Goal: Task Accomplishment & Management: Use online tool/utility

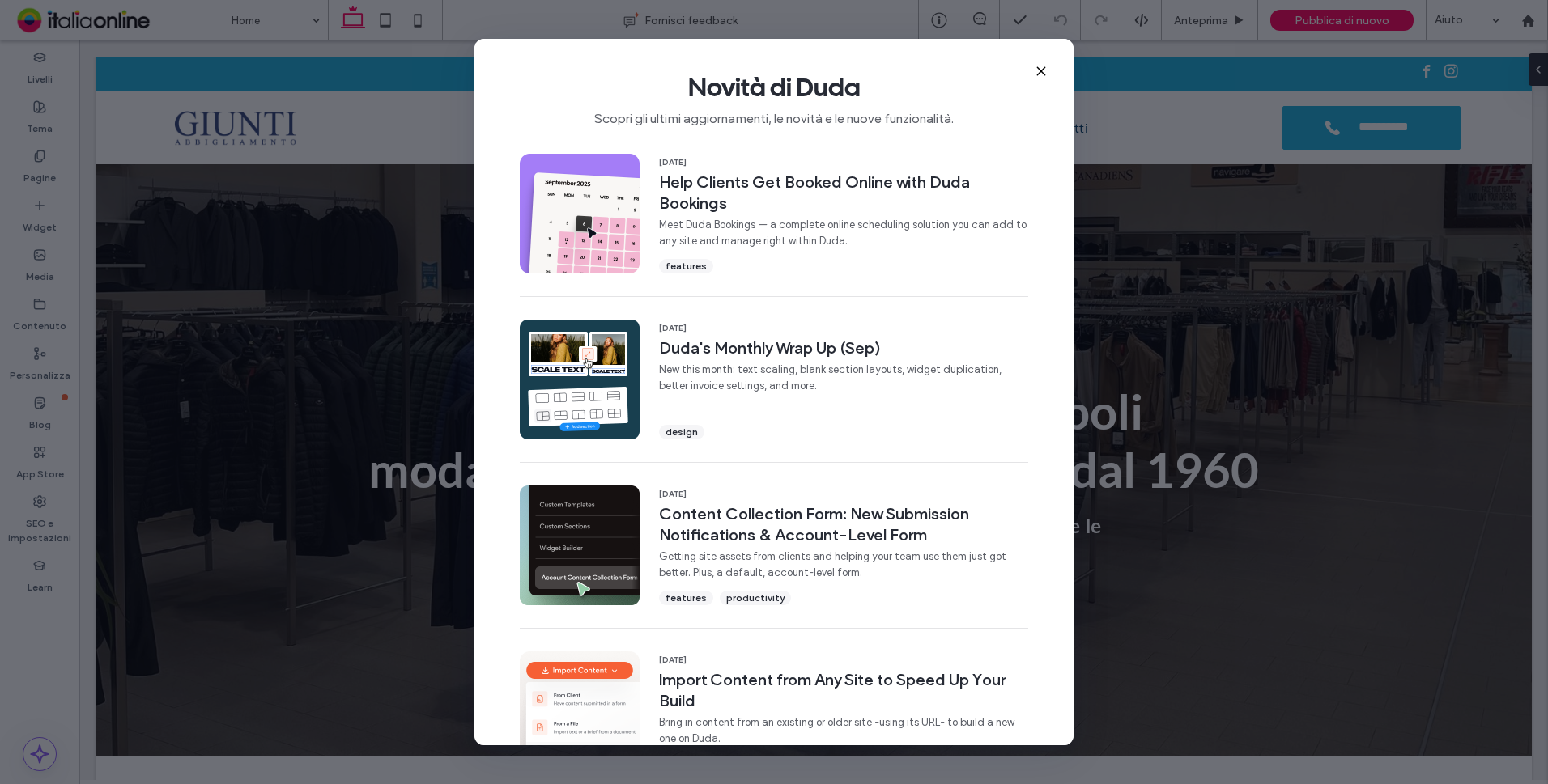
click at [1038, 67] on icon at bounding box center [1040, 71] width 13 height 13
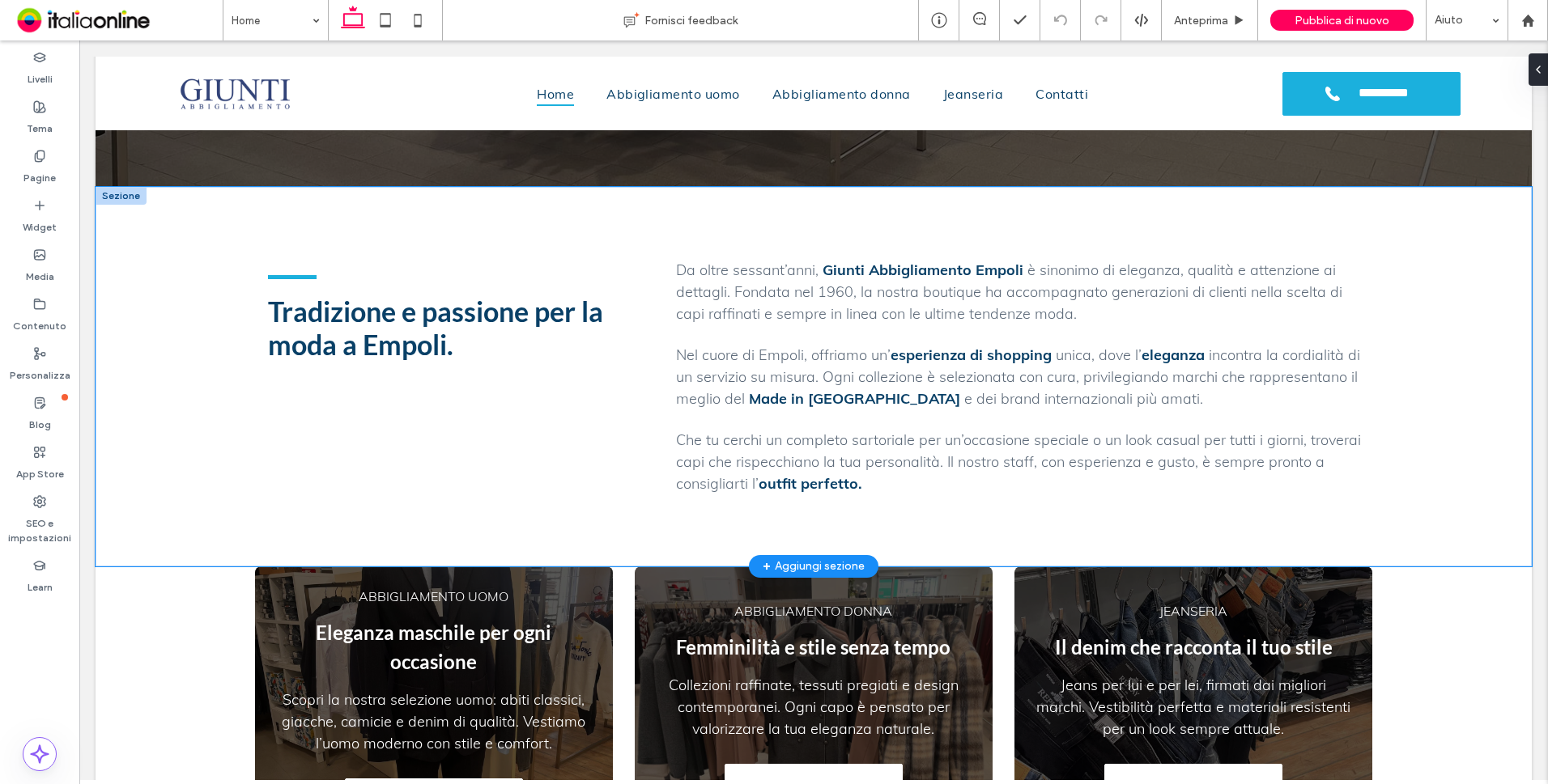
scroll to position [728, 0]
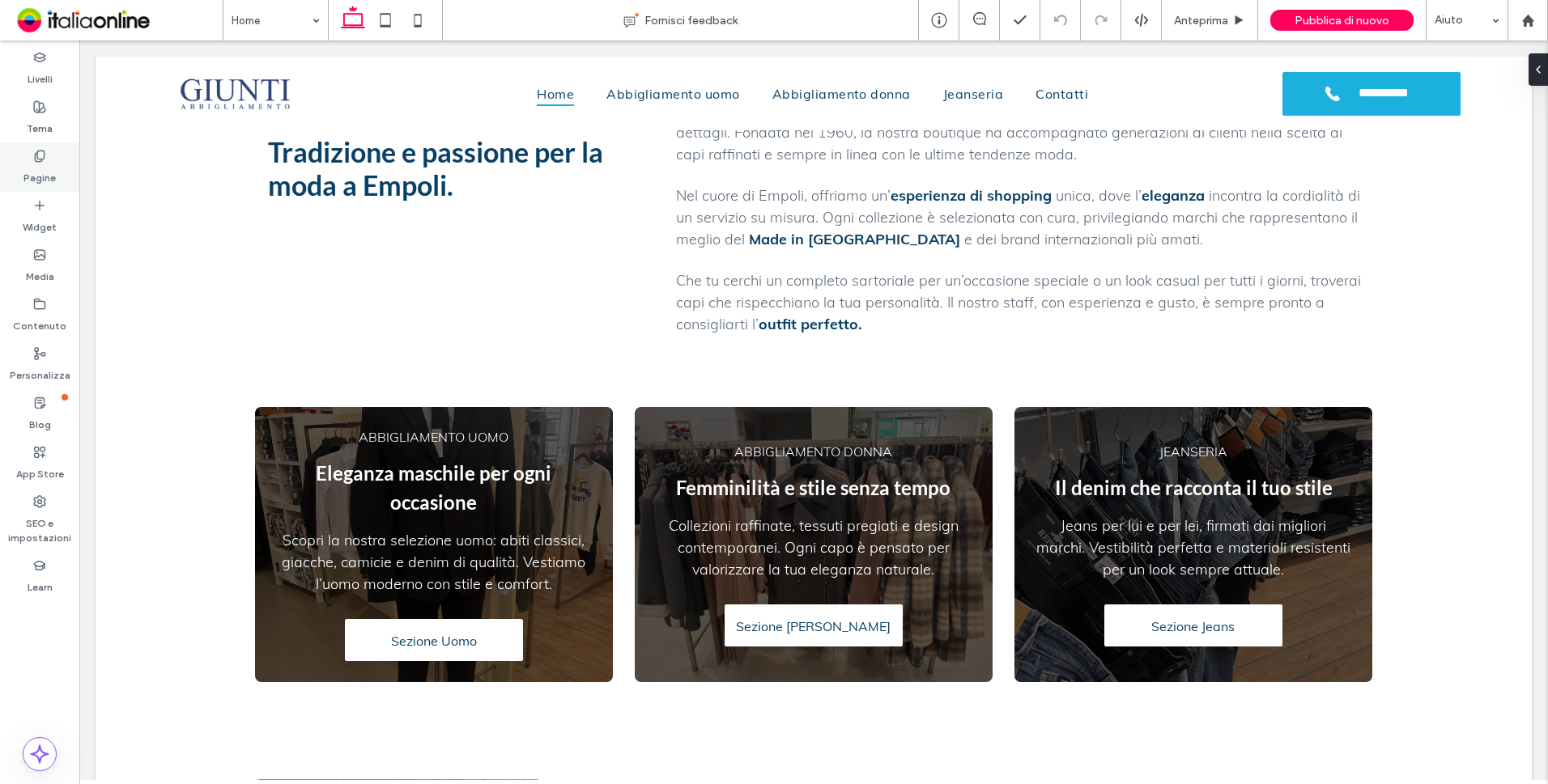
click at [41, 164] on label "Pagine" at bounding box center [40, 174] width 33 height 23
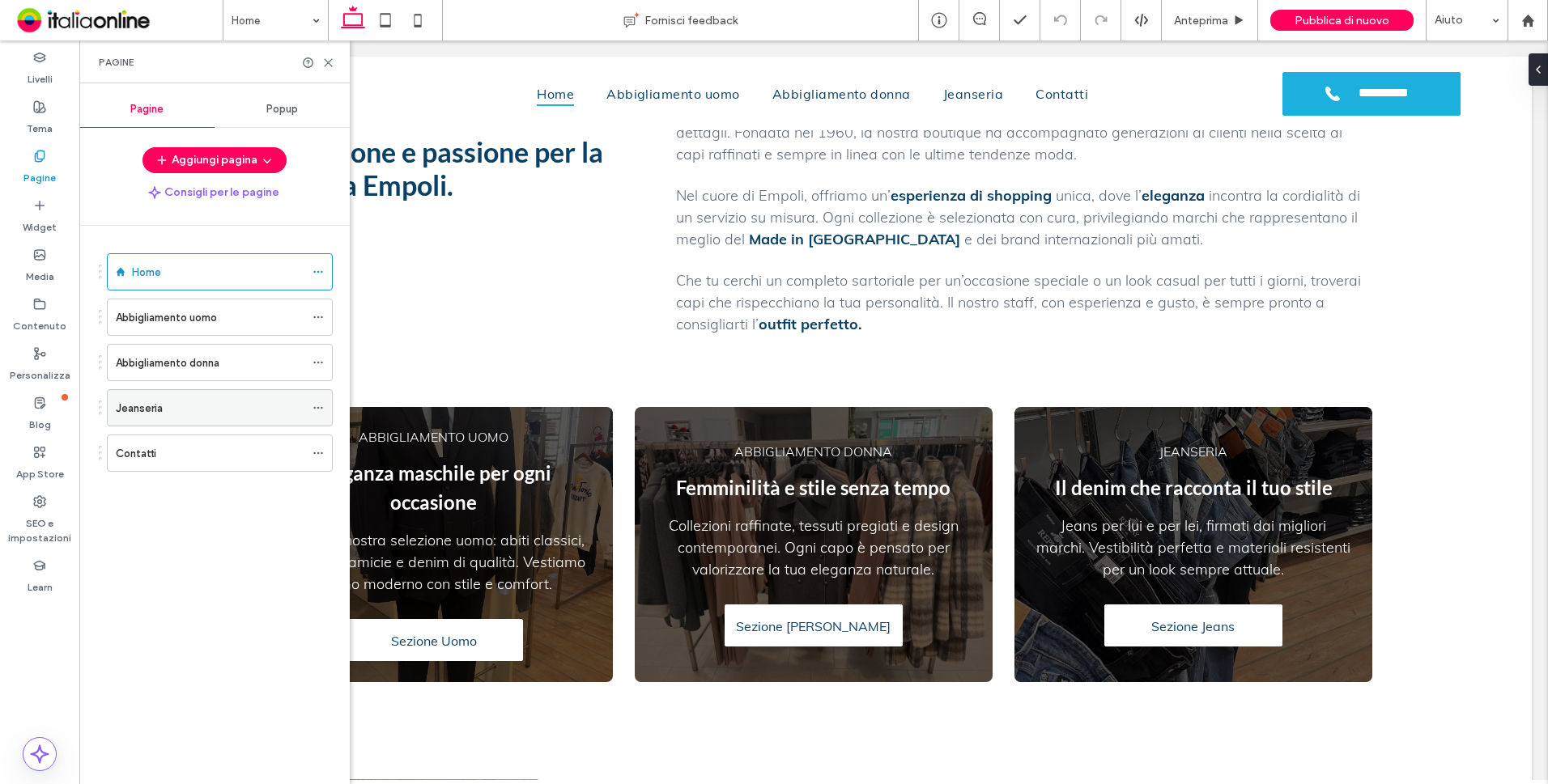
click at [189, 406] on div "Jeanseria" at bounding box center [209, 408] width 189 height 17
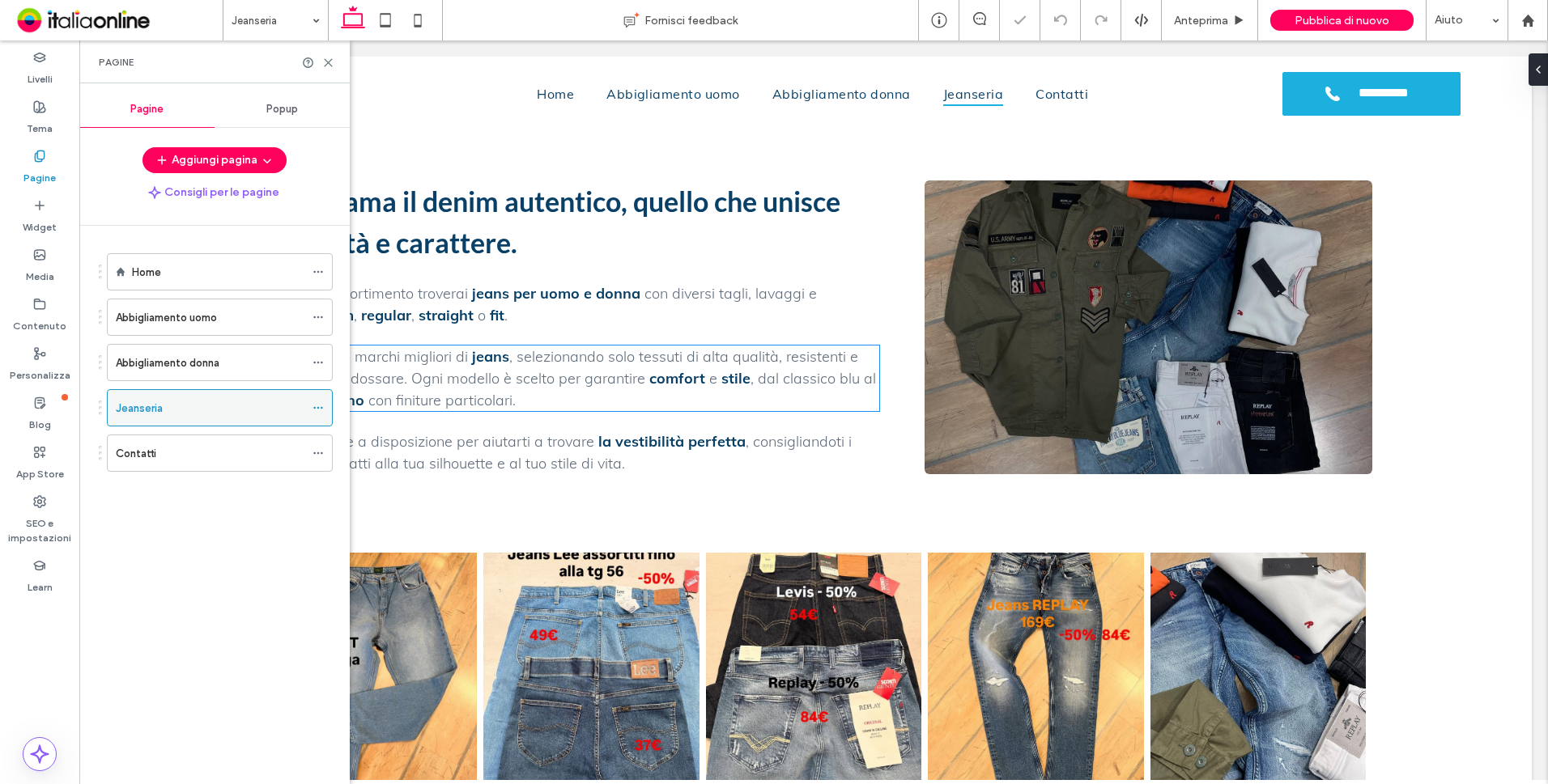
scroll to position [648, 0]
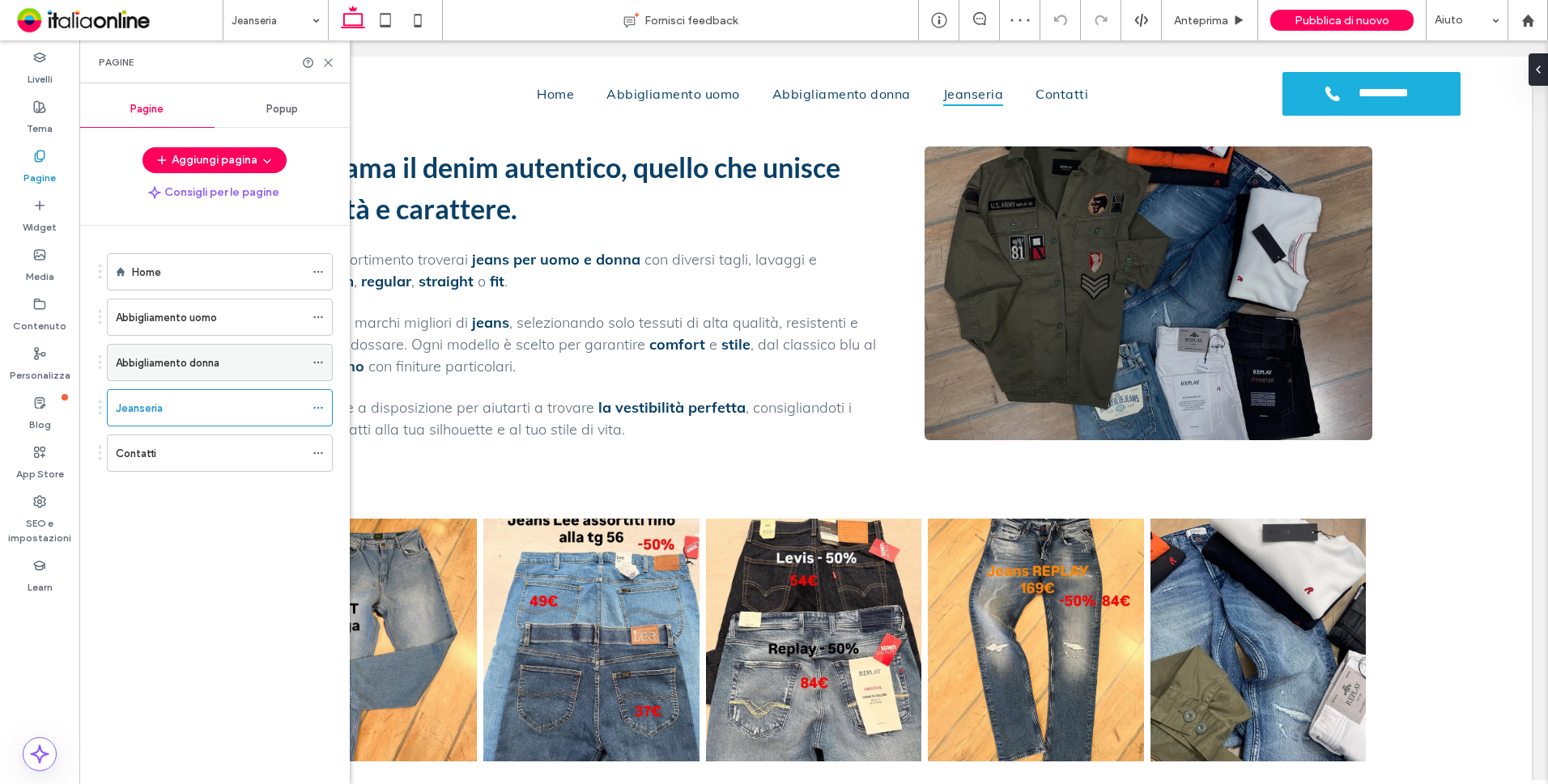
click at [250, 367] on div "Abbigliamento donna" at bounding box center [209, 362] width 189 height 17
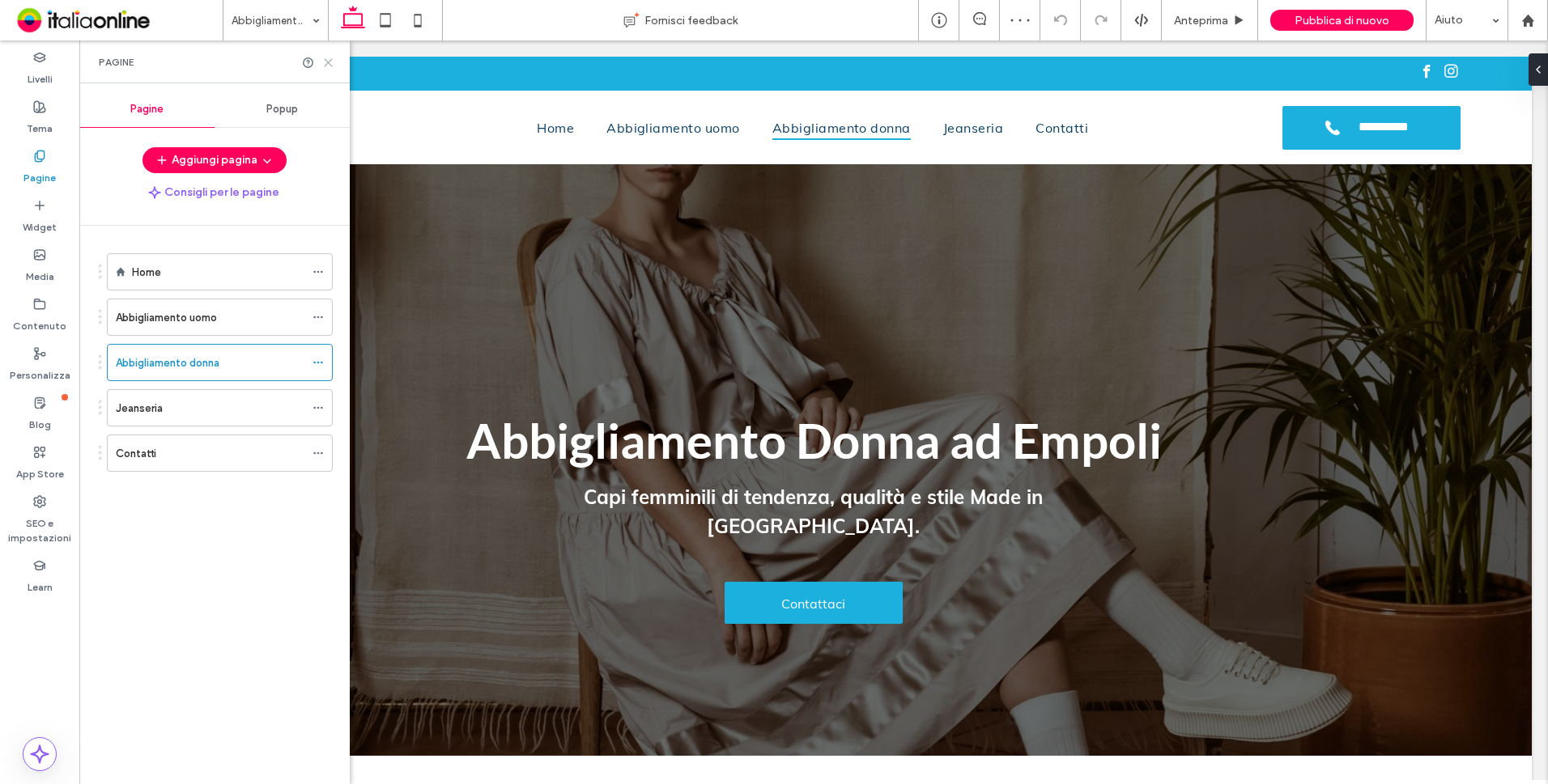
click at [331, 62] on icon at bounding box center [328, 62] width 12 height 12
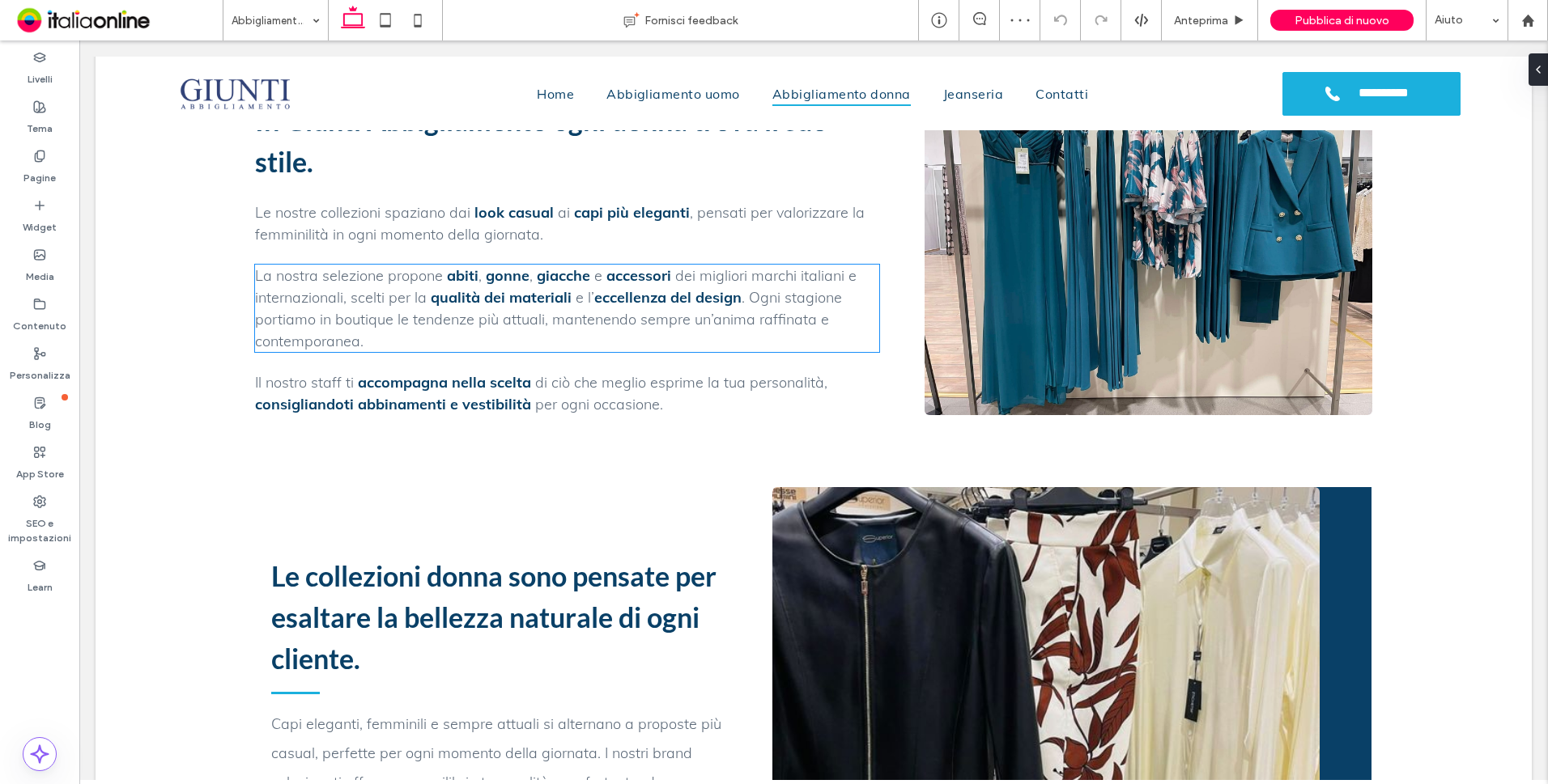
scroll to position [1052, 0]
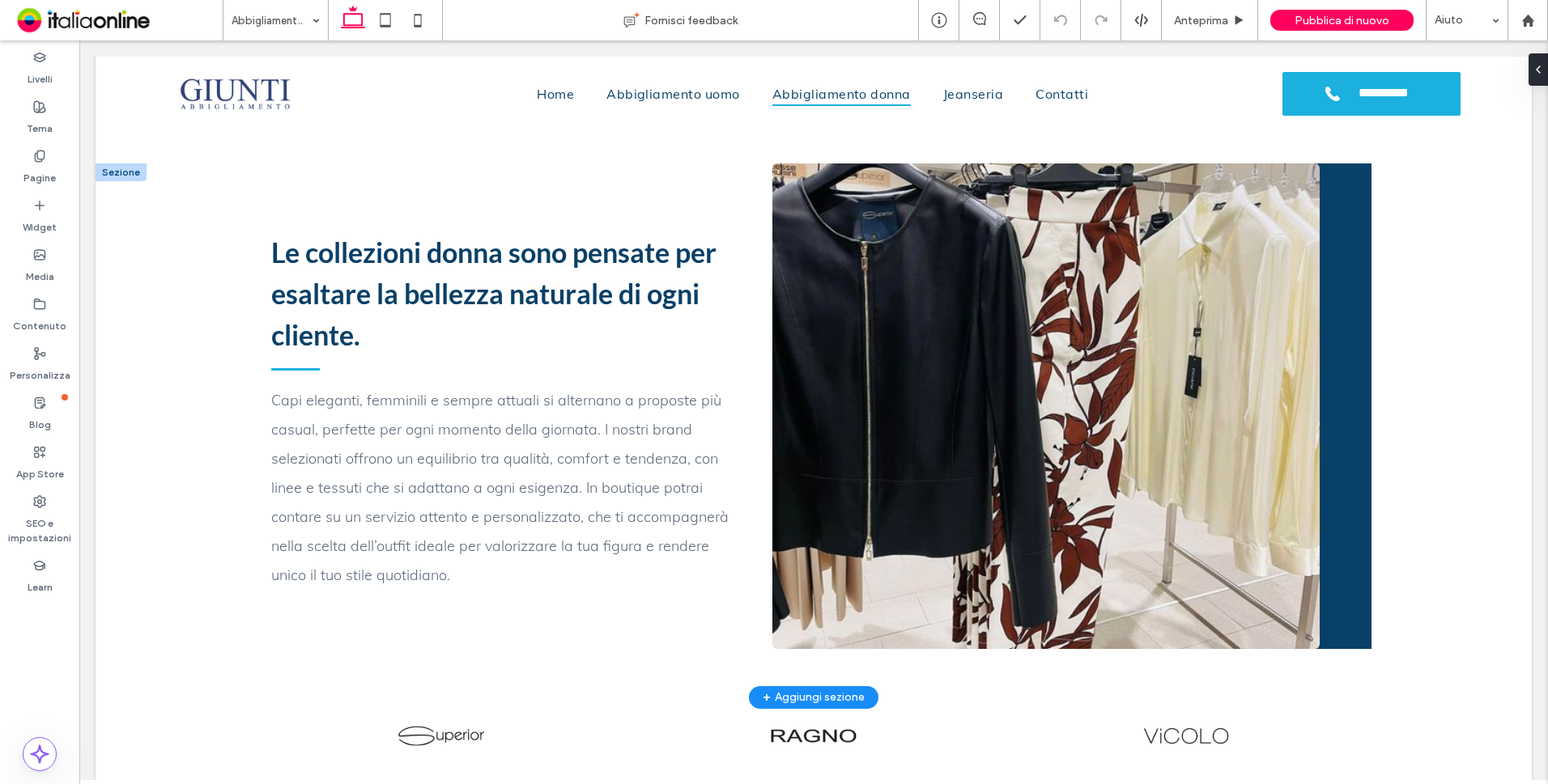
click at [128, 169] on div at bounding box center [122, 173] width 51 height 18
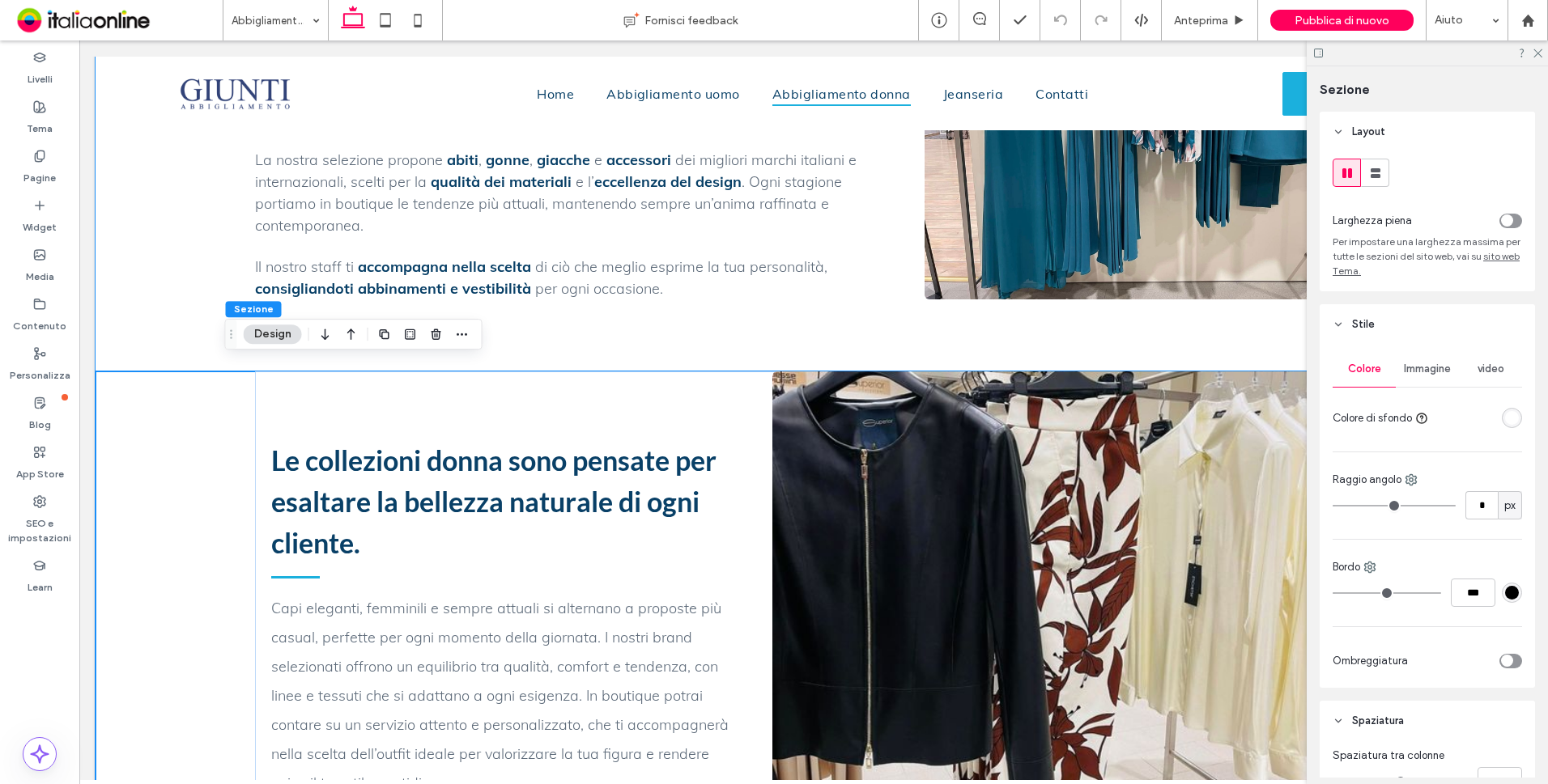
scroll to position [809, 0]
click at [459, 330] on icon "button" at bounding box center [461, 334] width 13 height 13
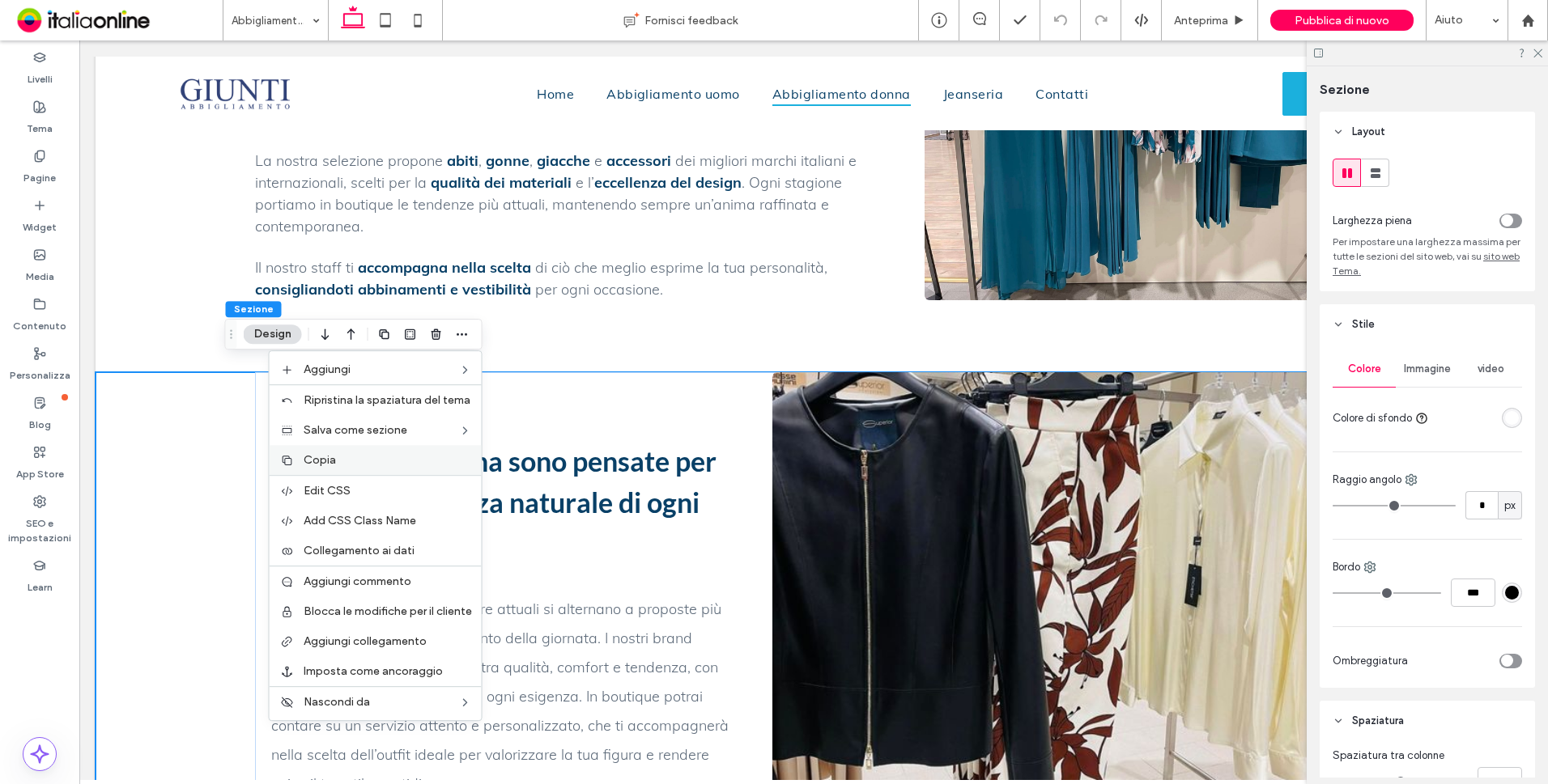
drag, startPoint x: 418, startPoint y: 456, endPoint x: 437, endPoint y: 391, distance: 67.7
click at [418, 456] on label "Copia" at bounding box center [387, 460] width 168 height 14
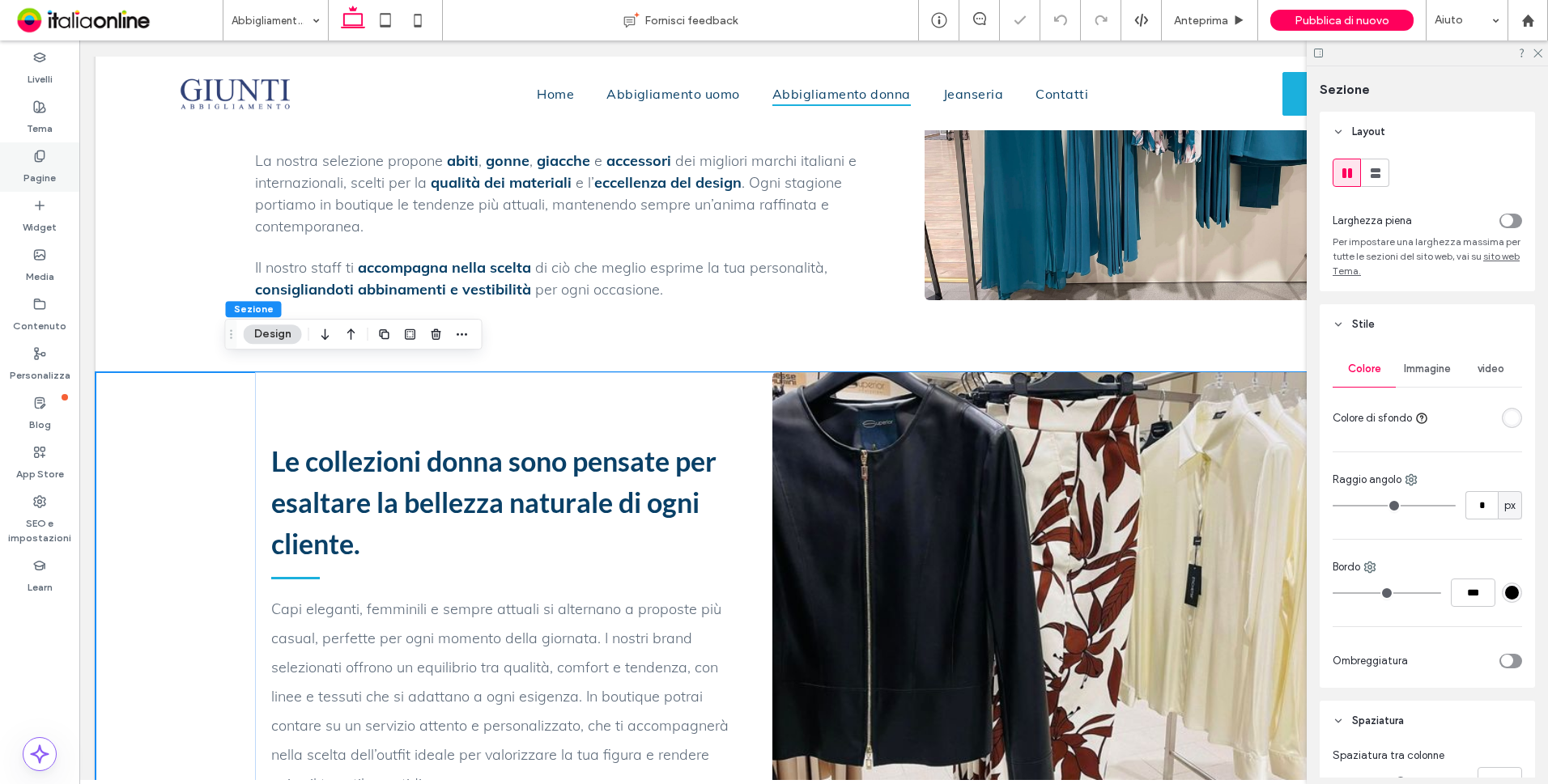
click at [65, 171] on div "Pagine" at bounding box center [40, 167] width 79 height 49
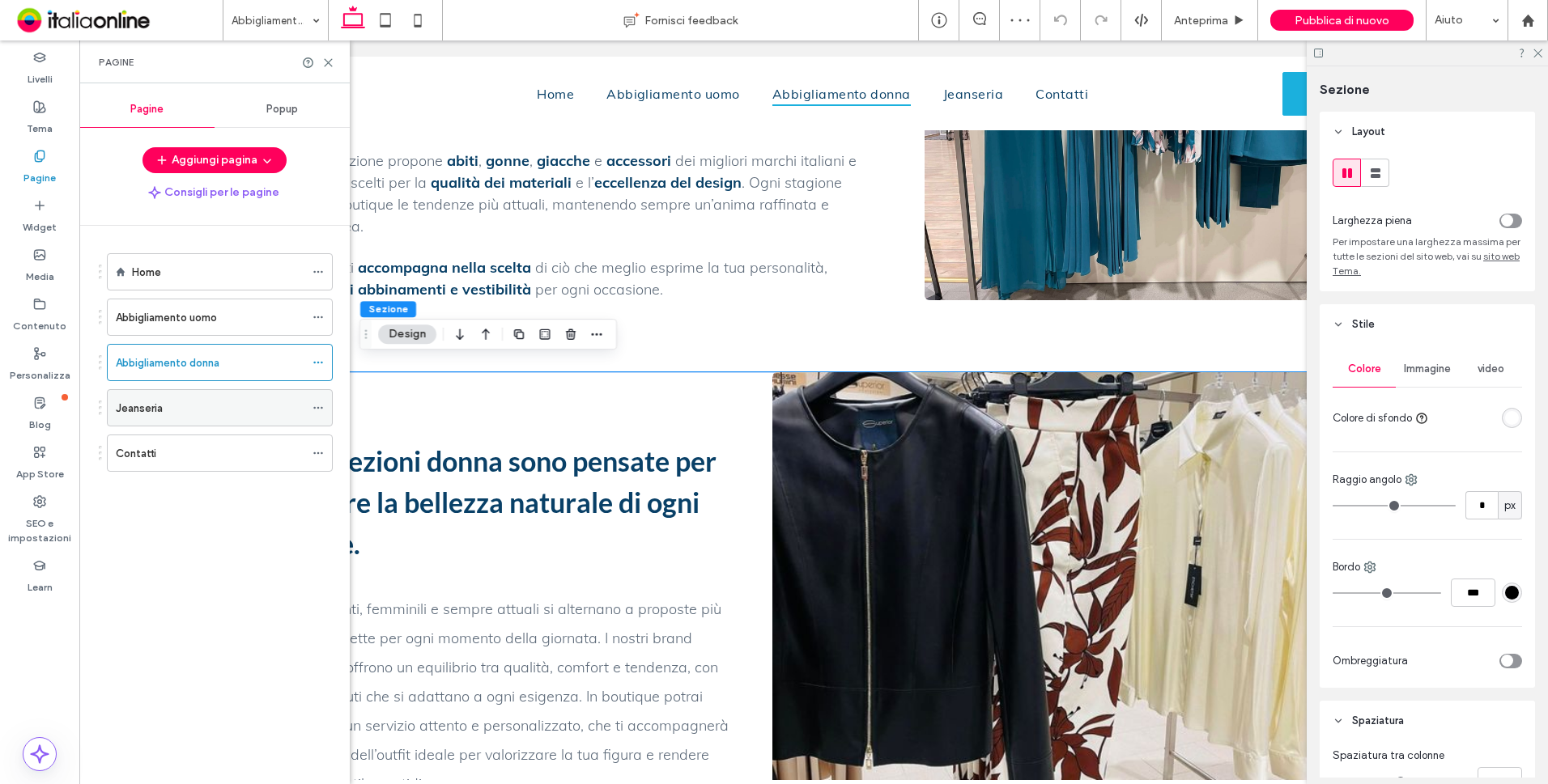
click at [164, 410] on div "Jeanseria" at bounding box center [209, 408] width 189 height 17
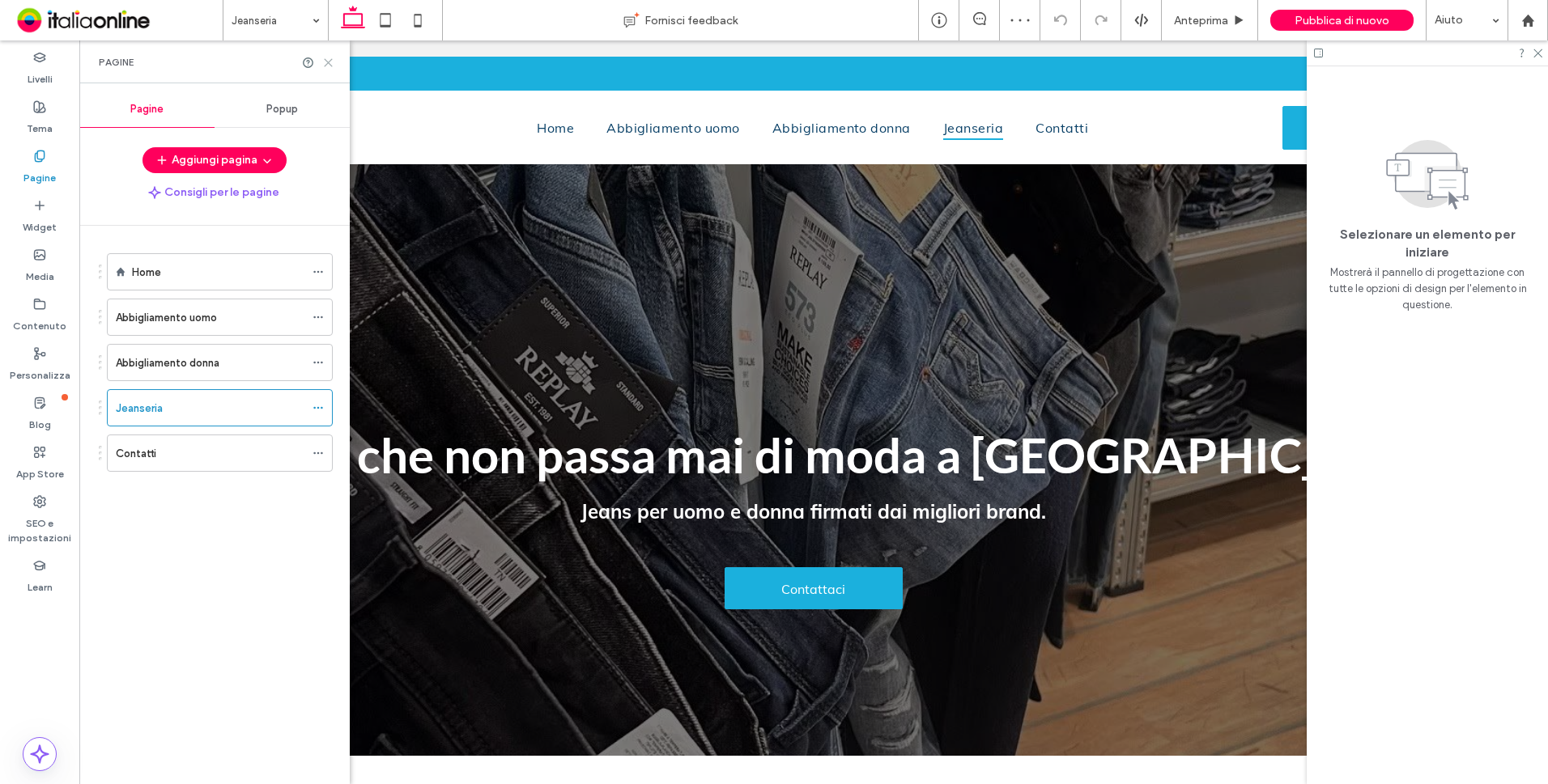
click at [326, 61] on icon at bounding box center [328, 62] width 12 height 12
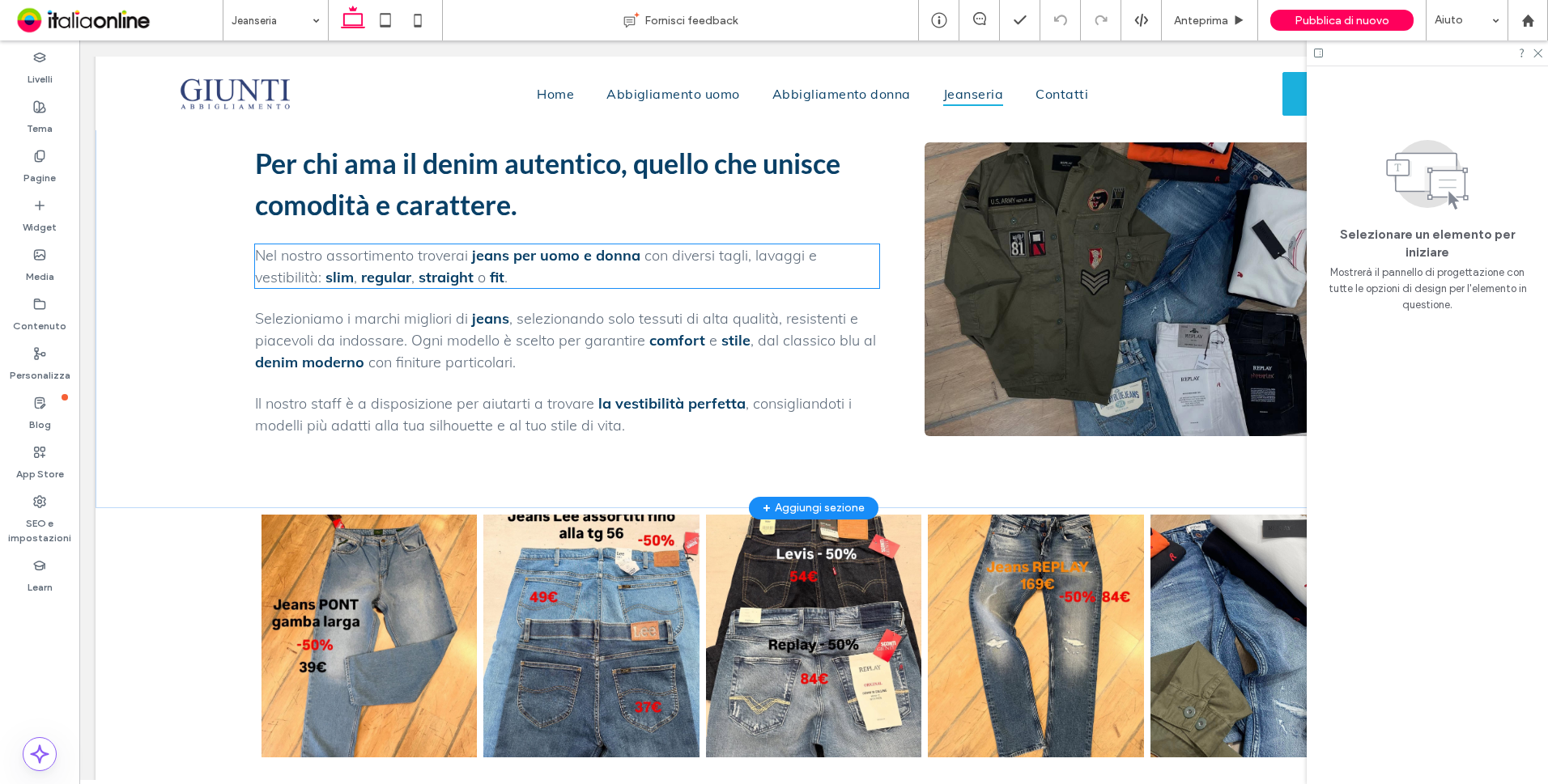
scroll to position [809, 0]
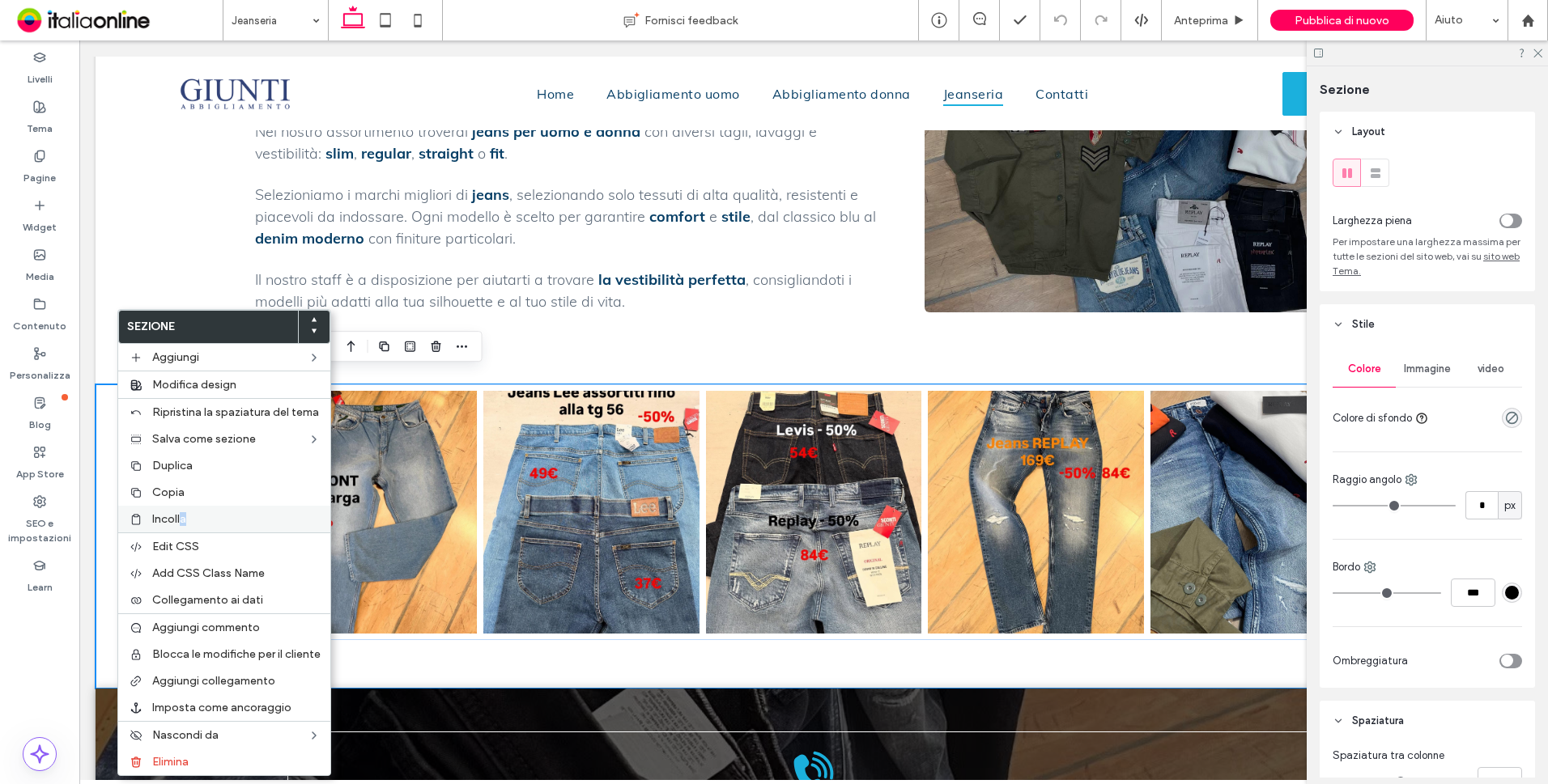
click at [185, 515] on span "Incolla" at bounding box center [169, 519] width 34 height 14
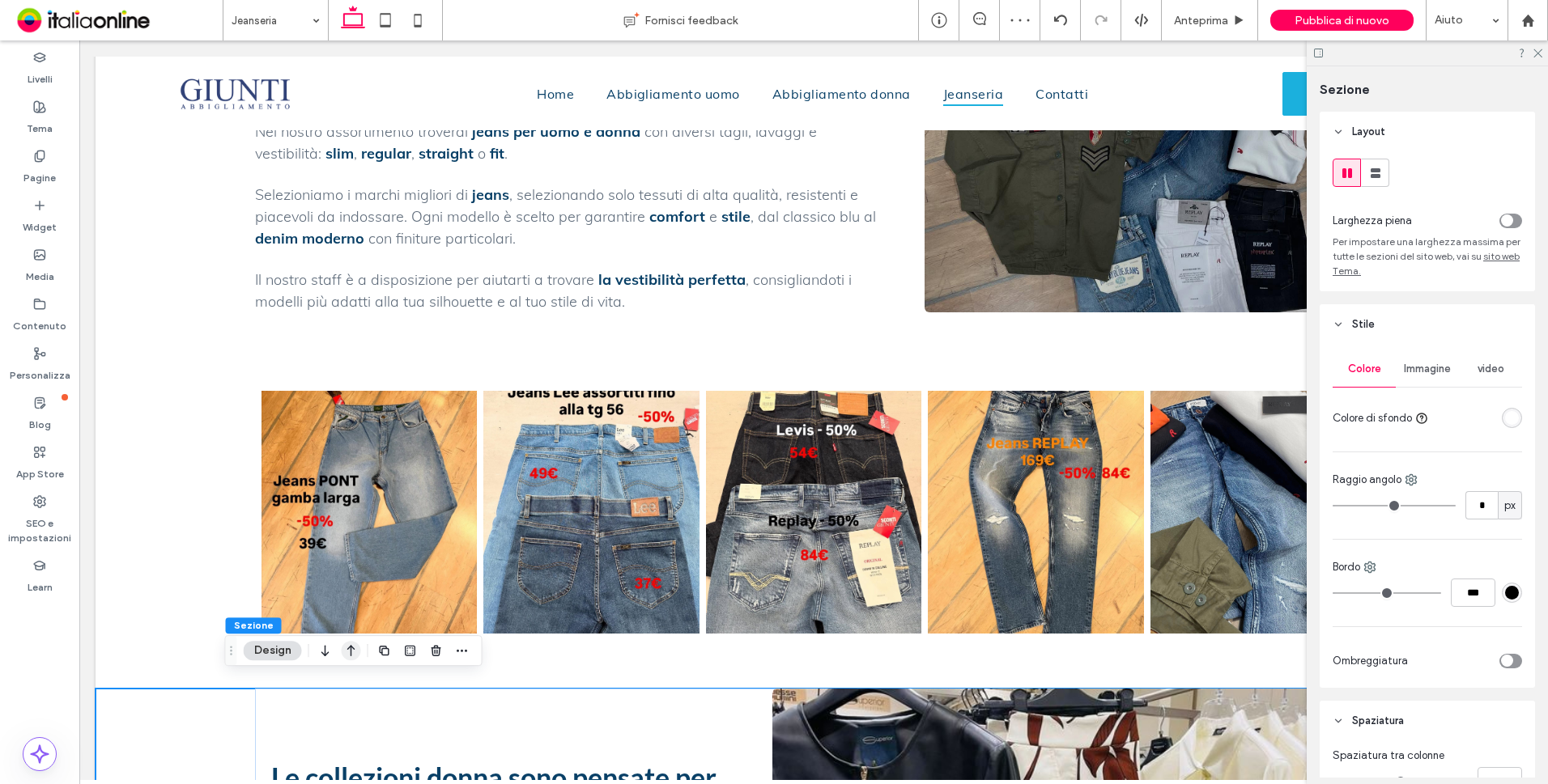
click at [351, 654] on use "button" at bounding box center [352, 650] width 8 height 11
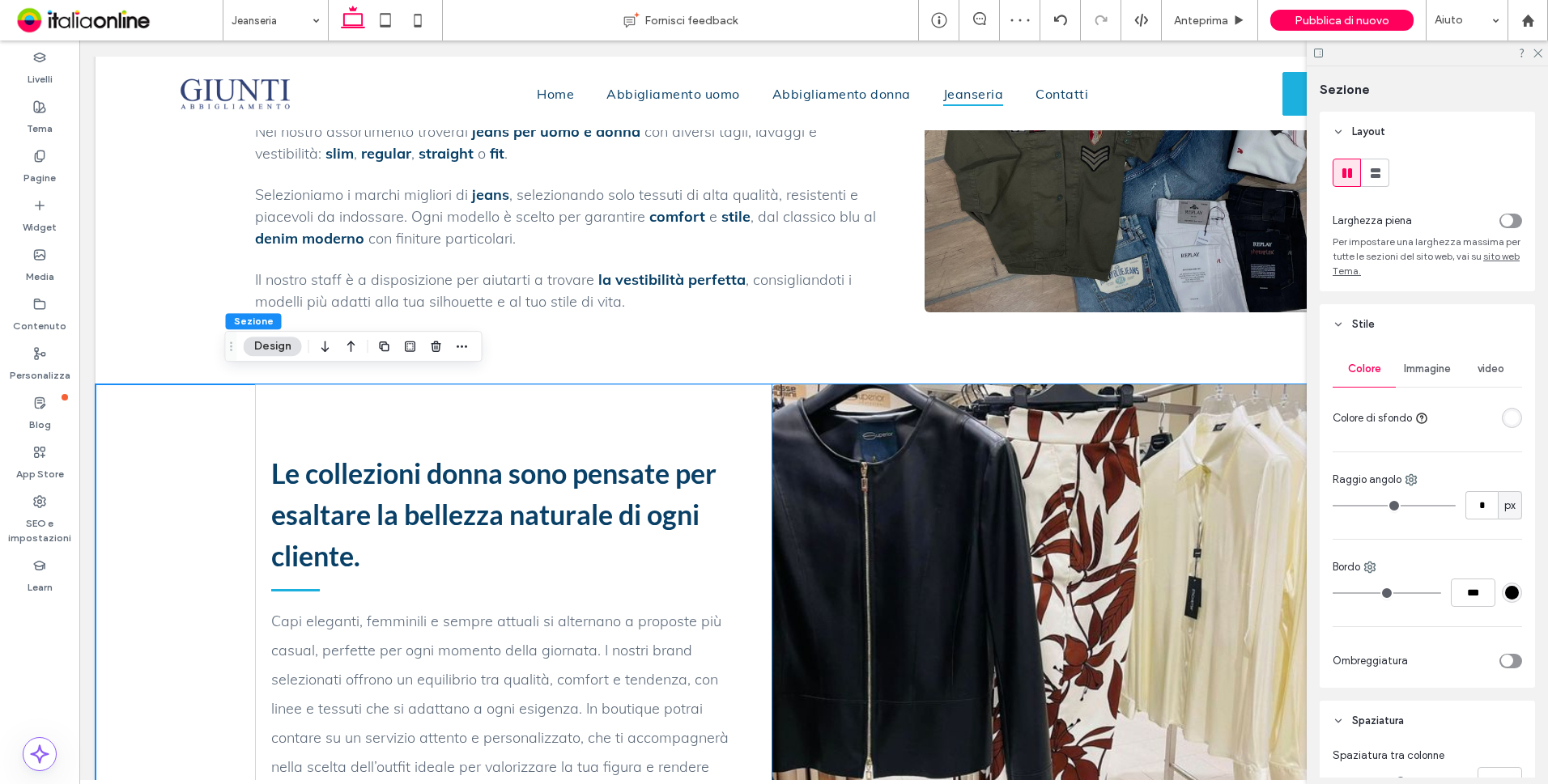
click at [1005, 490] on img at bounding box center [1046, 627] width 547 height 486
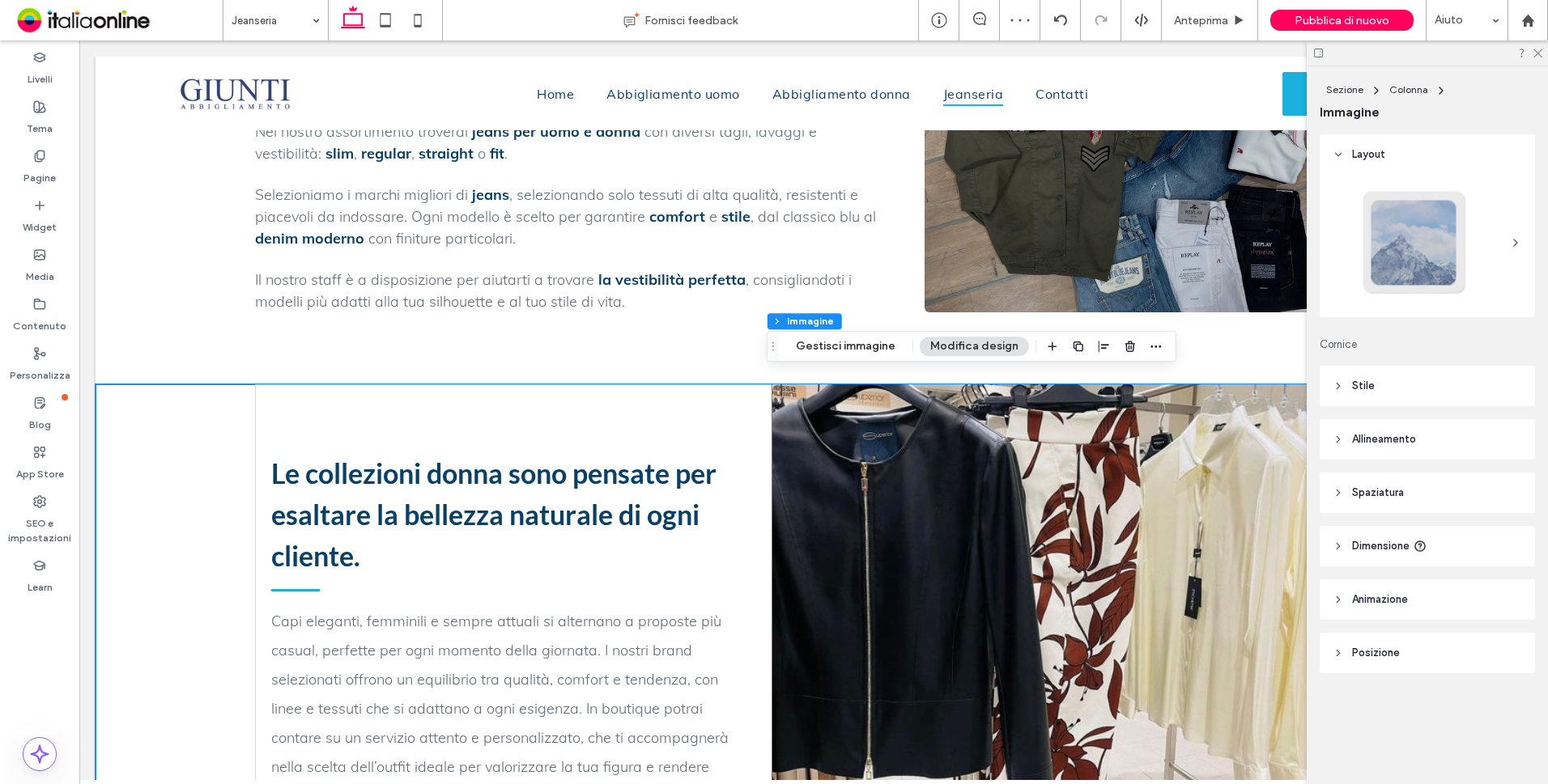
type input "*"
click at [994, 551] on img at bounding box center [1046, 627] width 547 height 486
click at [851, 346] on button "Gestisci immagine" at bounding box center [846, 347] width 121 height 20
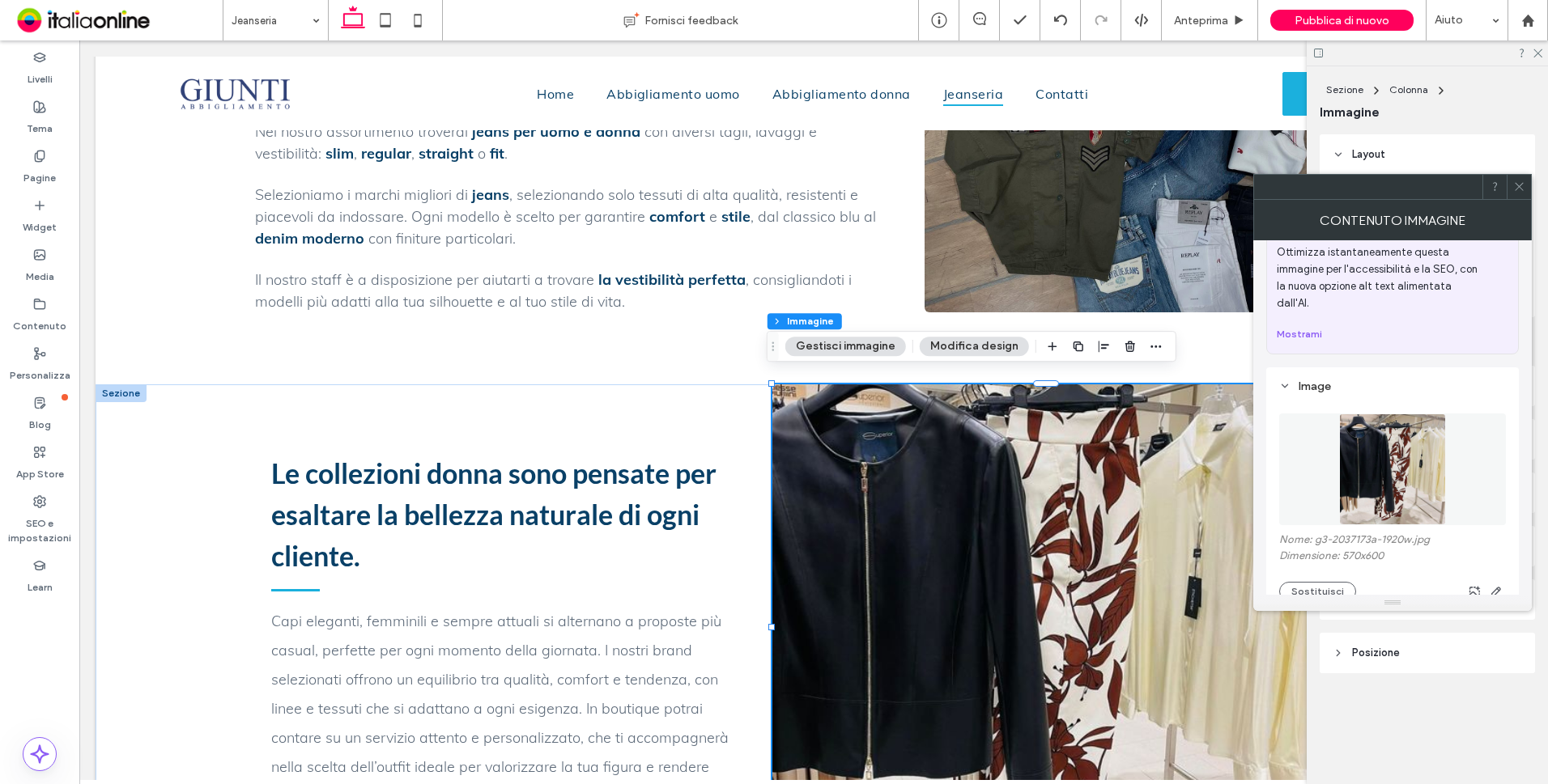
scroll to position [162, 0]
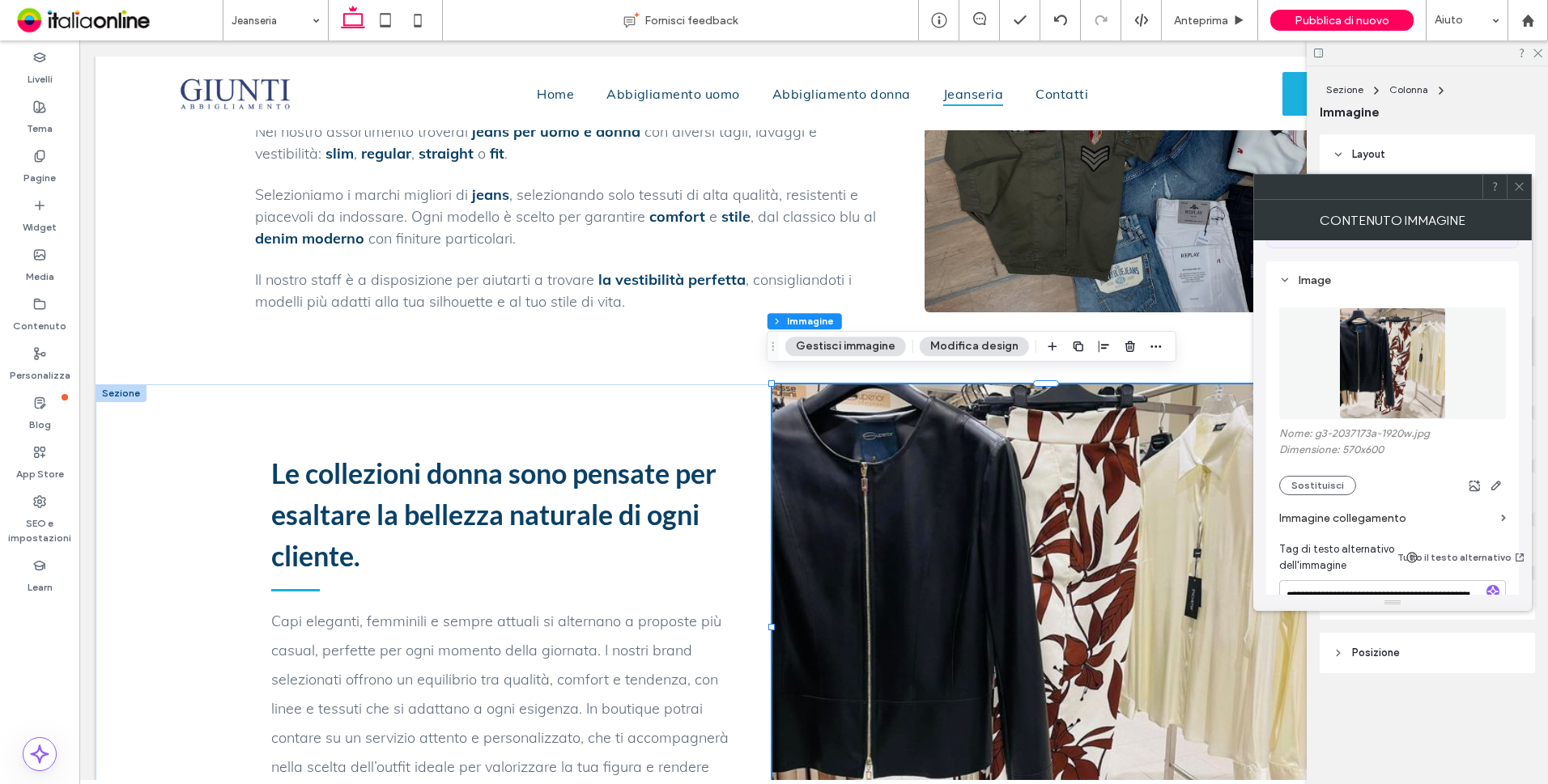
click at [1406, 356] on figure at bounding box center [1392, 362] width 226 height 112
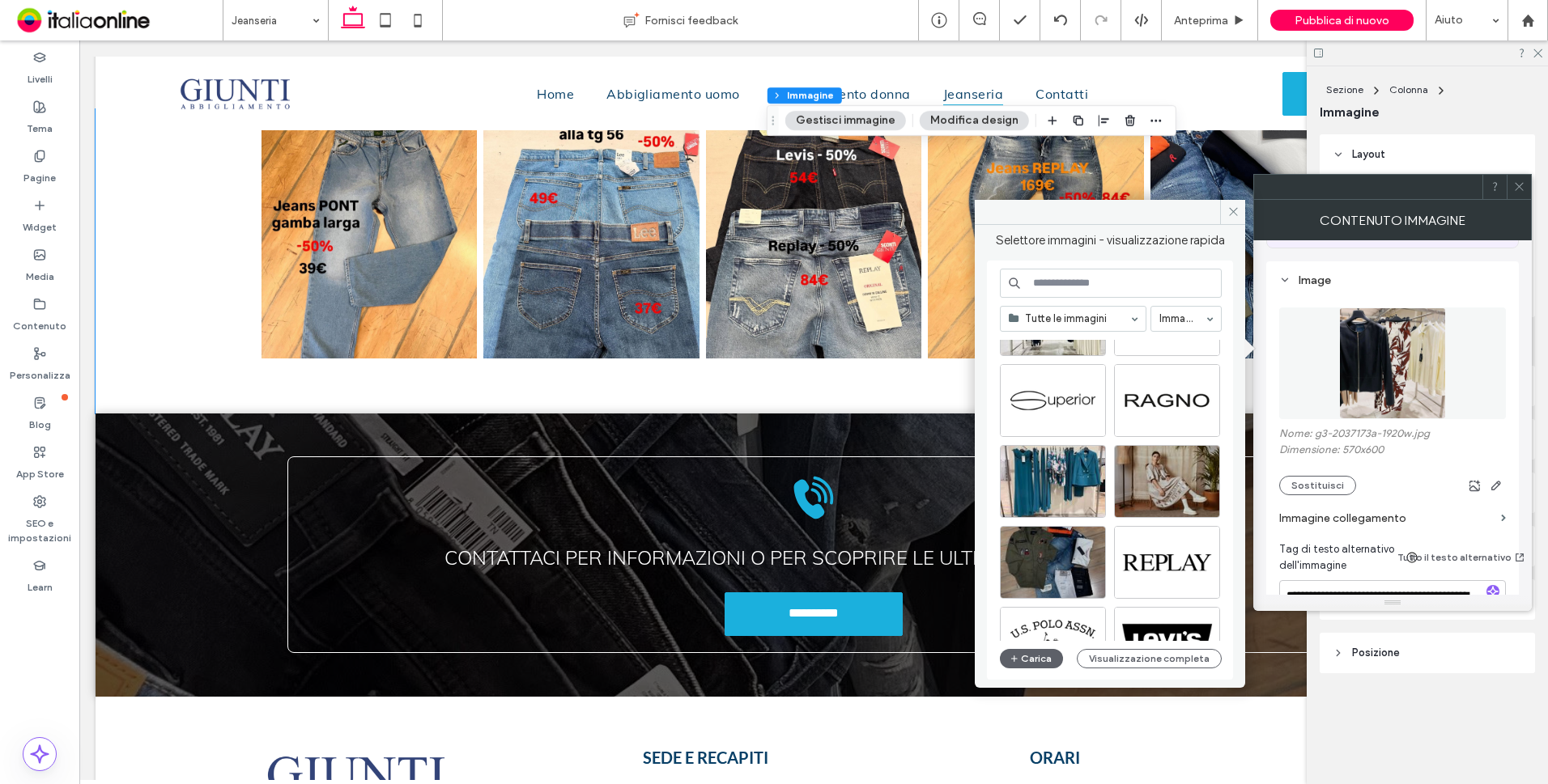
scroll to position [1294, 0]
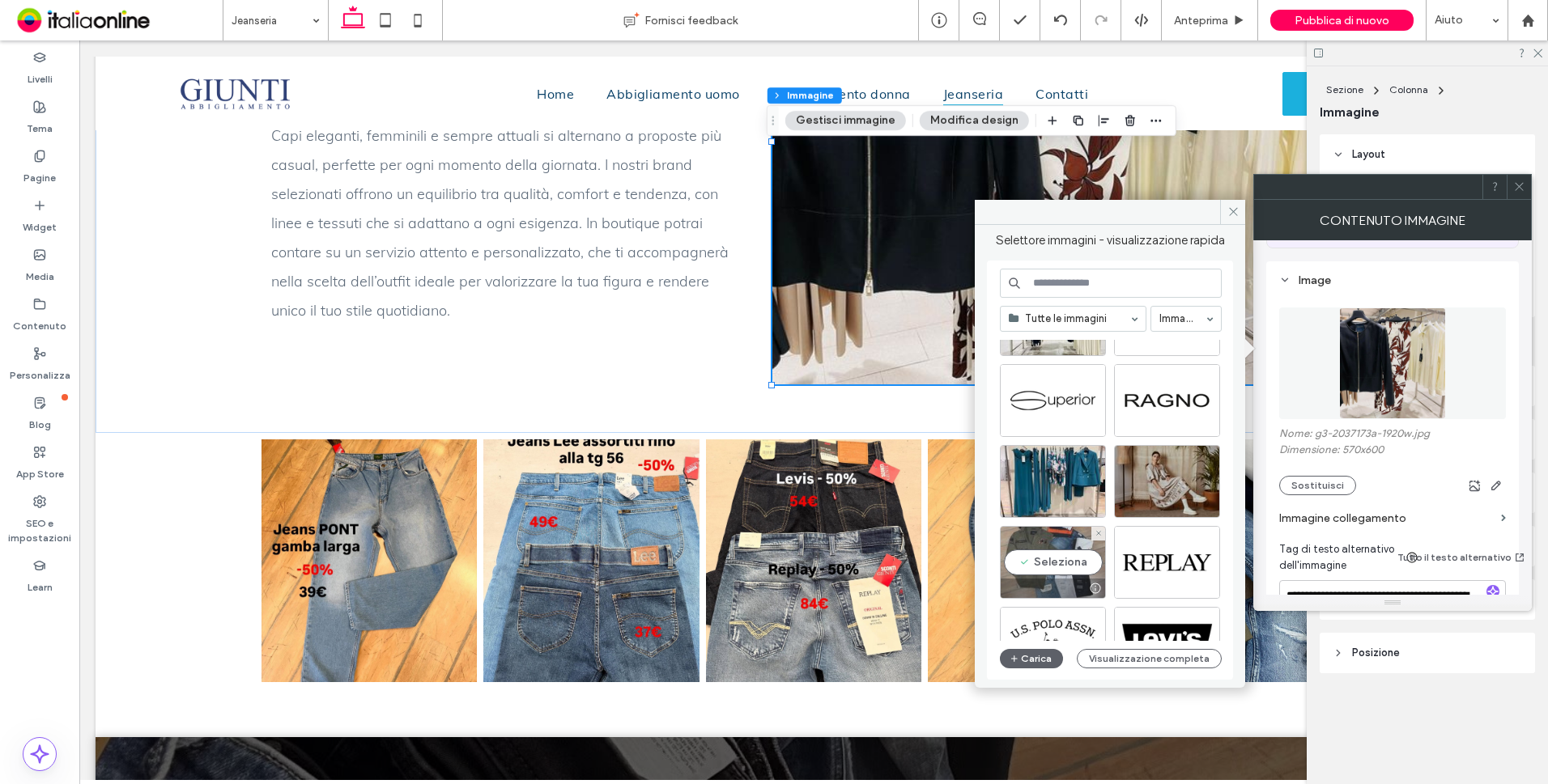
click at [1049, 551] on div "Seleziona" at bounding box center [1052, 563] width 106 height 73
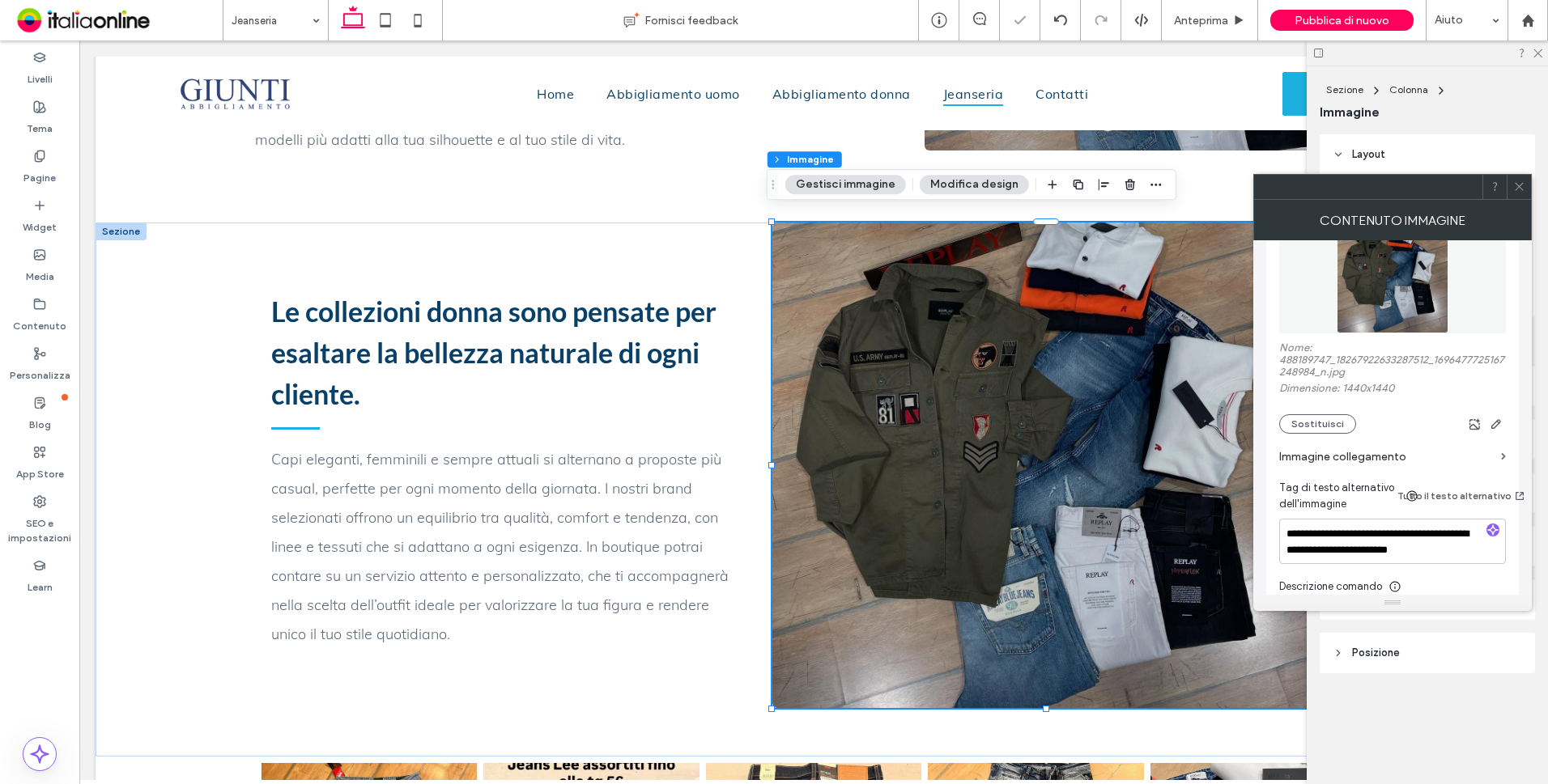
scroll to position [324, 0]
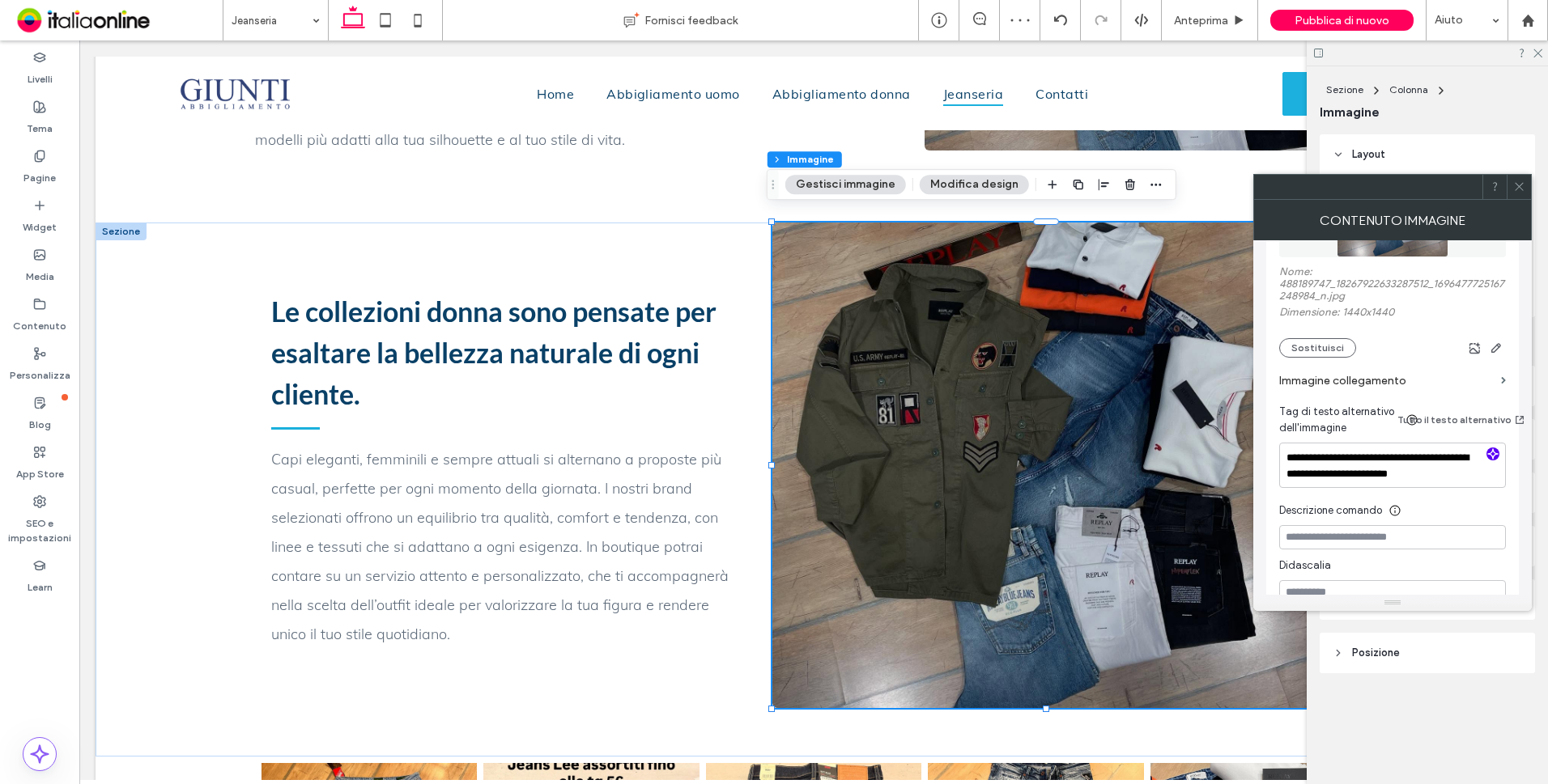
click at [1492, 448] on icon "button" at bounding box center [1492, 453] width 11 height 11
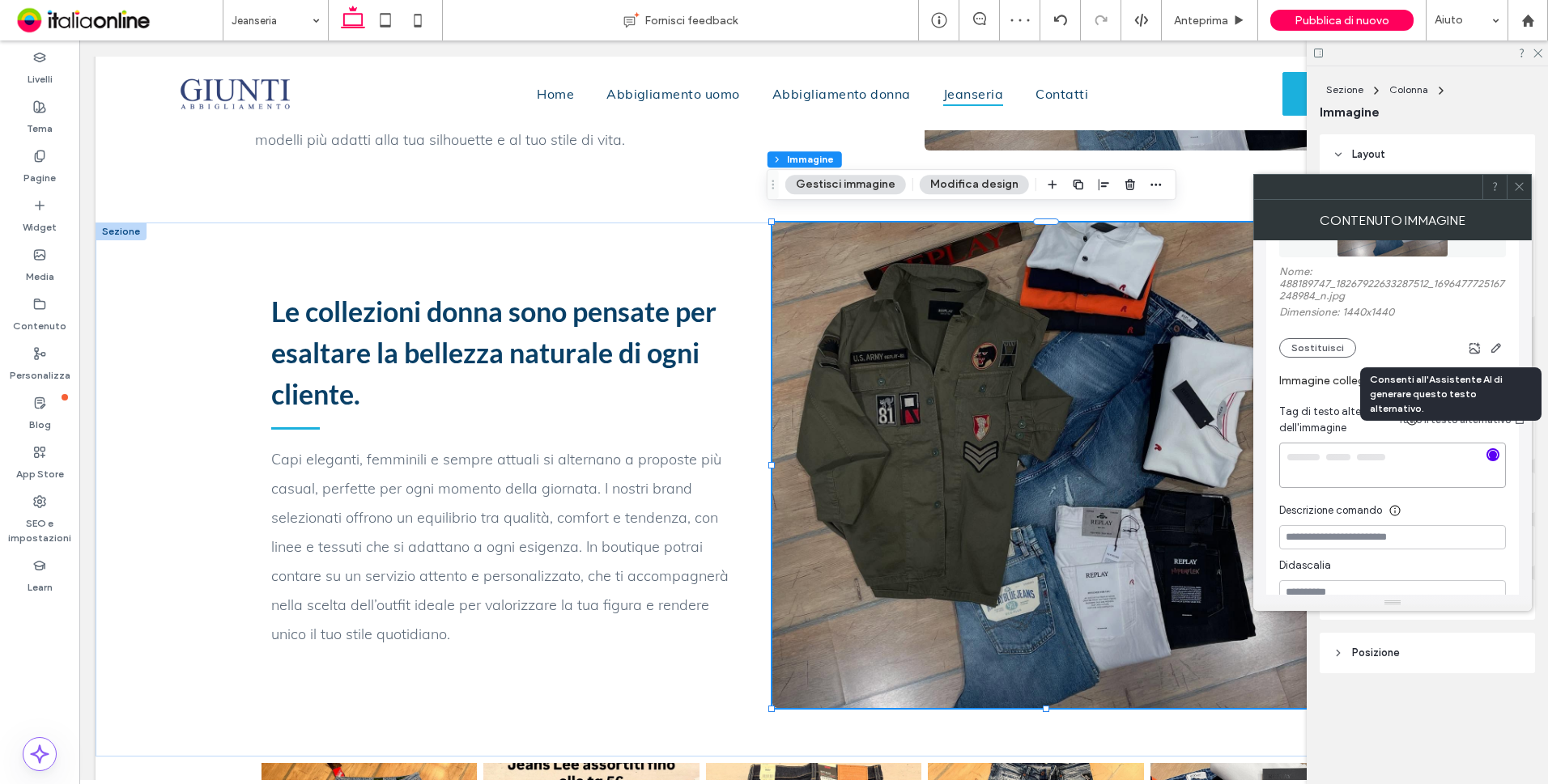
type textarea "**********"
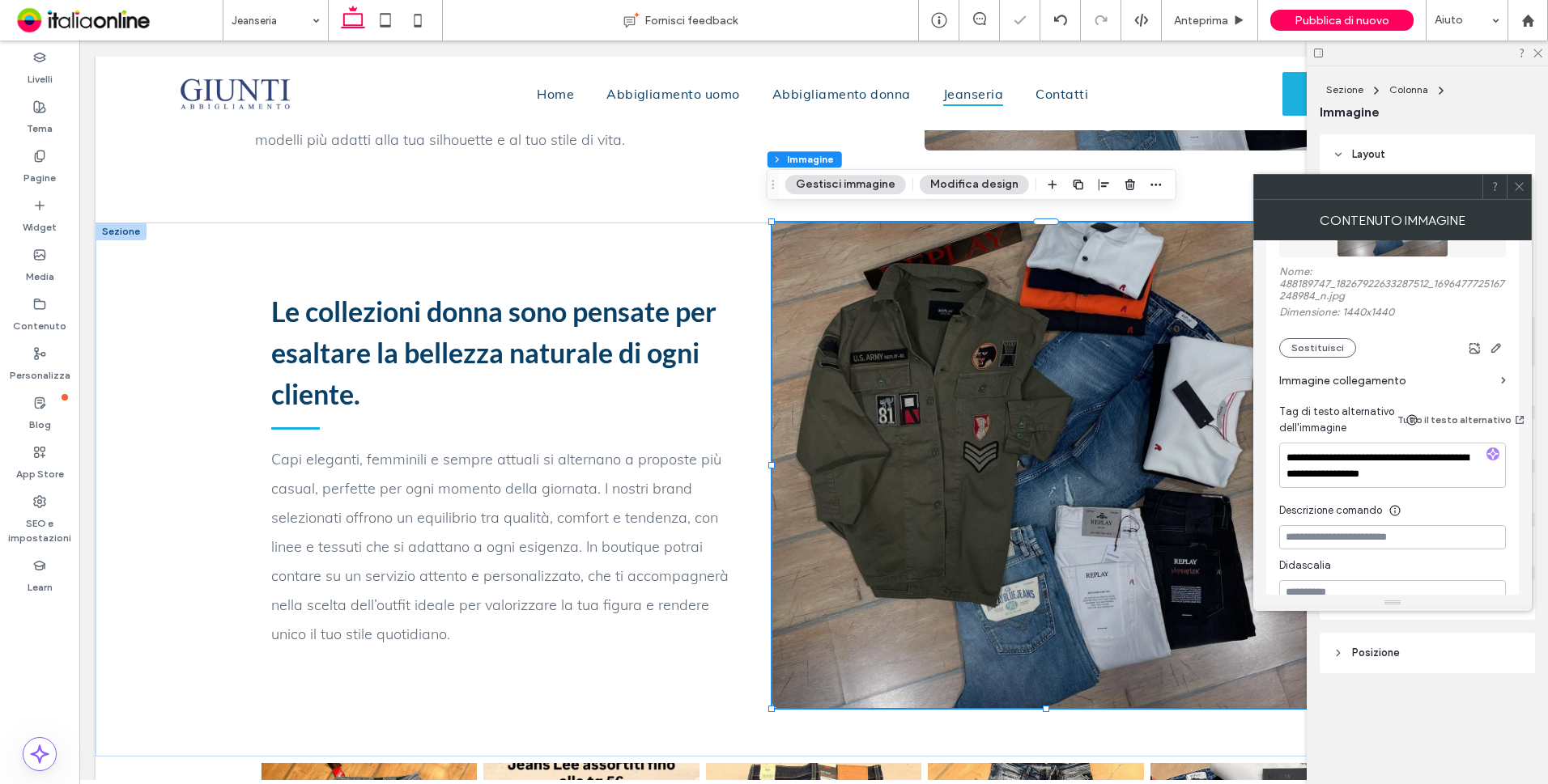
drag, startPoint x: 1519, startPoint y: 182, endPoint x: 1481, endPoint y: 196, distance: 40.5
click at [1519, 182] on icon at bounding box center [1519, 187] width 12 height 12
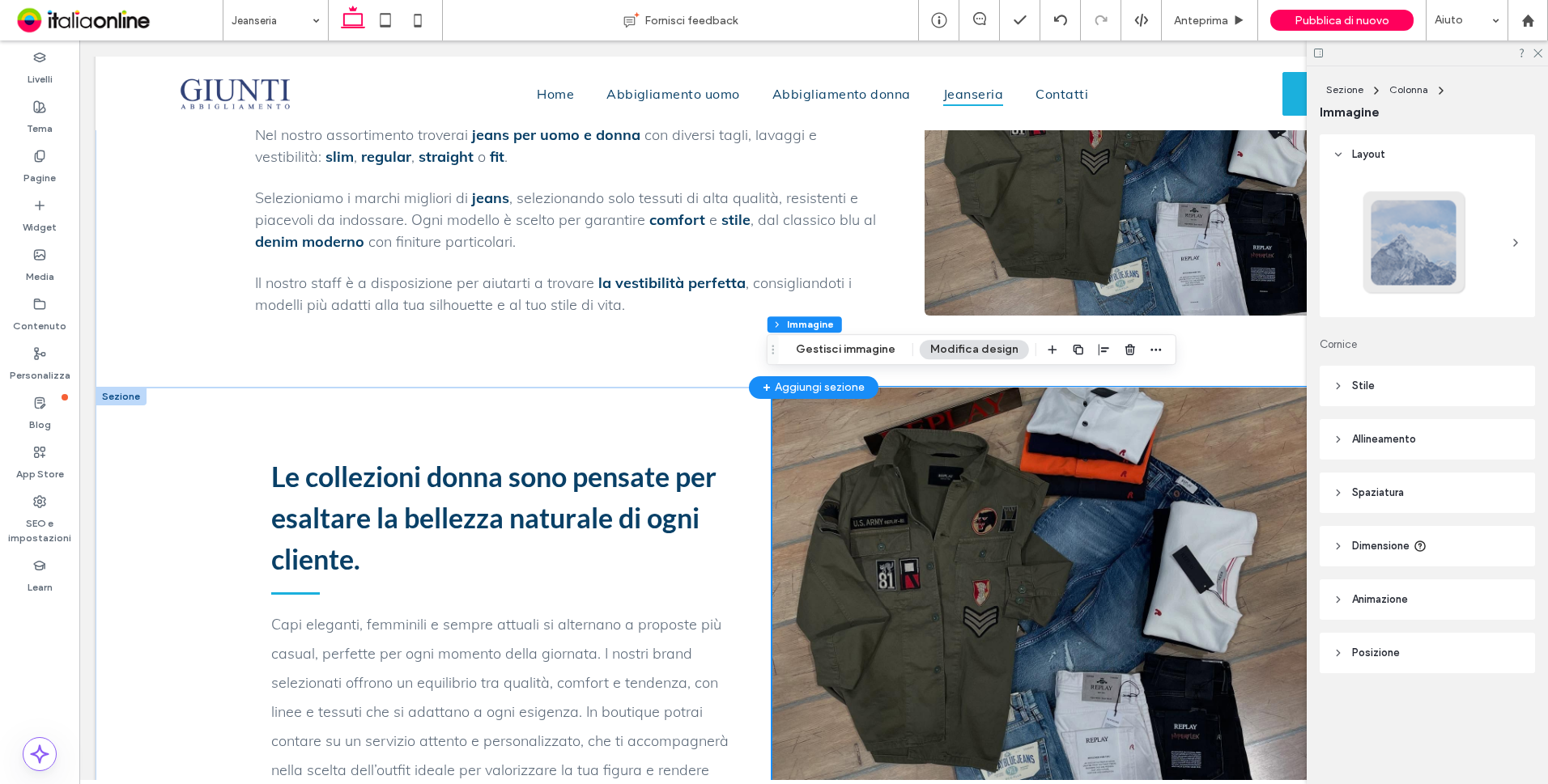
scroll to position [971, 0]
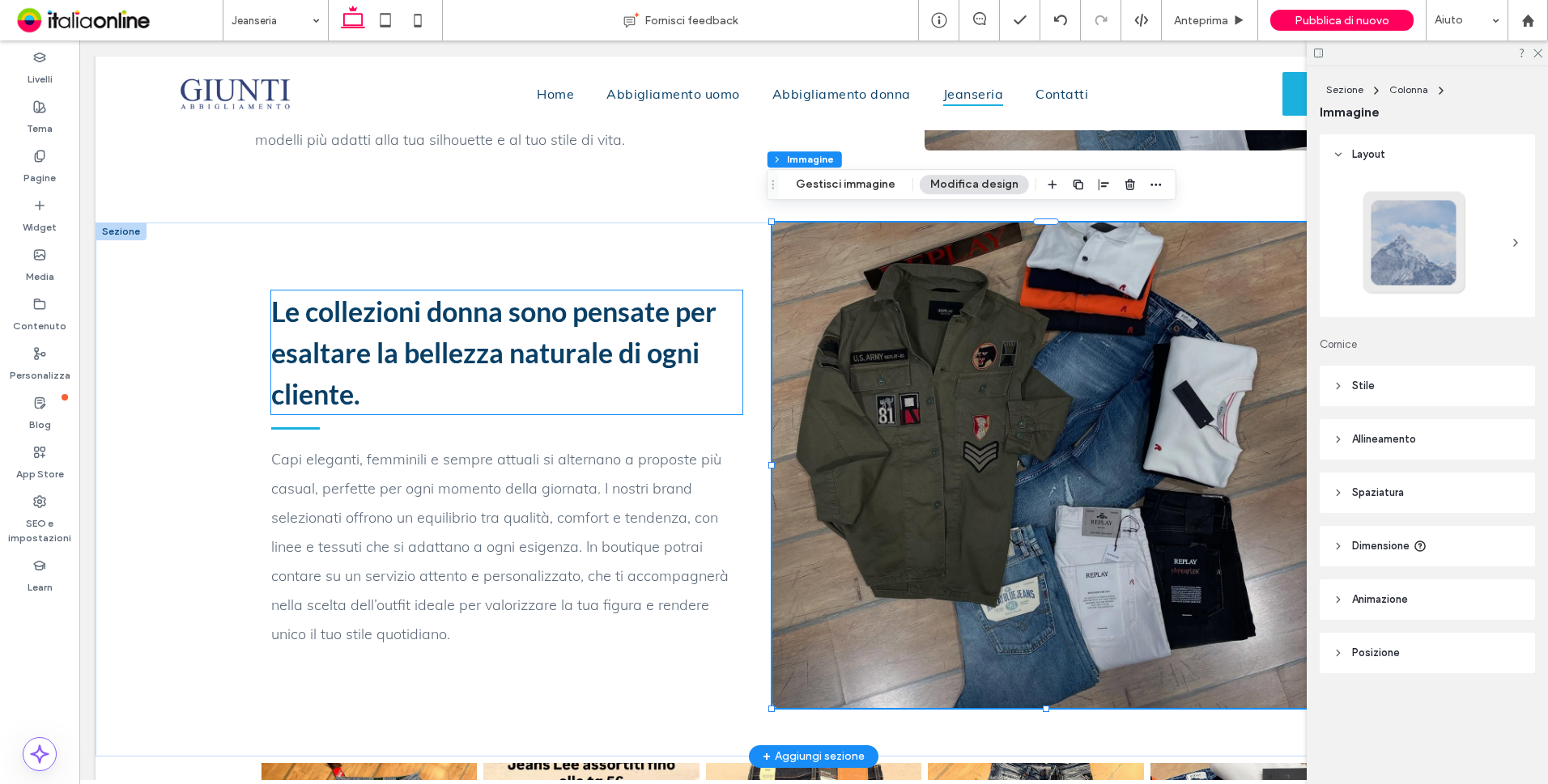
click at [575, 340] on span "Le collezioni donna sono pensate per esaltare la bellezza naturale di ogni clie…" at bounding box center [494, 352] width 446 height 116
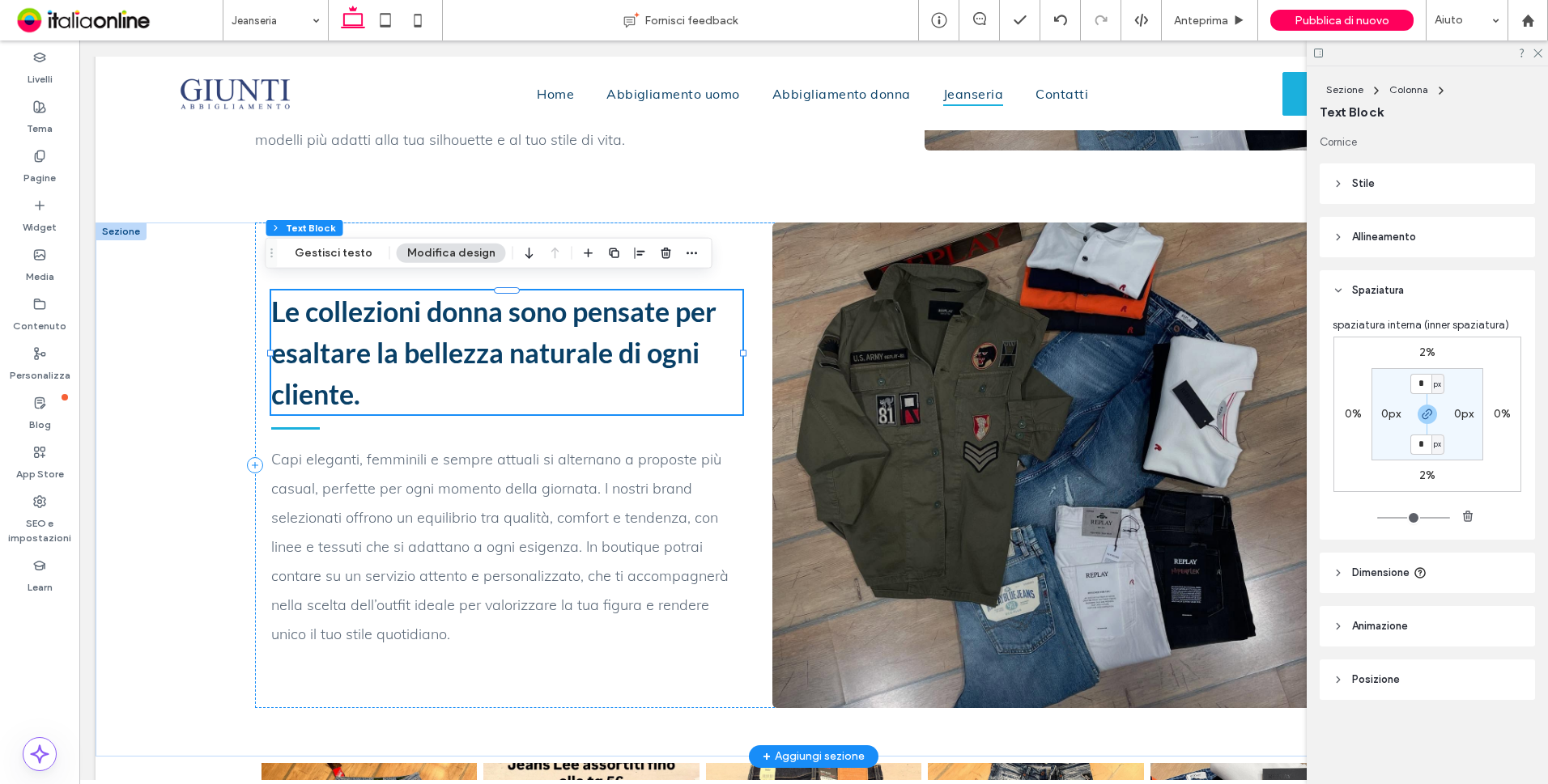
click at [575, 340] on span "Le collezioni donna sono pensate per esaltare la bellezza naturale di ogni clie…" at bounding box center [494, 352] width 446 height 116
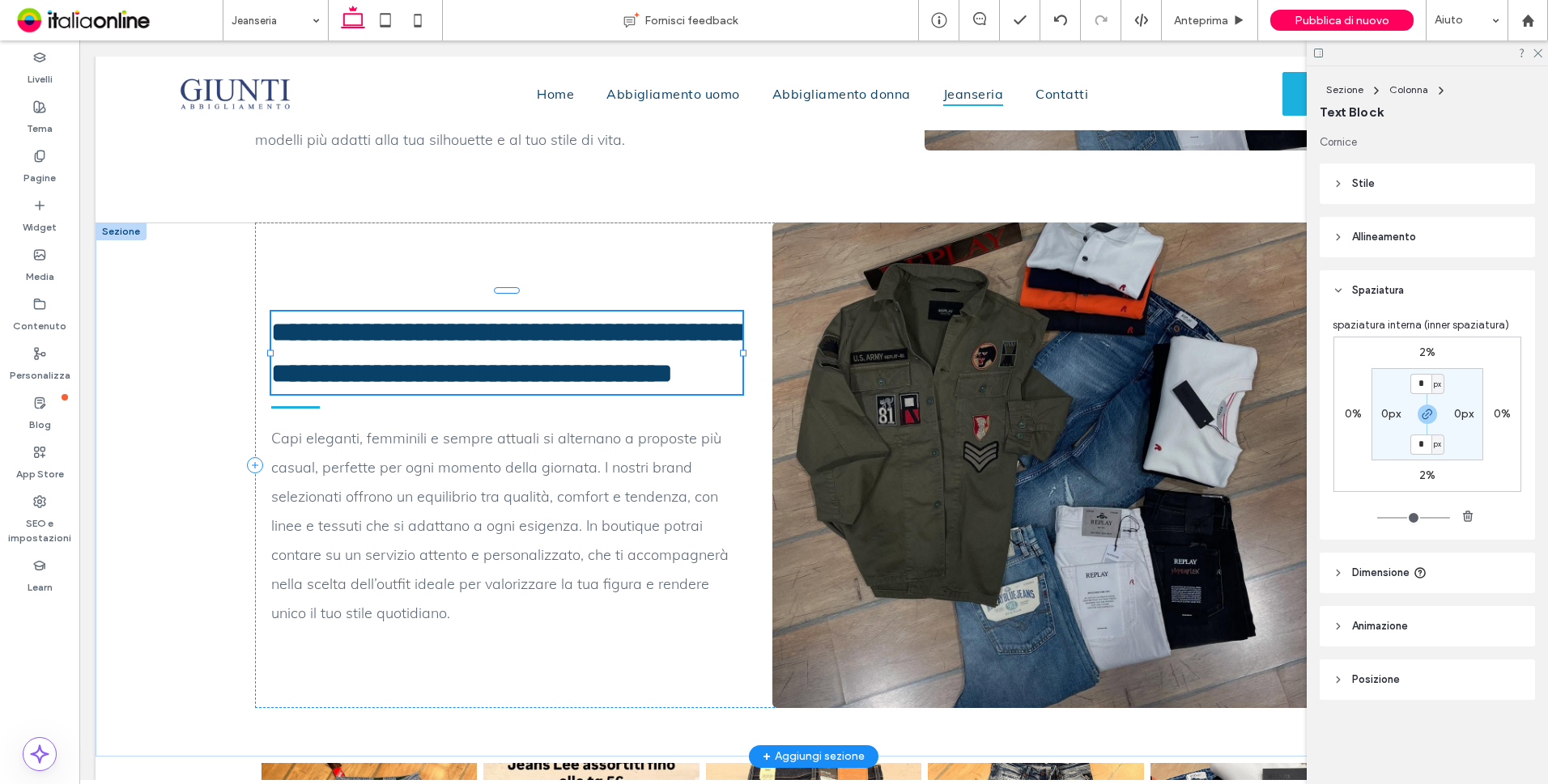
click at [579, 334] on span "**********" at bounding box center [509, 353] width 474 height 69
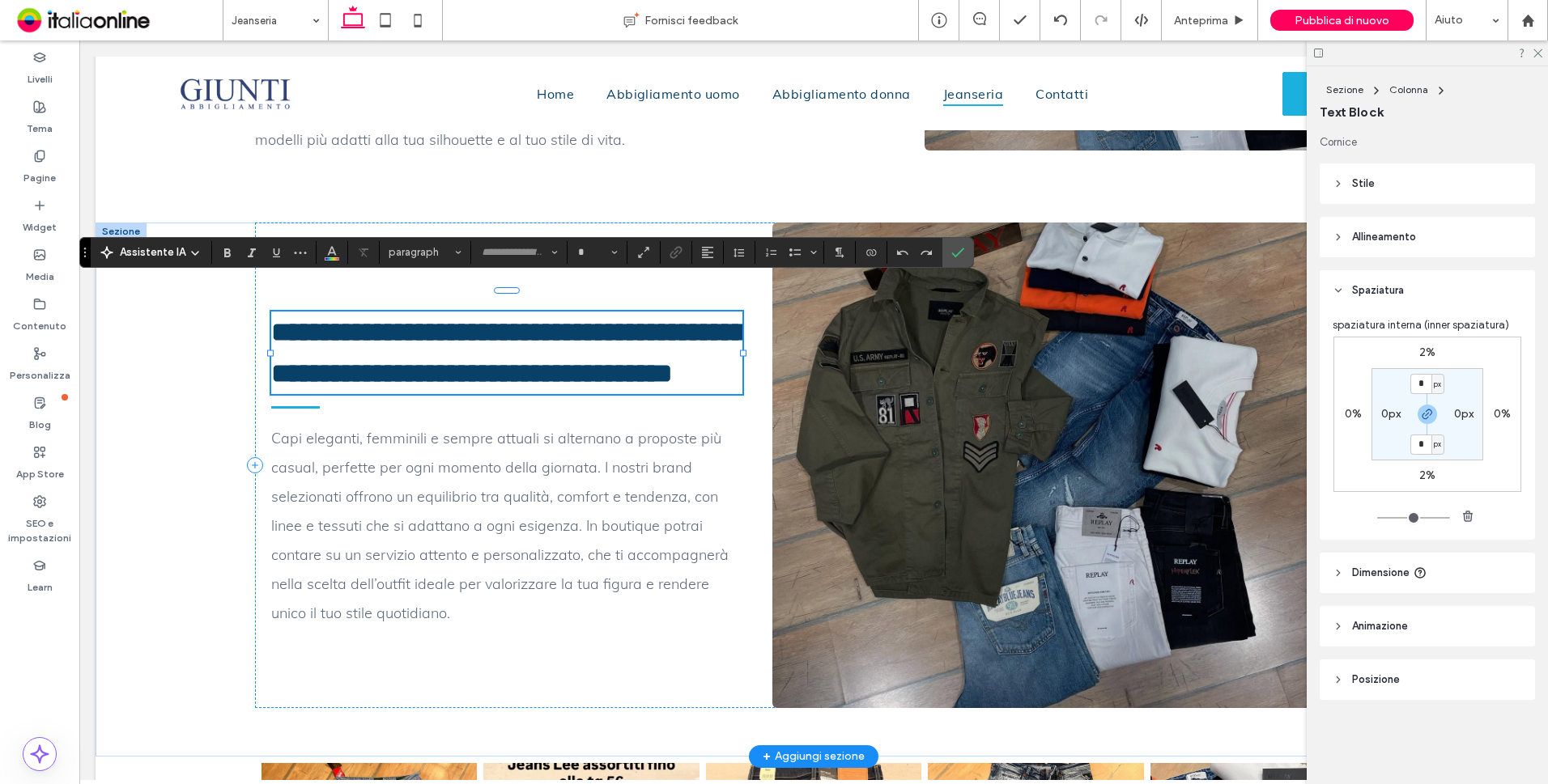
type input "****"
type input "**"
click at [579, 334] on span "**********" at bounding box center [509, 353] width 474 height 69
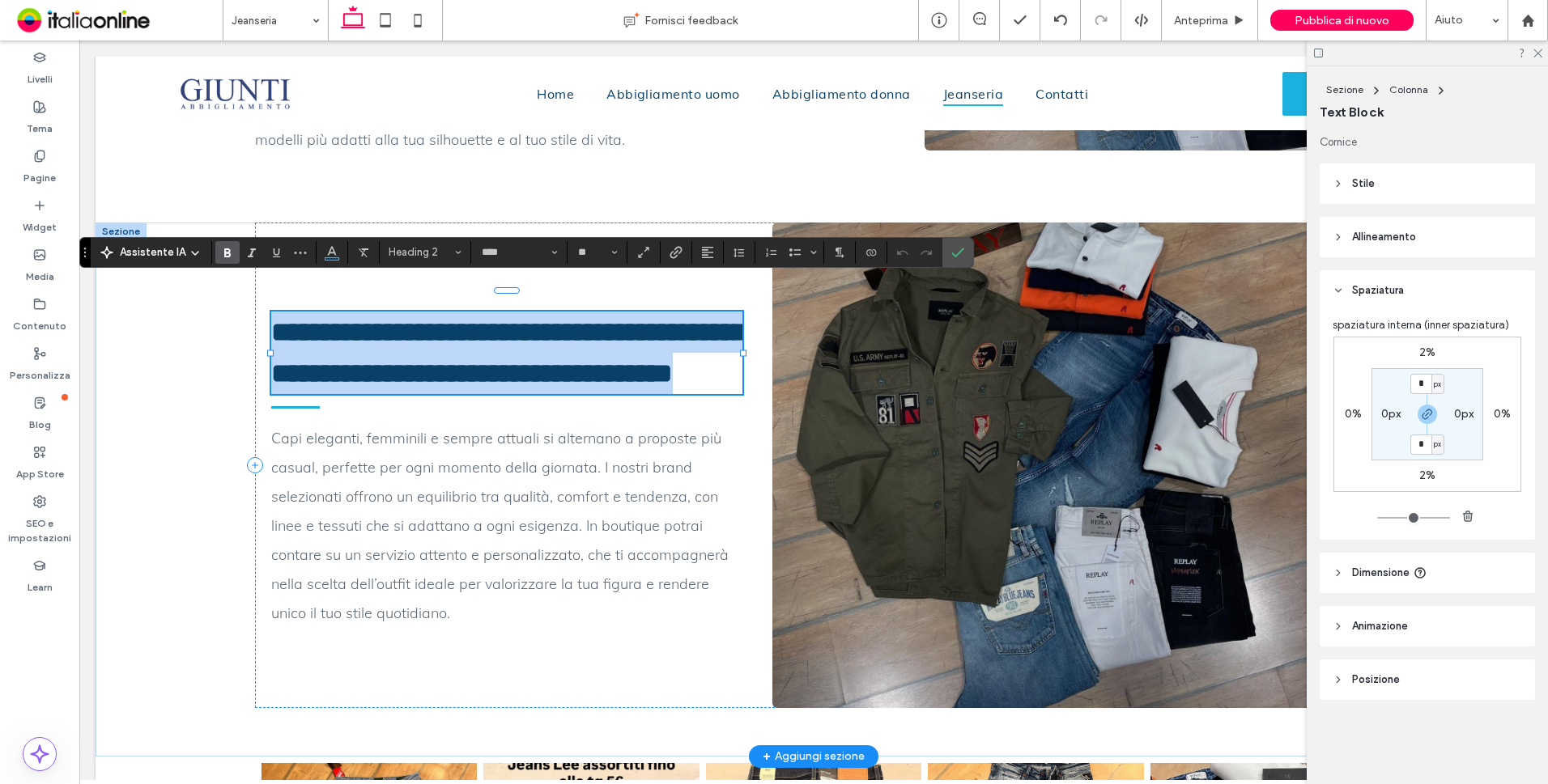
click at [579, 334] on span "**********" at bounding box center [509, 353] width 474 height 69
paste div
type input "****"
type input "**"
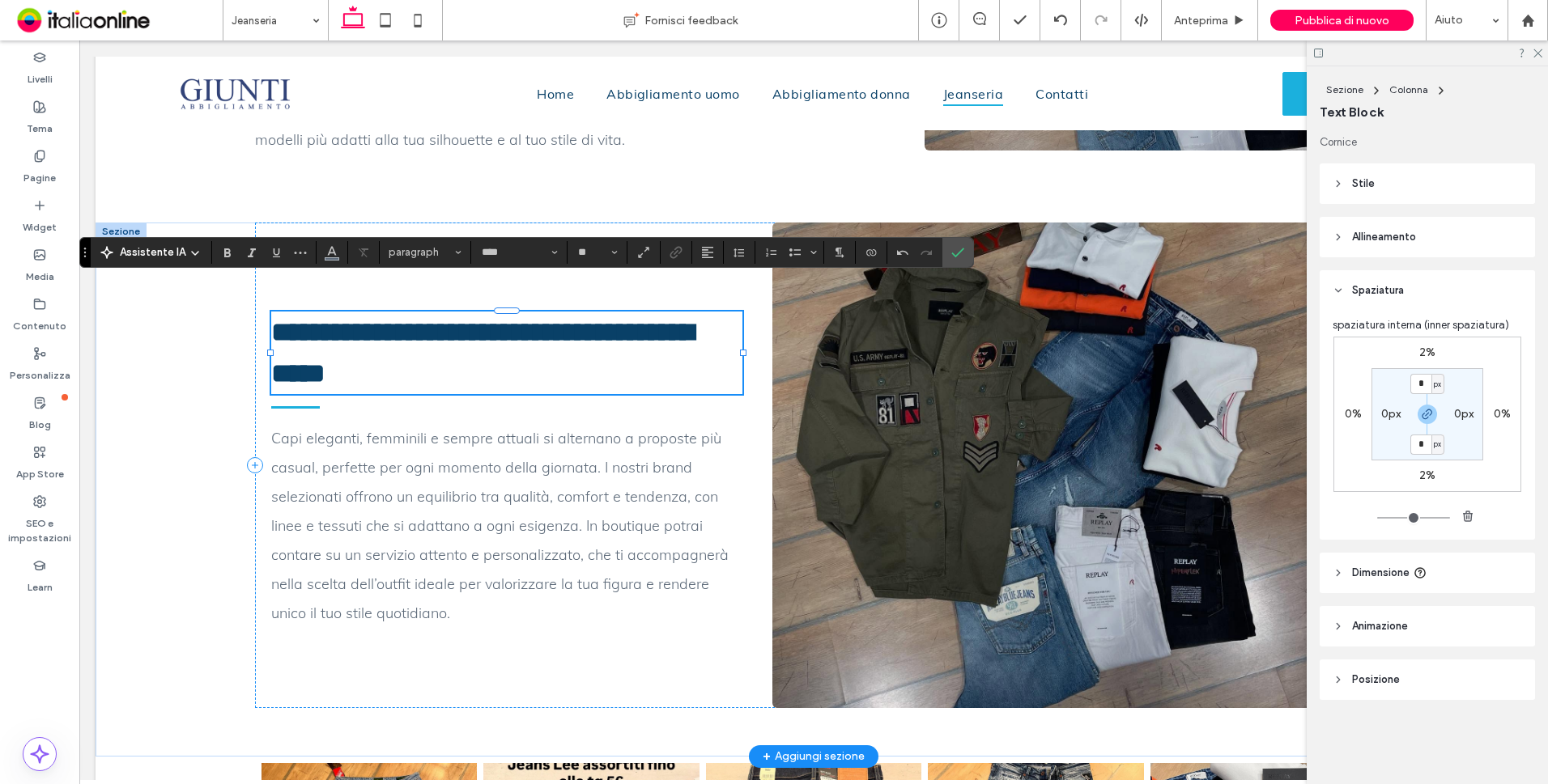
type input "****"
type input "**"
click at [958, 254] on icon "Conferma" at bounding box center [957, 252] width 13 height 13
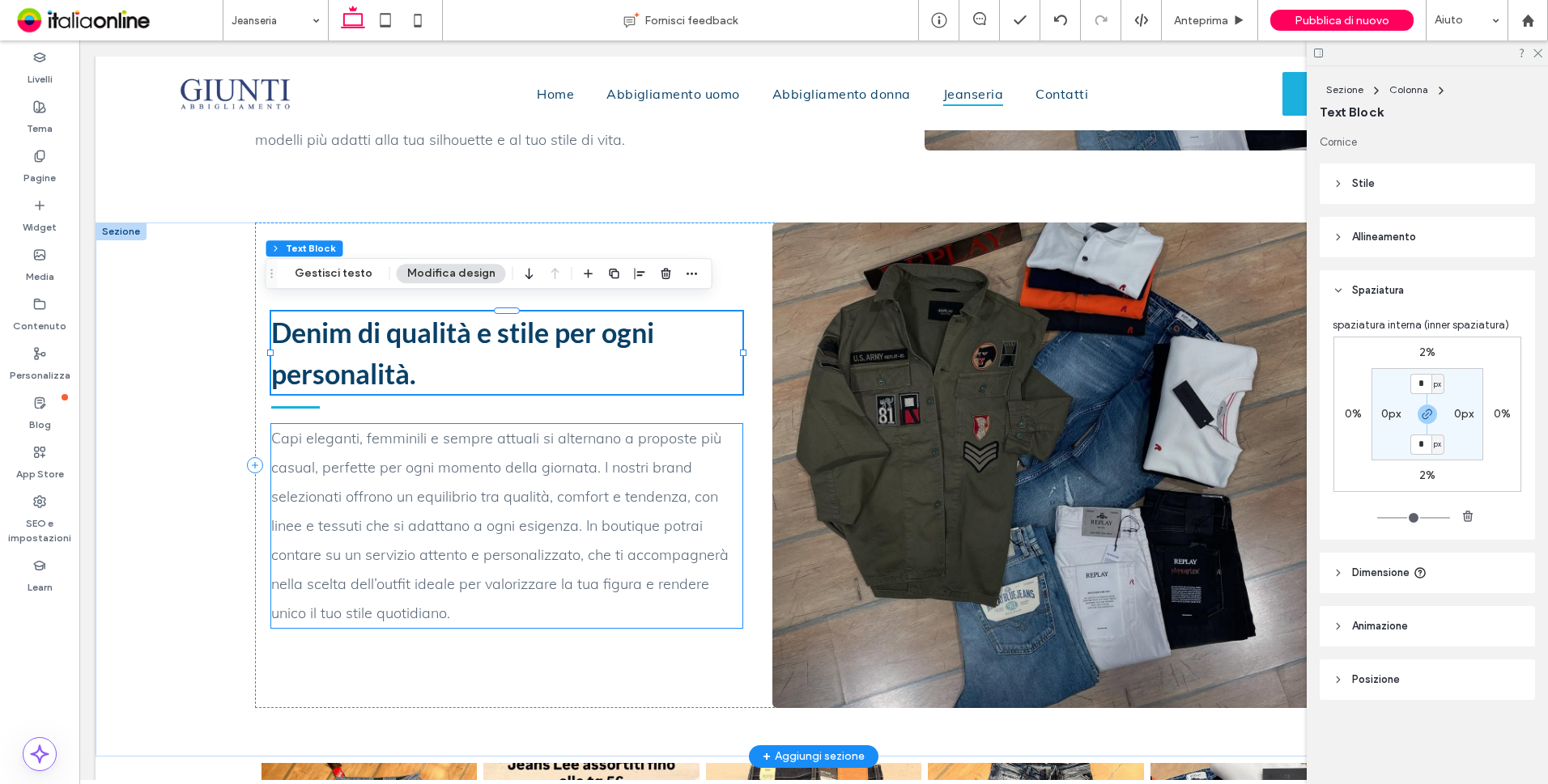
click at [517, 468] on p "Capi eleganti, femminili e sempre attuali si alternano a proposte più casual, p…" at bounding box center [507, 525] width 471 height 203
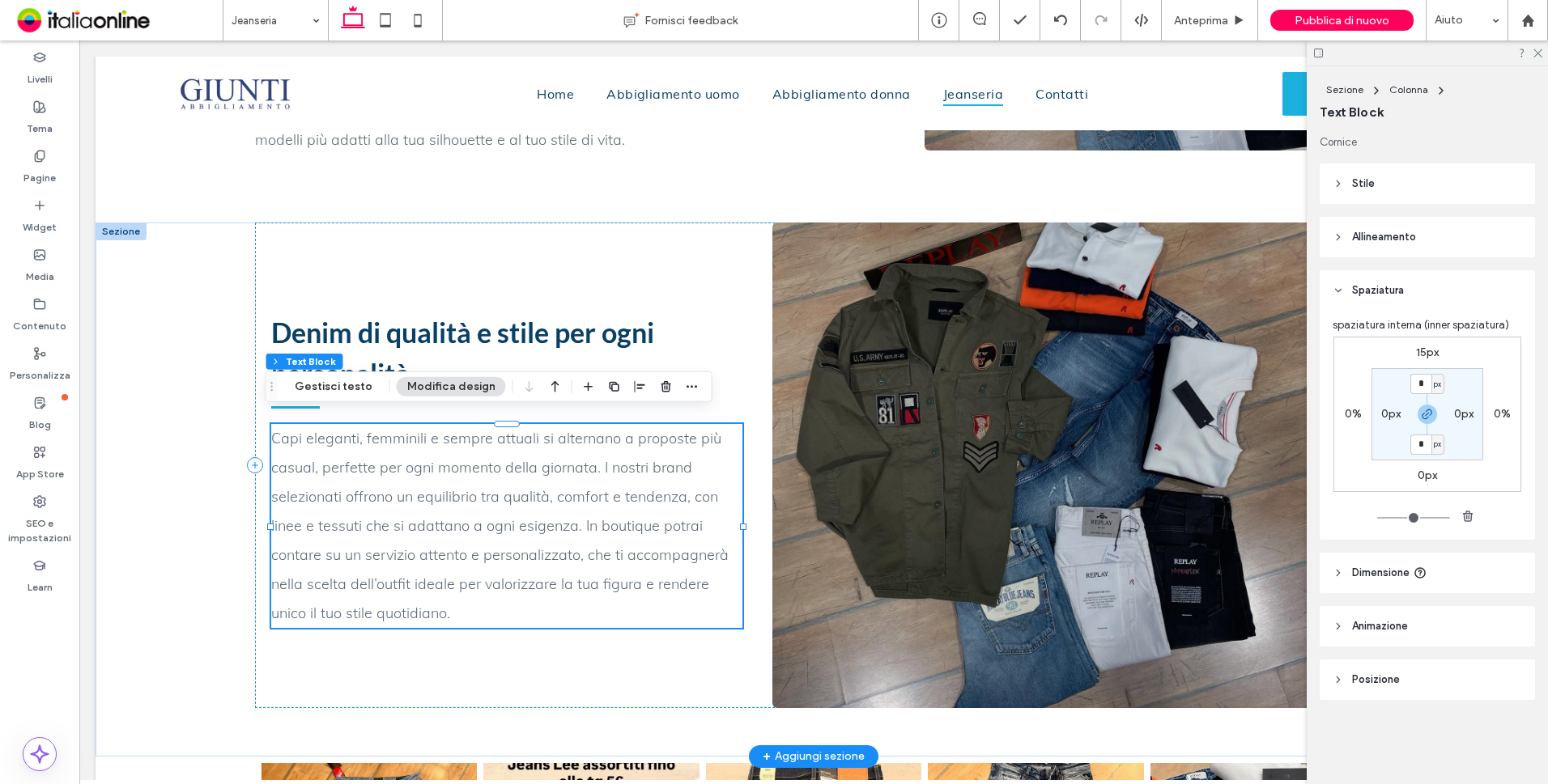
click at [516, 468] on p "Capi eleganti, femminili e sempre attuali si alternano a proposte più casual, p…" at bounding box center [507, 525] width 471 height 203
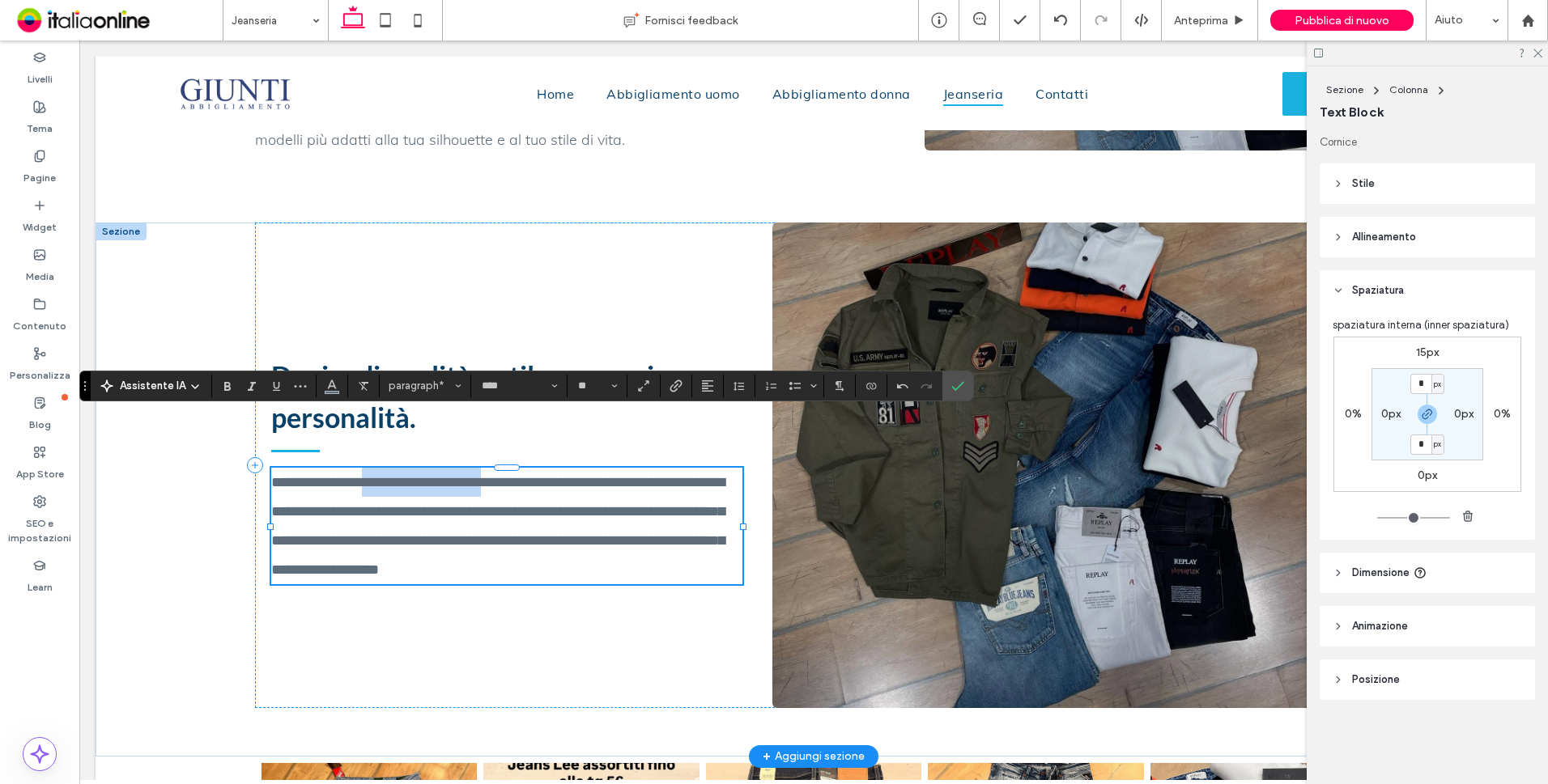
drag, startPoint x: 369, startPoint y: 469, endPoint x: 508, endPoint y: 471, distance: 139.0
click at [508, 475] on span "**********" at bounding box center [498, 525] width 453 height 102
drag, startPoint x: 506, startPoint y: 472, endPoint x: 369, endPoint y: 473, distance: 137.0
click at [369, 475] on span "**********" at bounding box center [498, 525] width 453 height 102
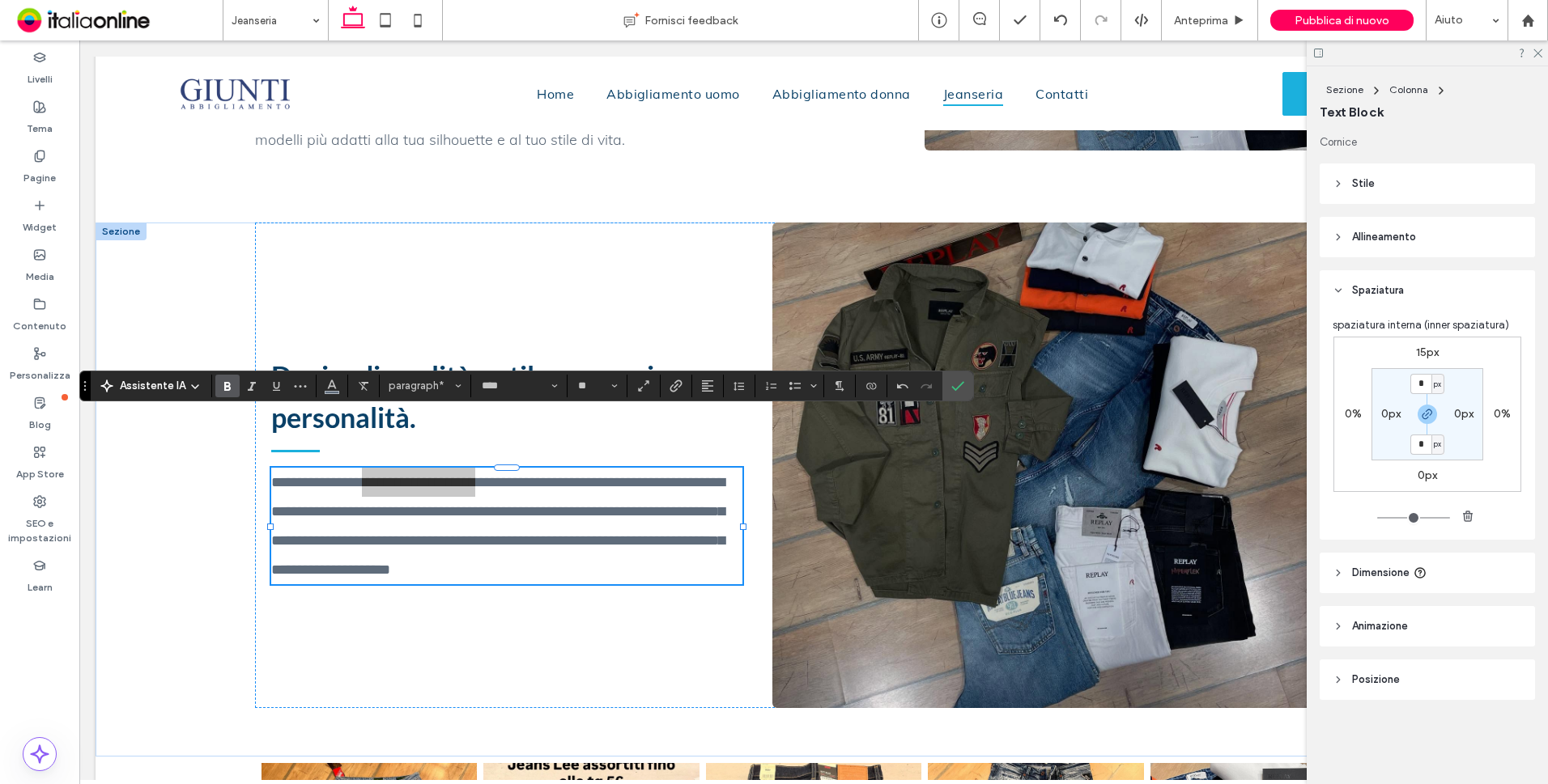
click at [230, 394] on span "Grassetto" at bounding box center [227, 385] width 13 height 21
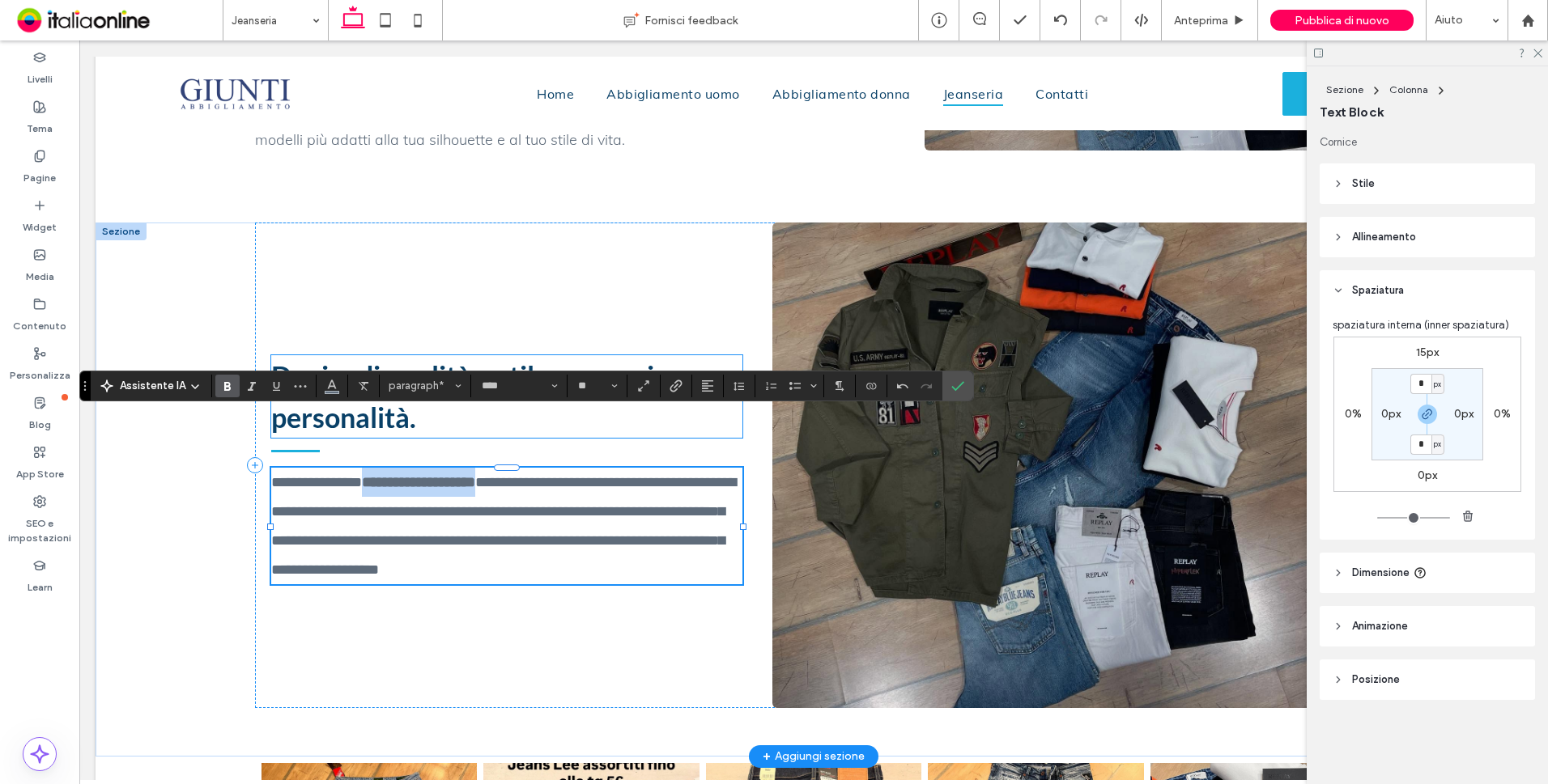
click at [333, 402] on span "Denim di qualità e stile per ogni personalità." at bounding box center [463, 396] width 383 height 74
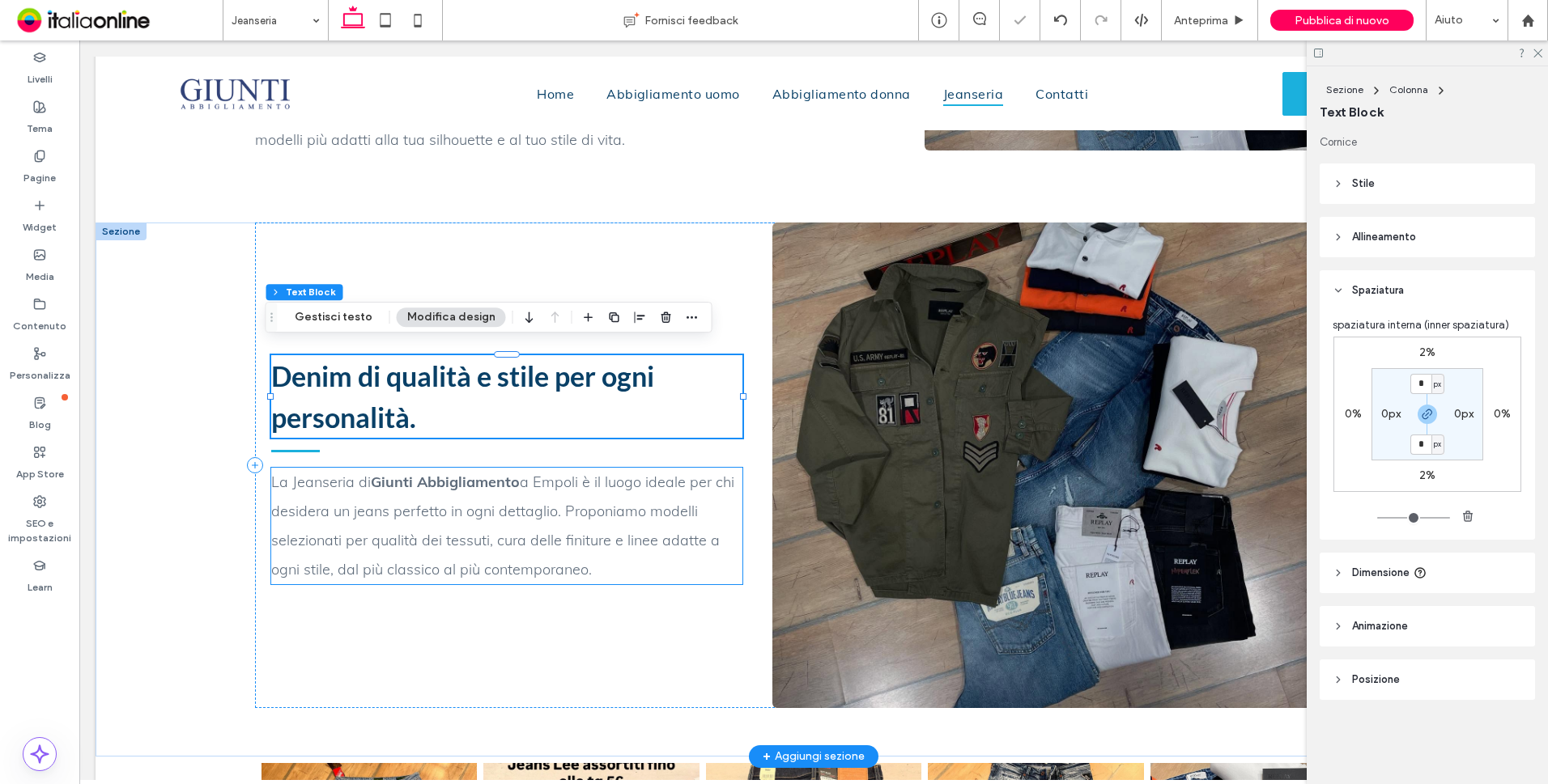
drag, startPoint x: 406, startPoint y: 481, endPoint x: 427, endPoint y: 480, distance: 21.0
click at [406, 481] on p "La Jeanseria di Giunti Abbigliamento a Empoli è il luogo ideale per chi desider…" at bounding box center [507, 526] width 471 height 117
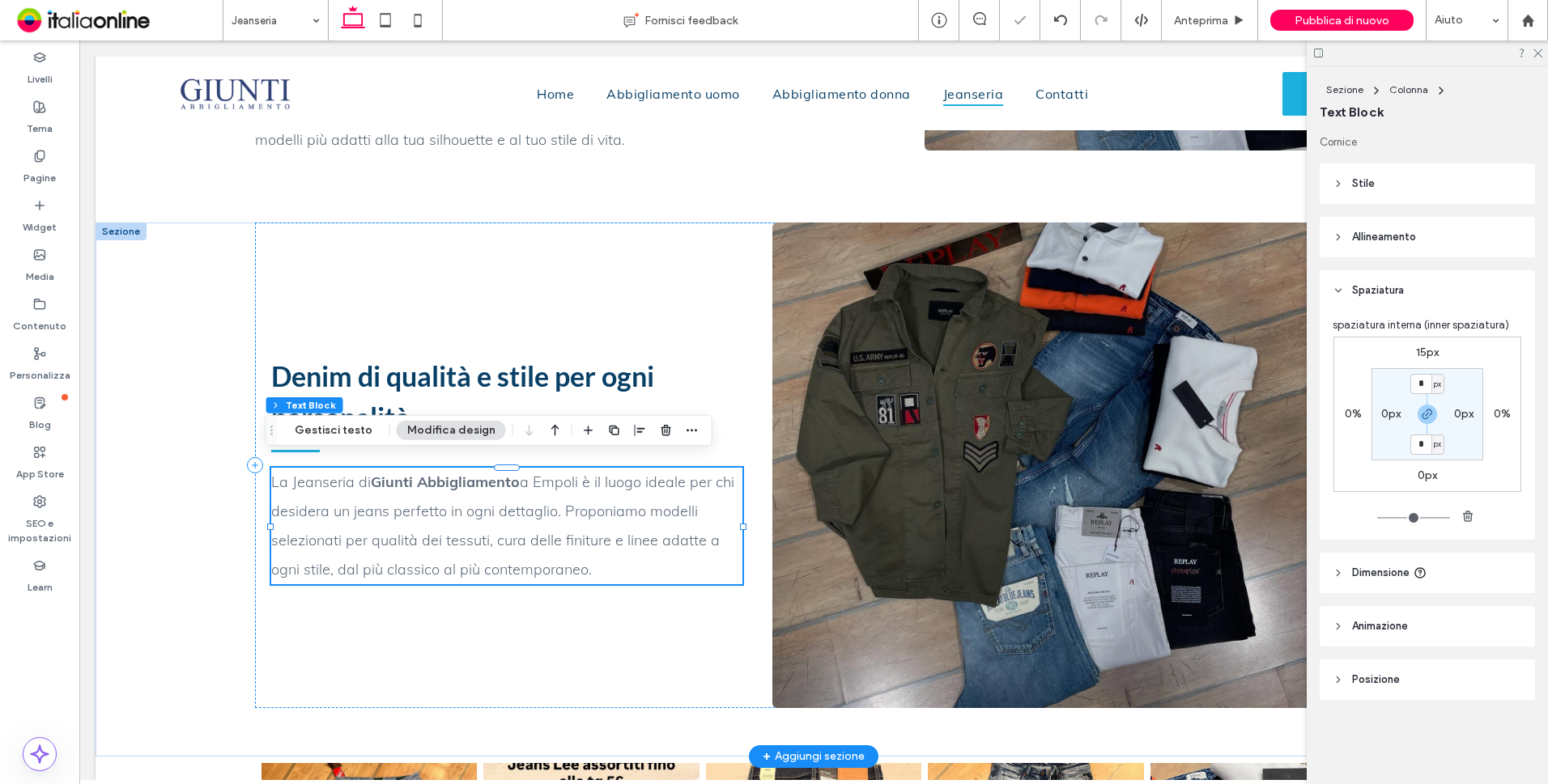
click at [494, 480] on strong "Giunti Abbigliamento" at bounding box center [445, 482] width 149 height 19
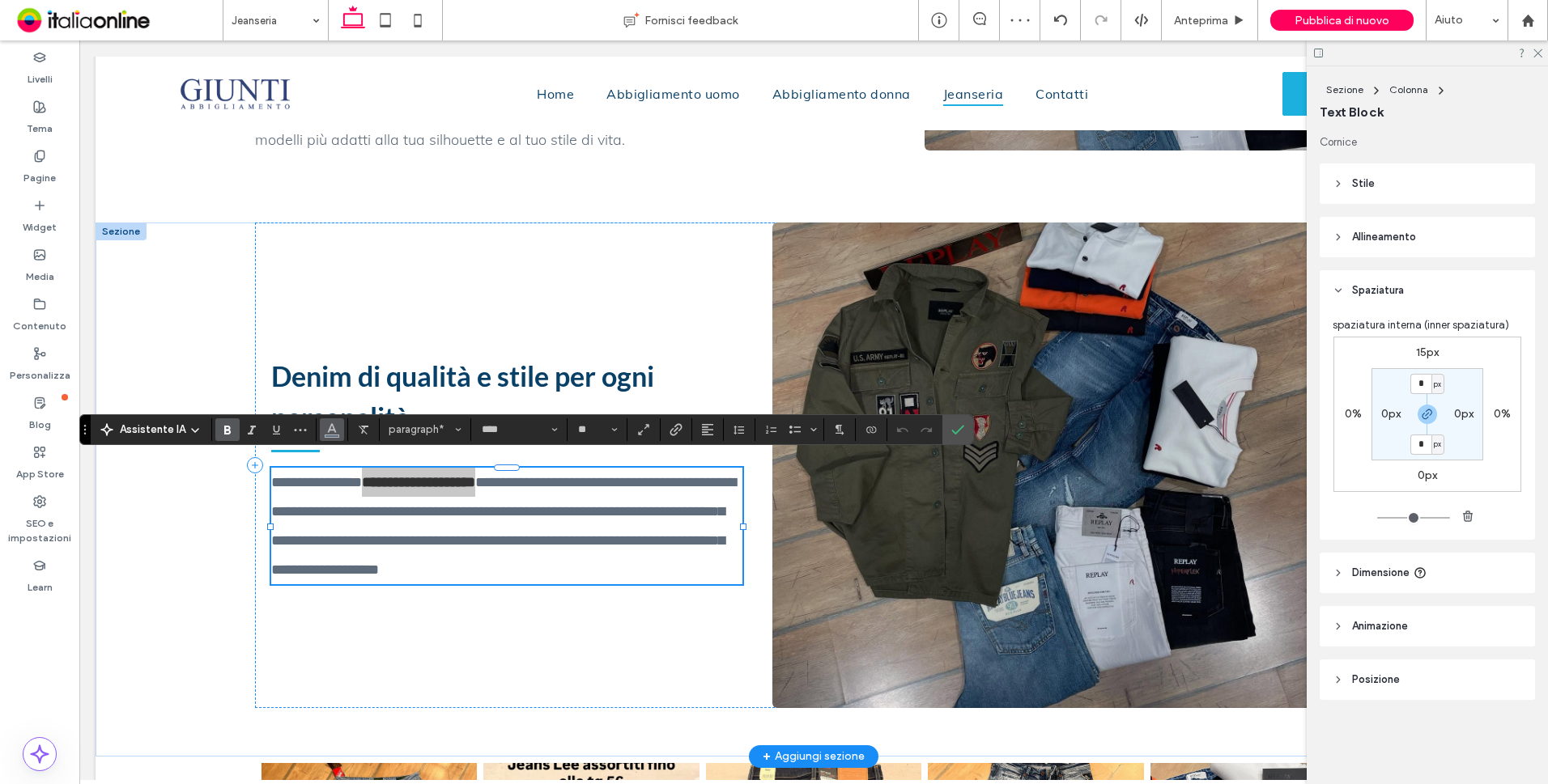
click at [325, 436] on span "Colore" at bounding box center [331, 428] width 13 height 21
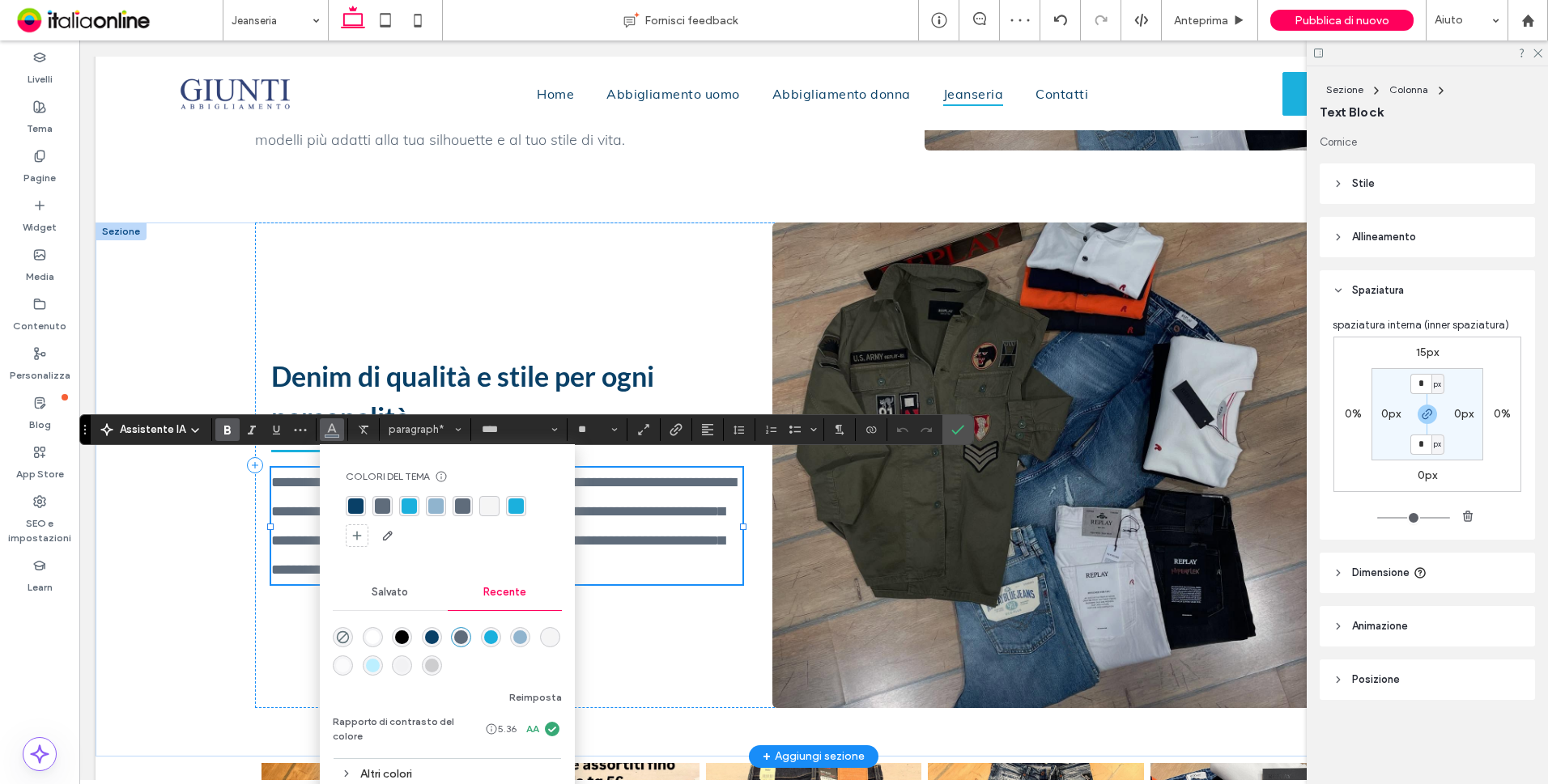
click at [356, 503] on div "rgba(9, 64, 103, 1)" at bounding box center [356, 507] width 16 height 16
drag, startPoint x: 680, startPoint y: 509, endPoint x: 715, endPoint y: 498, distance: 36.7
click at [680, 509] on span "**********" at bounding box center [504, 525] width 464 height 102
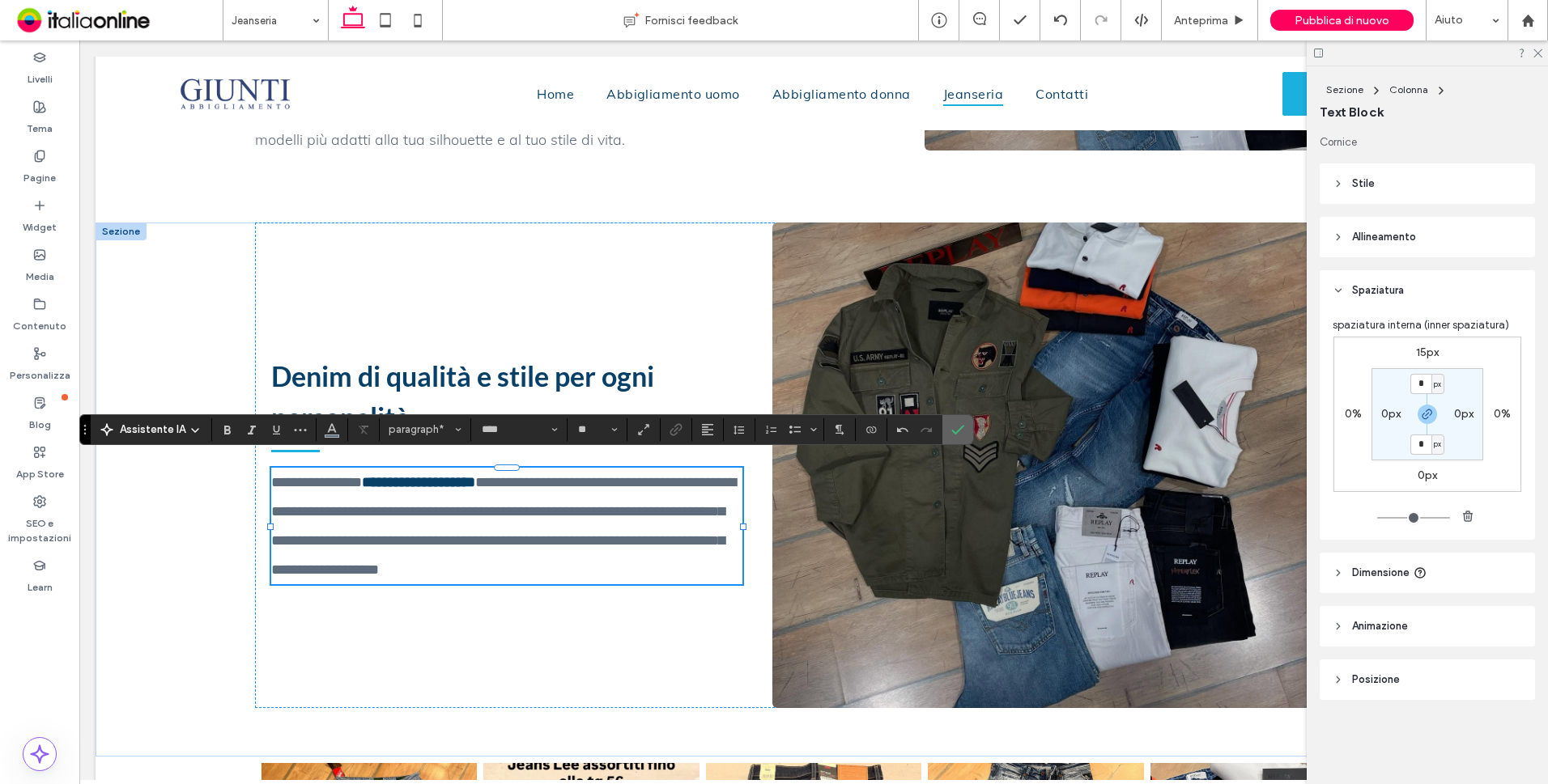
click at [952, 431] on use "Conferma" at bounding box center [958, 430] width 13 height 10
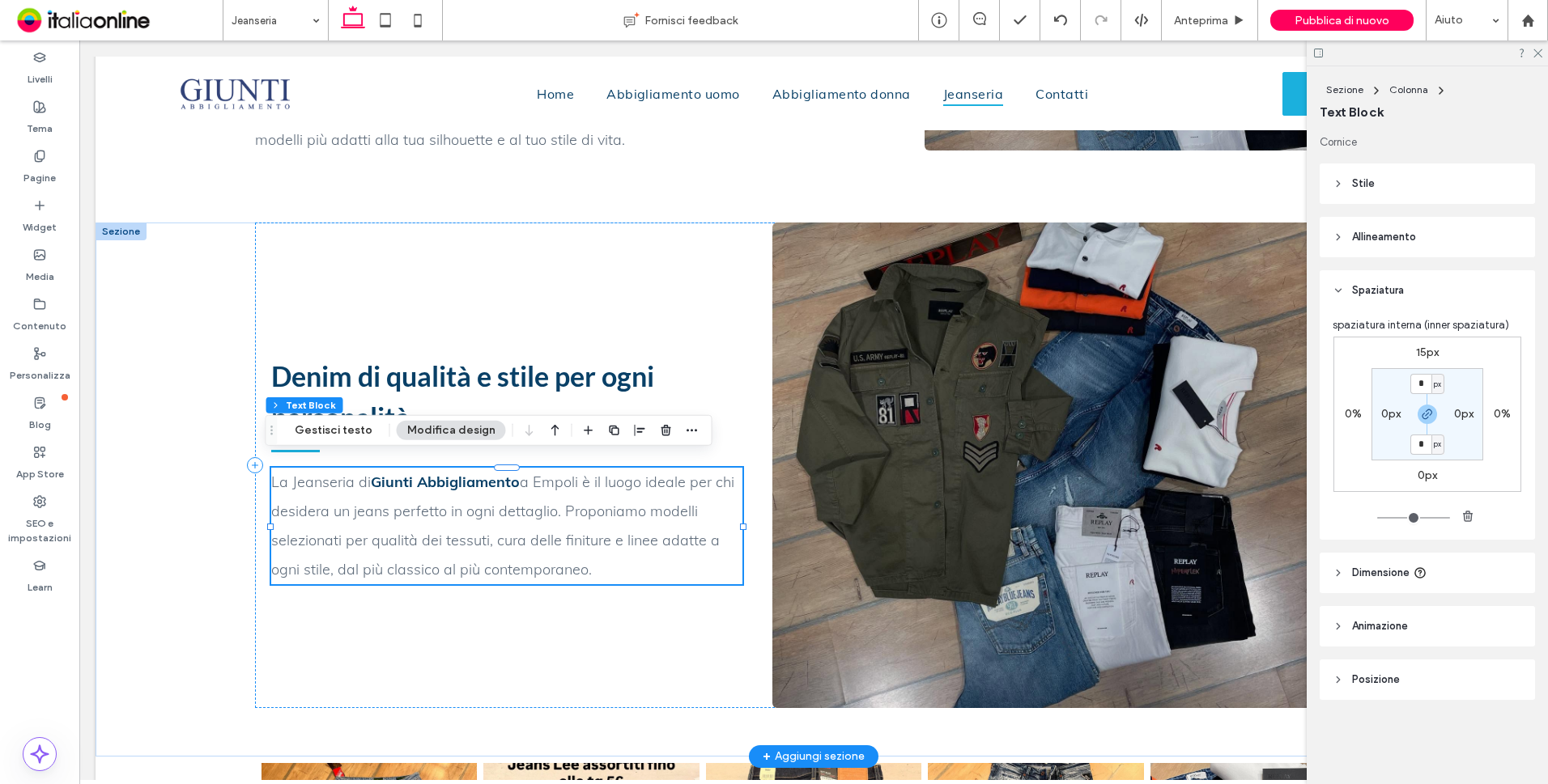
click at [599, 564] on p "La Jeanseria di Giunti Abbigliamento a Empoli è il luogo ideale per chi desider…" at bounding box center [507, 526] width 471 height 117
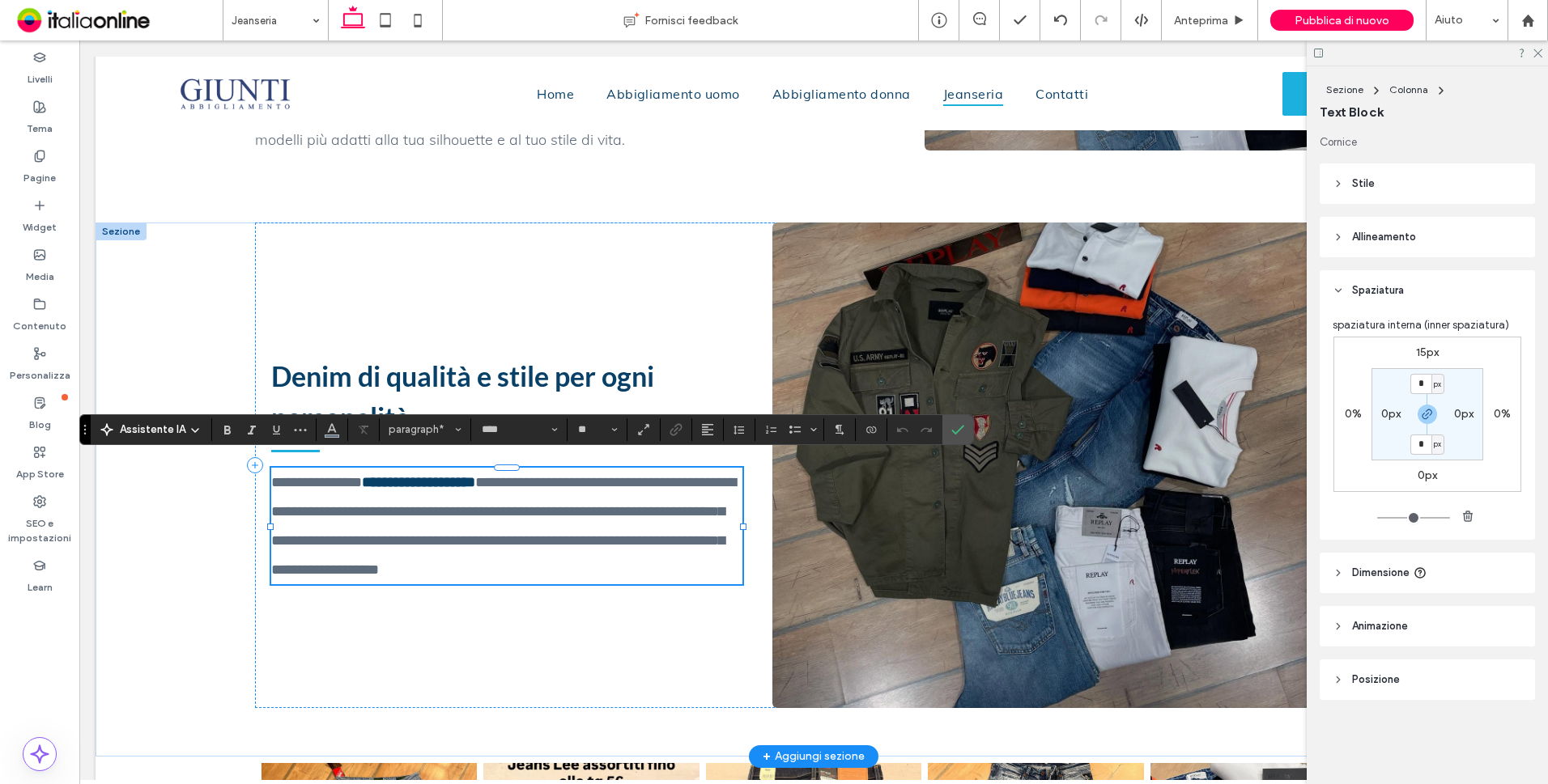
click at [599, 565] on p "**********" at bounding box center [507, 526] width 471 height 117
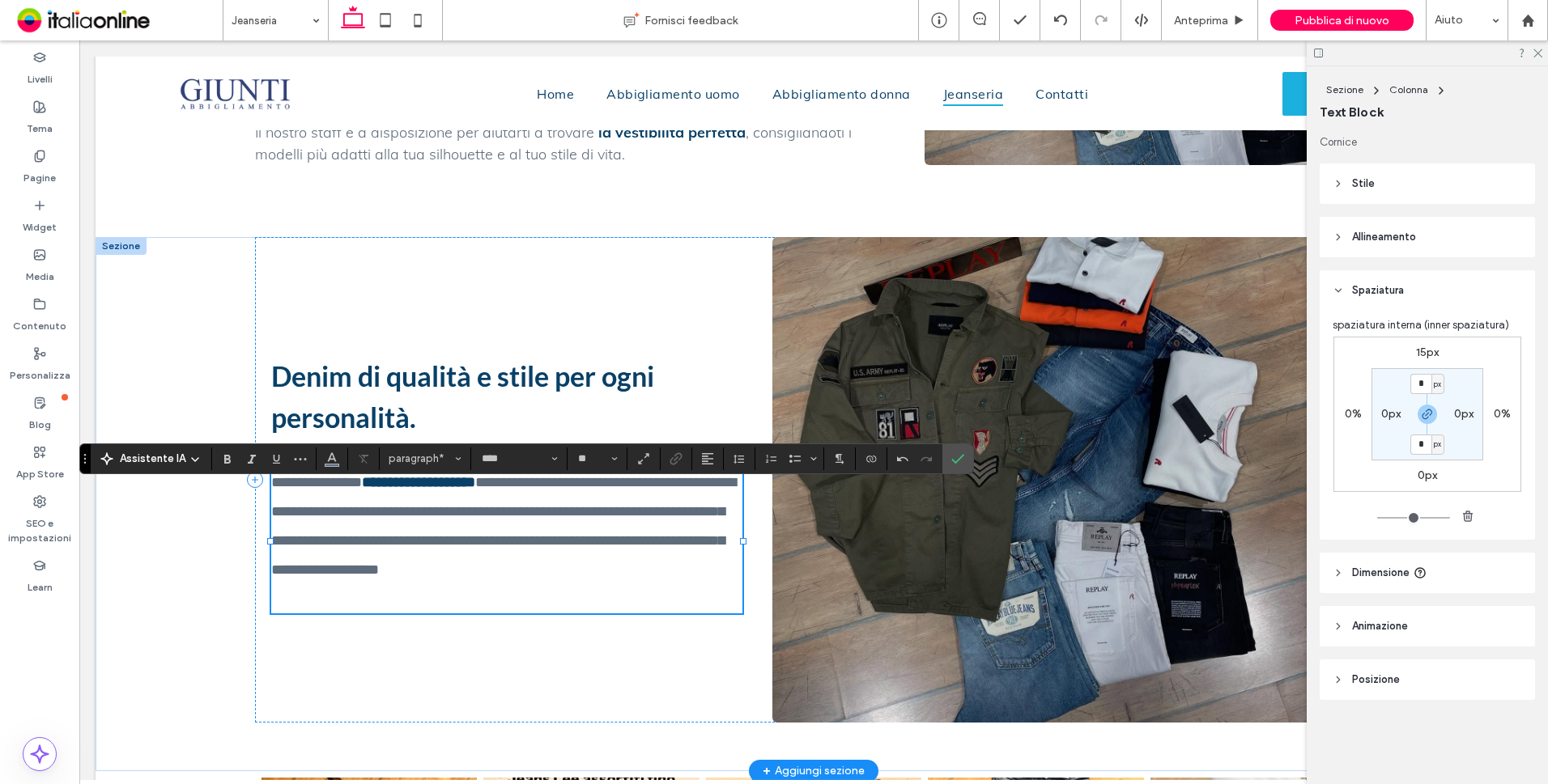
scroll to position [942, 0]
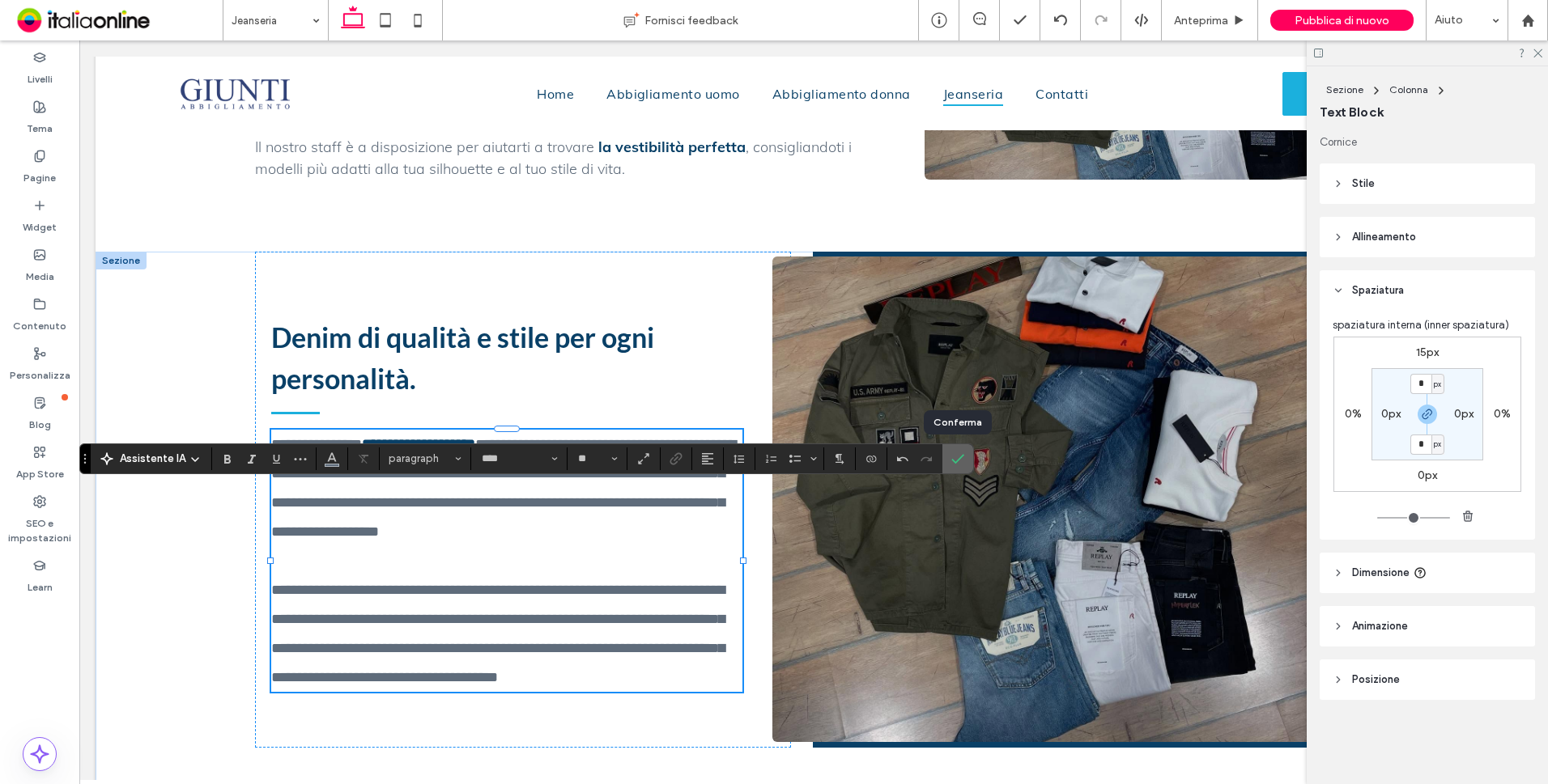
drag, startPoint x: 957, startPoint y: 459, endPoint x: 877, endPoint y: 419, distance: 89.4
click at [957, 459] on use "Conferma" at bounding box center [958, 459] width 13 height 10
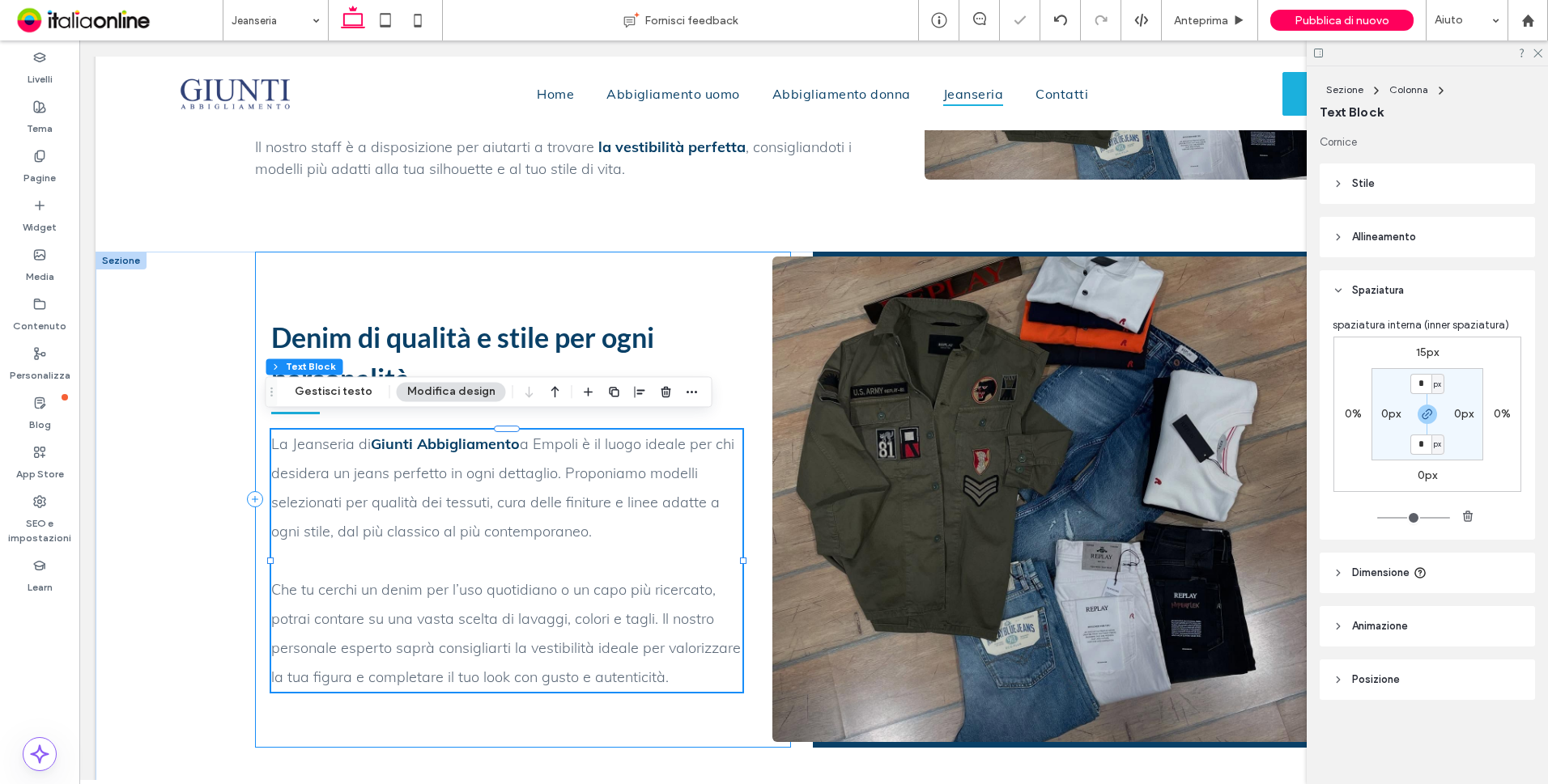
click at [760, 441] on div "Denim di qualità e stile per ogni personalità. La Jeanseria di Giunti Abbigliam…" at bounding box center [523, 500] width 535 height 496
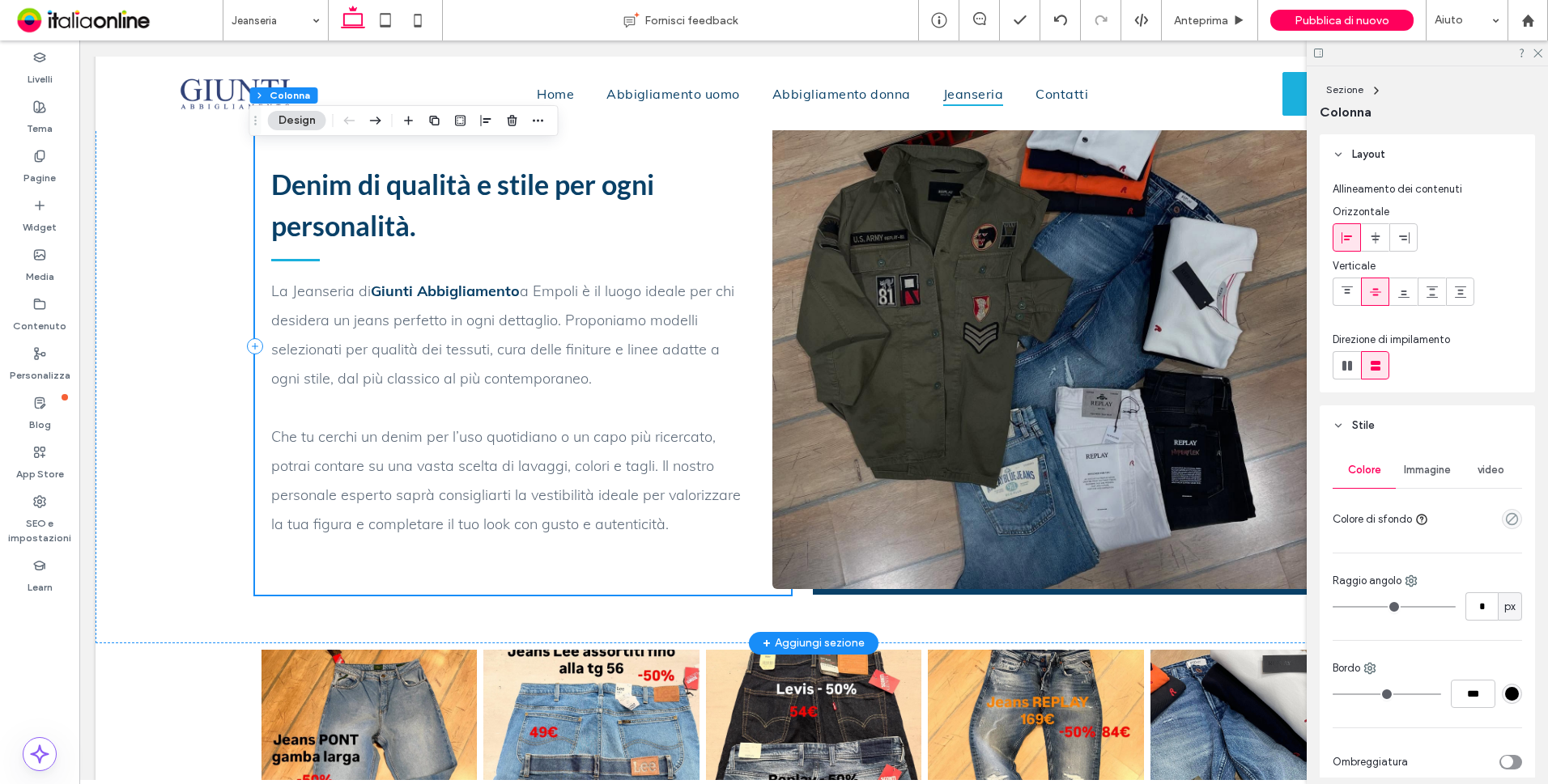
scroll to position [1104, 0]
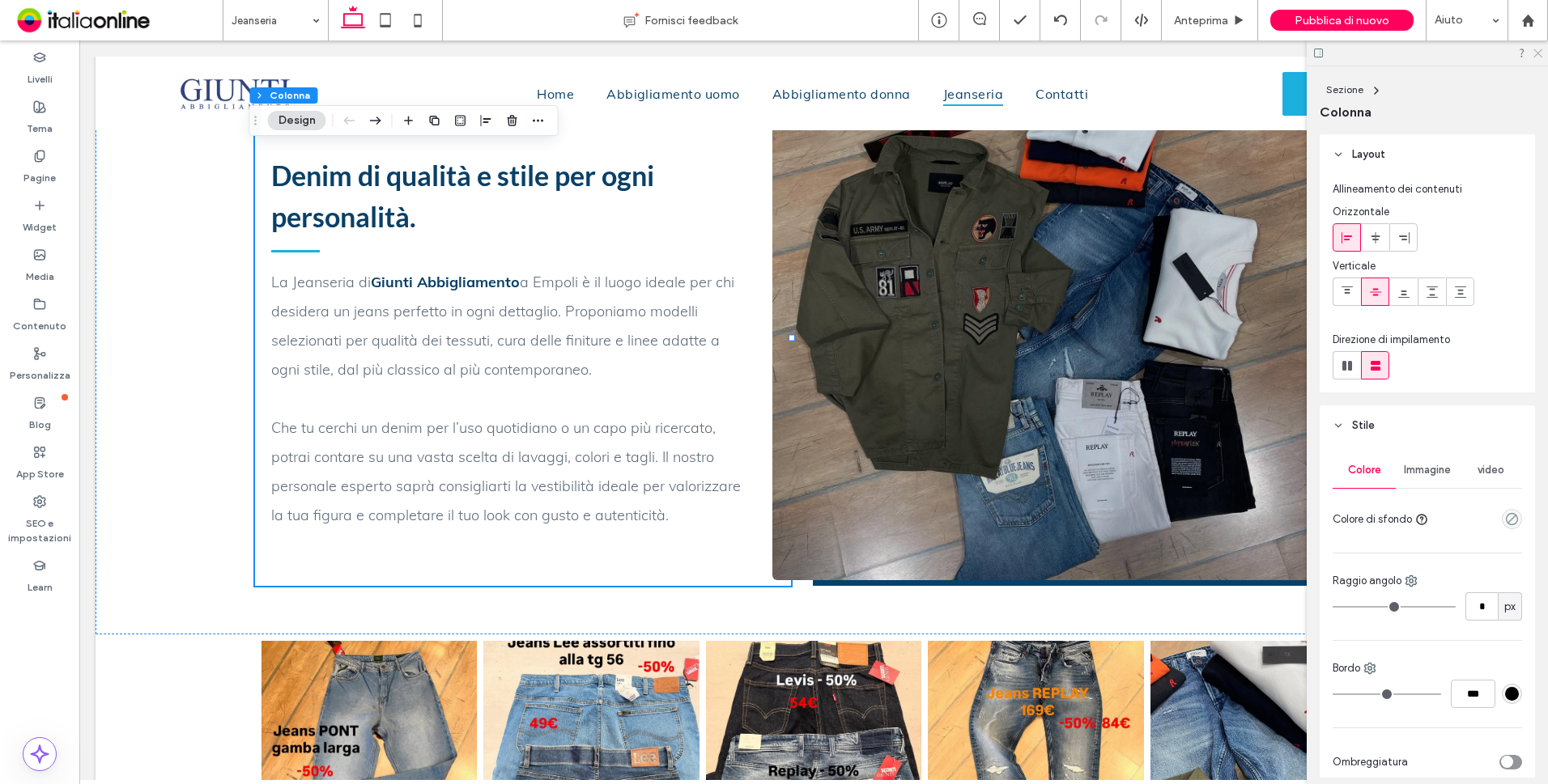
click at [1534, 48] on icon at bounding box center [1536, 52] width 11 height 11
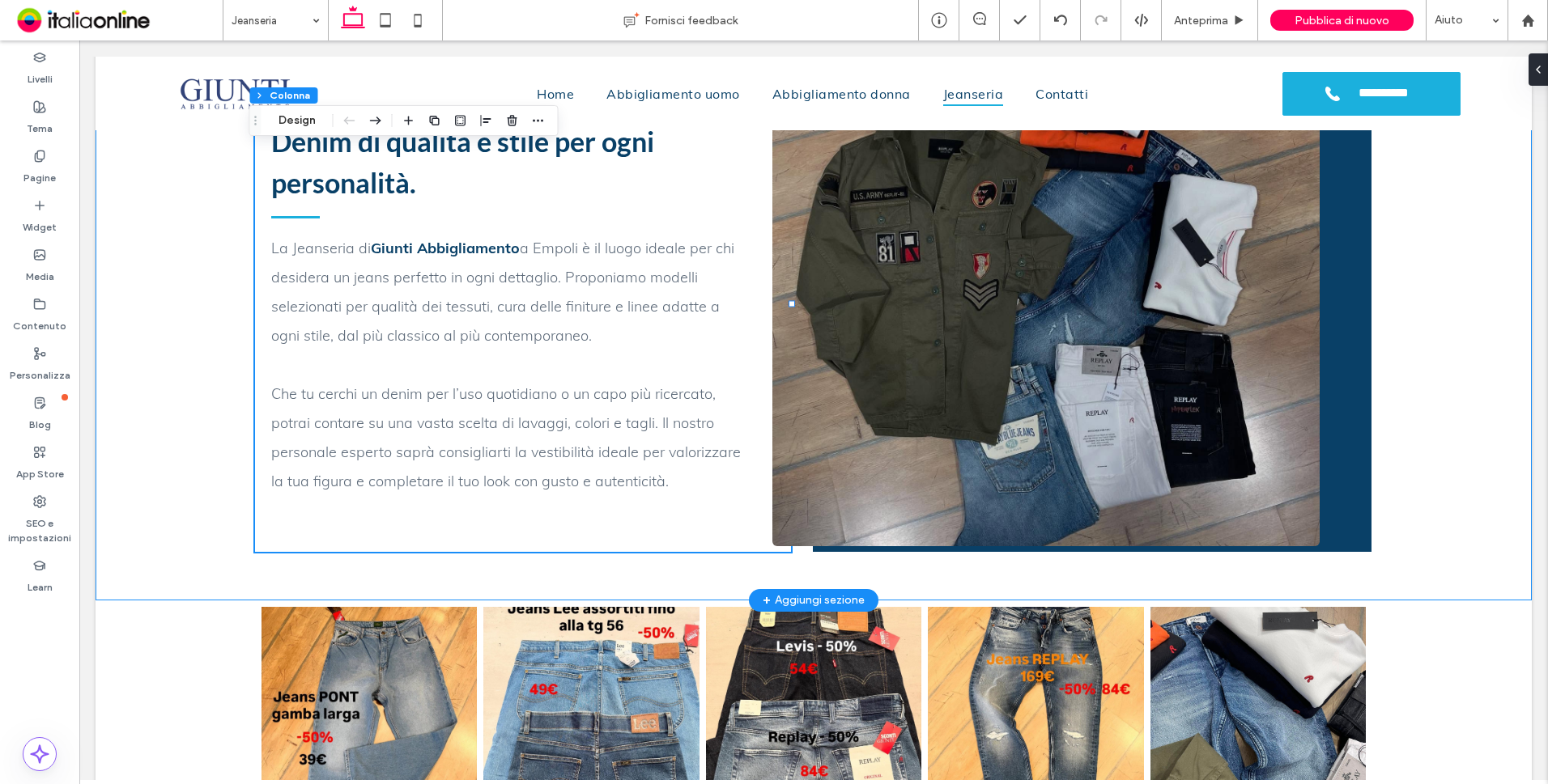
drag, startPoint x: 1438, startPoint y: 287, endPoint x: 1456, endPoint y: 293, distance: 19.0
click at [1438, 287] on div "Denim di qualità e stile per ogni personalità. La Jeanseria di Giunti Abbigliam…" at bounding box center [814, 328] width 1436 height 544
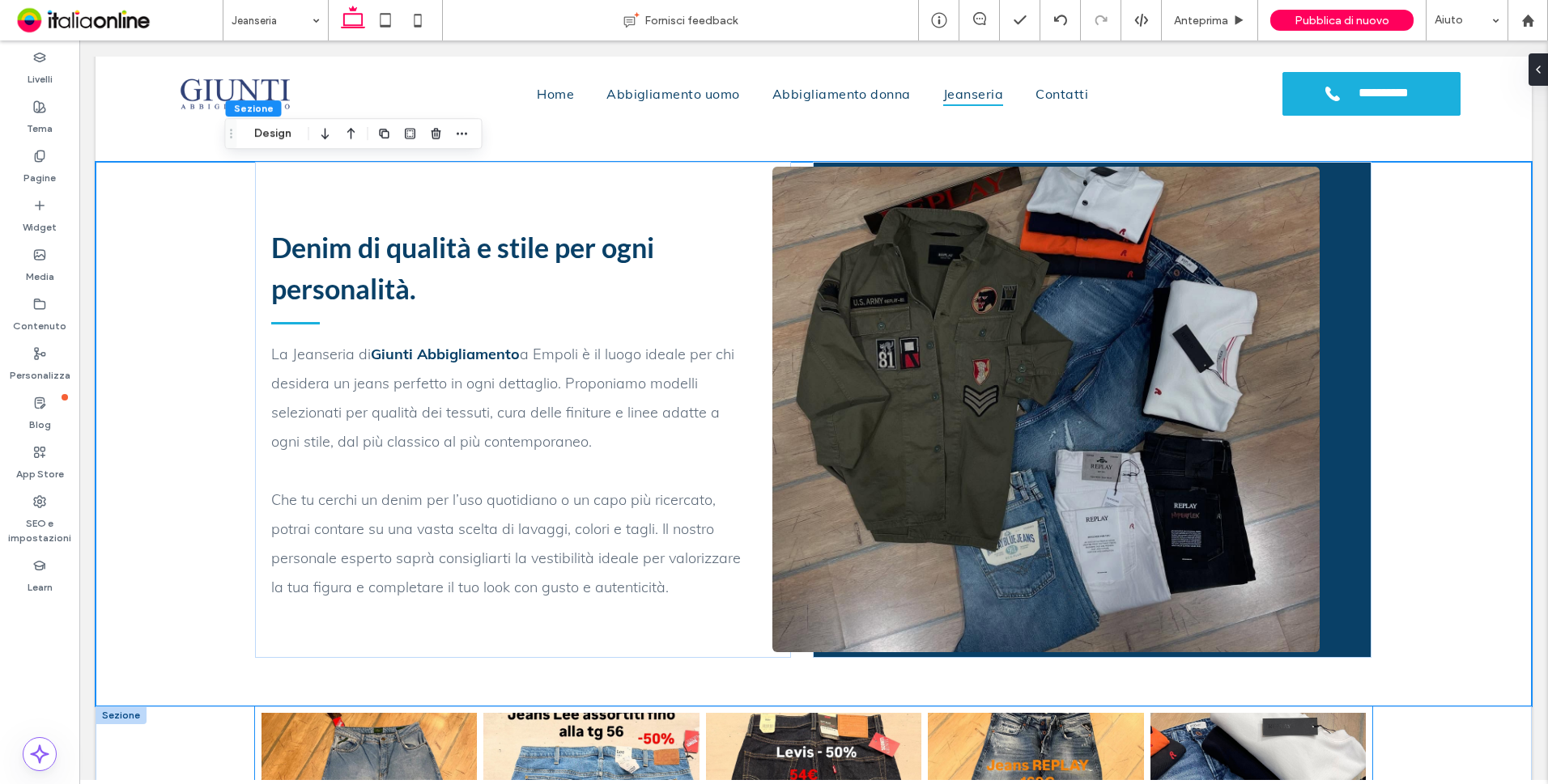
scroll to position [708, 0]
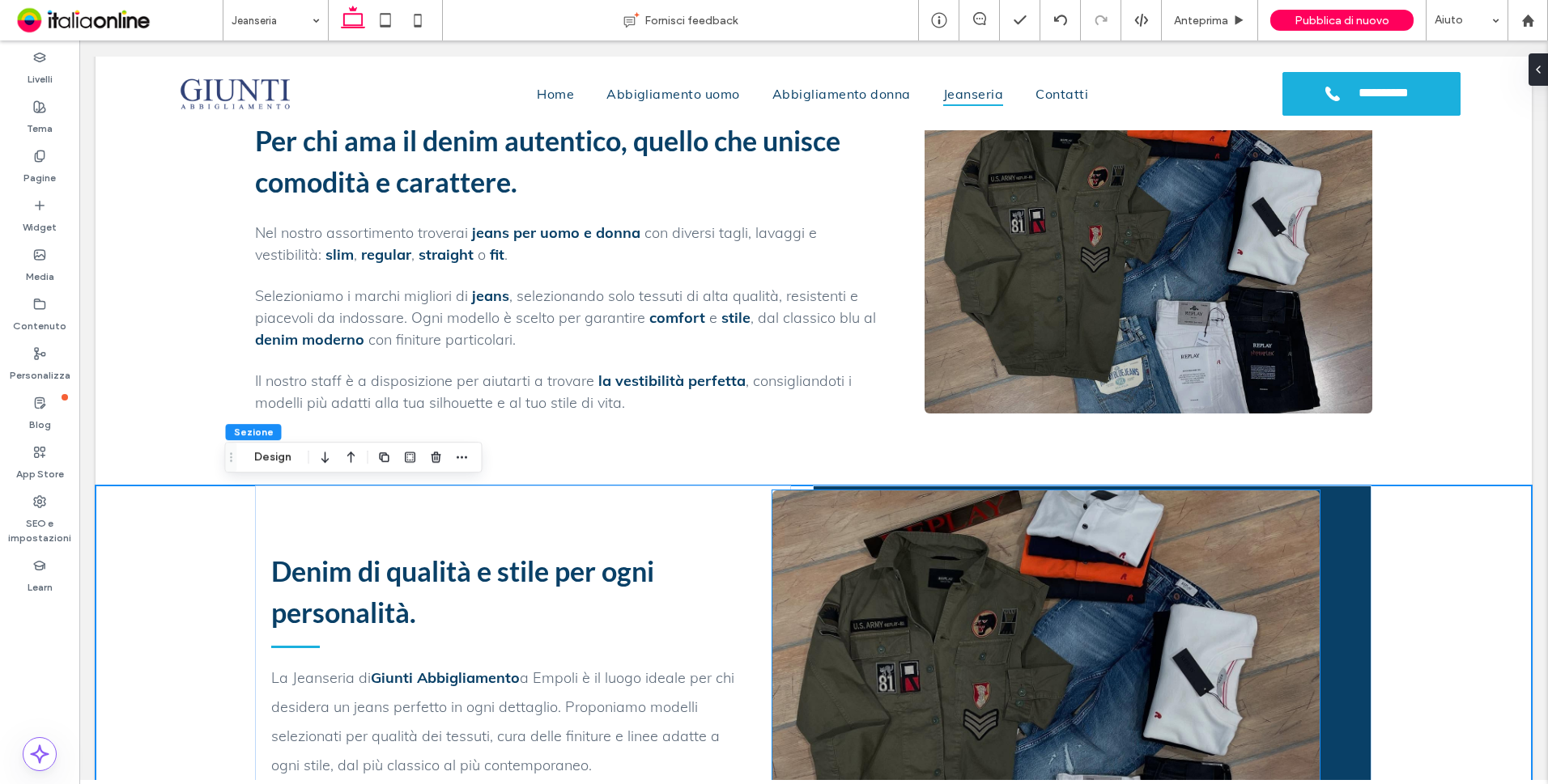
click at [1161, 654] on img at bounding box center [1046, 734] width 547 height 486
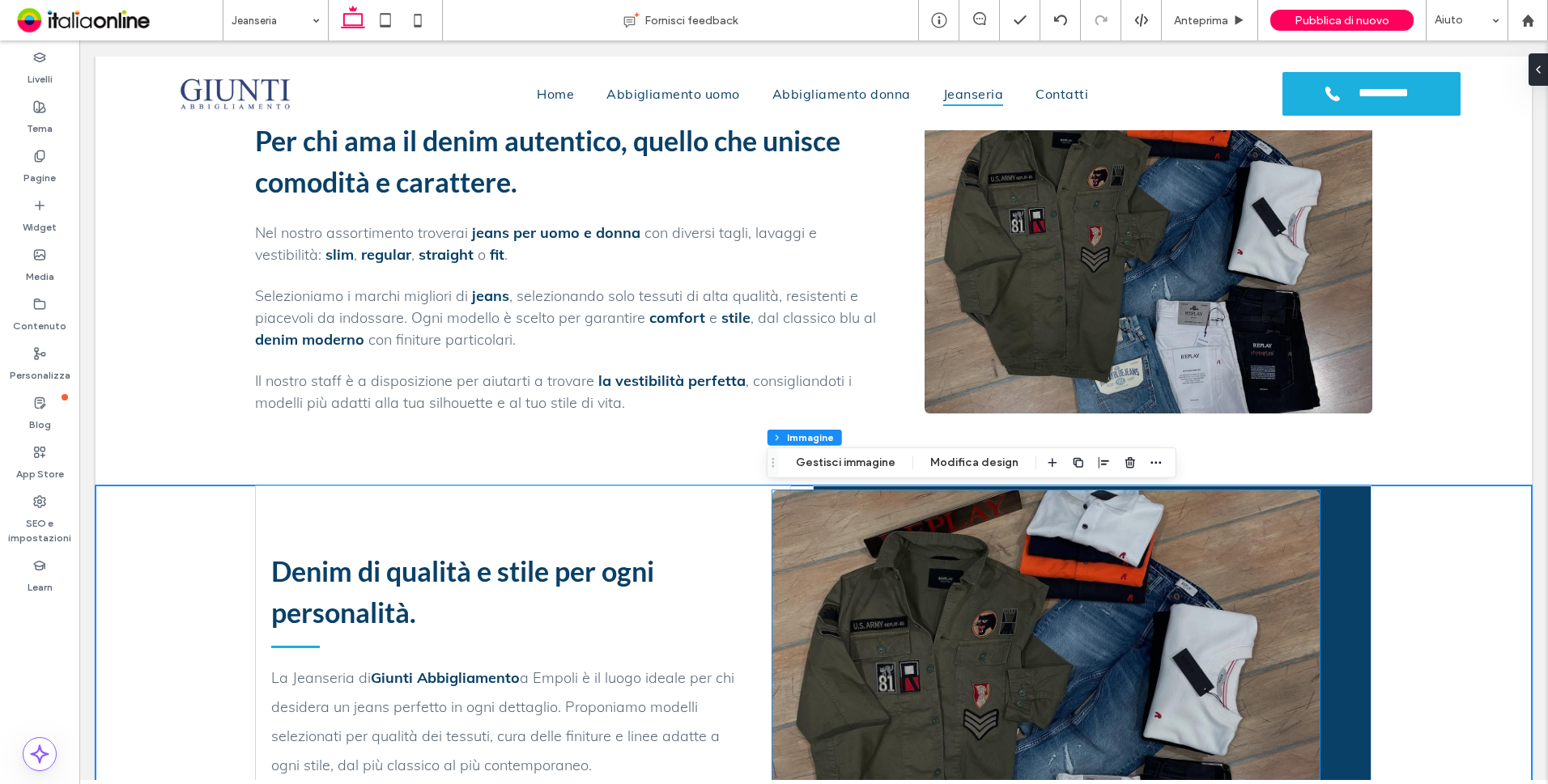
type input "*"
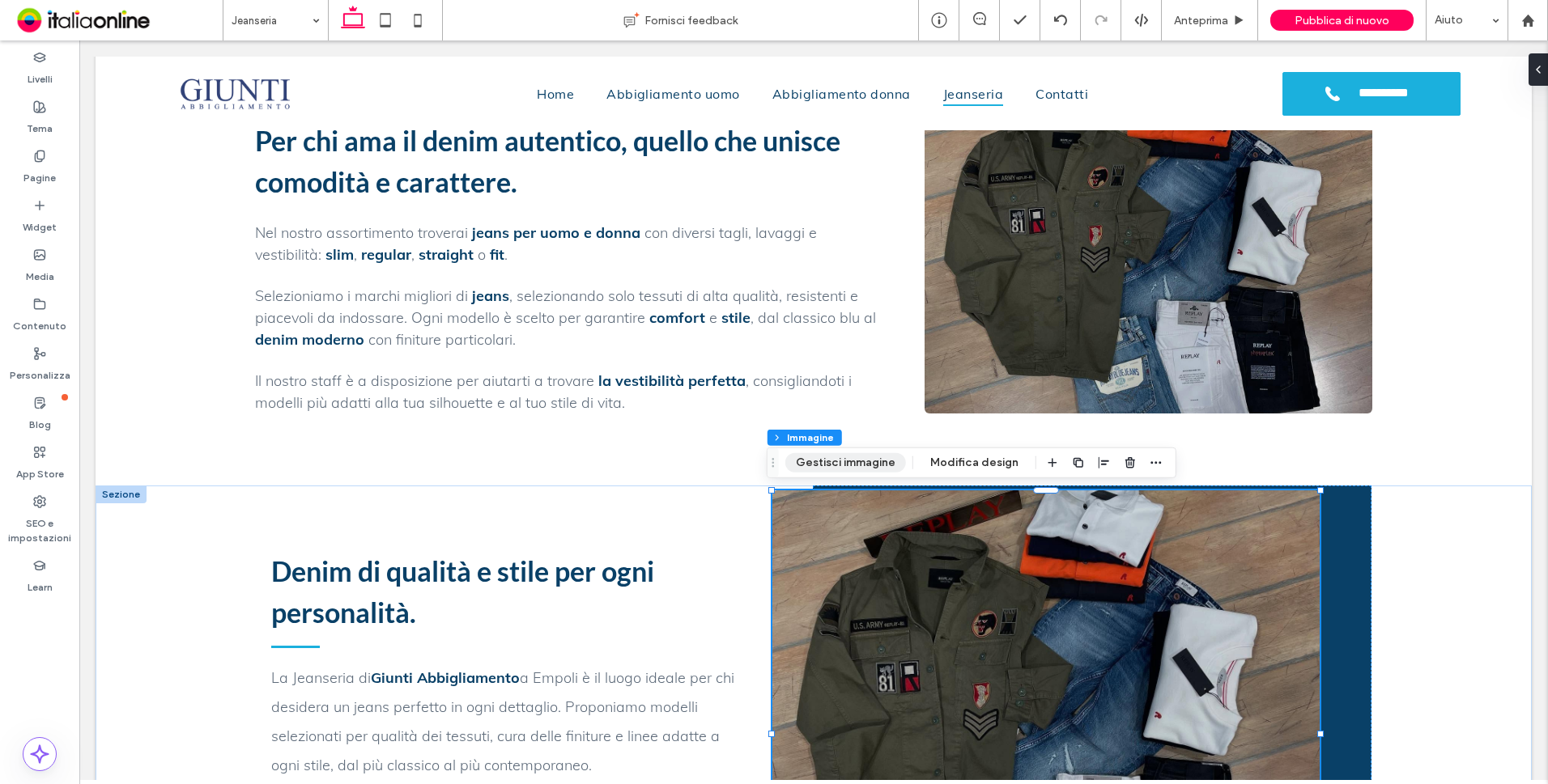
click at [890, 472] on button "Gestisci immagine" at bounding box center [846, 463] width 121 height 20
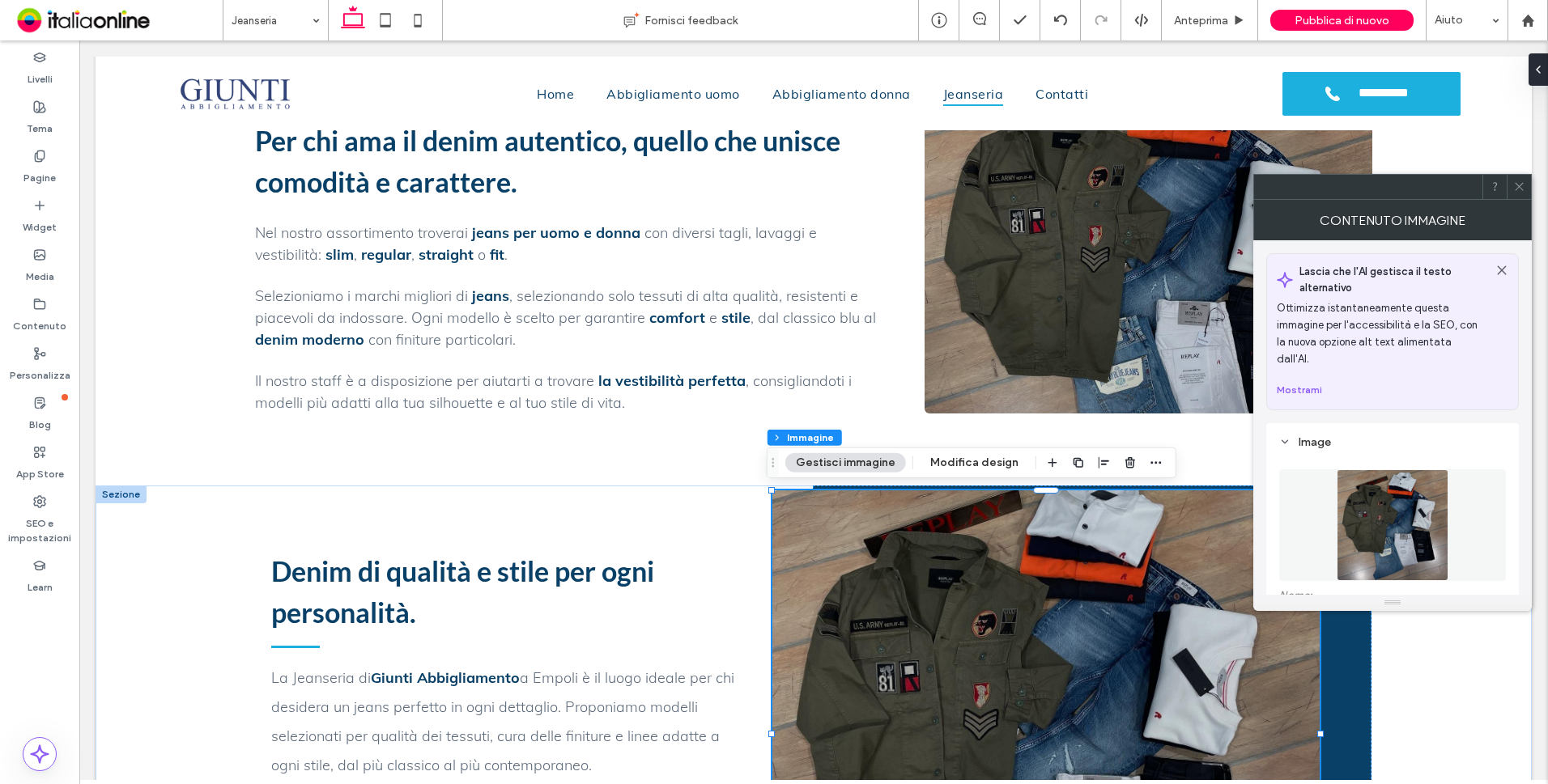
click at [1362, 479] on img at bounding box center [1392, 524] width 112 height 112
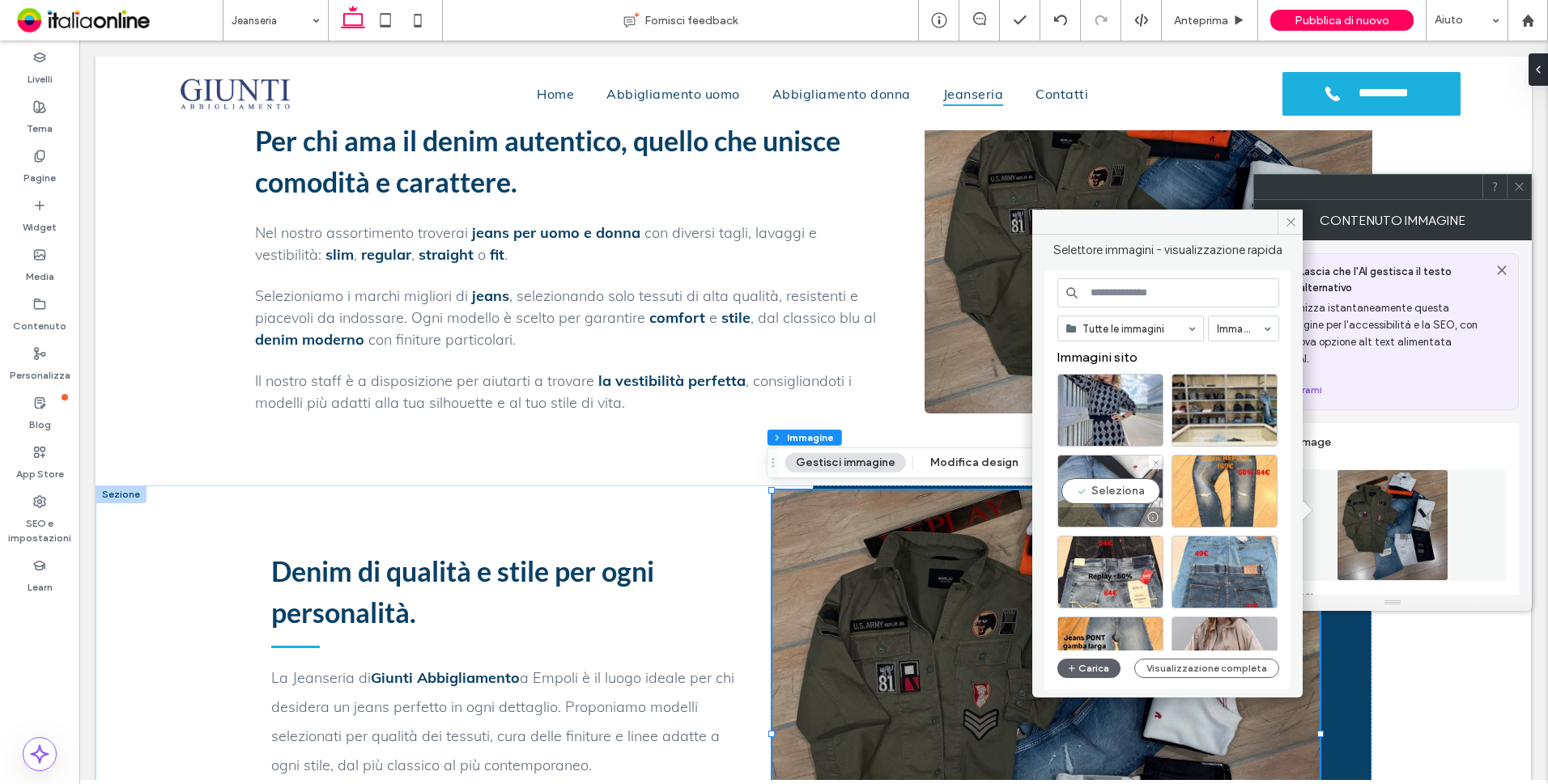
click at [1133, 475] on div "Seleziona" at bounding box center [1109, 492] width 106 height 73
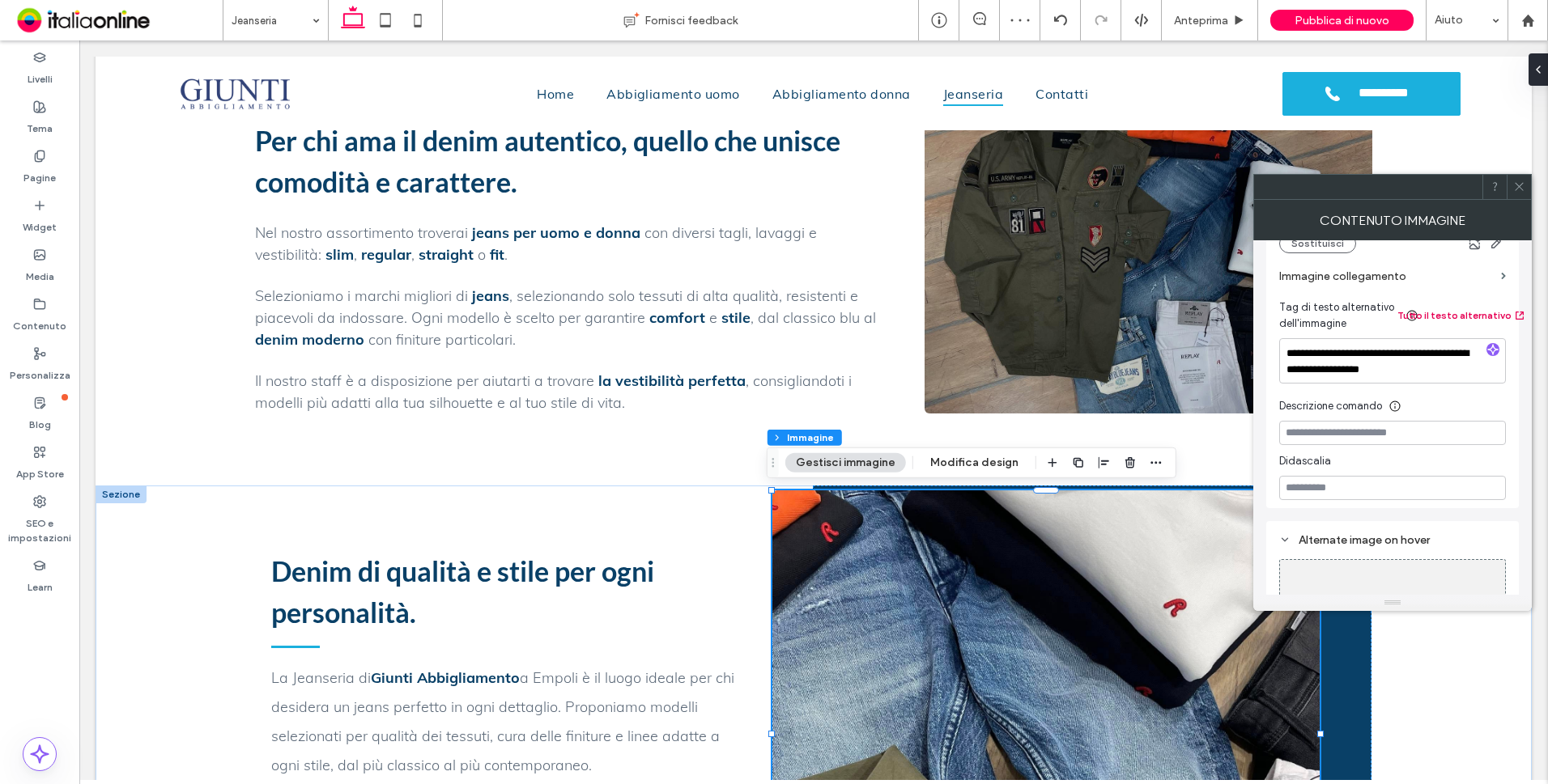
scroll to position [405, 0]
click at [1496, 343] on icon "button" at bounding box center [1492, 348] width 11 height 11
type textarea "**********"
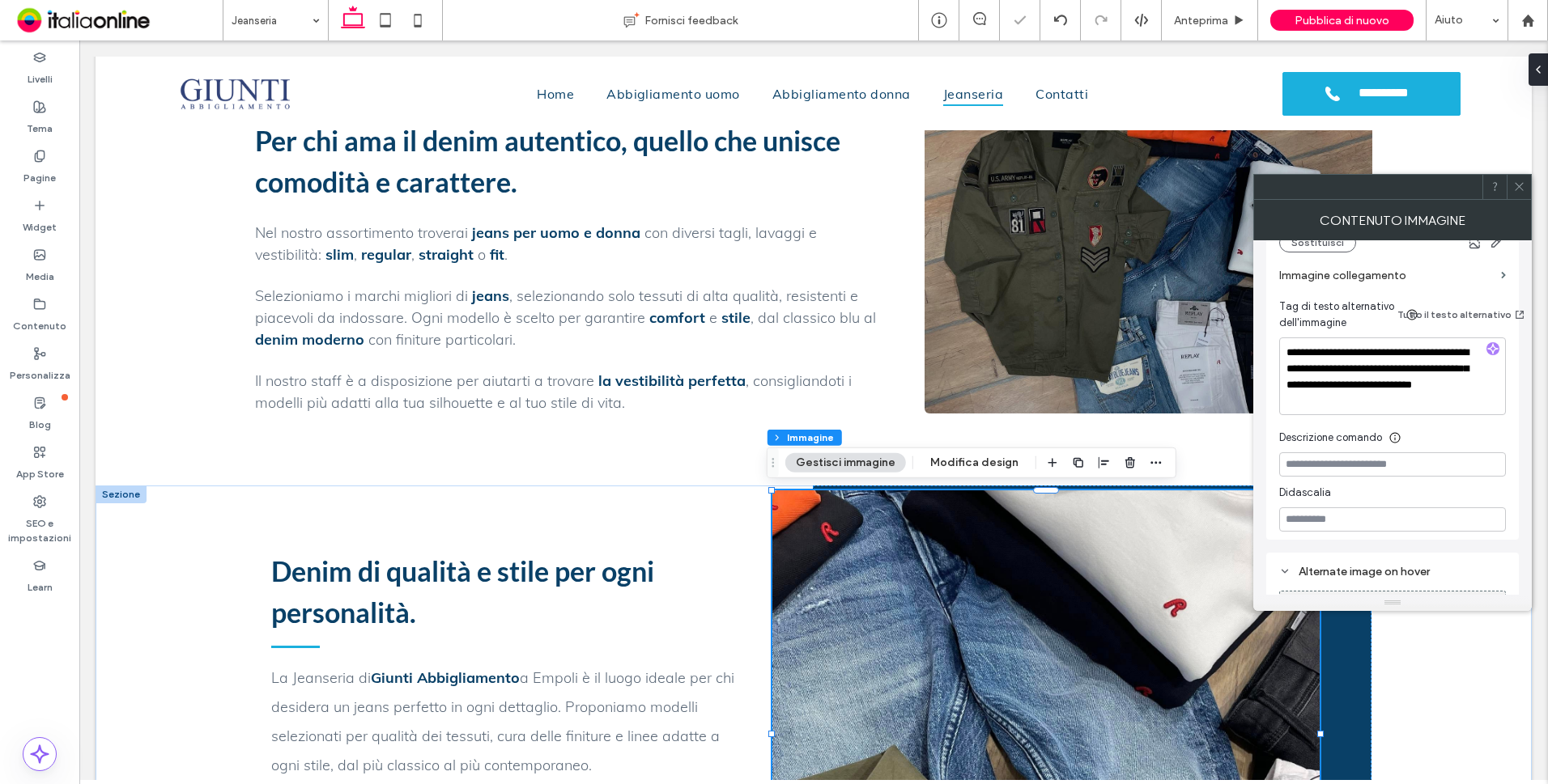
click at [1516, 186] on icon at bounding box center [1519, 187] width 12 height 12
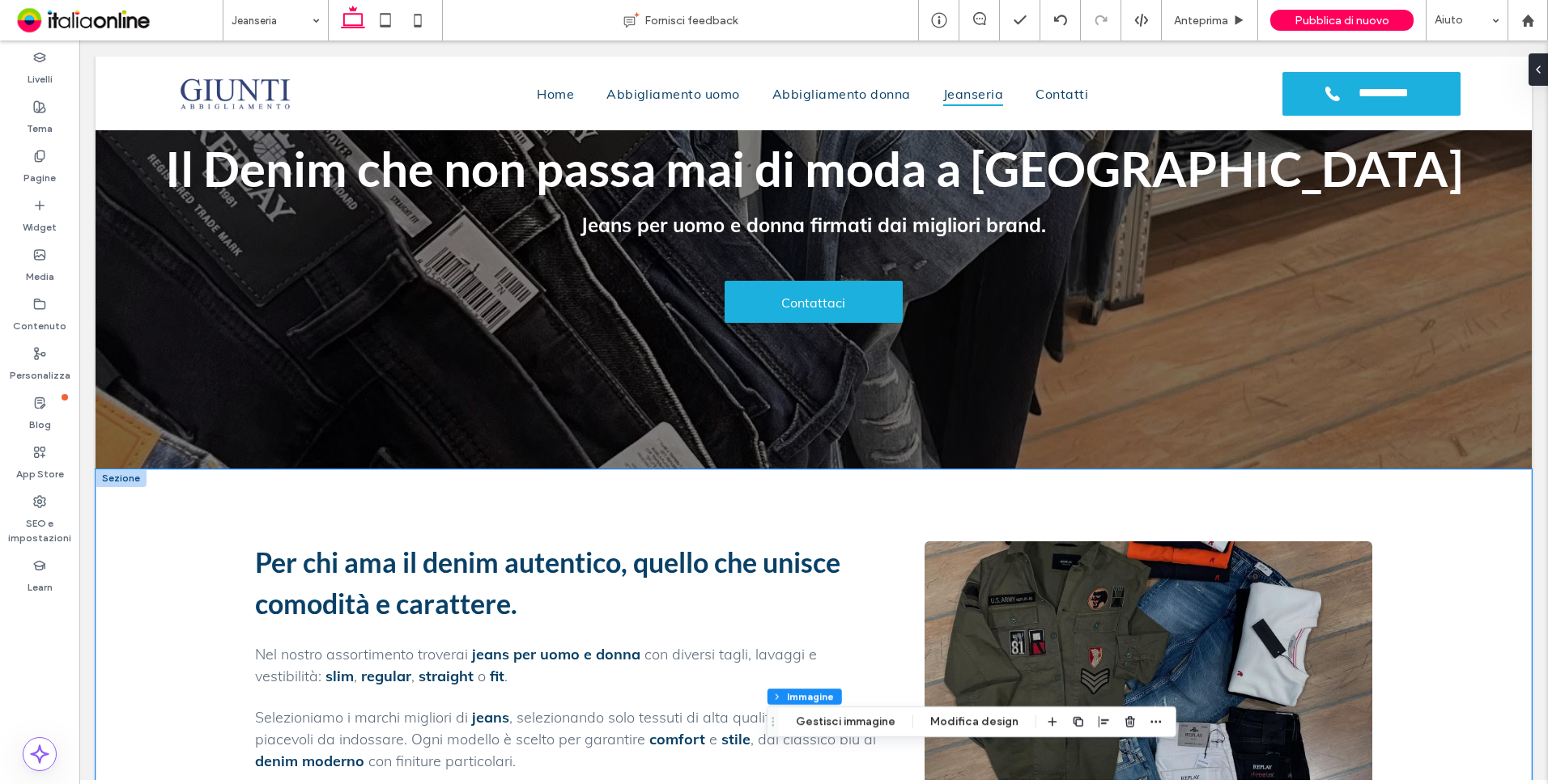
scroll to position [141, 0]
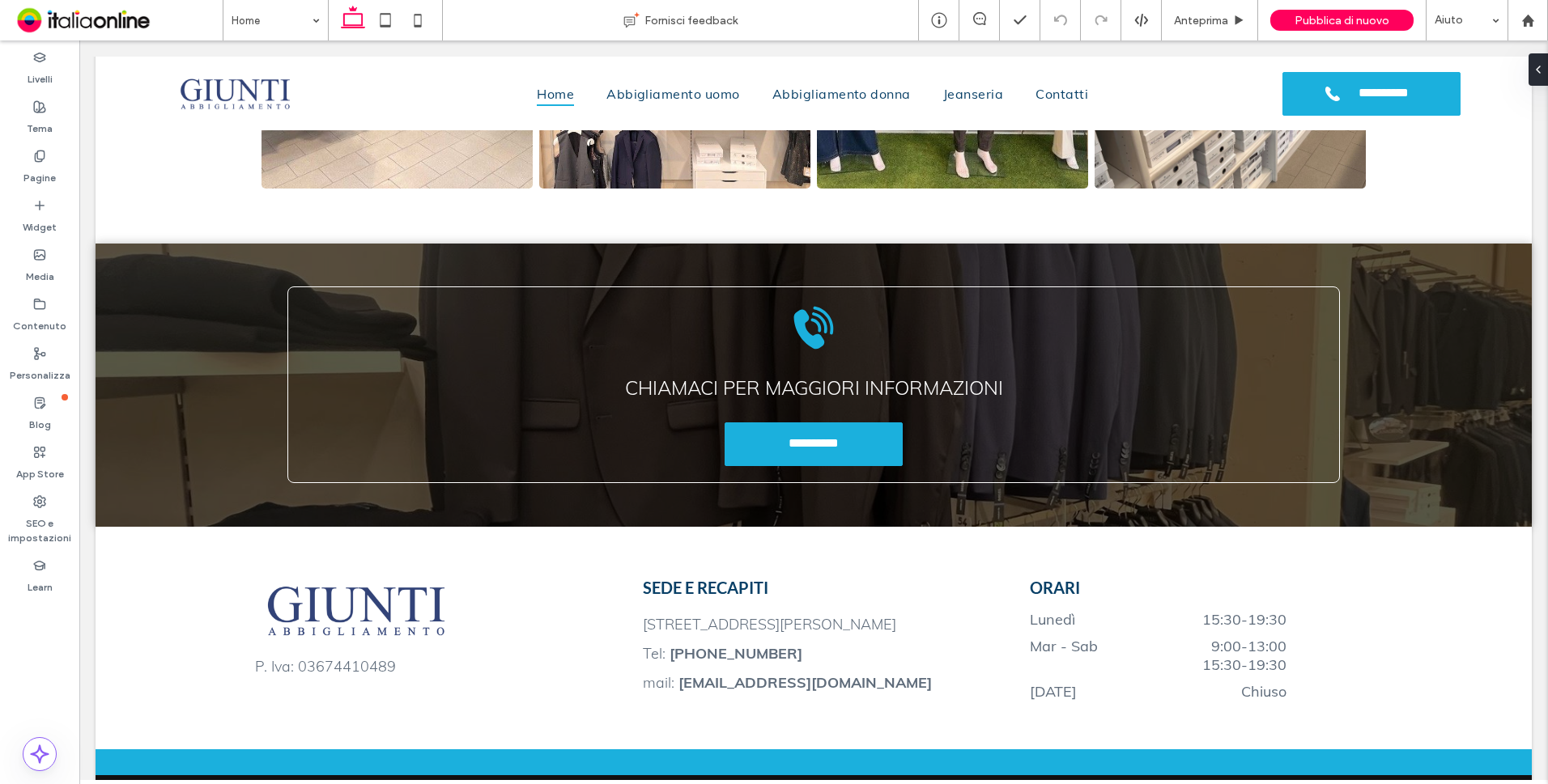
scroll to position [2888, 0]
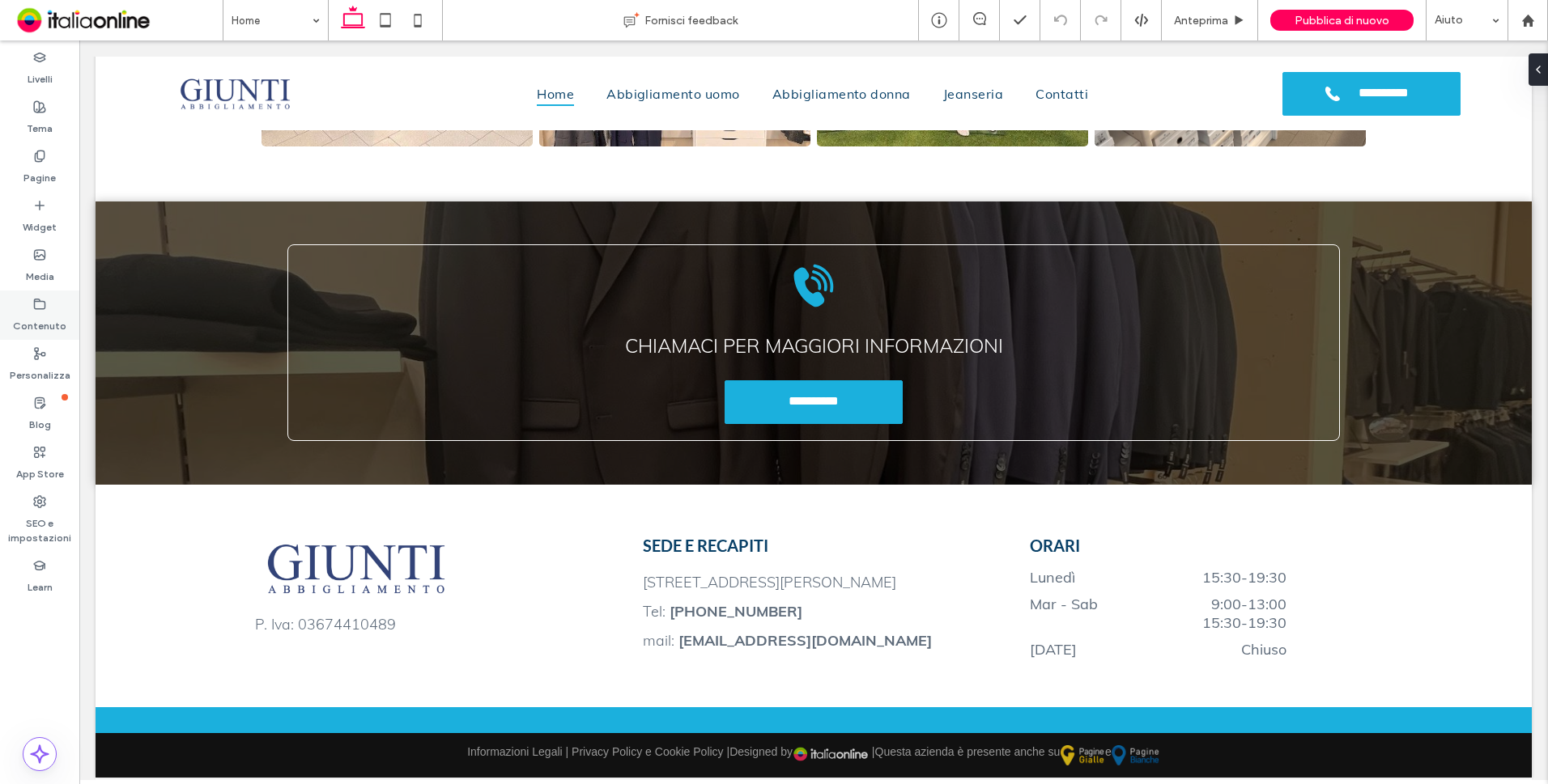
click at [41, 321] on label "Contenuto" at bounding box center [40, 322] width 53 height 23
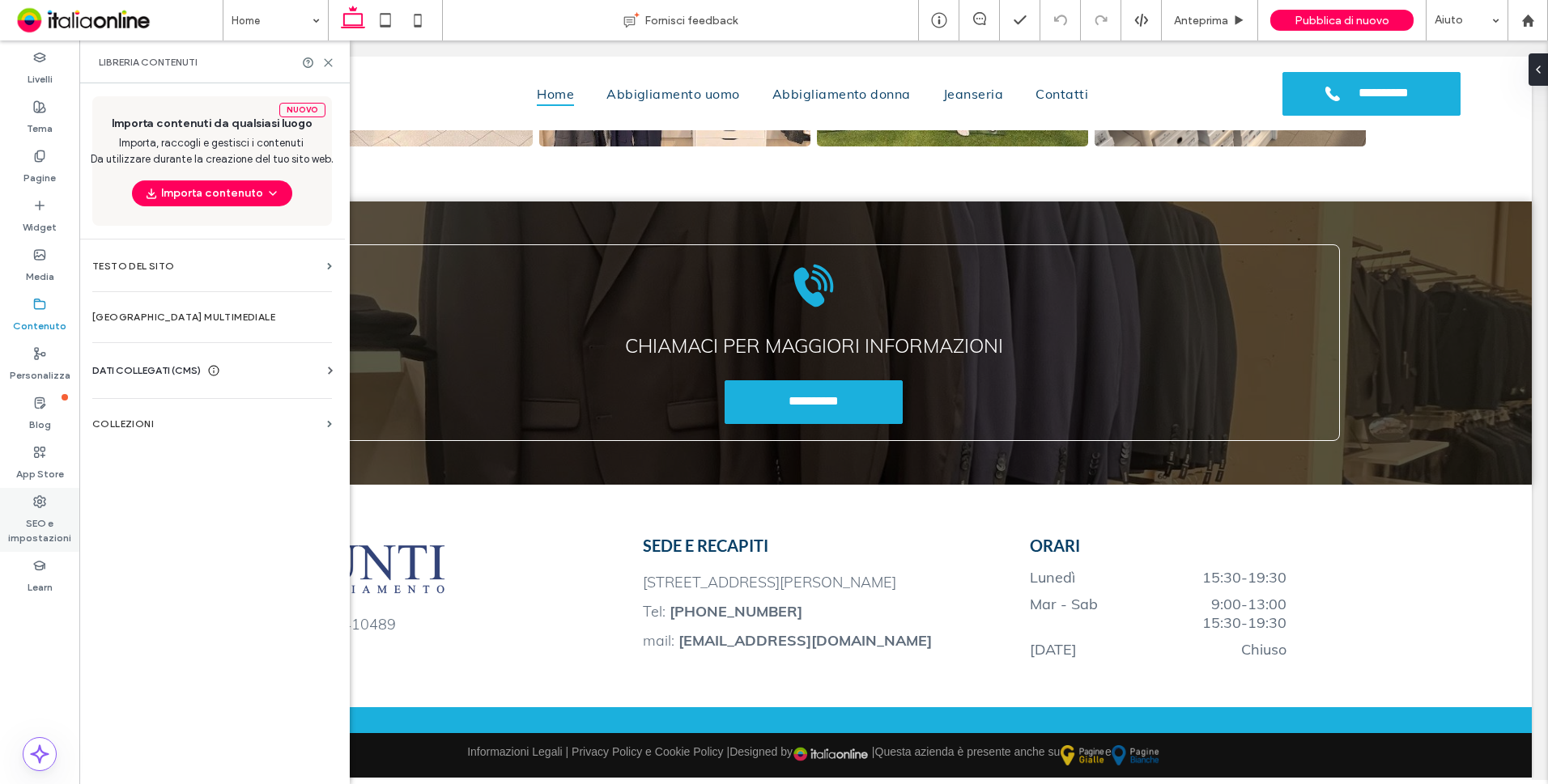
drag, startPoint x: 42, startPoint y: 514, endPoint x: 67, endPoint y: 495, distance: 31.4
click at [42, 514] on label "SEO e impostazioni" at bounding box center [40, 527] width 79 height 38
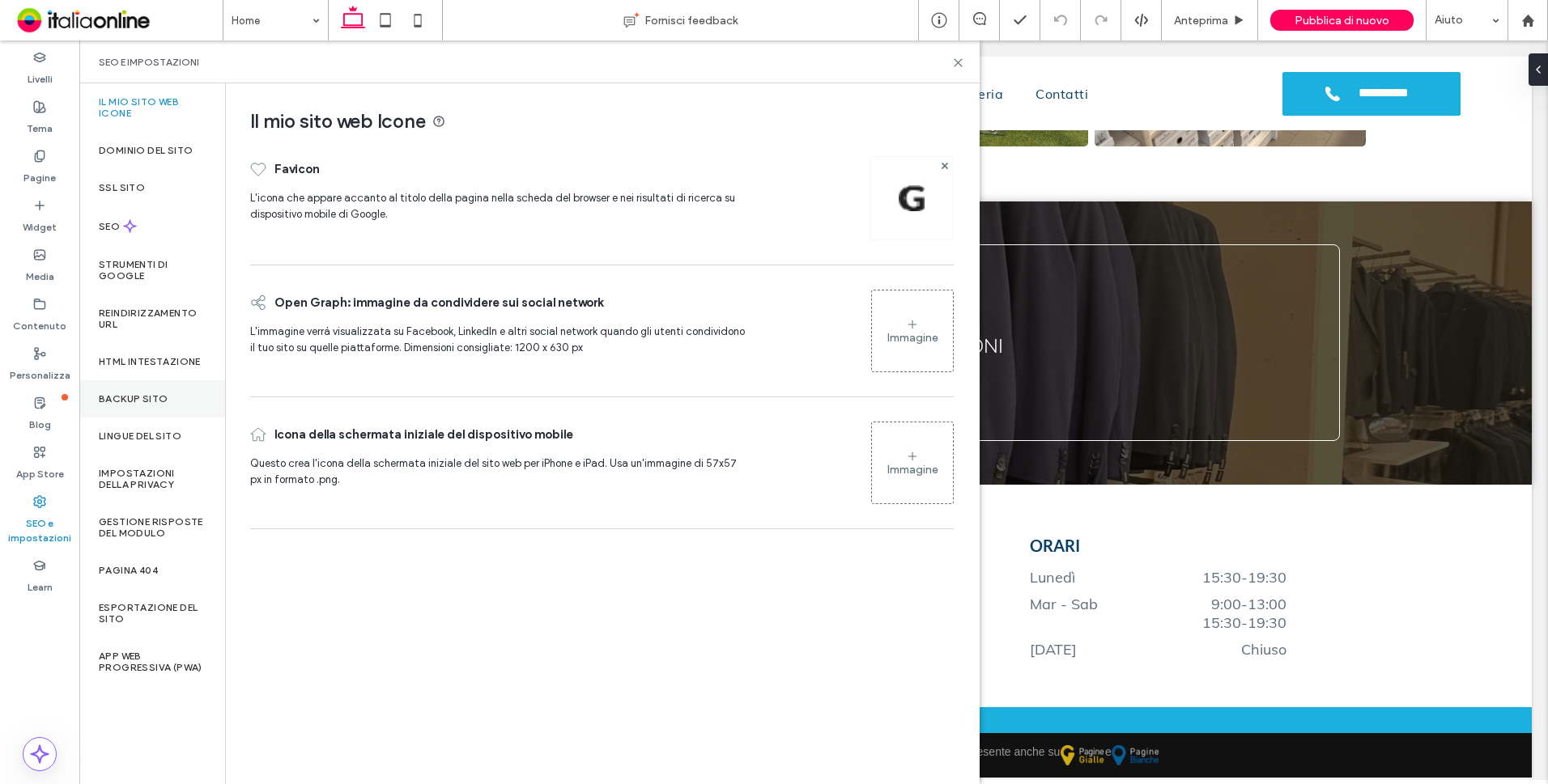
click at [126, 393] on label "Backup sito" at bounding box center [133, 398] width 69 height 11
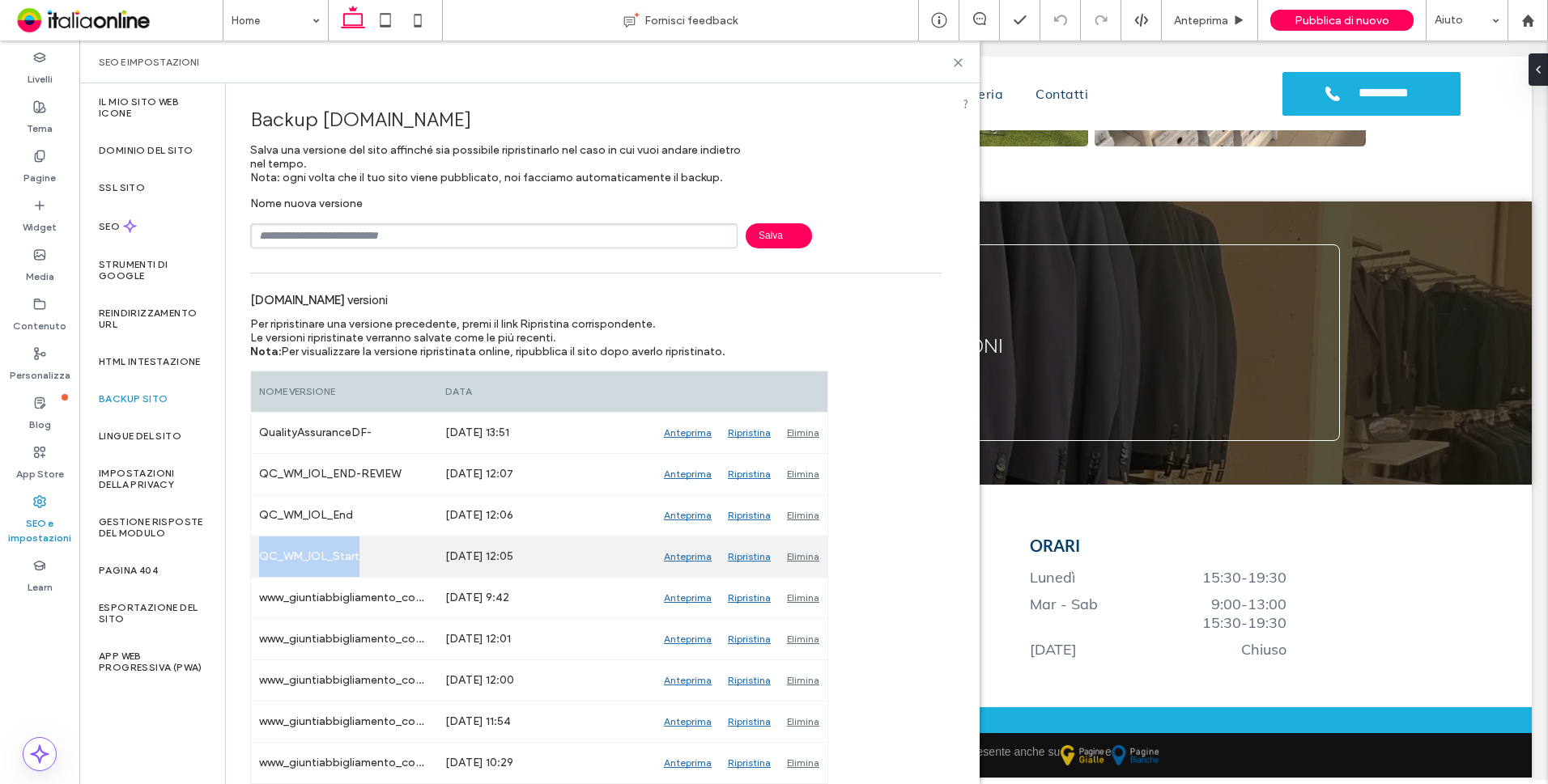
drag, startPoint x: 366, startPoint y: 553, endPoint x: 258, endPoint y: 542, distance: 108.6
click at [258, 542] on div "QC_WM_IOL_Start" at bounding box center [344, 556] width 186 height 40
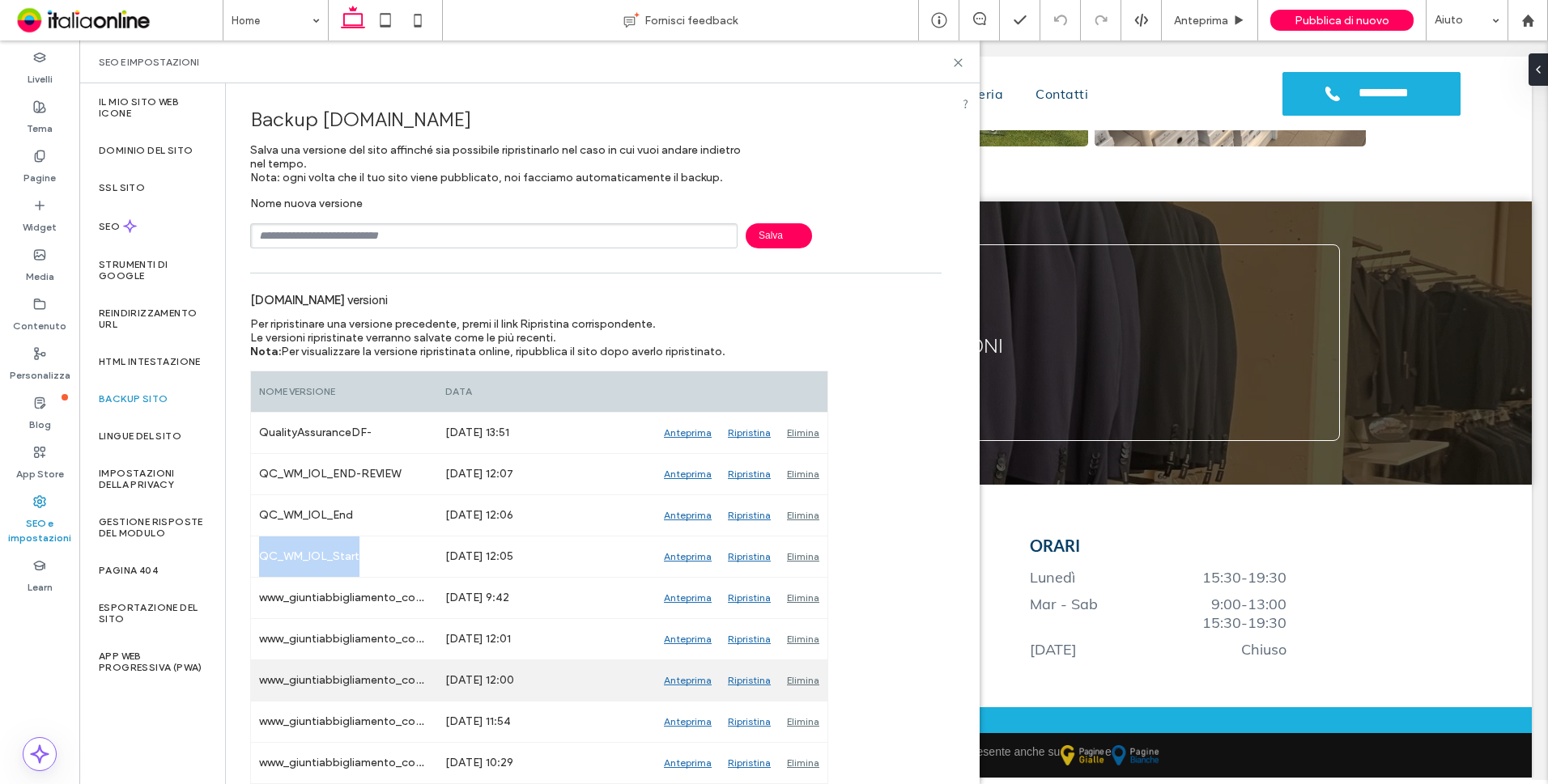
copy div "QC_WM_IOL_Start"
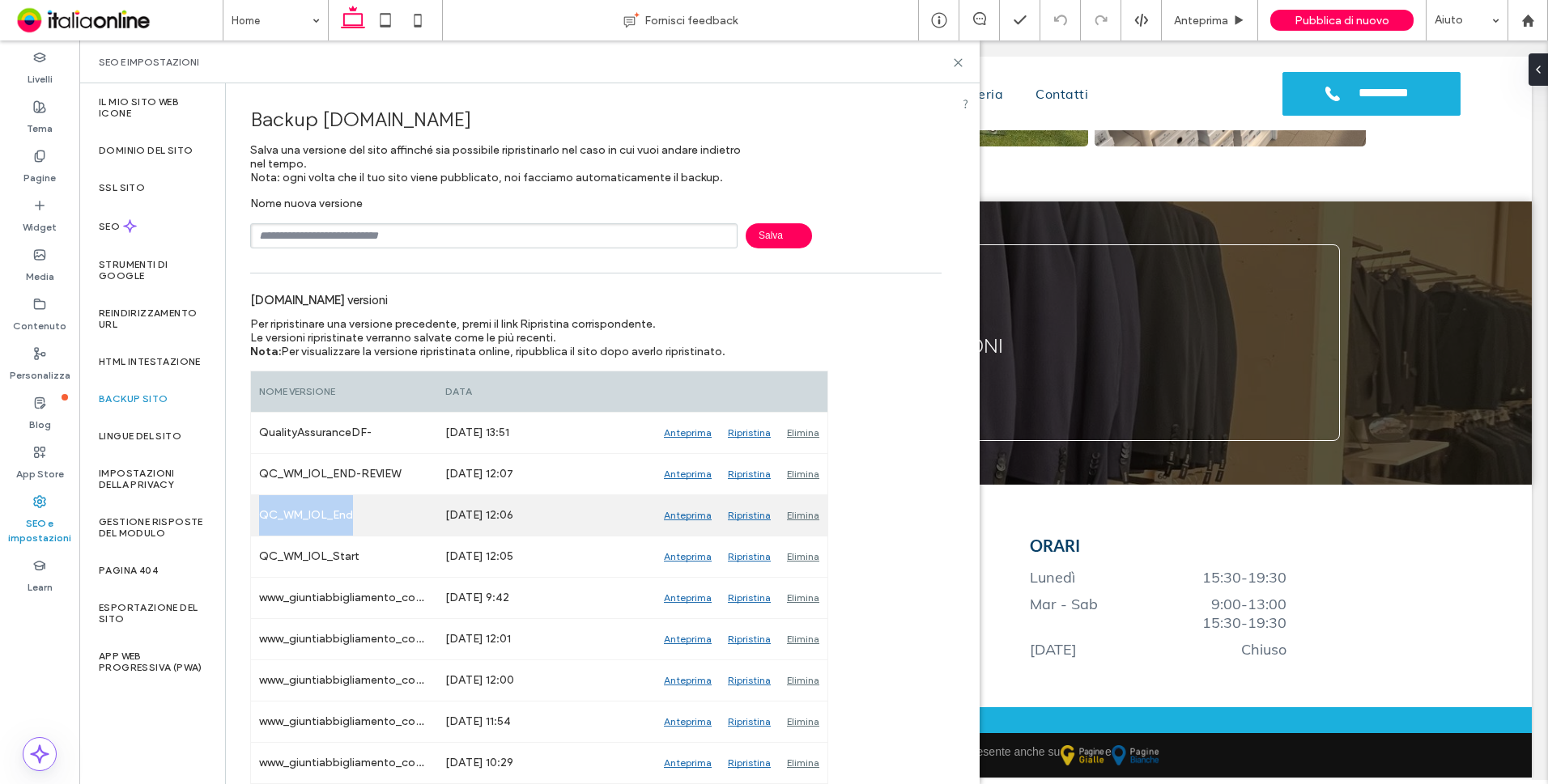
drag, startPoint x: 358, startPoint y: 509, endPoint x: 262, endPoint y: 509, distance: 96.0
click at [262, 509] on div "QC_WM_IOL_End" at bounding box center [344, 514] width 186 height 40
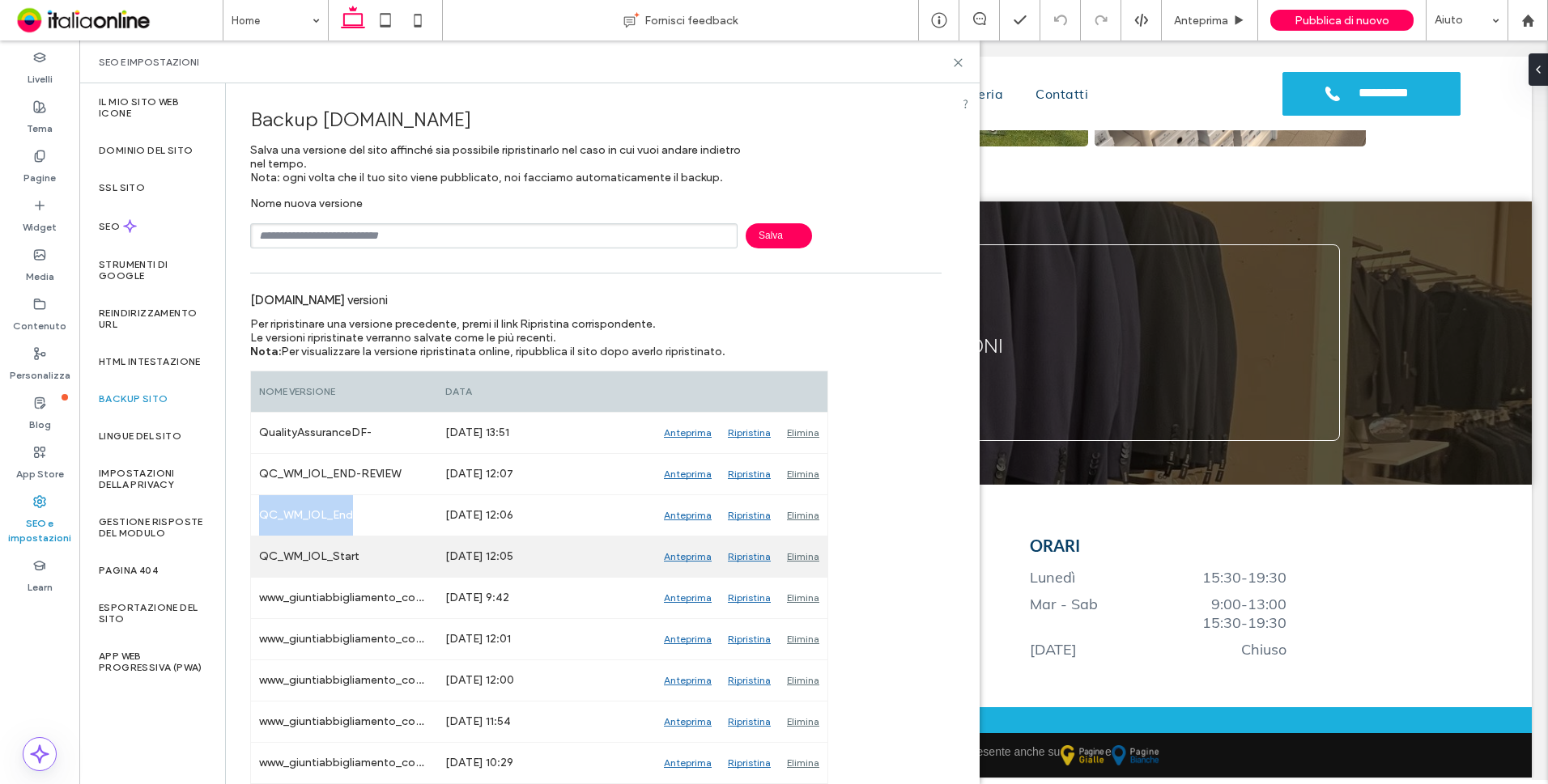
copy div "QC_WM_IOL_End"
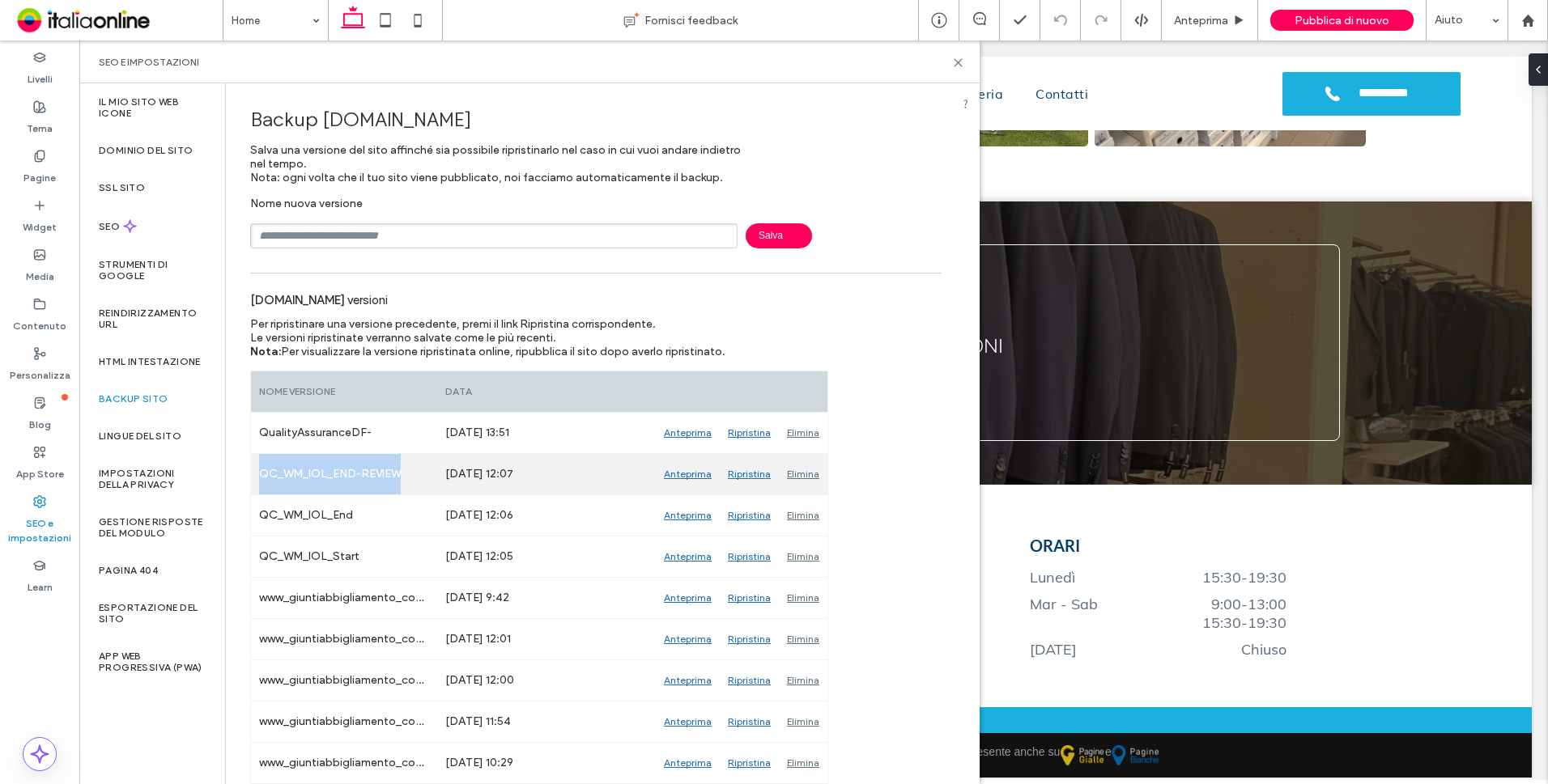
drag, startPoint x: 415, startPoint y: 477, endPoint x: 253, endPoint y: 477, distance: 162.0
click at [253, 477] on div "QC_WM_IOL_END-REVIEW" at bounding box center [344, 474] width 186 height 40
copy div "QC_WM_IOL_END-REVIEW"
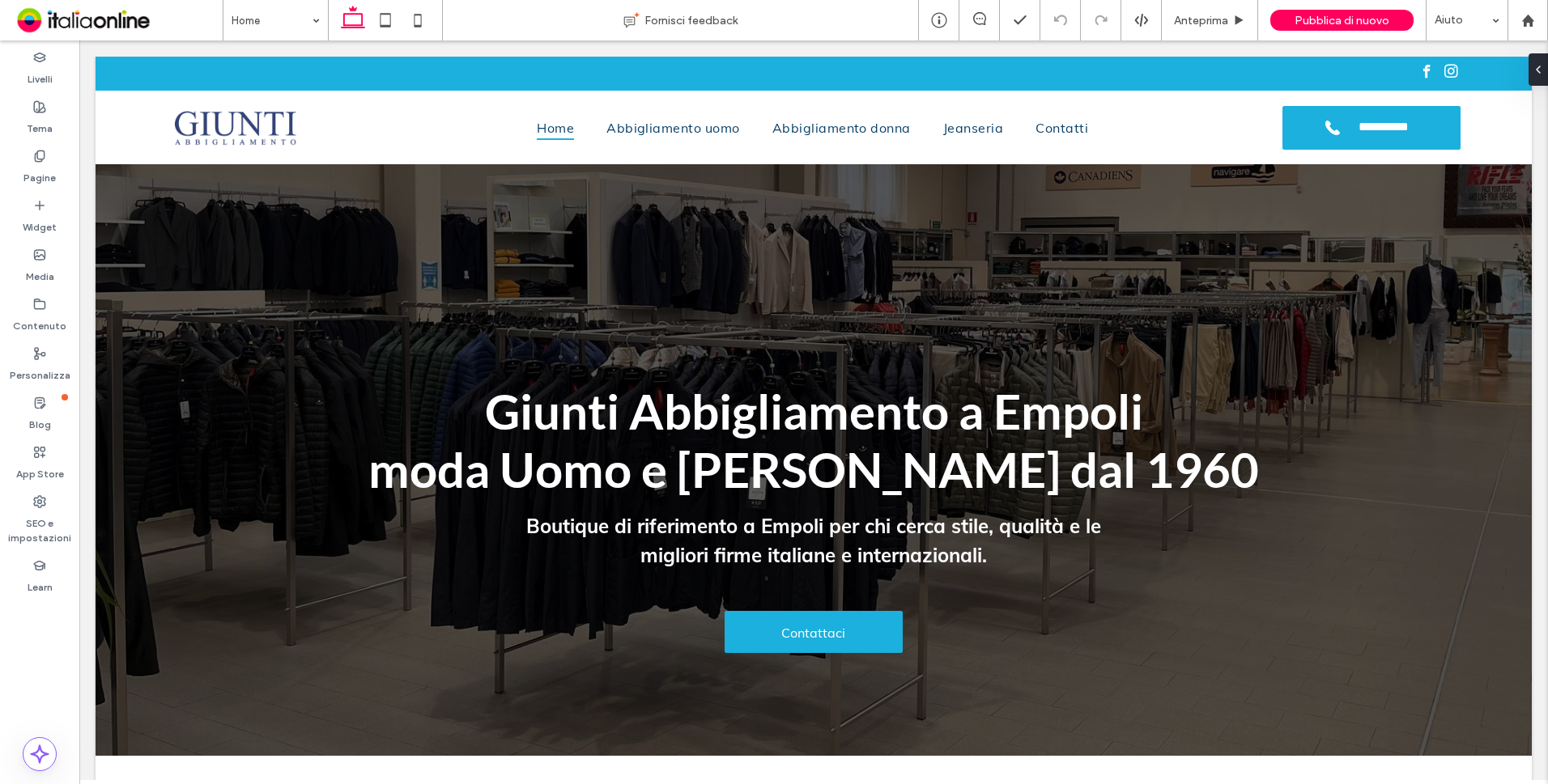
drag, startPoint x: 425, startPoint y: 19, endPoint x: 500, endPoint y: 48, distance: 80.4
click at [425, 19] on icon at bounding box center [417, 20] width 33 height 33
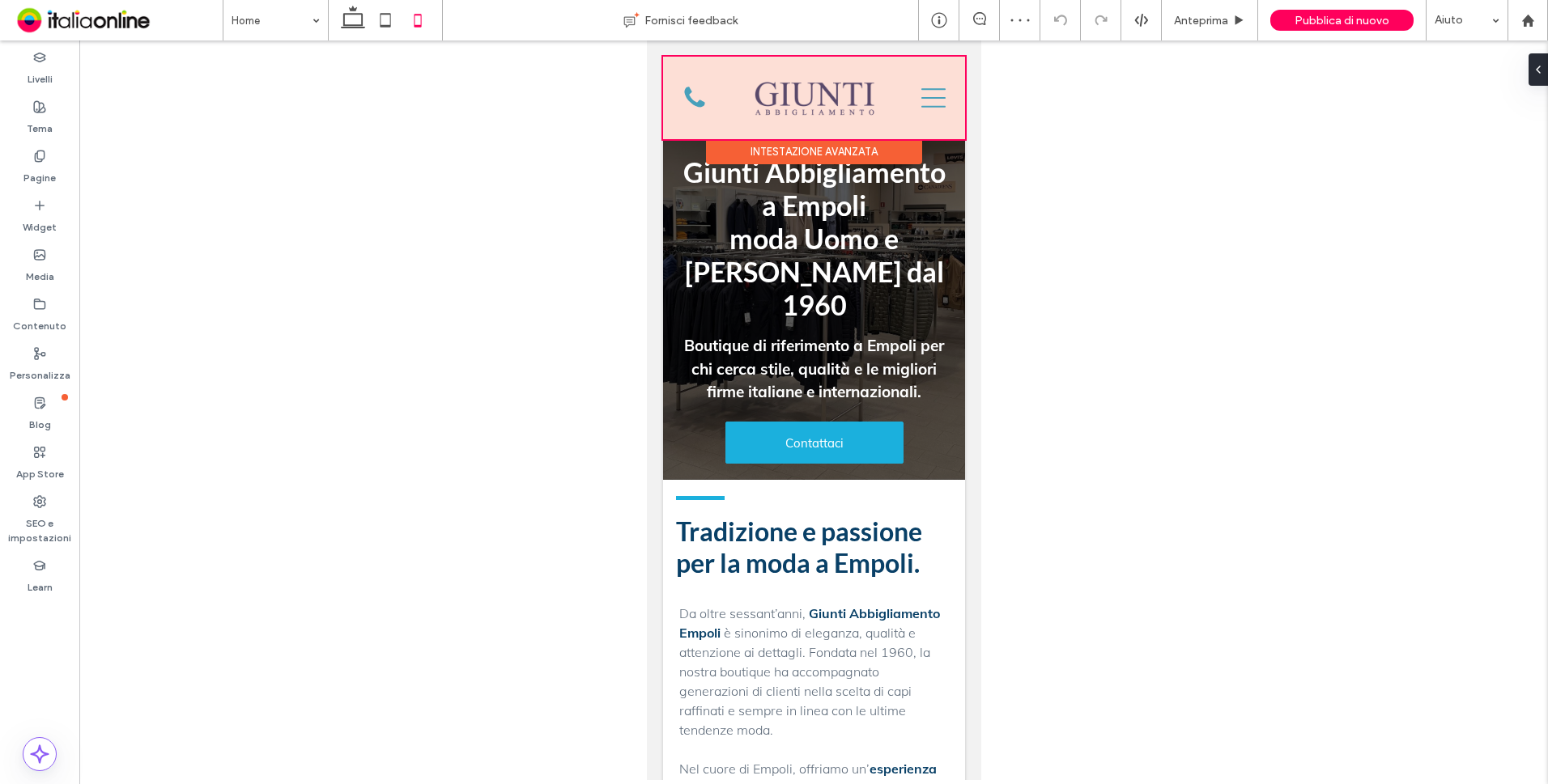
click at [925, 101] on div at bounding box center [813, 98] width 302 height 83
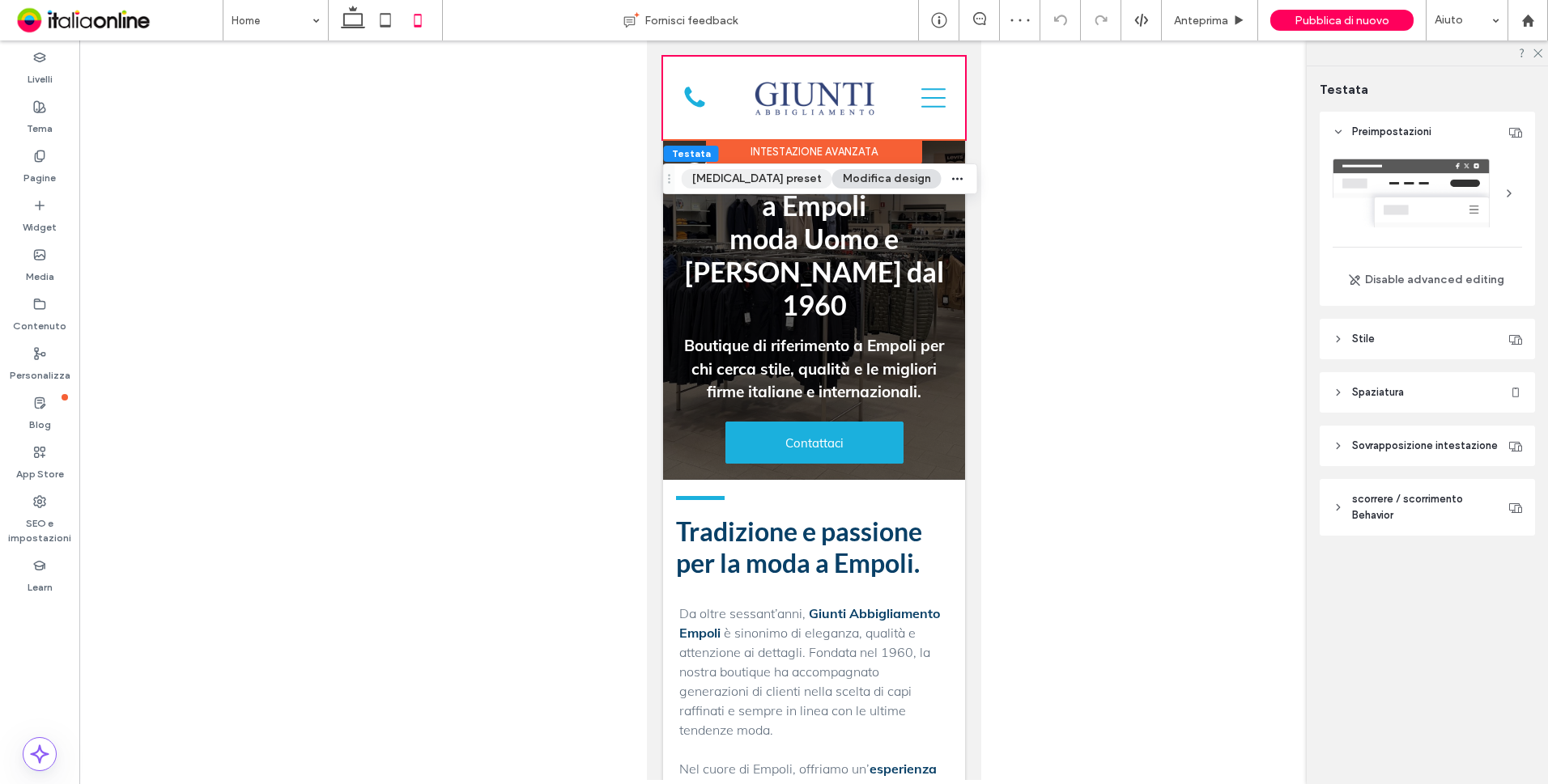
click at [740, 173] on button "[MEDICAL_DATA] preset" at bounding box center [757, 179] width 150 height 20
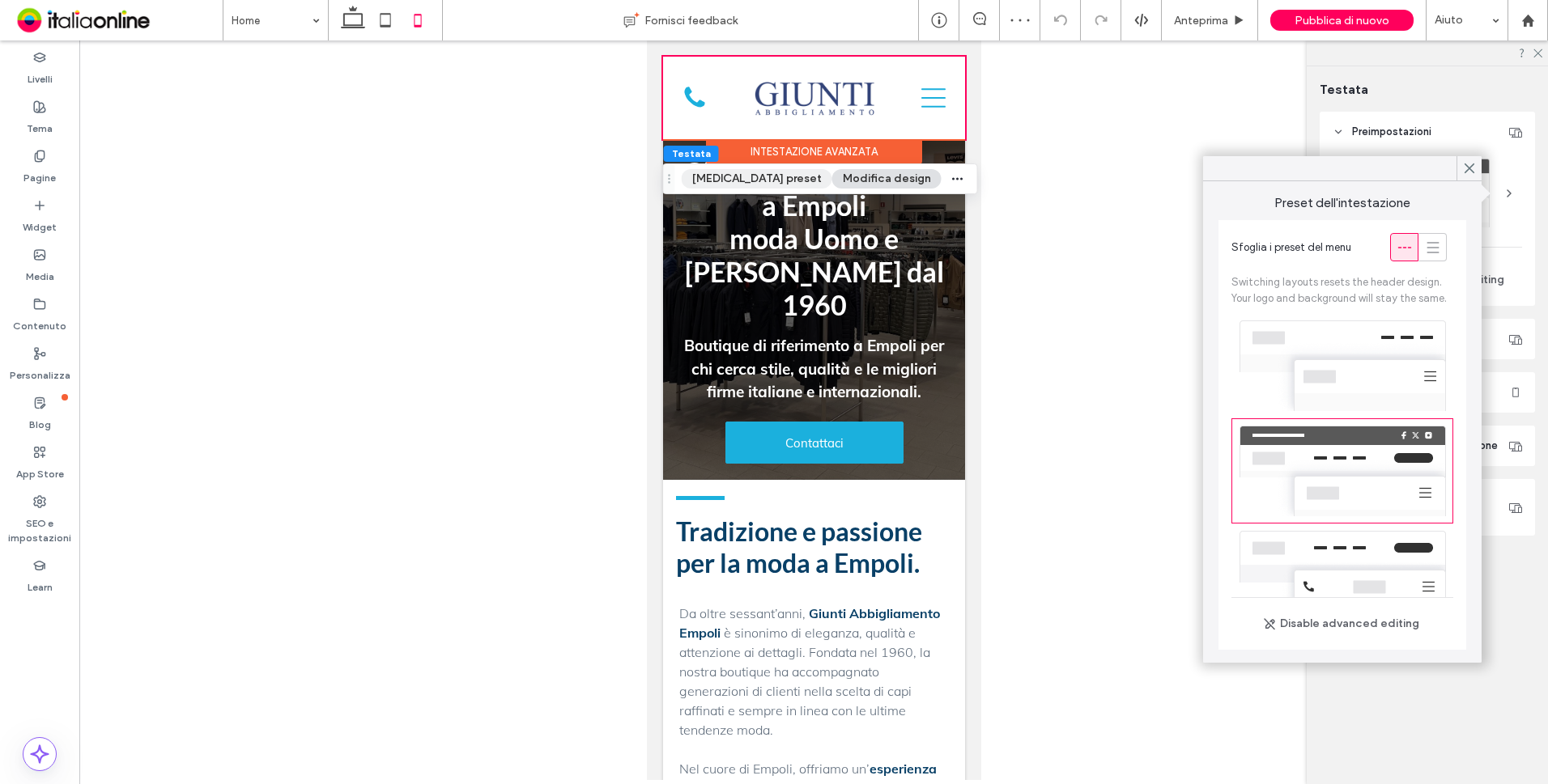
scroll to position [72, 0]
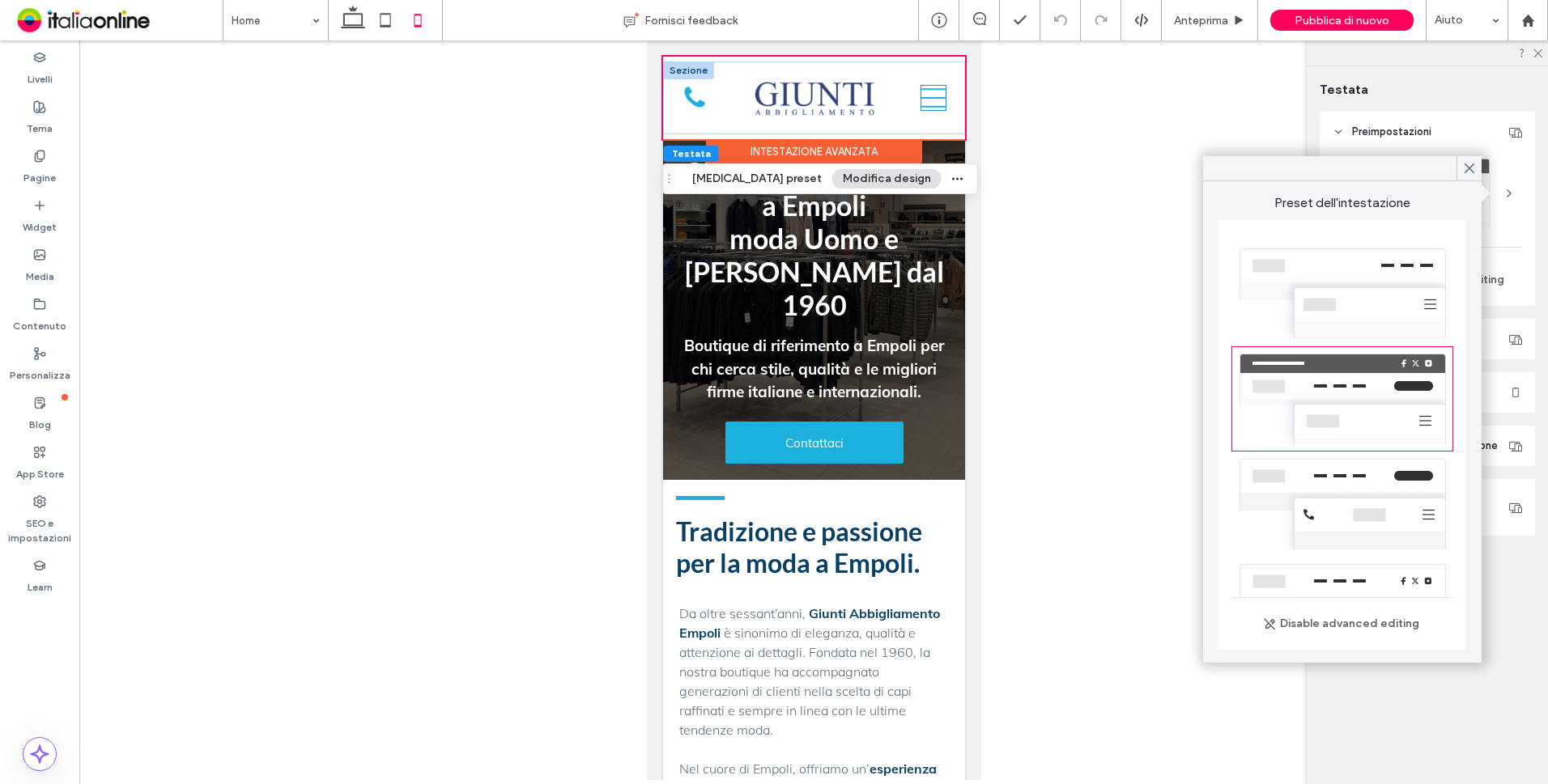
click at [926, 101] on icon at bounding box center [933, 98] width 25 height 25
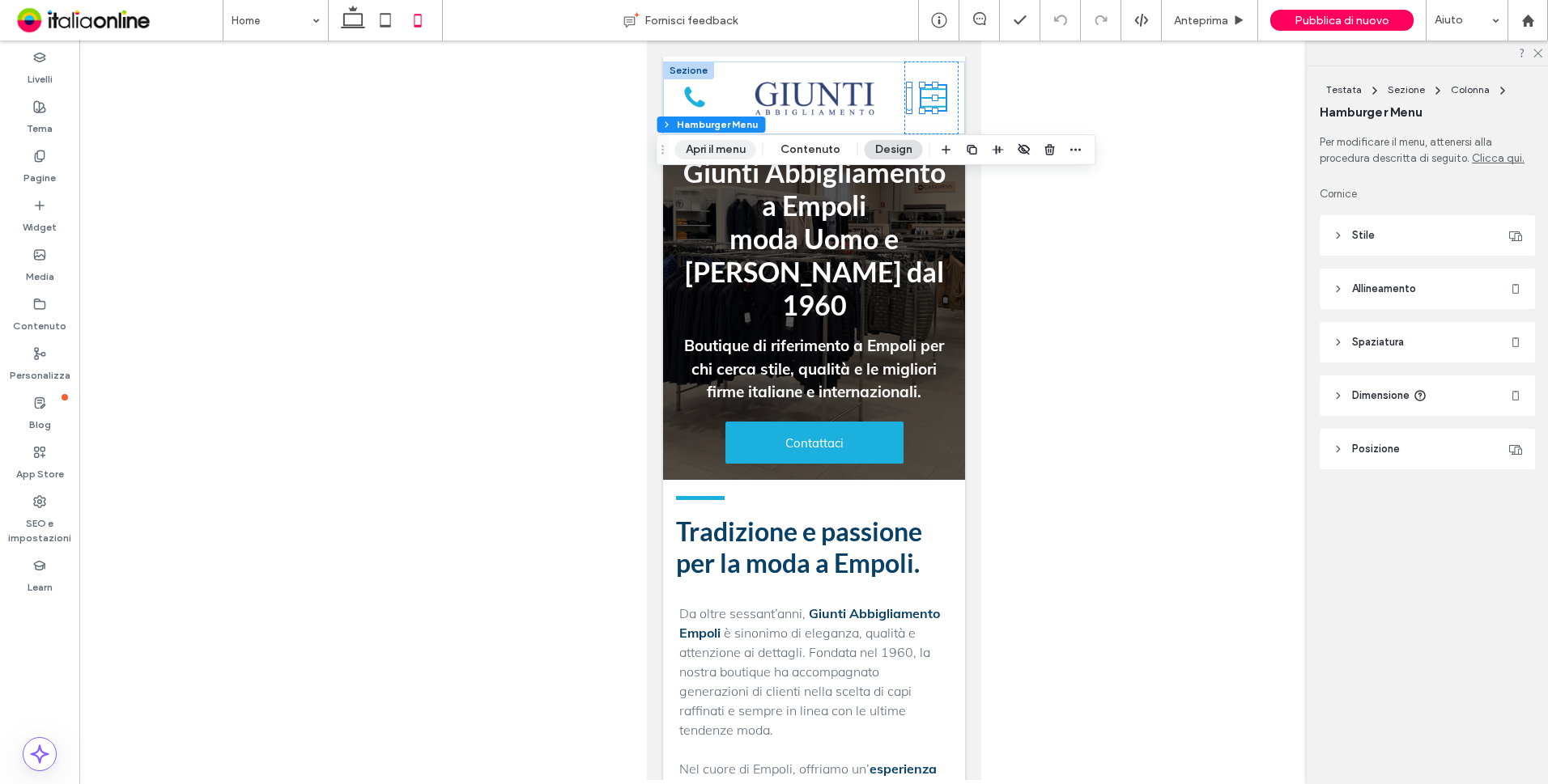
drag, startPoint x: 87, startPoint y: 104, endPoint x: 734, endPoint y: 143, distance: 648.2
click at [734, 143] on button "Apri il menu" at bounding box center [715, 150] width 81 height 20
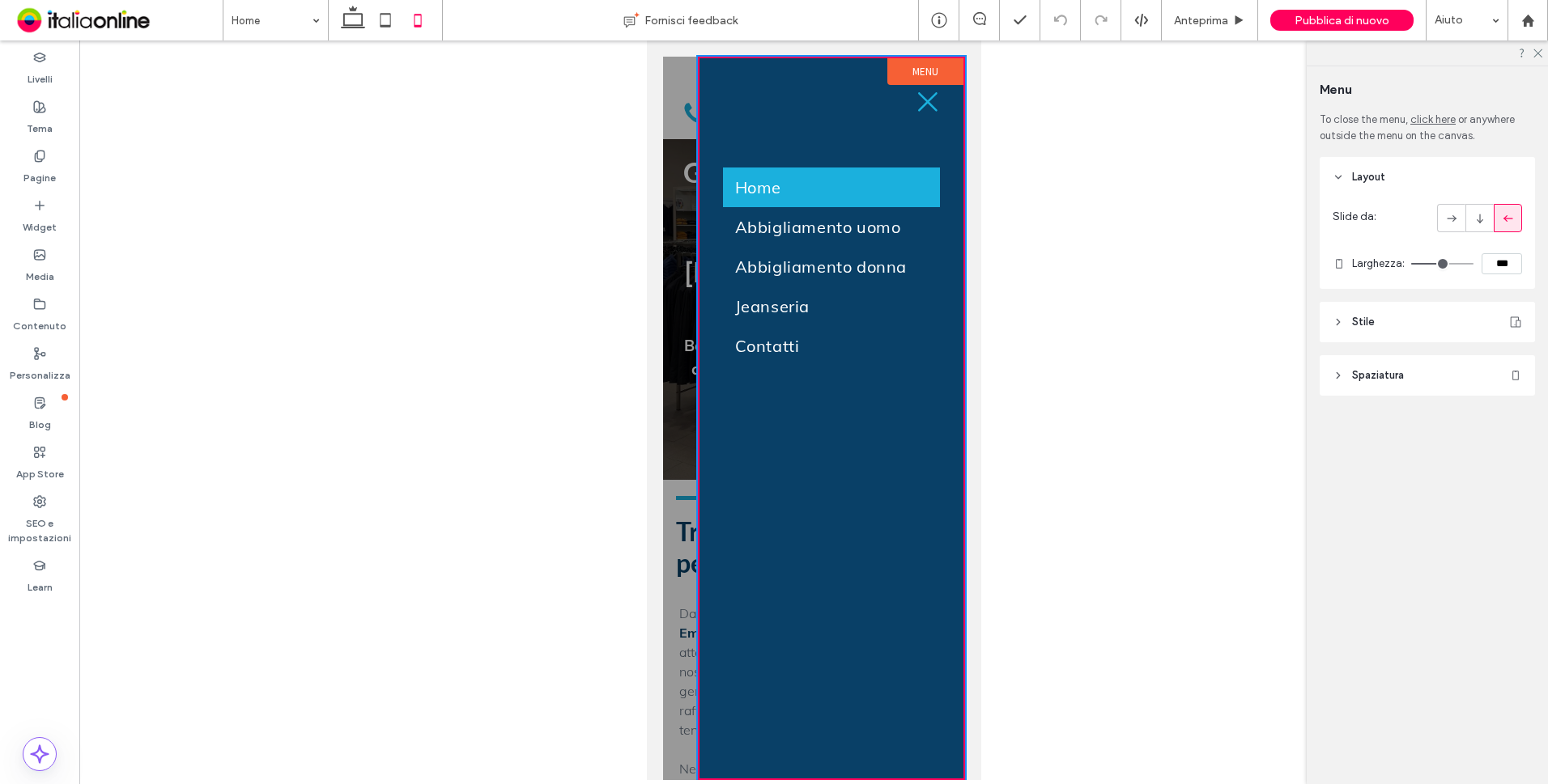
click at [1349, 314] on header "Stile" at bounding box center [1427, 322] width 215 height 40
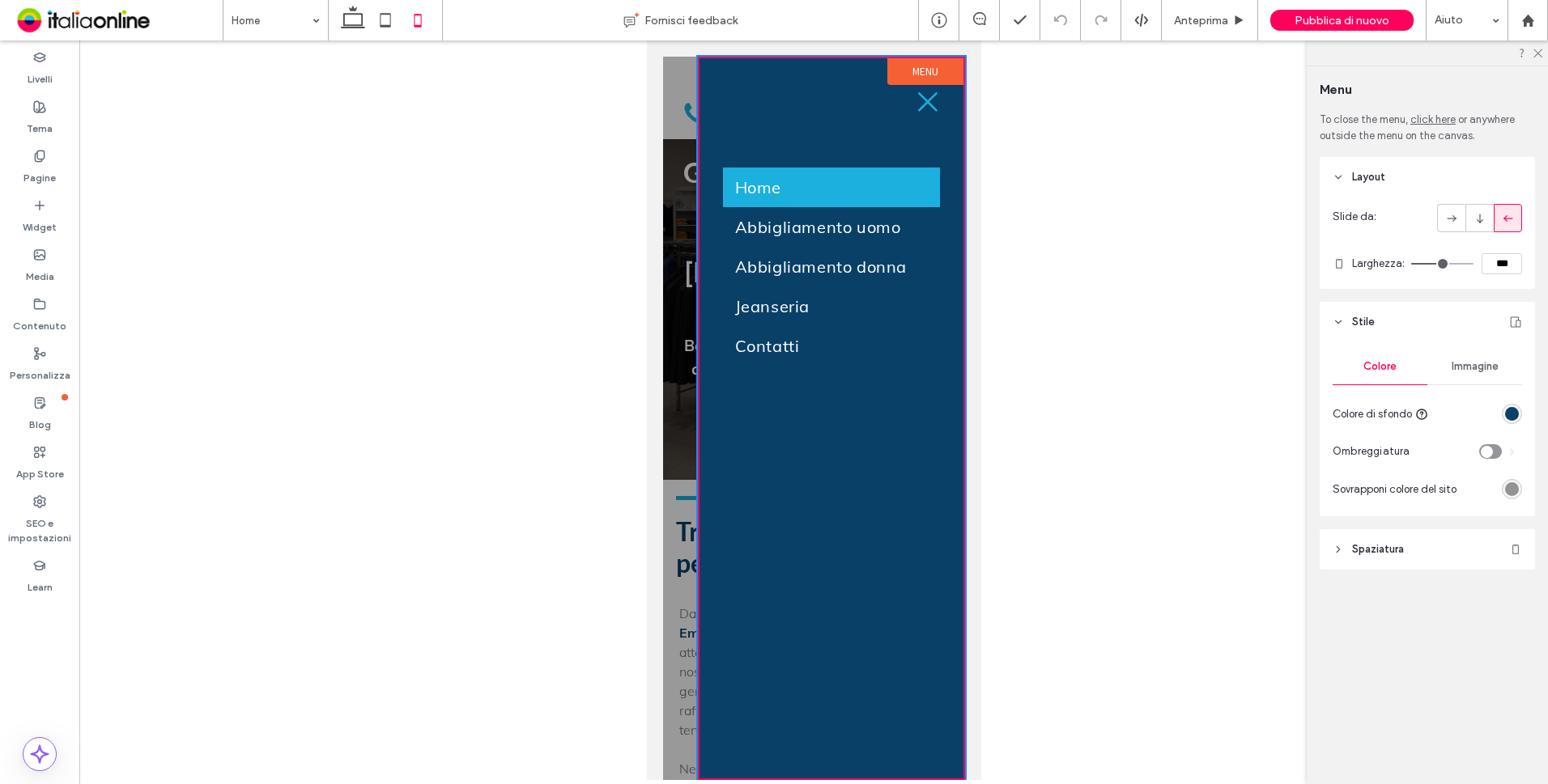
click at [1506, 412] on div "rgb(9, 64, 103)" at bounding box center [1511, 414] width 14 height 14
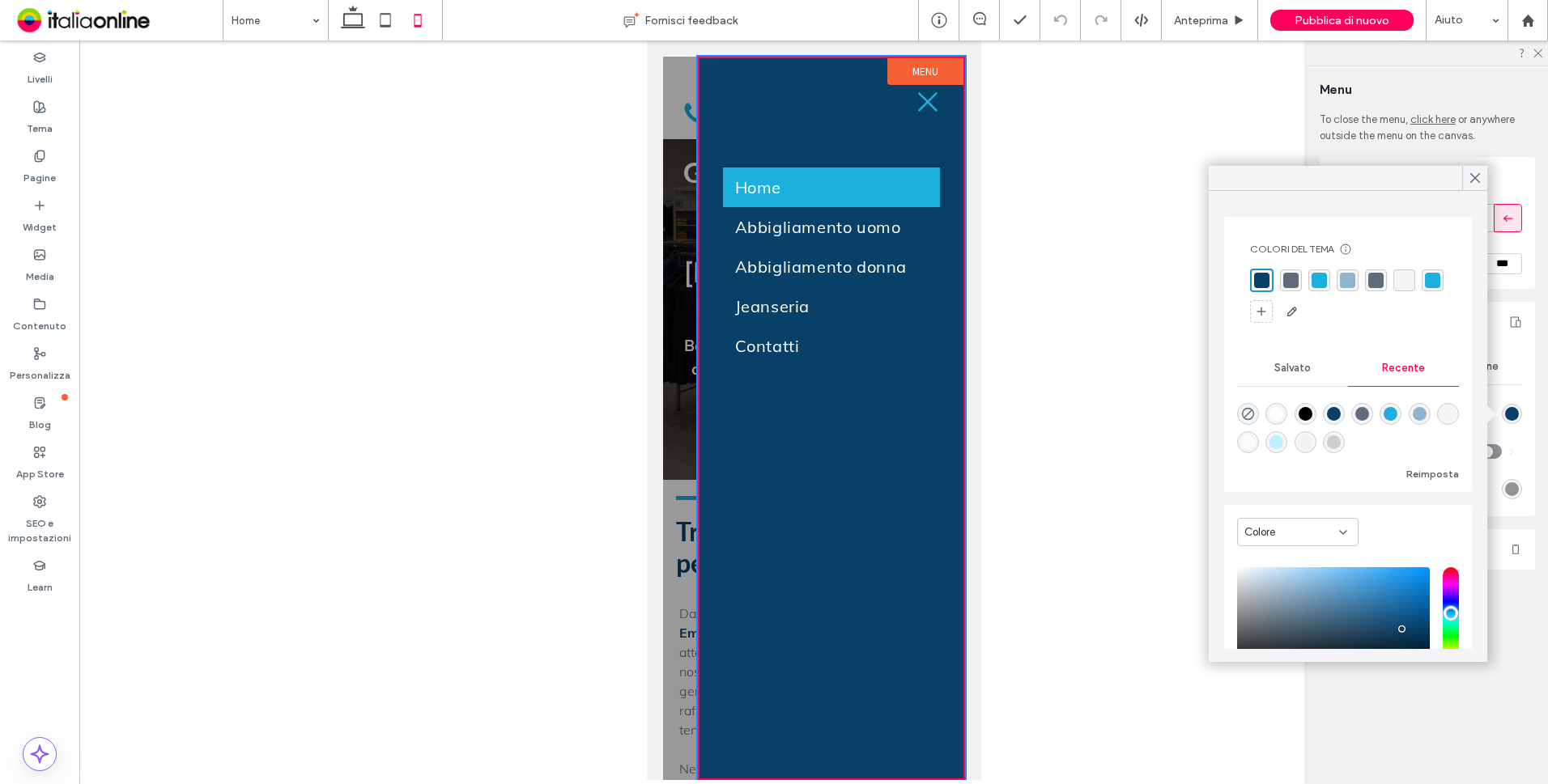
click at [1290, 281] on div "rgba(95, 108, 123, 1)" at bounding box center [1291, 280] width 16 height 16
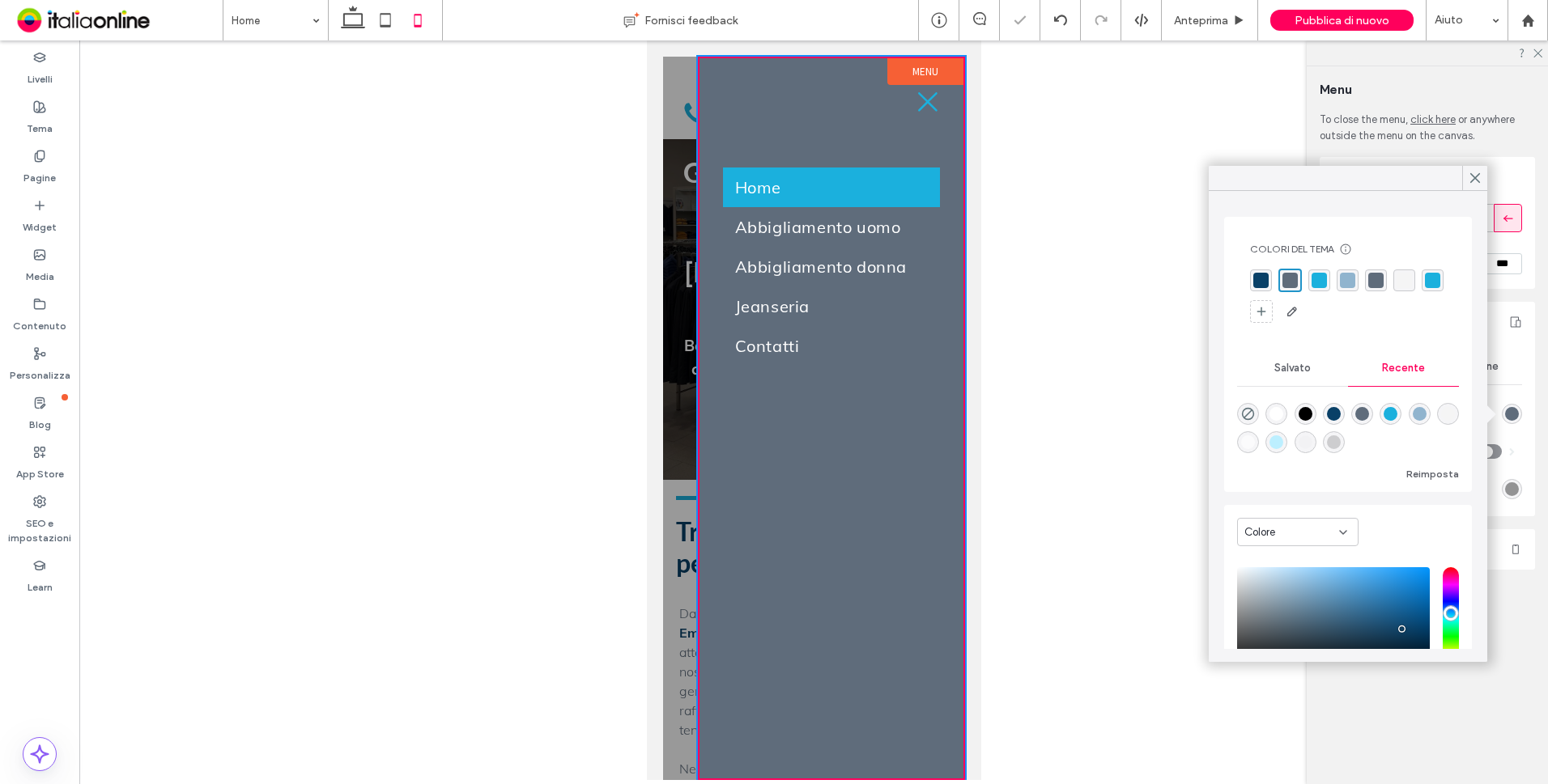
click at [1425, 288] on div "rgba(27, 176, 221, 1)" at bounding box center [1432, 280] width 16 height 16
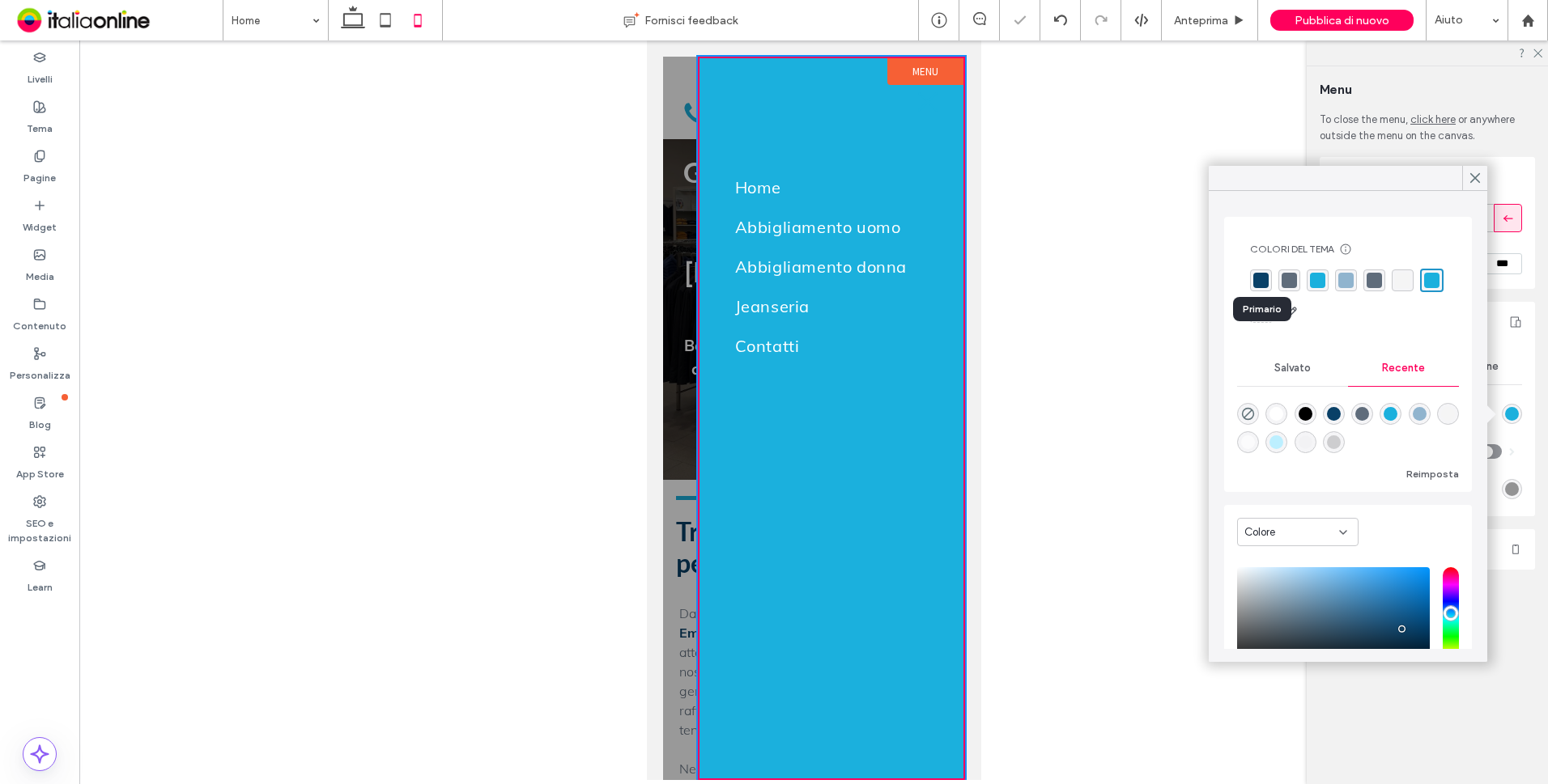
click at [1263, 279] on div "rgba(9, 64, 103, 1)" at bounding box center [1261, 280] width 16 height 16
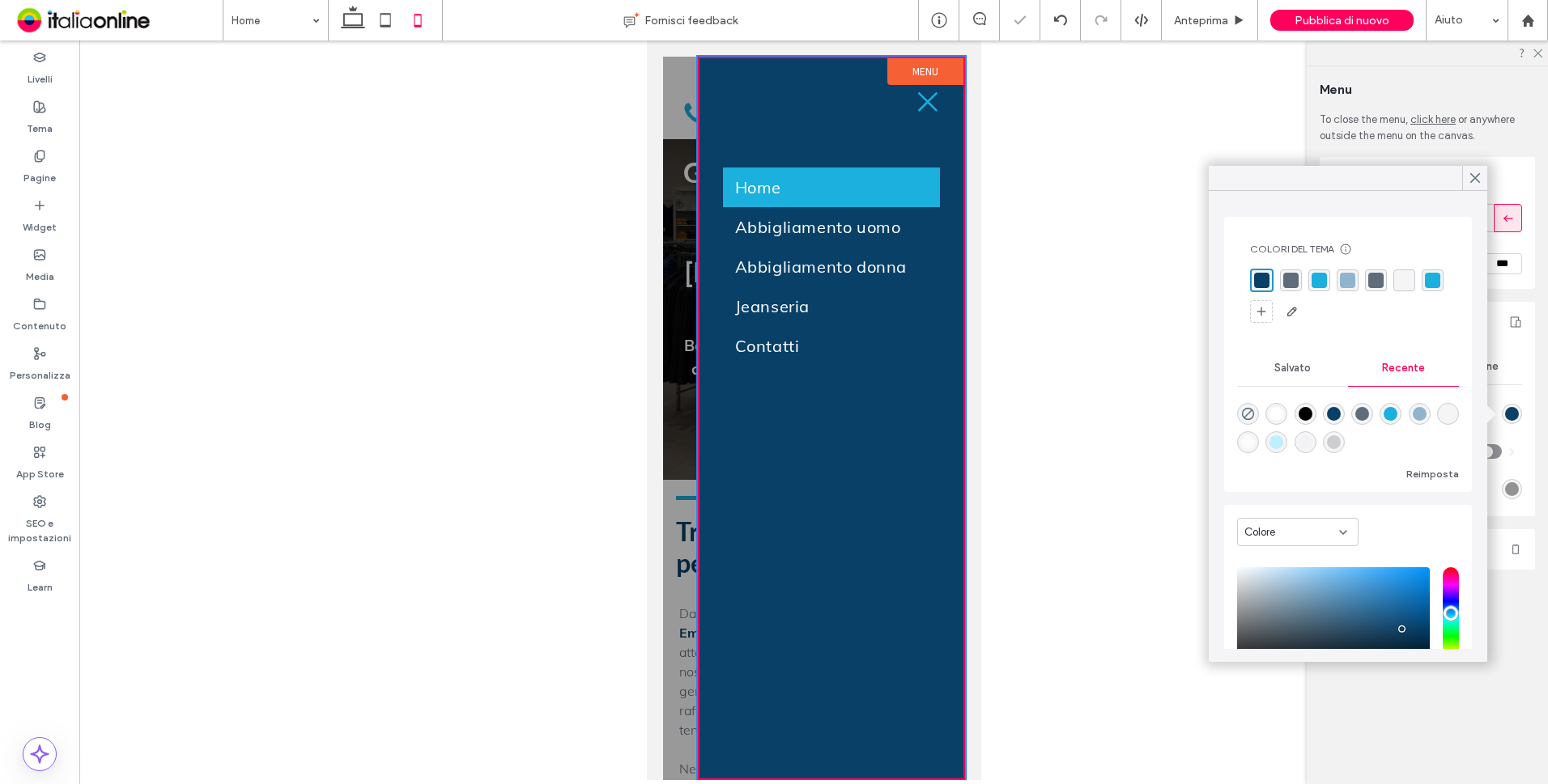
click at [1477, 182] on icon at bounding box center [1475, 178] width 15 height 15
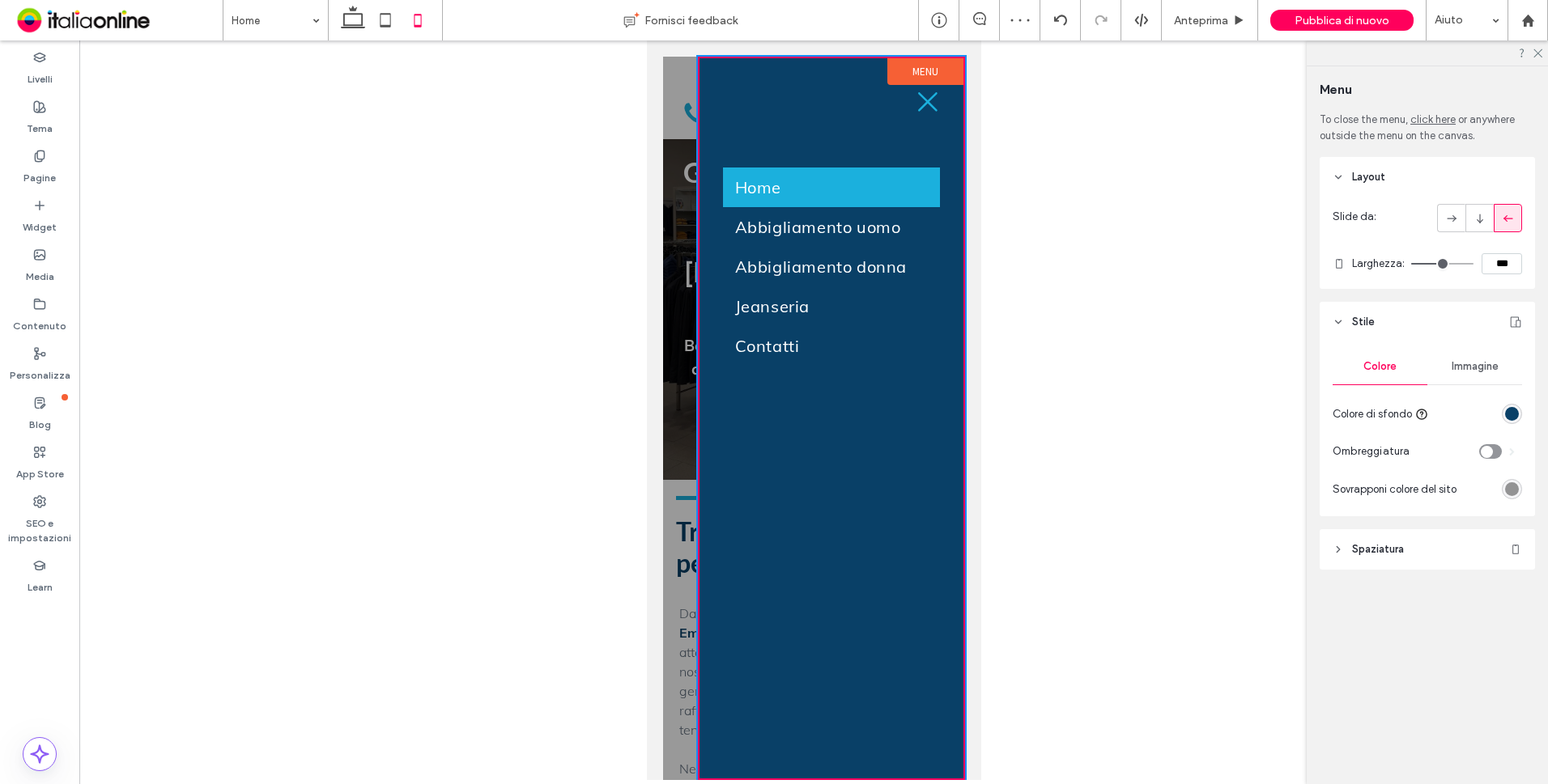
click at [1397, 548] on span "Spaziatura" at bounding box center [1377, 549] width 51 height 16
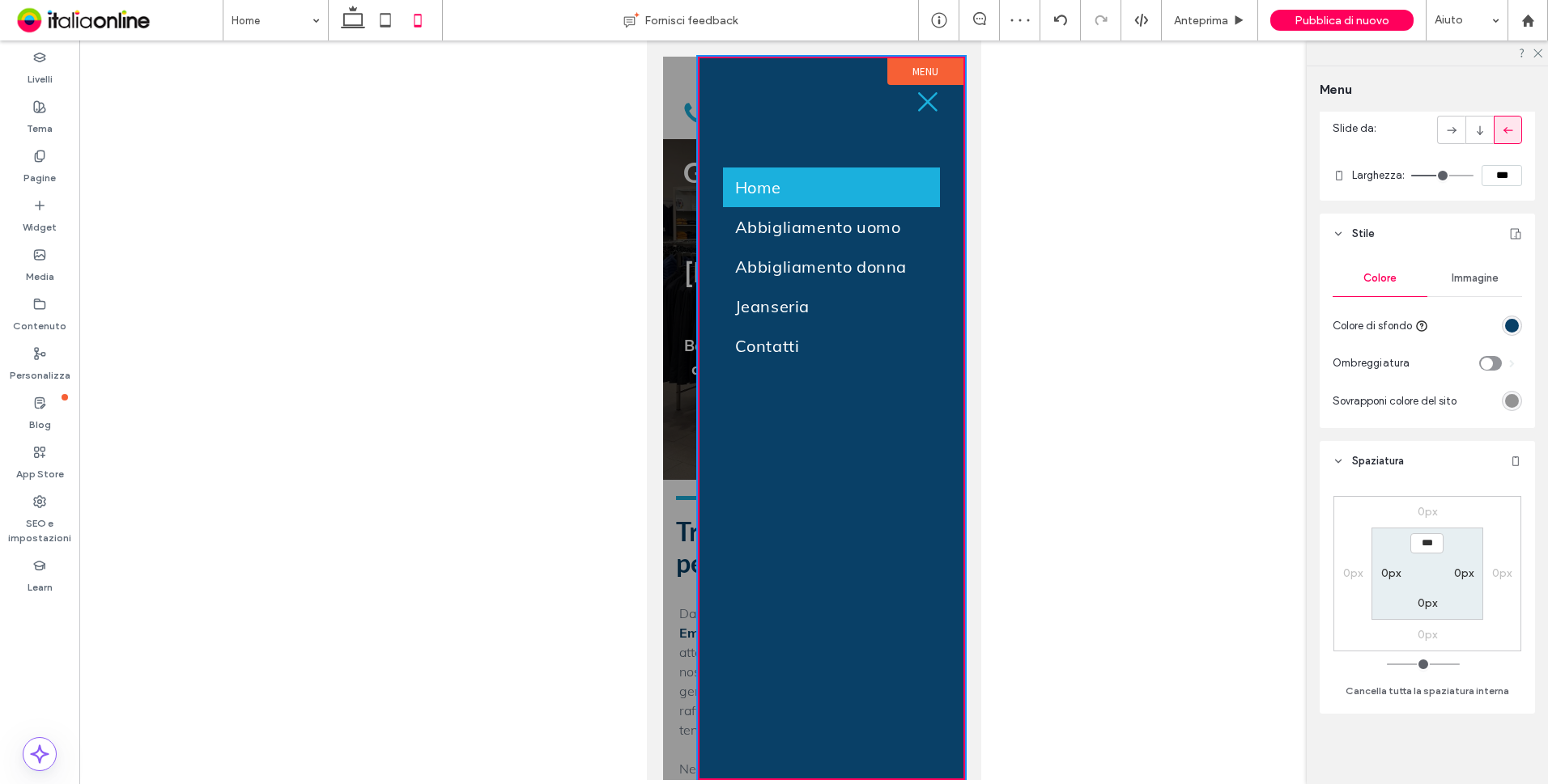
scroll to position [89, 0]
click at [1506, 398] on div "rgba(0, 0, 0, 0.4)" at bounding box center [1511, 400] width 14 height 14
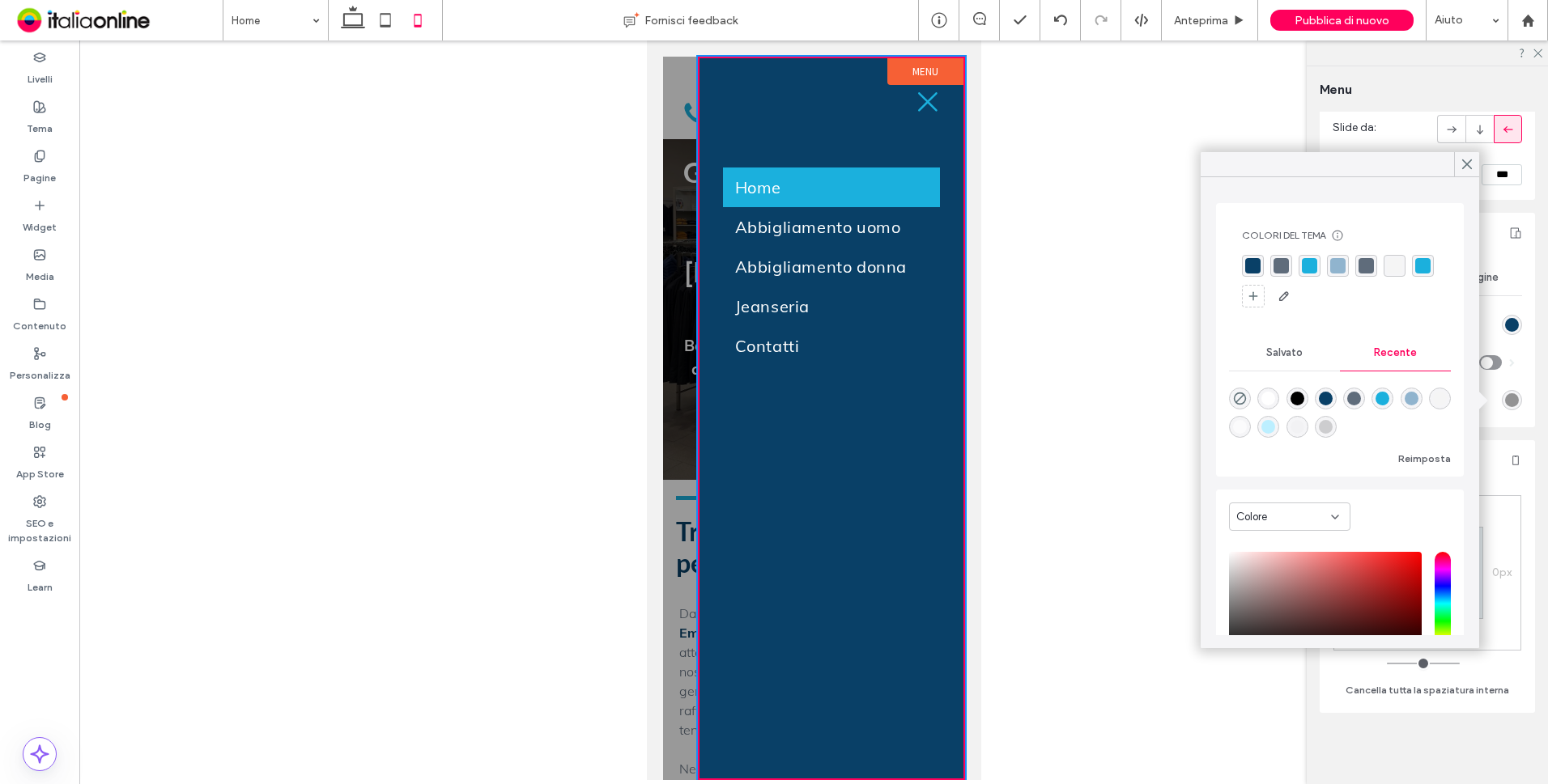
click at [1305, 265] on div "rgba(27, 176, 221, 1)" at bounding box center [1310, 266] width 16 height 16
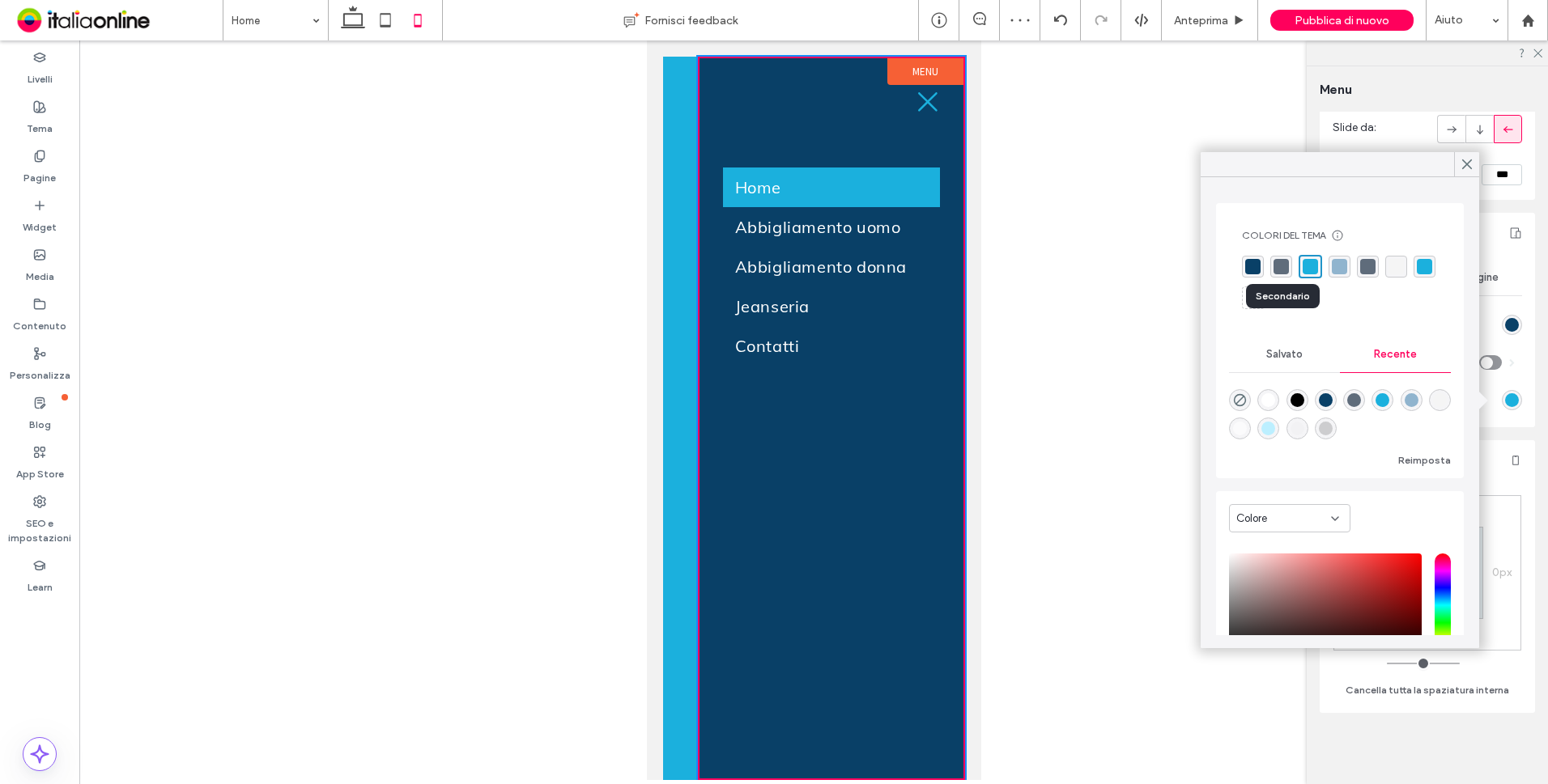
click at [1275, 267] on div "rgba(95, 108, 123, 1)" at bounding box center [1281, 267] width 16 height 16
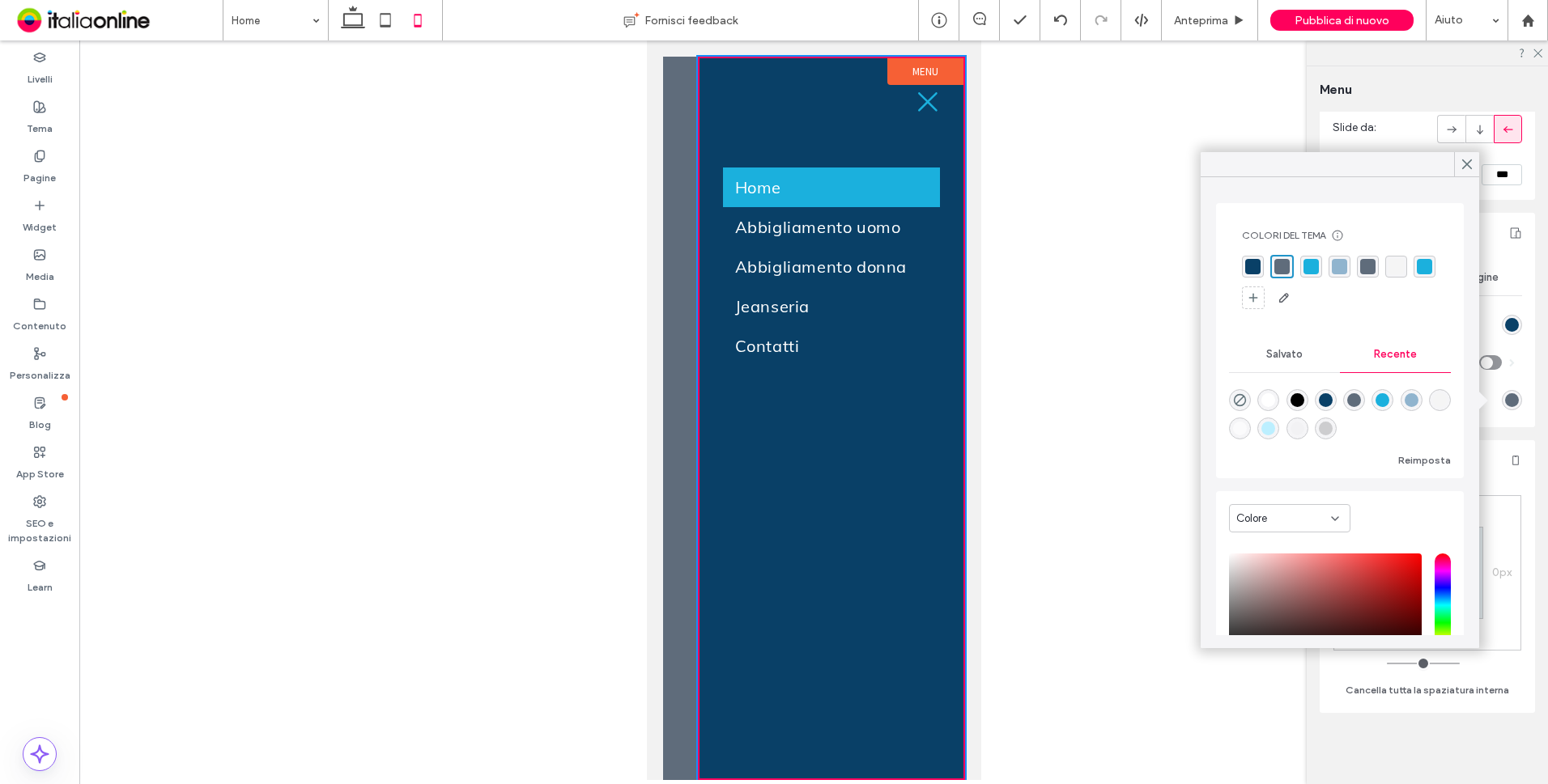
click at [1308, 261] on div "rgba(27, 176, 221, 1)" at bounding box center [1311, 267] width 16 height 16
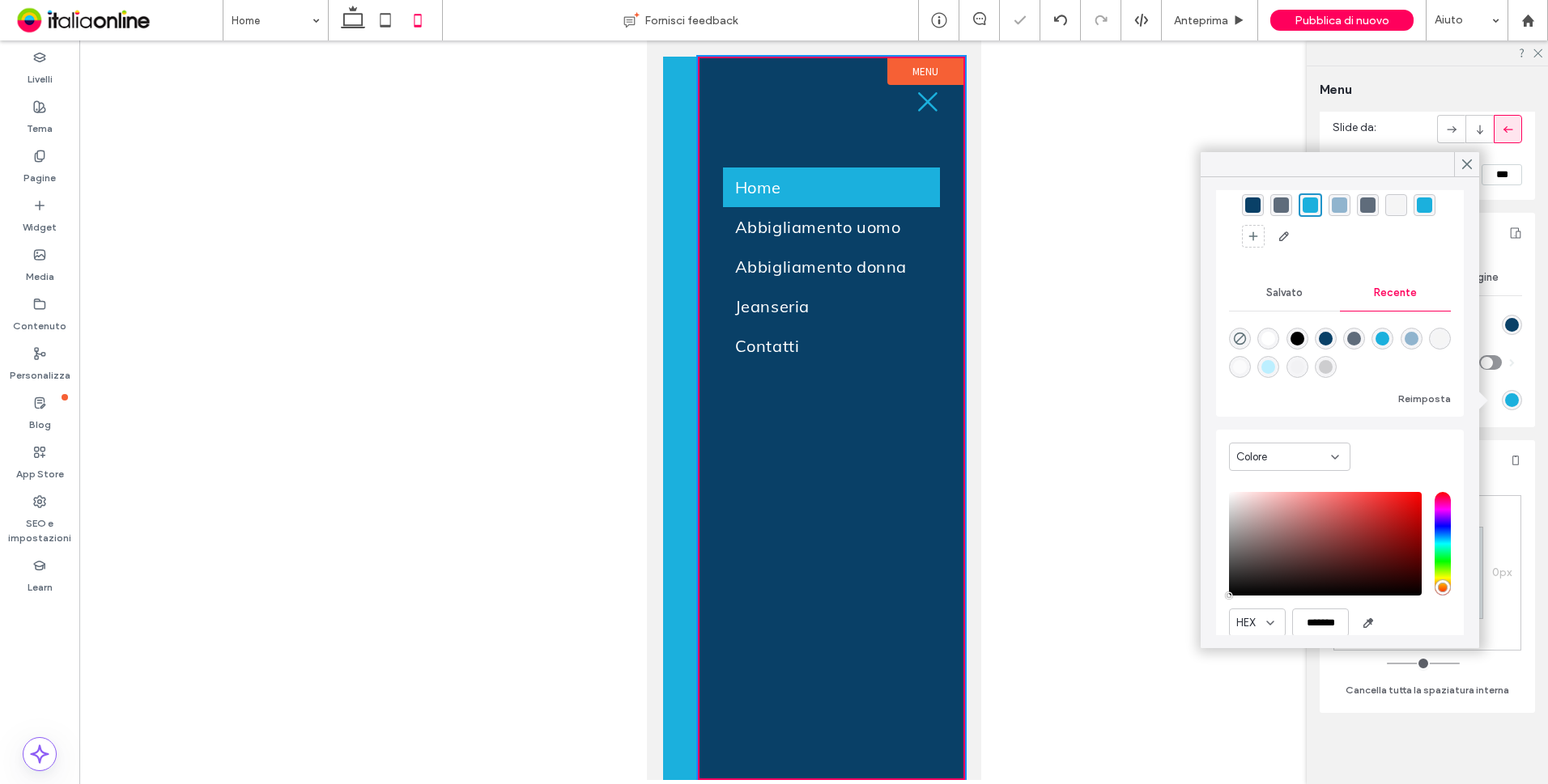
scroll to position [124, 0]
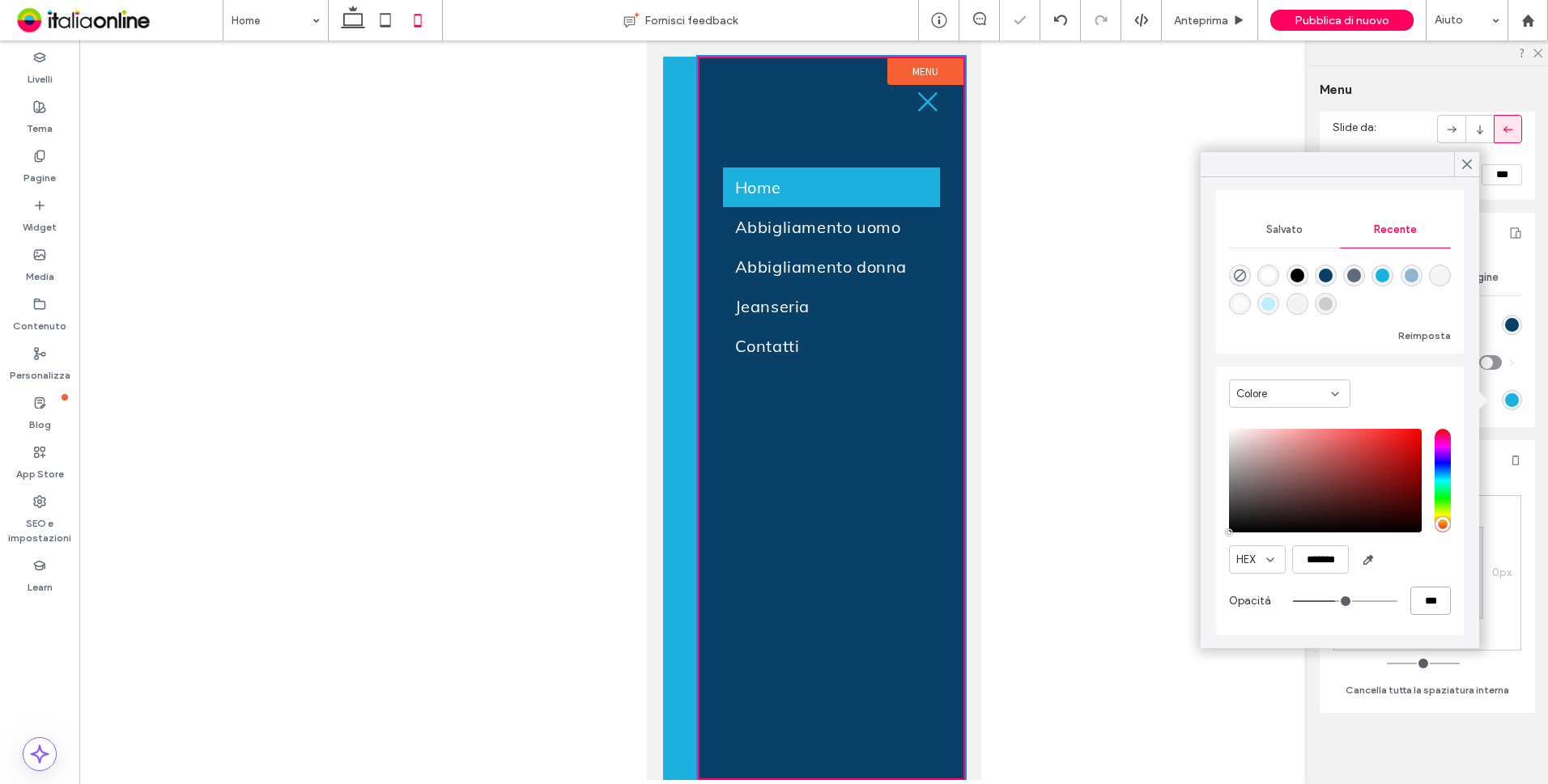
click at [1415, 597] on input "***" at bounding box center [1429, 600] width 41 height 29
drag, startPoint x: 1415, startPoint y: 598, endPoint x: 1388, endPoint y: 599, distance: 27.0
click at [1388, 599] on div "***" at bounding box center [1372, 600] width 158 height 29
drag, startPoint x: 1462, startPoint y: 169, endPoint x: 1474, endPoint y: 203, distance: 36.1
click at [1462, 169] on icon at bounding box center [1466, 164] width 15 height 15
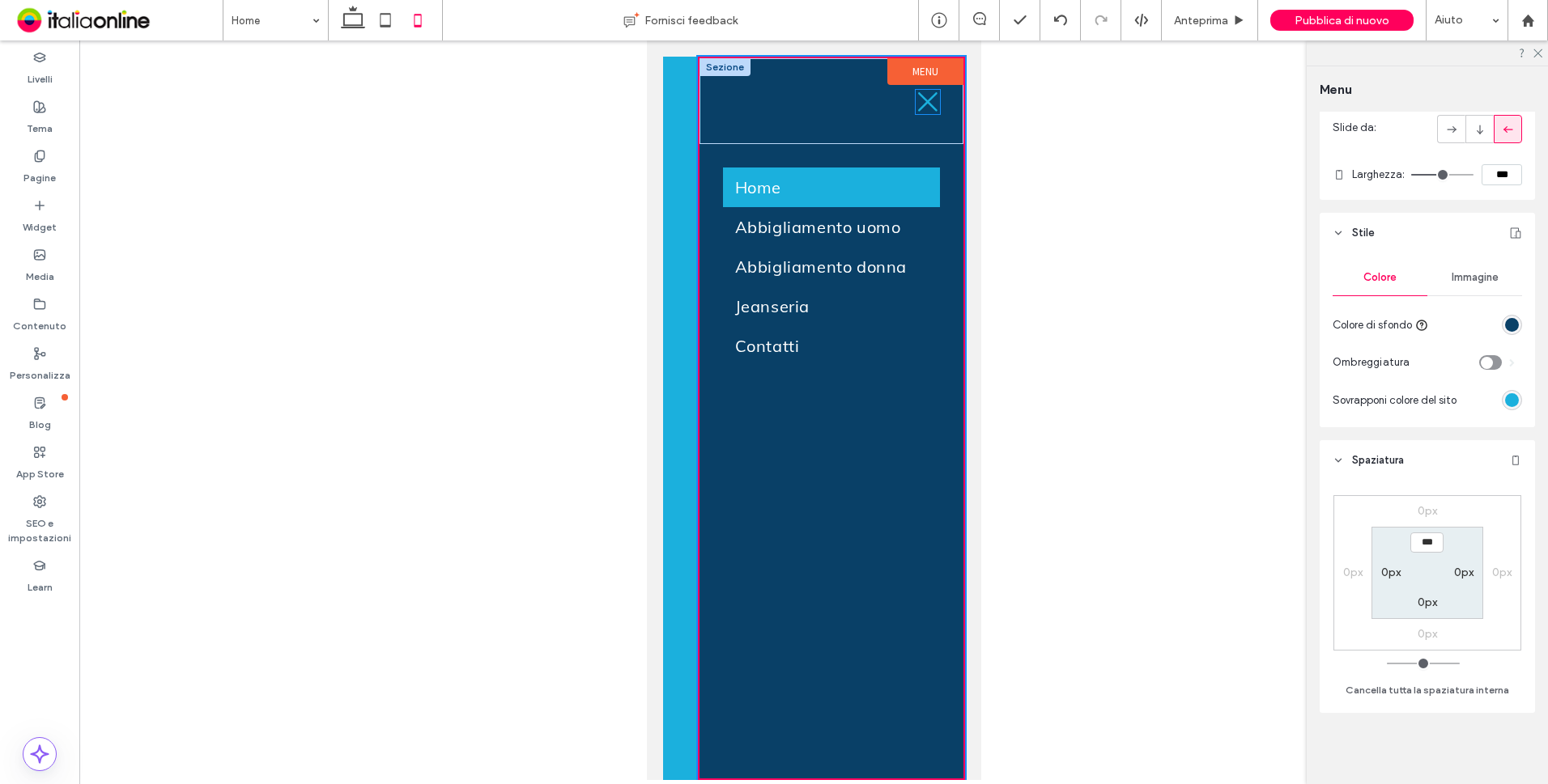
click at [929, 110] on icon at bounding box center [927, 102] width 25 height 25
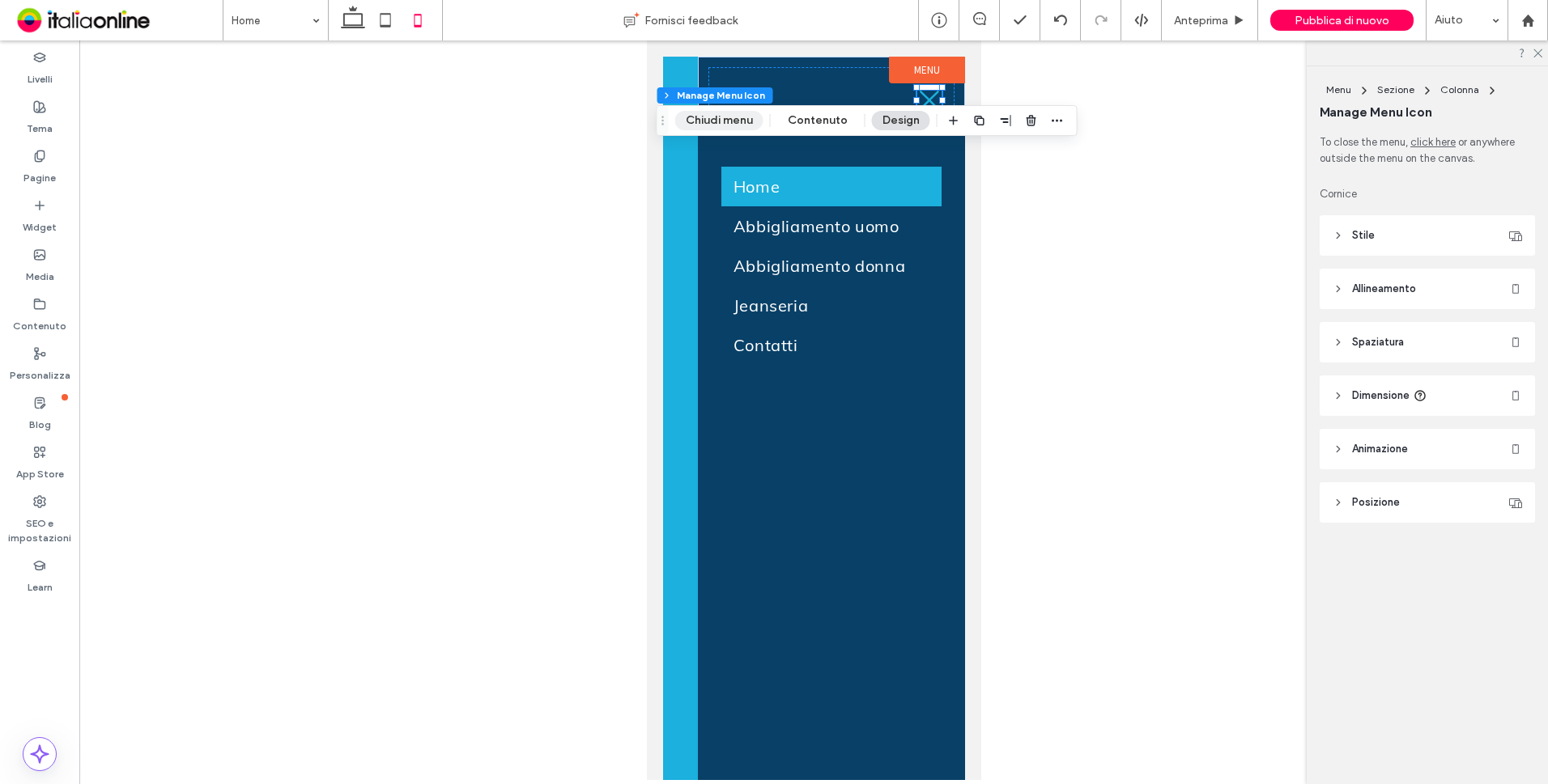
click at [737, 122] on button "Chiudi menu" at bounding box center [718, 120] width 88 height 20
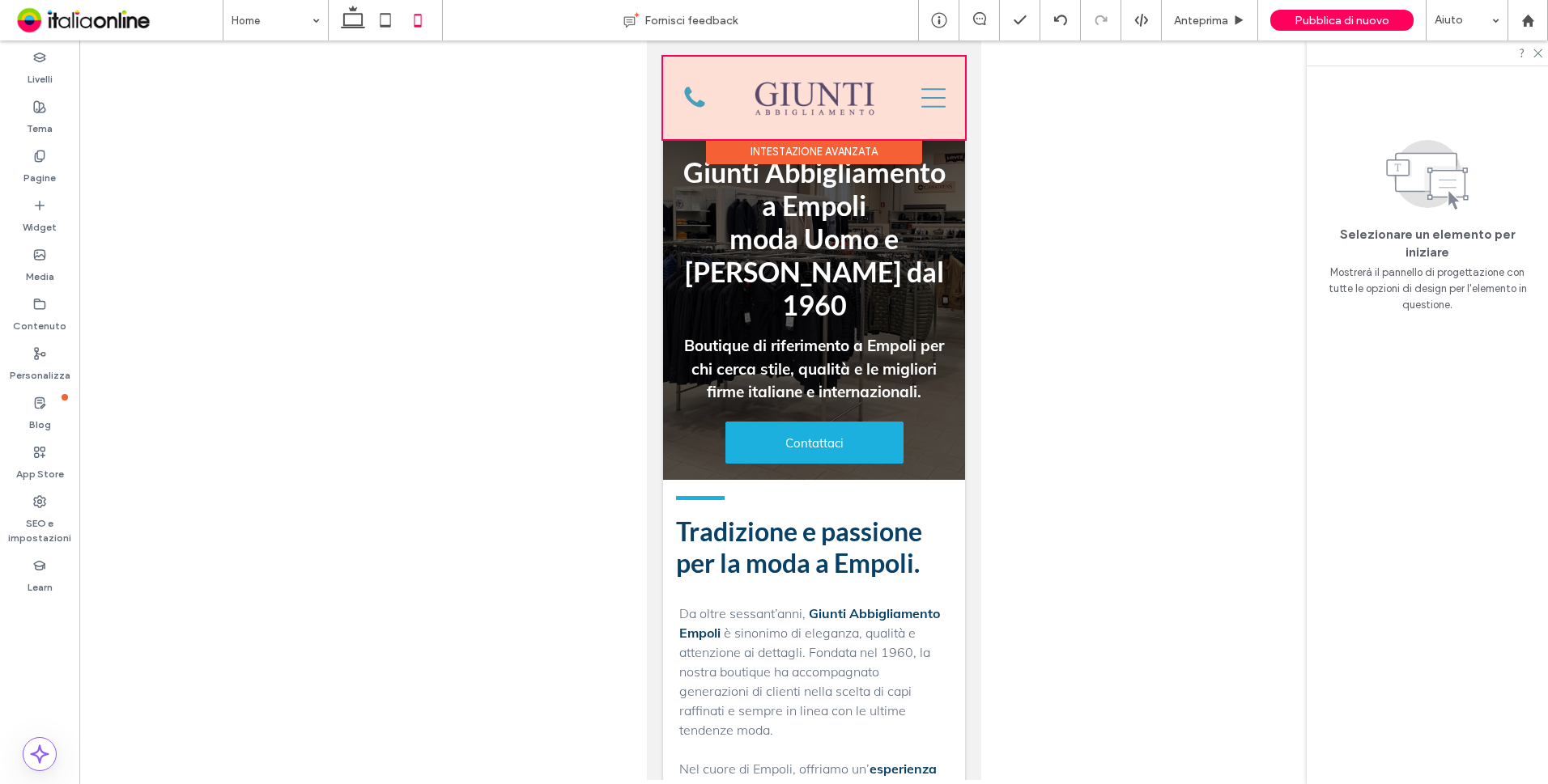
click at [931, 97] on div at bounding box center [813, 98] width 302 height 83
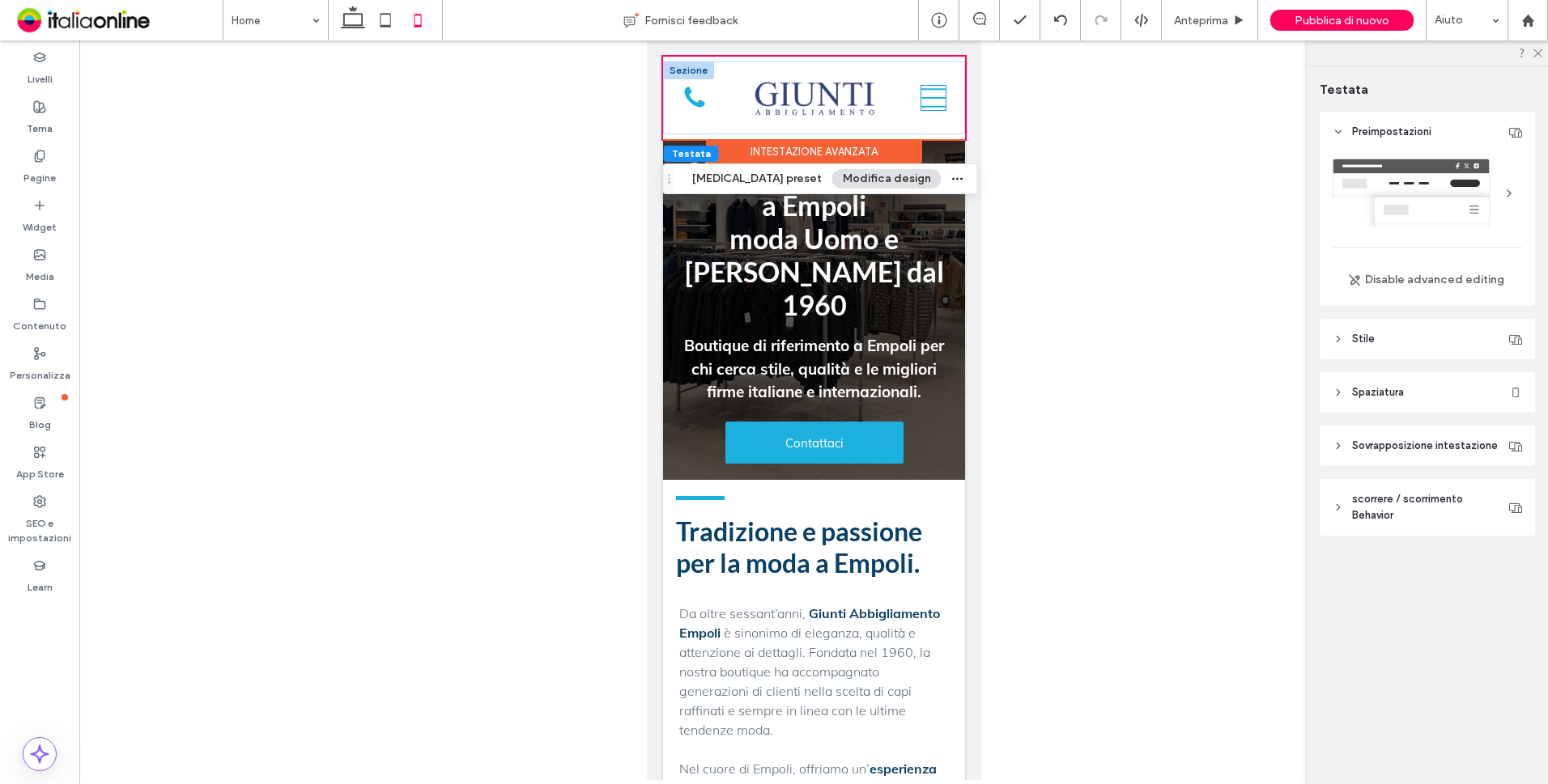
click at [927, 97] on icon at bounding box center [933, 98] width 25 height 25
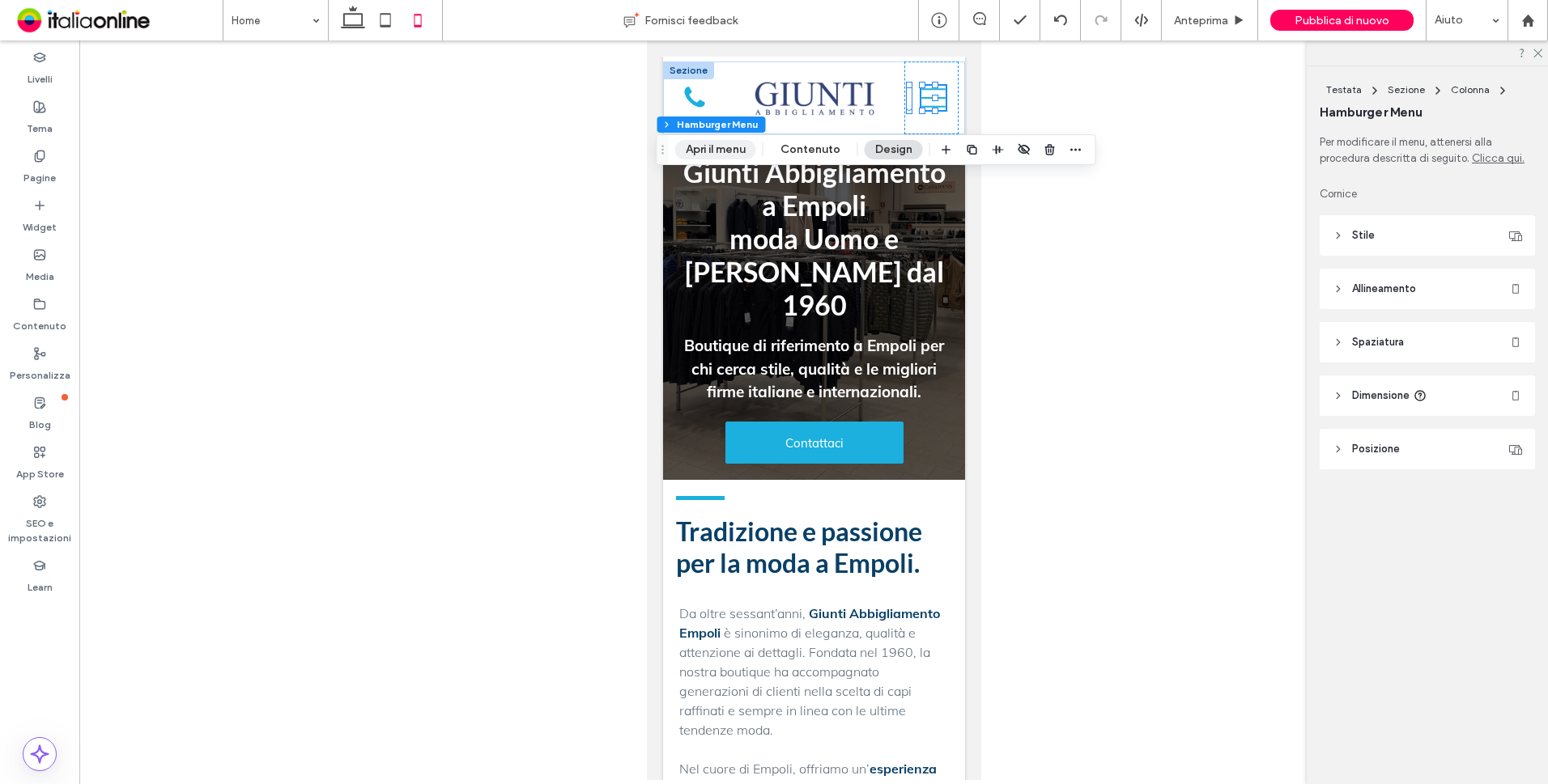
click at [719, 151] on button "Apri il menu" at bounding box center [715, 150] width 81 height 20
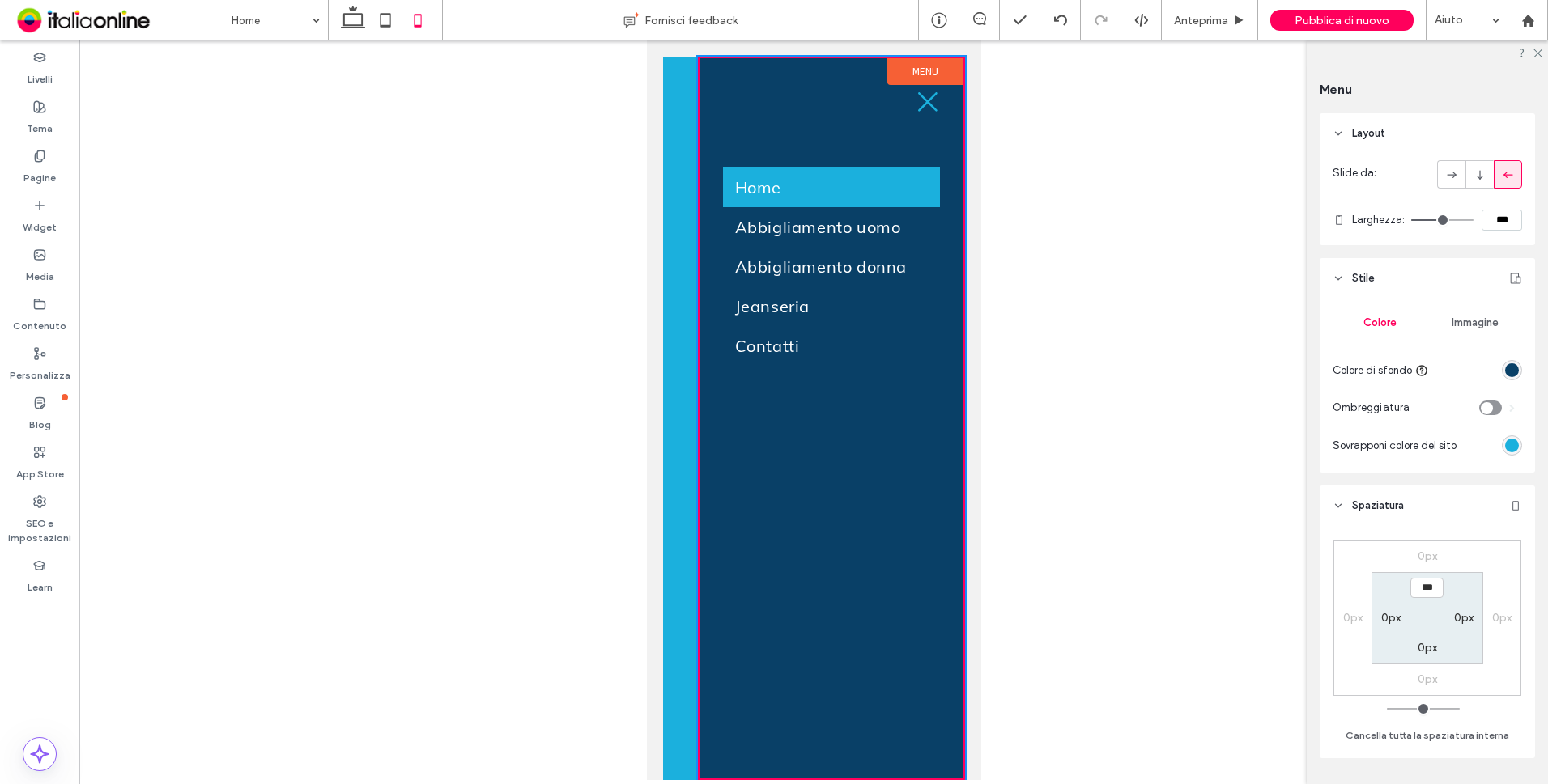
scroll to position [0, 0]
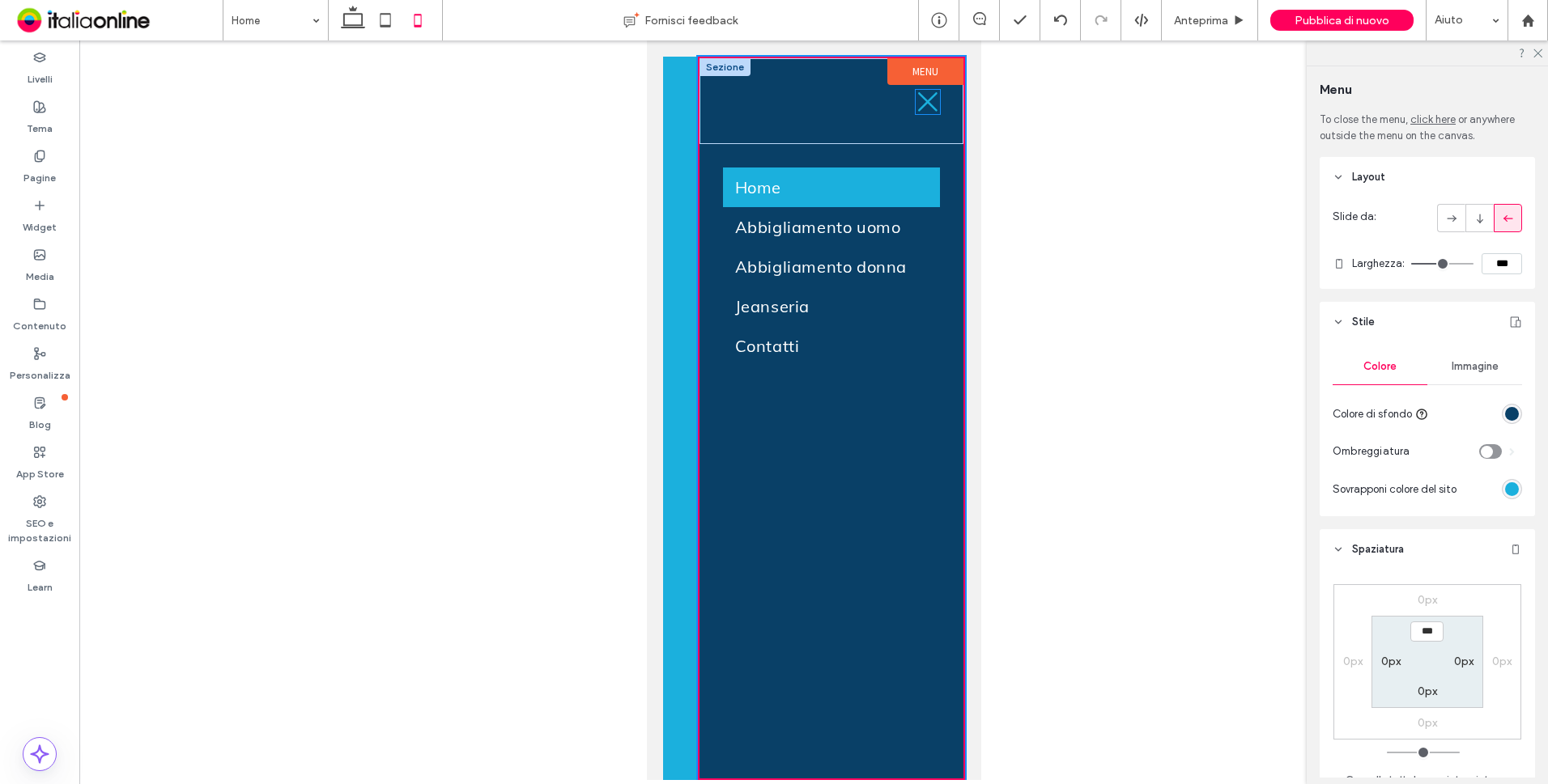
click at [932, 99] on icon at bounding box center [927, 102] width 25 height 25
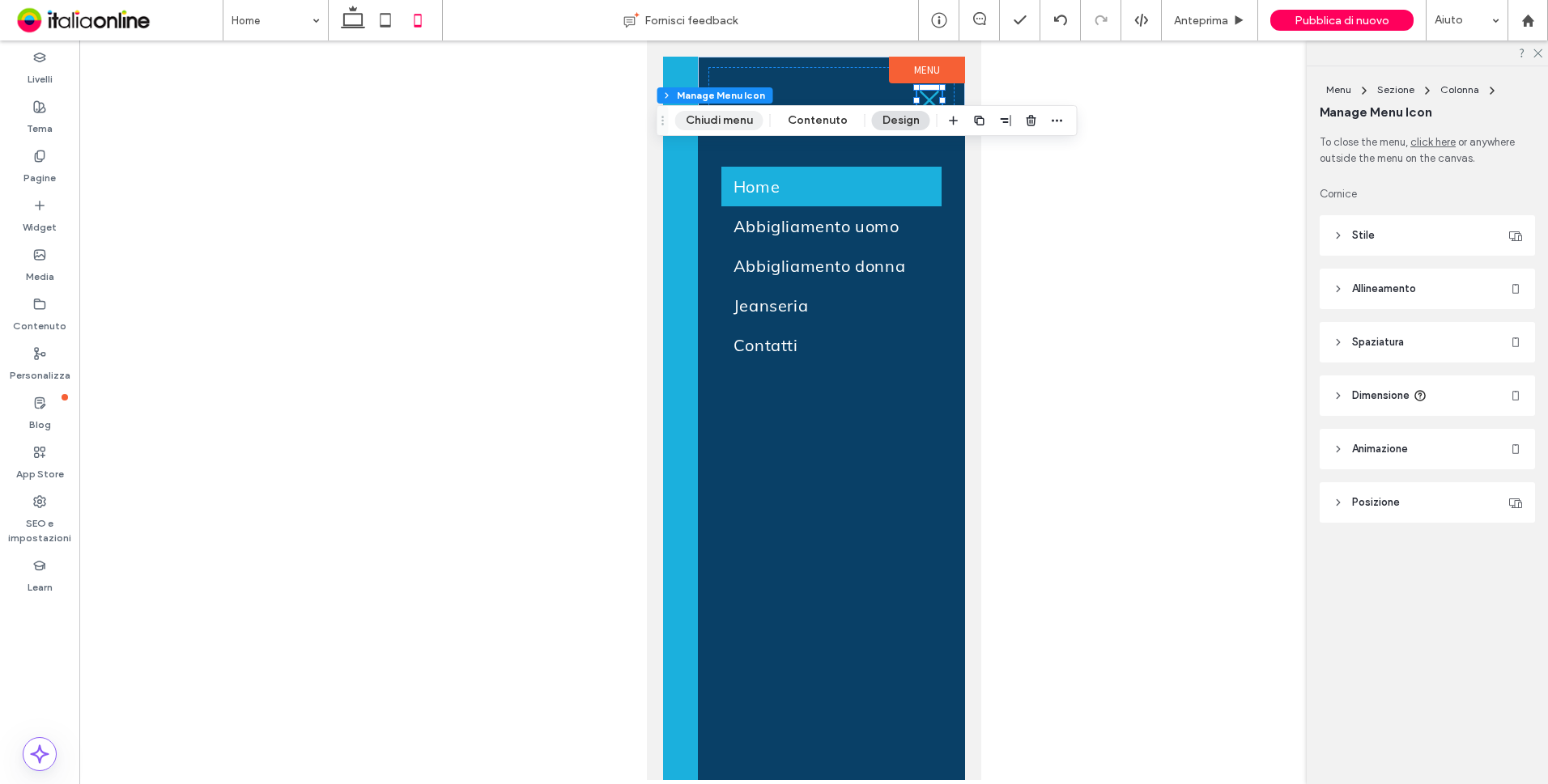
click at [742, 119] on button "Chiudi menu" at bounding box center [718, 120] width 88 height 20
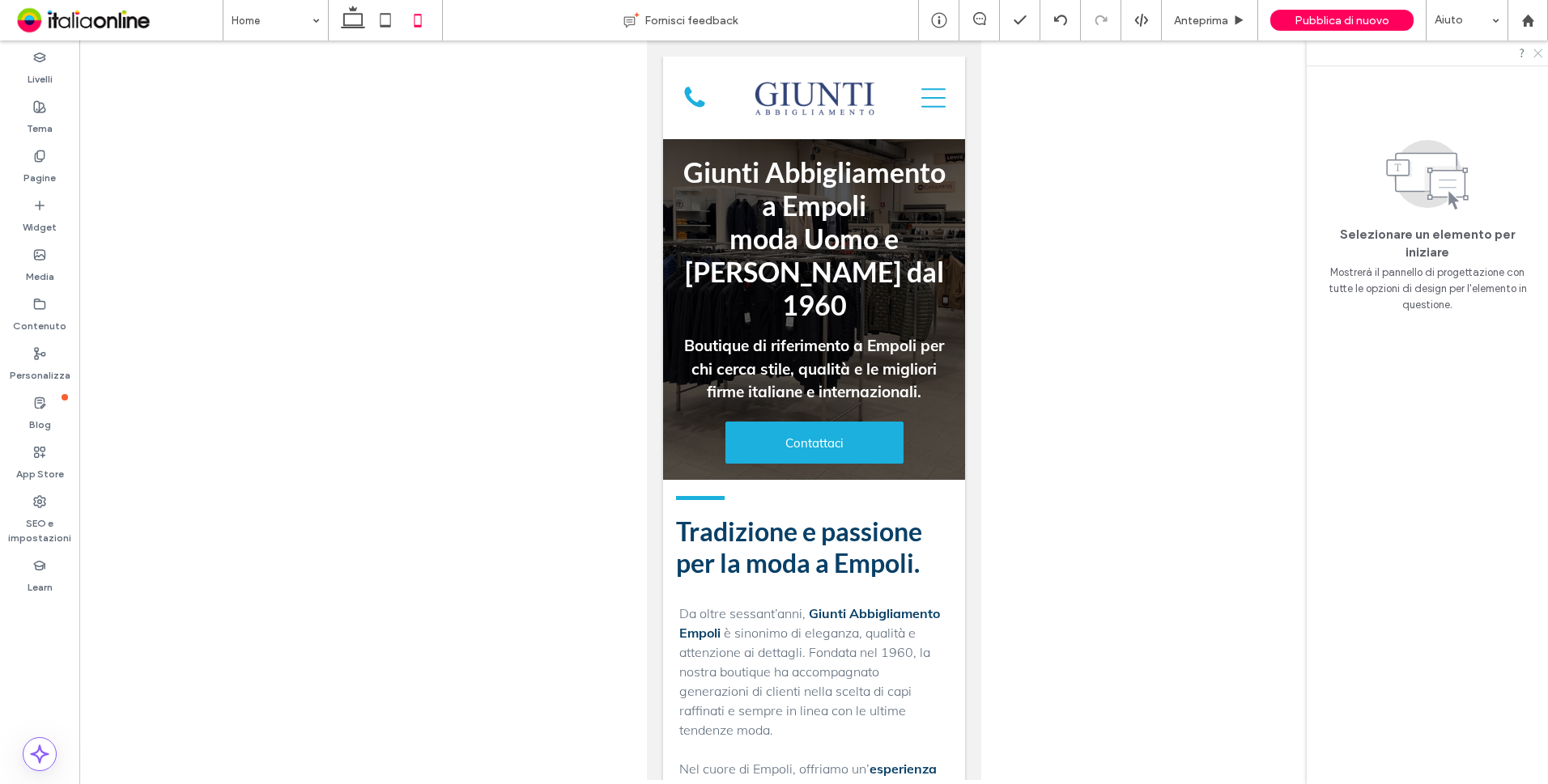
click at [1535, 49] on icon at bounding box center [1536, 52] width 11 height 11
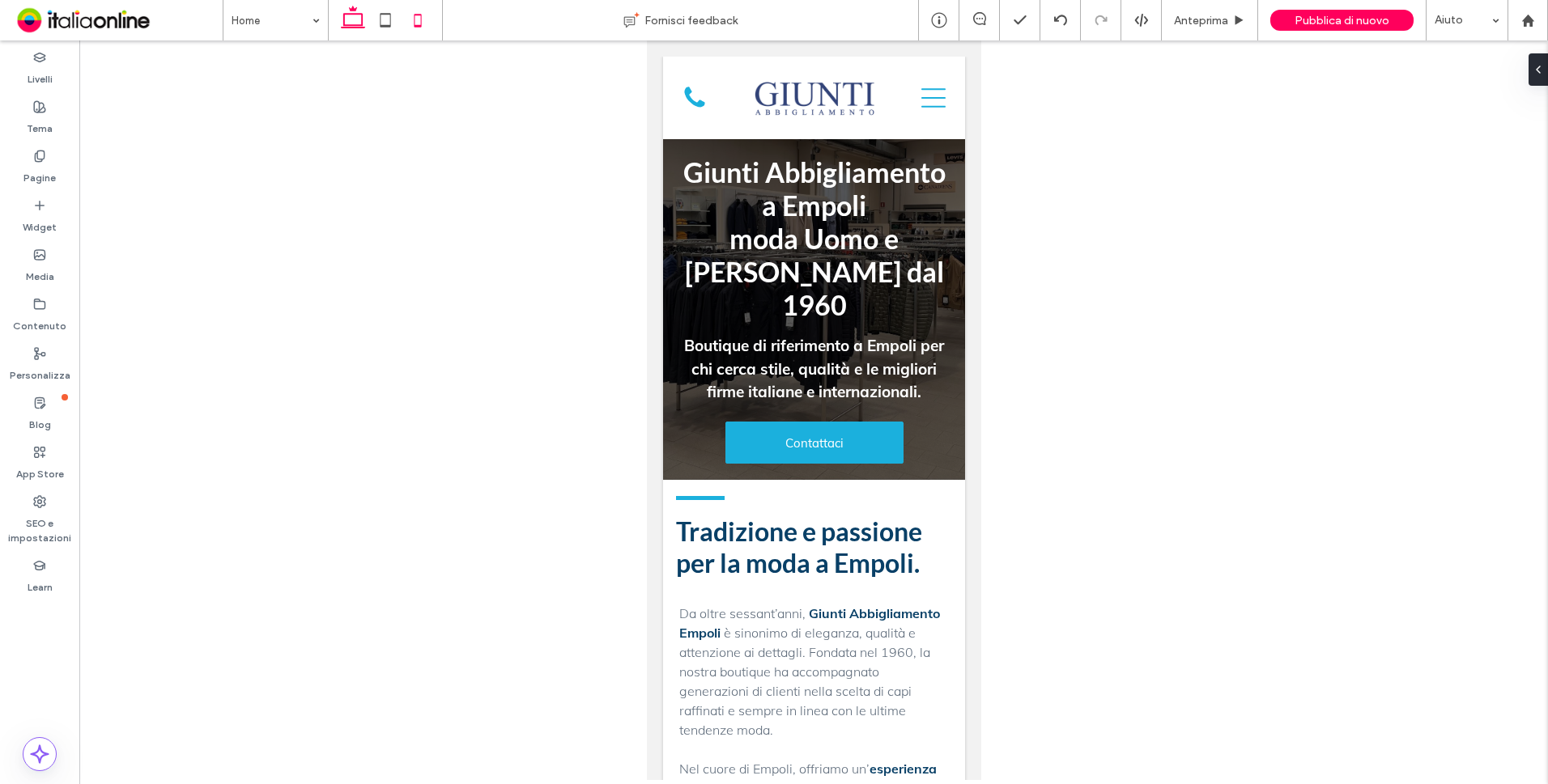
click at [359, 21] on icon at bounding box center [353, 20] width 33 height 33
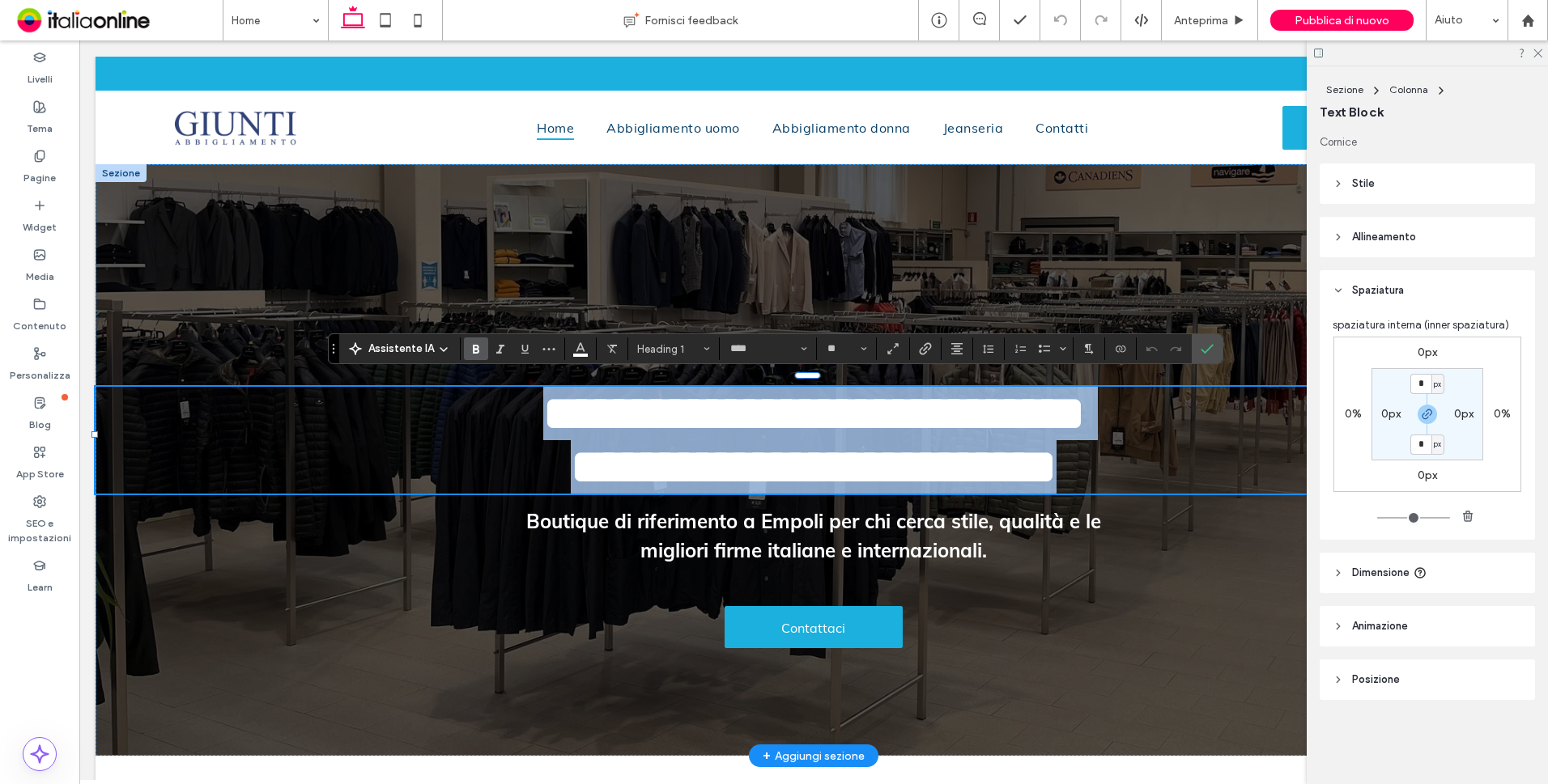
click at [705, 446] on span "**********" at bounding box center [814, 439] width 541 height 102
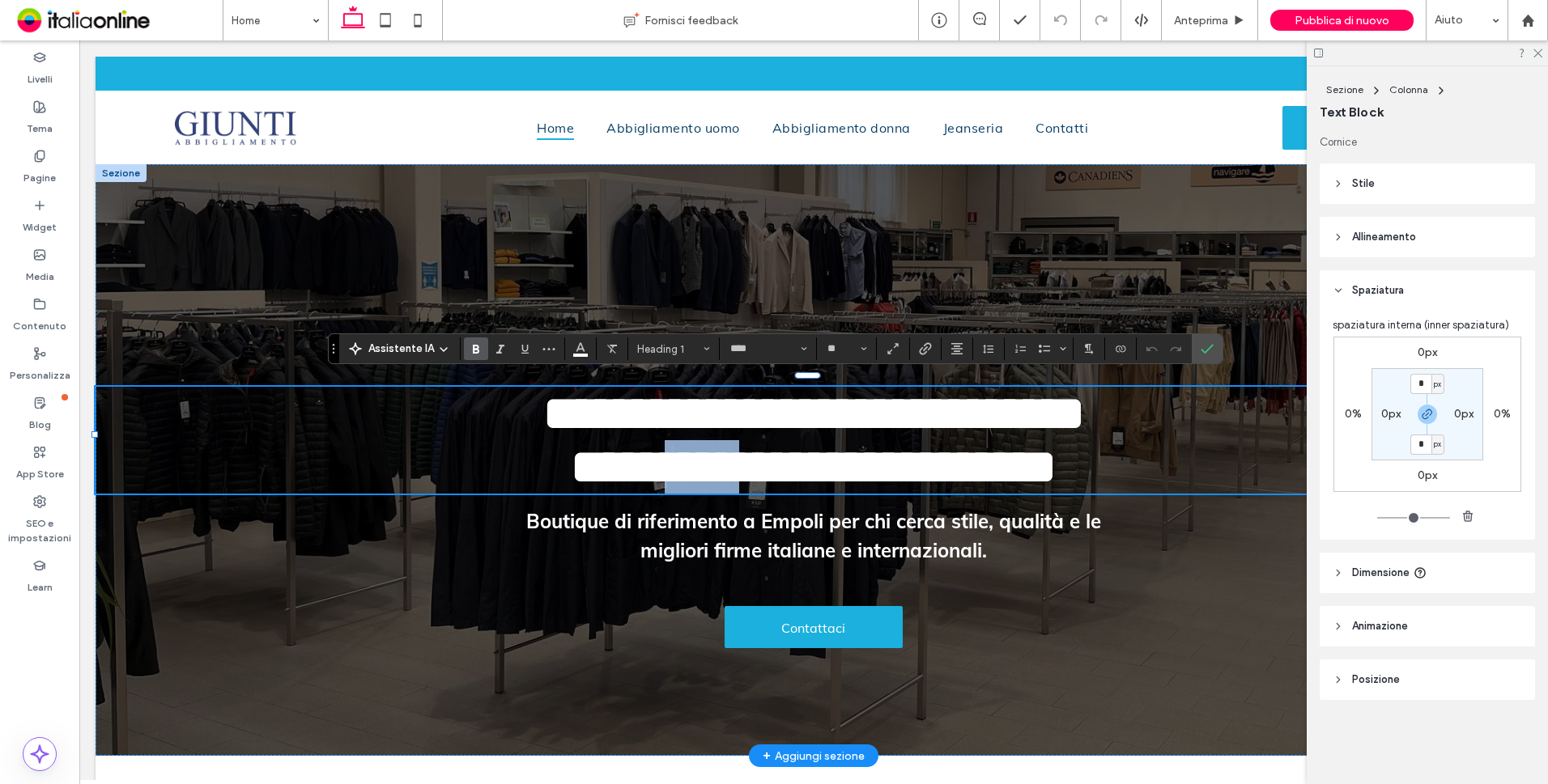
drag, startPoint x: 738, startPoint y: 467, endPoint x: 634, endPoint y: 441, distance: 107.2
click at [615, 455] on span "**********" at bounding box center [814, 439] width 541 height 102
drag, startPoint x: 805, startPoint y: 459, endPoint x: 932, endPoint y: 466, distance: 127.2
click at [932, 466] on span "**********" at bounding box center [814, 439] width 541 height 102
click at [1226, 561] on div "**********" at bounding box center [814, 459] width 1436 height 591
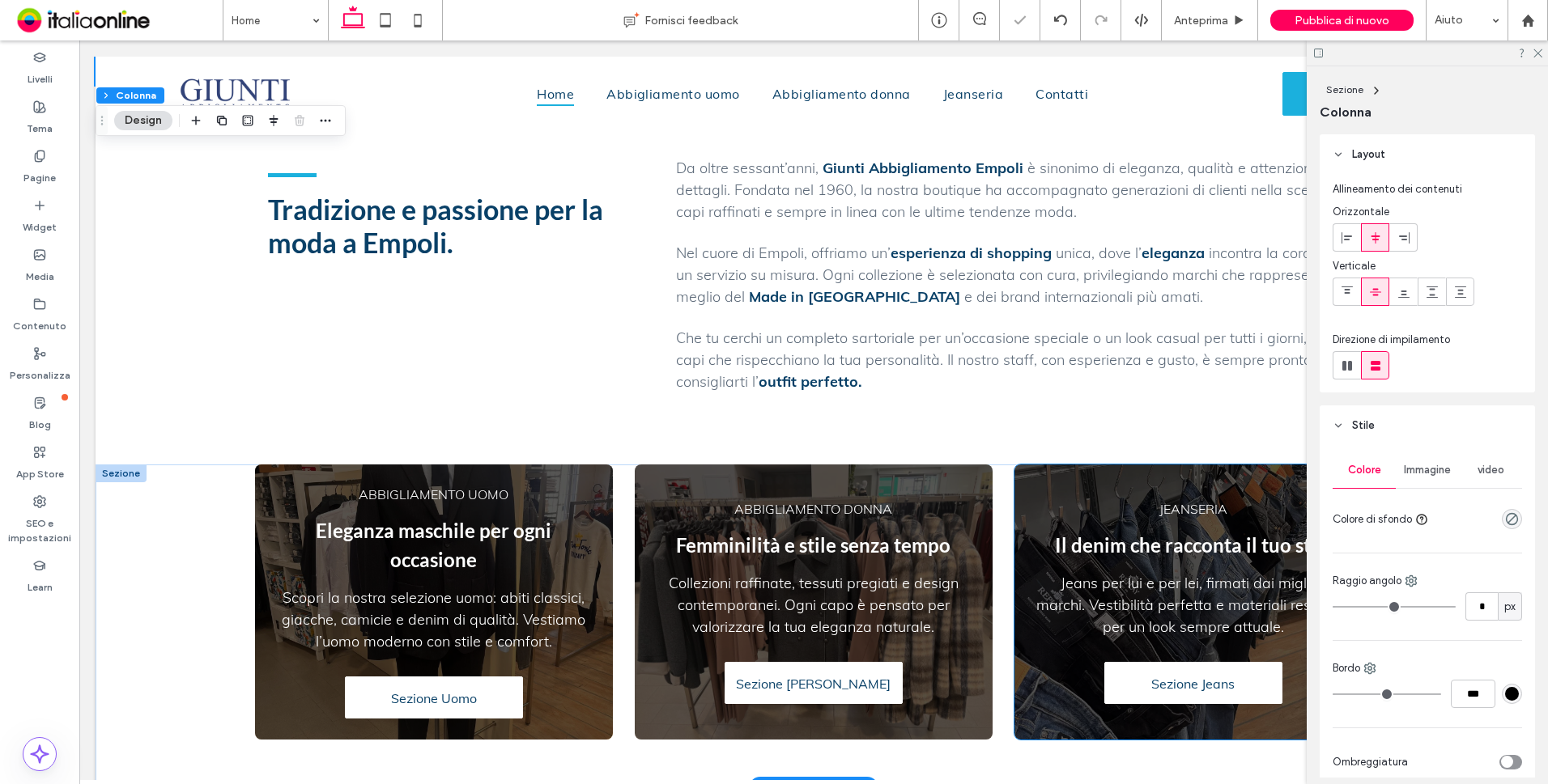
scroll to position [728, 0]
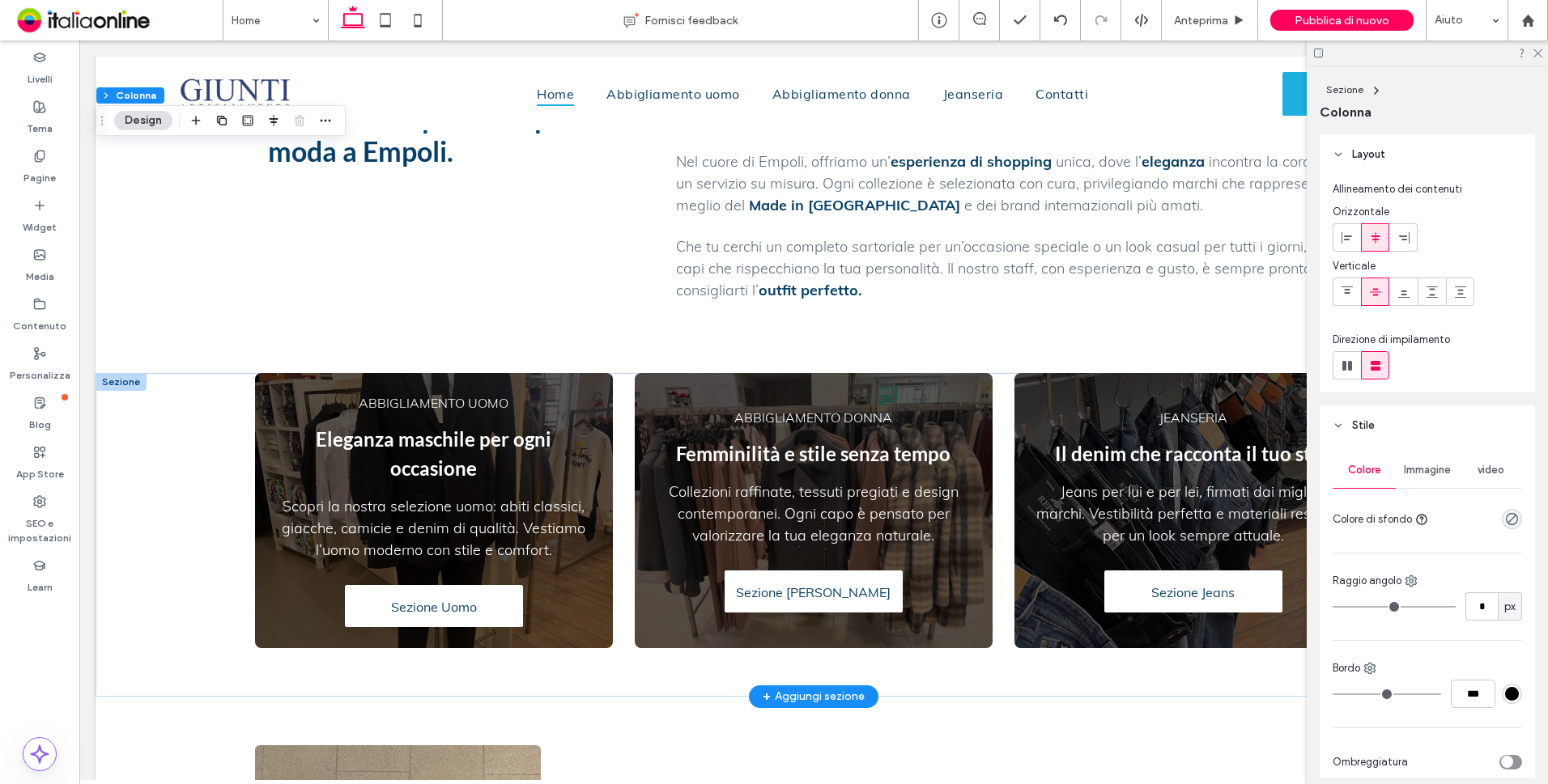
click at [118, 373] on div at bounding box center [122, 382] width 51 height 18
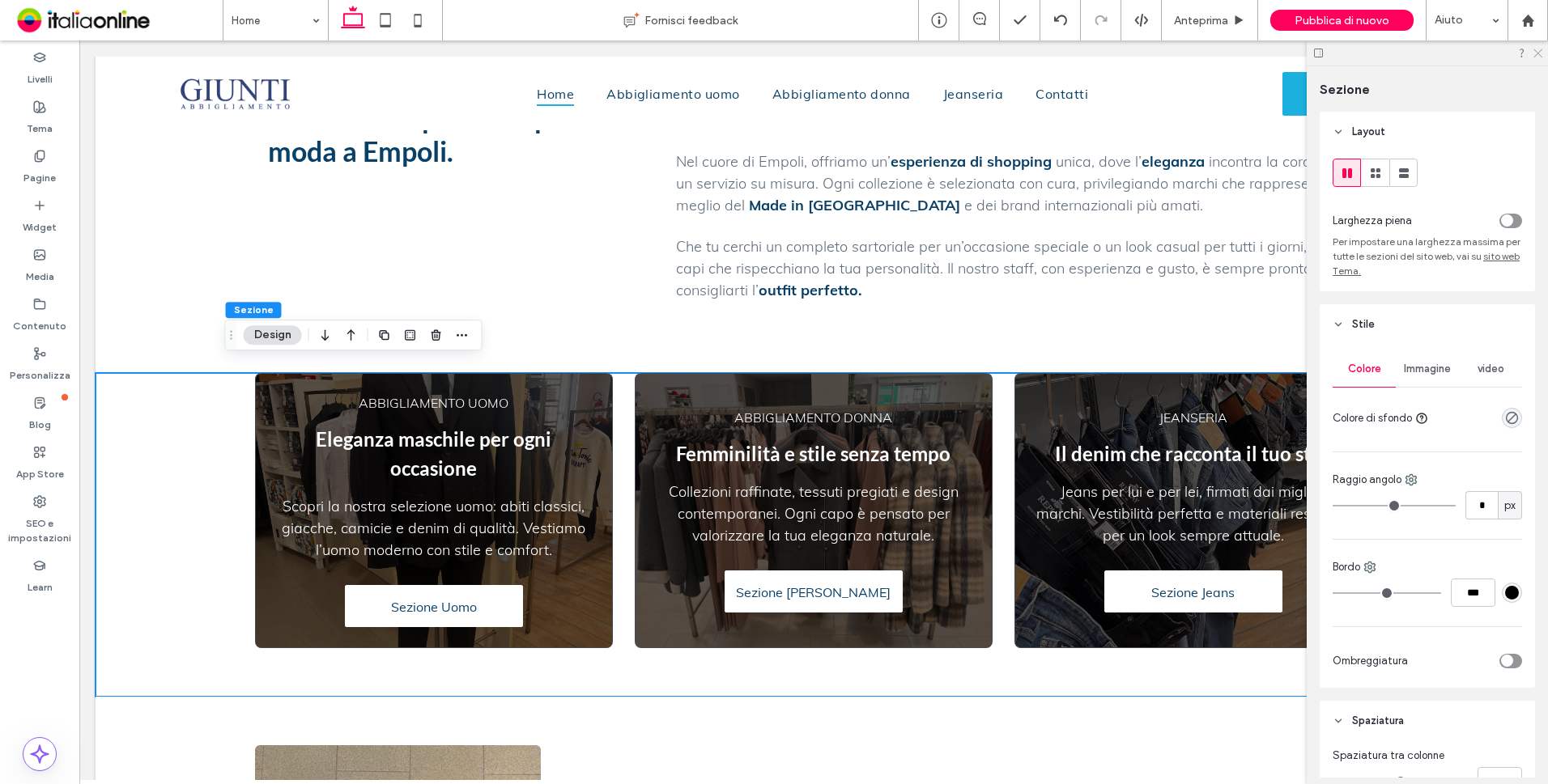
click at [1536, 52] on icon at bounding box center [1536, 52] width 11 height 11
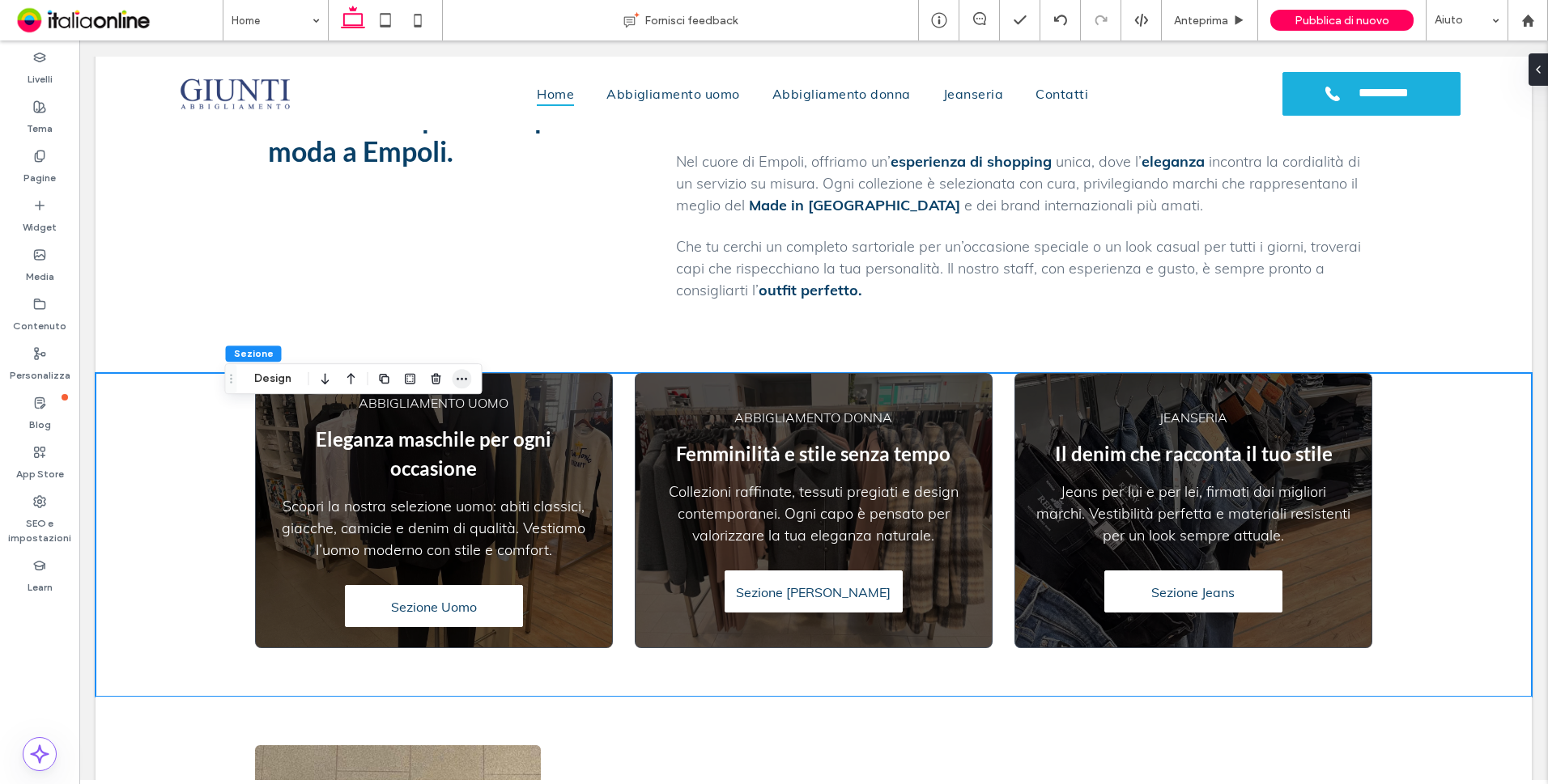
click at [454, 378] on span "button" at bounding box center [462, 379] width 20 height 20
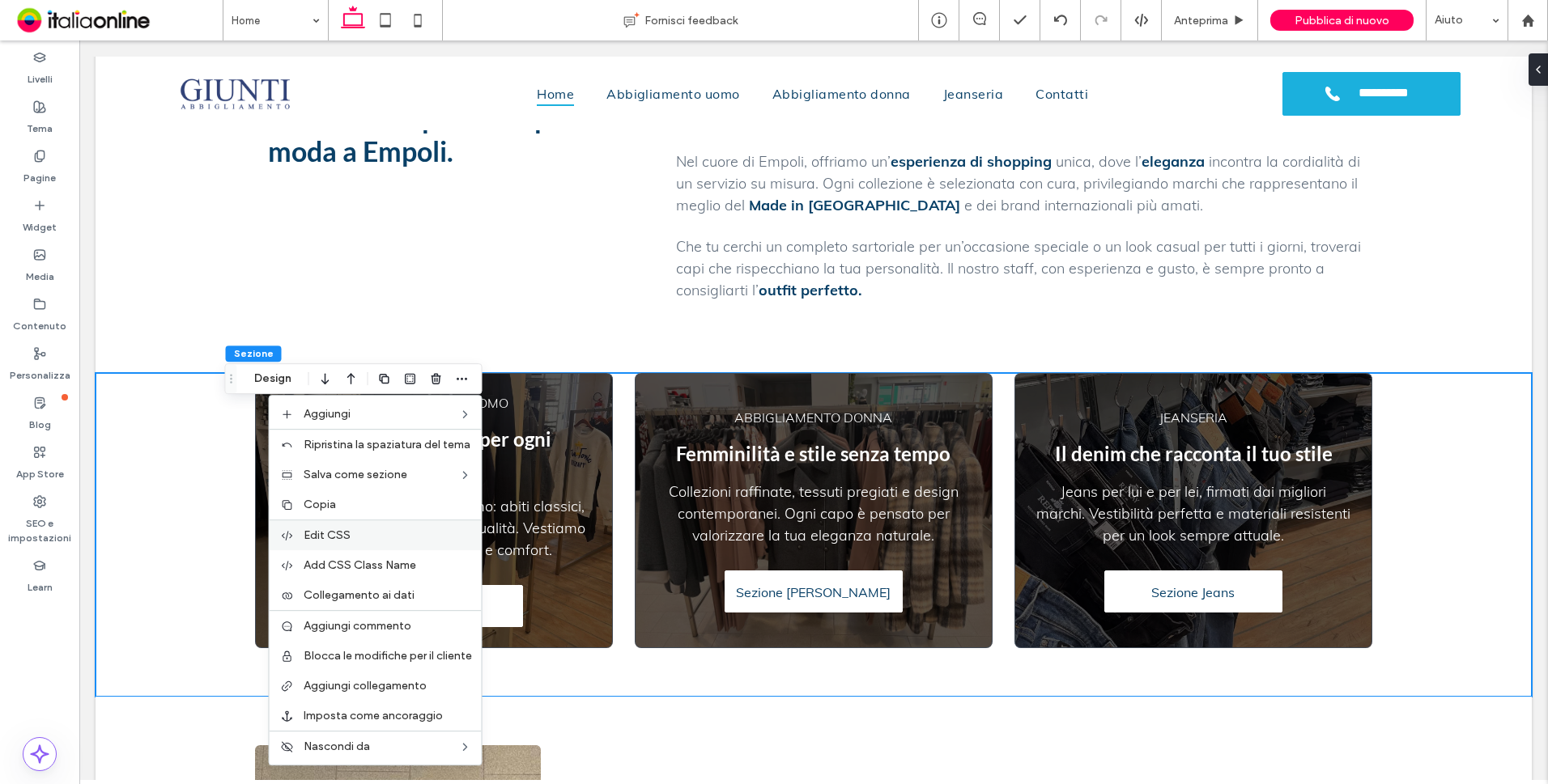
click at [349, 529] on span "Edit CSS" at bounding box center [327, 535] width 47 height 14
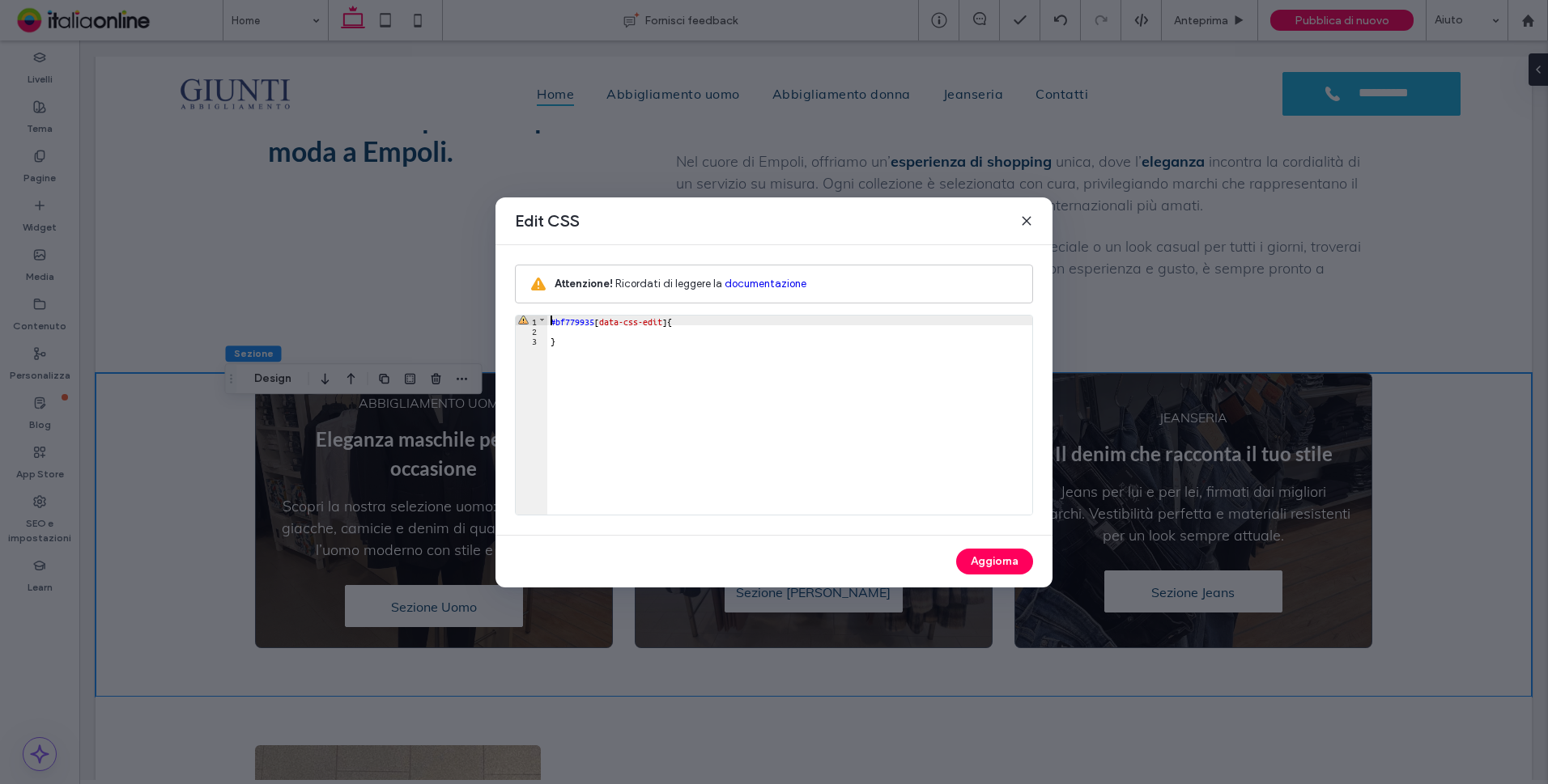
click at [1025, 218] on icon at bounding box center [1025, 220] width 13 height 13
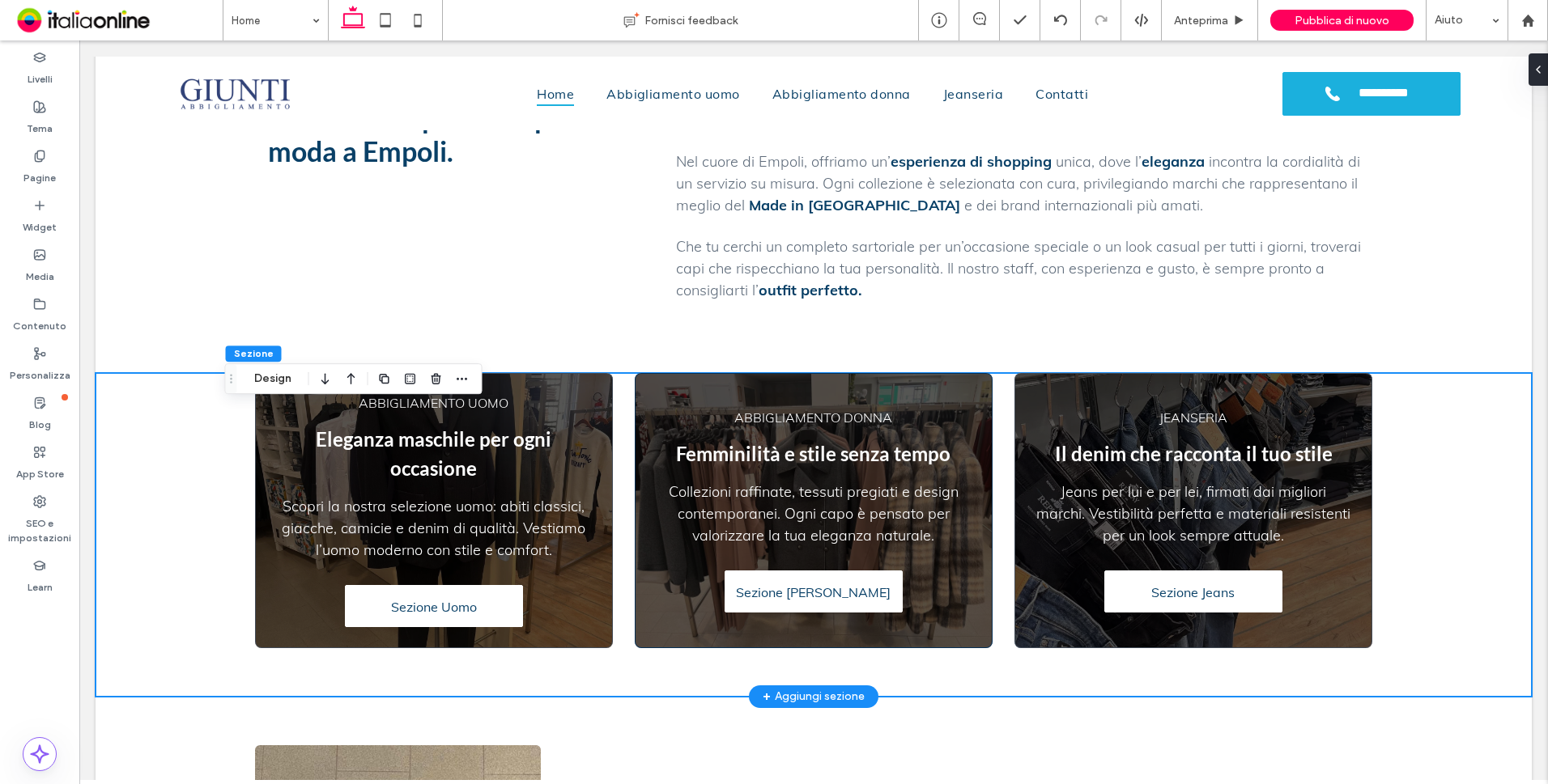
drag, startPoint x: 832, startPoint y: 395, endPoint x: 677, endPoint y: 392, distance: 155.0
click at [832, 395] on div "ABBIGLIAMENTO DONNA Femminilità e stile senza tempo Collezioni raffinate, tessu…" at bounding box center [813, 510] width 358 height 275
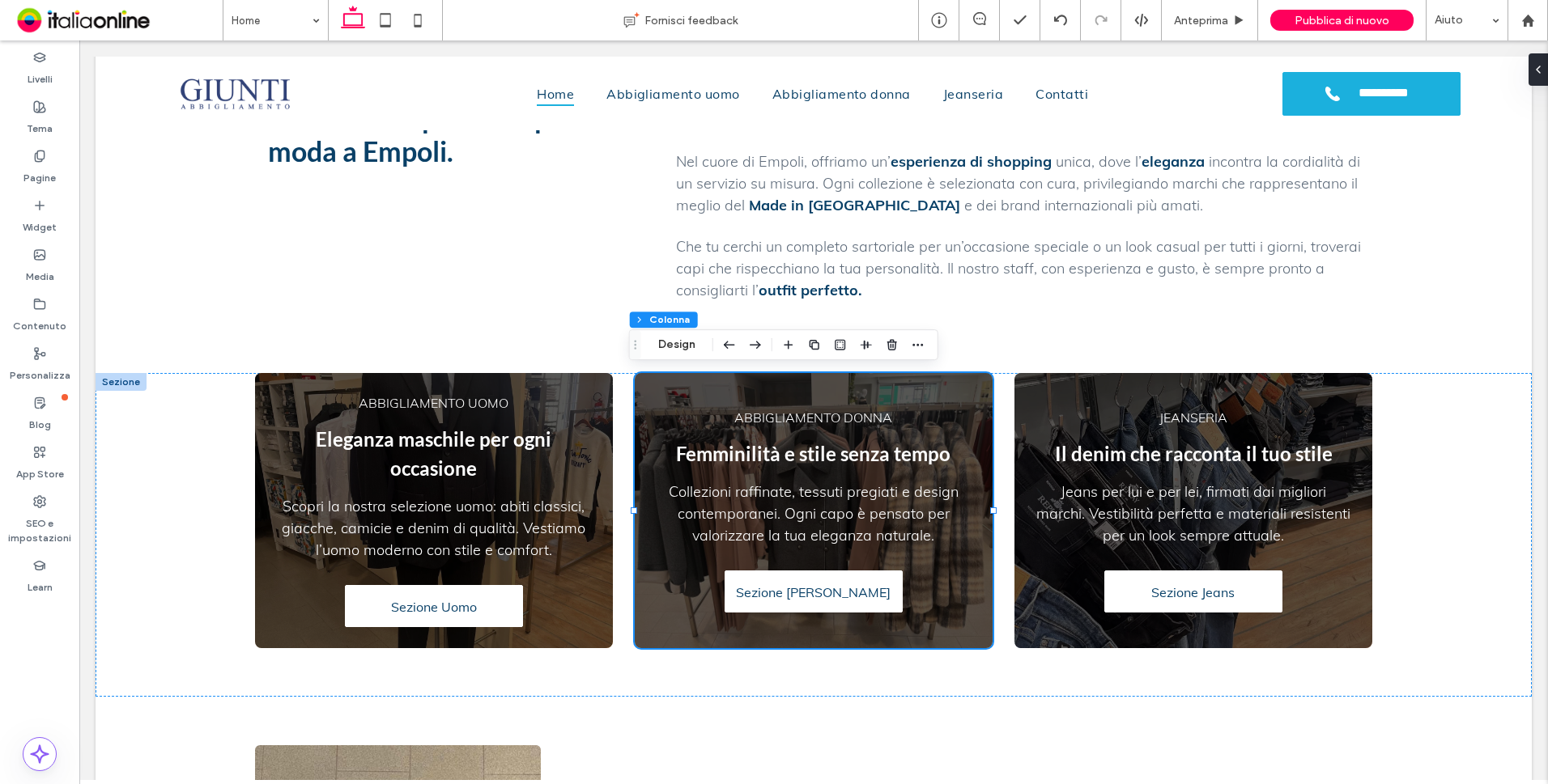
click at [730, 348] on icon "button" at bounding box center [729, 344] width 20 height 29
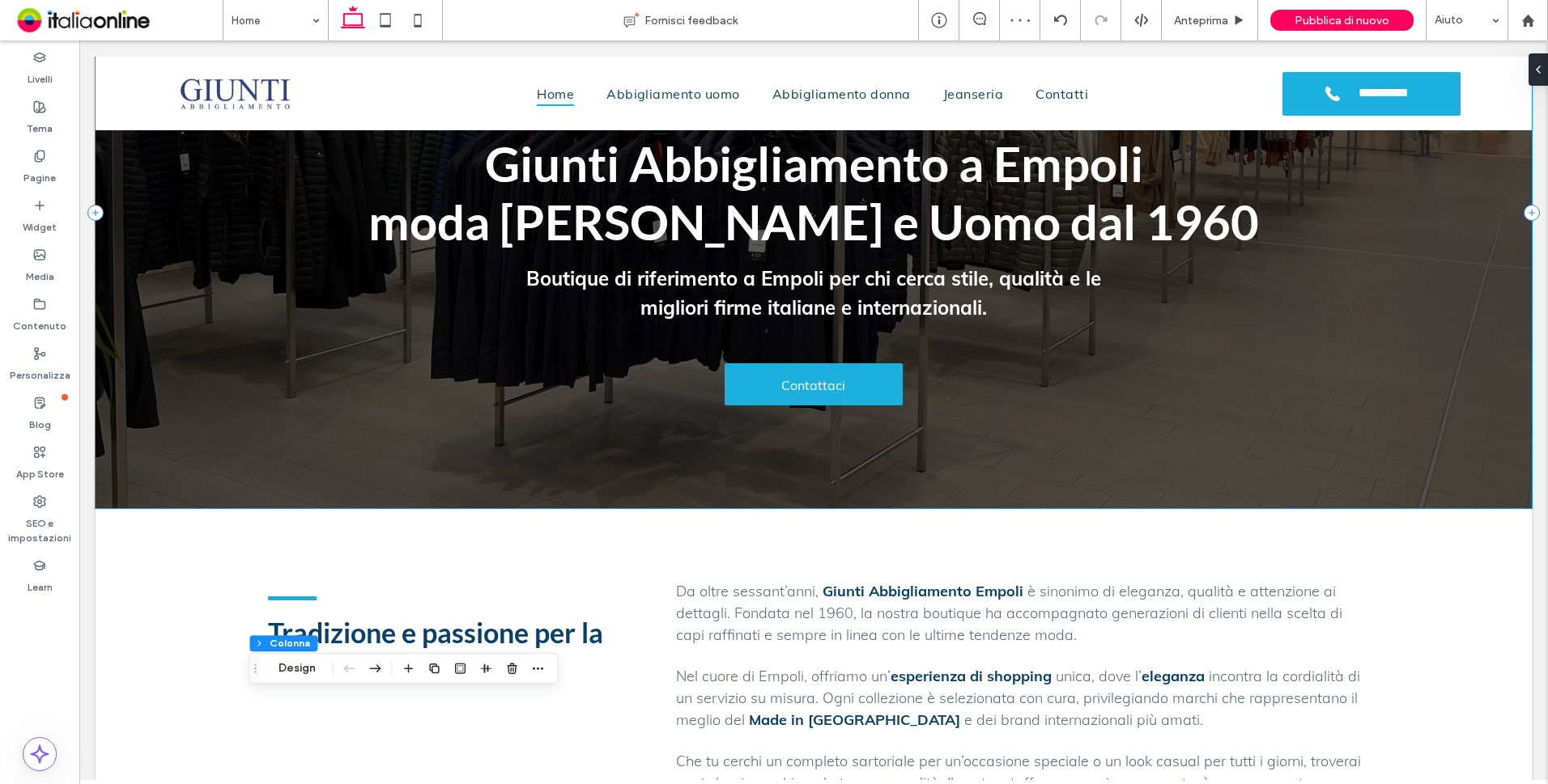
scroll to position [81, 0]
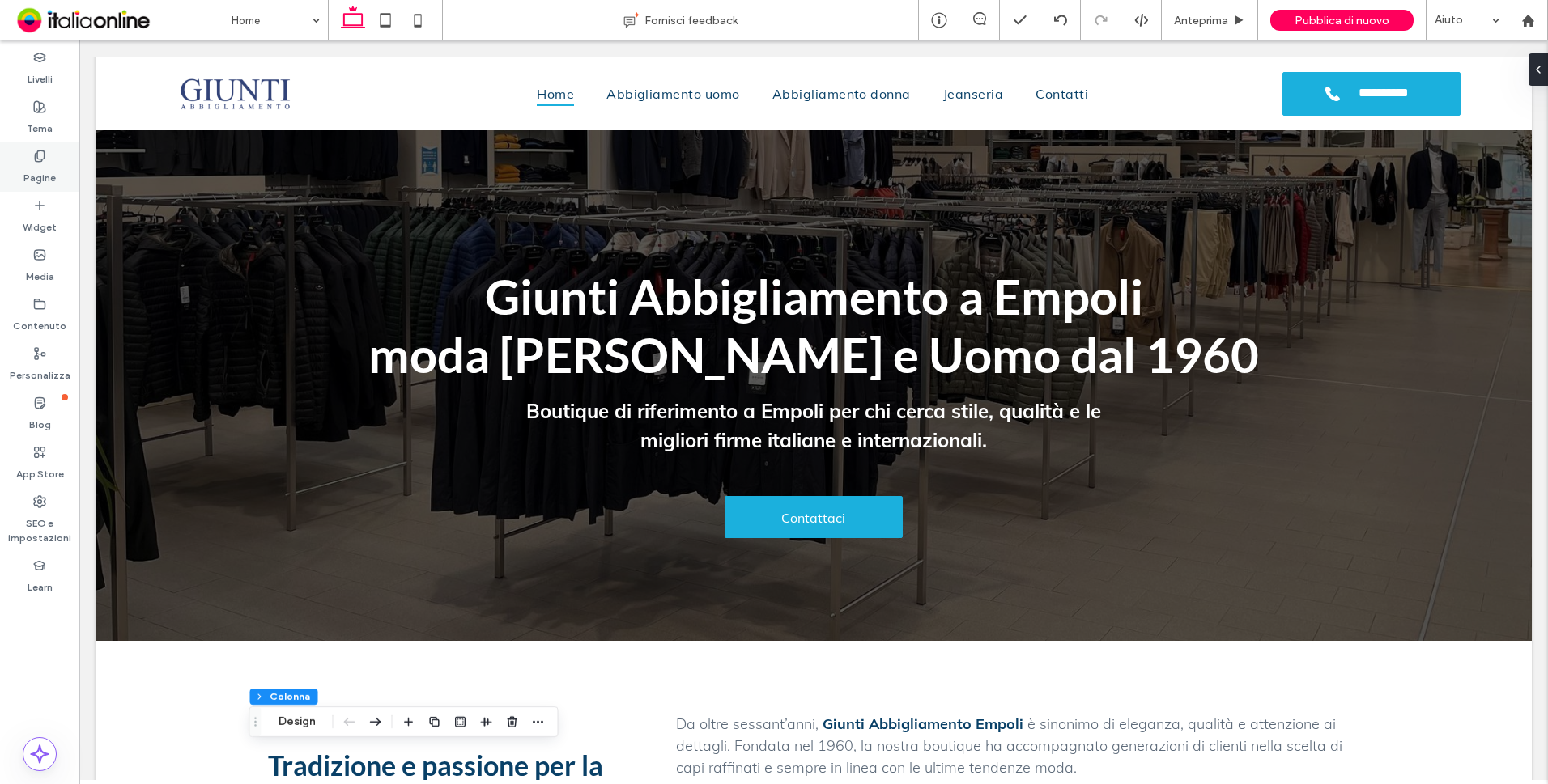
drag, startPoint x: 45, startPoint y: 152, endPoint x: 60, endPoint y: 155, distance: 15.3
click at [45, 152] on icon at bounding box center [40, 156] width 13 height 13
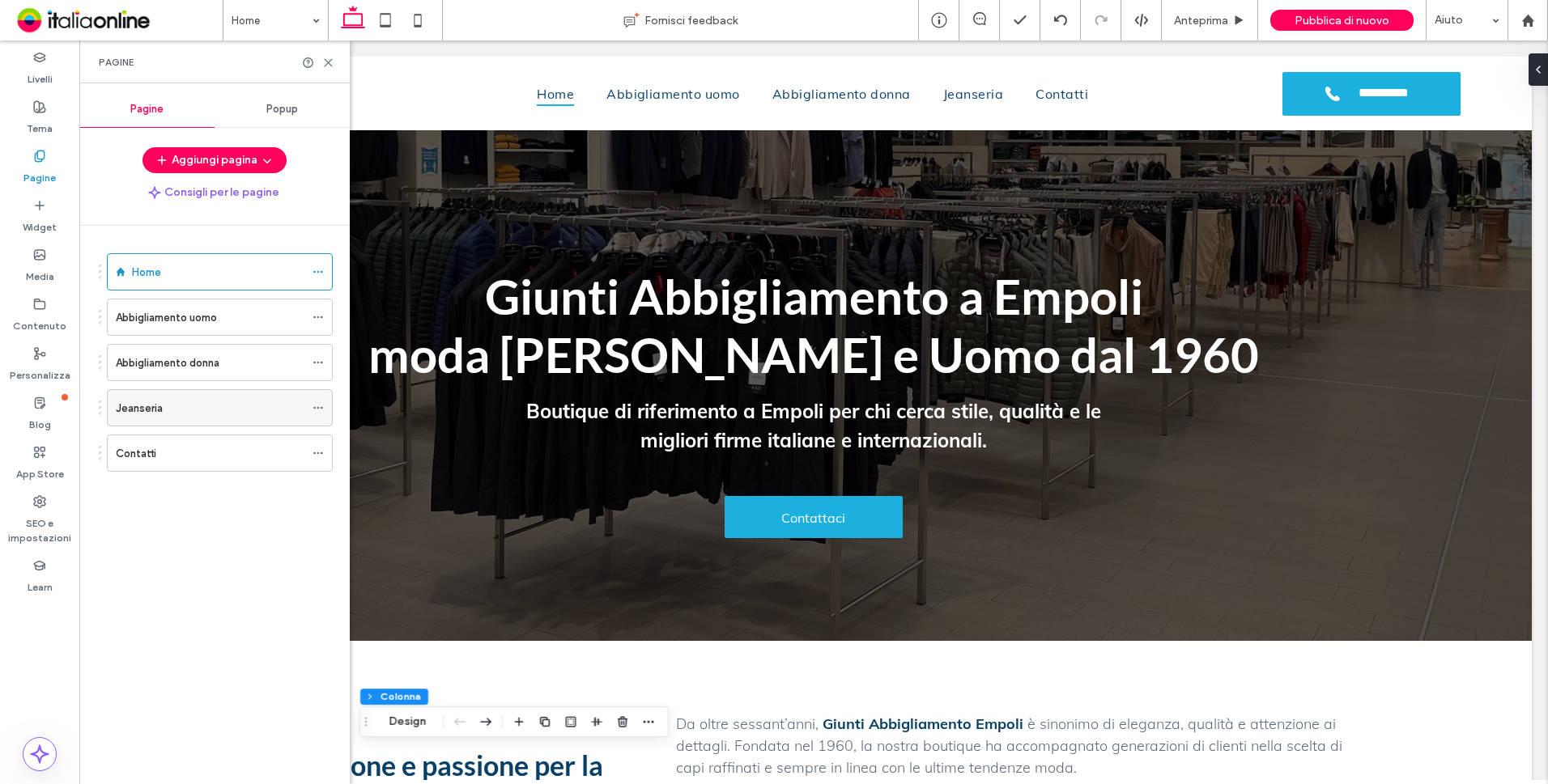
click at [165, 409] on div "Jeanseria" at bounding box center [209, 408] width 189 height 17
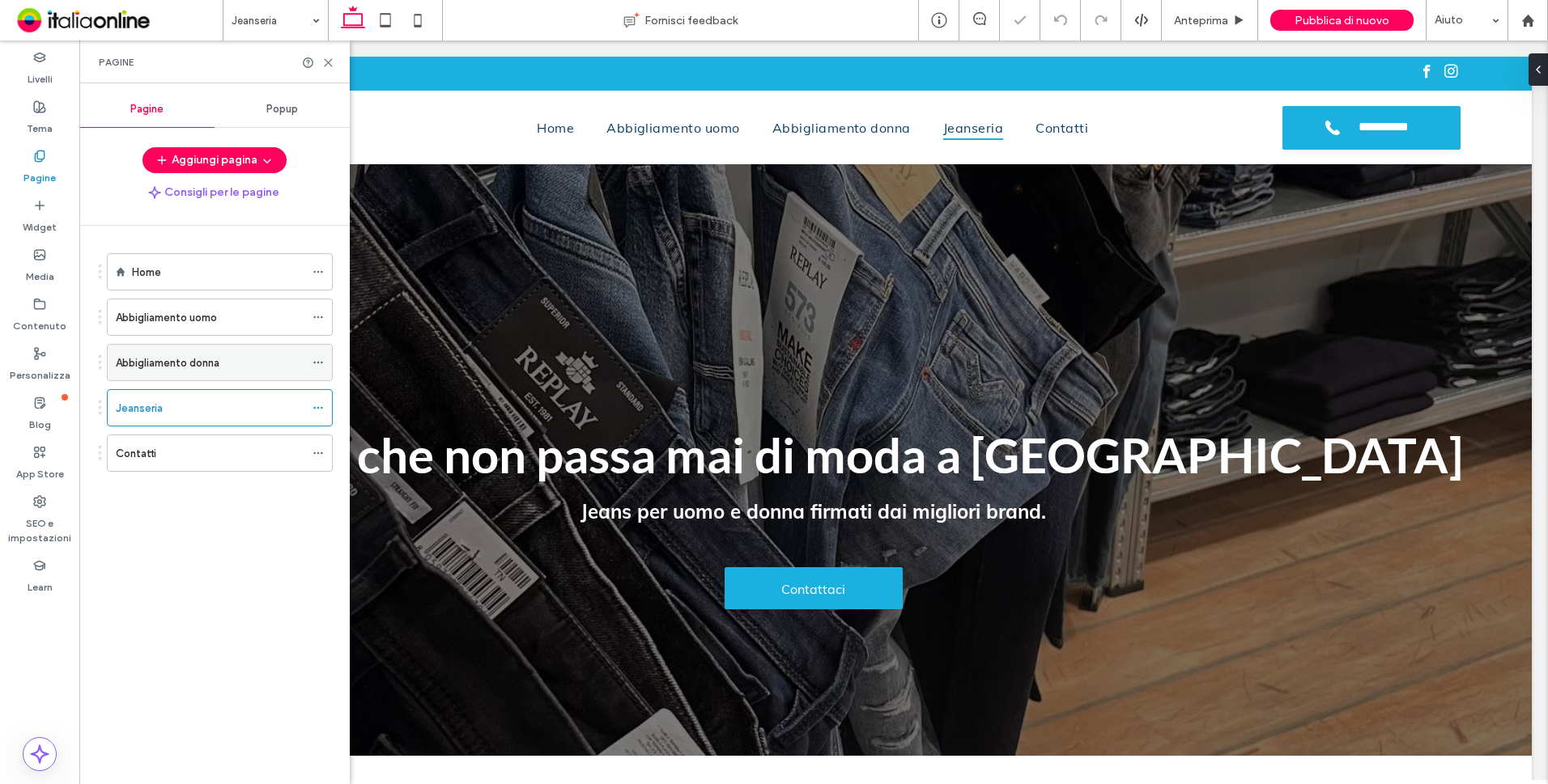
click at [219, 356] on label "Abbigliamento donna" at bounding box center [167, 362] width 104 height 29
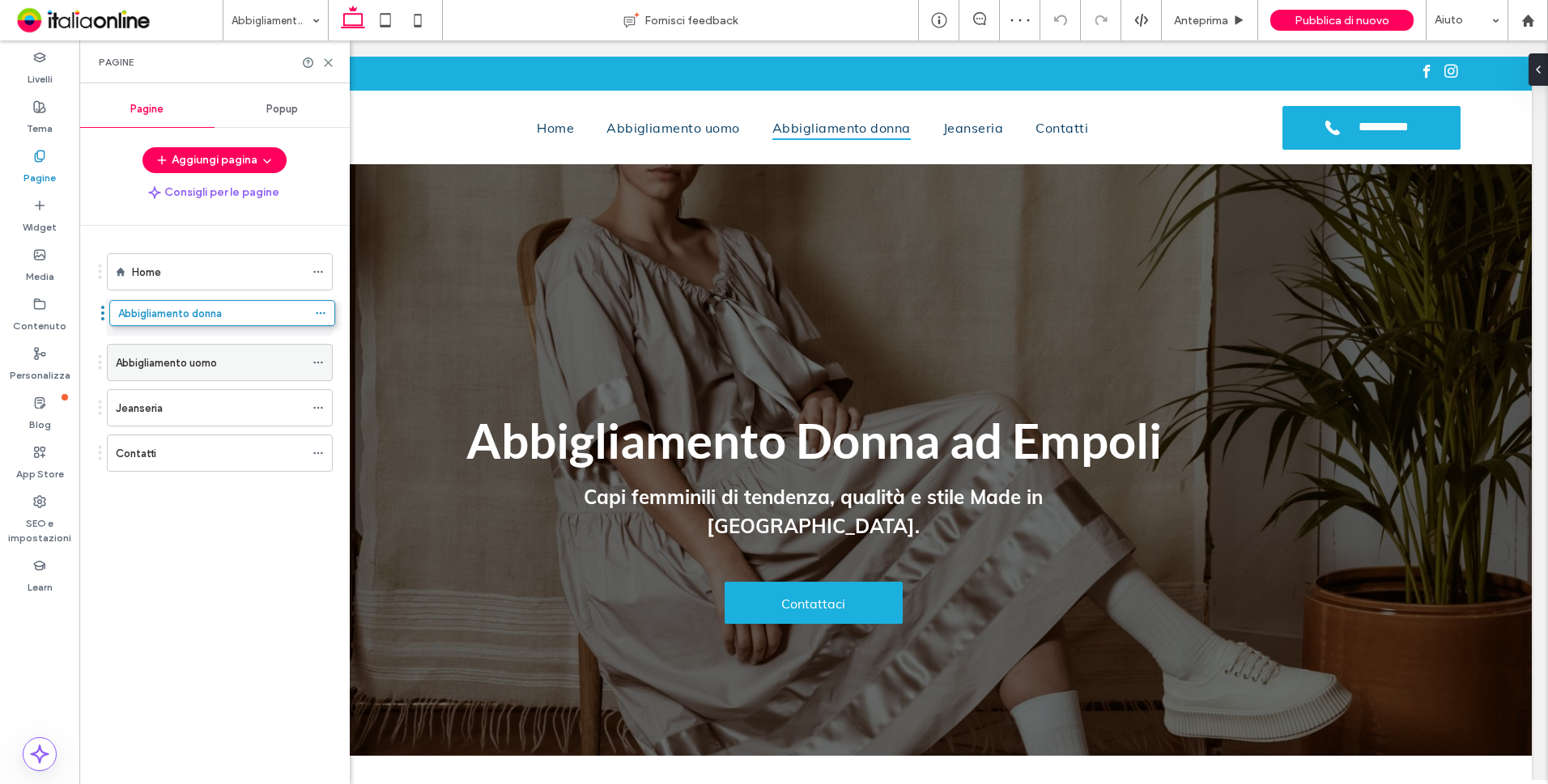
drag, startPoint x: 230, startPoint y: 362, endPoint x: 241, endPoint y: 325, distance: 38.6
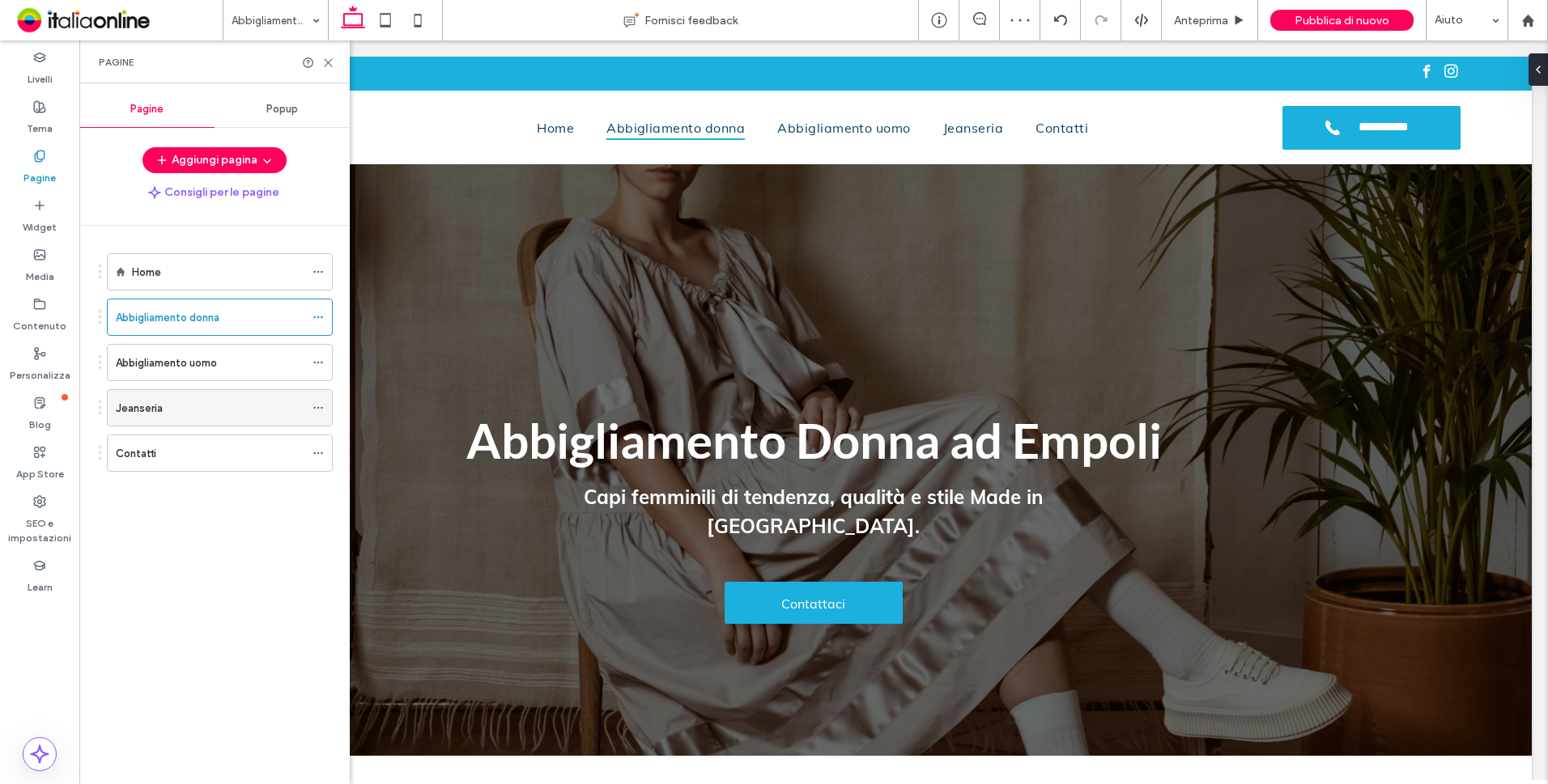
click at [243, 402] on div "Jeanseria" at bounding box center [209, 408] width 189 height 17
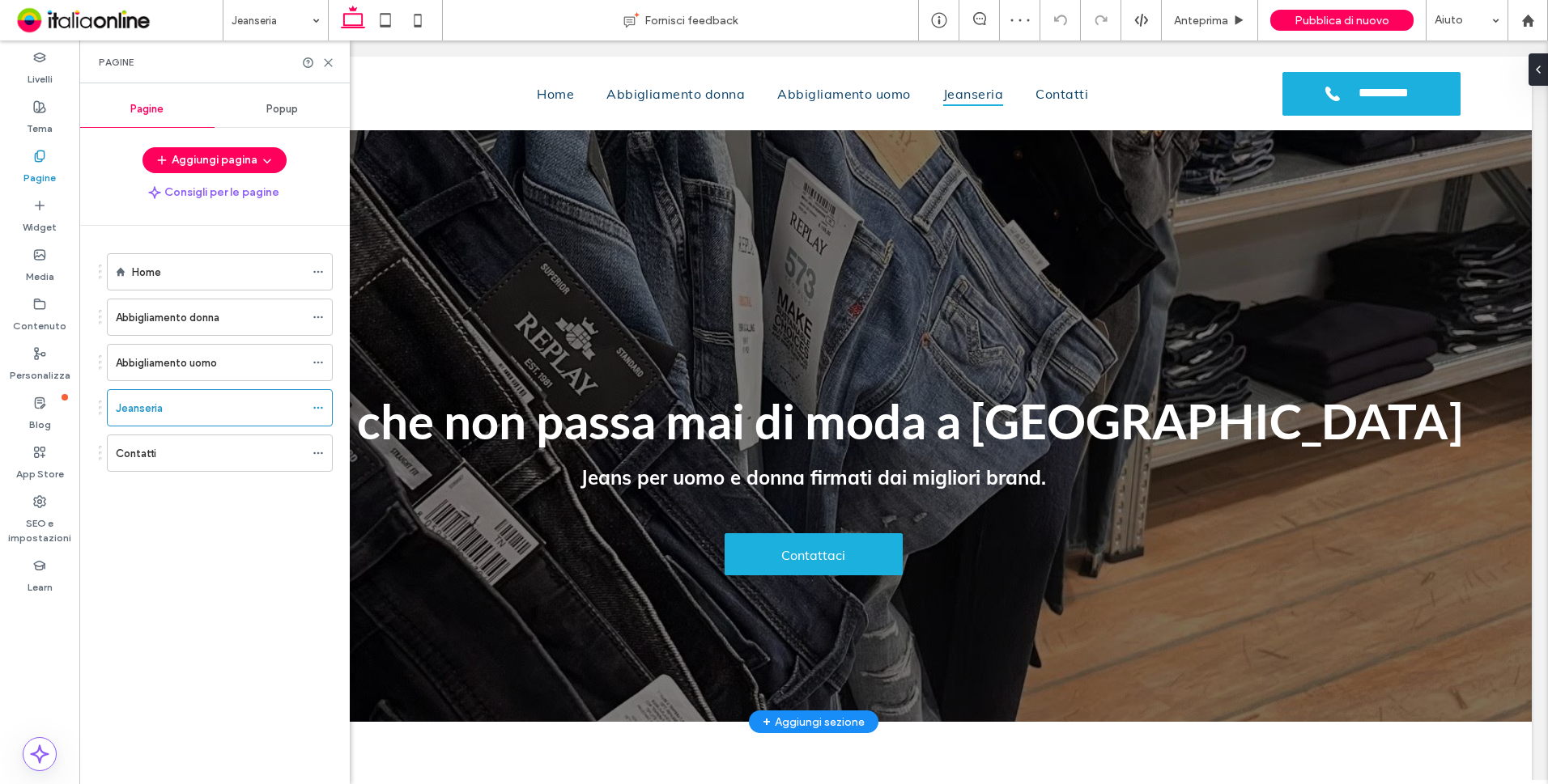
scroll to position [324, 0]
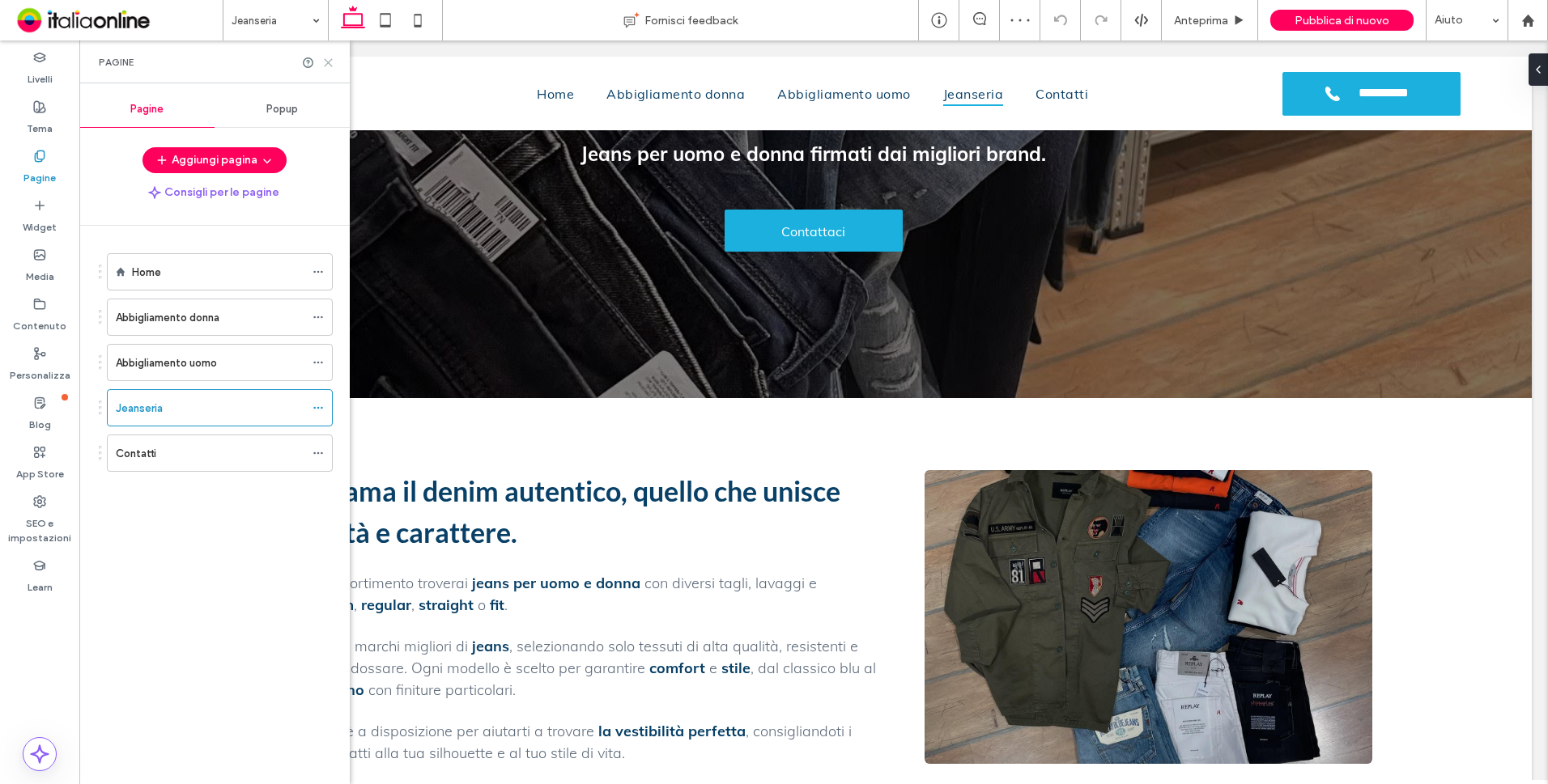
click at [327, 64] on use at bounding box center [328, 62] width 7 height 7
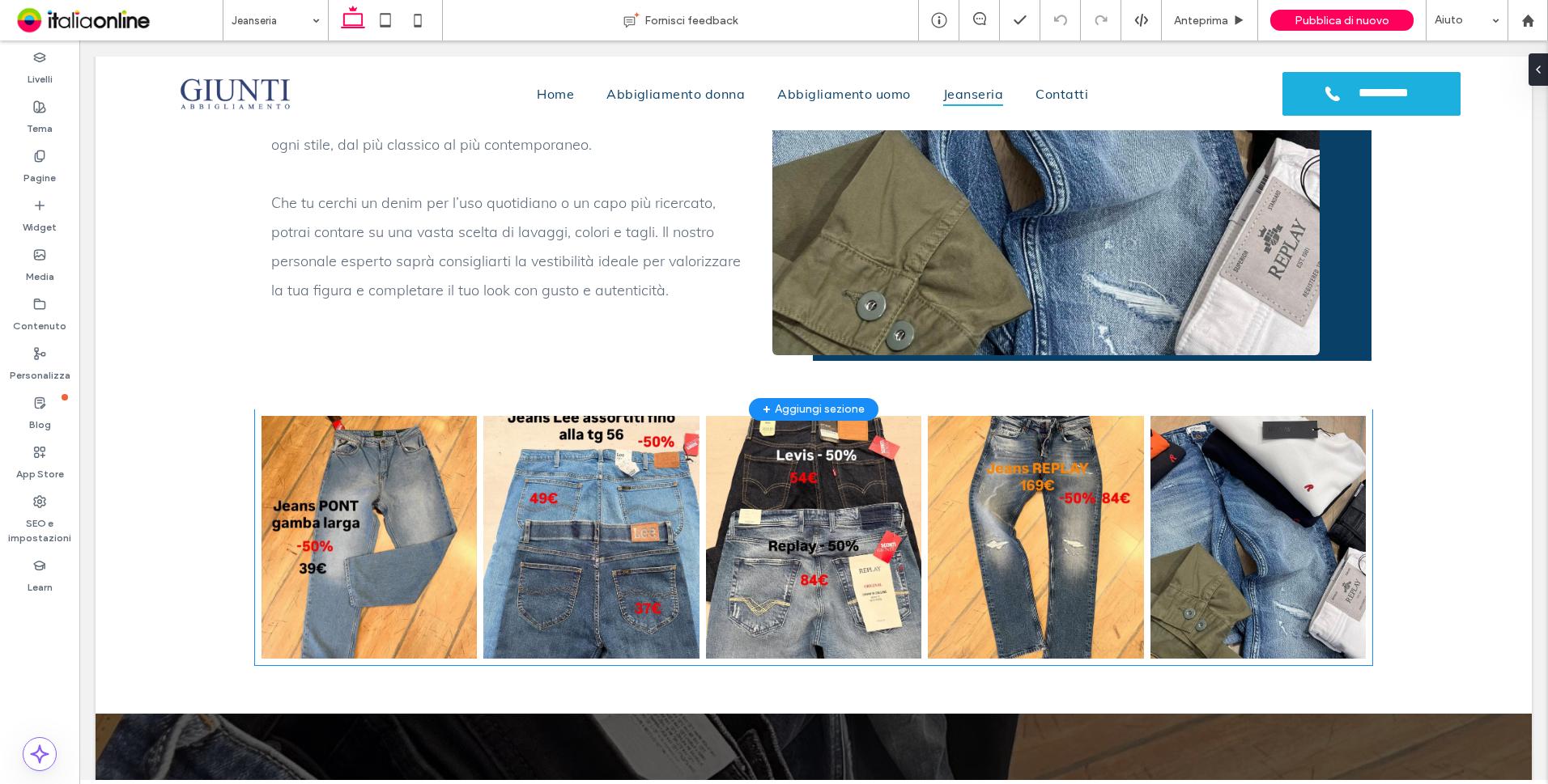
scroll to position [1456, 0]
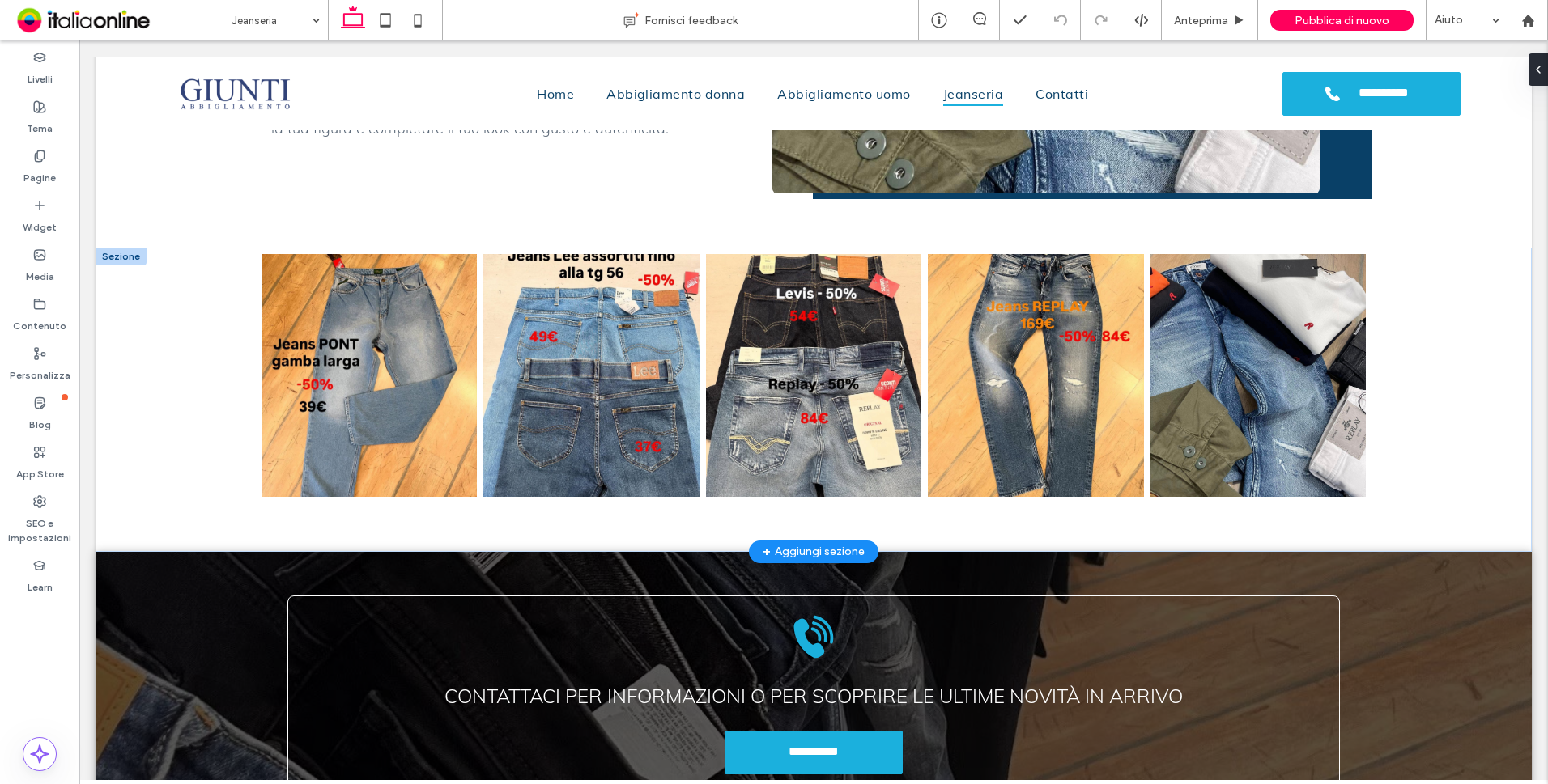
click at [116, 257] on div at bounding box center [122, 257] width 51 height 18
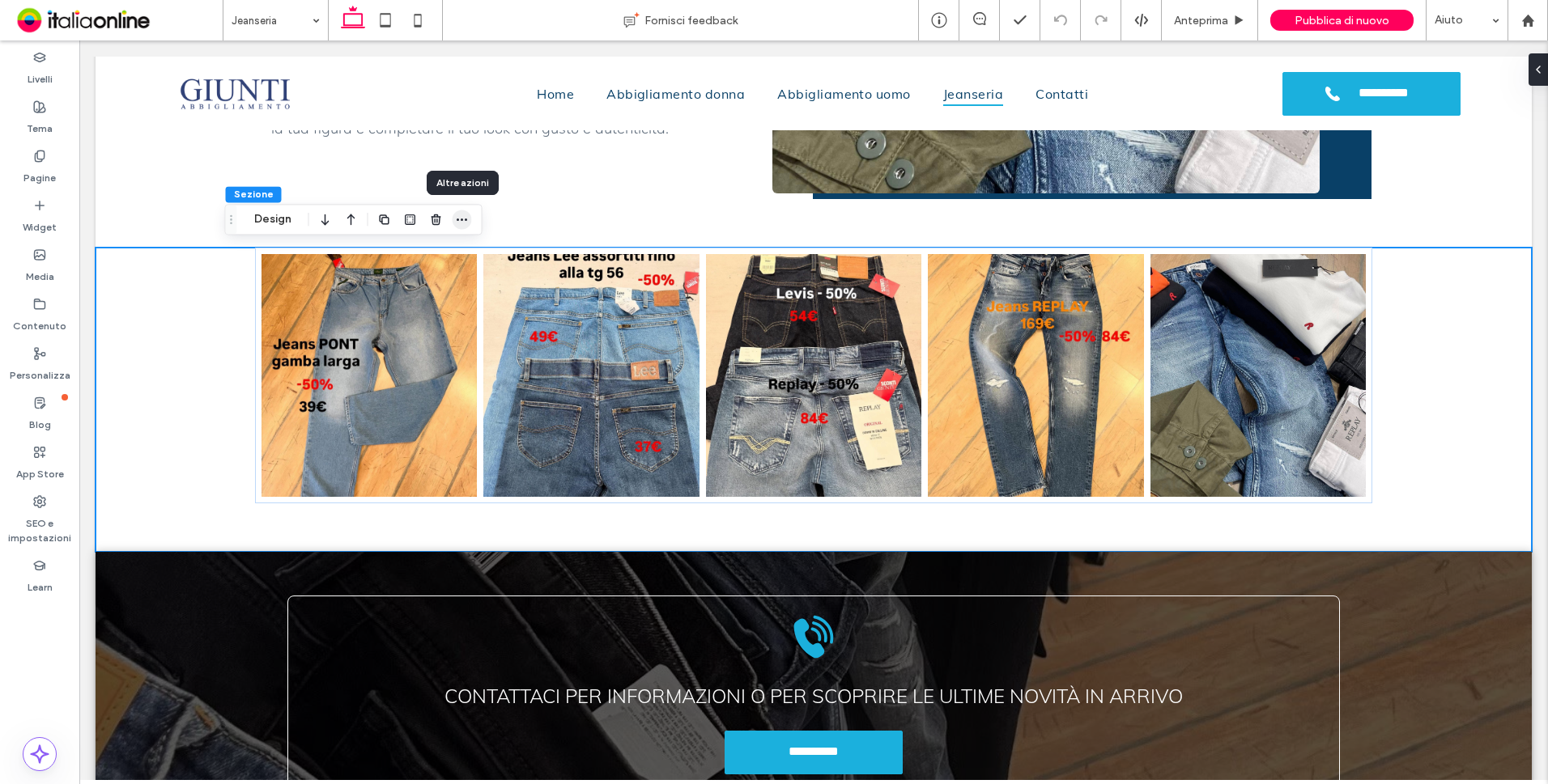
click at [464, 222] on icon "button" at bounding box center [461, 219] width 13 height 13
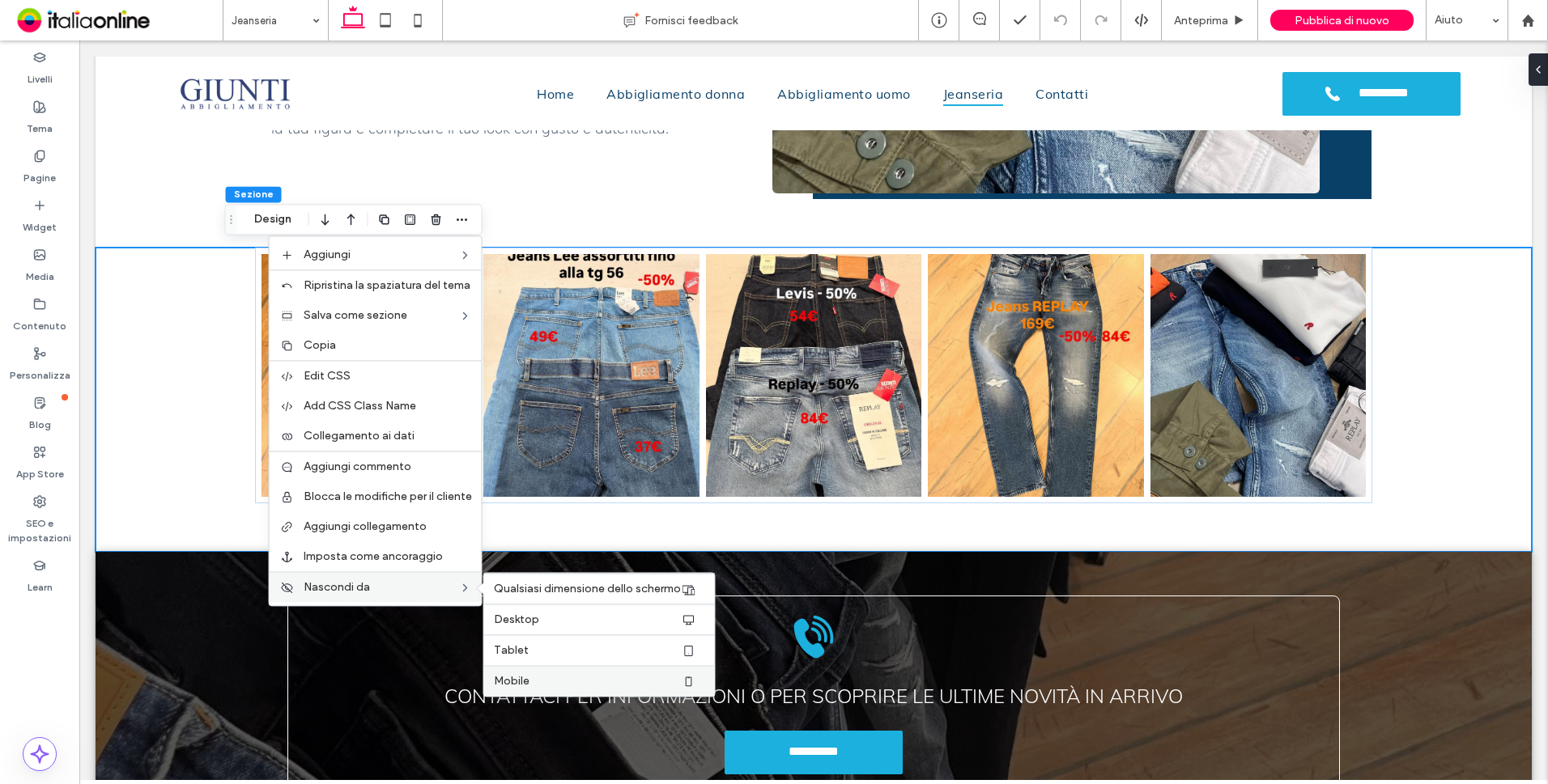
click at [559, 672] on div "Mobile" at bounding box center [600, 680] width 231 height 31
click at [565, 657] on label "Tablet" at bounding box center [587, 650] width 187 height 14
click at [548, 628] on div "Desktop" at bounding box center [600, 618] width 231 height 31
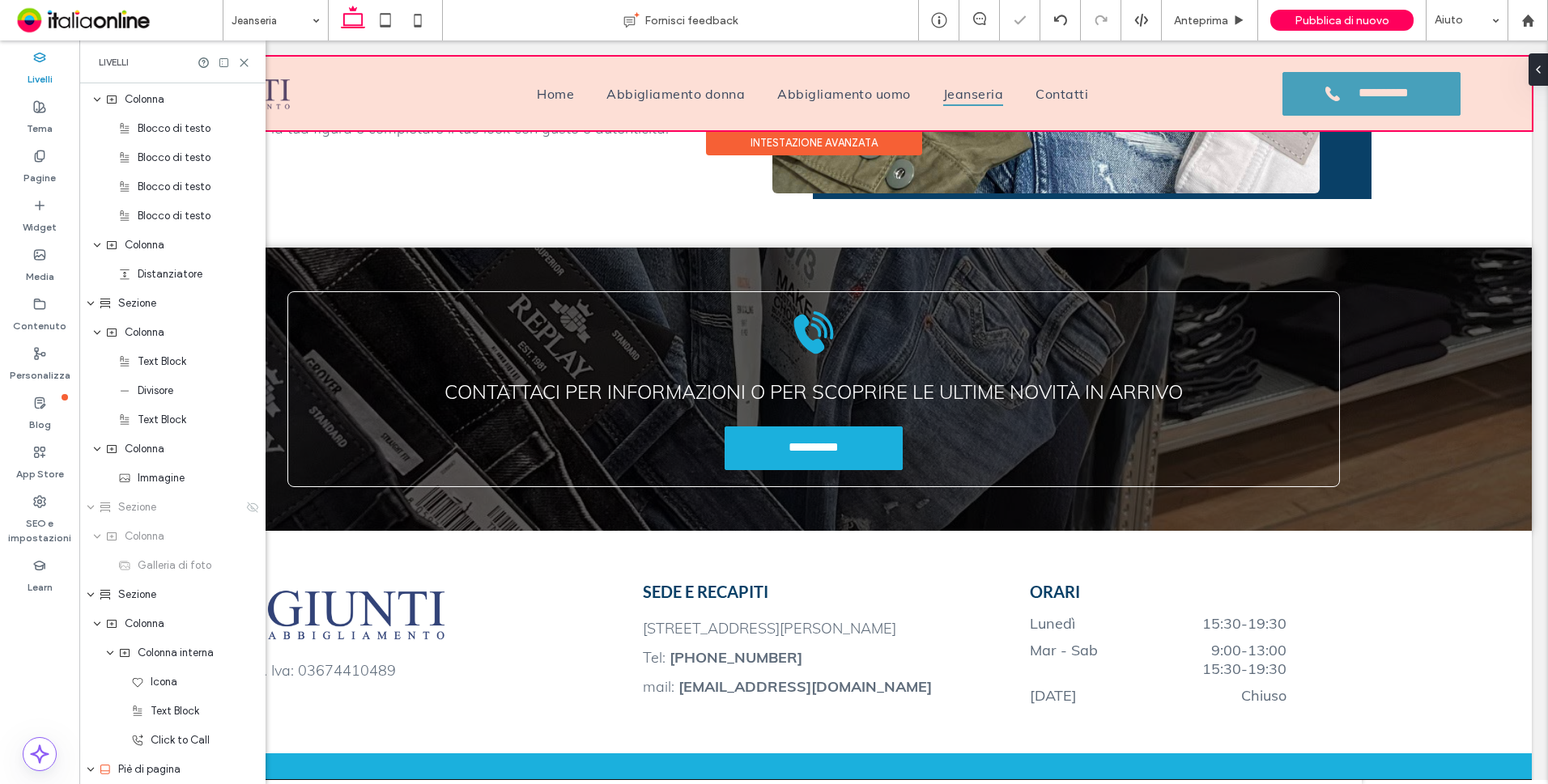
scroll to position [713, 0]
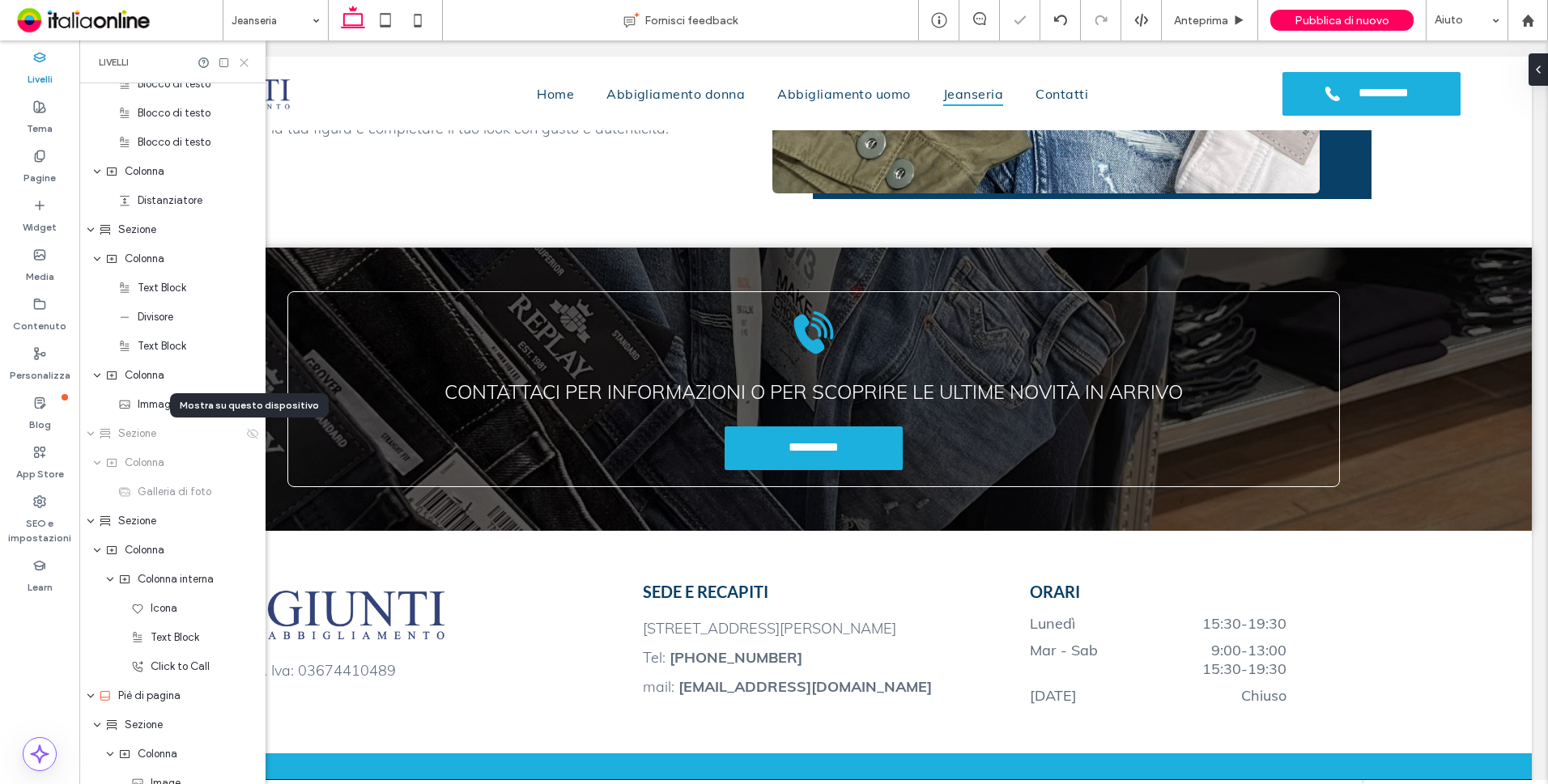
click at [246, 62] on icon at bounding box center [244, 62] width 12 height 12
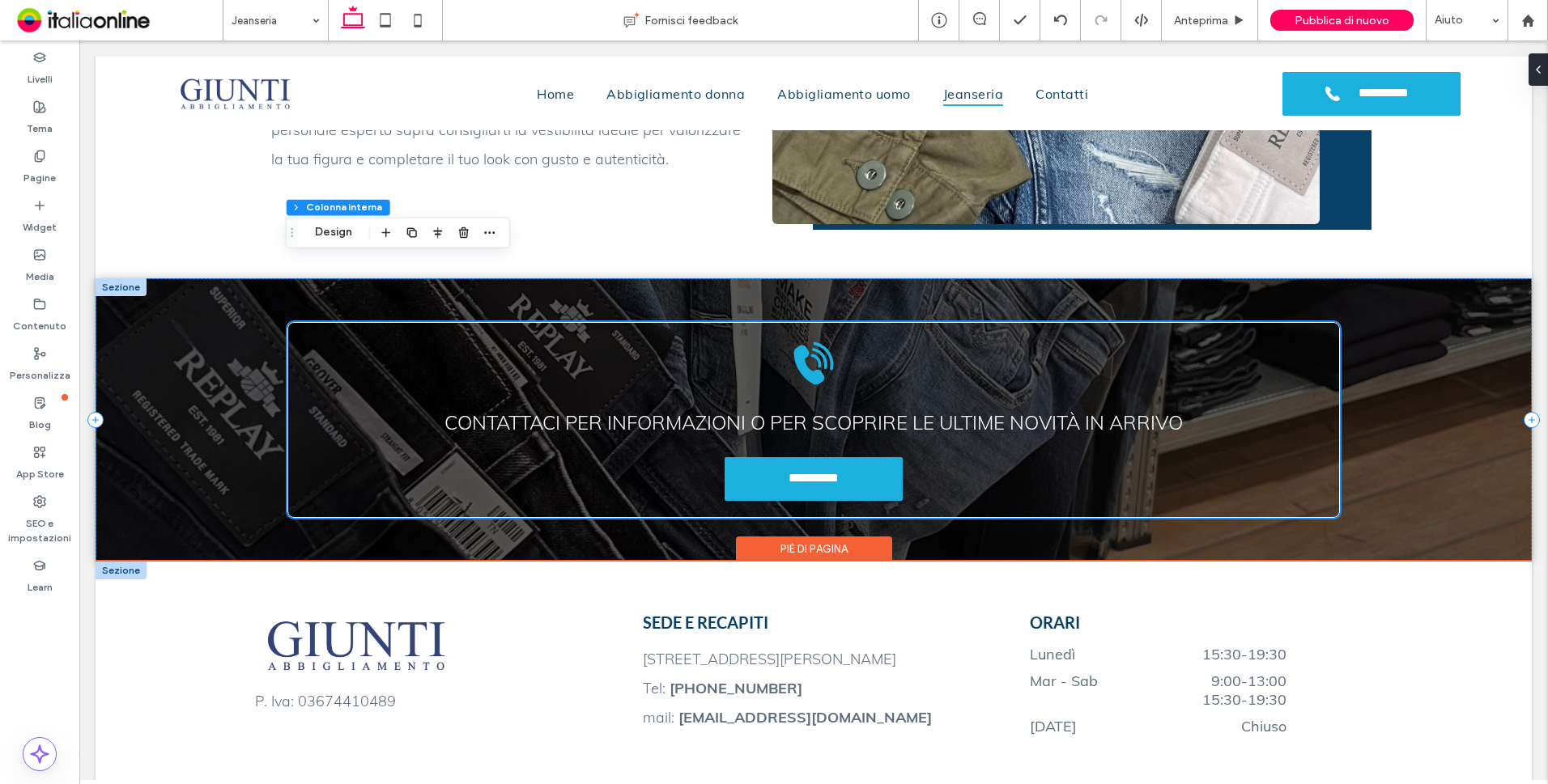
scroll to position [1536, 0]
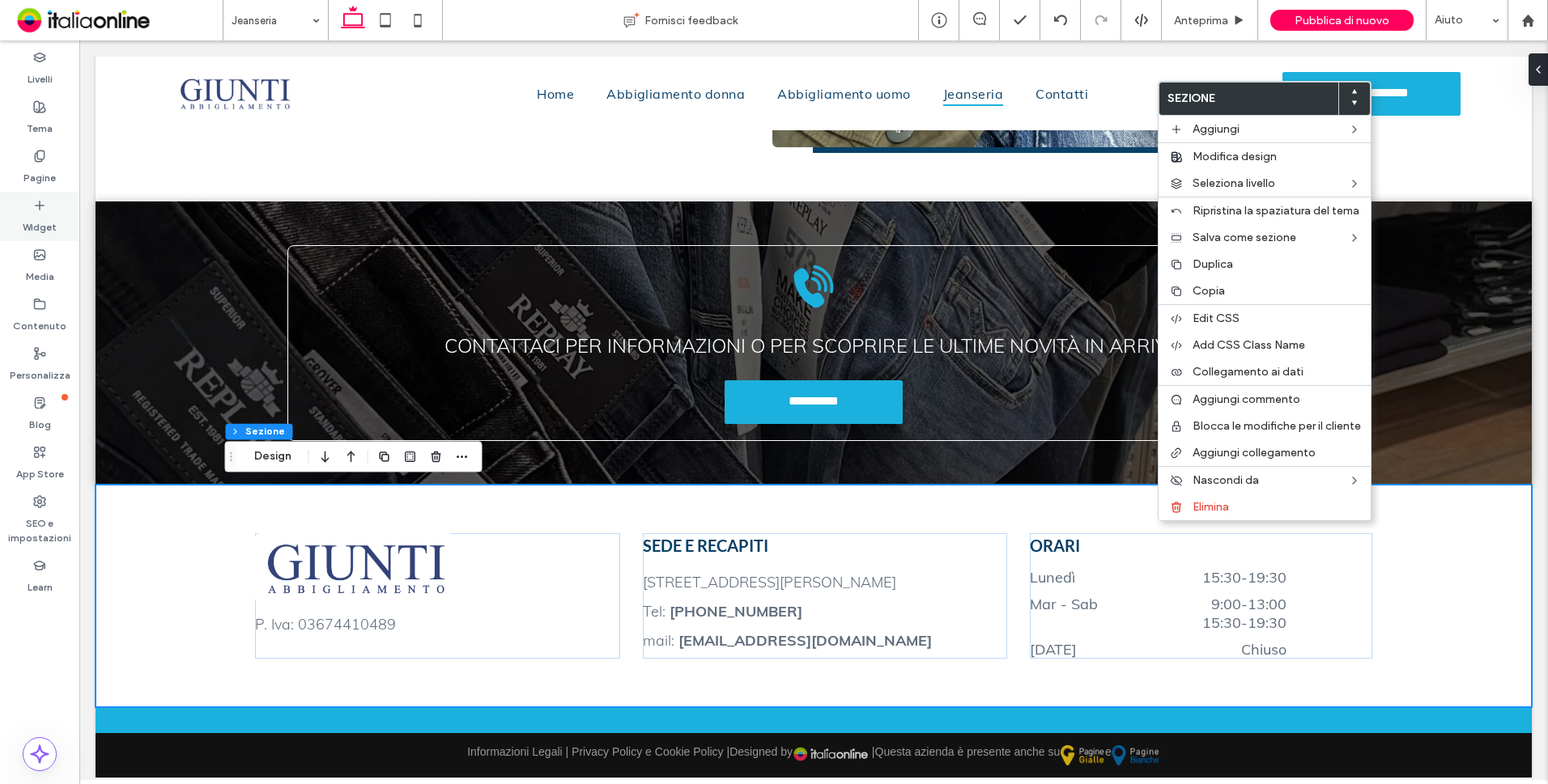
click at [42, 216] on label "Widget" at bounding box center [40, 223] width 34 height 23
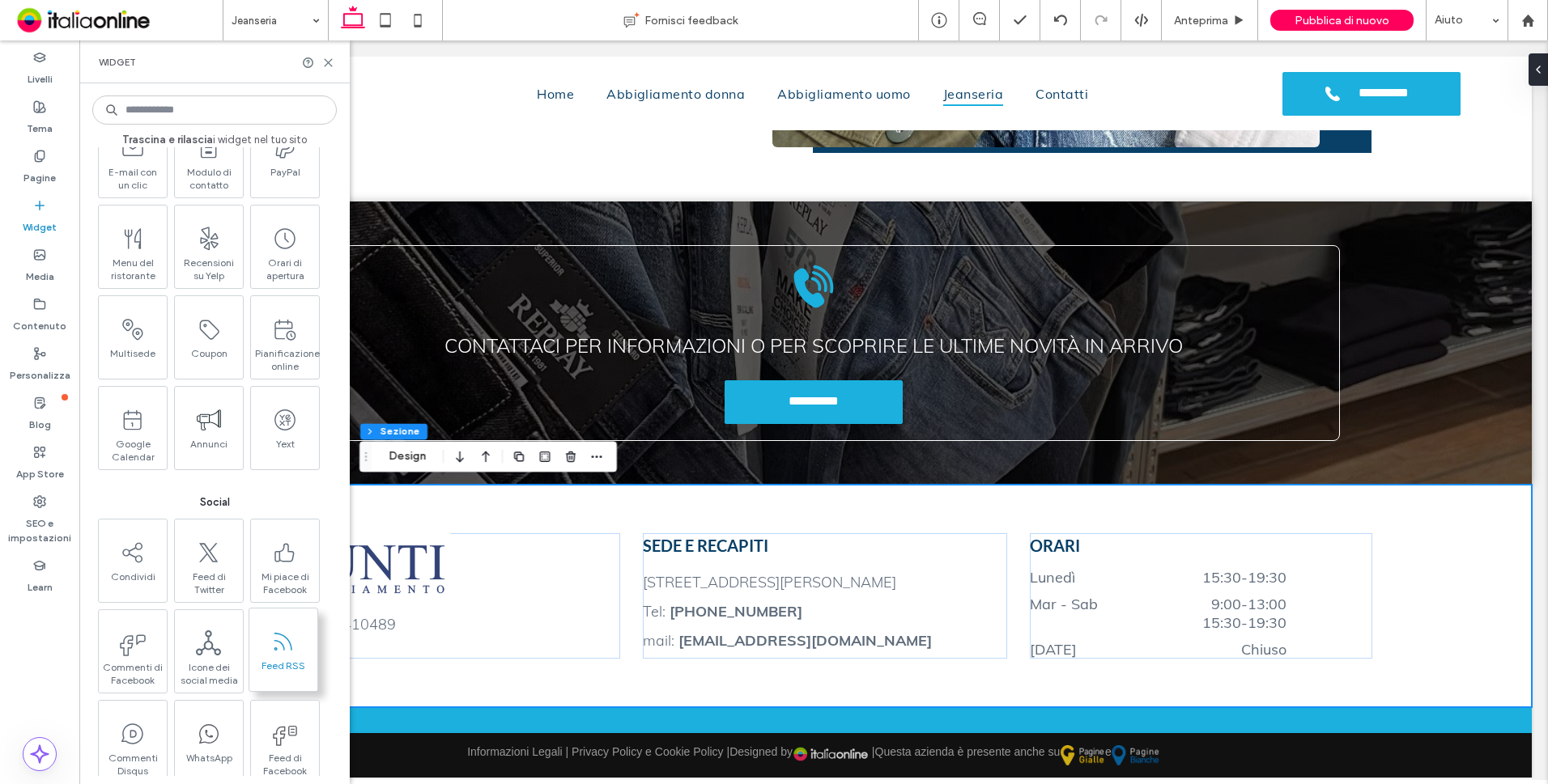
scroll to position [2184, 0]
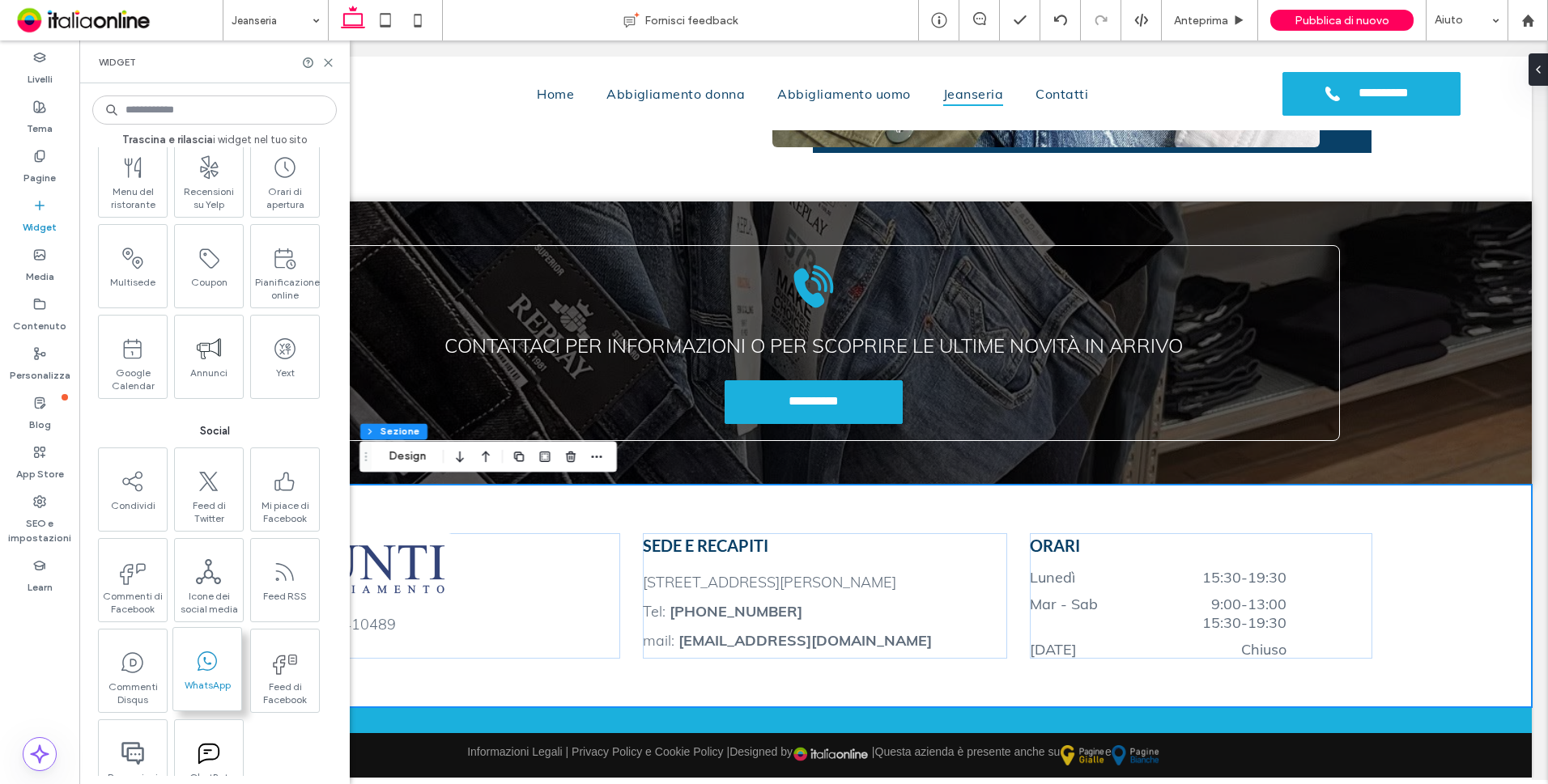
click at [217, 669] on icon at bounding box center [206, 661] width 25 height 25
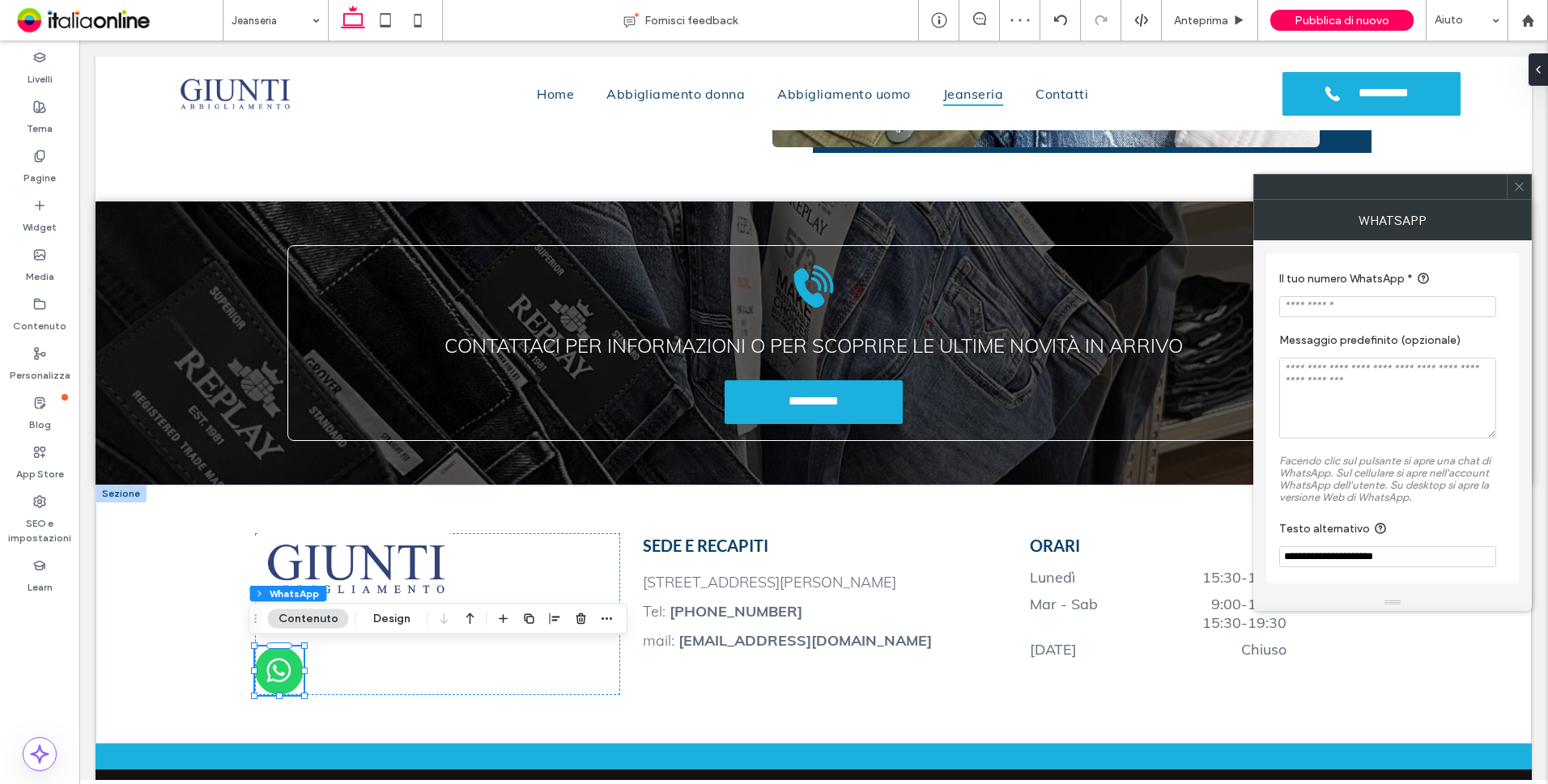
drag, startPoint x: 1346, startPoint y: 311, endPoint x: 1307, endPoint y: 307, distance: 39.2
click at [1307, 307] on input "Il tuo numero WhatsApp *" at bounding box center [1388, 306] width 217 height 21
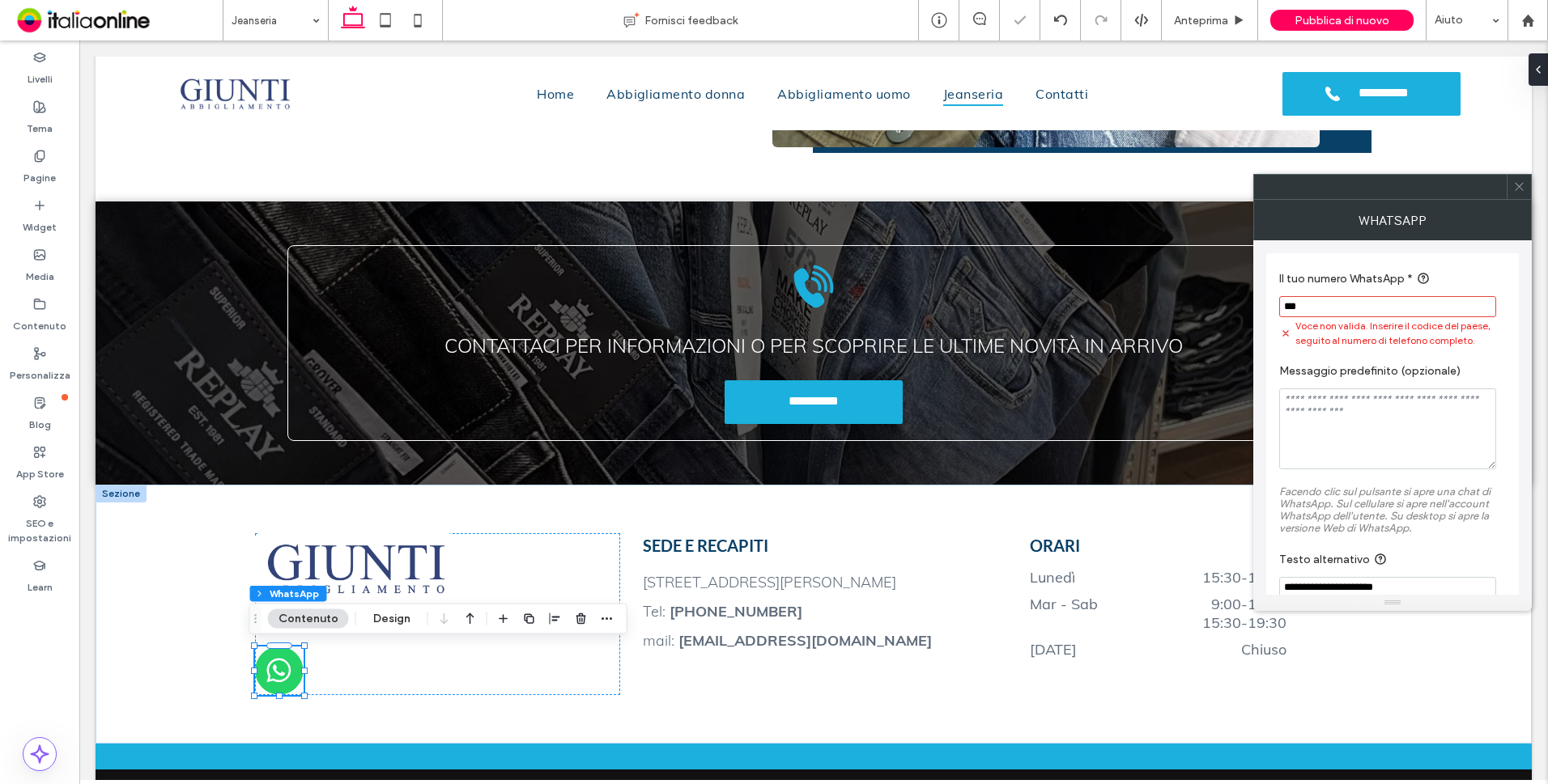
paste input "**********"
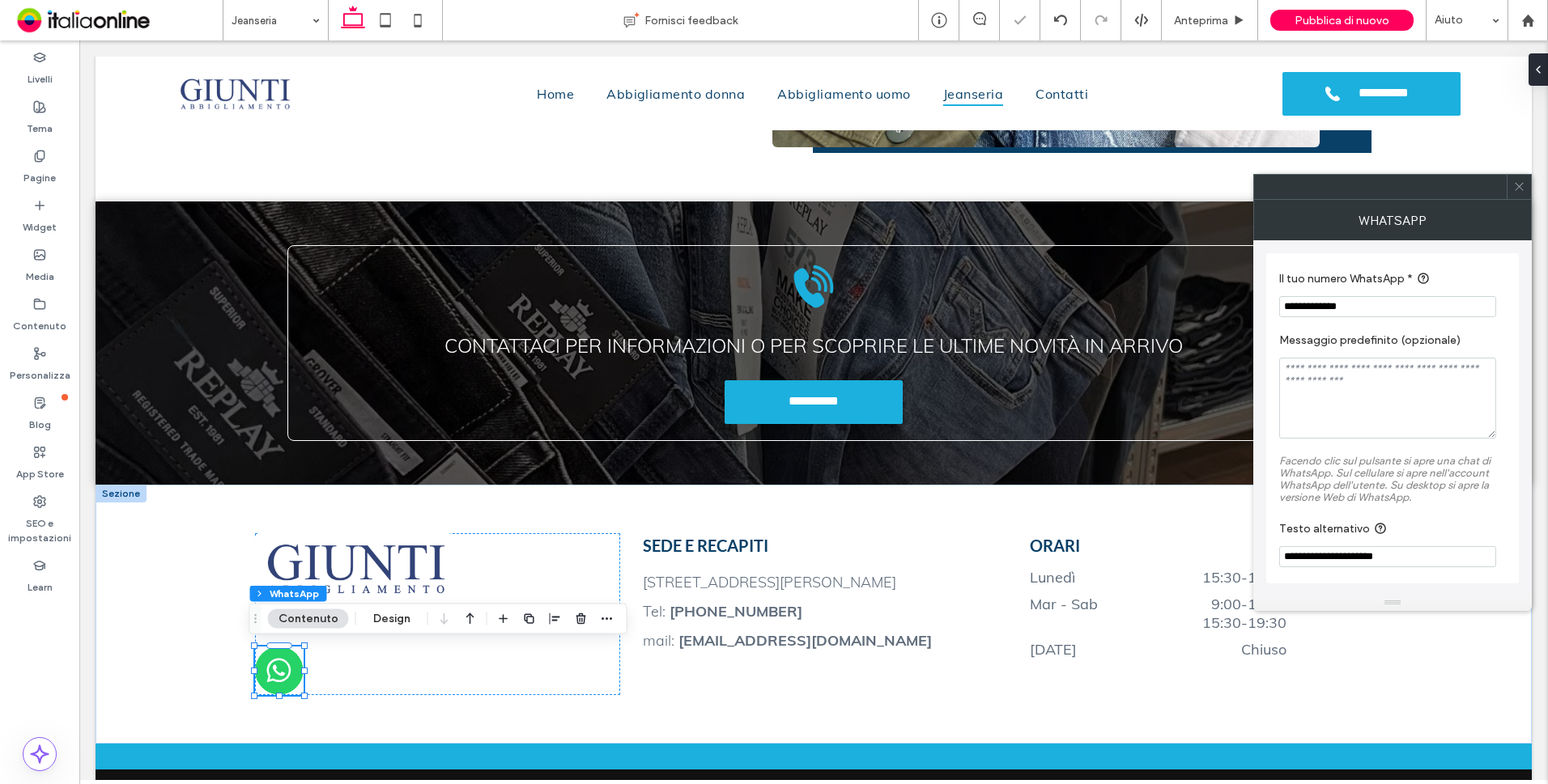
type input "**********"
click at [1355, 553] on input "**********" at bounding box center [1388, 556] width 217 height 21
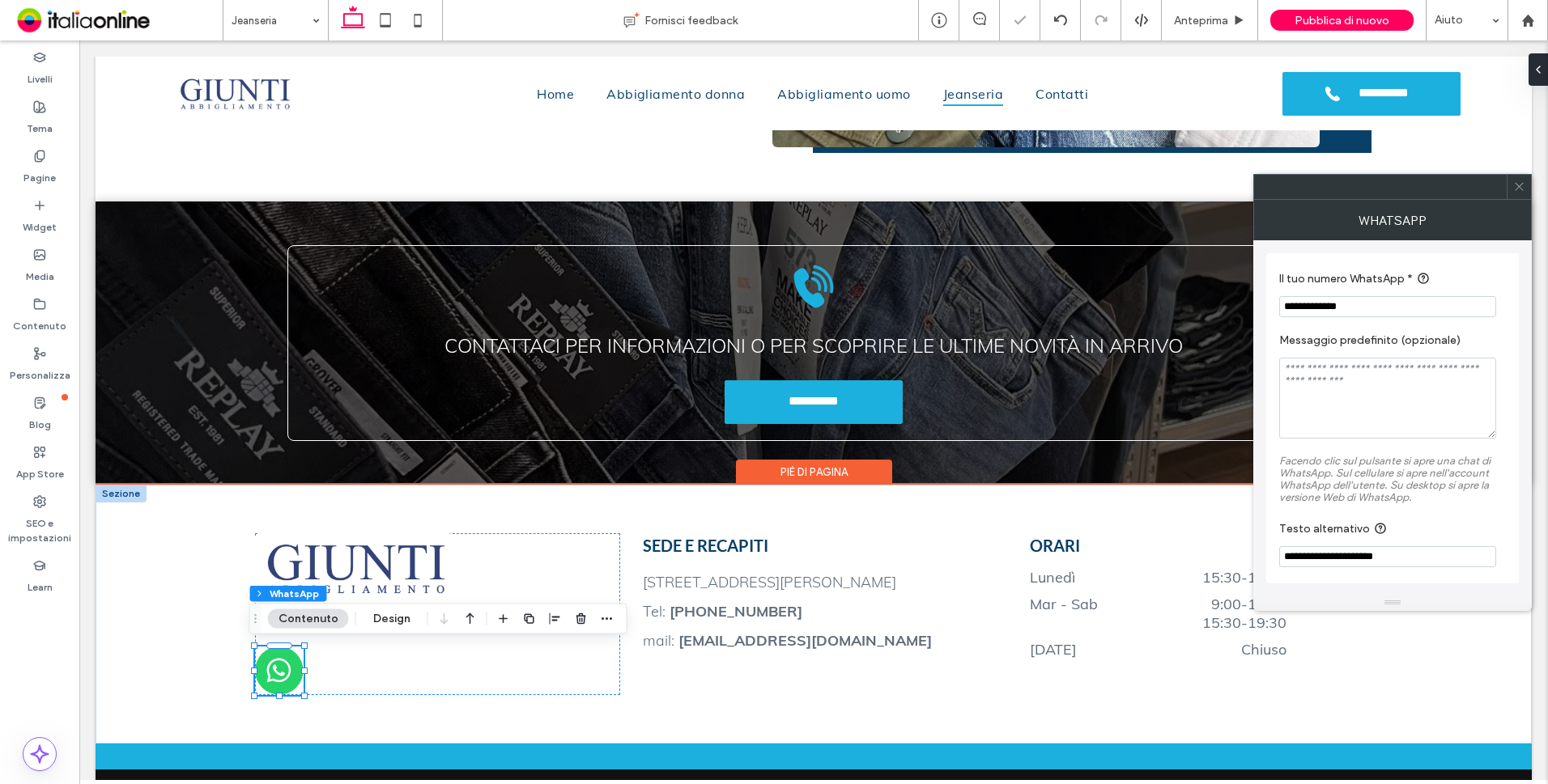
drag, startPoint x: 1434, startPoint y: 595, endPoint x: 1091, endPoint y: 557, distance: 345.1
type input "**********"
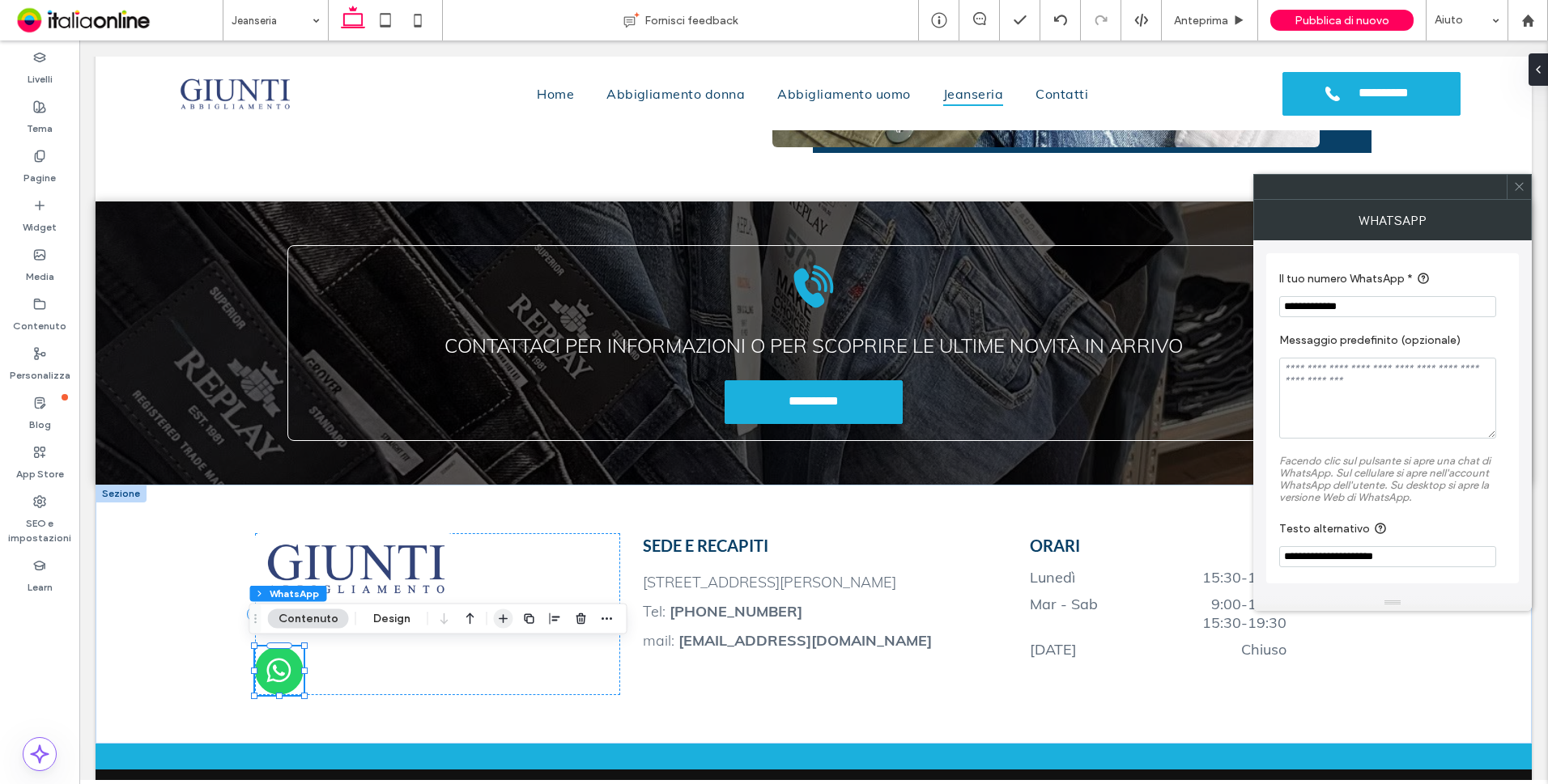
drag, startPoint x: 388, startPoint y: 614, endPoint x: 500, endPoint y: 598, distance: 113.1
click at [388, 615] on button "Design" at bounding box center [391, 619] width 58 height 20
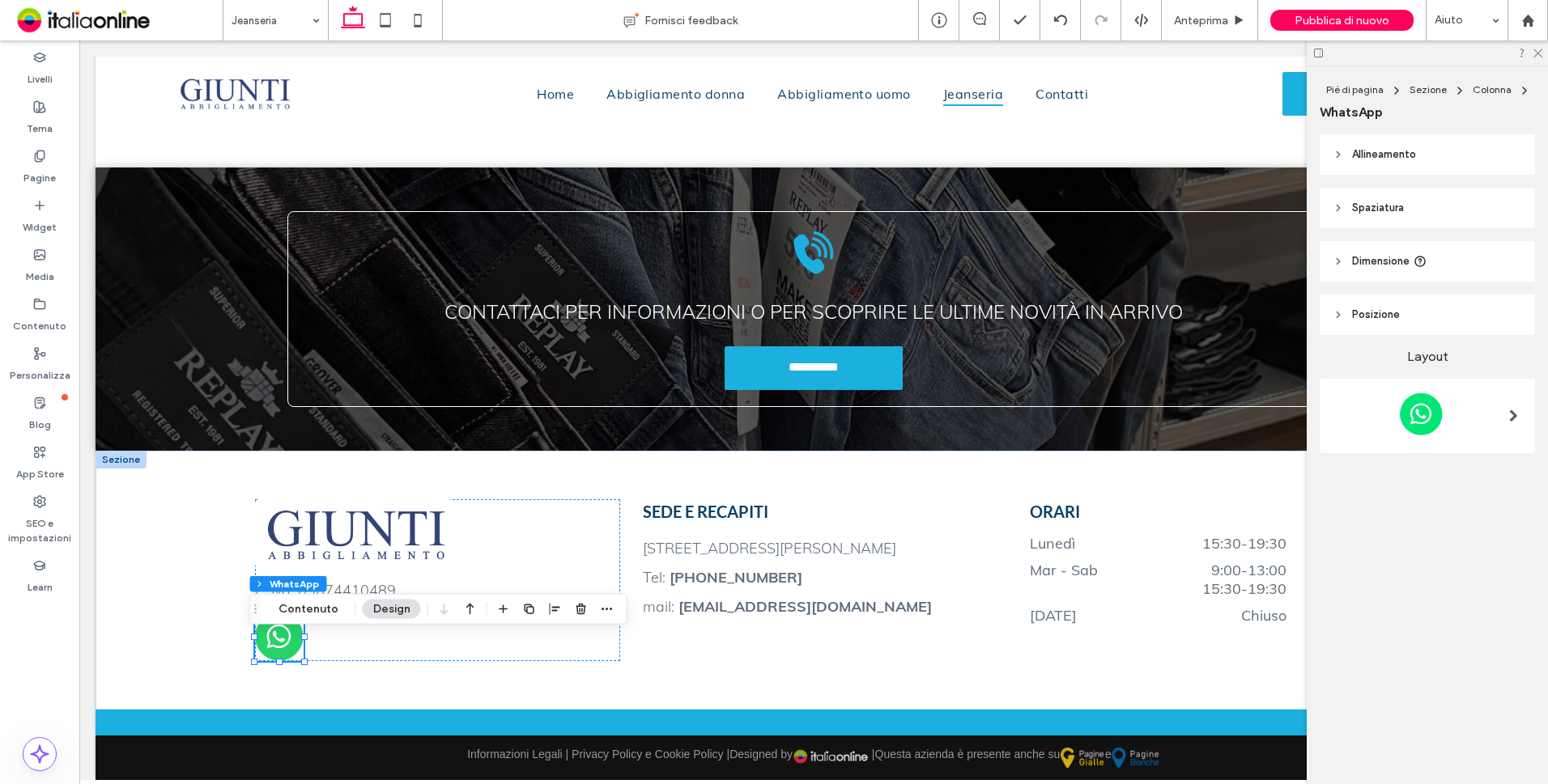
click at [1386, 307] on span "Posizione" at bounding box center [1375, 315] width 47 height 16
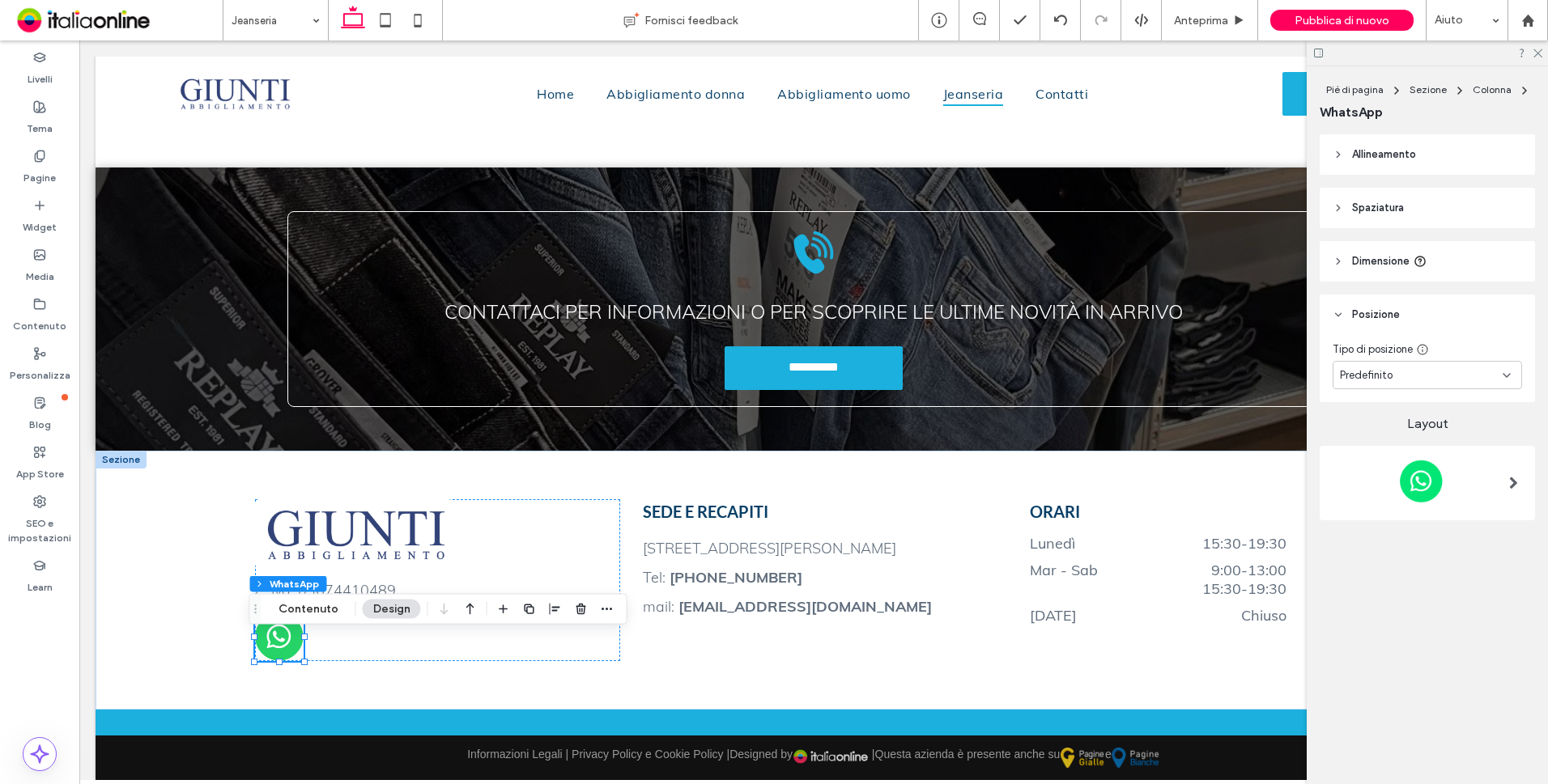
click at [1424, 372] on div "Predefinito" at bounding box center [1421, 375] width 163 height 16
click at [1402, 454] on div "Bloccato" at bounding box center [1427, 460] width 188 height 29
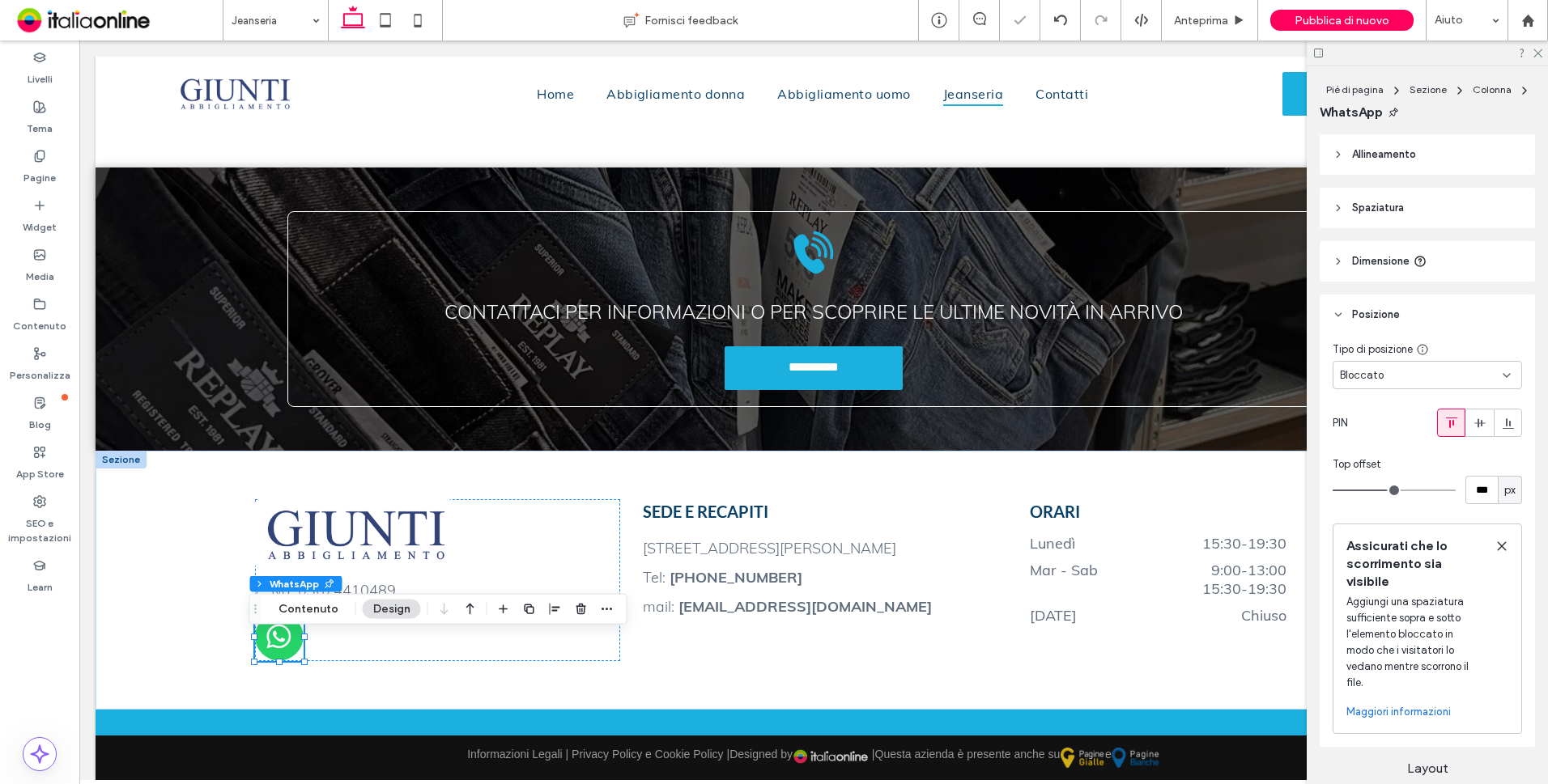
click at [1401, 375] on div "Bloccato" at bounding box center [1421, 375] width 163 height 16
click at [1404, 433] on div "Fisso" at bounding box center [1424, 431] width 180 height 29
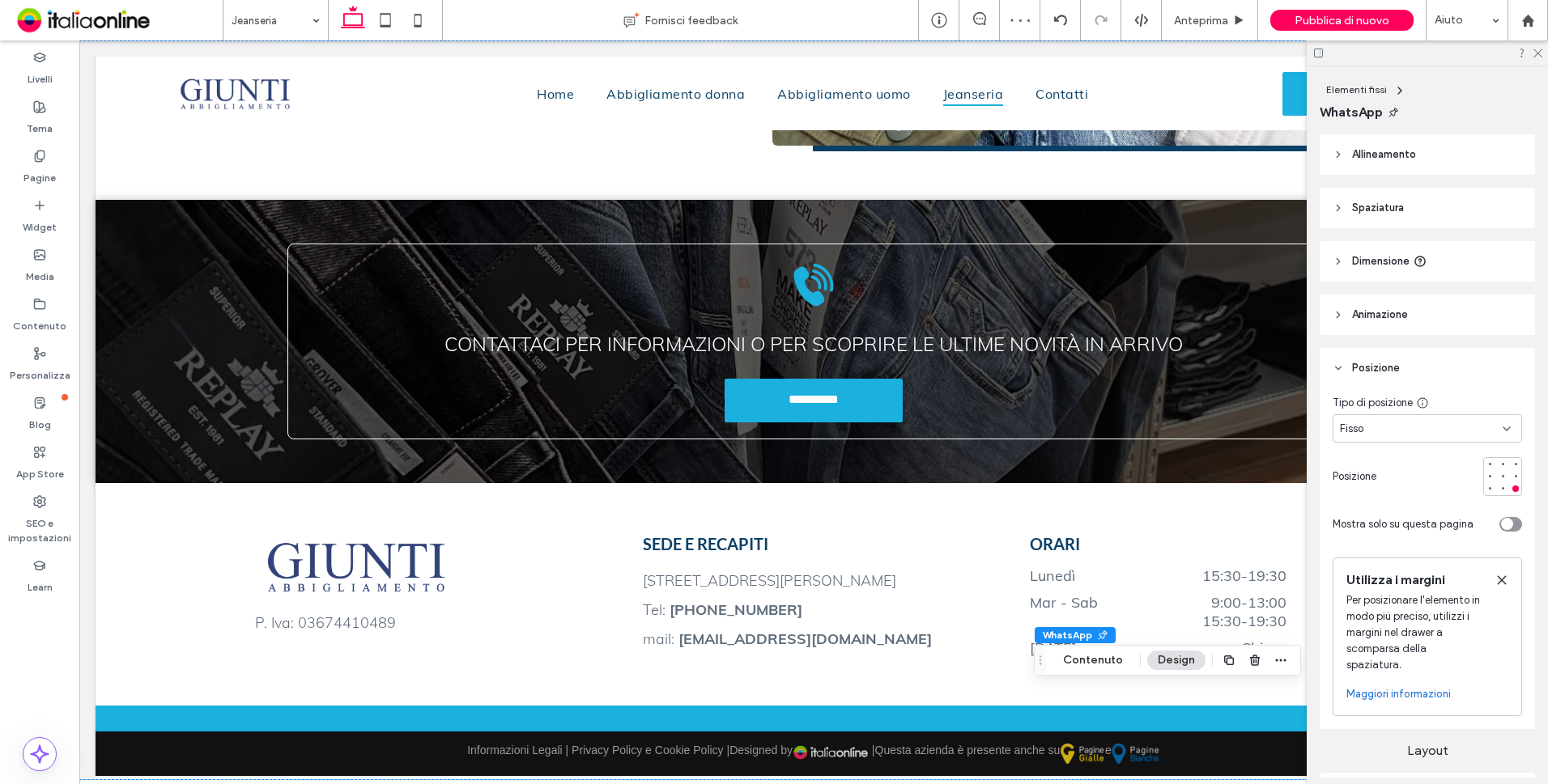
scroll to position [0, 241]
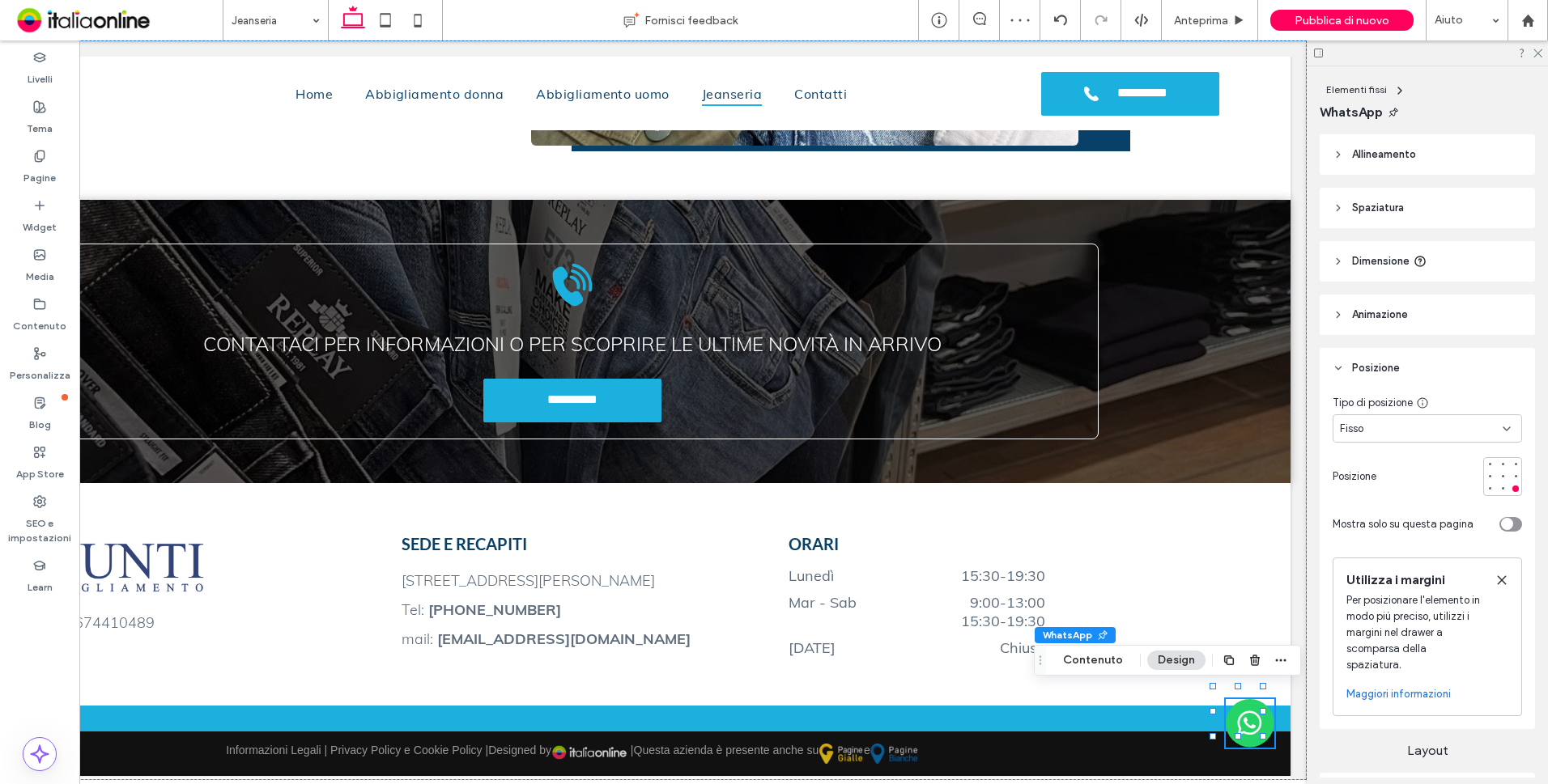
drag, startPoint x: 1007, startPoint y: 776, endPoint x: 1424, endPoint y: 706, distance: 422.8
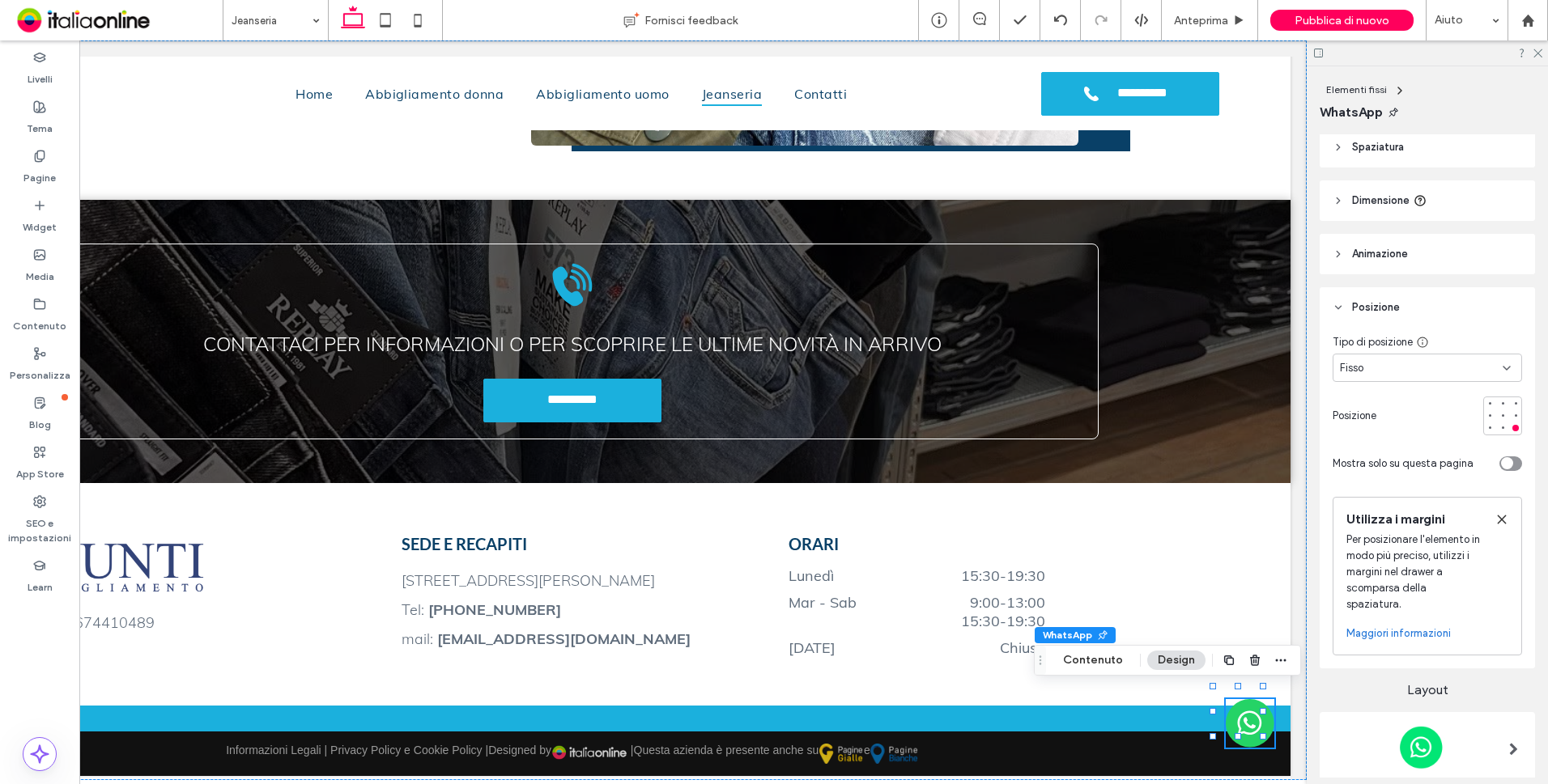
scroll to position [140, 0]
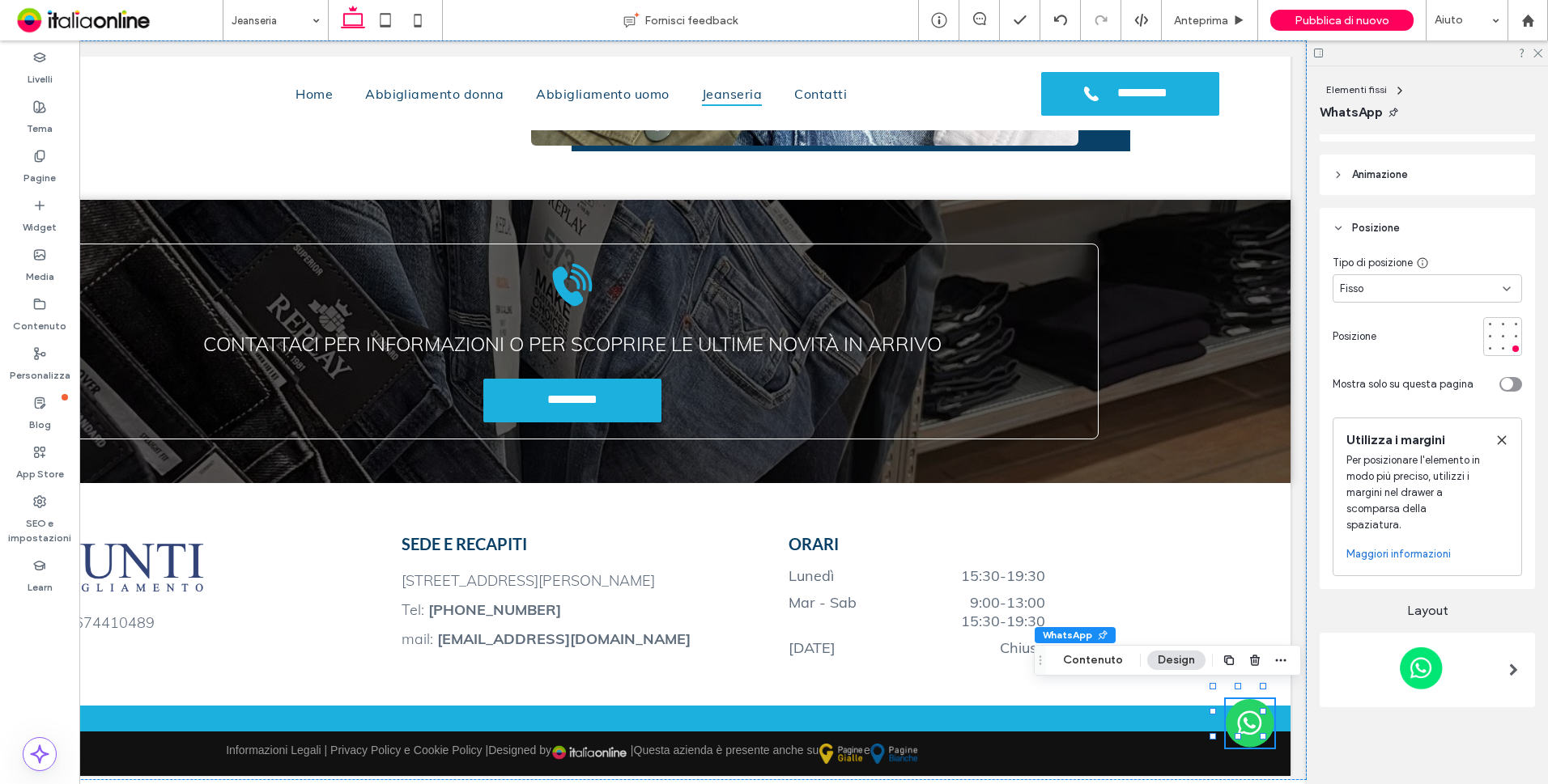
click at [1401, 175] on span "Animazione" at bounding box center [1379, 175] width 56 height 16
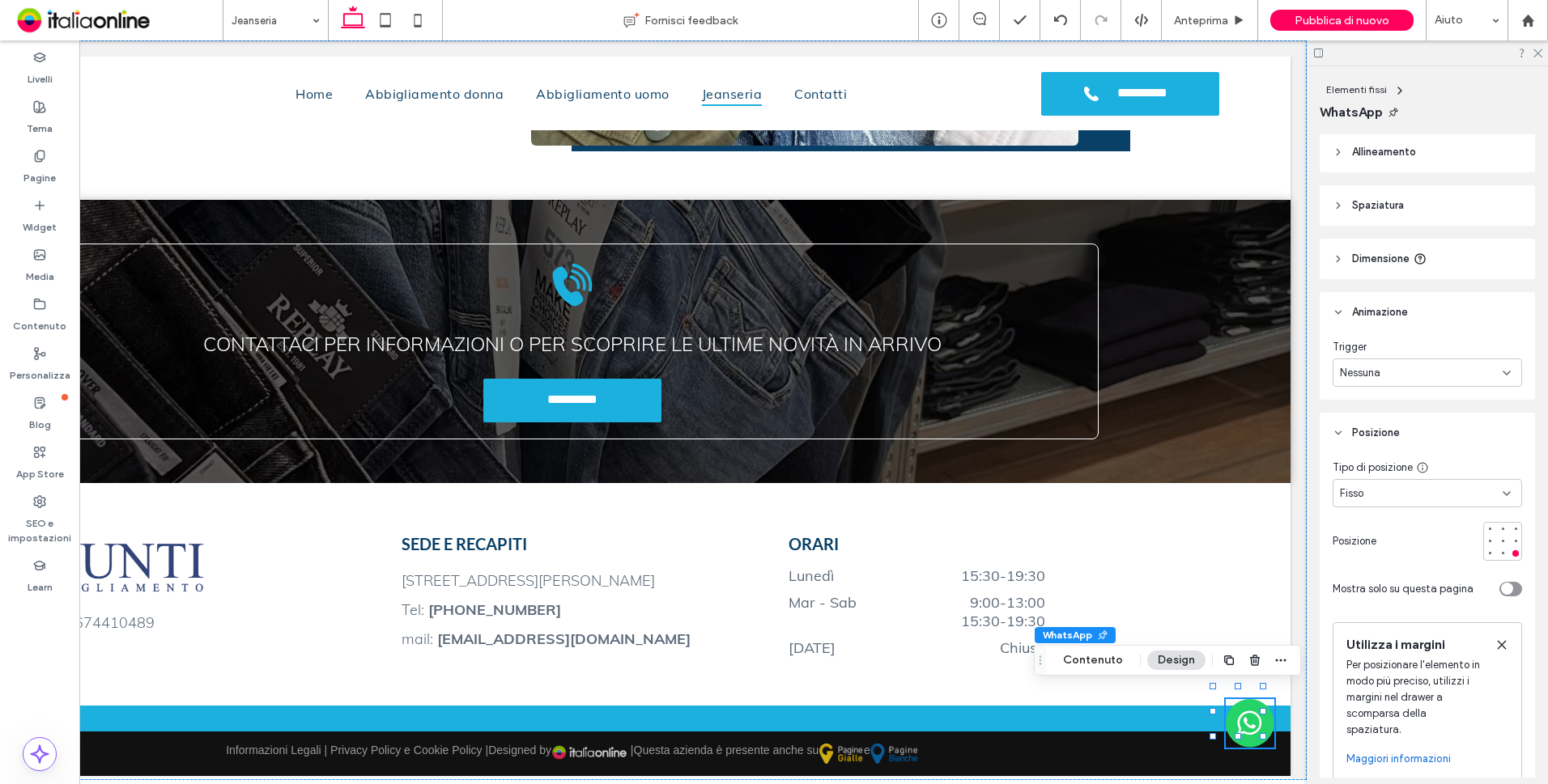
scroll to position [0, 0]
click at [1390, 260] on span "Dimensione" at bounding box center [1380, 261] width 57 height 16
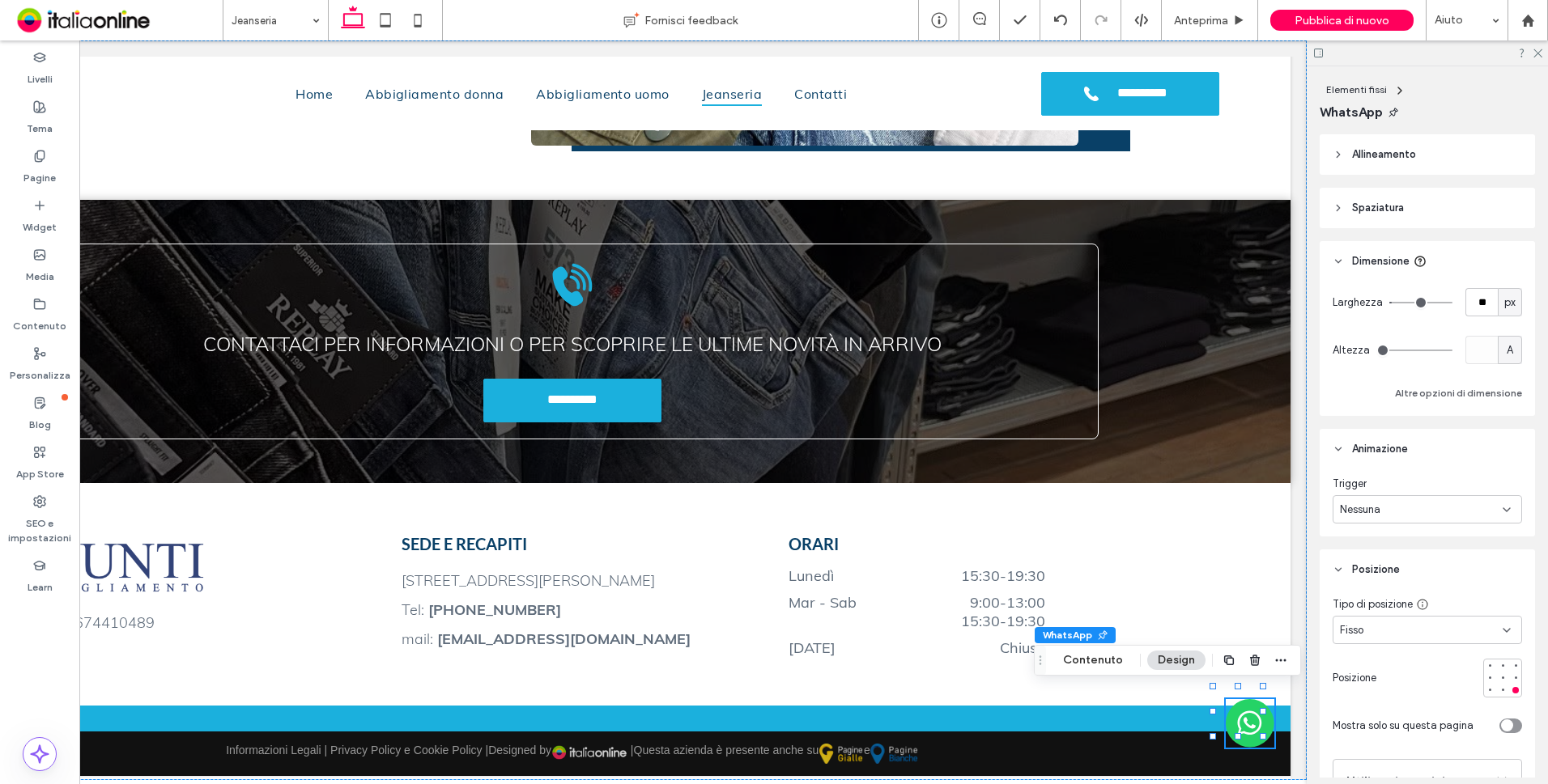
click at [1394, 201] on span "Spaziatura" at bounding box center [1377, 207] width 51 height 16
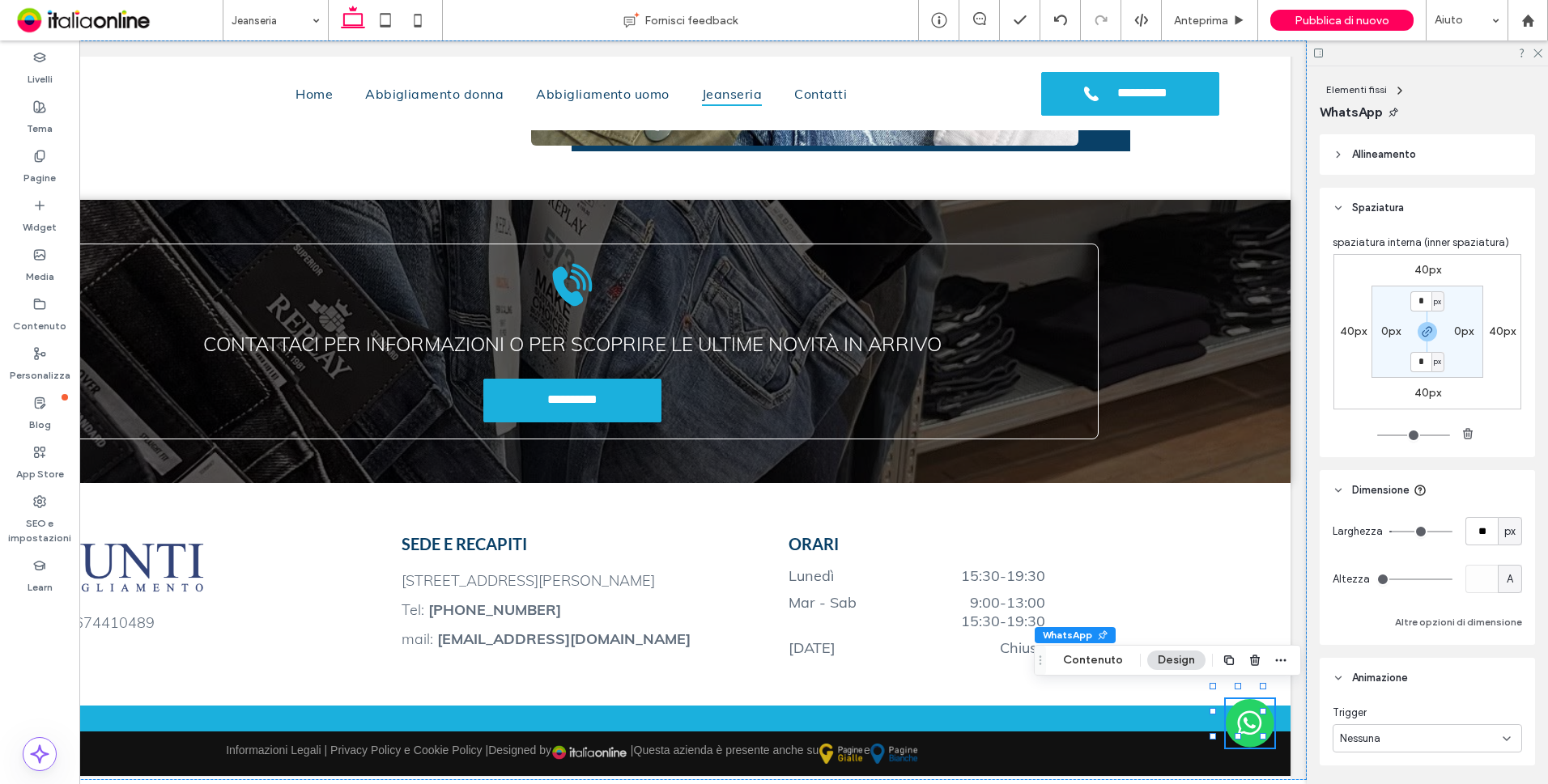
click at [1496, 328] on label "40px" at bounding box center [1502, 332] width 27 height 14
type input "**"
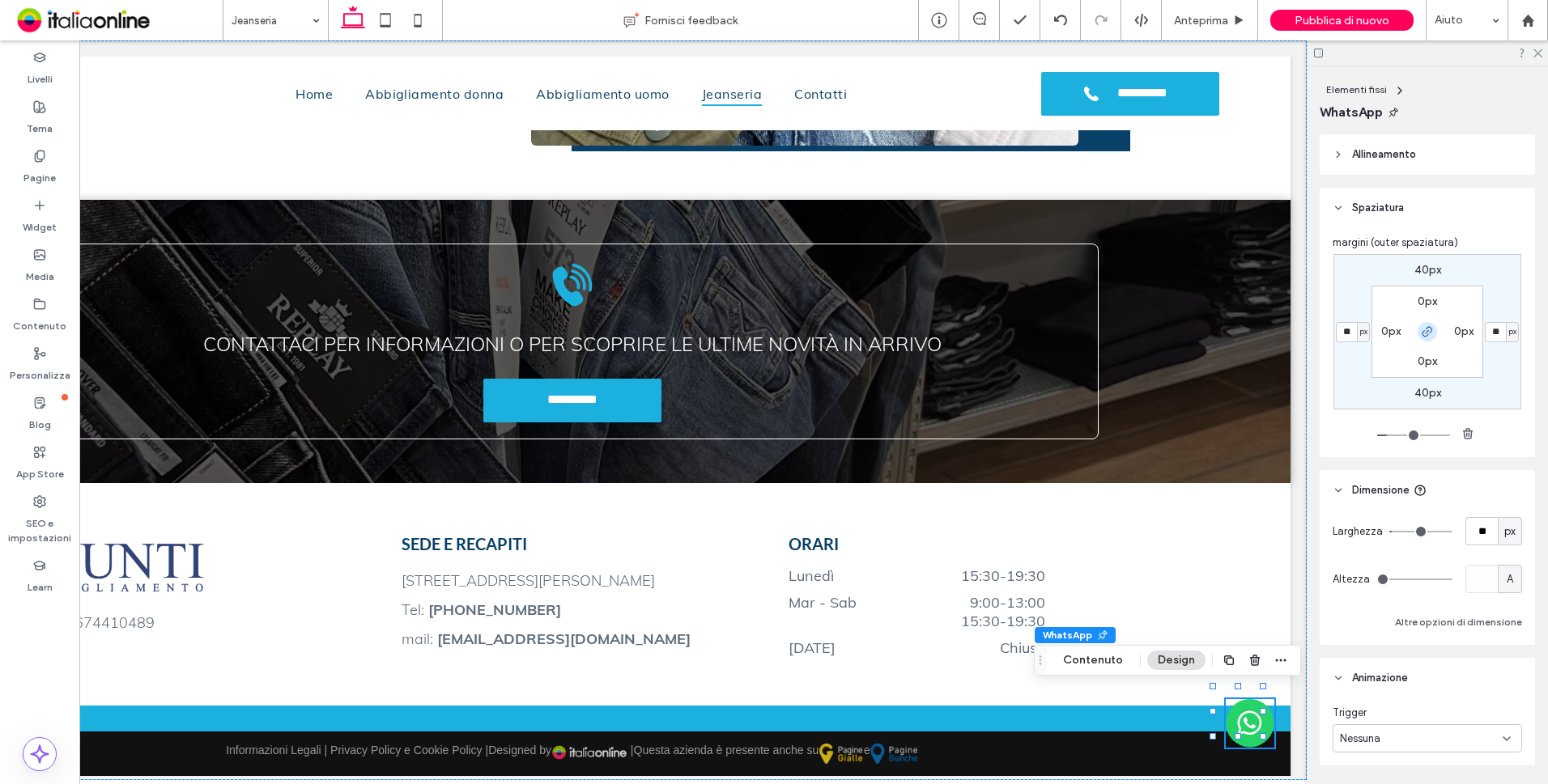
click at [1421, 326] on icon "button" at bounding box center [1426, 331] width 13 height 13
click at [1430, 272] on label "40px" at bounding box center [1427, 270] width 27 height 14
type input "*"
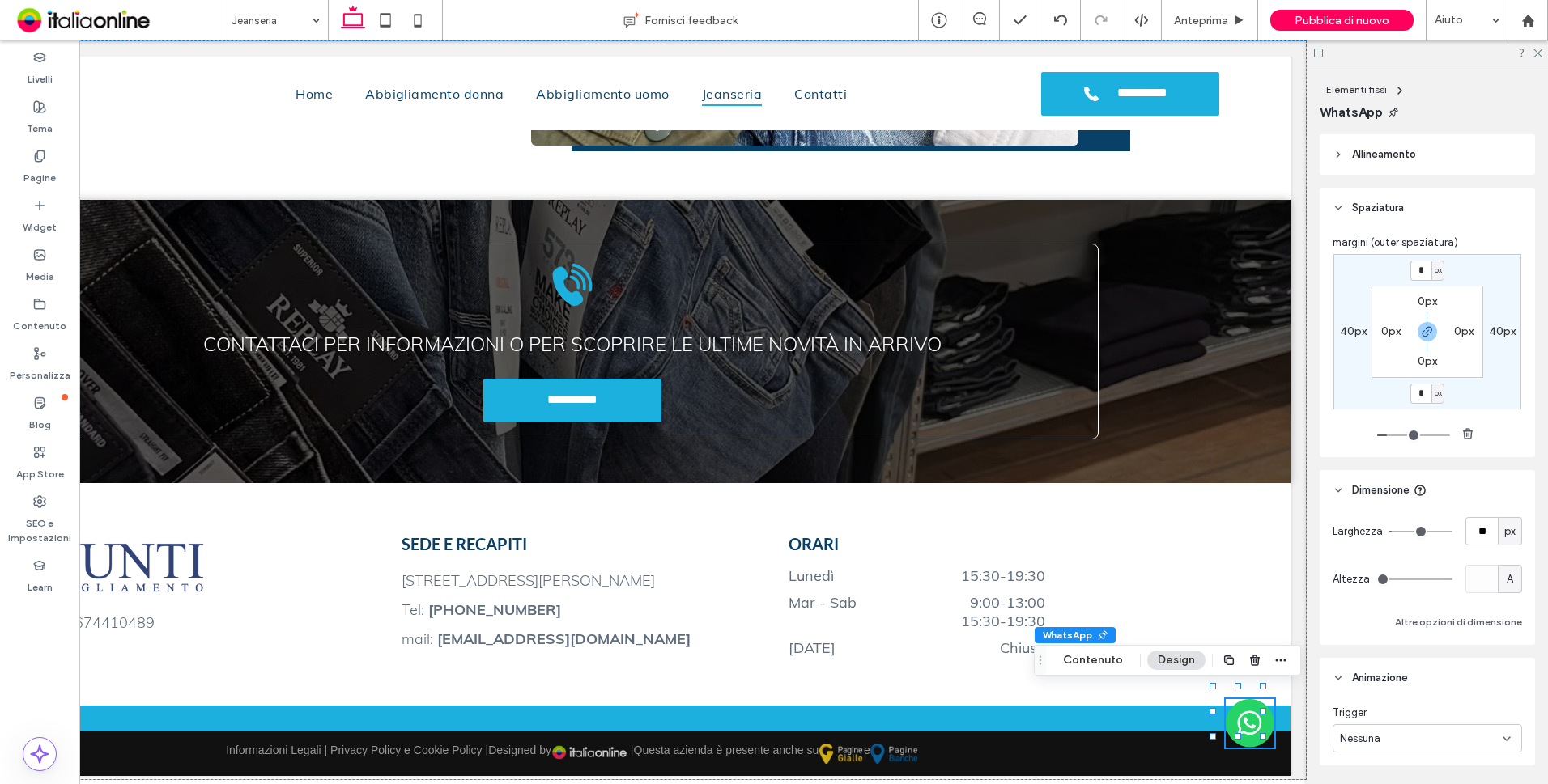
click at [1468, 356] on section "0px 0px 0px 0px" at bounding box center [1426, 331] width 112 height 92
click at [1422, 388] on input "*" at bounding box center [1420, 393] width 21 height 20
type input "**"
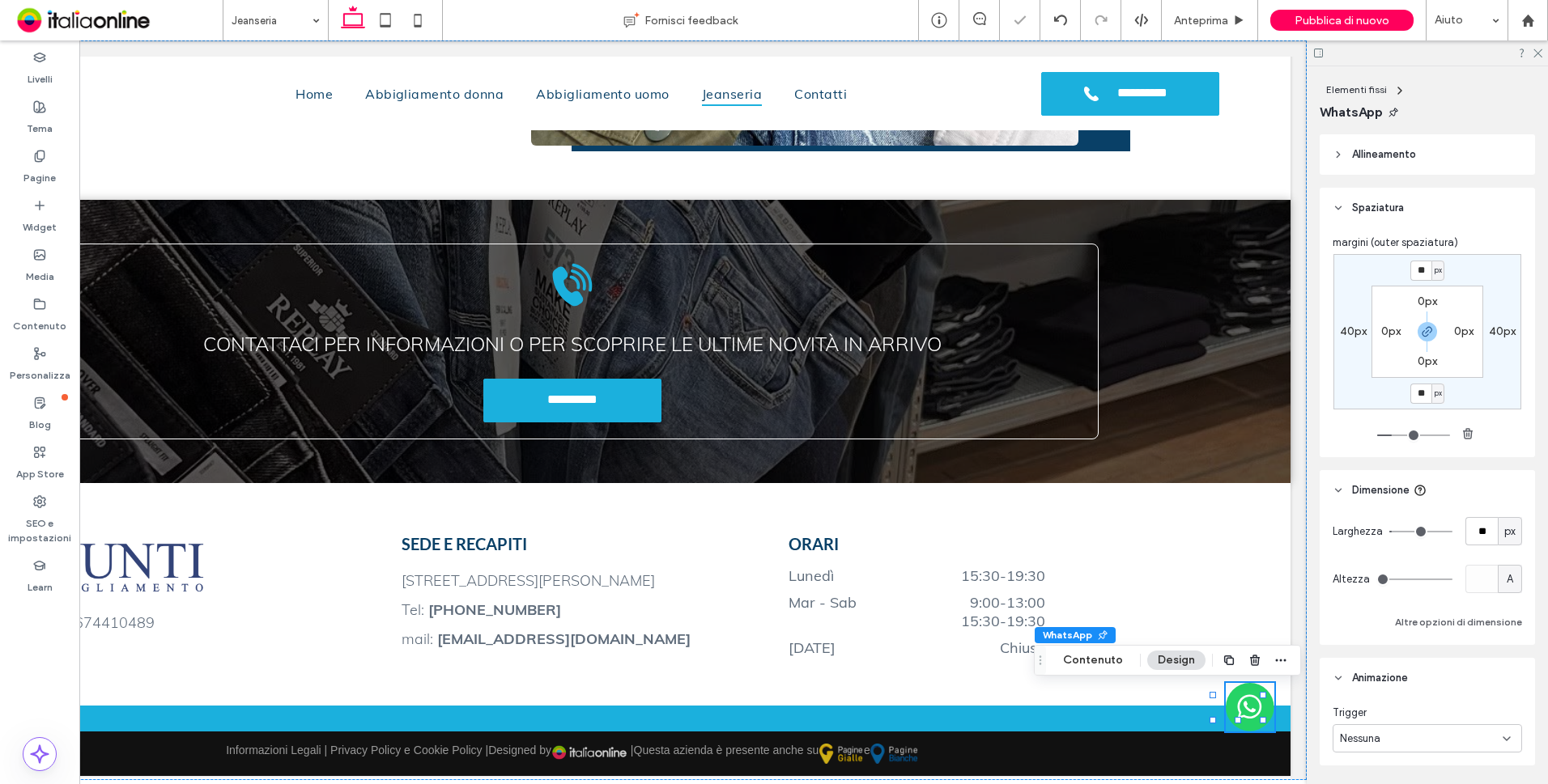
click at [1496, 333] on label "40px" at bounding box center [1502, 332] width 27 height 14
type input "**"
click at [386, 23] on icon at bounding box center [385, 20] width 33 height 33
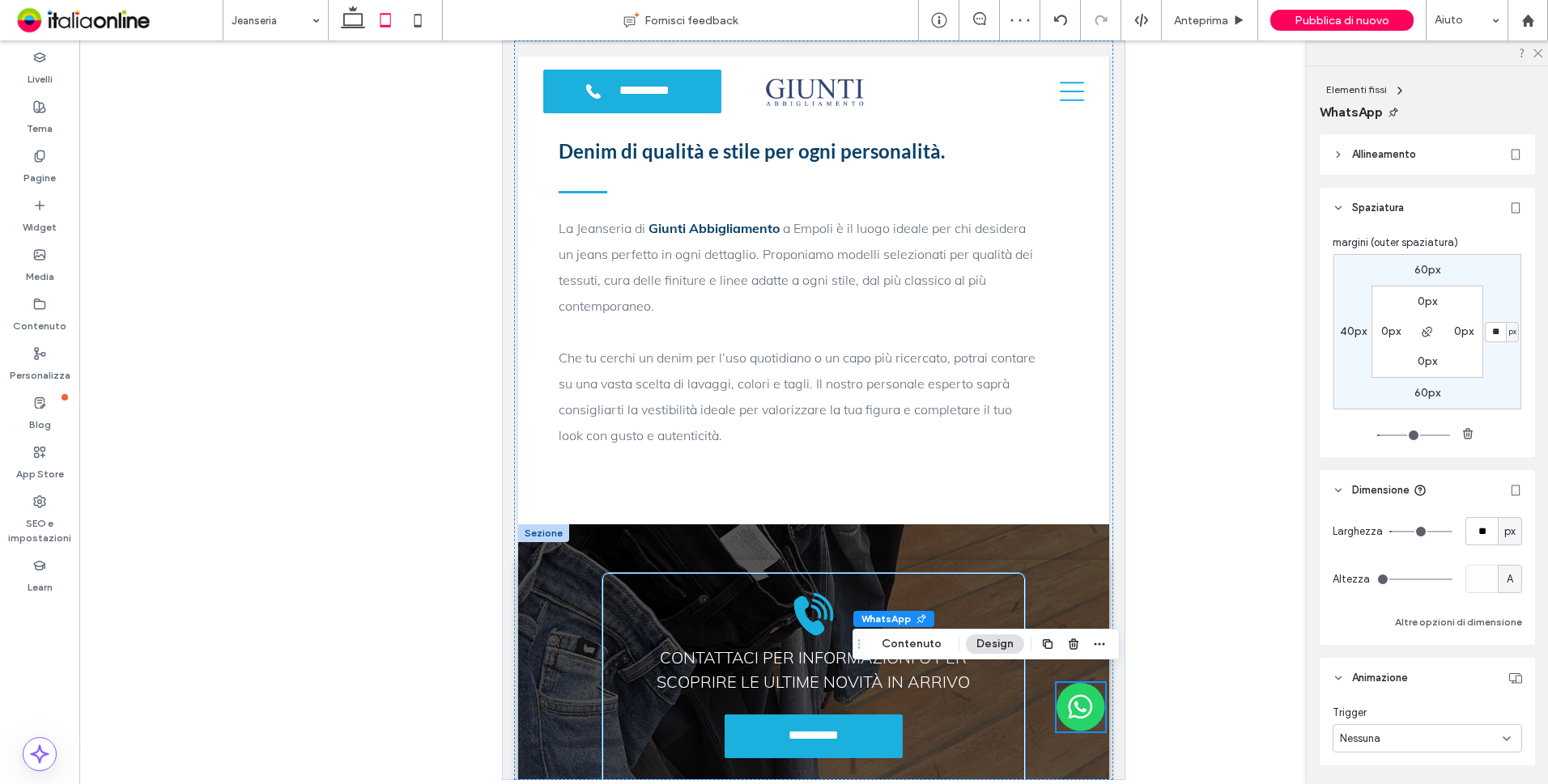
scroll to position [1900, 0]
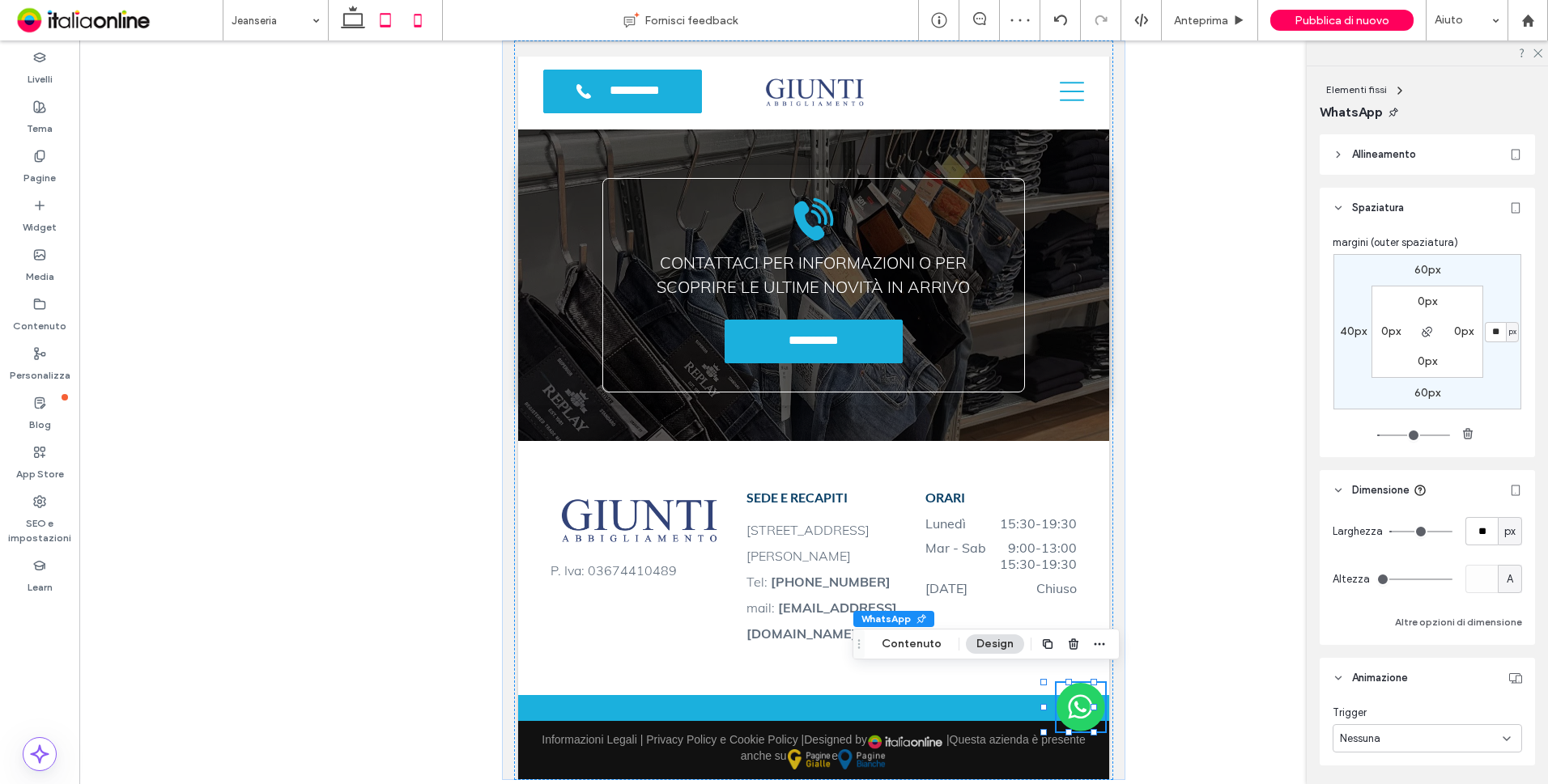
click at [409, 21] on icon at bounding box center [417, 20] width 33 height 33
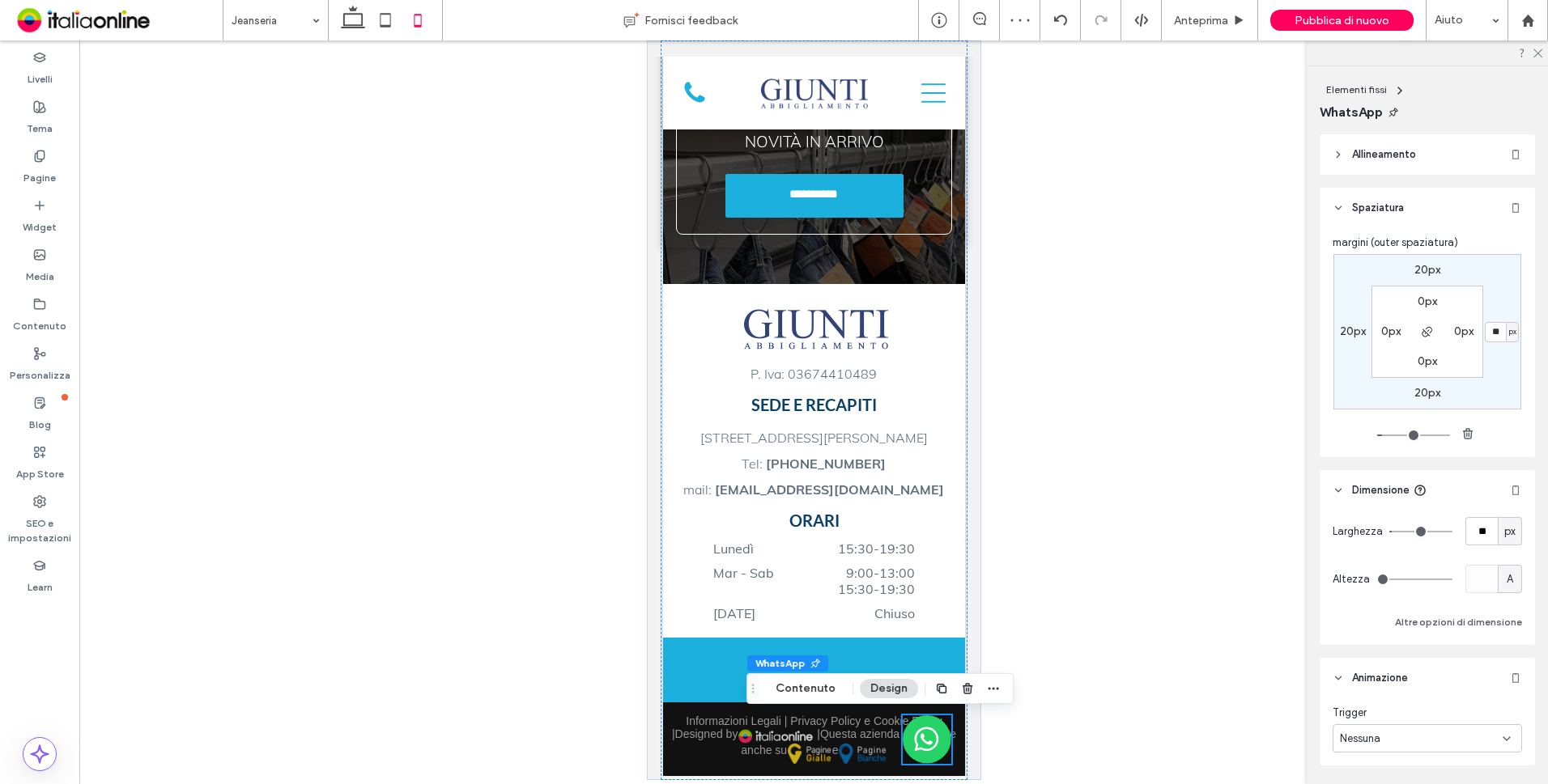
type input "**"
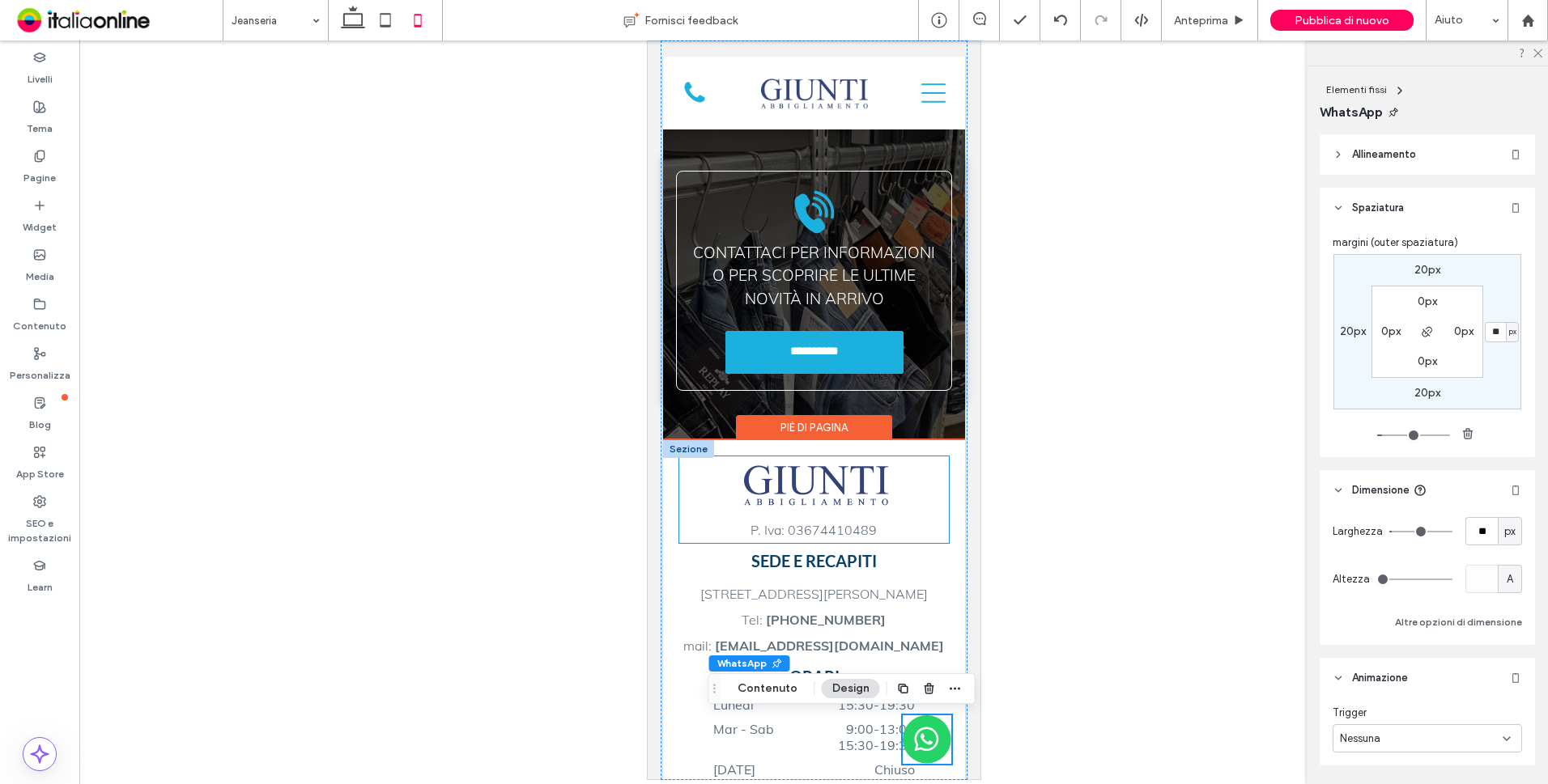
scroll to position [1914, 0]
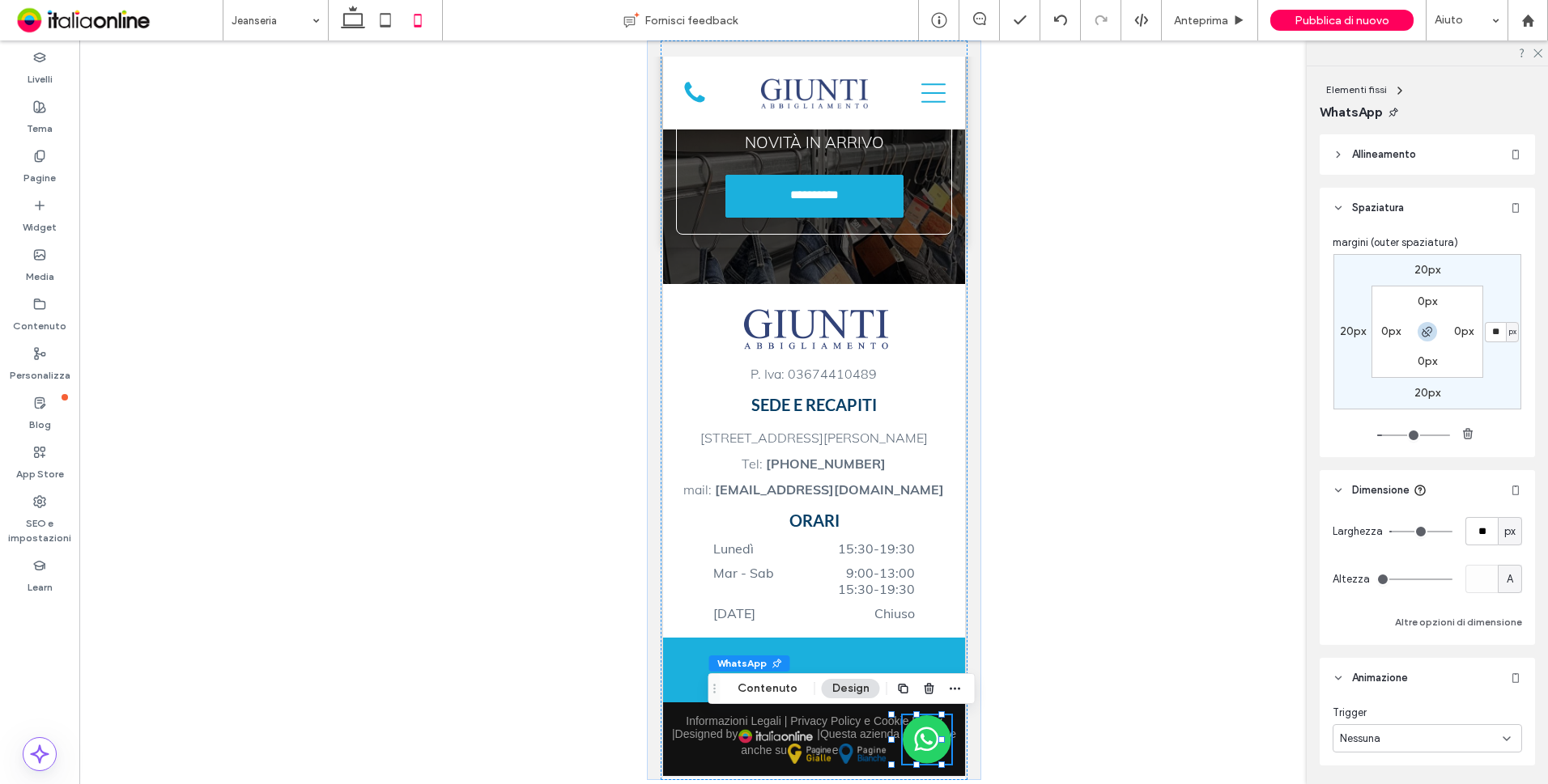
click at [1427, 331] on icon "button" at bounding box center [1426, 331] width 13 height 13
click at [1427, 393] on label "20px" at bounding box center [1427, 393] width 26 height 14
drag, startPoint x: 1426, startPoint y: 334, endPoint x: 1433, endPoint y: 357, distance: 24.0
click at [1426, 334] on icon "button" at bounding box center [1426, 331] width 13 height 13
click at [1420, 389] on input "**" at bounding box center [1420, 393] width 21 height 20
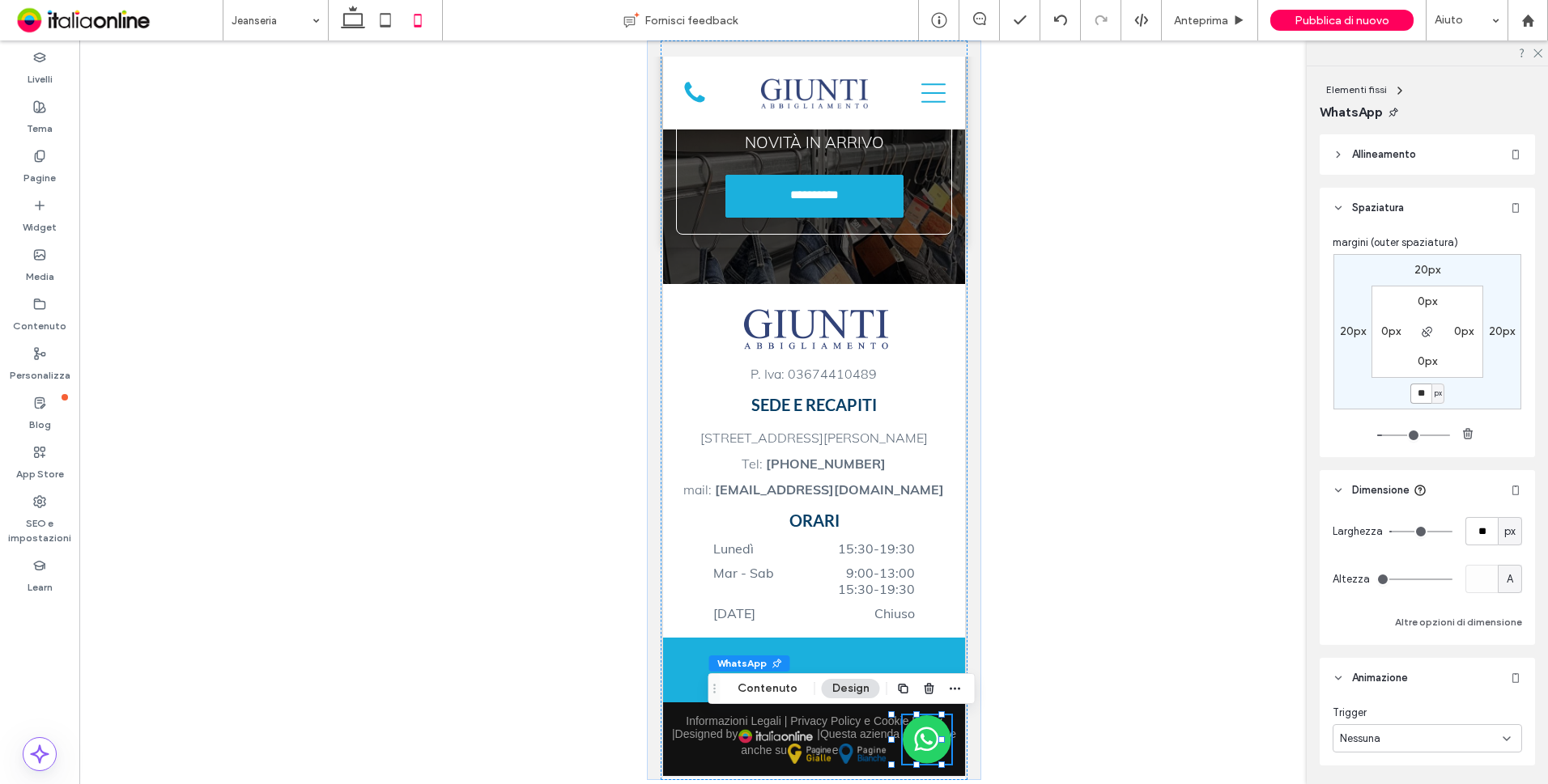
type input "**"
click at [1498, 331] on label "20px" at bounding box center [1502, 332] width 26 height 14
type input "**"
click at [1498, 331] on input "**" at bounding box center [1495, 332] width 21 height 20
type input "**"
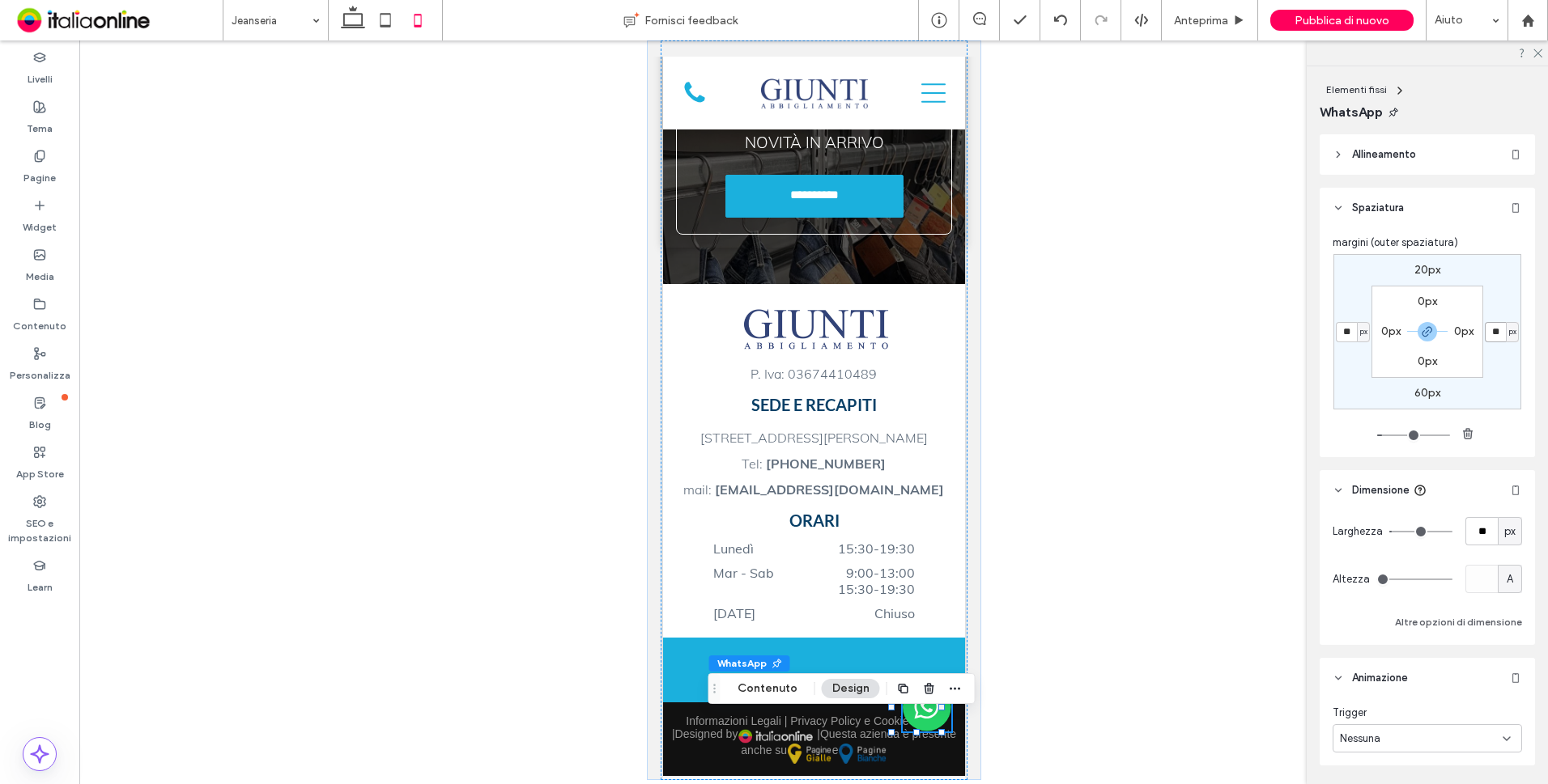
type input "**"
click at [356, 28] on use at bounding box center [353, 17] width 25 height 23
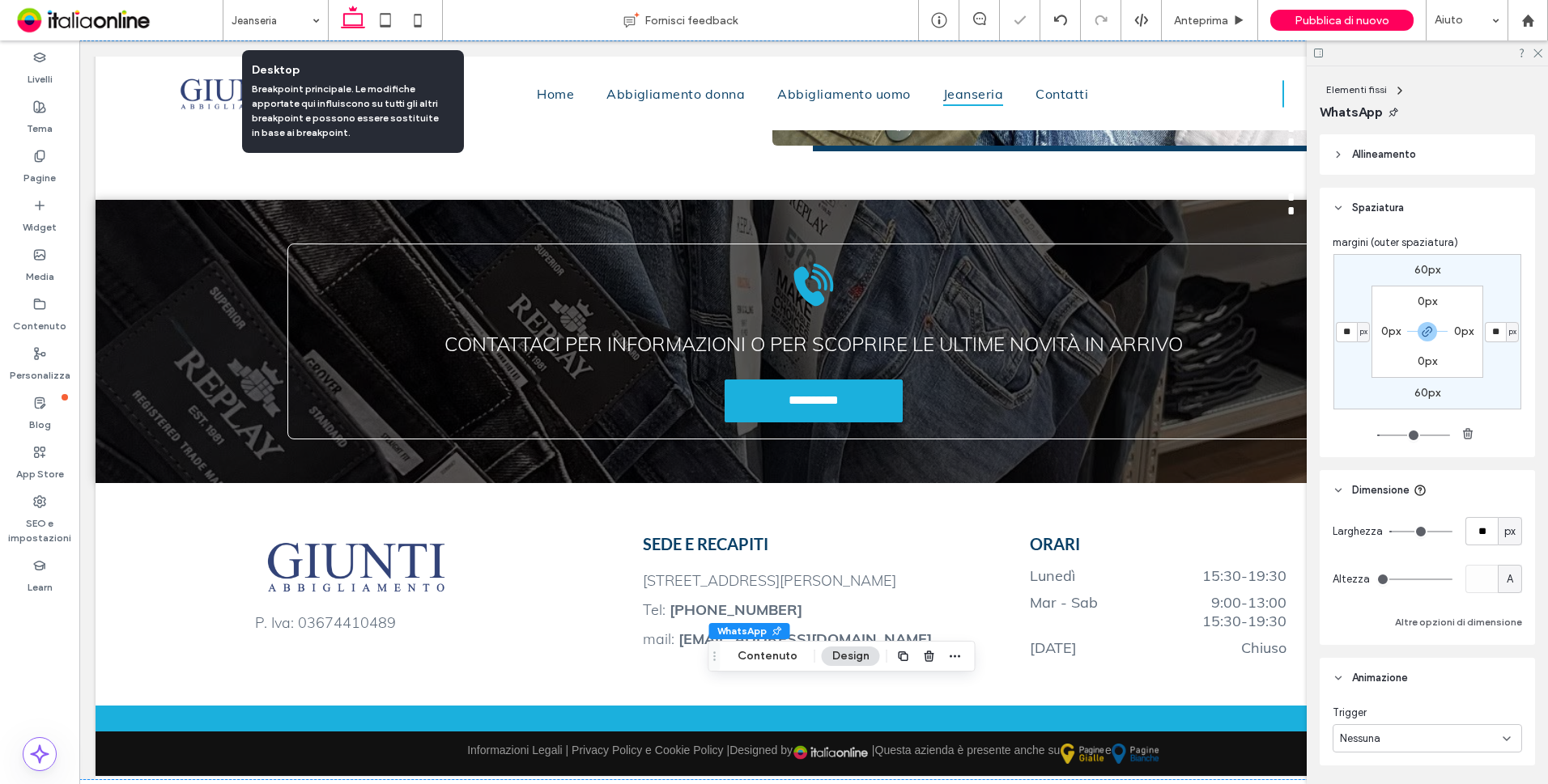
type input "**"
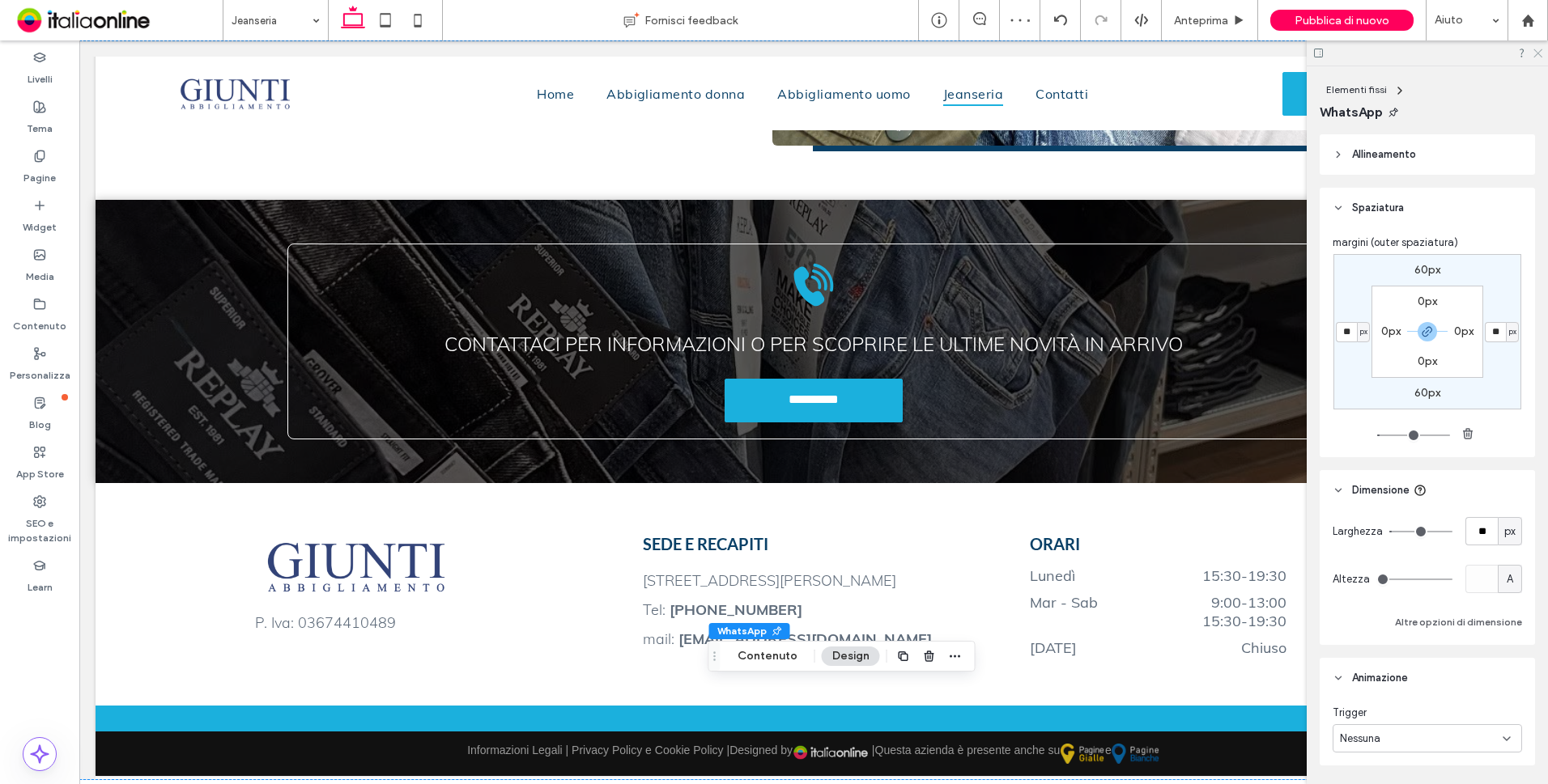
click at [1538, 54] on icon at bounding box center [1536, 52] width 11 height 11
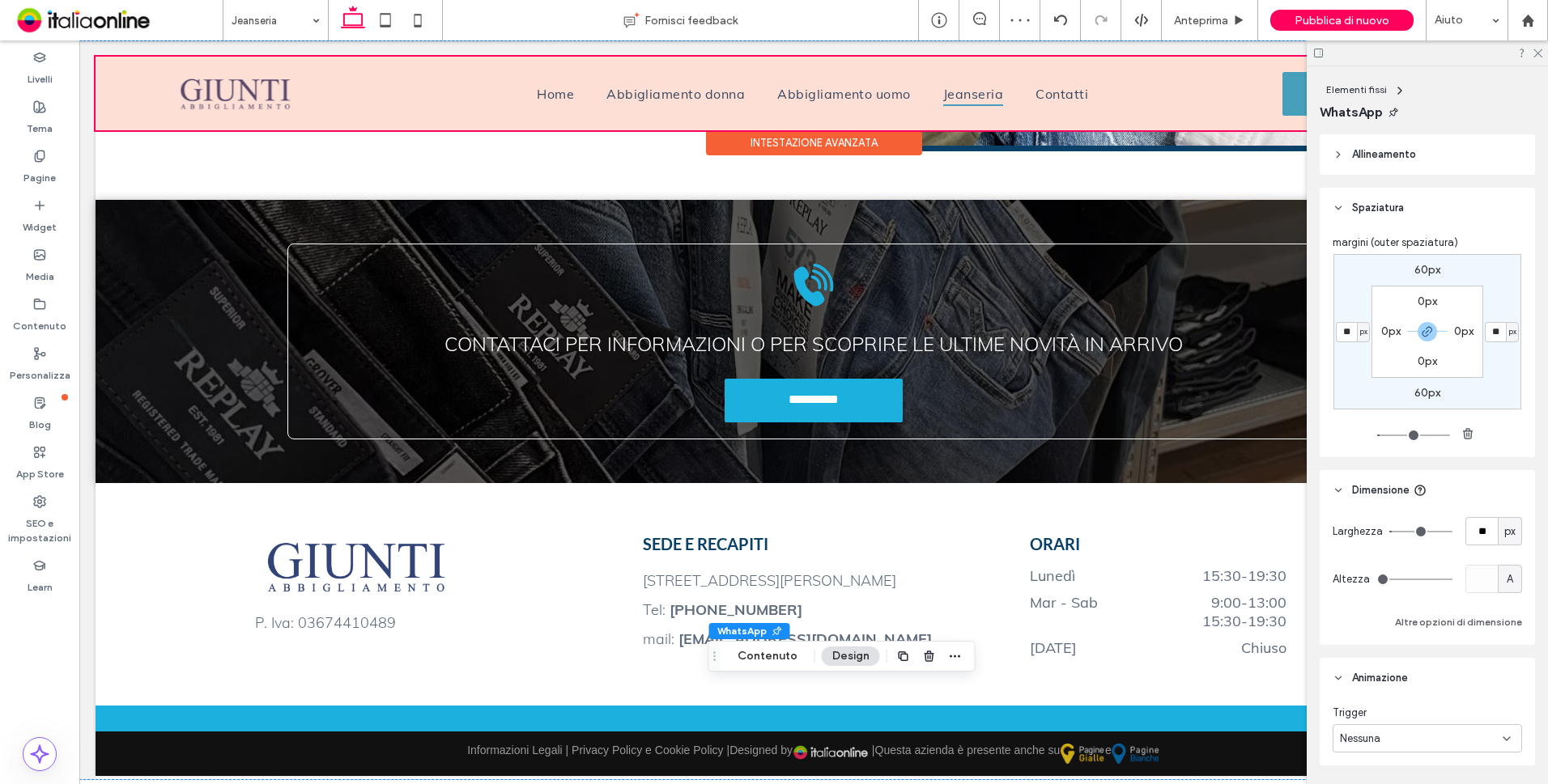
scroll to position [1503, 0]
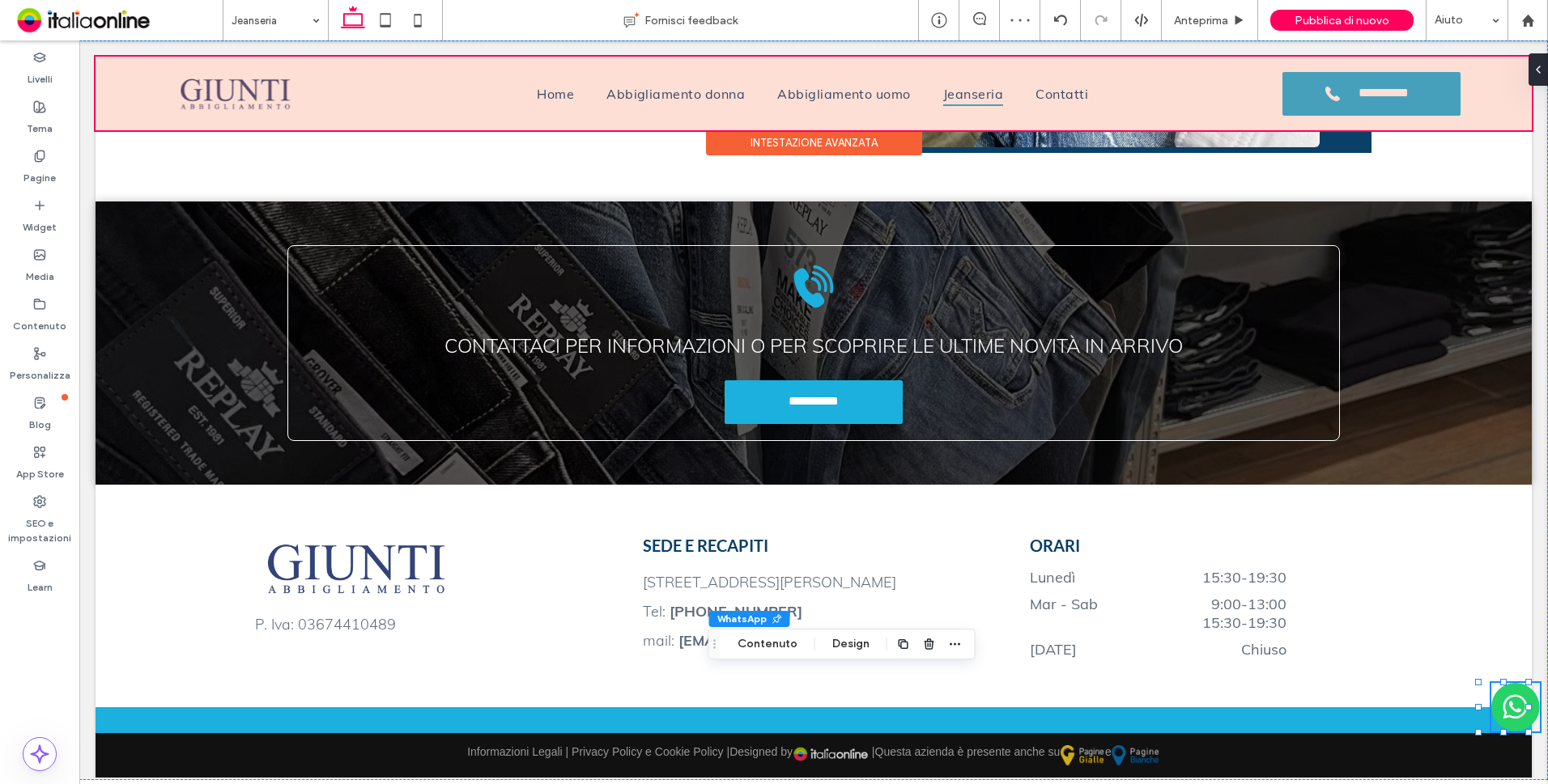
click at [1059, 94] on div at bounding box center [814, 93] width 1436 height 74
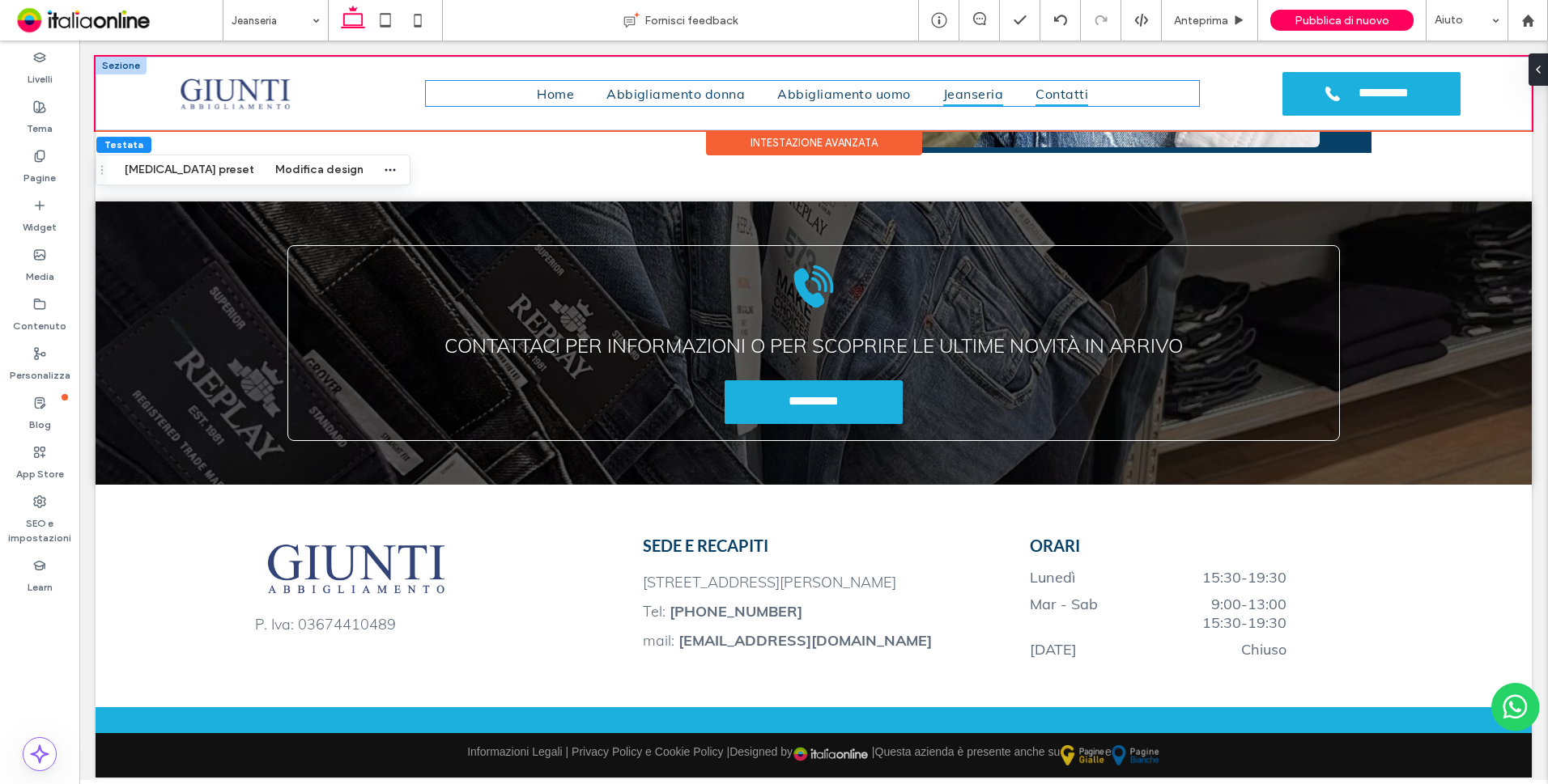
click at [1058, 94] on span "Contatti" at bounding box center [1061, 93] width 52 height 25
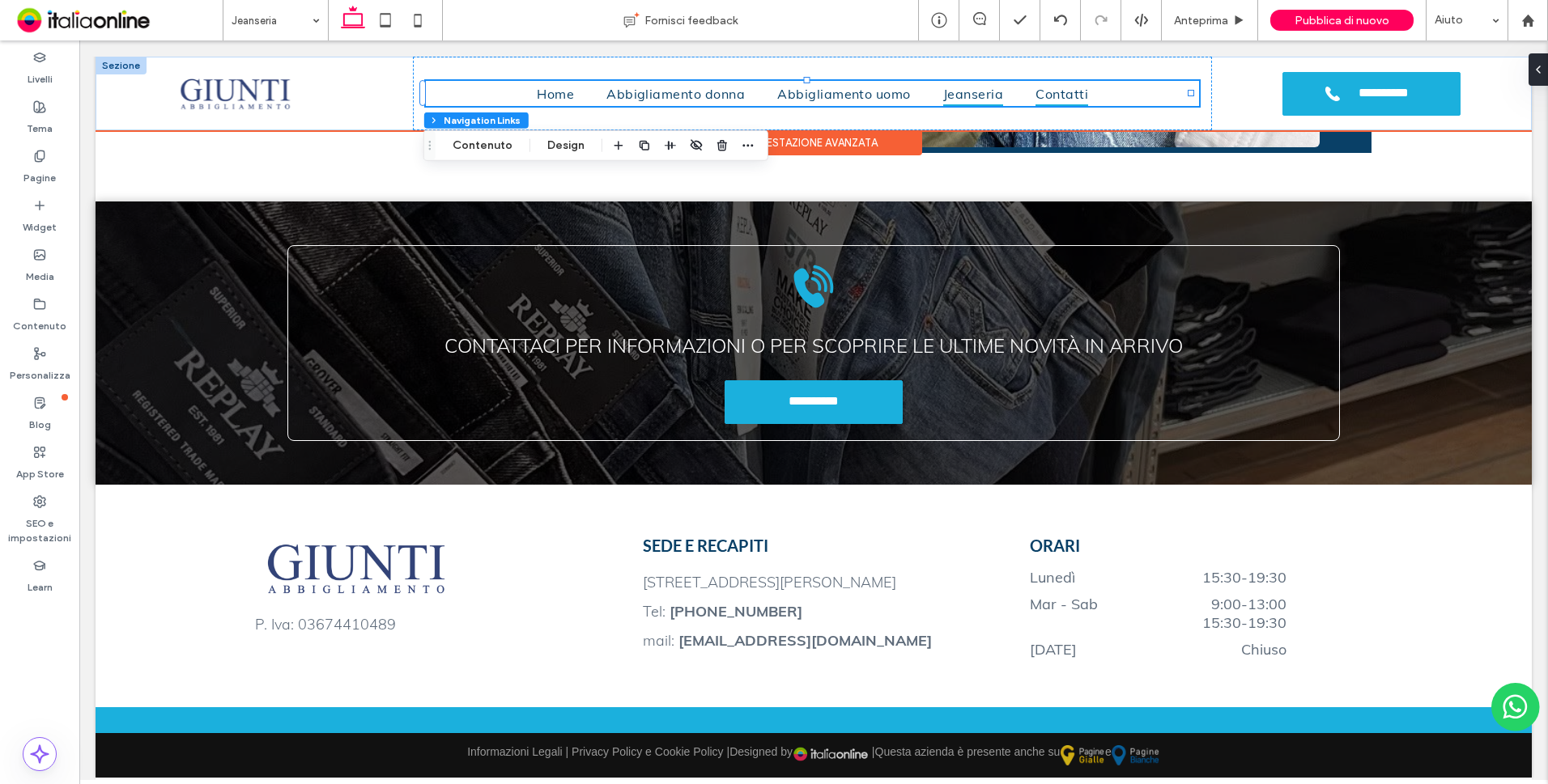
click at [1058, 94] on span "Contatti" at bounding box center [1061, 93] width 52 height 25
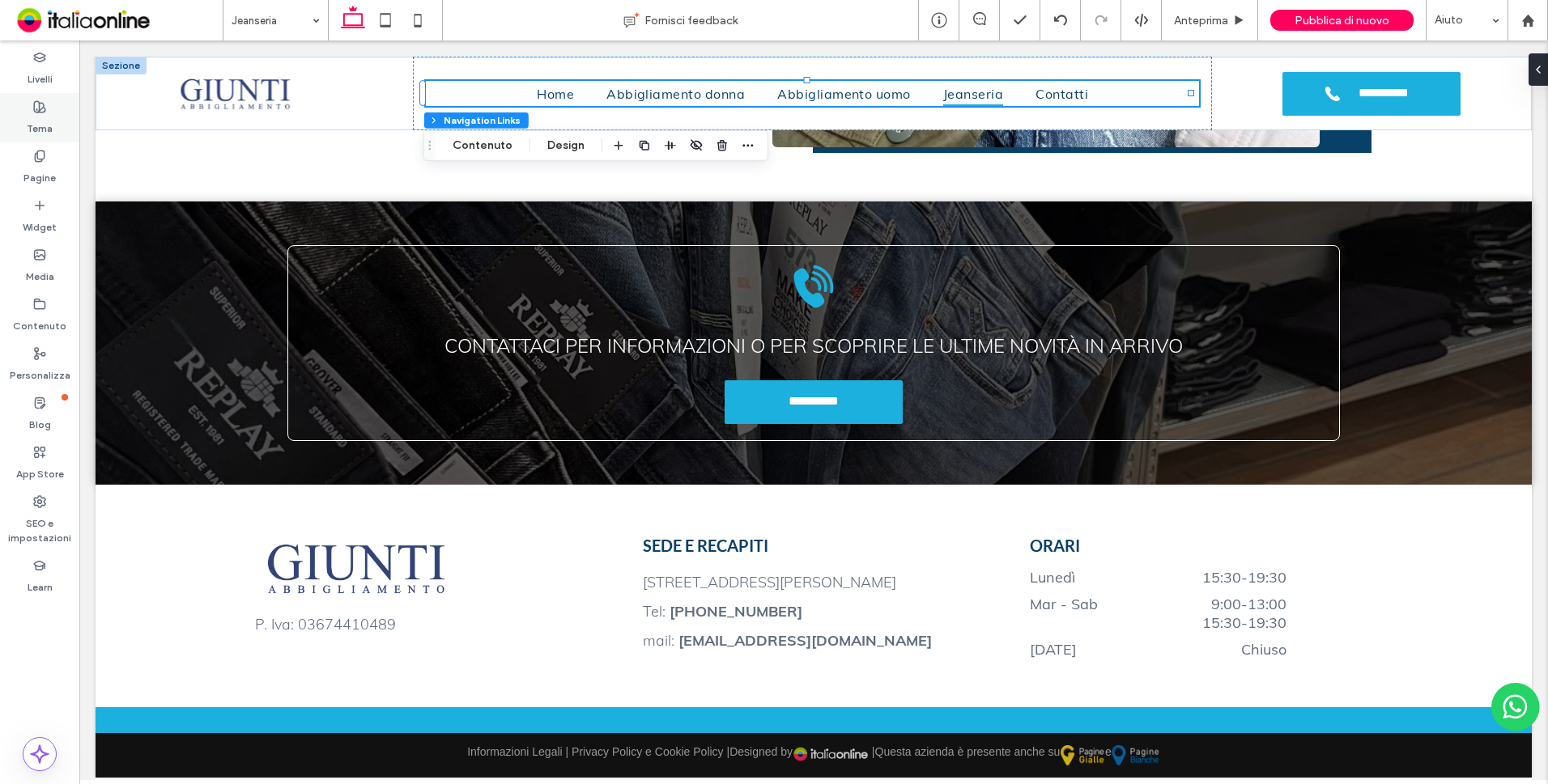
click at [59, 123] on div "Tema" at bounding box center [40, 118] width 79 height 49
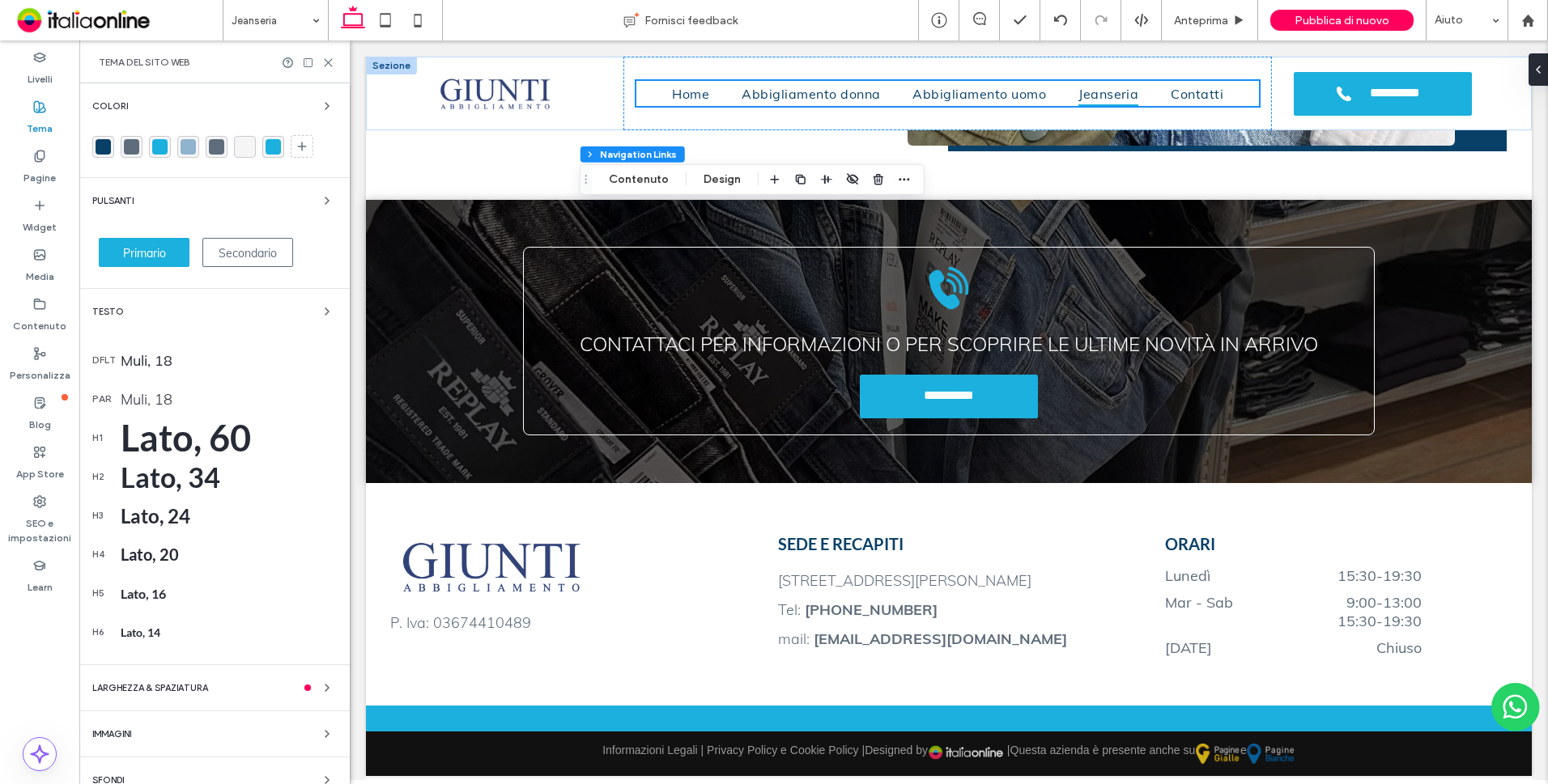
scroll to position [1474, 0]
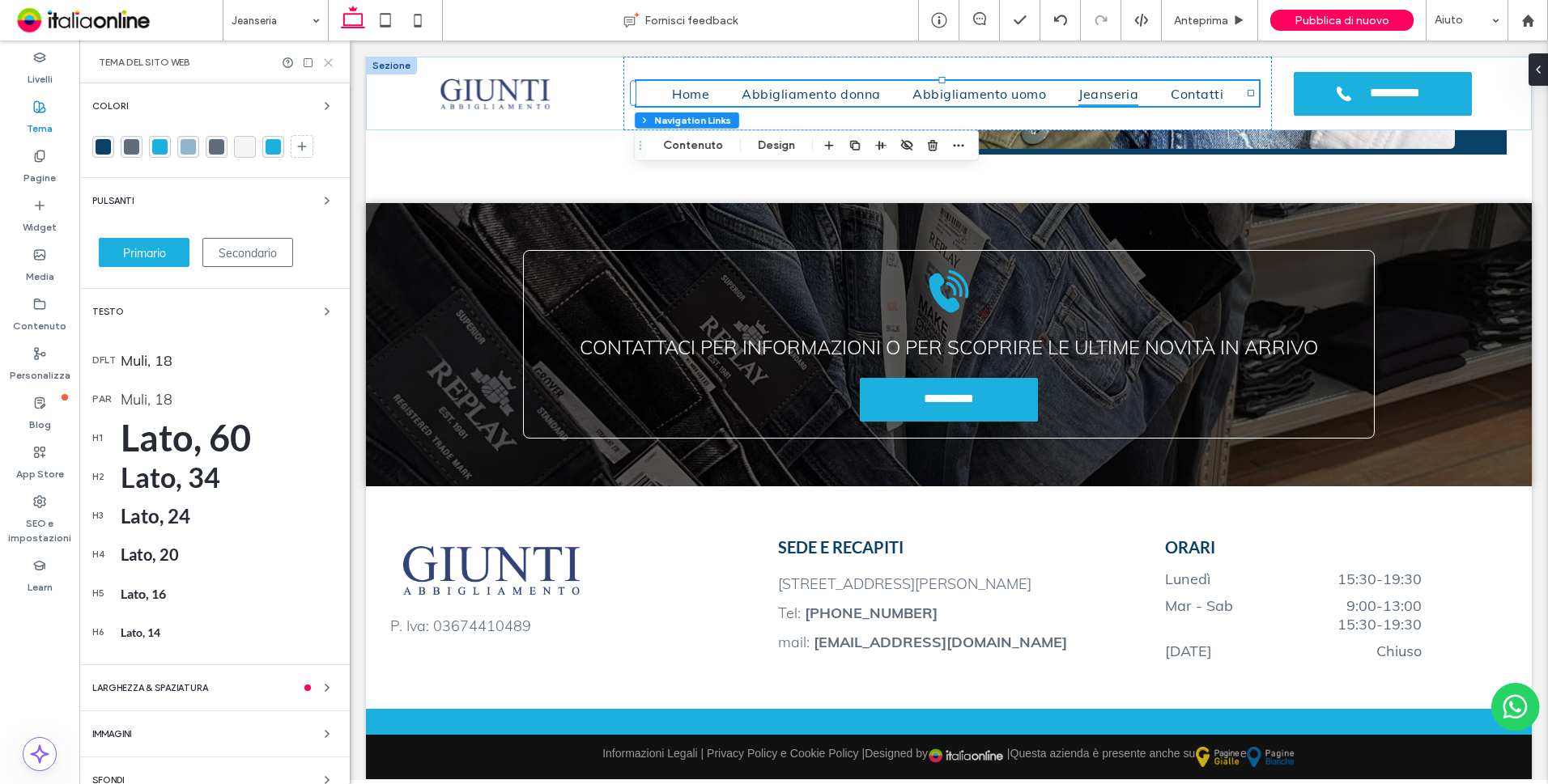
click at [327, 60] on icon at bounding box center [328, 62] width 12 height 12
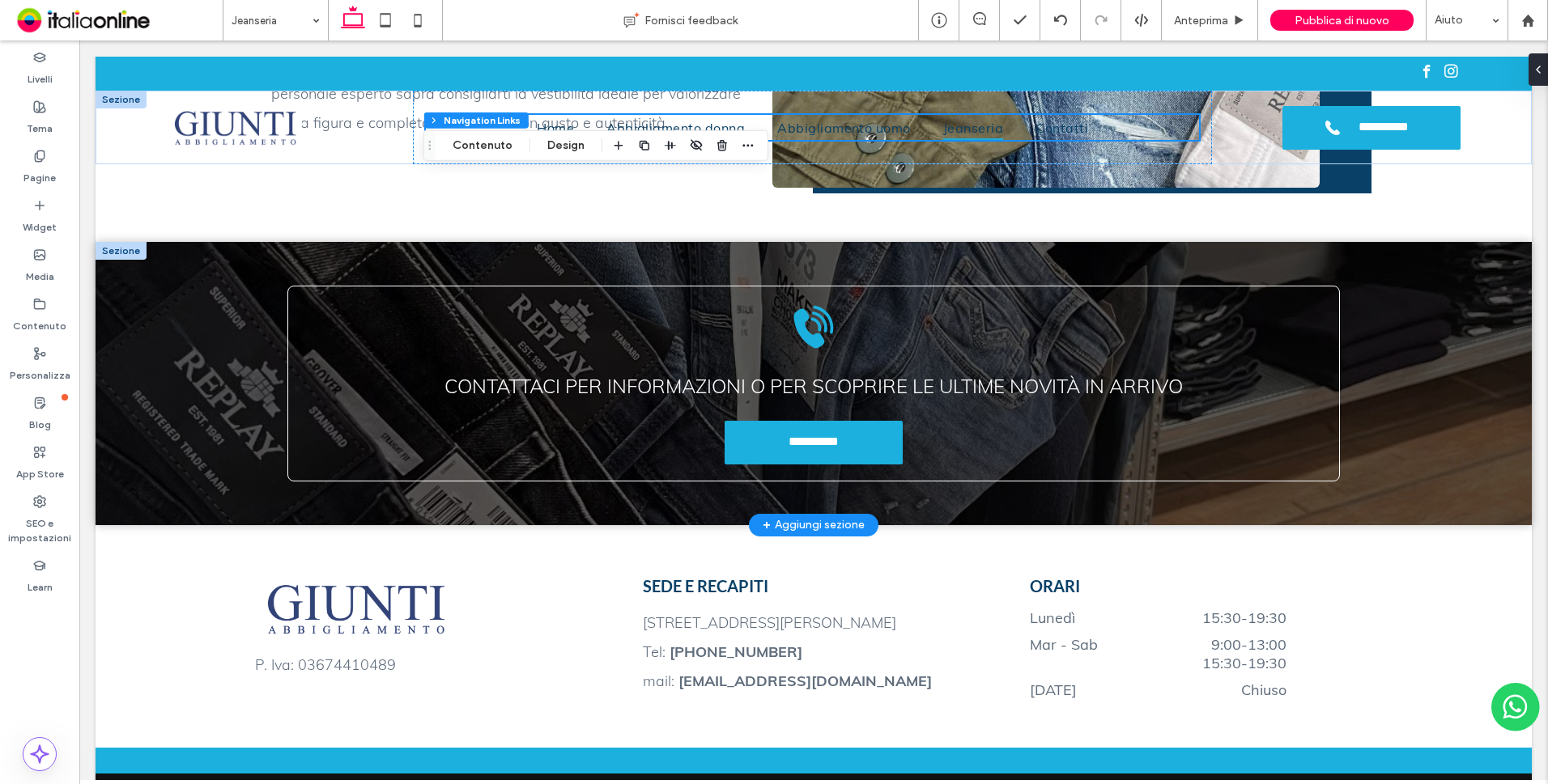
scroll to position [1499, 0]
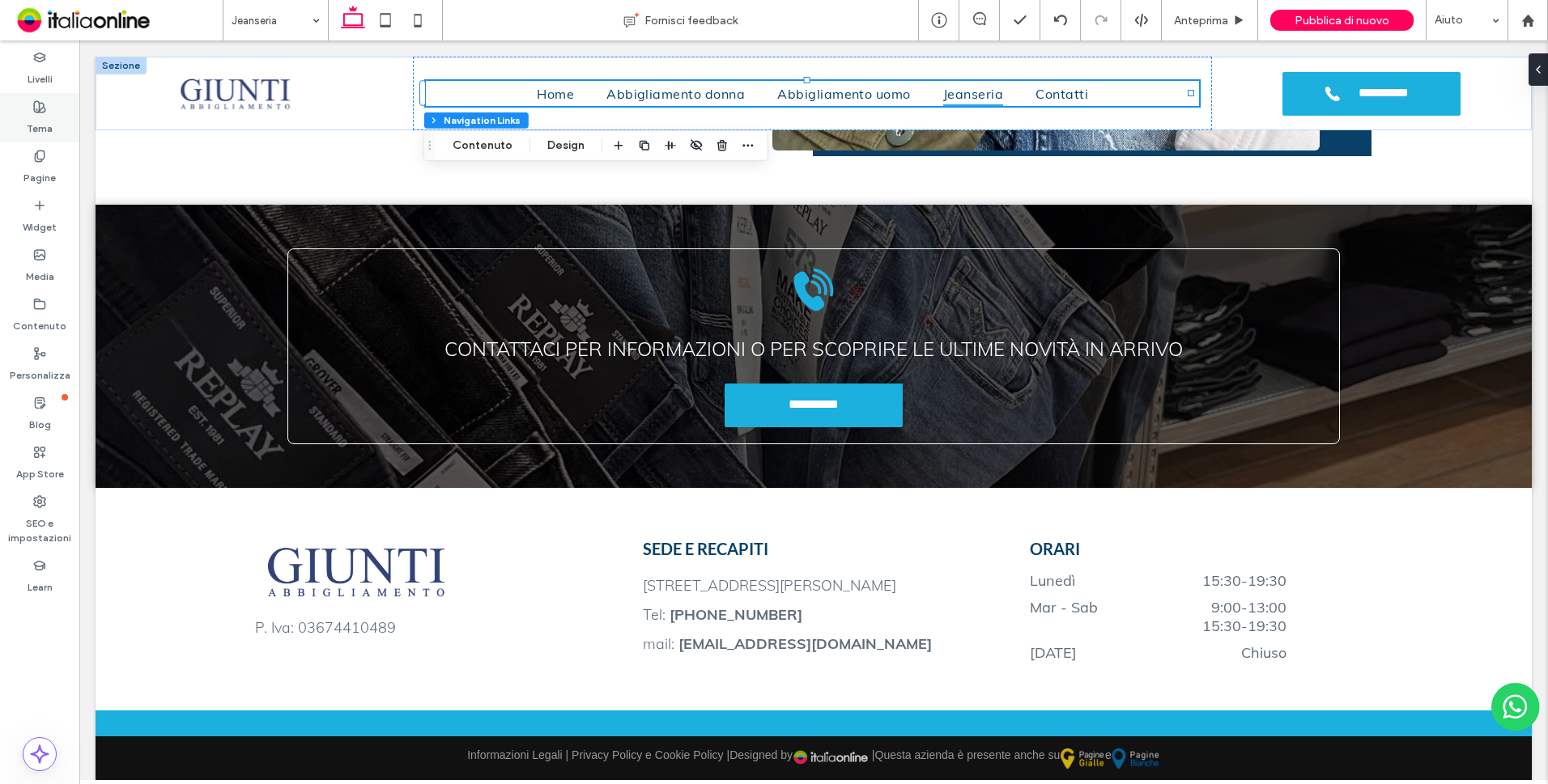
drag, startPoint x: 8, startPoint y: 93, endPoint x: 42, endPoint y: 117, distance: 41.6
click at [42, 117] on label "Tema" at bounding box center [40, 124] width 26 height 23
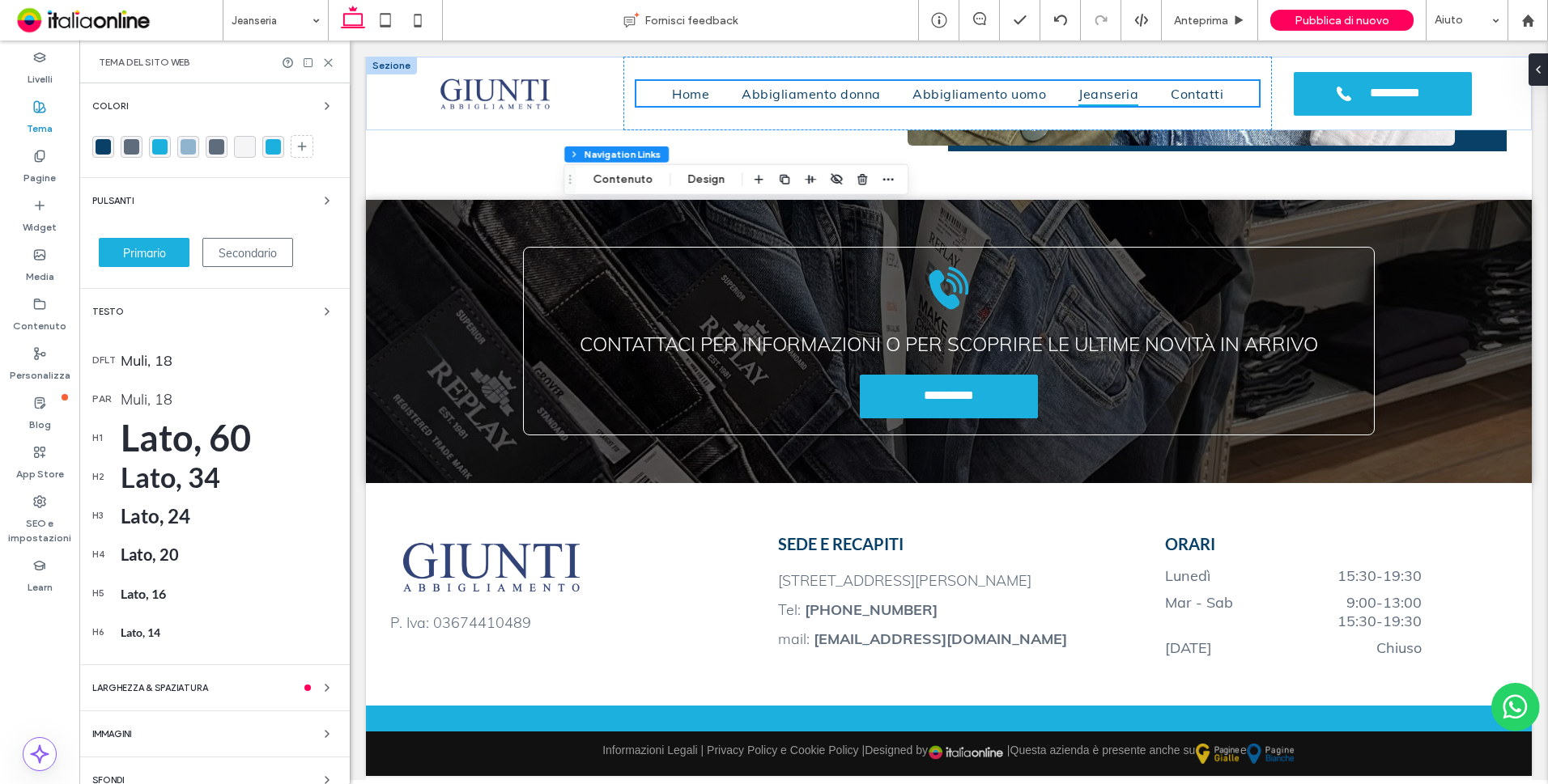
scroll to position [1472, 0]
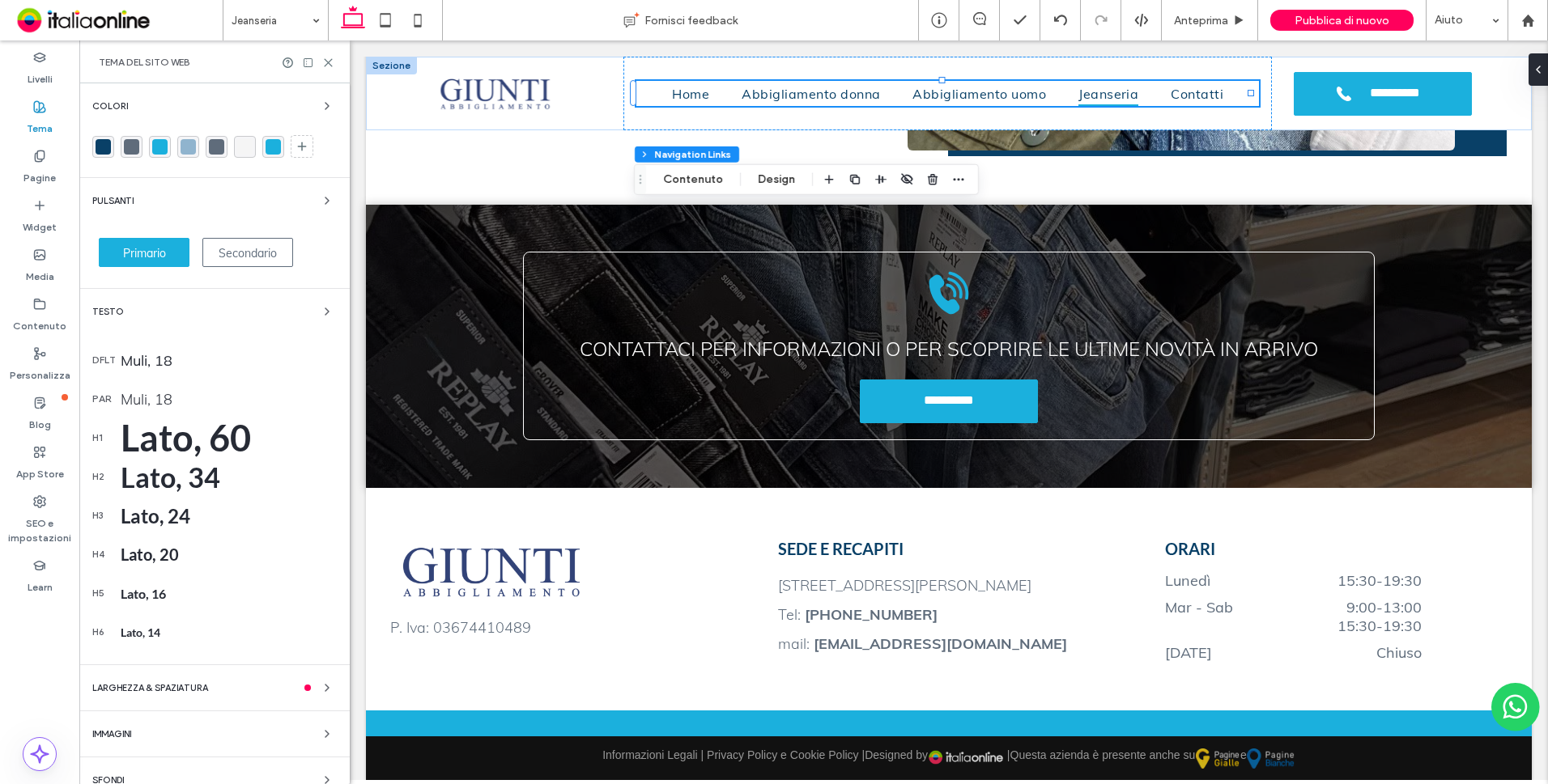
drag, startPoint x: 39, startPoint y: 165, endPoint x: 83, endPoint y: 172, distance: 44.6
click at [39, 165] on label "Pagine" at bounding box center [40, 174] width 33 height 23
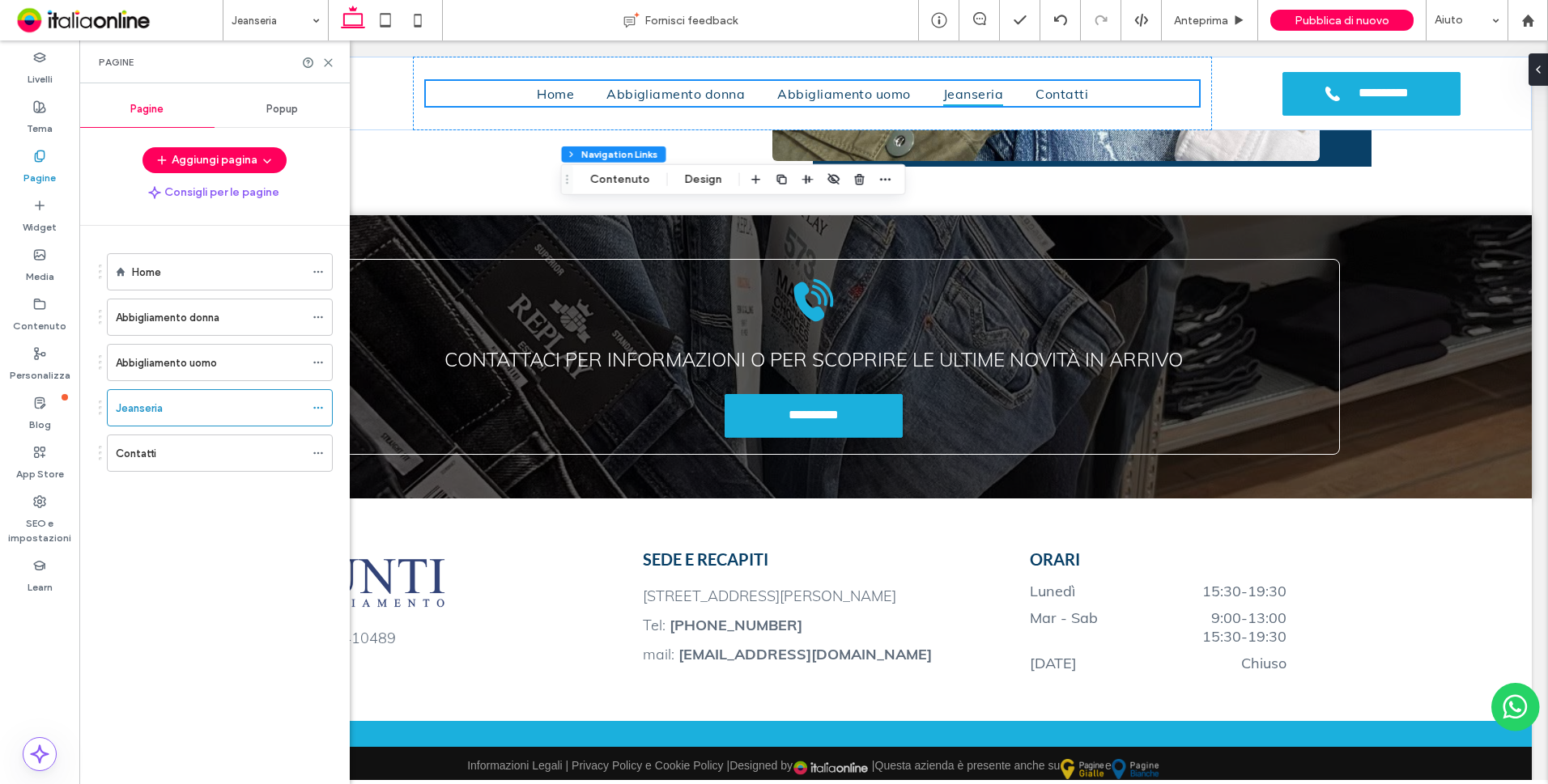
scroll to position [1500, 0]
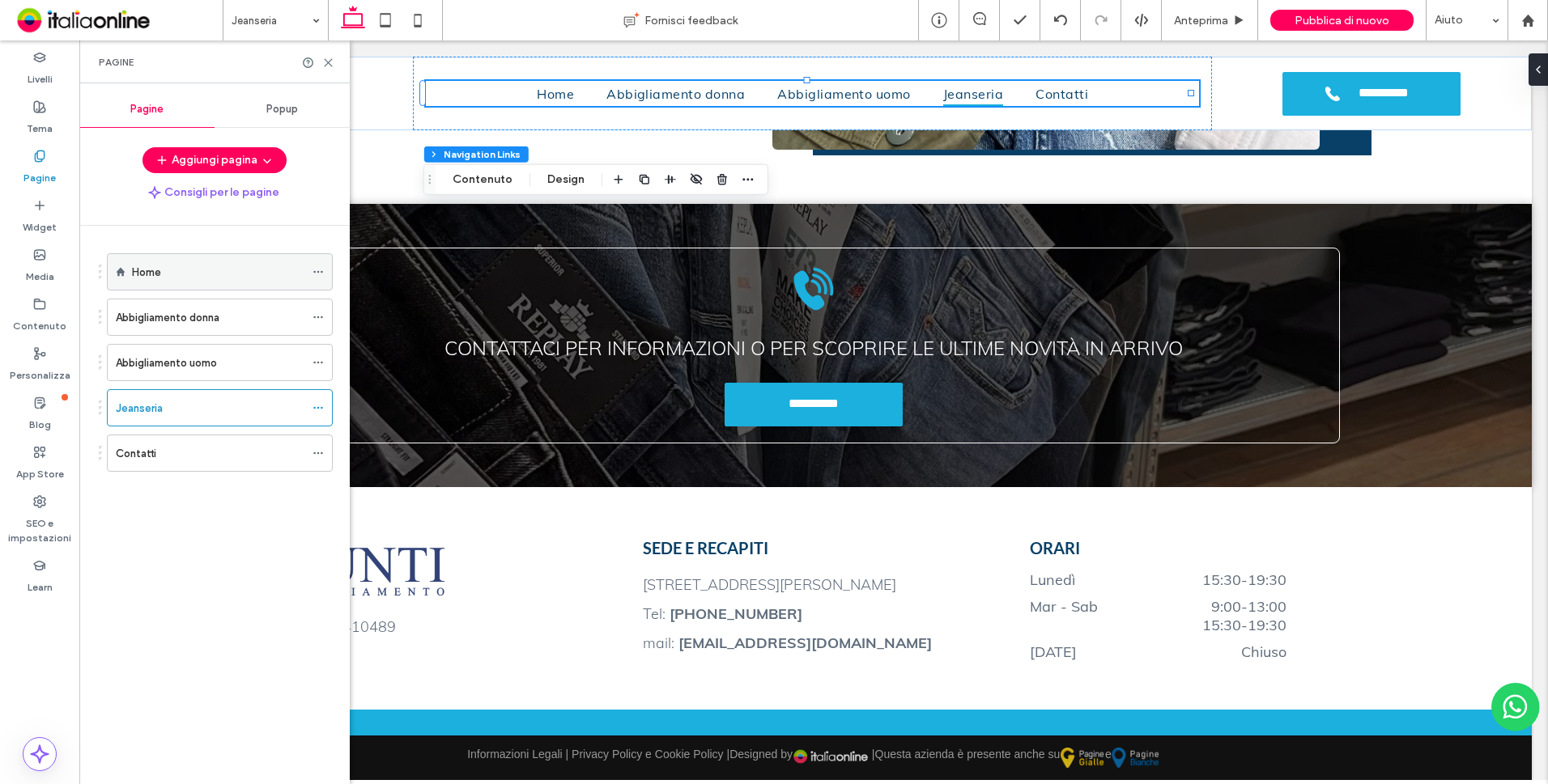
click at [152, 276] on label "Home" at bounding box center [146, 272] width 29 height 29
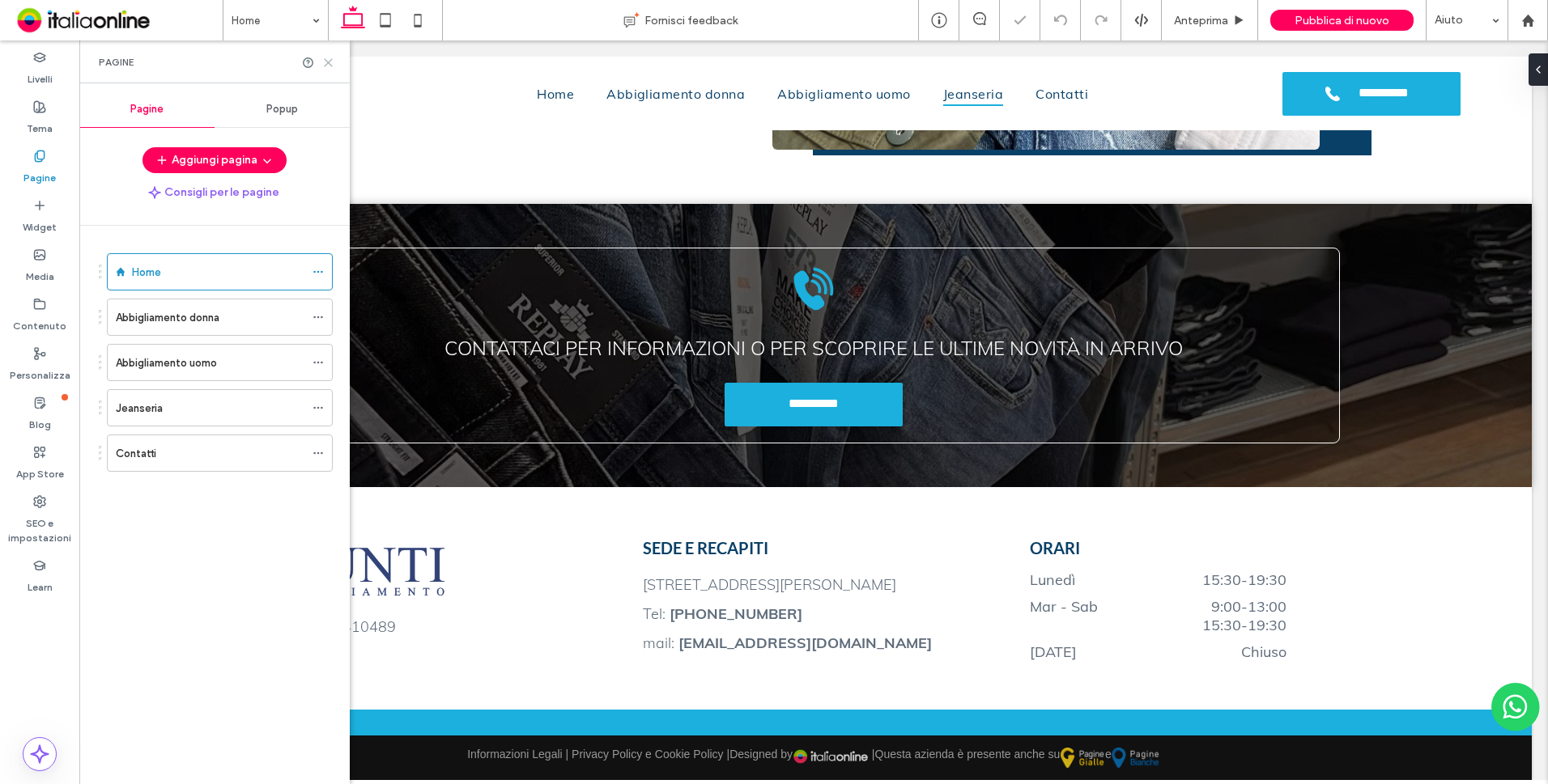
click at [330, 61] on icon at bounding box center [328, 62] width 12 height 12
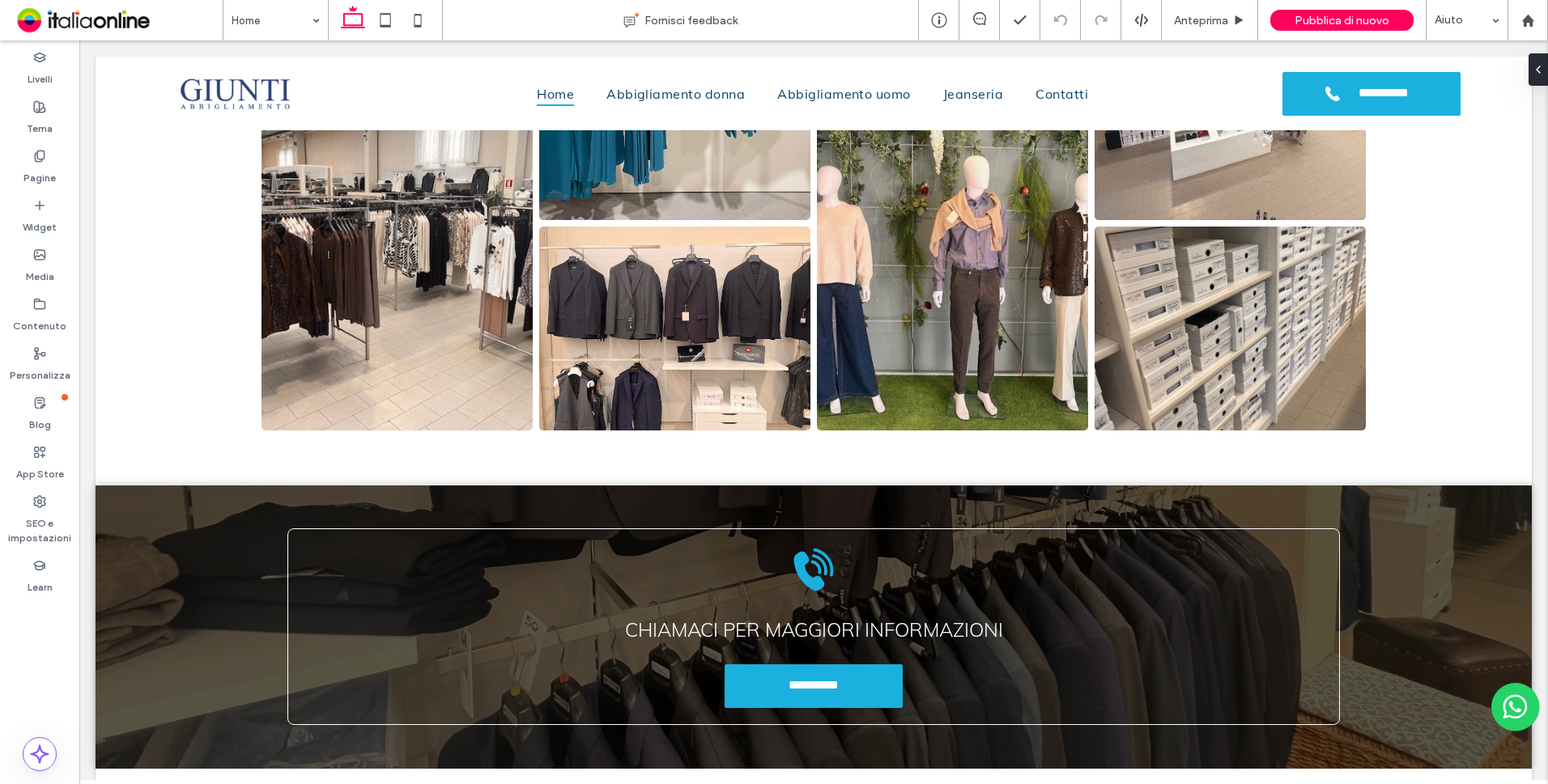
scroll to position [2655, 0]
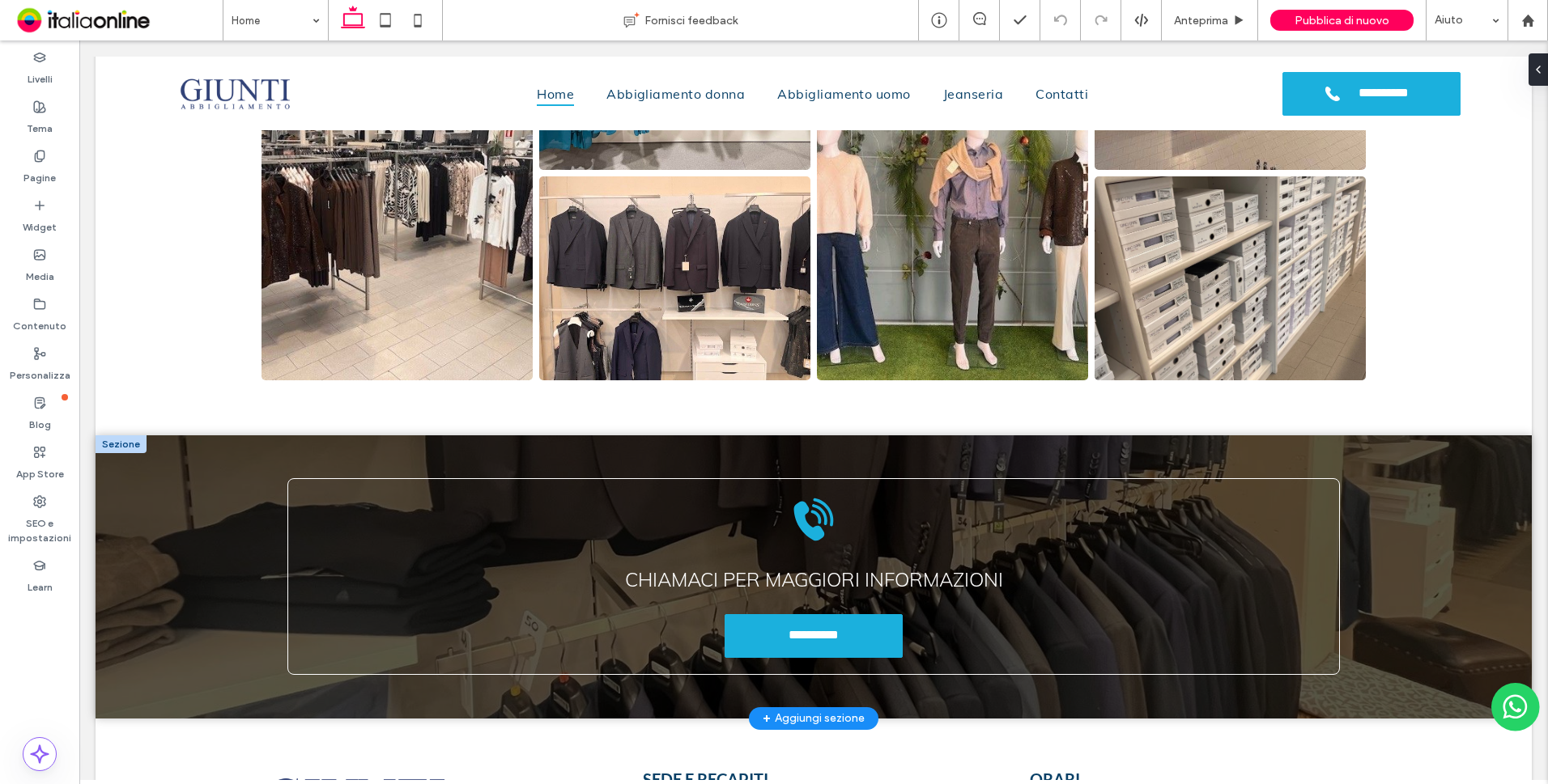
click at [119, 447] on div at bounding box center [122, 444] width 51 height 18
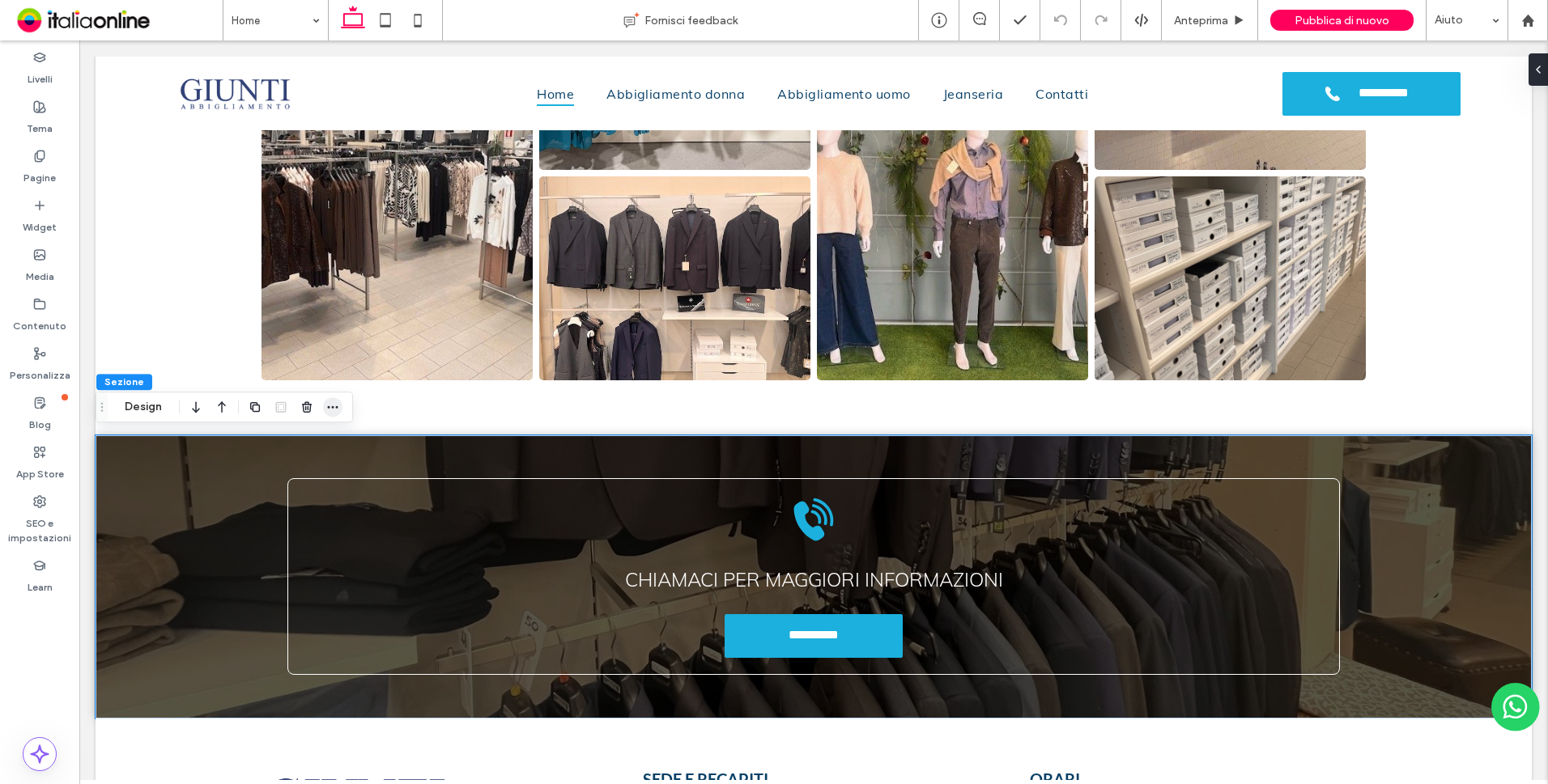
click at [330, 407] on icon "button" at bounding box center [332, 407] width 13 height 13
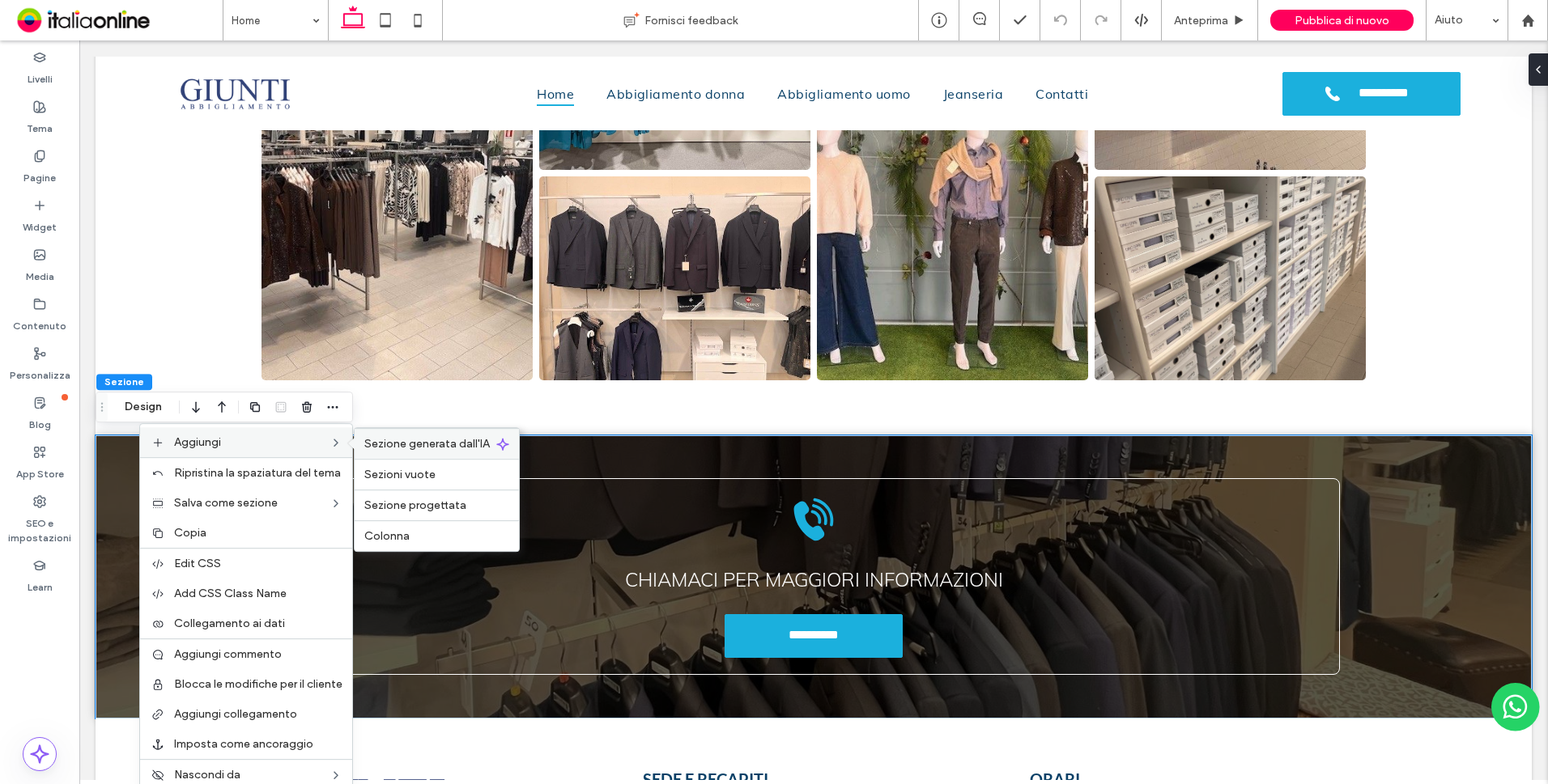
click at [390, 443] on span "Sezione generata dall'IA" at bounding box center [427, 443] width 125 height 14
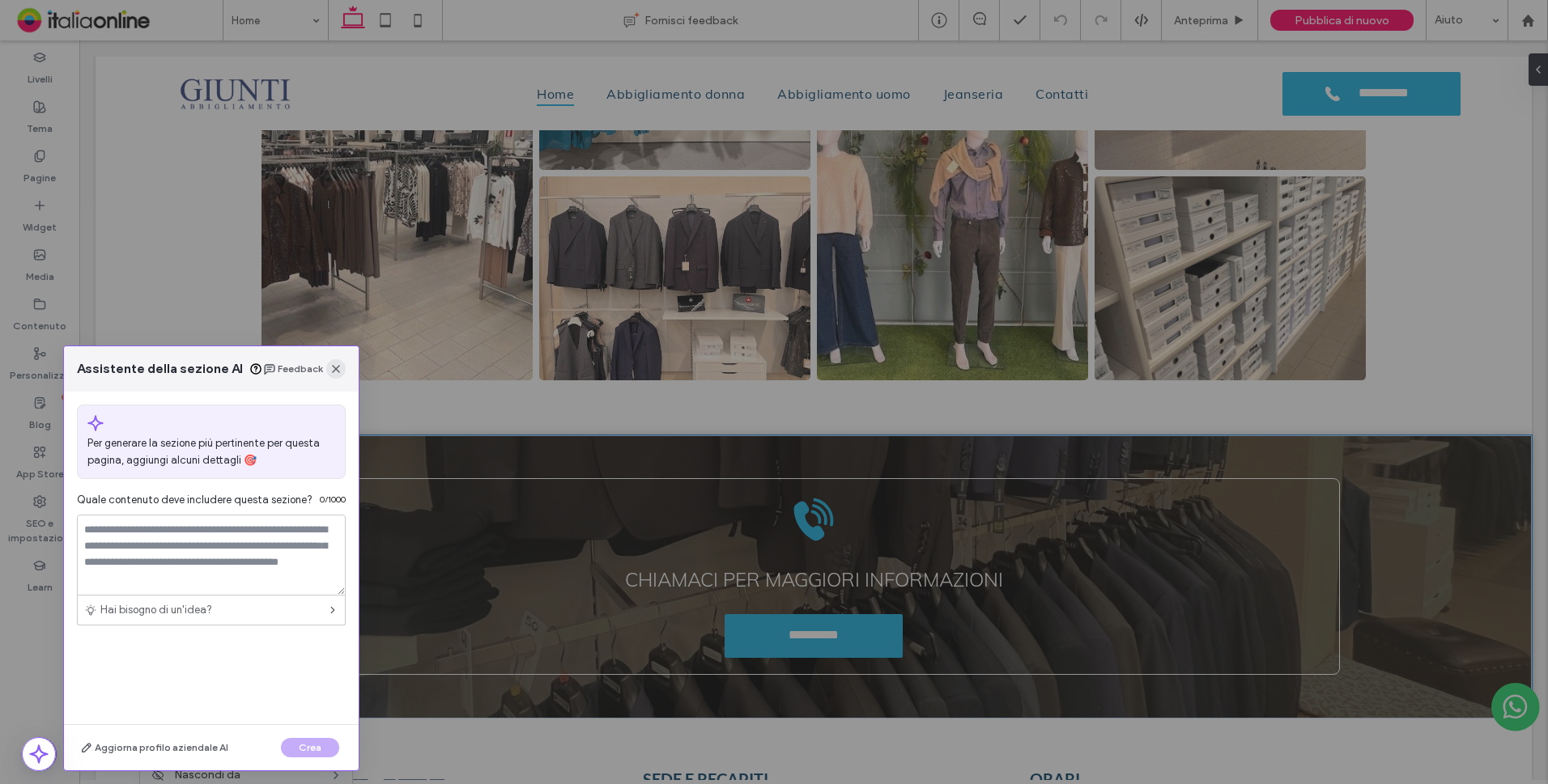
drag, startPoint x: 338, startPoint y: 369, endPoint x: 252, endPoint y: 330, distance: 94.4
click at [338, 369] on icon "button" at bounding box center [336, 368] width 13 height 13
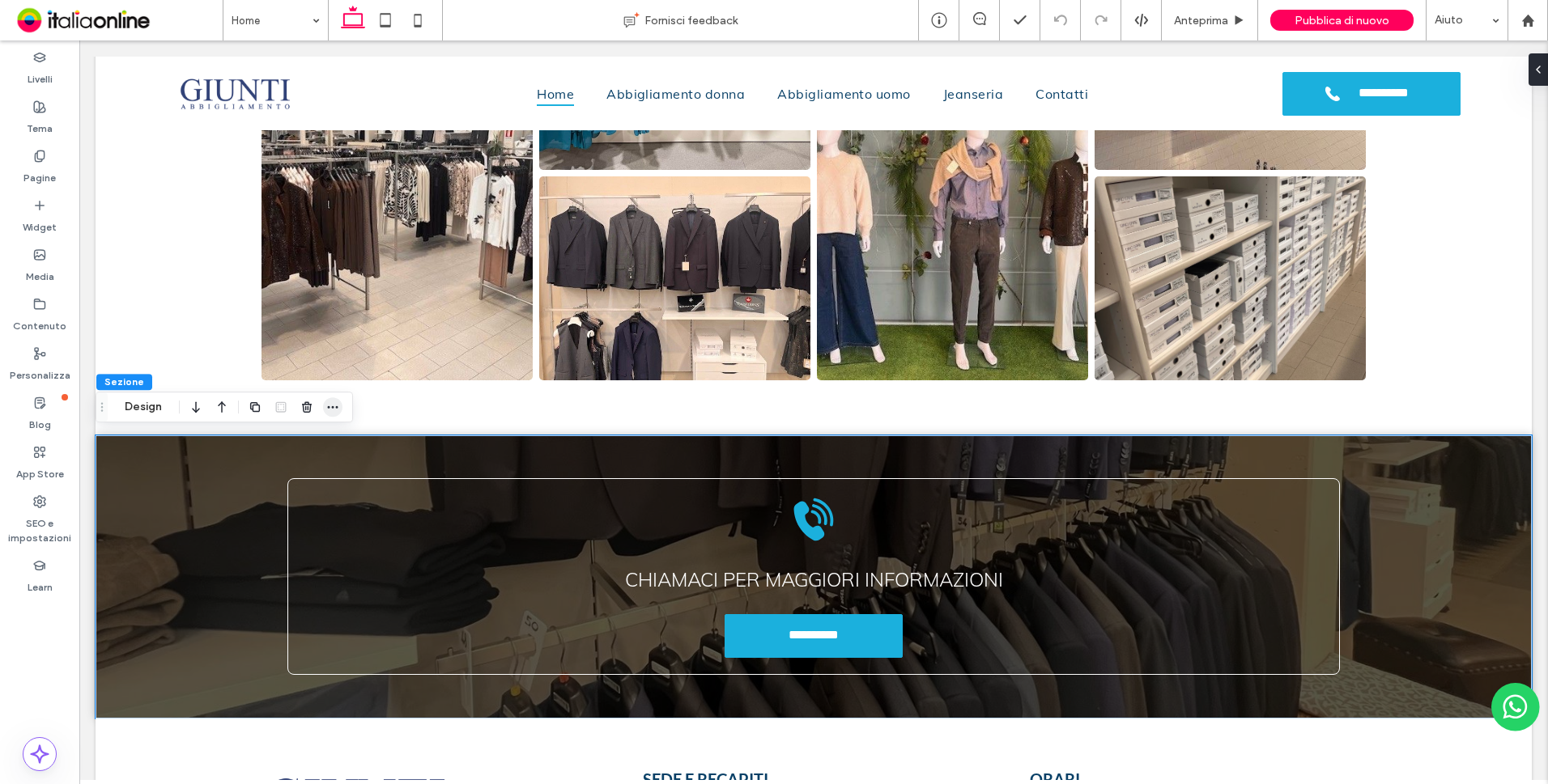
drag, startPoint x: 331, startPoint y: 404, endPoint x: 343, endPoint y: 406, distance: 12.2
click at [331, 404] on icon "button" at bounding box center [332, 407] width 13 height 13
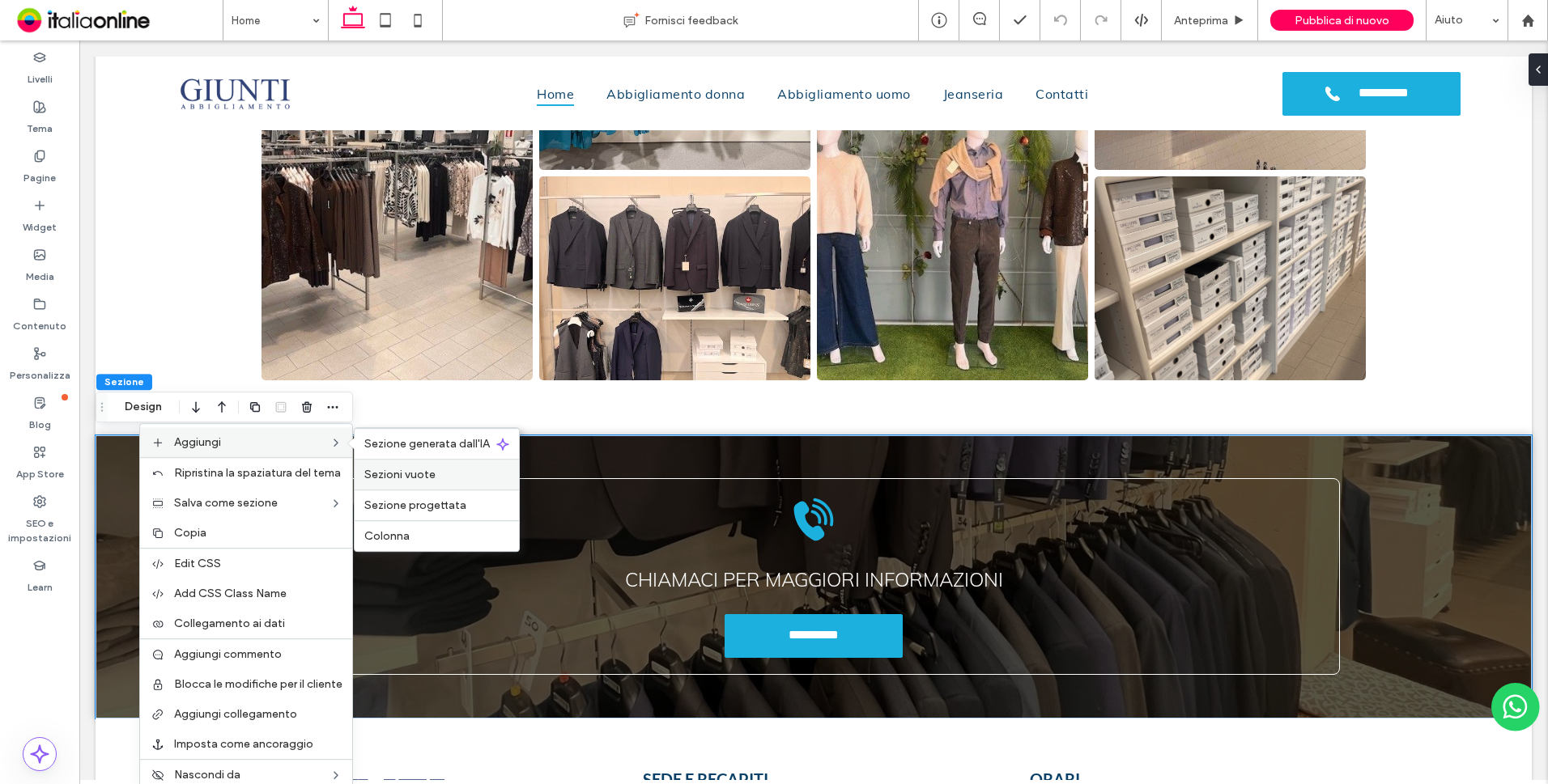
click at [383, 477] on span "Sezioni vuote" at bounding box center [400, 475] width 71 height 14
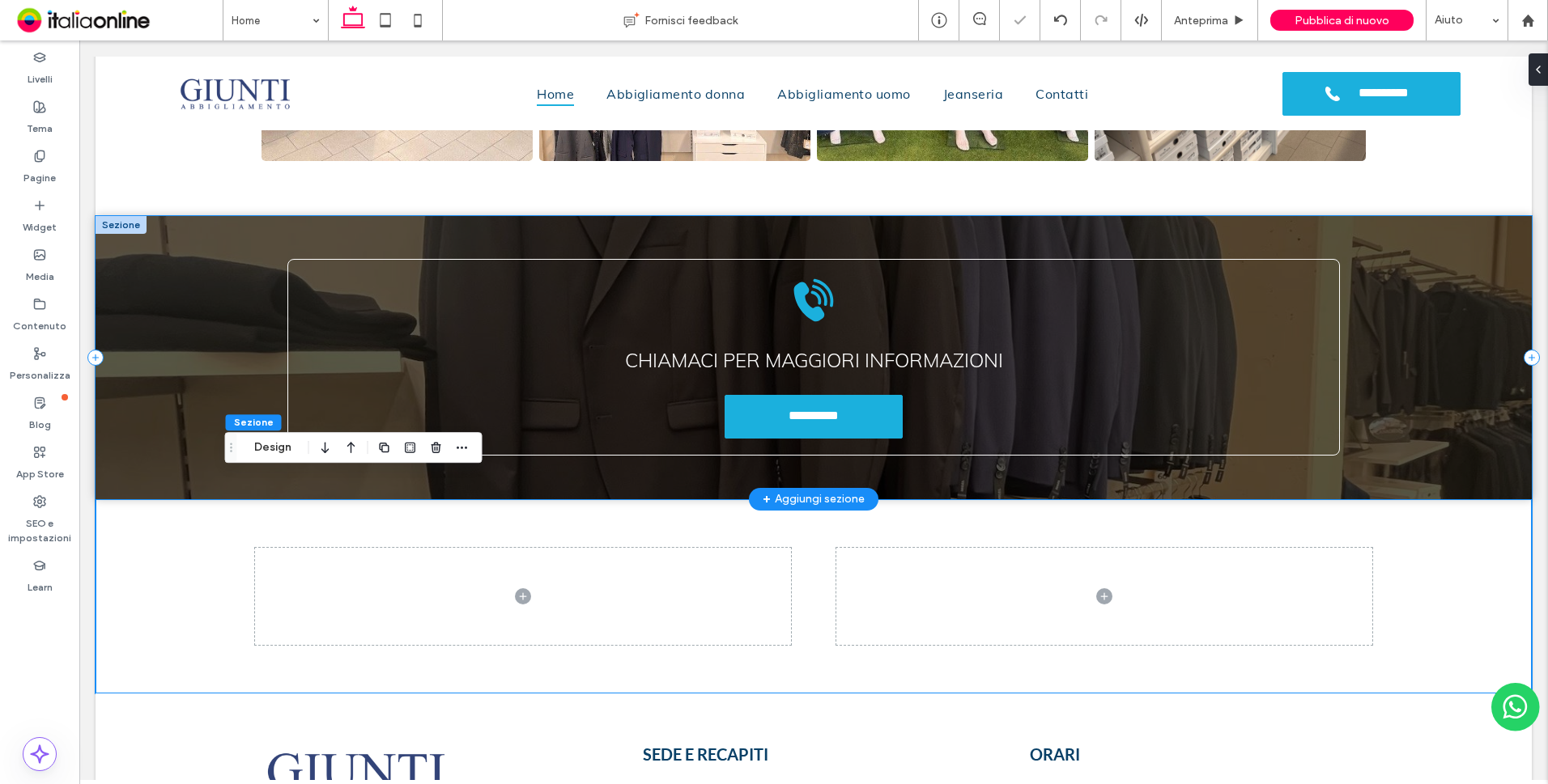
scroll to position [2897, 0]
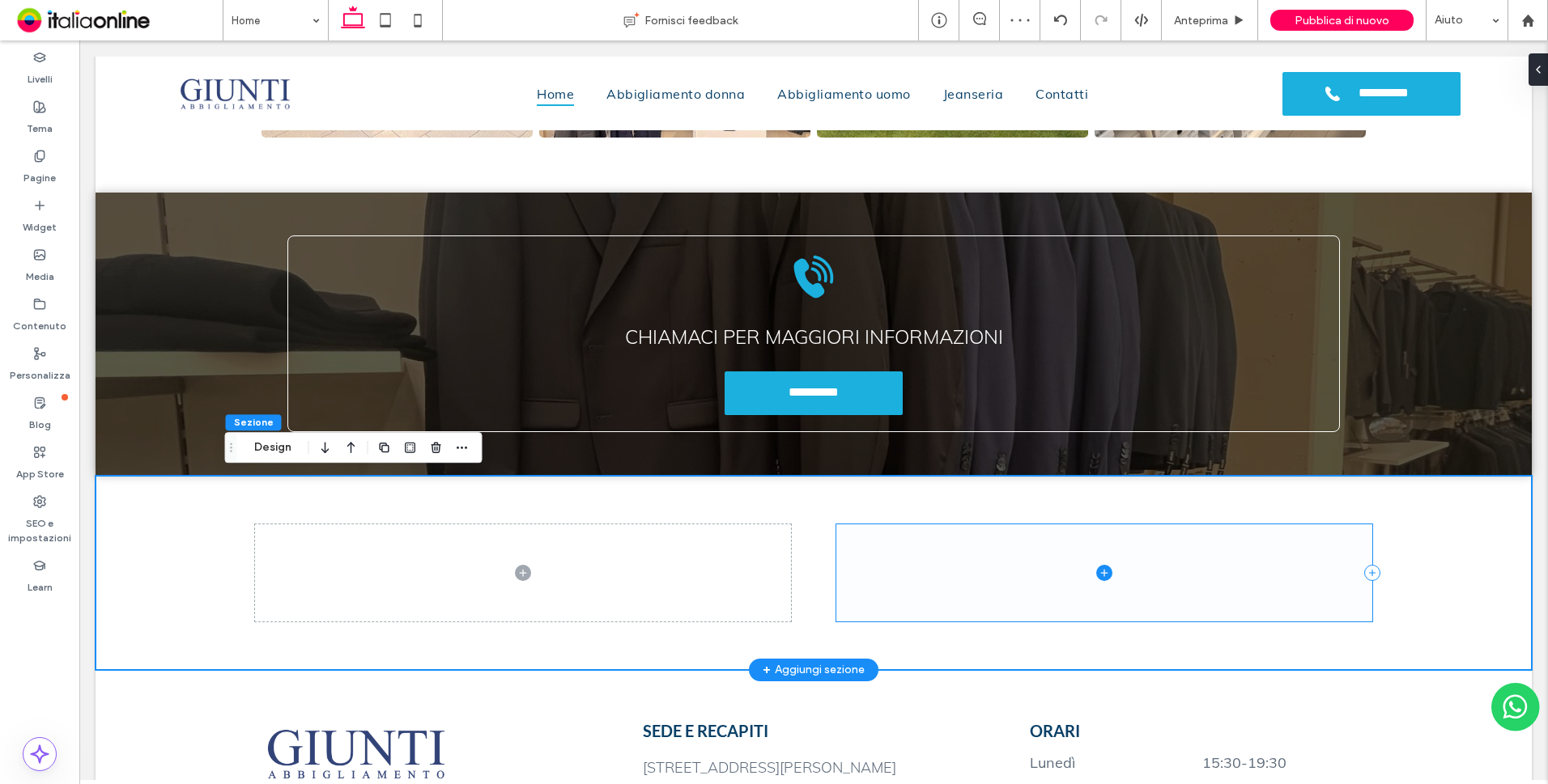
drag, startPoint x: 955, startPoint y: 593, endPoint x: 993, endPoint y: 593, distance: 38.0
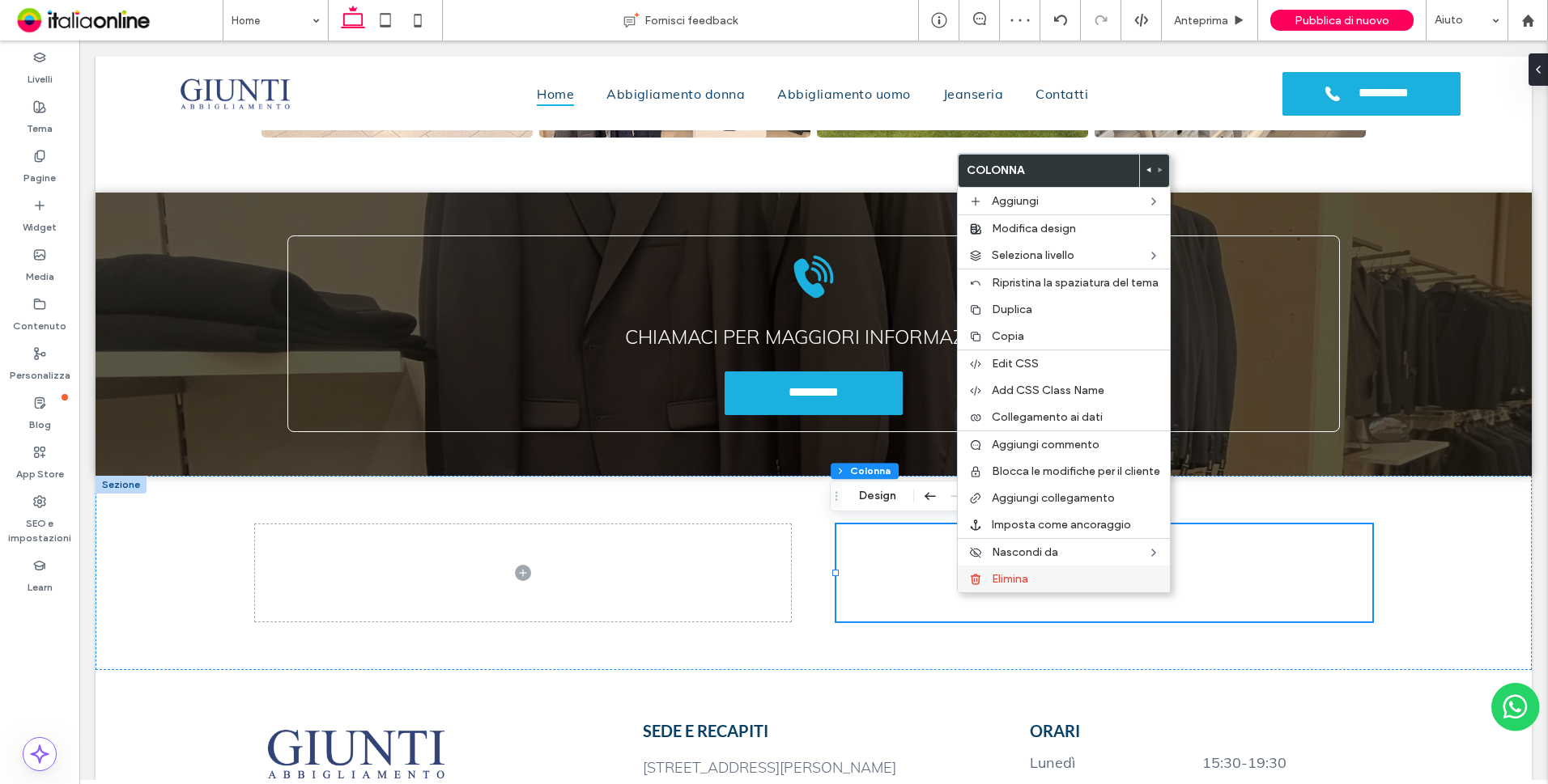
drag, startPoint x: 1002, startPoint y: 573, endPoint x: 980, endPoint y: 567, distance: 22.8
click at [1002, 573] on span "Elimina" at bounding box center [1010, 579] width 37 height 14
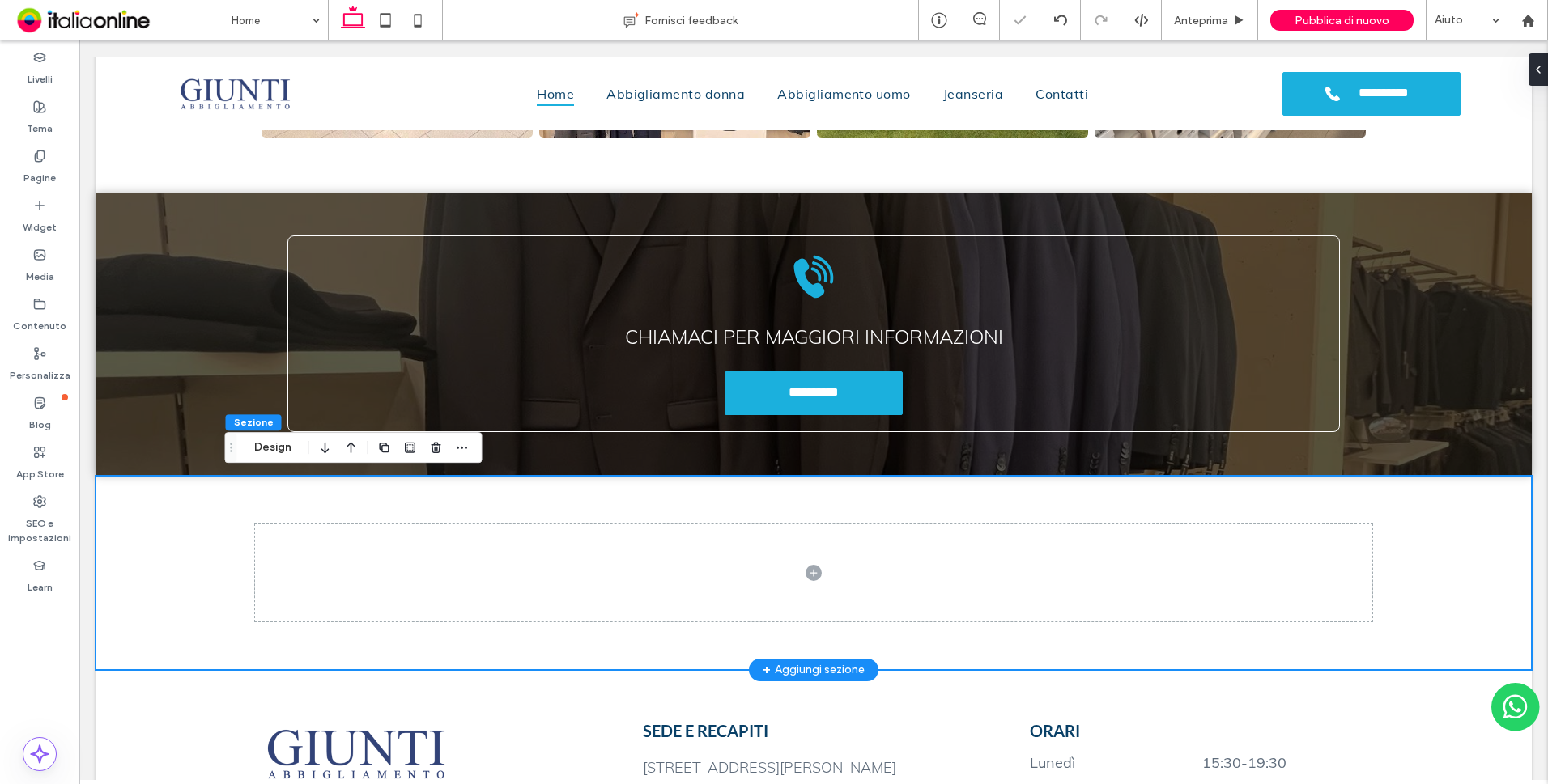
click at [132, 489] on div at bounding box center [814, 573] width 1436 height 195
drag, startPoint x: 258, startPoint y: 450, endPoint x: 249, endPoint y: 415, distance: 36.1
click at [258, 450] on button "Design" at bounding box center [273, 447] width 58 height 20
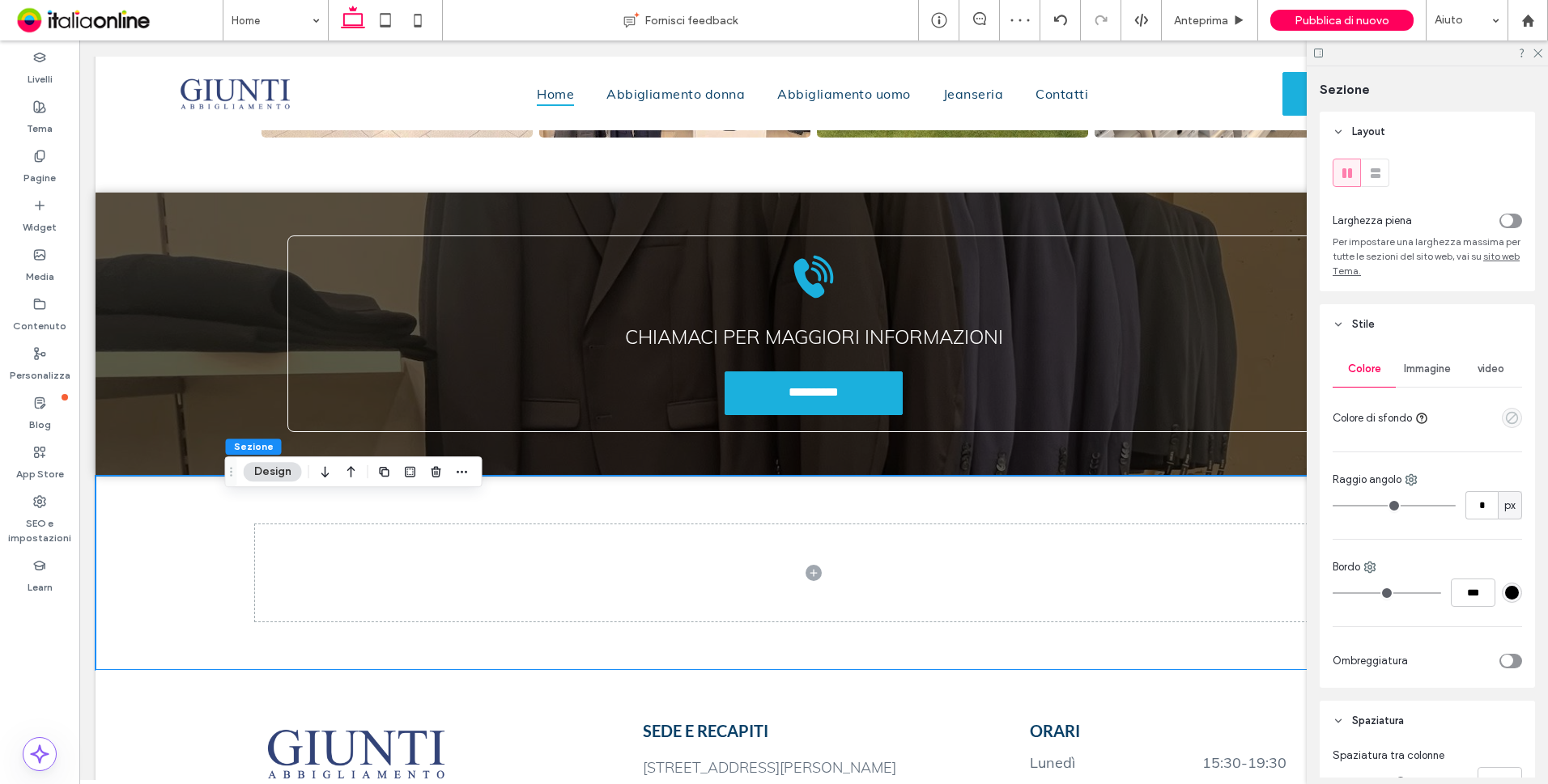
click at [1506, 417] on use "empty color" at bounding box center [1511, 418] width 12 height 12
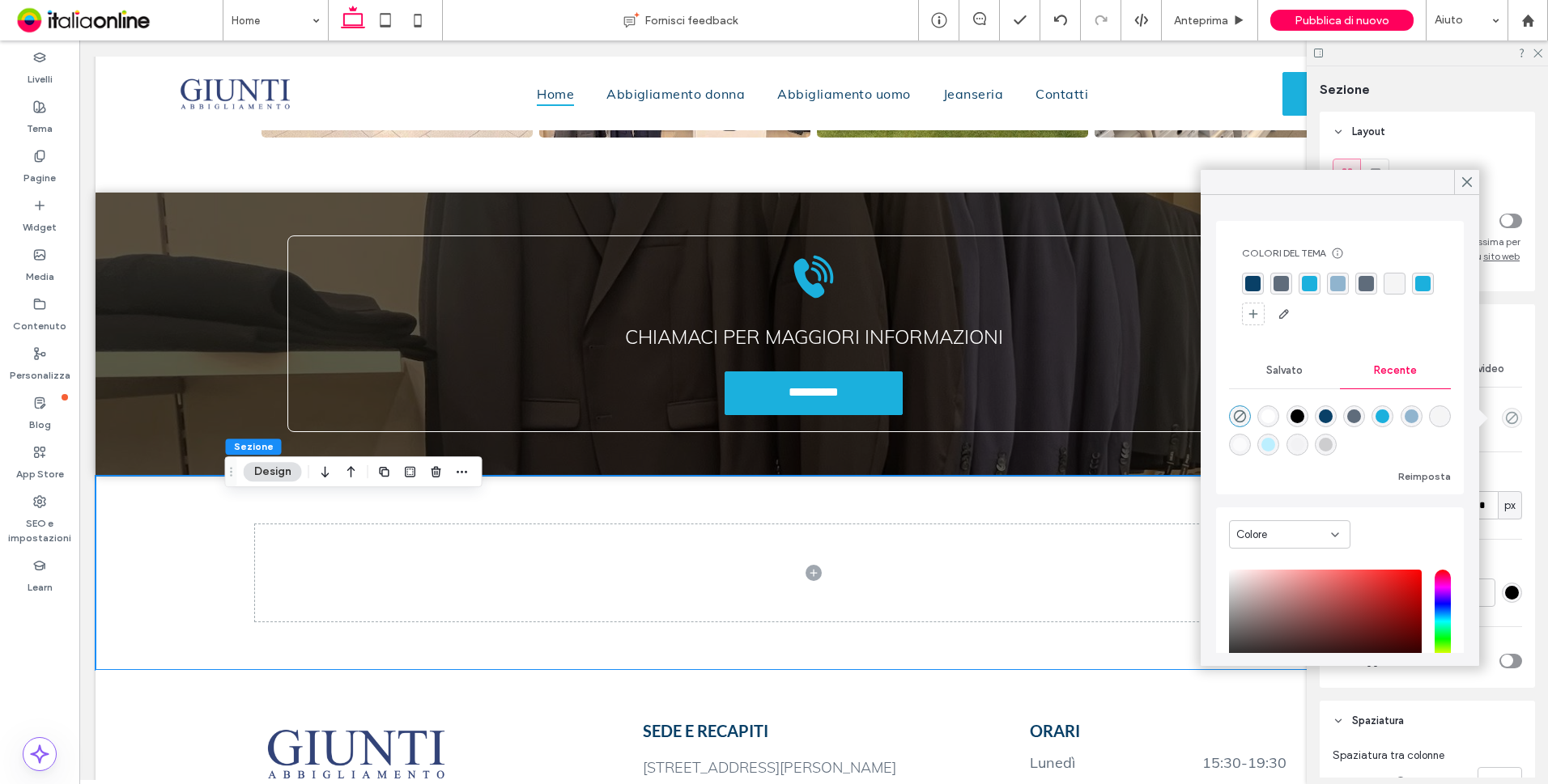
drag, startPoint x: 1315, startPoint y: 289, endPoint x: 1323, endPoint y: 284, distance: 9.4
click at [1315, 289] on div "rgba(27, 176, 221, 1)" at bounding box center [1310, 283] width 16 height 16
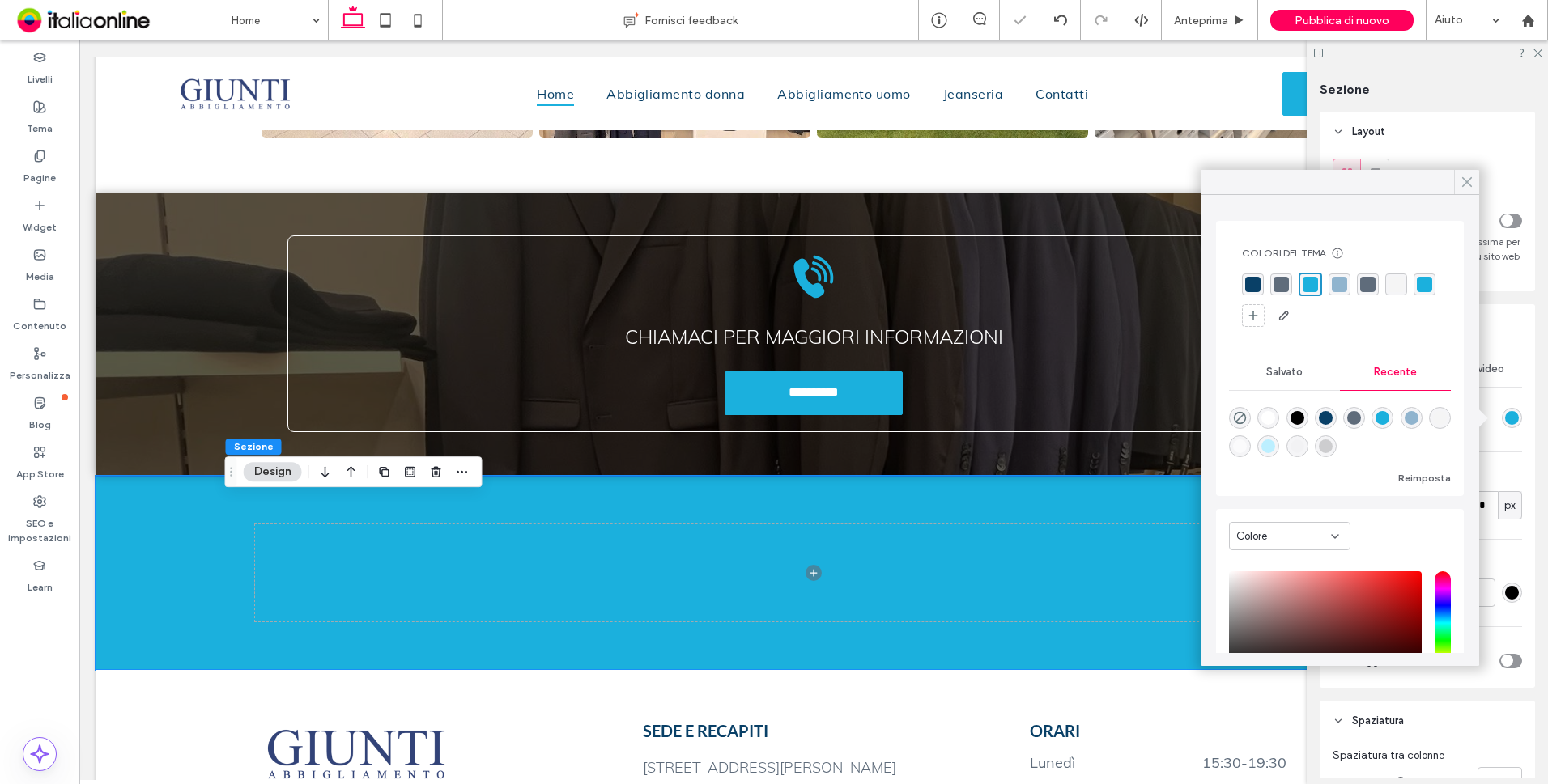
click at [1468, 184] on use at bounding box center [1467, 182] width 8 height 9
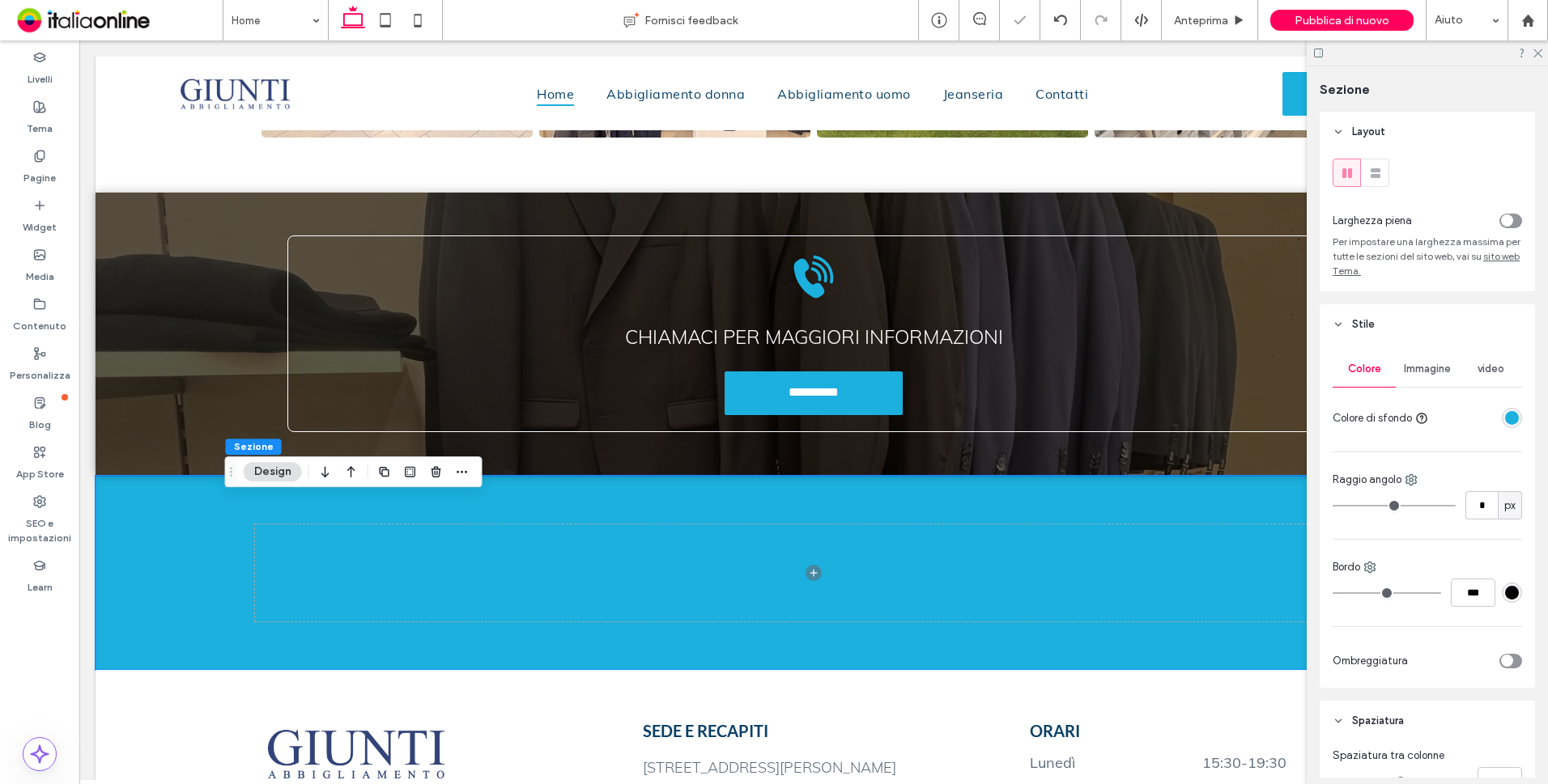
click at [1507, 423] on div "rgba(27, 176, 221, 1)" at bounding box center [1511, 418] width 14 height 14
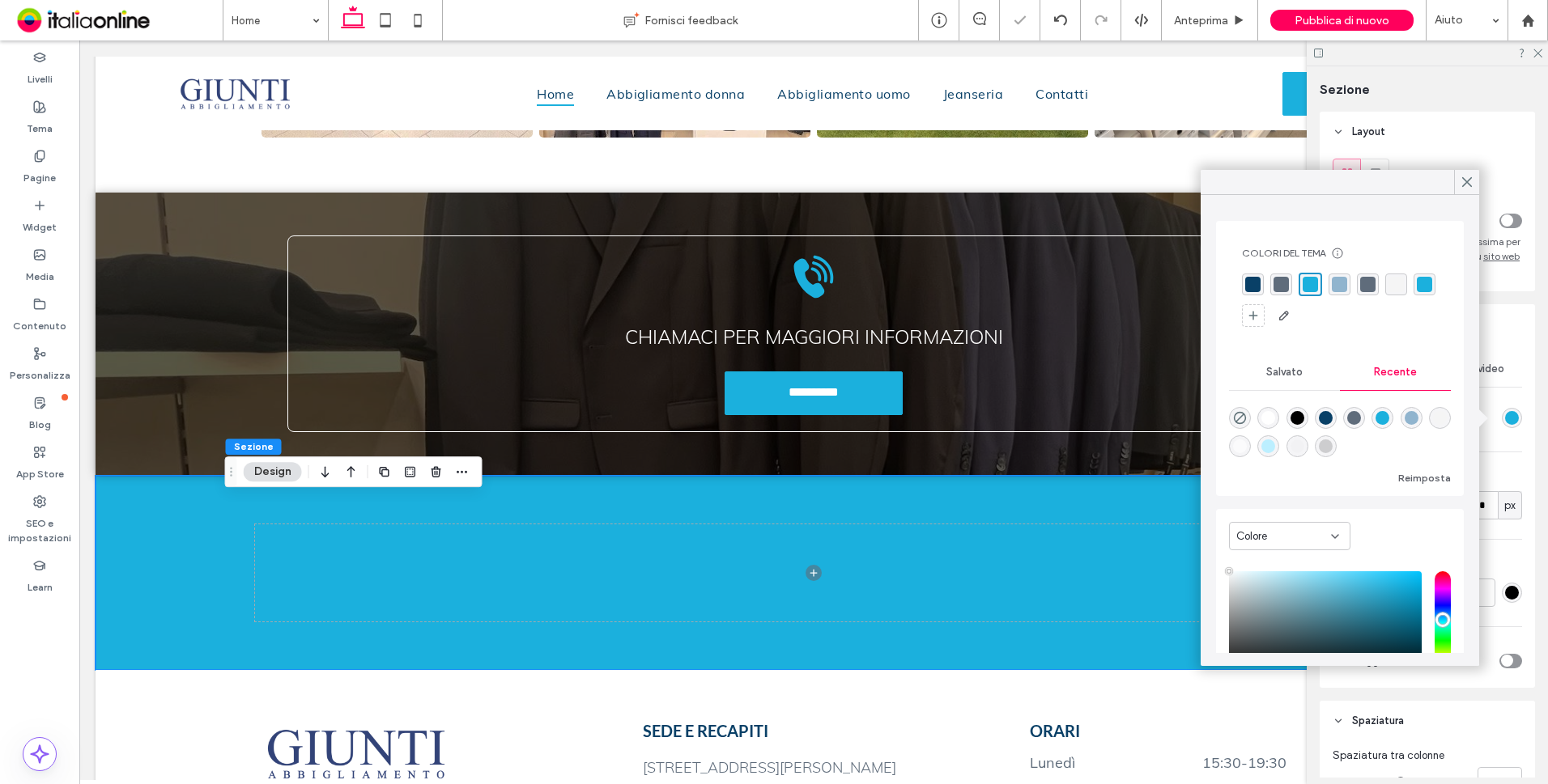
type input "****"
click at [1341, 285] on div "rgba(144, 180, 206, 1)" at bounding box center [1340, 284] width 16 height 16
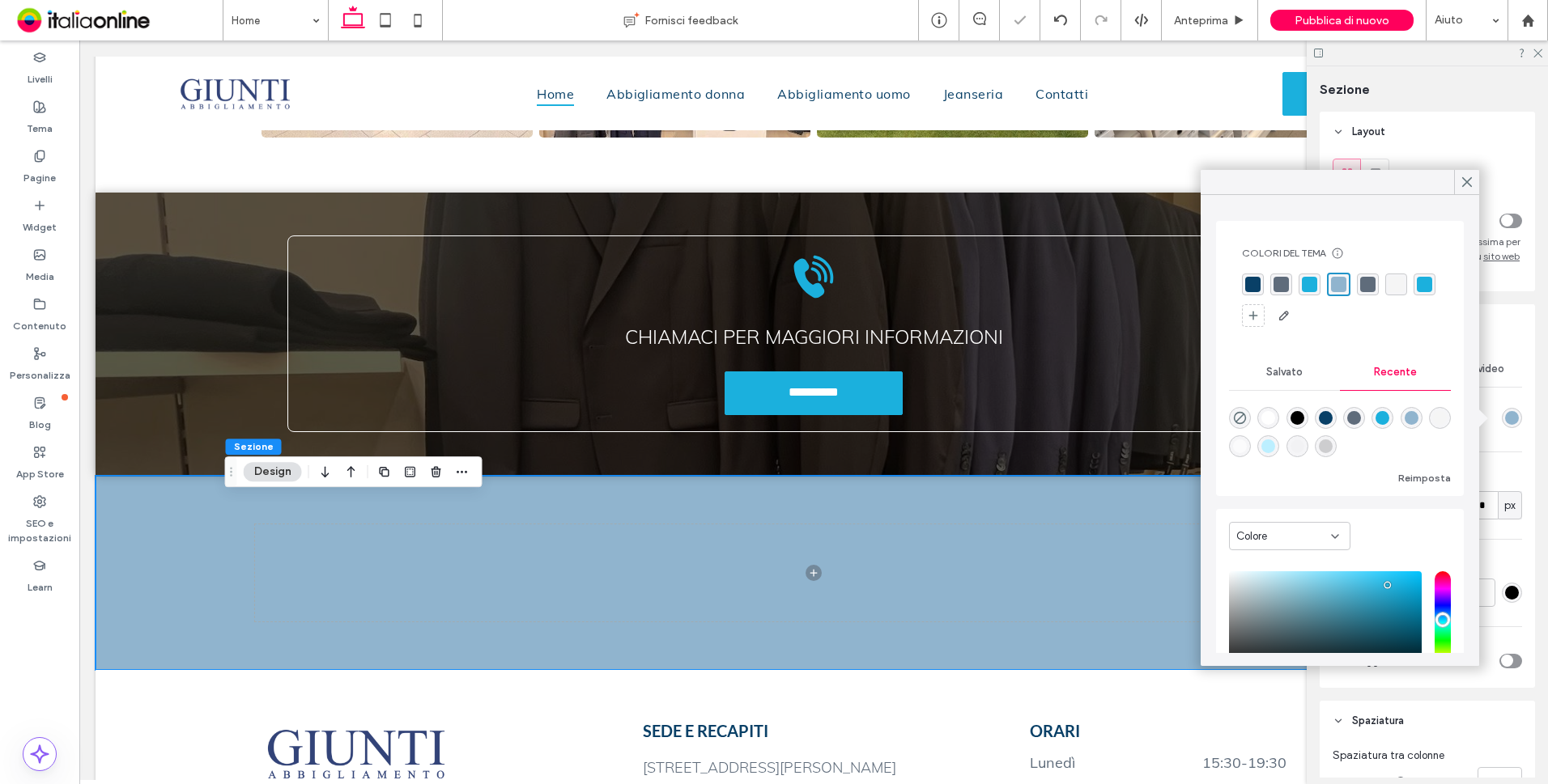
click at [1366, 285] on div "rgba(95, 108, 123, 1)" at bounding box center [1368, 284] width 16 height 16
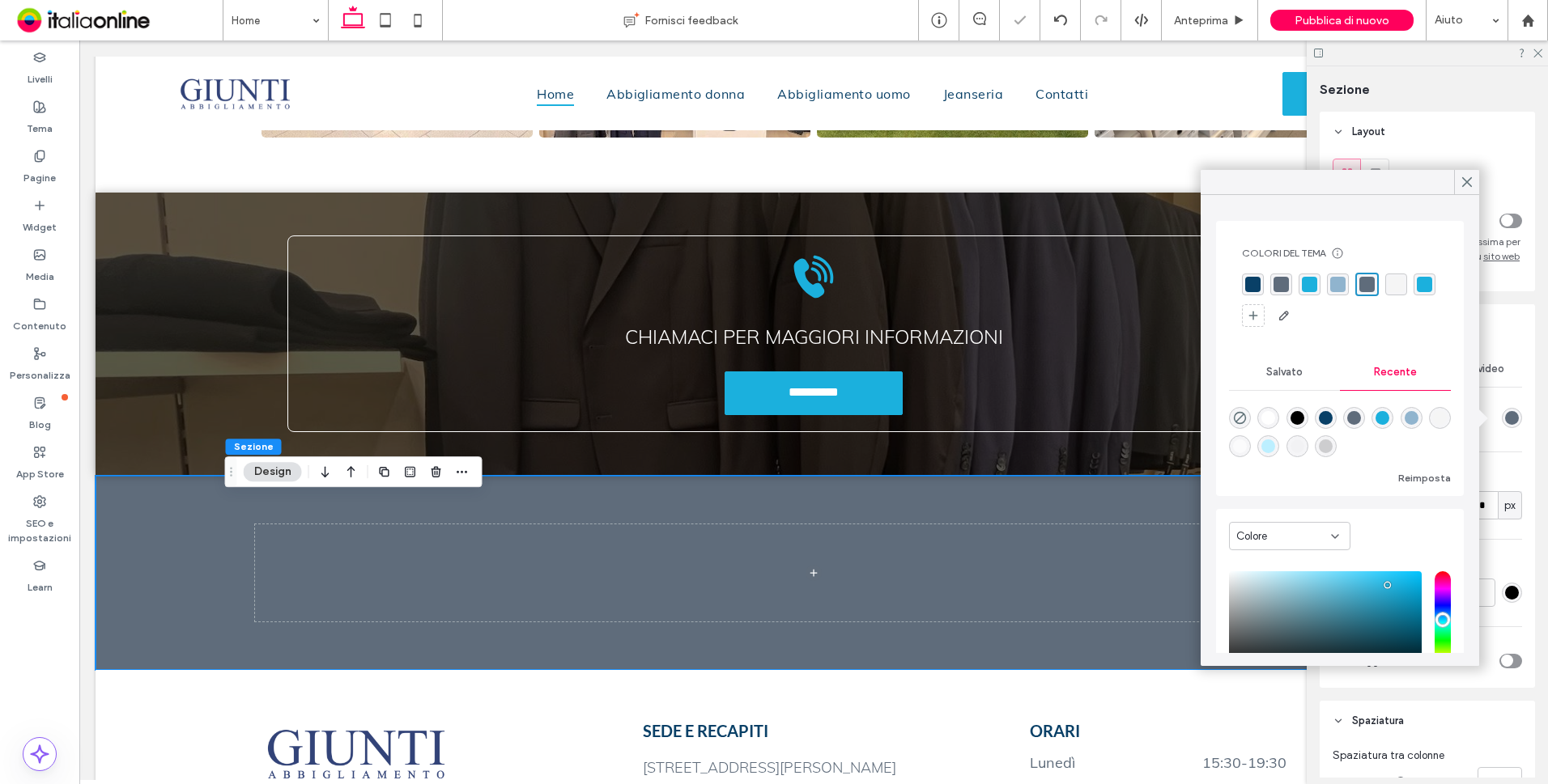
click at [1249, 284] on div "rgba(9, 64, 103, 1)" at bounding box center [1253, 284] width 16 height 16
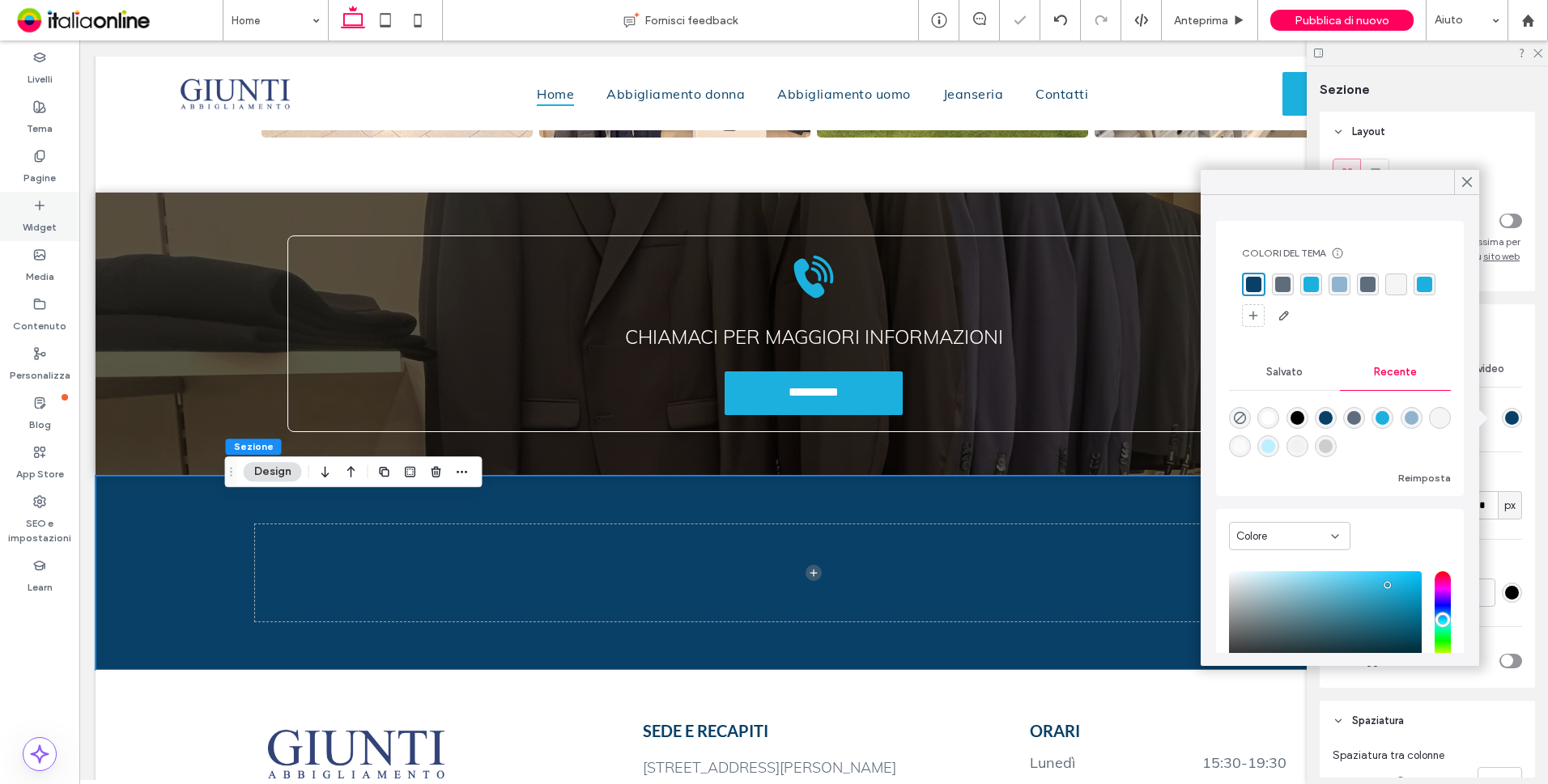
click at [41, 199] on icon at bounding box center [40, 205] width 13 height 13
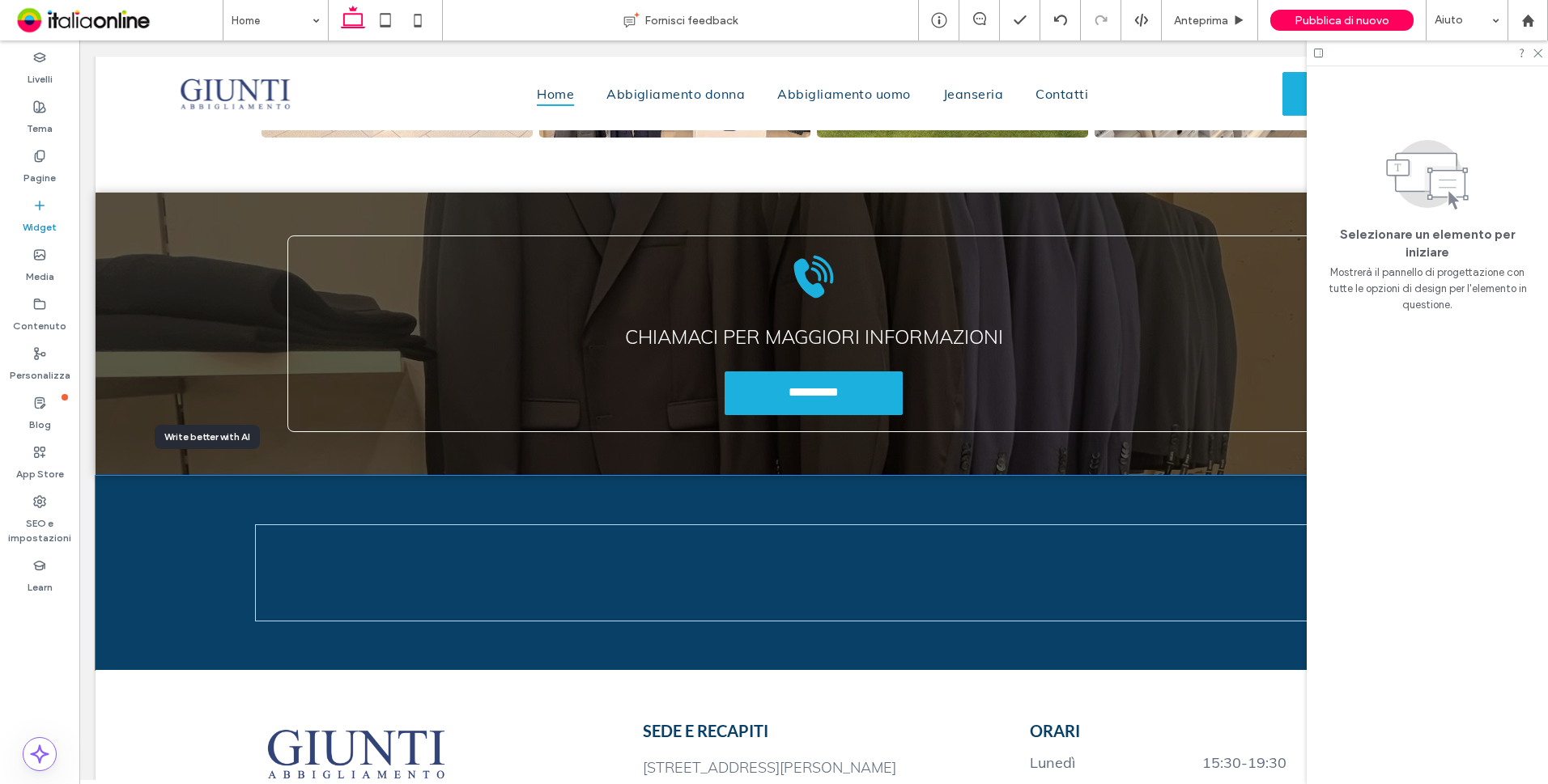
scroll to position [2914, 0]
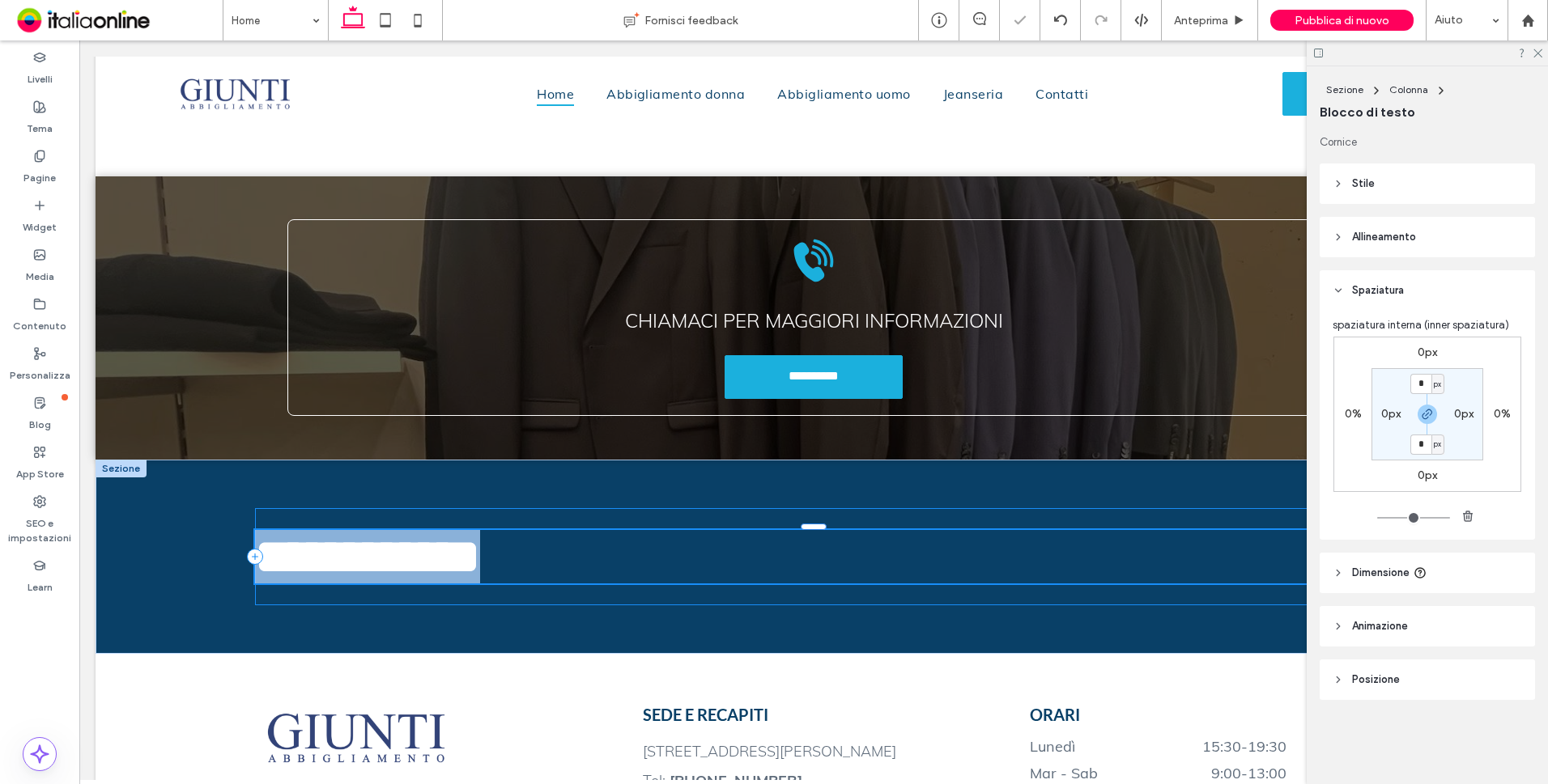
type input "****"
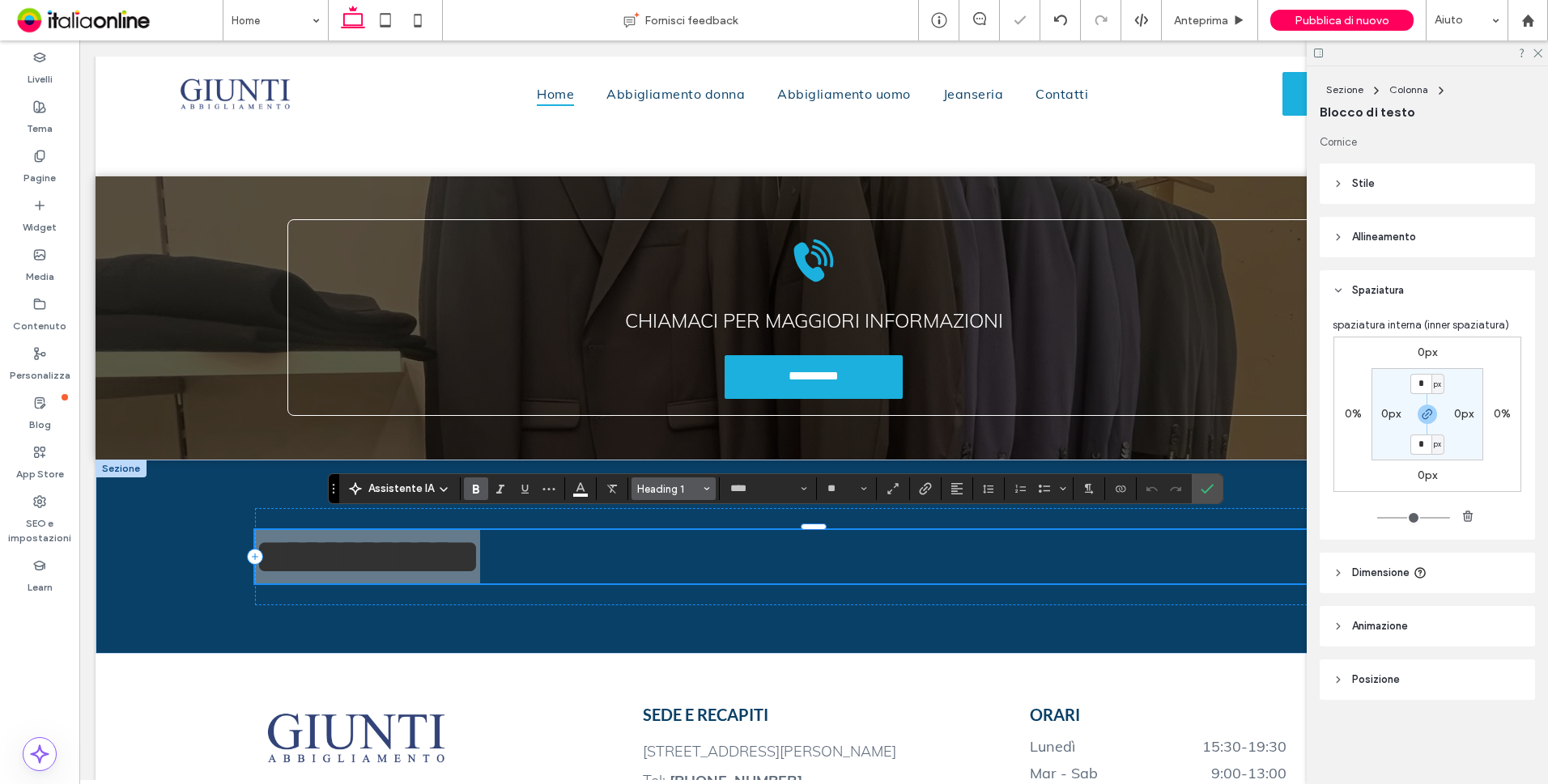
click at [667, 486] on span "Heading 1" at bounding box center [669, 489] width 63 height 12
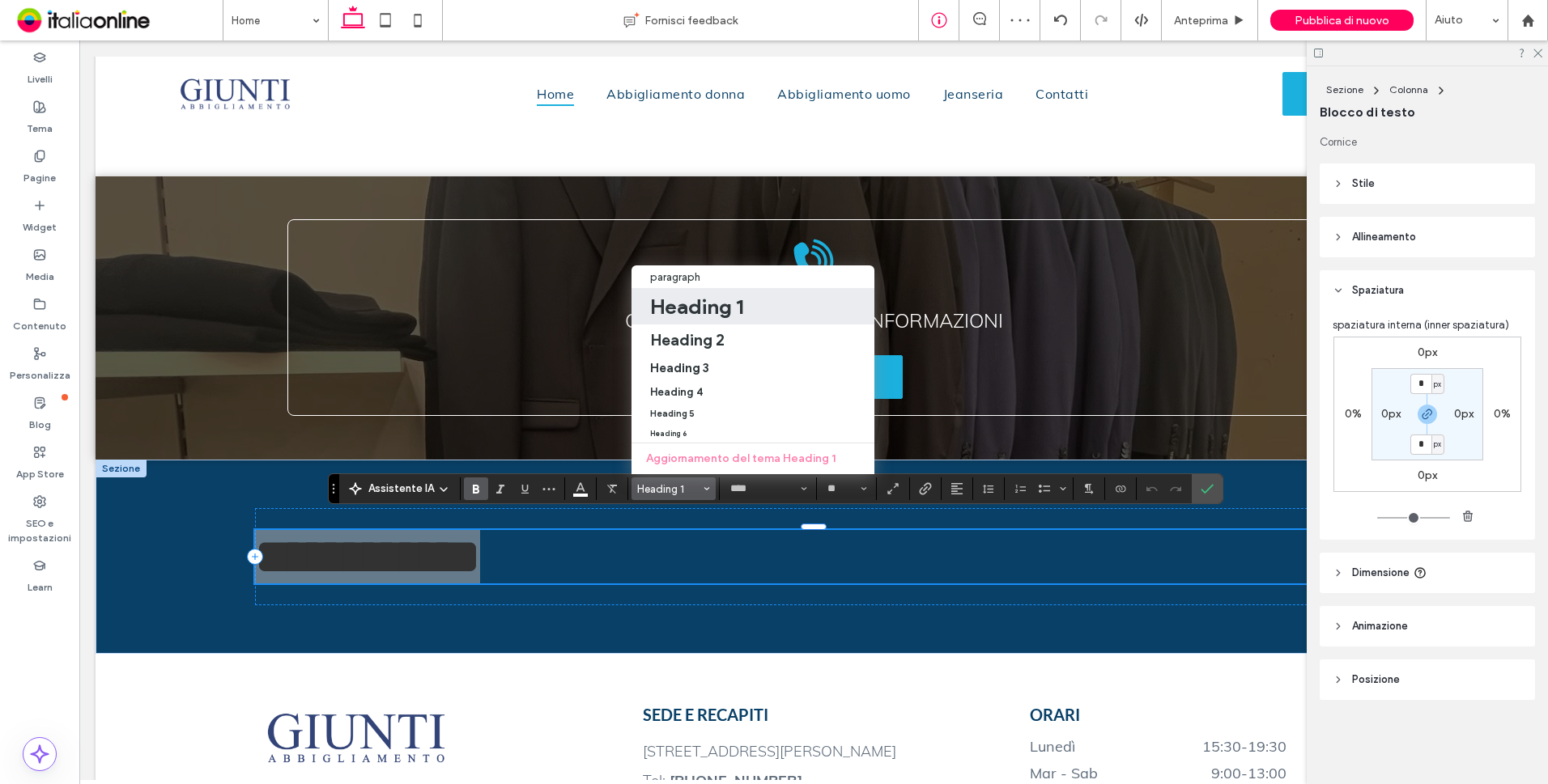
drag, startPoint x: 694, startPoint y: 360, endPoint x: 929, endPoint y: 33, distance: 402.7
click at [694, 360] on h3 "Heading 3" at bounding box center [680, 368] width 59 height 16
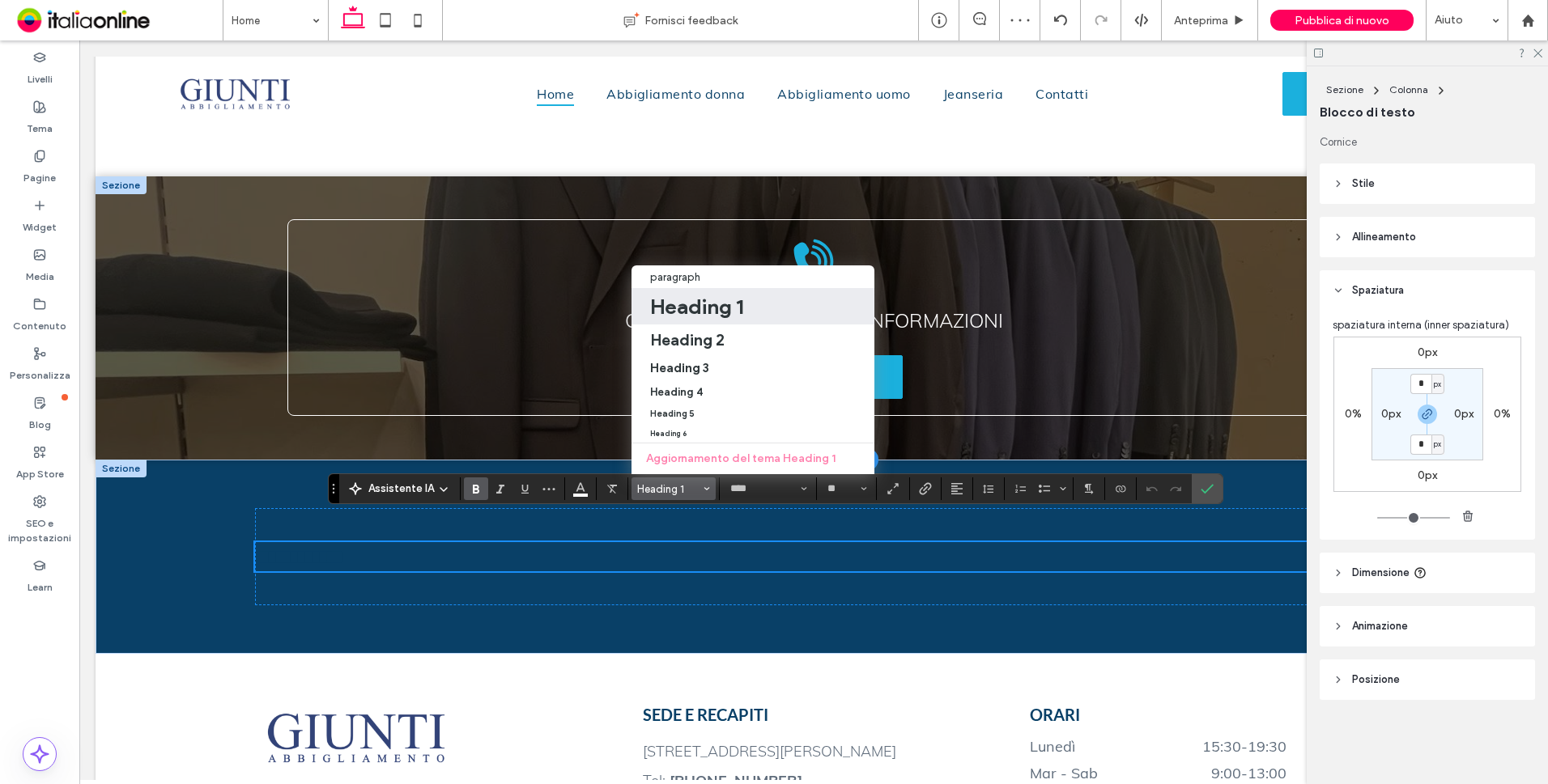
type input "**"
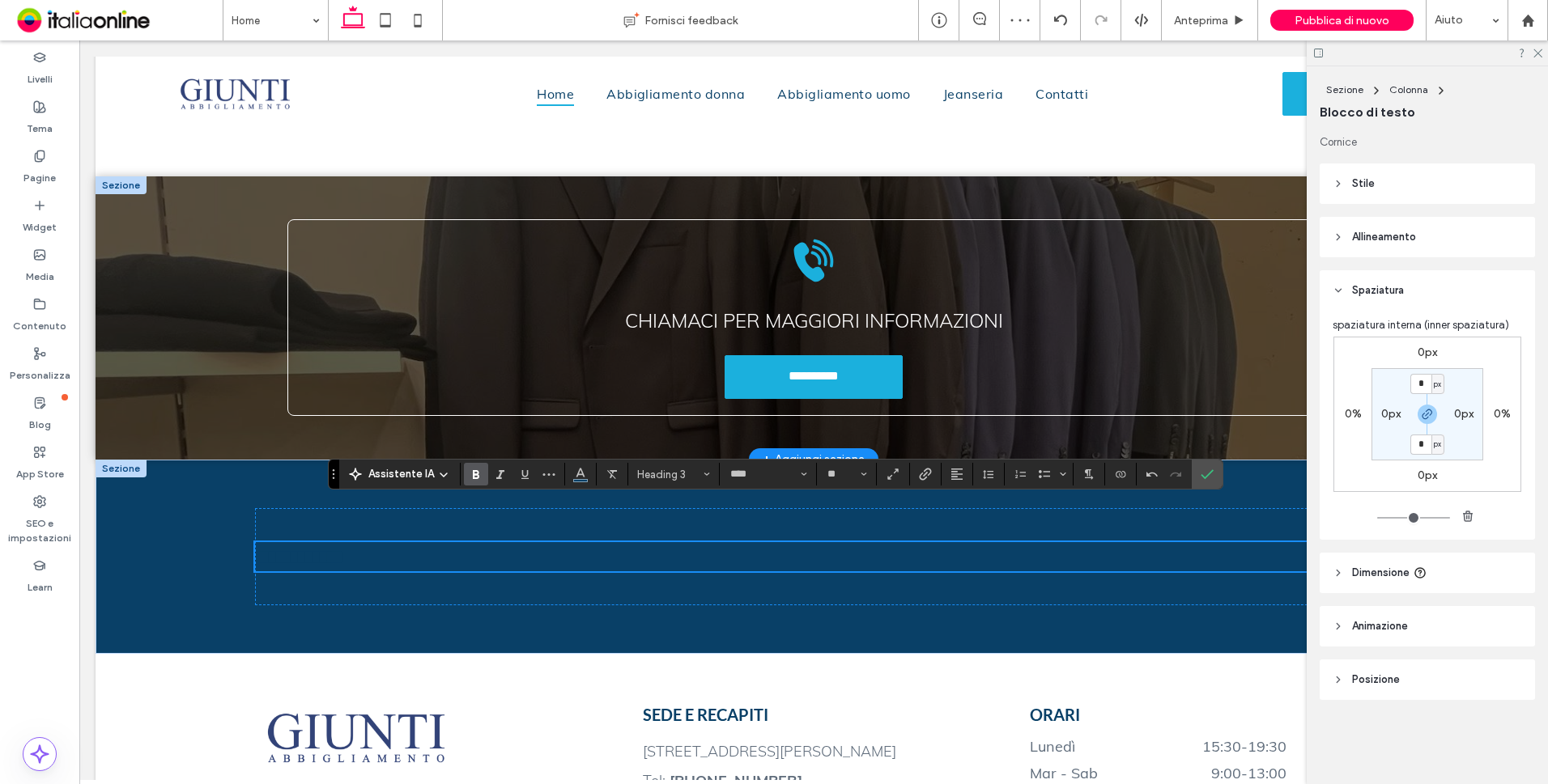
scroll to position [2929, 0]
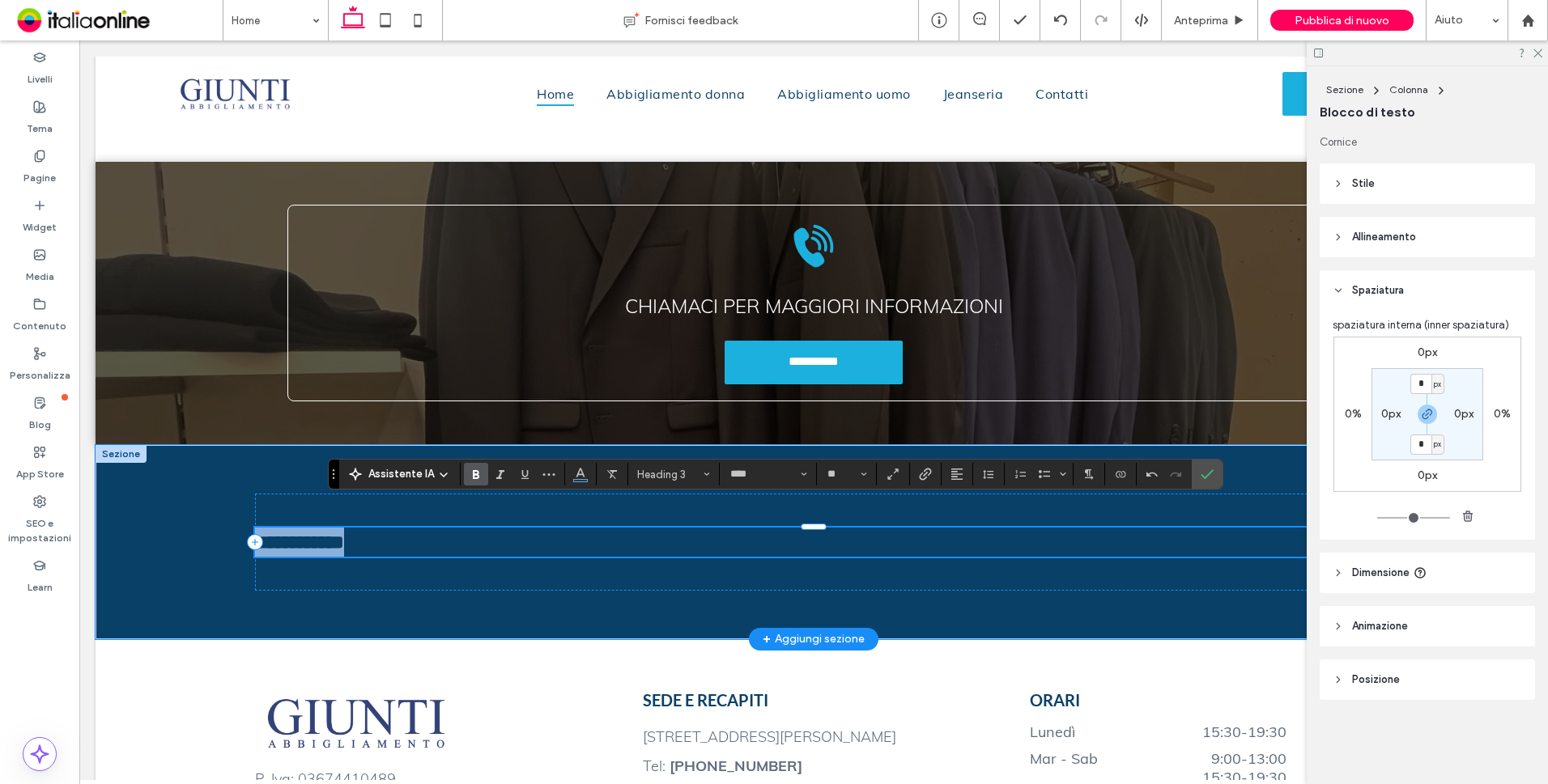
paste div
type input "****"
type input "**"
type input "****"
type input "**"
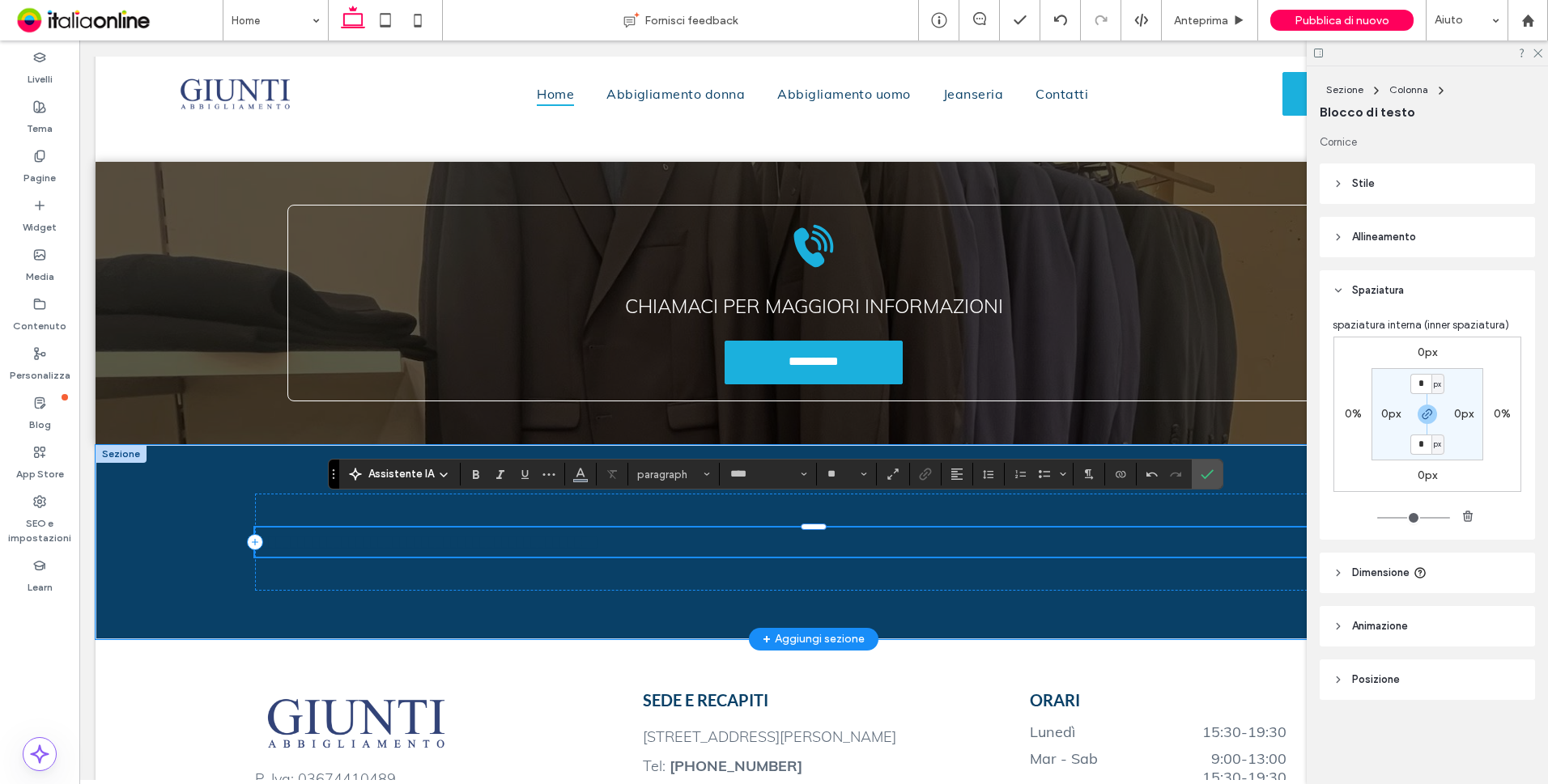
click at [293, 532] on span "**********" at bounding box center [427, 542] width 344 height 20
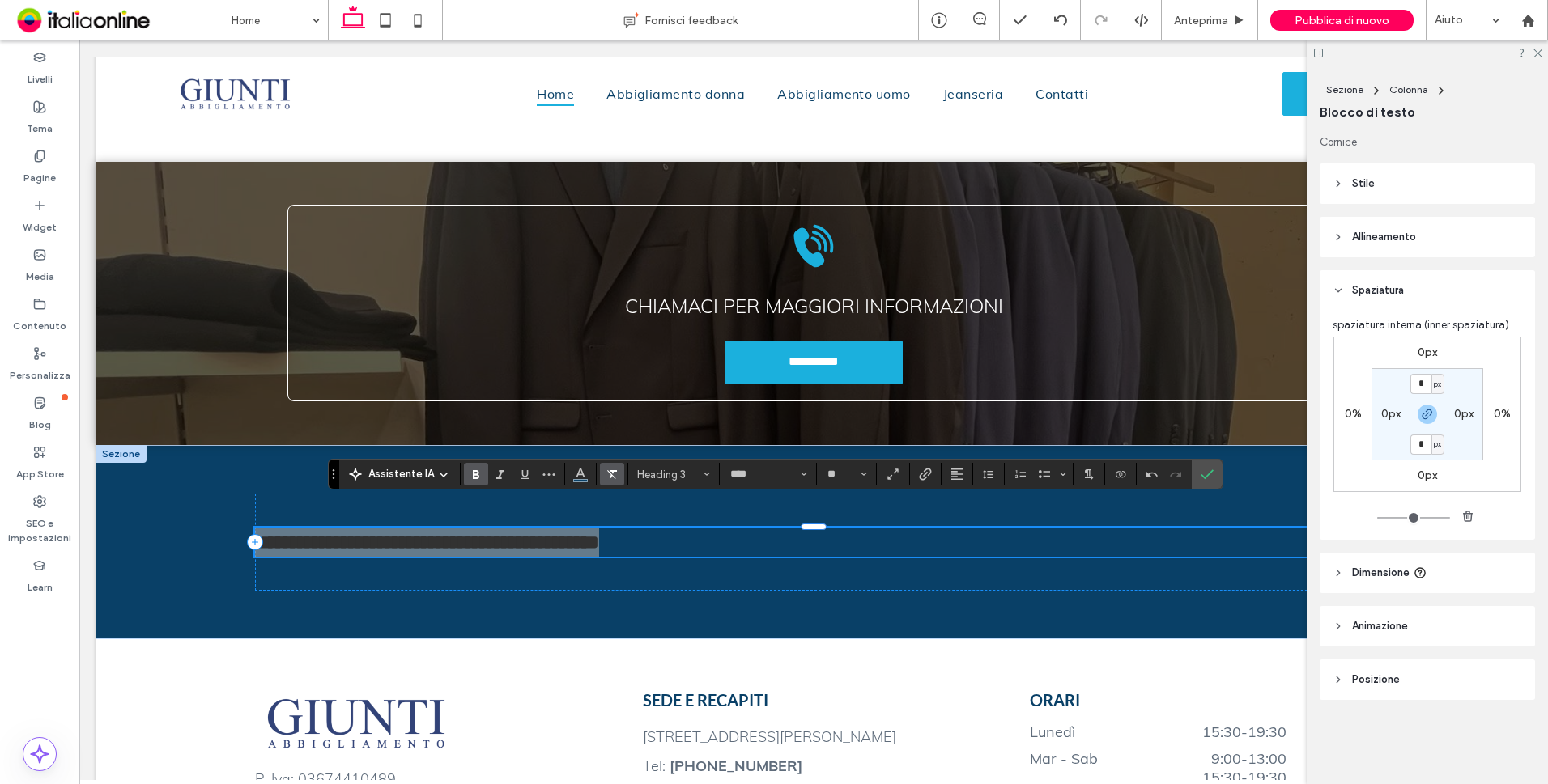
drag, startPoint x: 575, startPoint y: 479, endPoint x: 615, endPoint y: 486, distance: 40.6
click at [575, 479] on icon "Colore" at bounding box center [580, 472] width 13 height 13
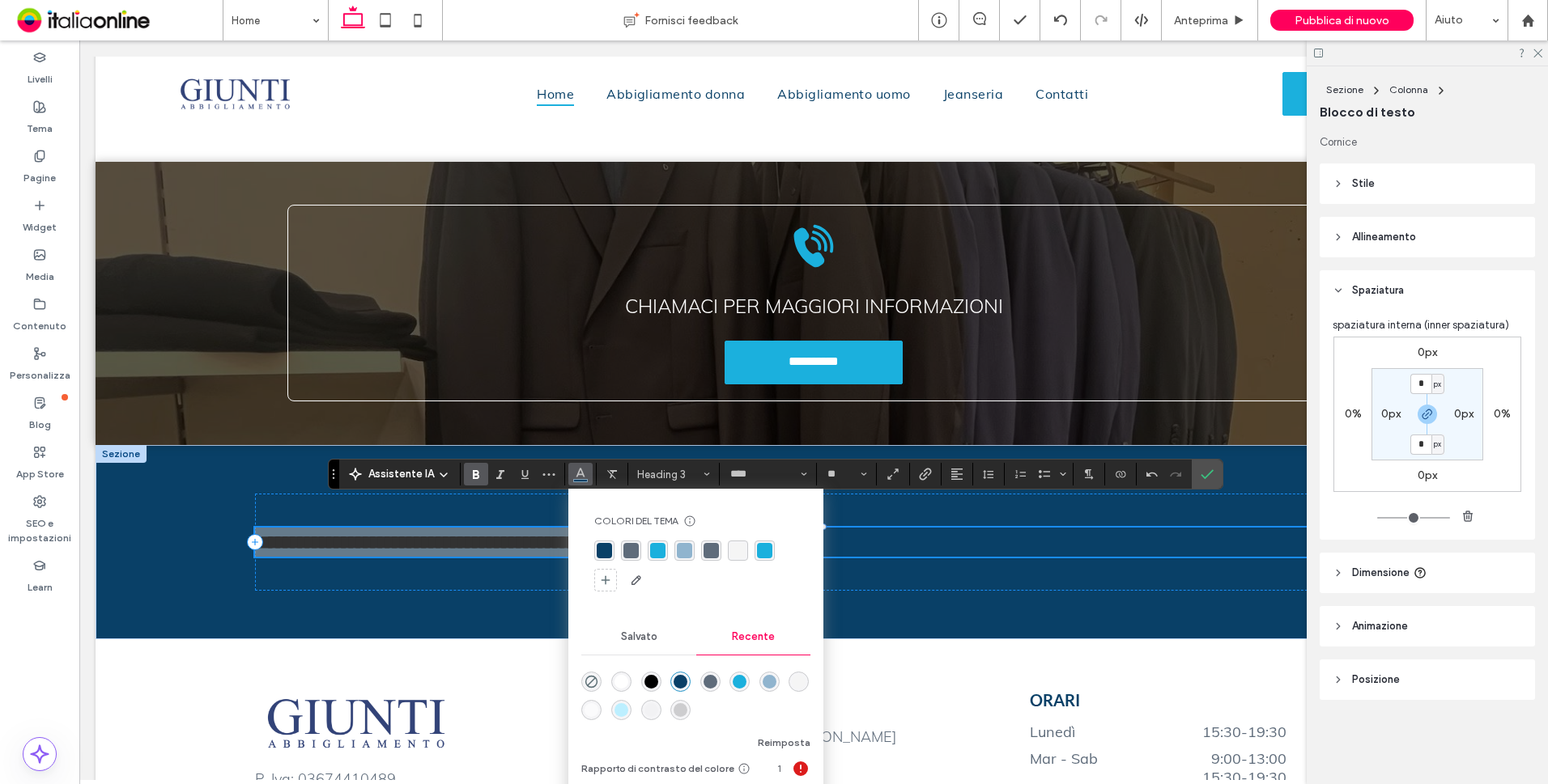
drag, startPoint x: 622, startPoint y: 675, endPoint x: 441, endPoint y: 573, distance: 207.8
click at [622, 675] on div "rgba(255, 255, 255, 1)" at bounding box center [621, 681] width 14 height 14
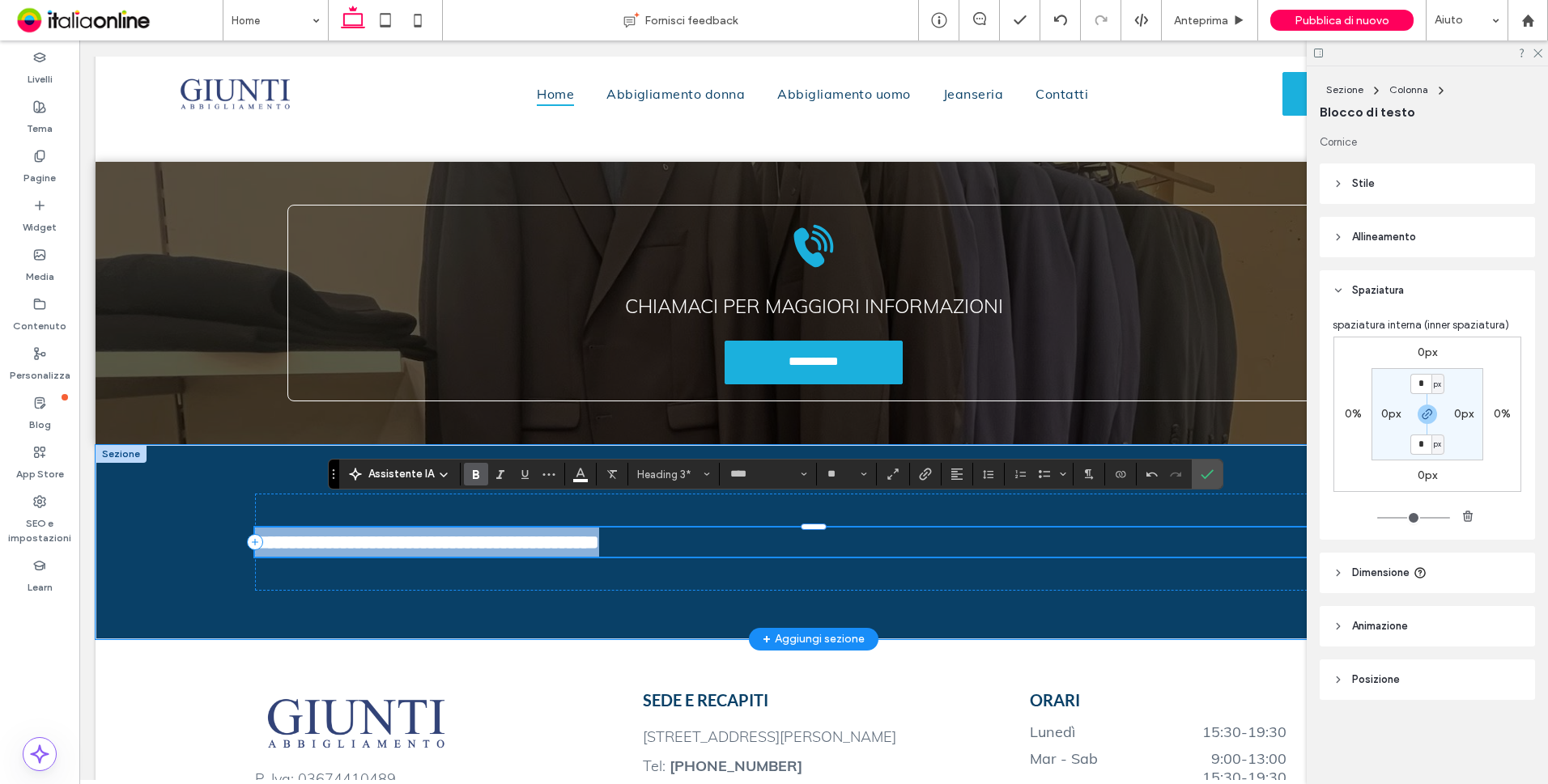
drag, startPoint x: 344, startPoint y: 540, endPoint x: 330, endPoint y: 539, distance: 14.0
click at [344, 540] on span "**********" at bounding box center [427, 542] width 344 height 20
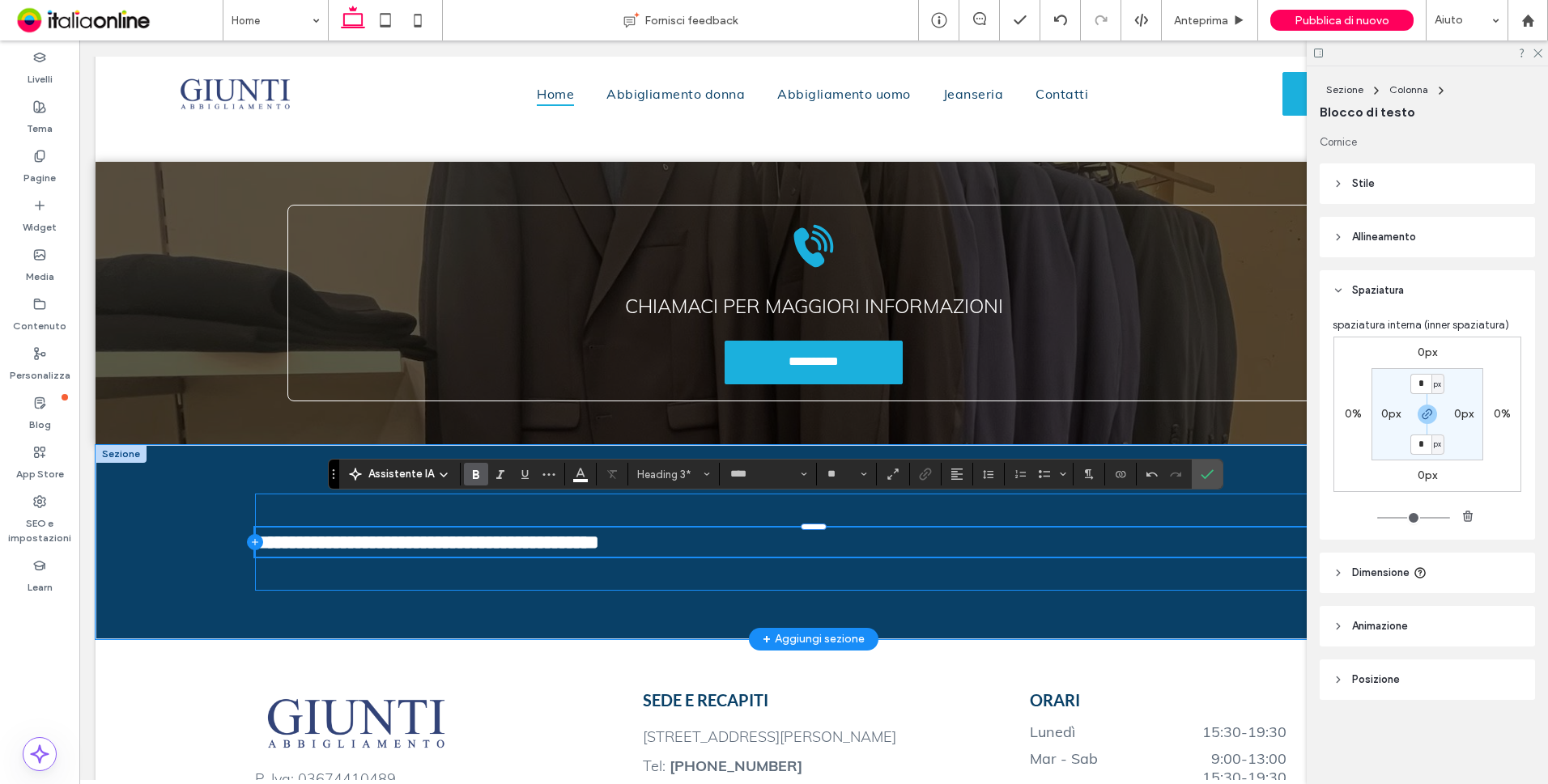
click at [255, 534] on icon at bounding box center [255, 542] width 16 height 16
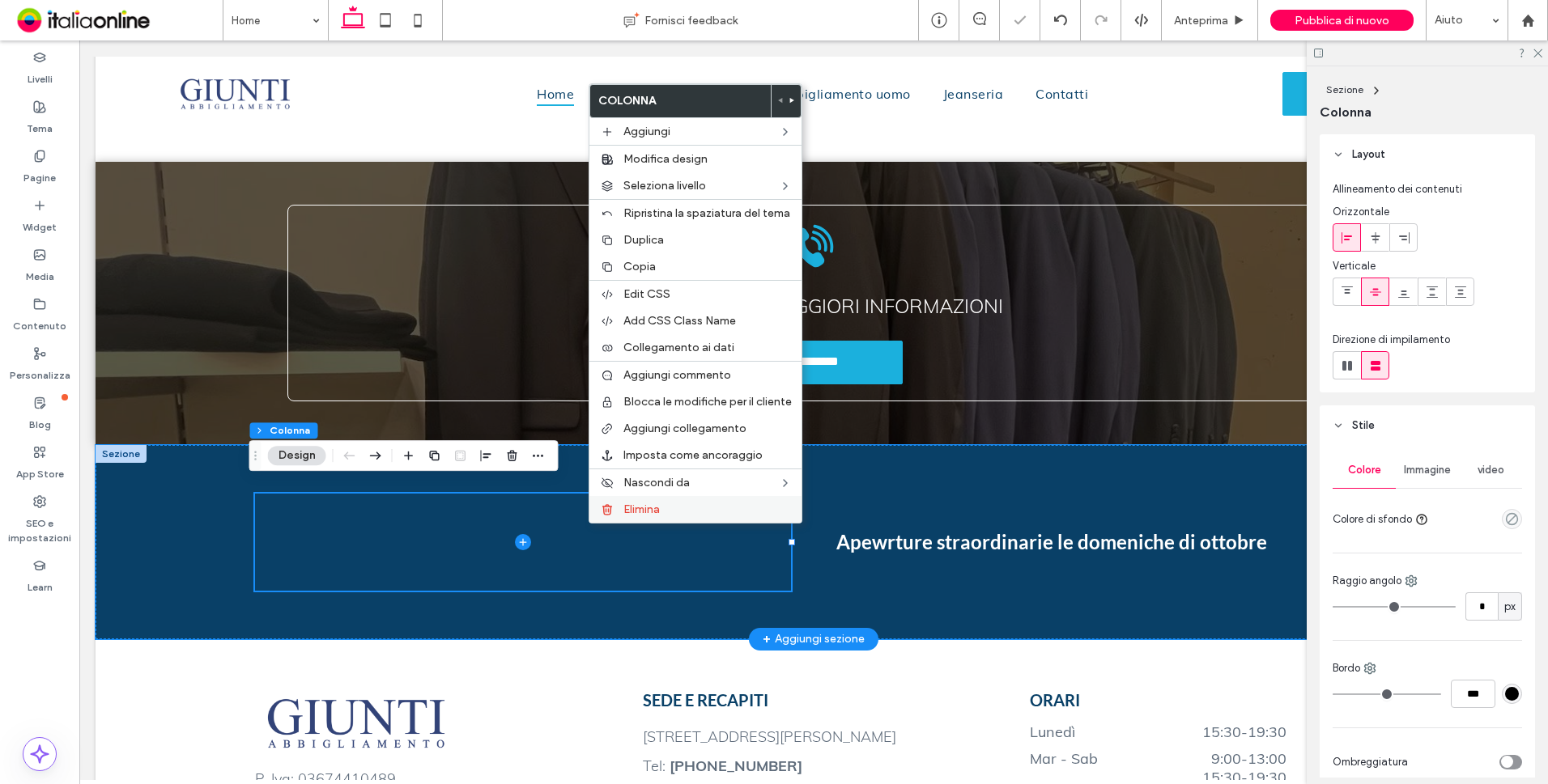
click at [632, 514] on span "Elimina" at bounding box center [641, 510] width 37 height 14
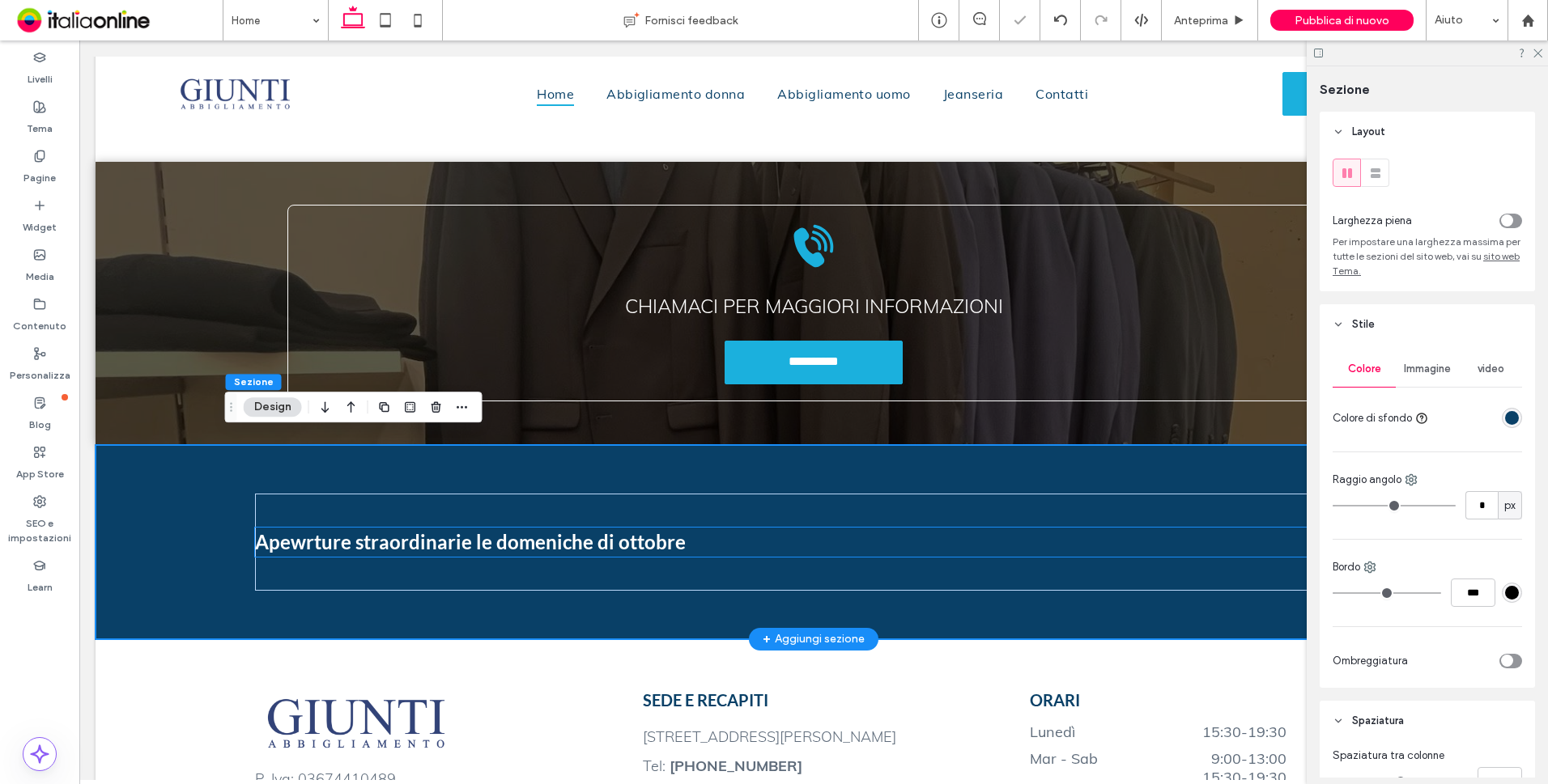
drag, startPoint x: 594, startPoint y: 535, endPoint x: 549, endPoint y: 537, distance: 45.0
click at [594, 535] on span "Apewrture straordinarie le domeniche di ottobre" at bounding box center [470, 542] width 431 height 24
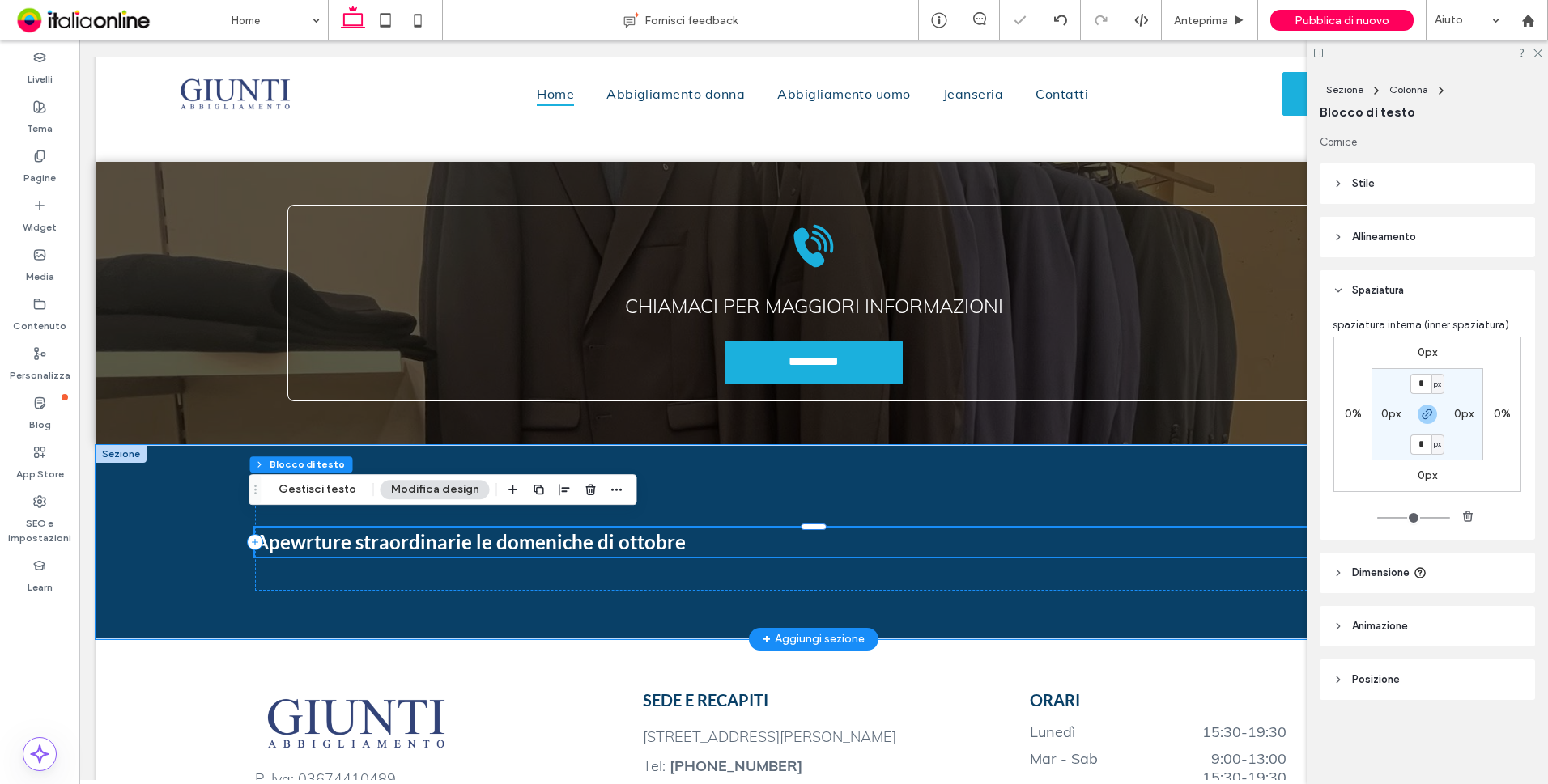
click at [307, 536] on span "Apewrture straordinarie le domeniche di ottobre" at bounding box center [470, 542] width 431 height 24
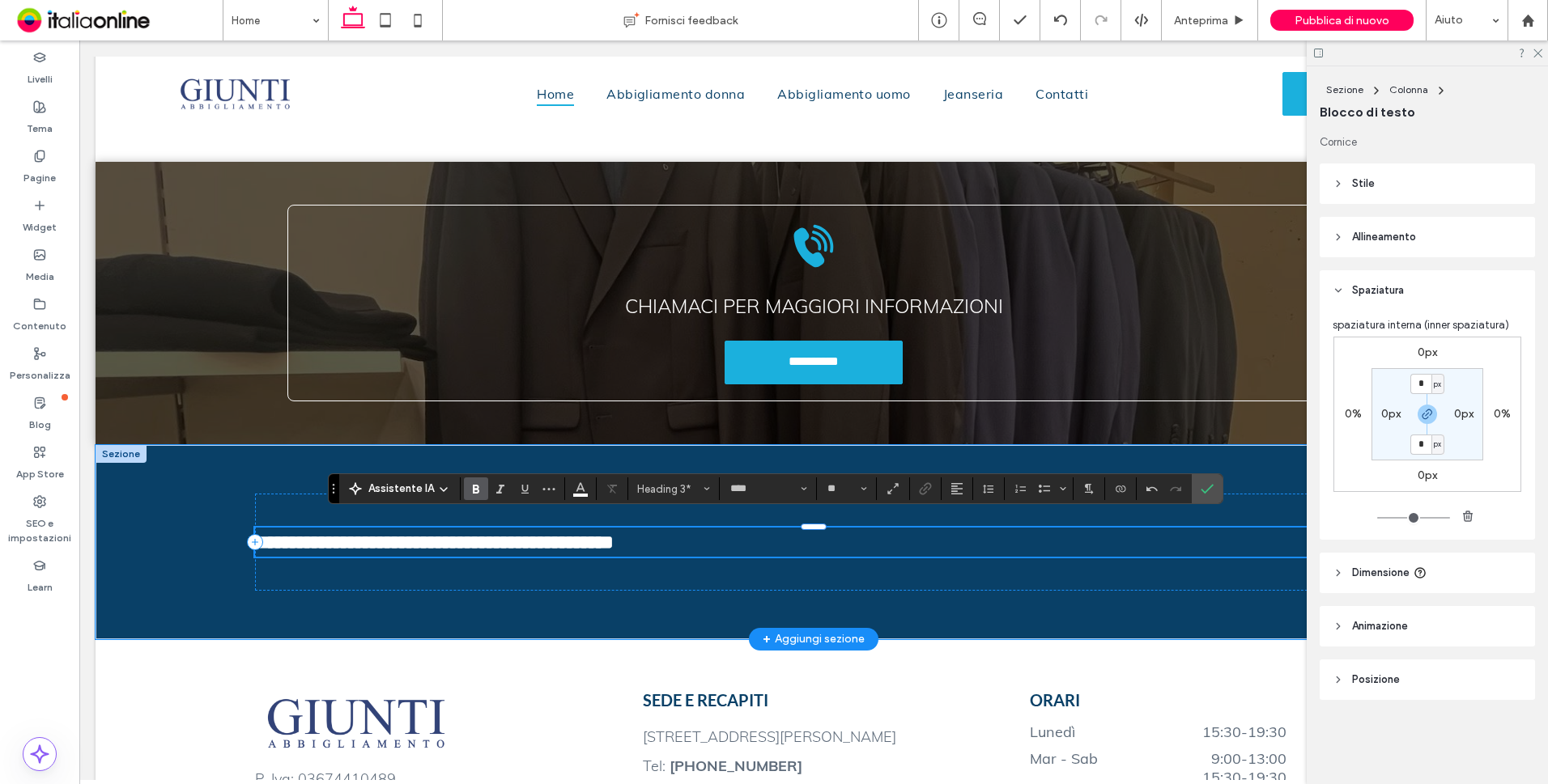
click at [738, 532] on h3 "**********" at bounding box center [813, 541] width 1117 height 29
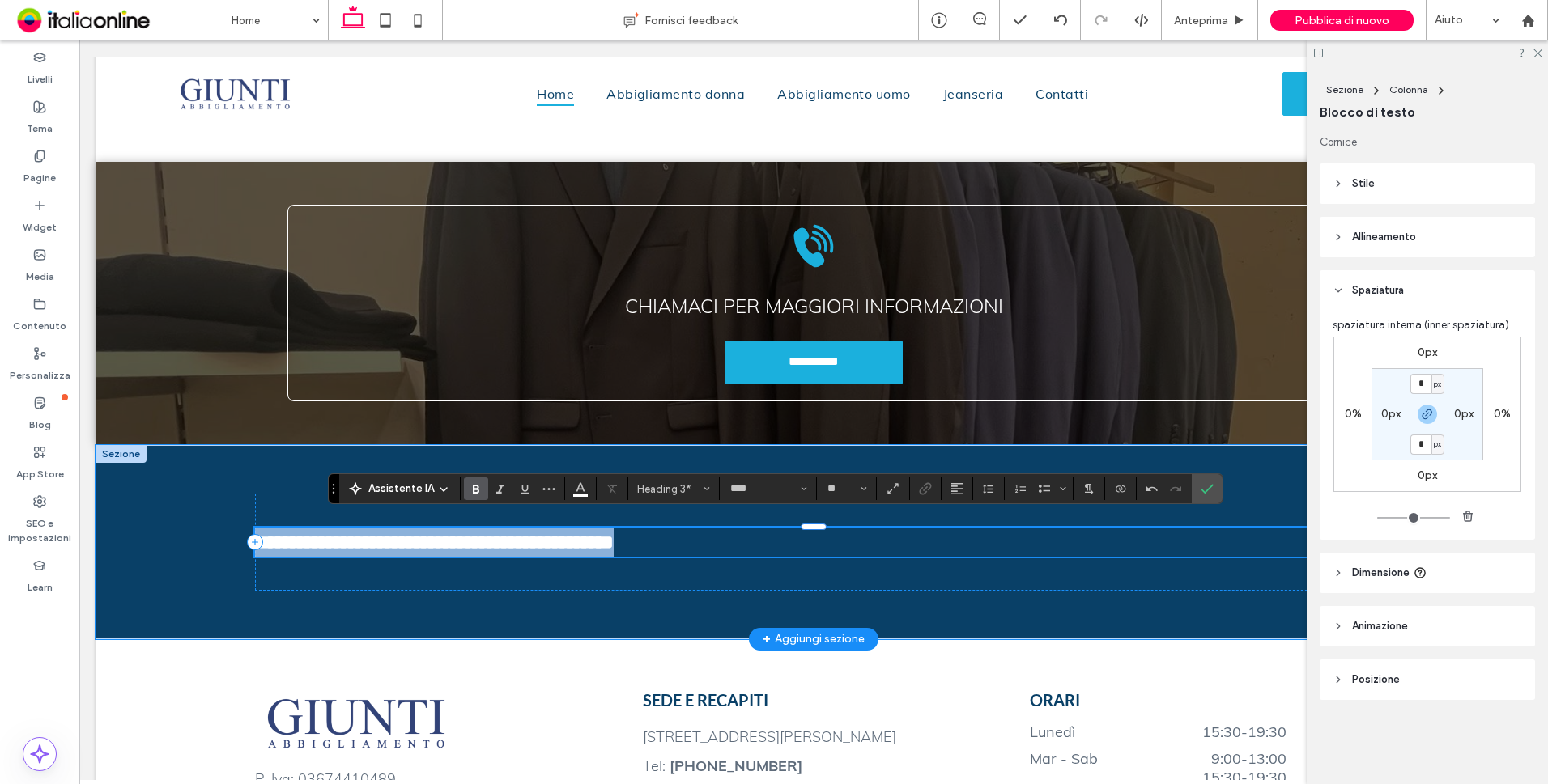
click at [738, 532] on h3 "**********" at bounding box center [813, 541] width 1117 height 29
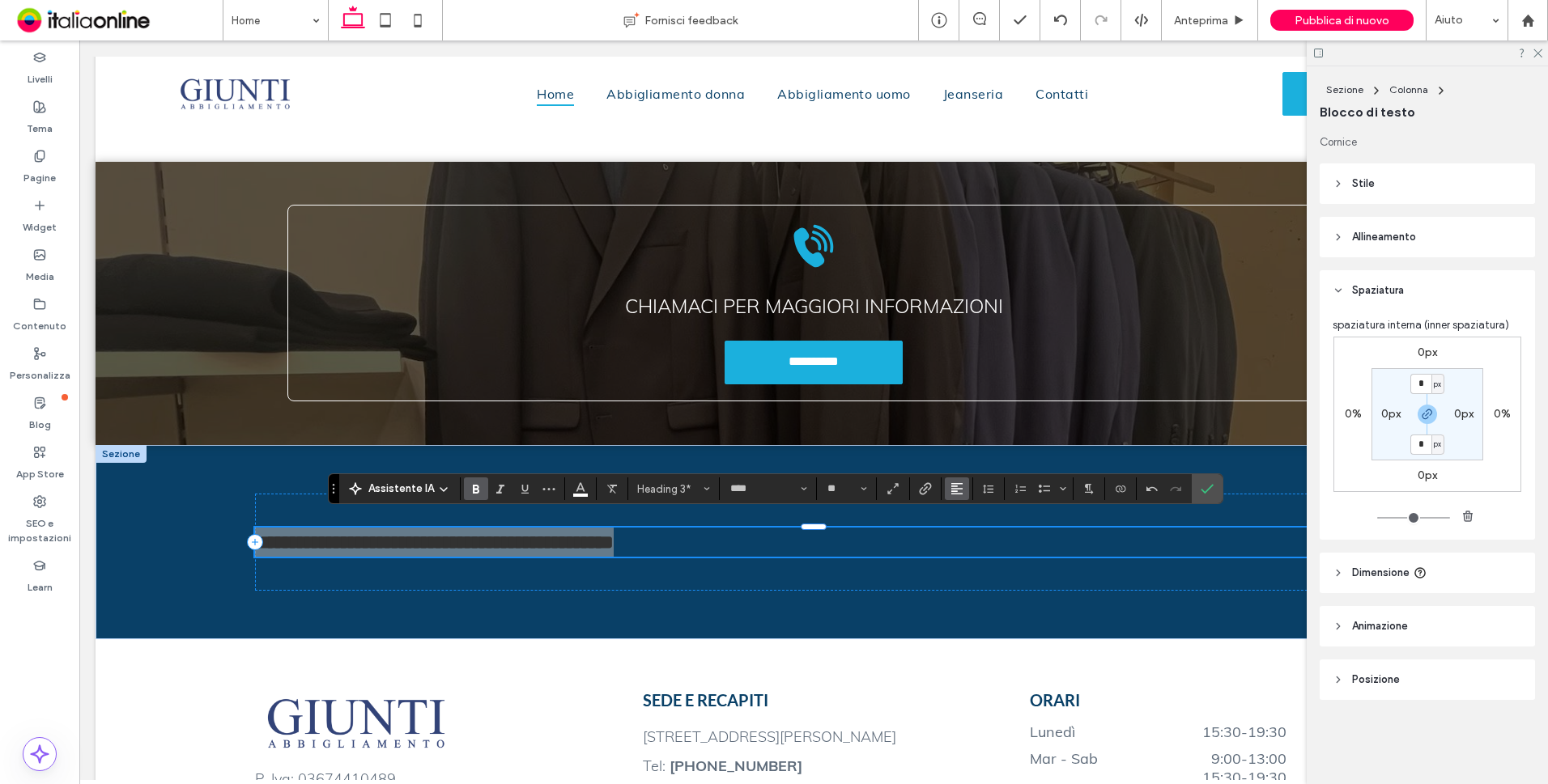
click at [957, 490] on icon "Allineamento" at bounding box center [956, 488] width 13 height 13
click at [970, 410] on icon "ui.textEditor.alignment.center" at bounding box center [968, 416] width 13 height 13
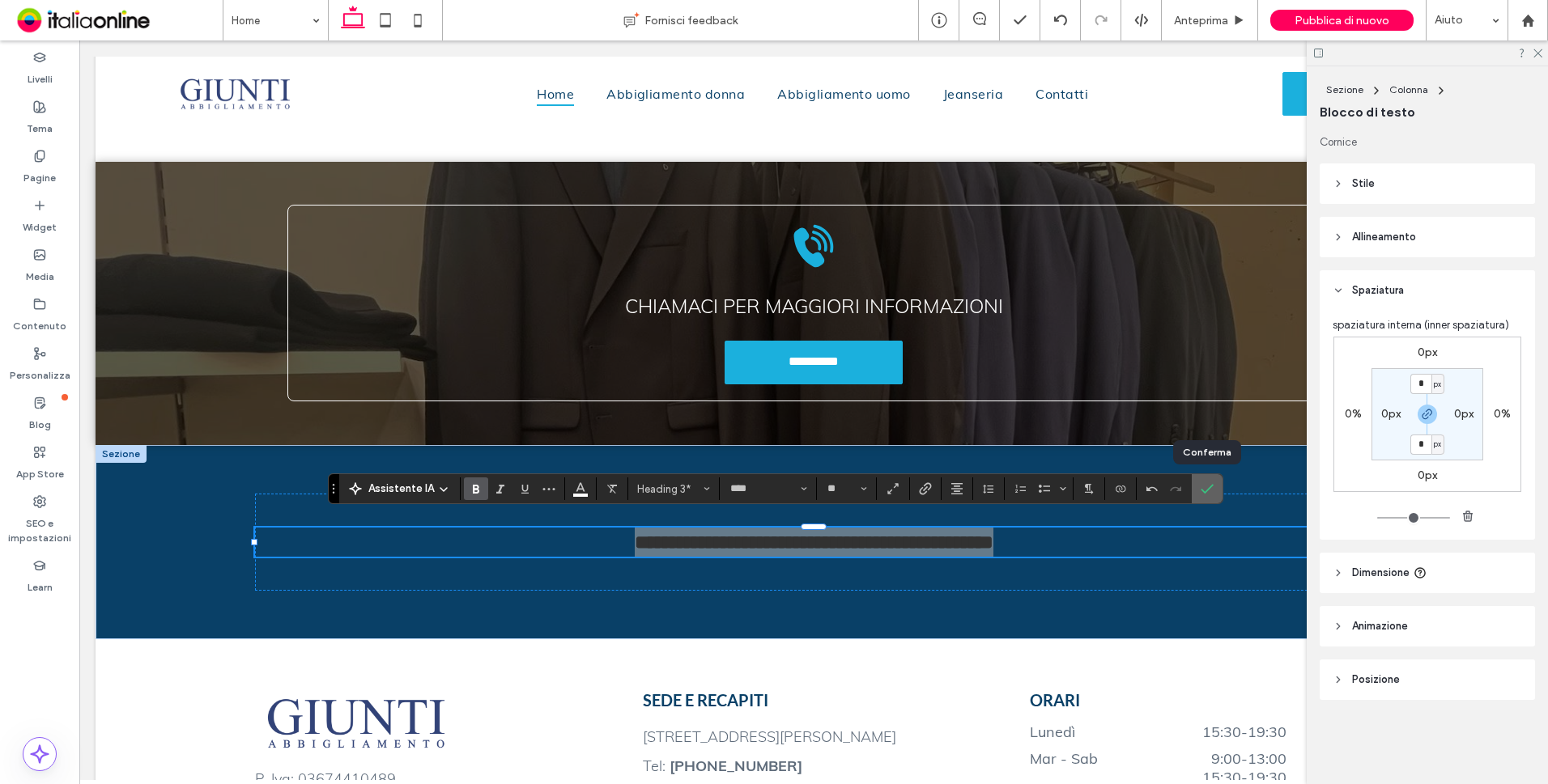
drag, startPoint x: 1209, startPoint y: 490, endPoint x: 1106, endPoint y: 437, distance: 115.8
click at [1209, 490] on icon "Conferma" at bounding box center [1206, 488] width 13 height 13
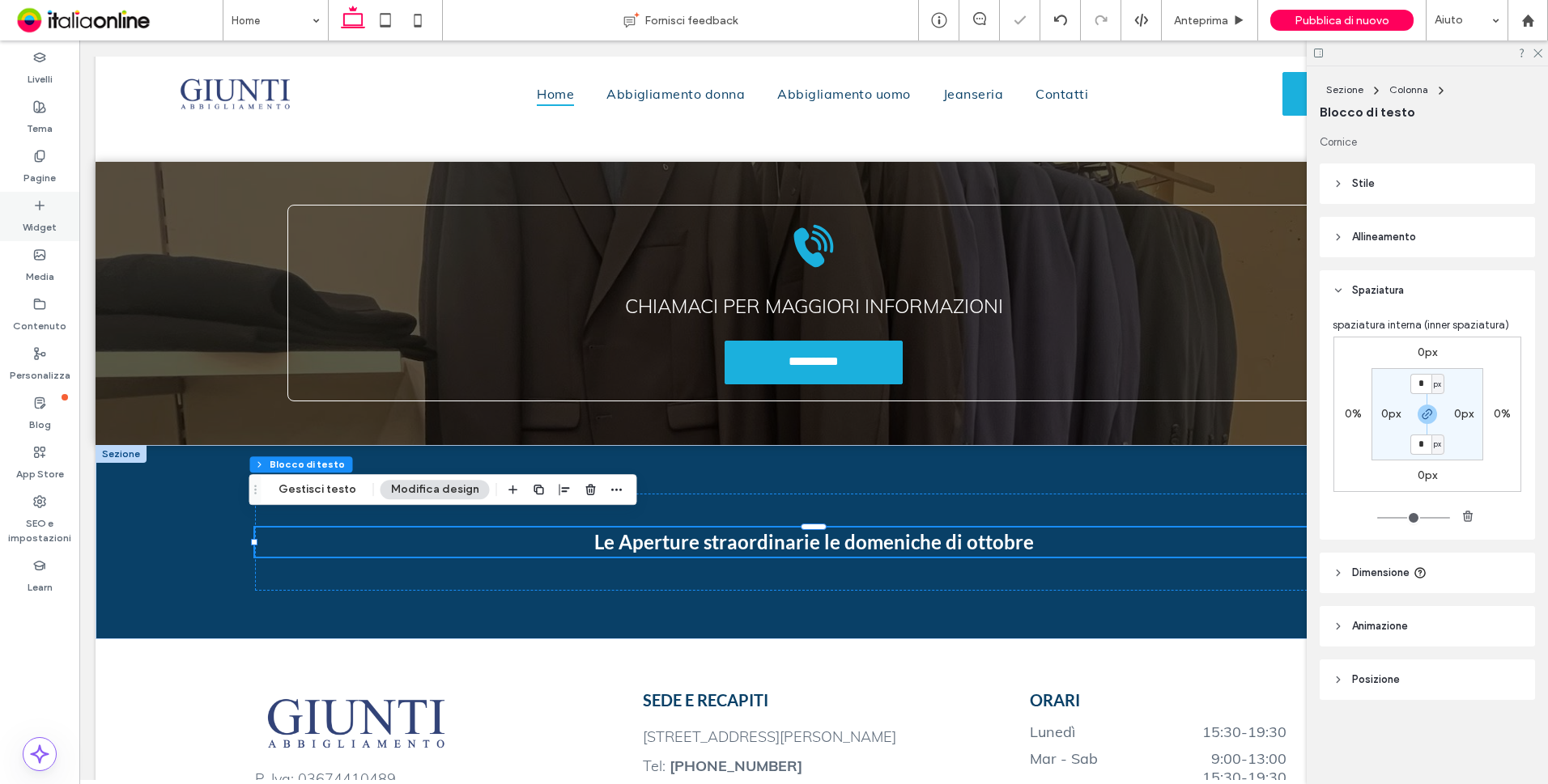
drag, startPoint x: 1, startPoint y: 186, endPoint x: 93, endPoint y: 188, distance: 92.0
click at [71, 215] on div "Widget" at bounding box center [40, 216] width 79 height 49
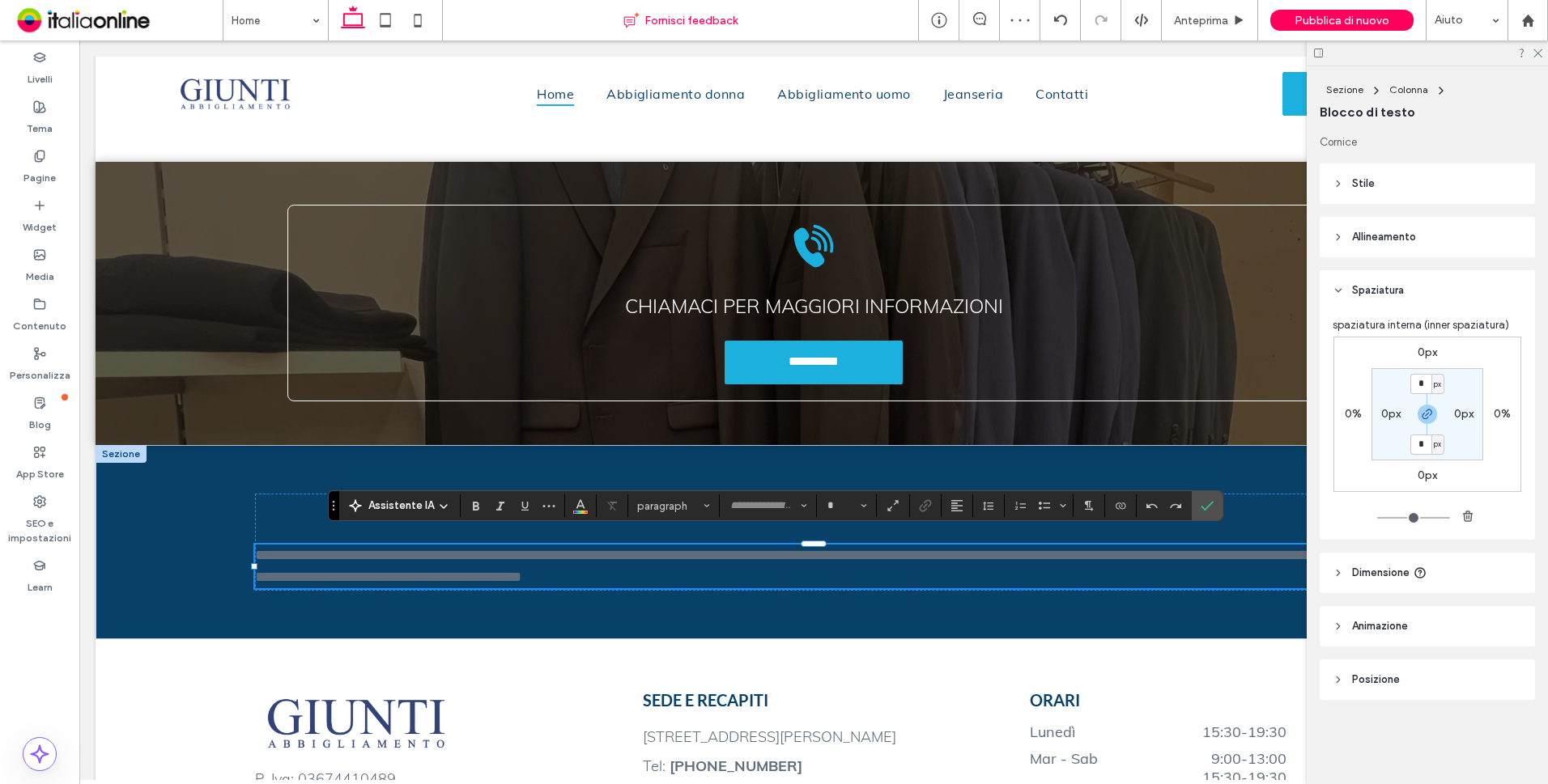
type input "****"
type input "**"
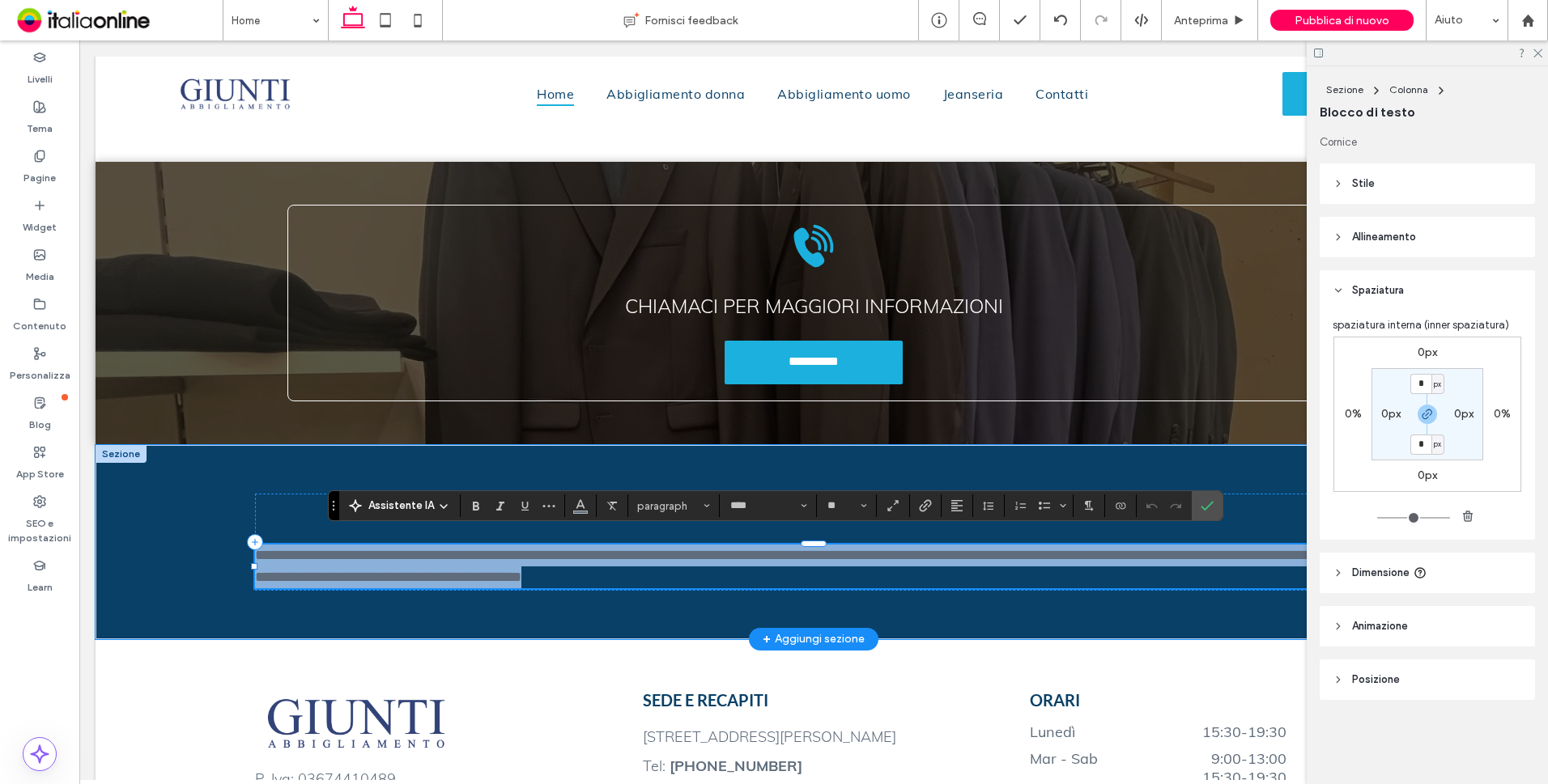
paste div
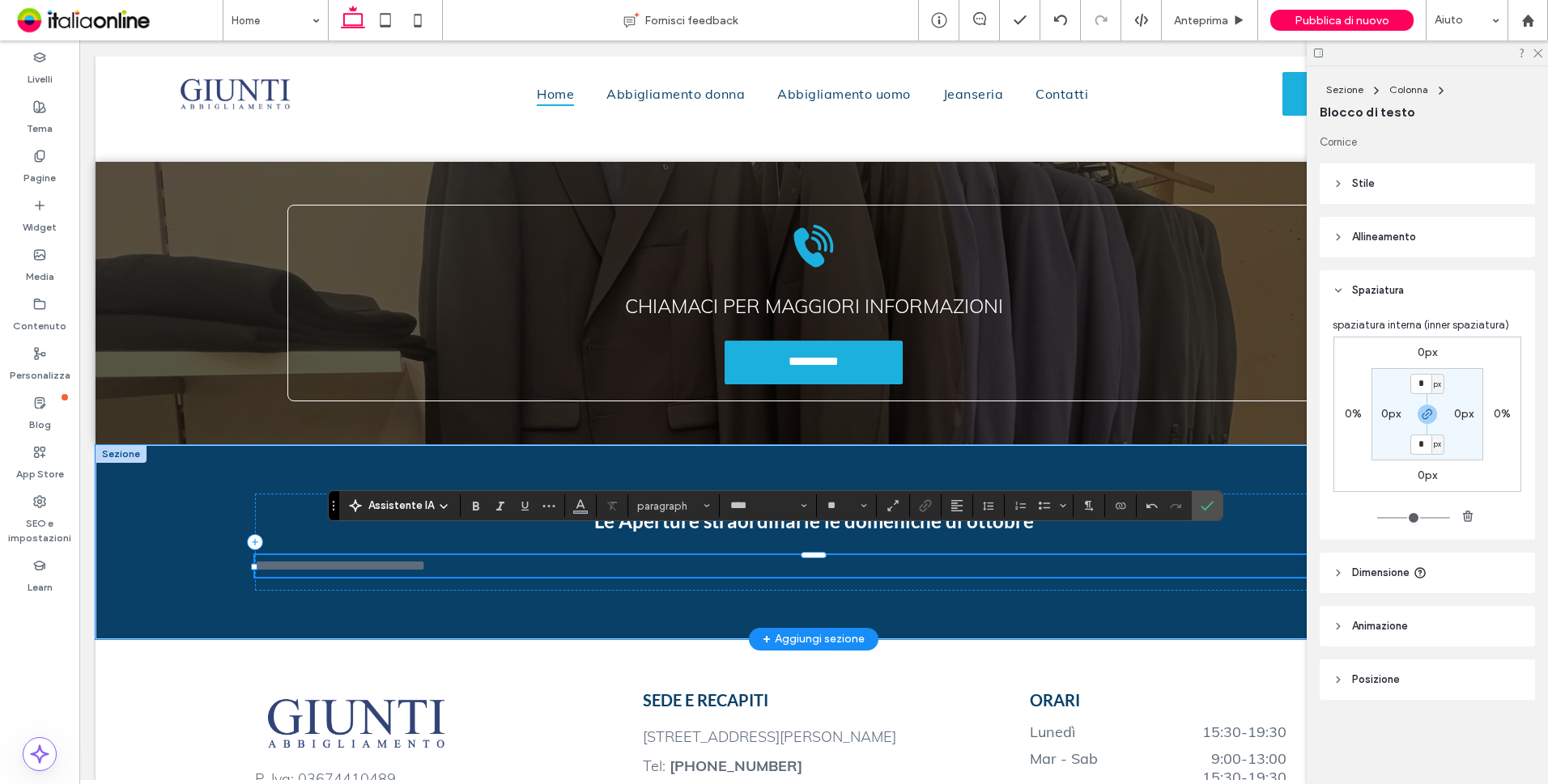
drag, startPoint x: 543, startPoint y: 558, endPoint x: 177, endPoint y: 549, distance: 366.1
click at [186, 549] on div "**********" at bounding box center [814, 542] width 1436 height 195
click at [945, 507] on button "Allineamento" at bounding box center [956, 506] width 25 height 23
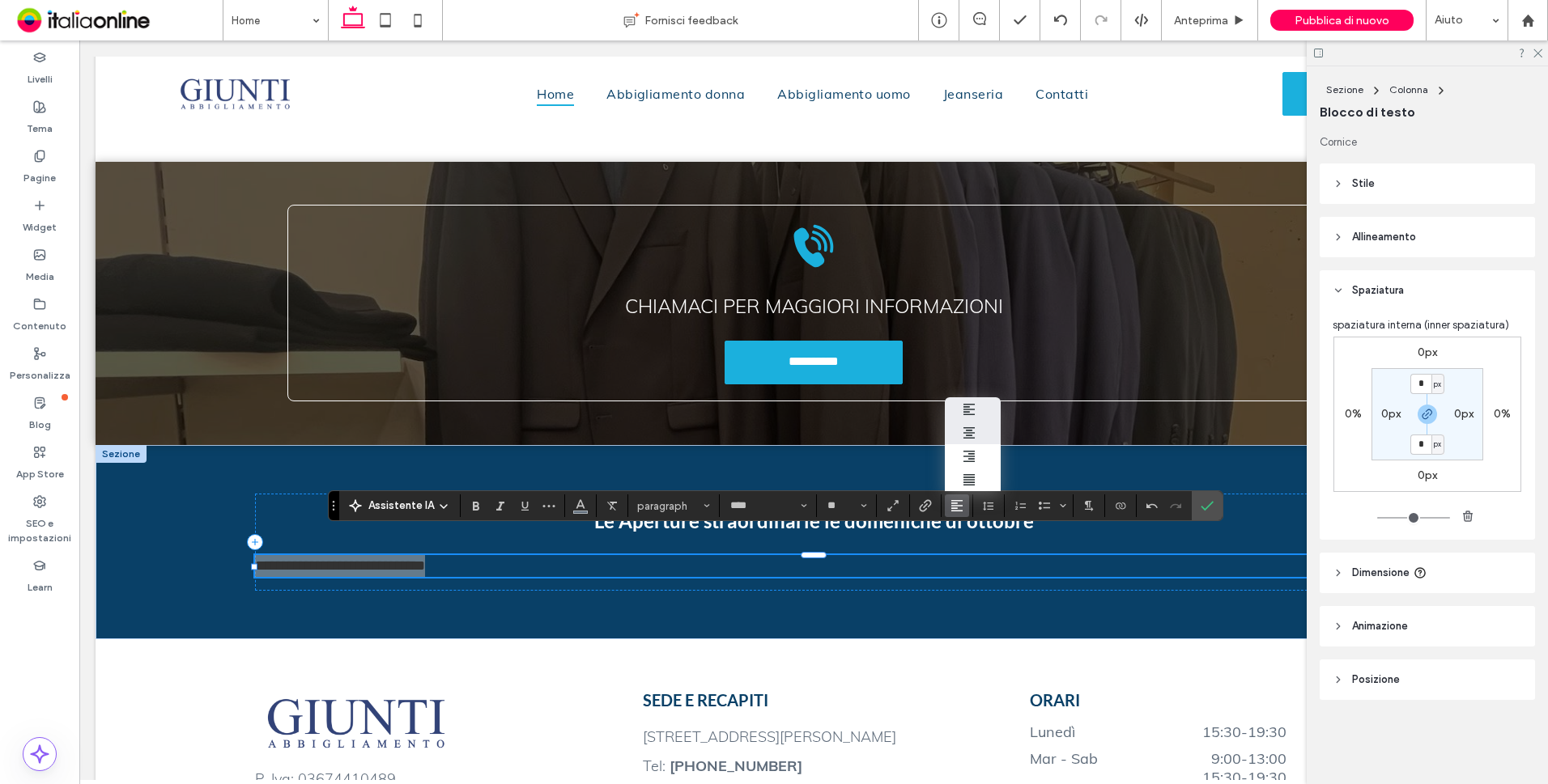
click at [975, 427] on div "ui.textEditor.alignment.center" at bounding box center [972, 432] width 21 height 13
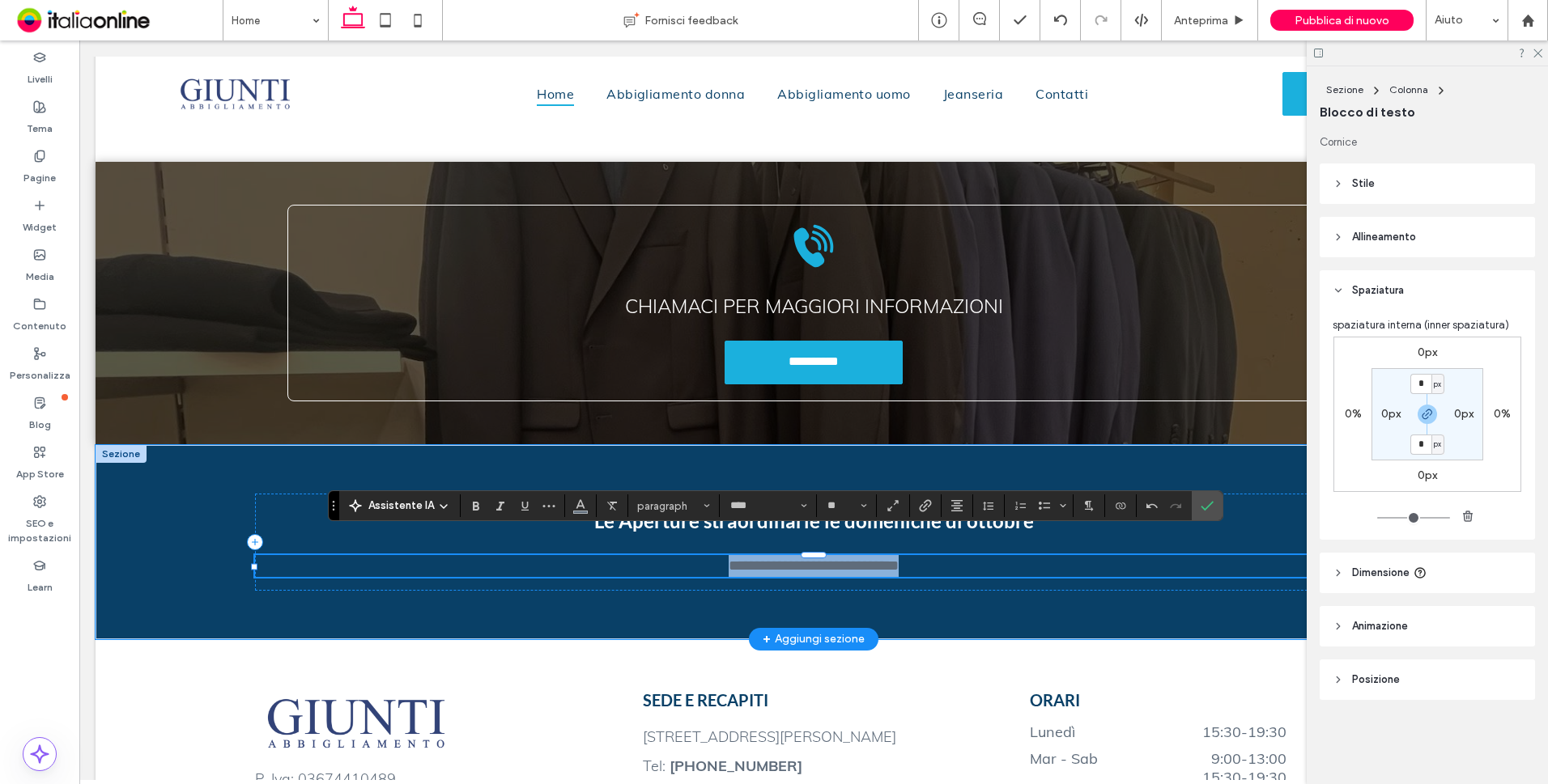
click at [731, 558] on span "**********" at bounding box center [813, 565] width 170 height 15
drag, startPoint x: 706, startPoint y: 552, endPoint x: 756, endPoint y: 567, distance: 52.2
click at [706, 555] on p "**********" at bounding box center [813, 566] width 1117 height 22
drag, startPoint x: 934, startPoint y: 551, endPoint x: 460, endPoint y: 548, distance: 474.0
click at [388, 555] on p "**********" at bounding box center [813, 566] width 1117 height 22
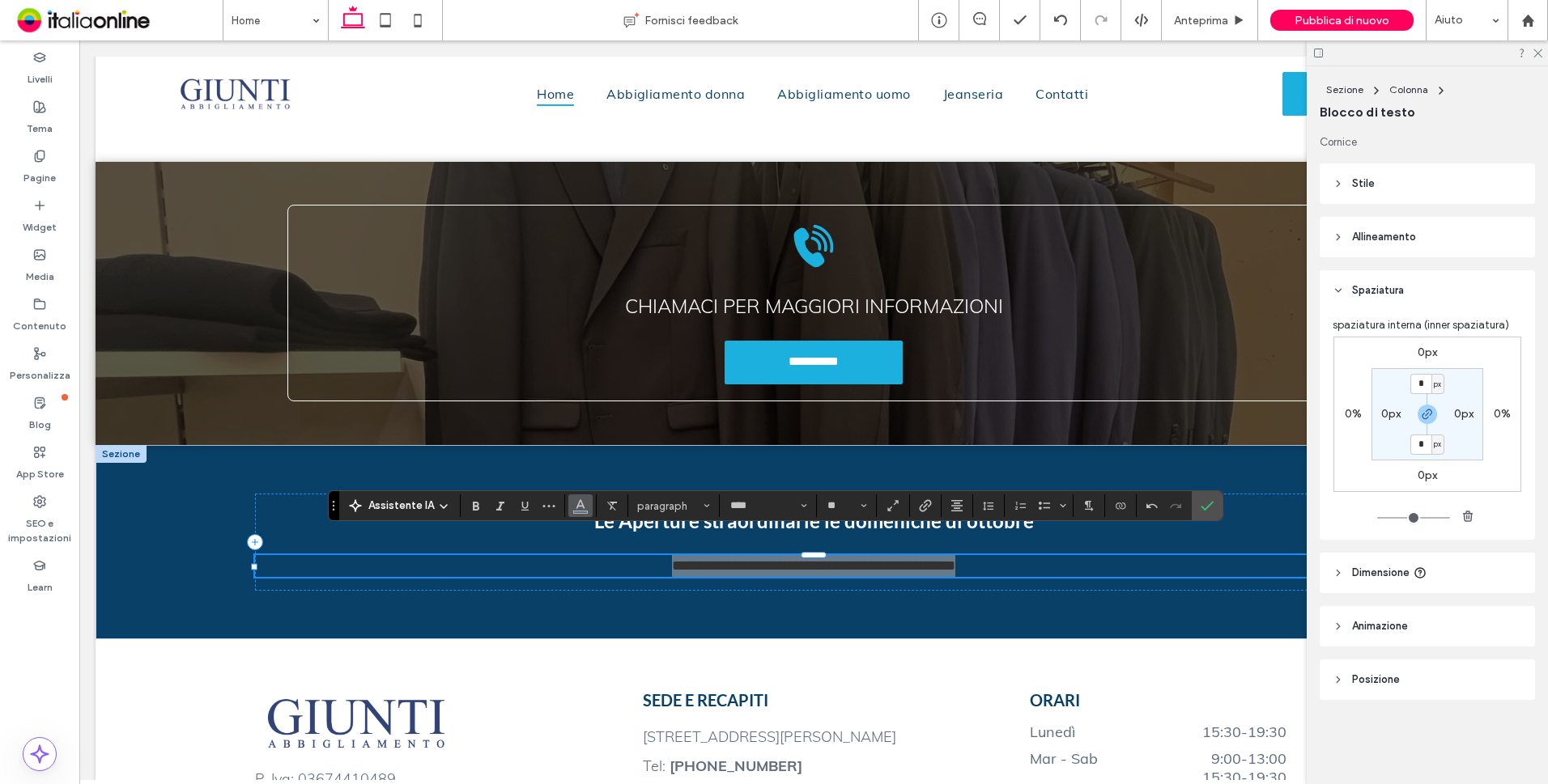
click at [568, 509] on button "Colore" at bounding box center [580, 506] width 25 height 23
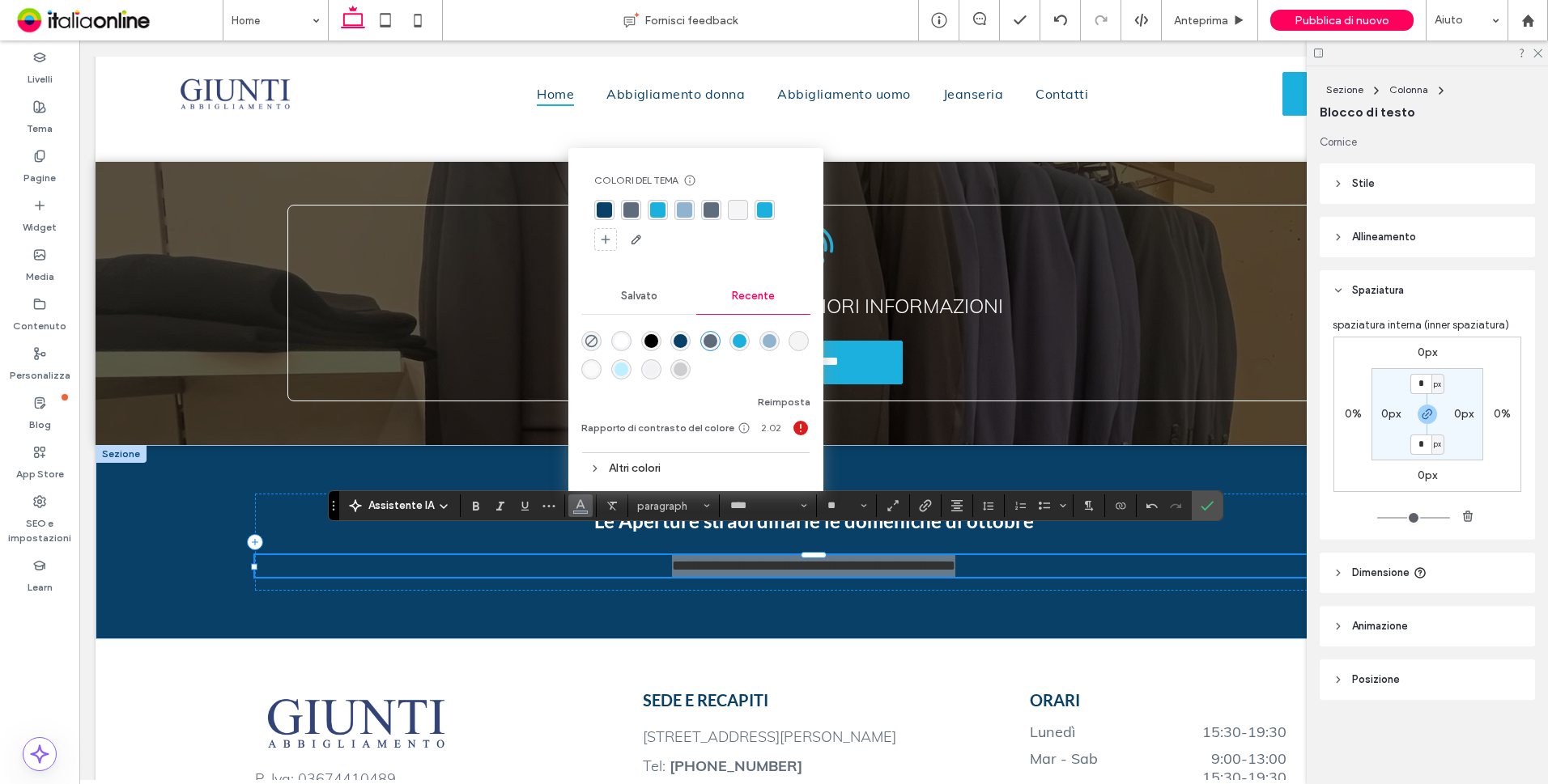
click at [621, 334] on div "rgba(255, 255, 255, 1)" at bounding box center [621, 341] width 20 height 20
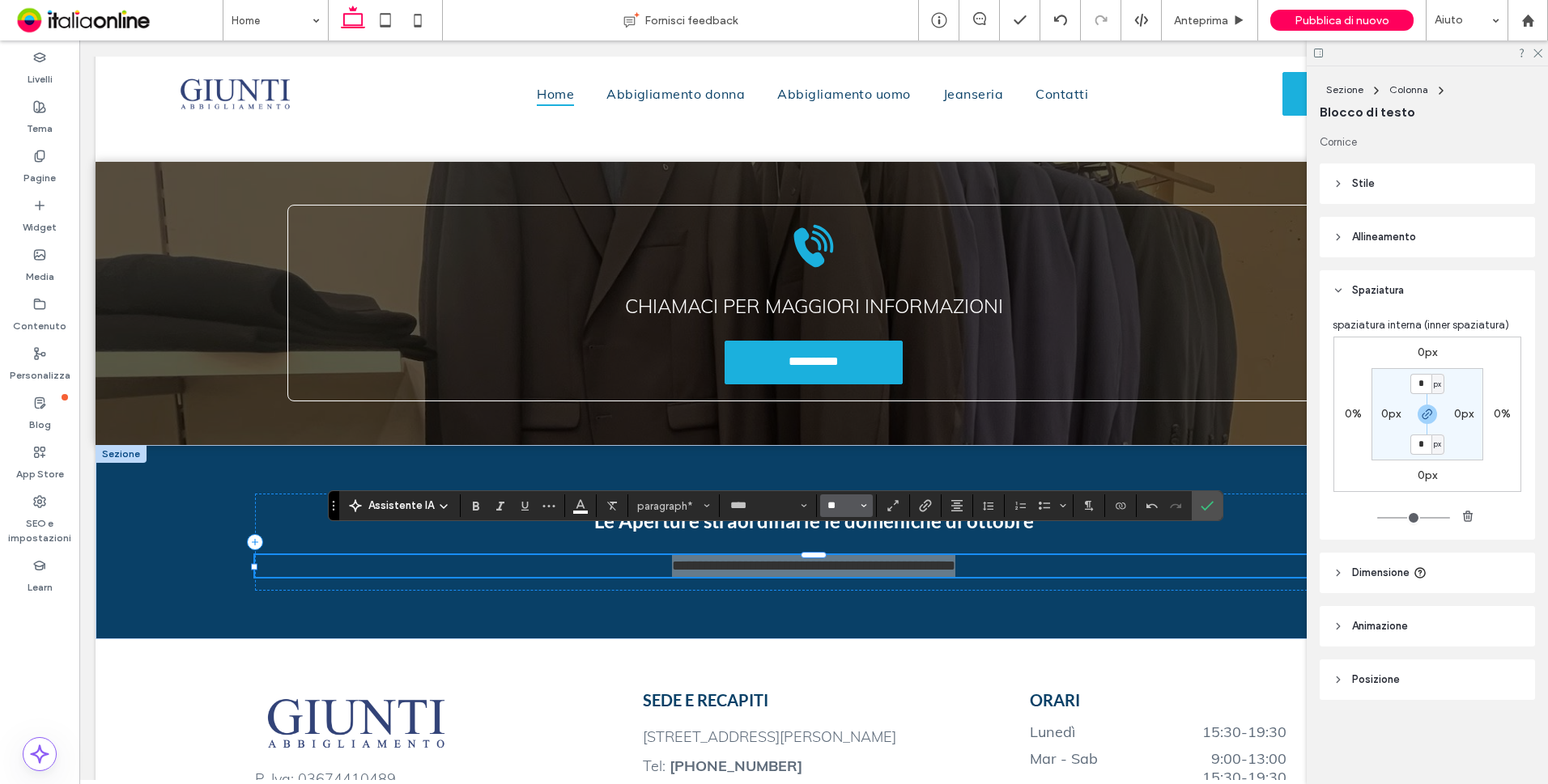
click at [832, 506] on input "**" at bounding box center [842, 506] width 32 height 13
drag, startPoint x: 851, startPoint y: 339, endPoint x: 765, endPoint y: 298, distance: 95.3
click at [851, 339] on label "24" at bounding box center [846, 334] width 51 height 23
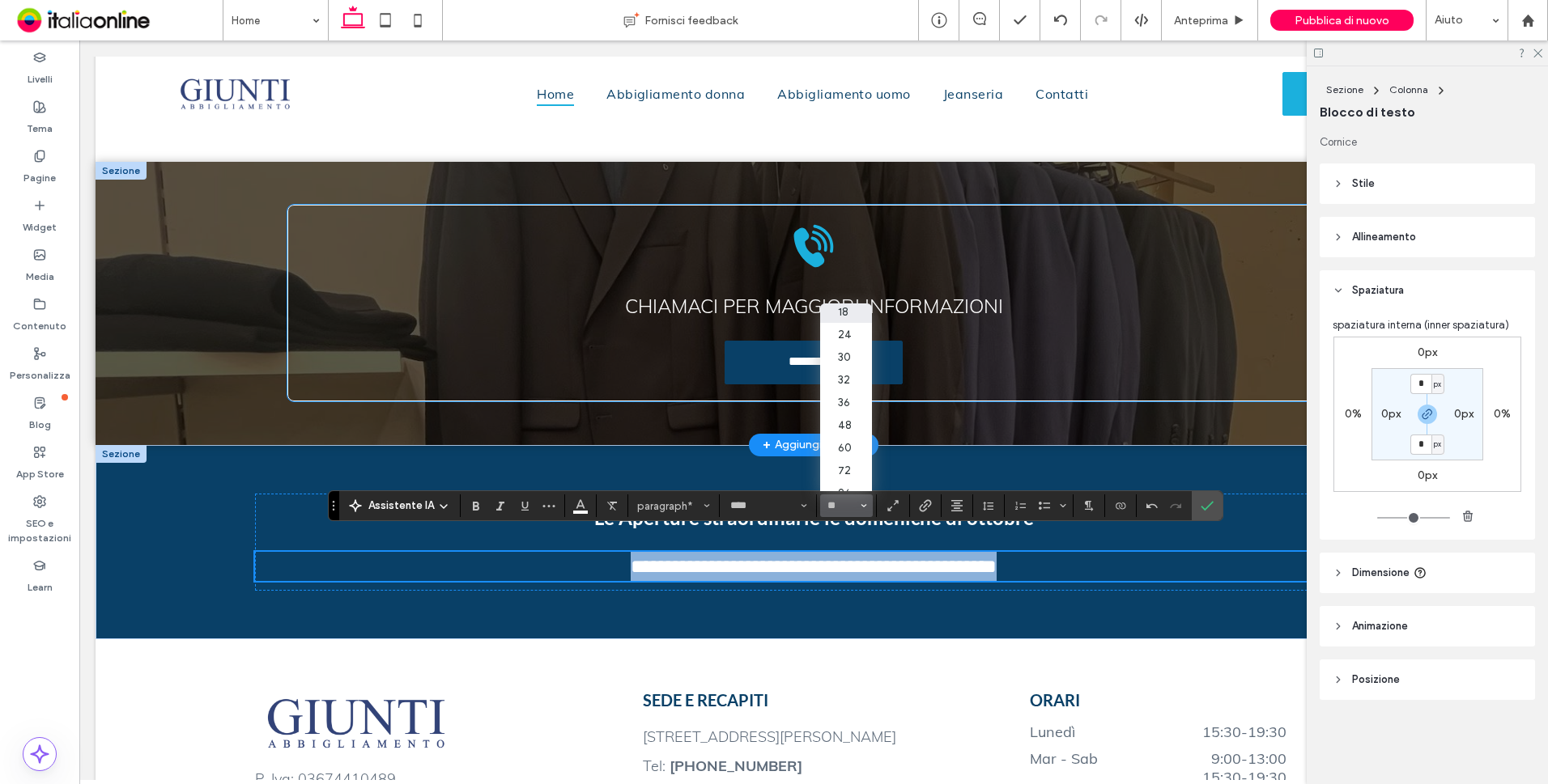
type input "**"
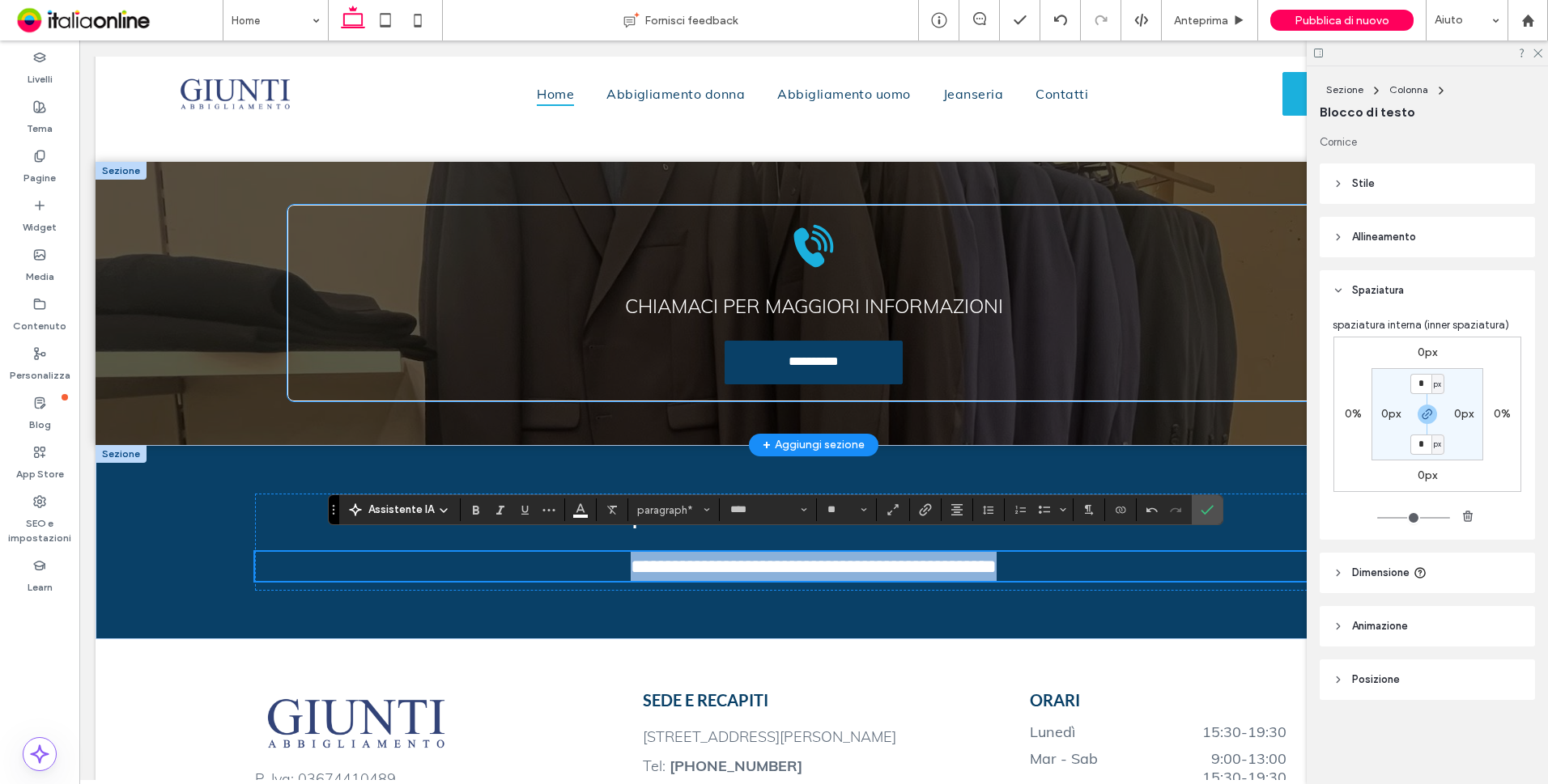
scroll to position [2924, 0]
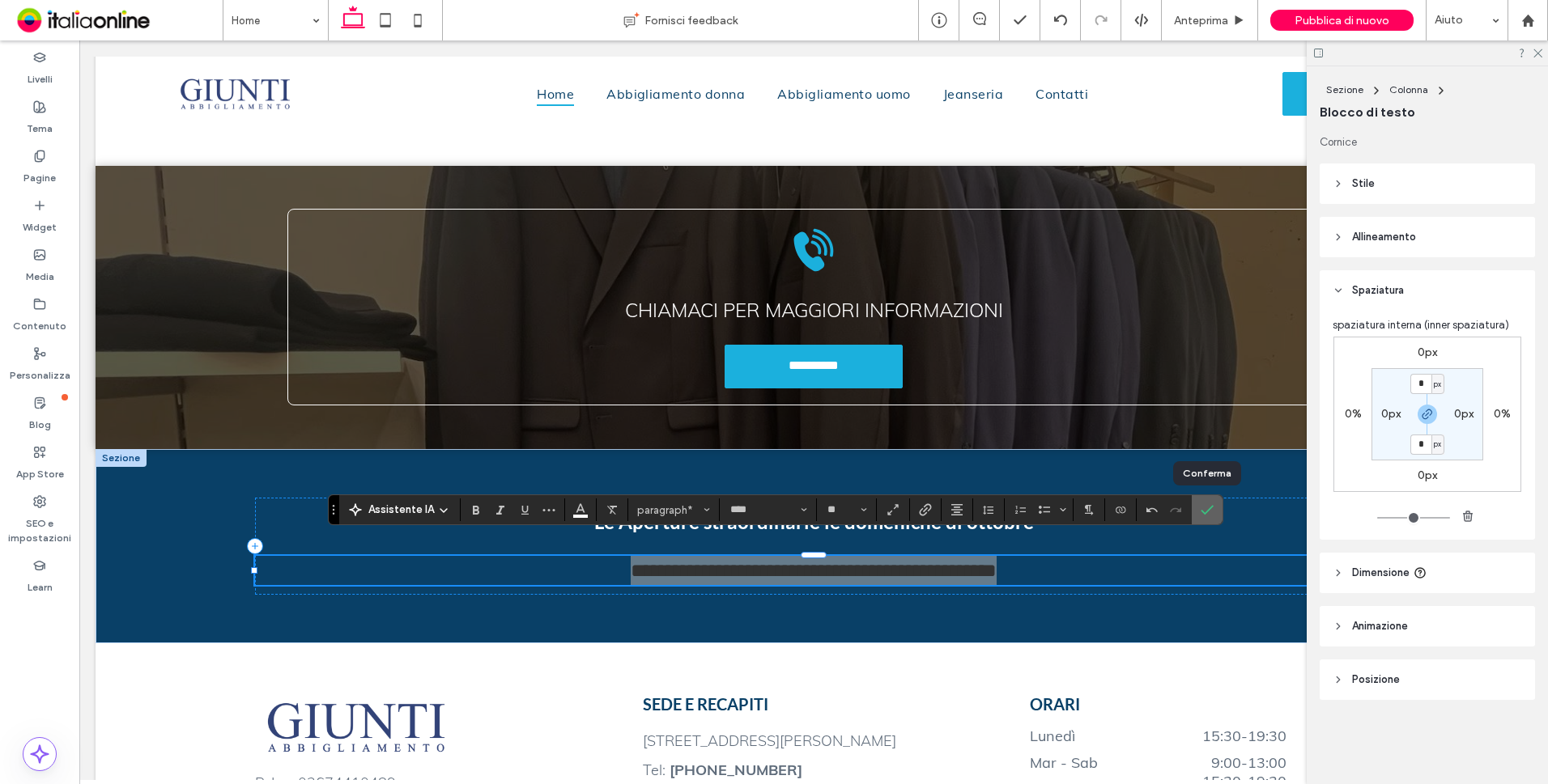
click at [1206, 510] on use "Conferma" at bounding box center [1206, 510] width 13 height 10
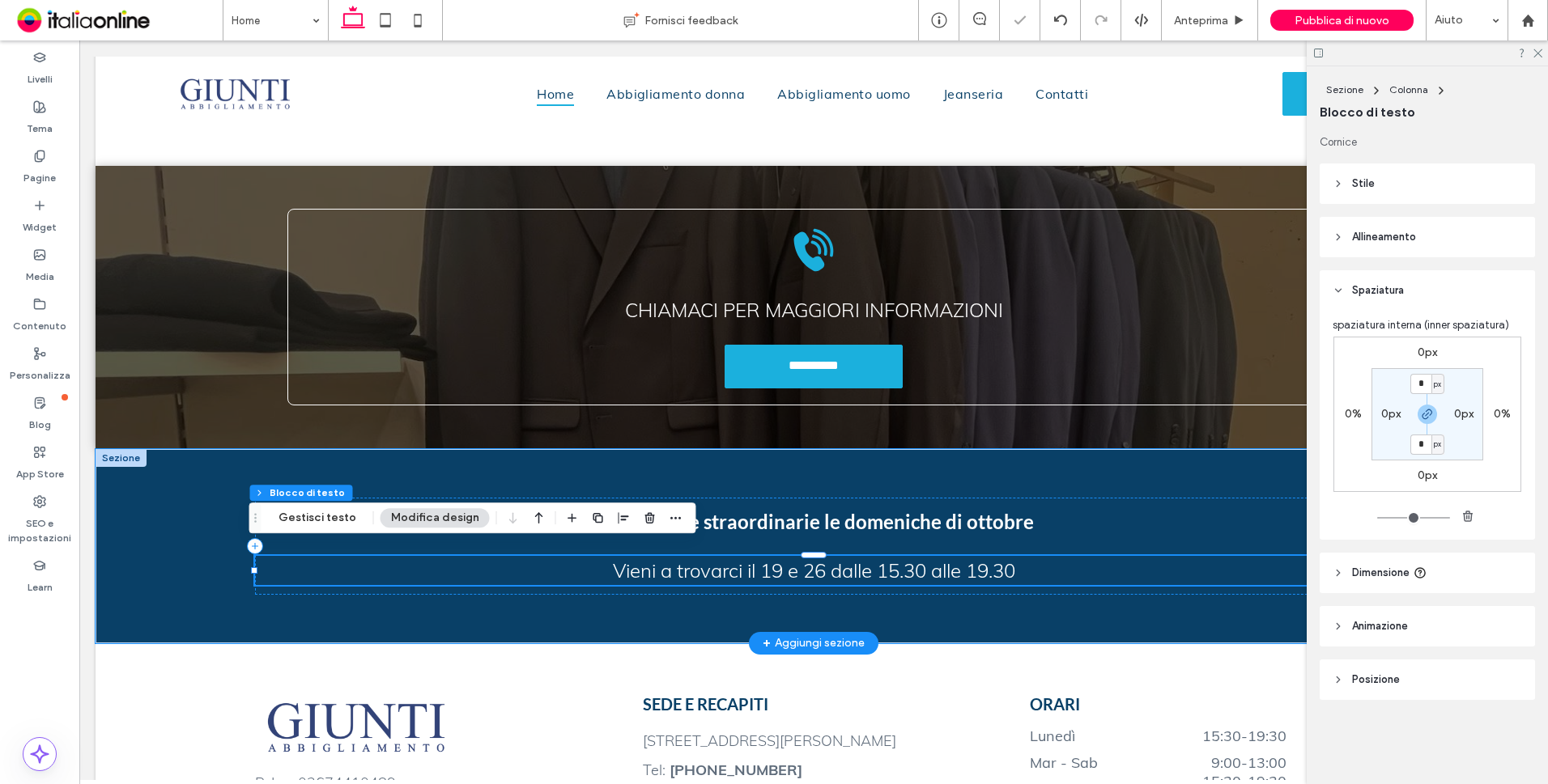
click at [912, 560] on span "Vieni a trovarci il 19 e 26 dalle 15.30 alle 19.30" at bounding box center [813, 570] width 402 height 25
click at [912, 561] on span "**********" at bounding box center [813, 571] width 366 height 20
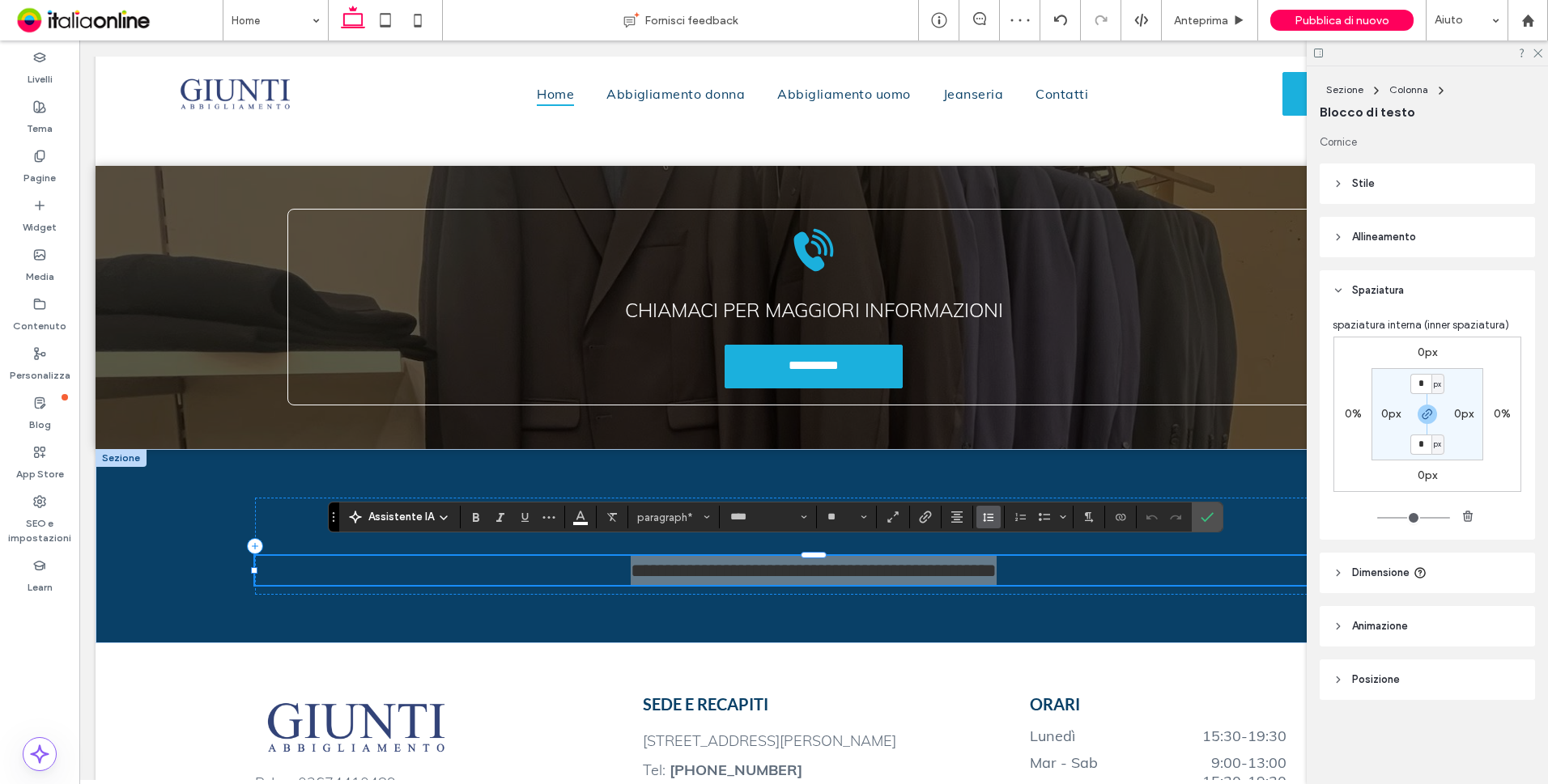
click at [982, 517] on icon "Altezza riga" at bounding box center [988, 516] width 13 height 13
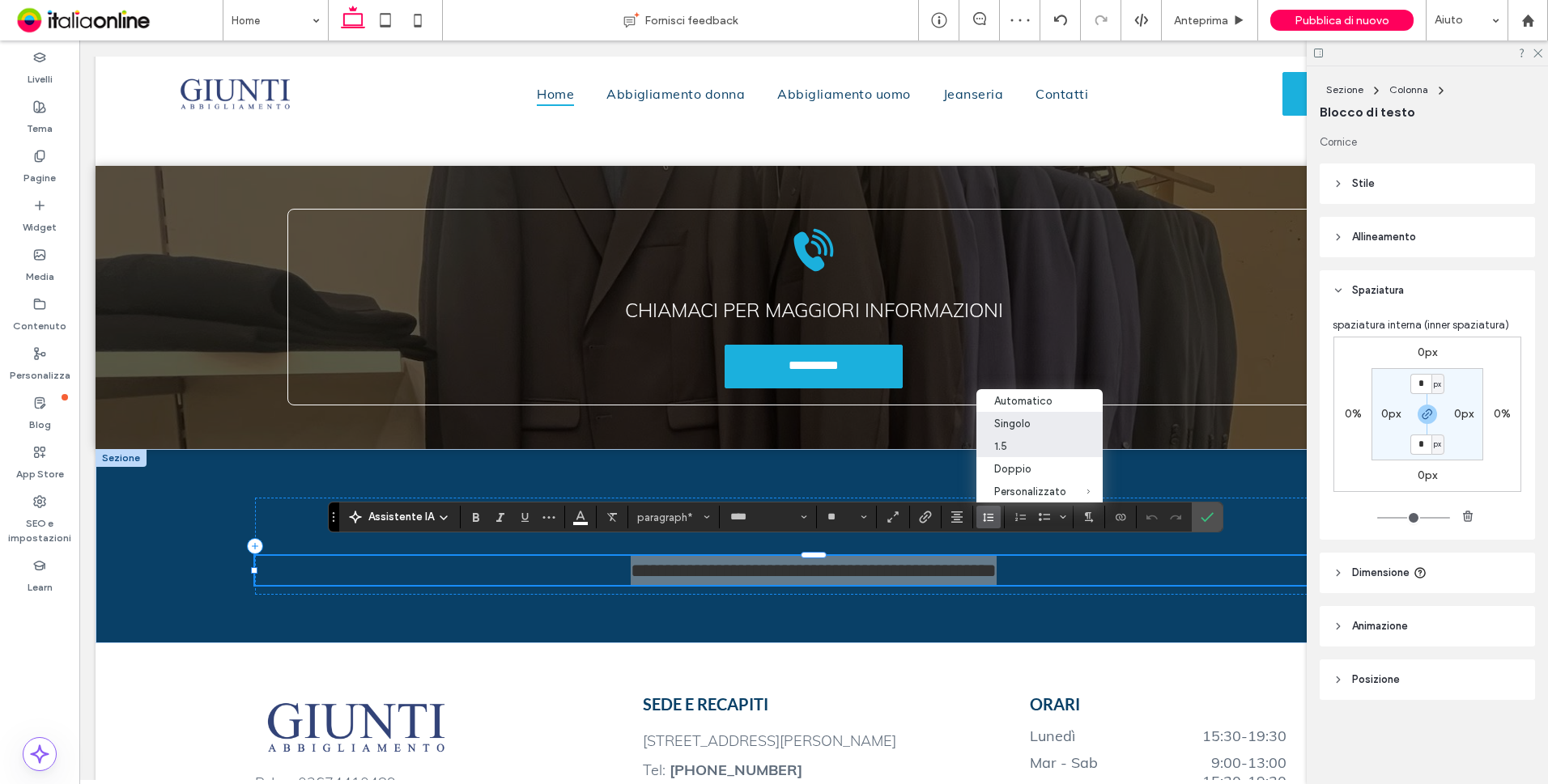
click at [1016, 415] on label "Singolo" at bounding box center [1039, 423] width 127 height 23
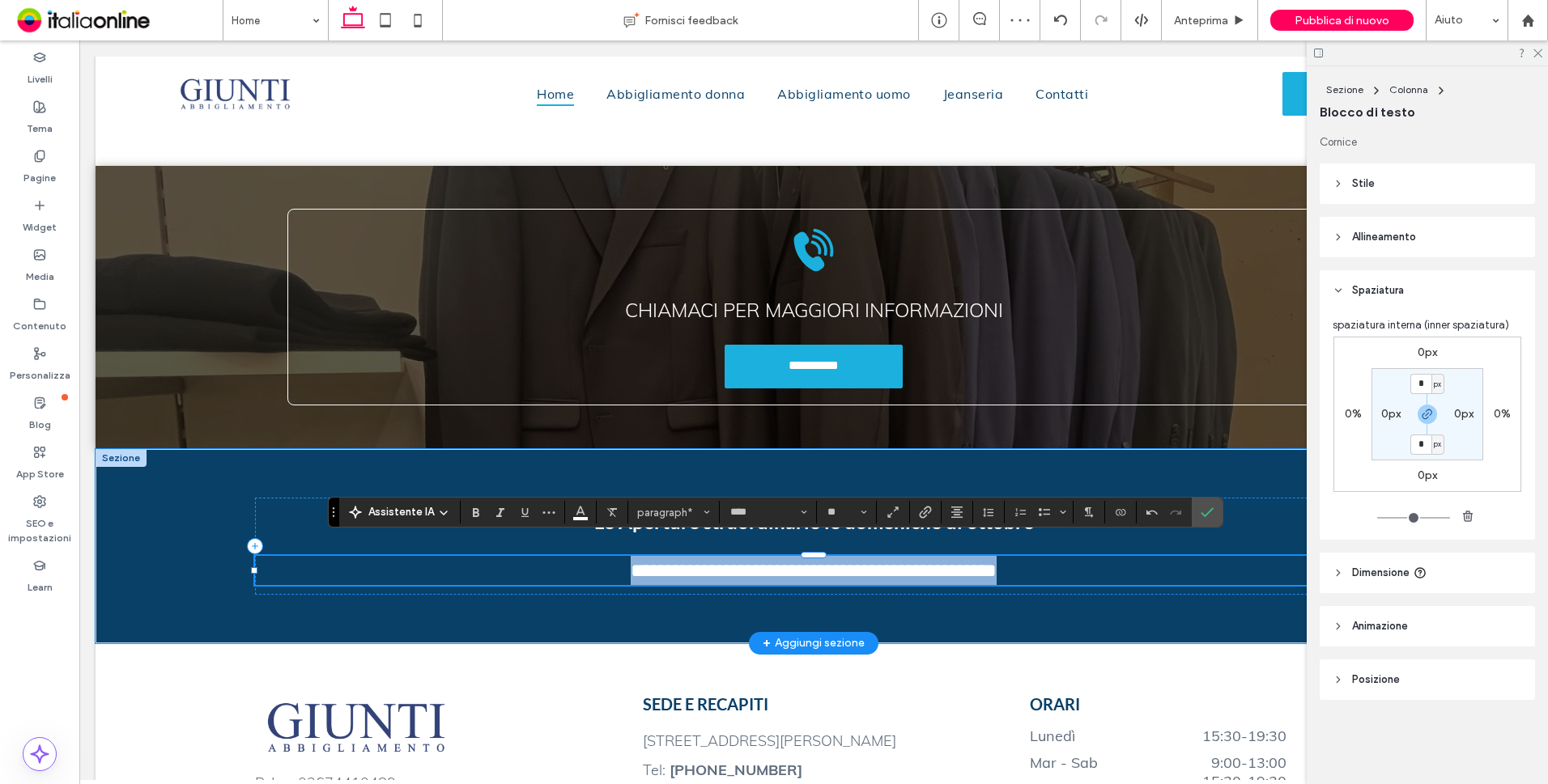
scroll to position [2929, 0]
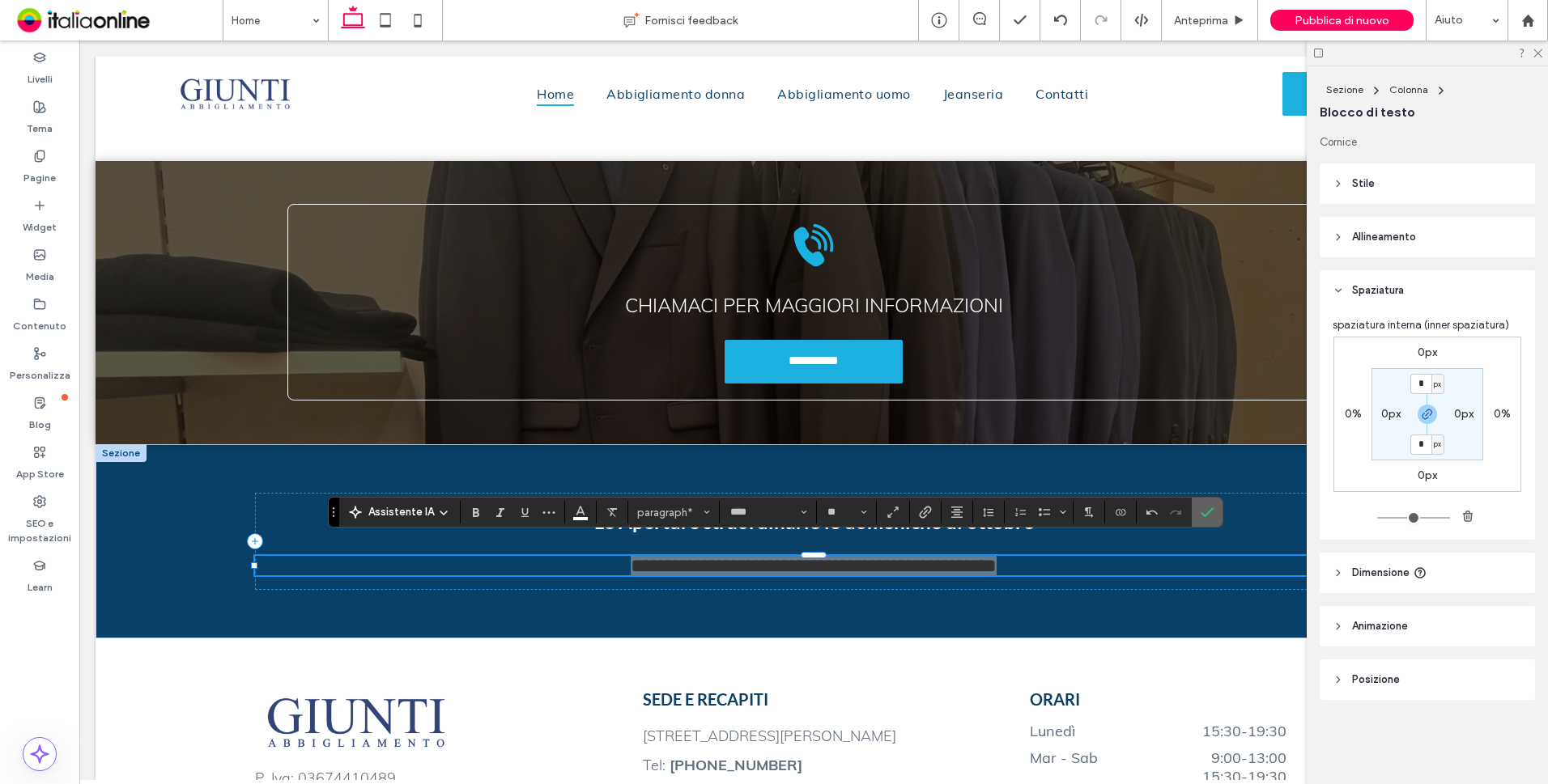
click at [1200, 507] on icon "Conferma" at bounding box center [1206, 511] width 13 height 13
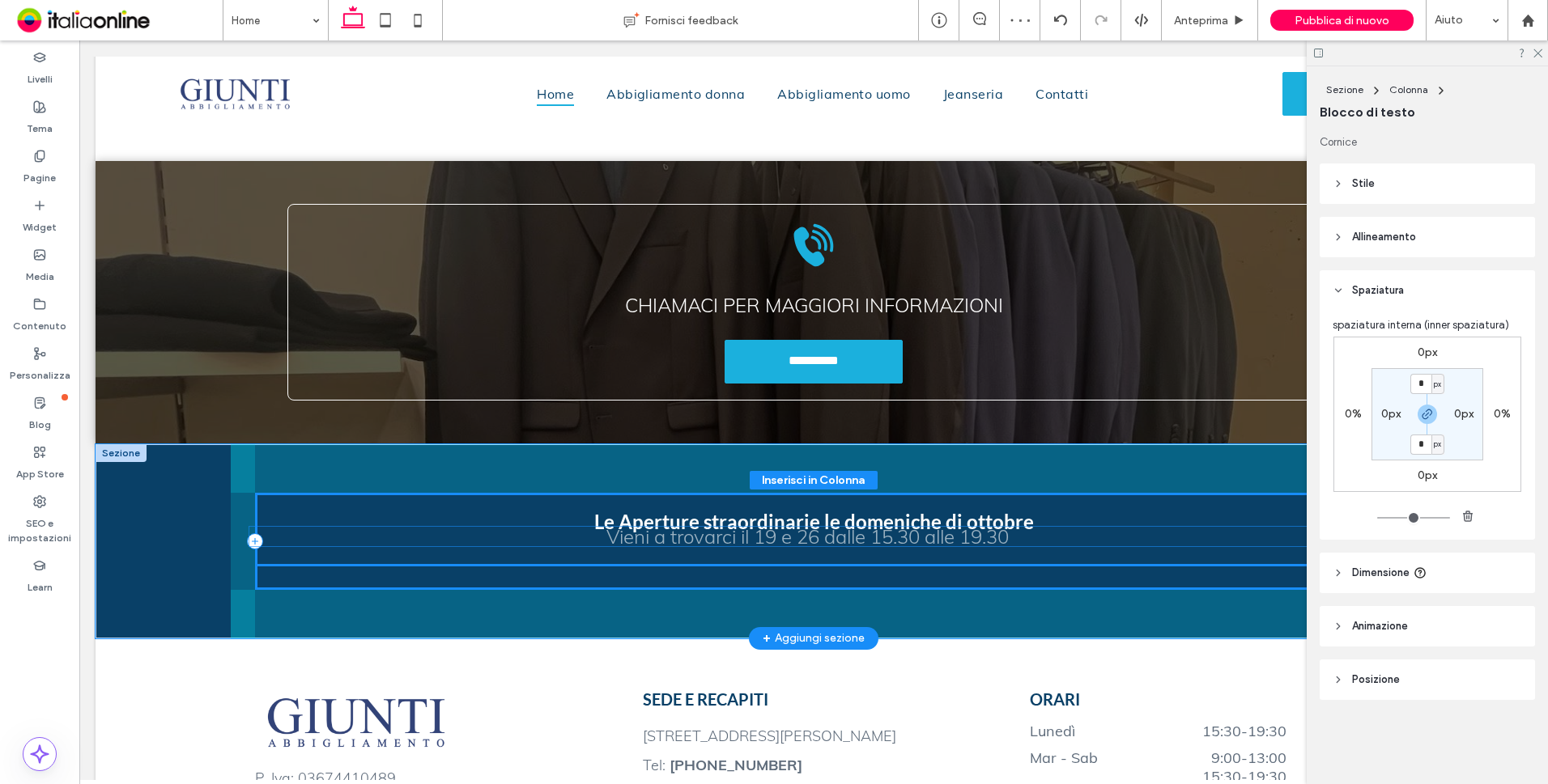
drag, startPoint x: 814, startPoint y: 548, endPoint x: 814, endPoint y: 530, distance: 18.0
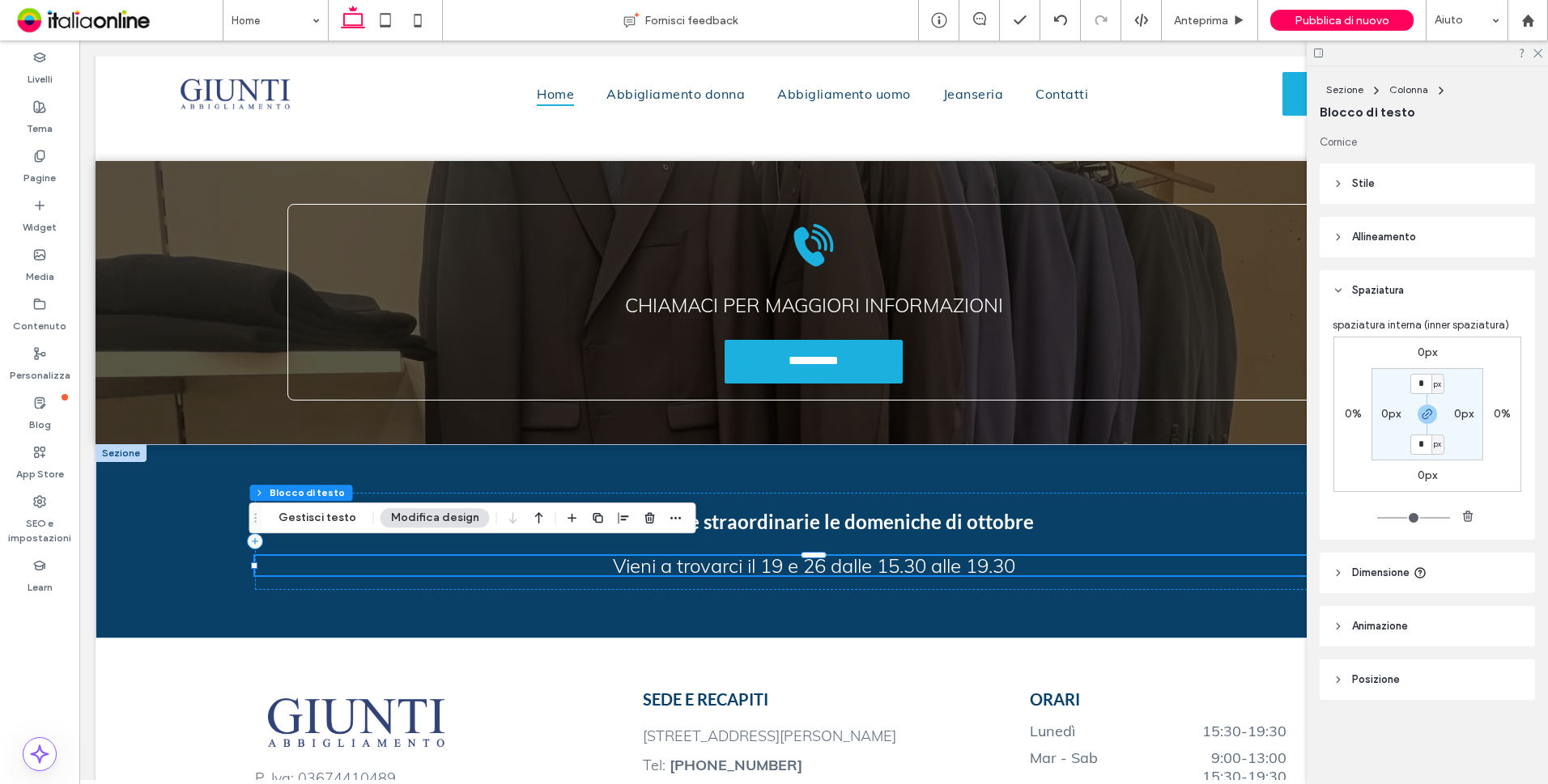
click at [1478, 343] on div "0px 0% 0px 0% * px 0px * px 0px" at bounding box center [1427, 414] width 188 height 155
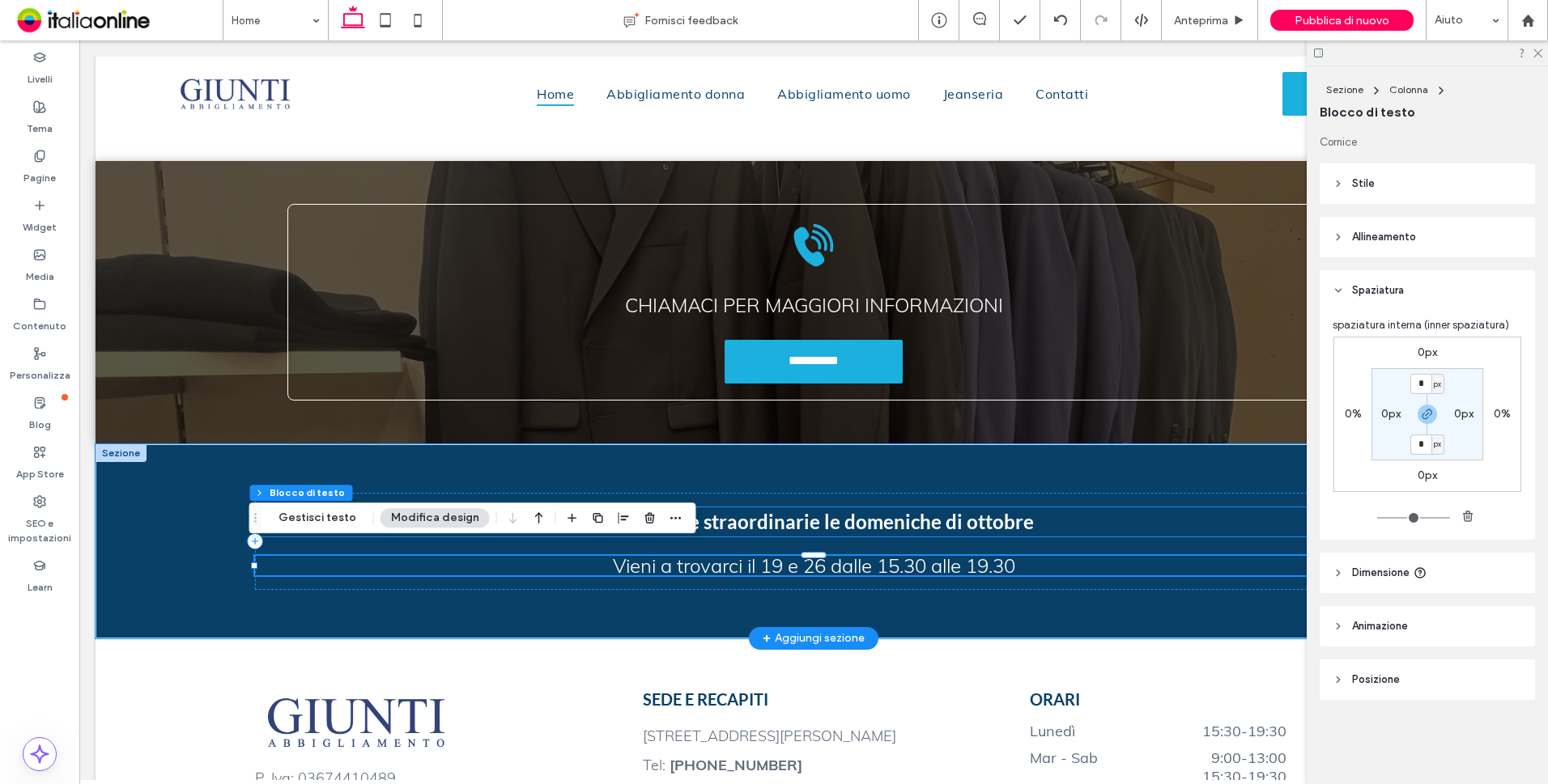
click at [997, 513] on span "Le Aperture straordinarie le domeniche di ottobre" at bounding box center [813, 521] width 440 height 24
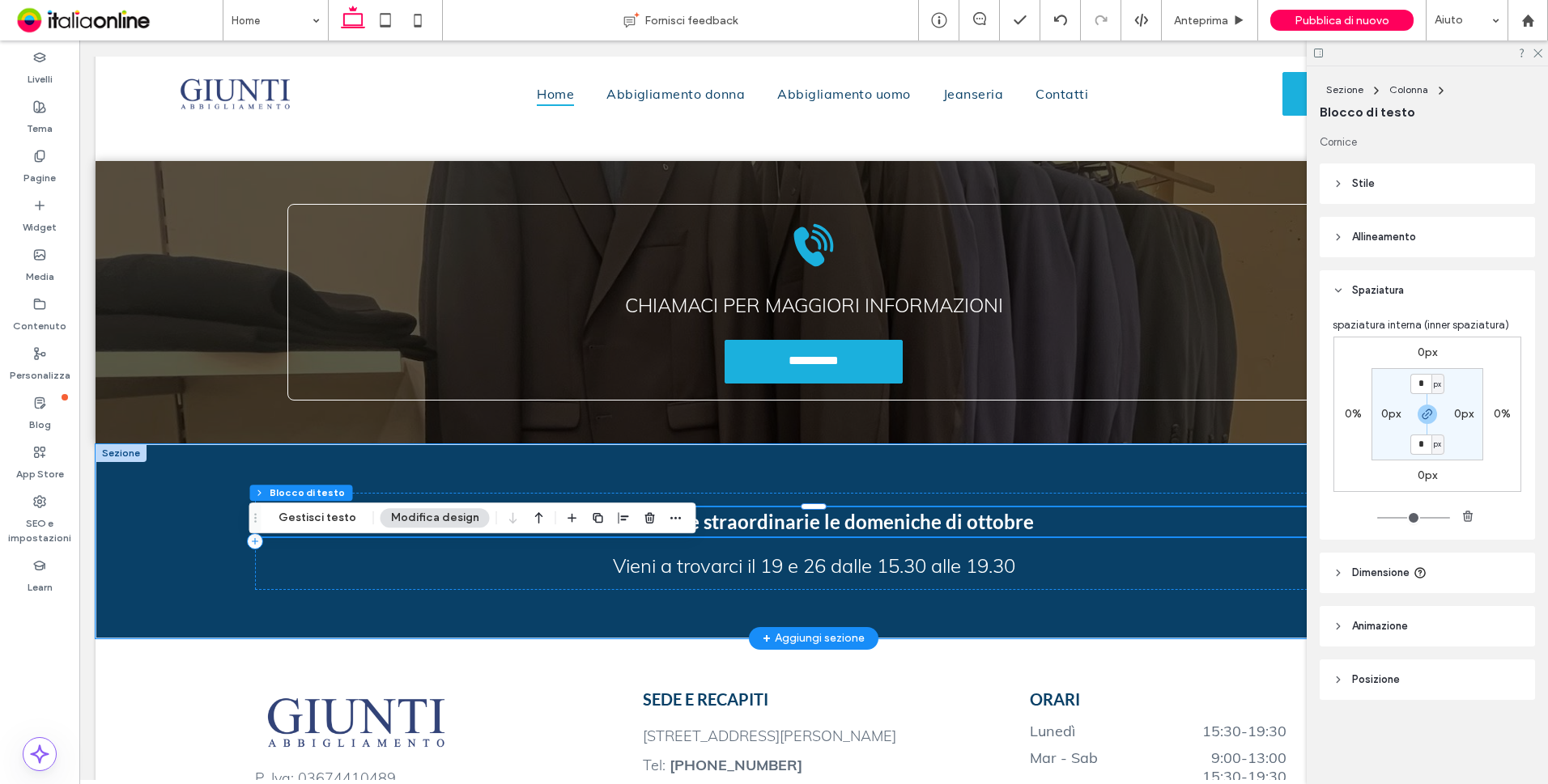
click at [998, 513] on span "Le Aperture straordinarie le domeniche di ottobre" at bounding box center [813, 521] width 440 height 24
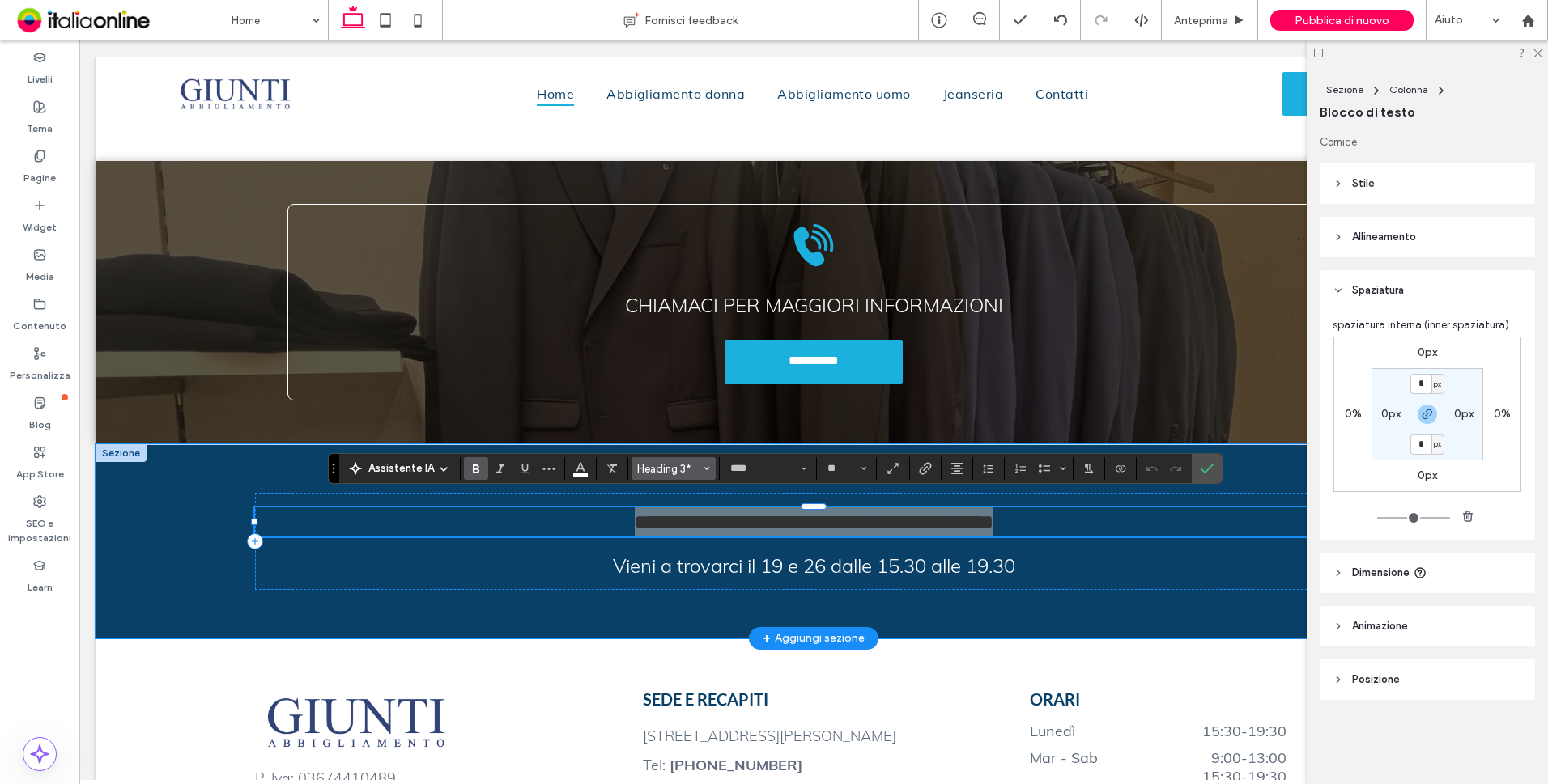
click at [692, 471] on span "Heading 3*" at bounding box center [669, 469] width 63 height 12
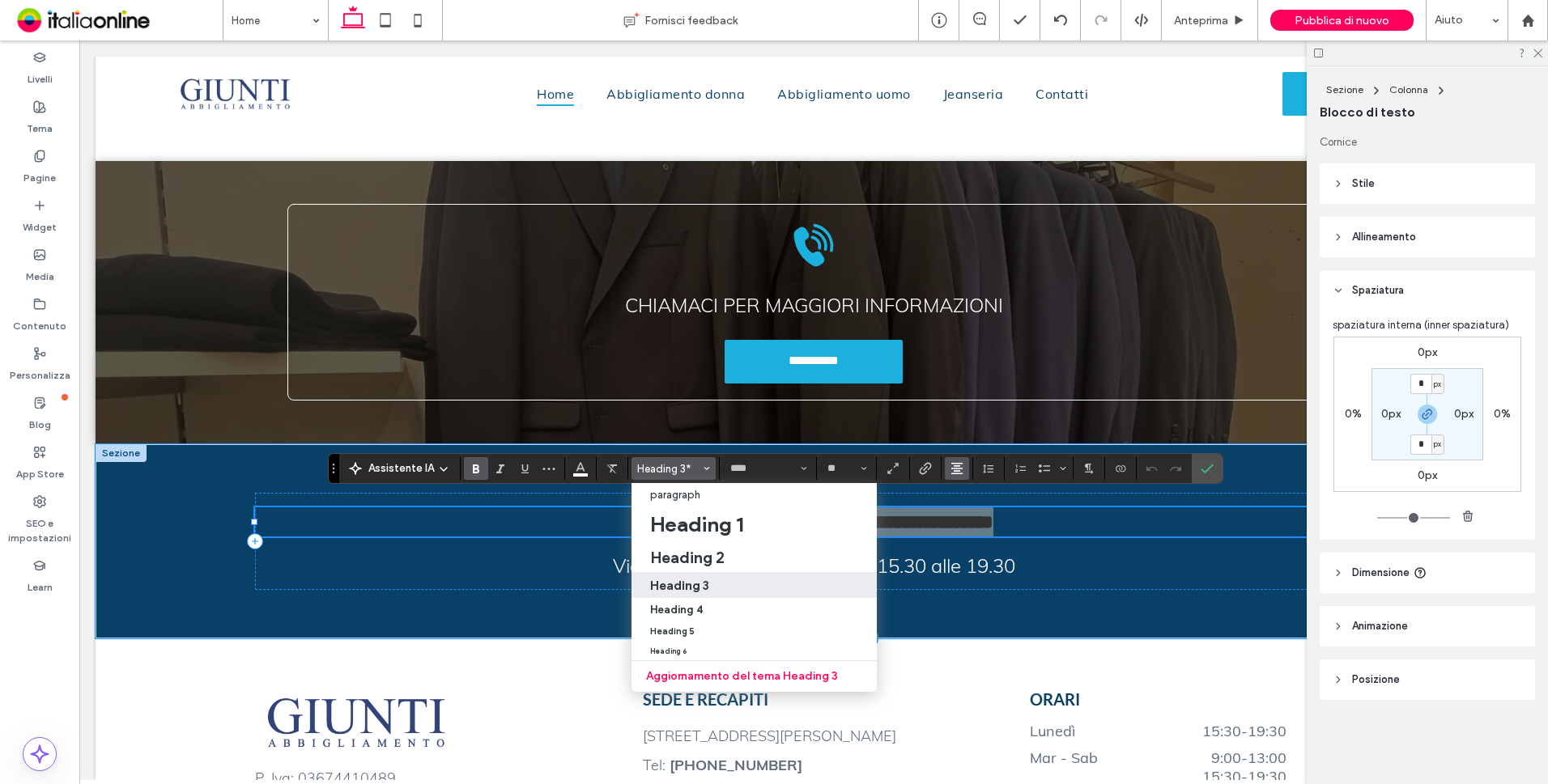
click at [959, 470] on icon "Allineamento" at bounding box center [956, 468] width 13 height 13
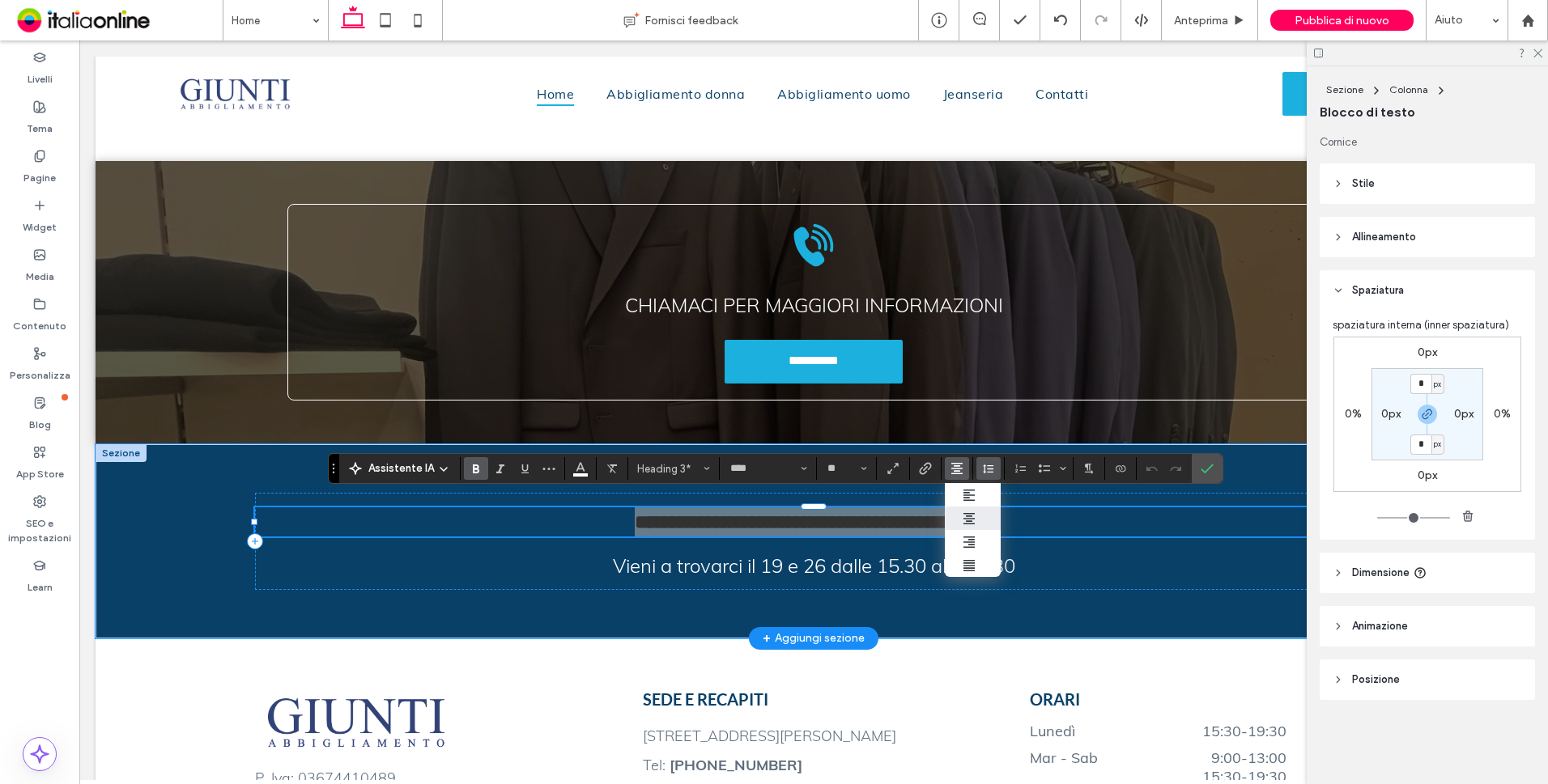
click at [984, 468] on icon "Altezza riga" at bounding box center [988, 468] width 13 height 13
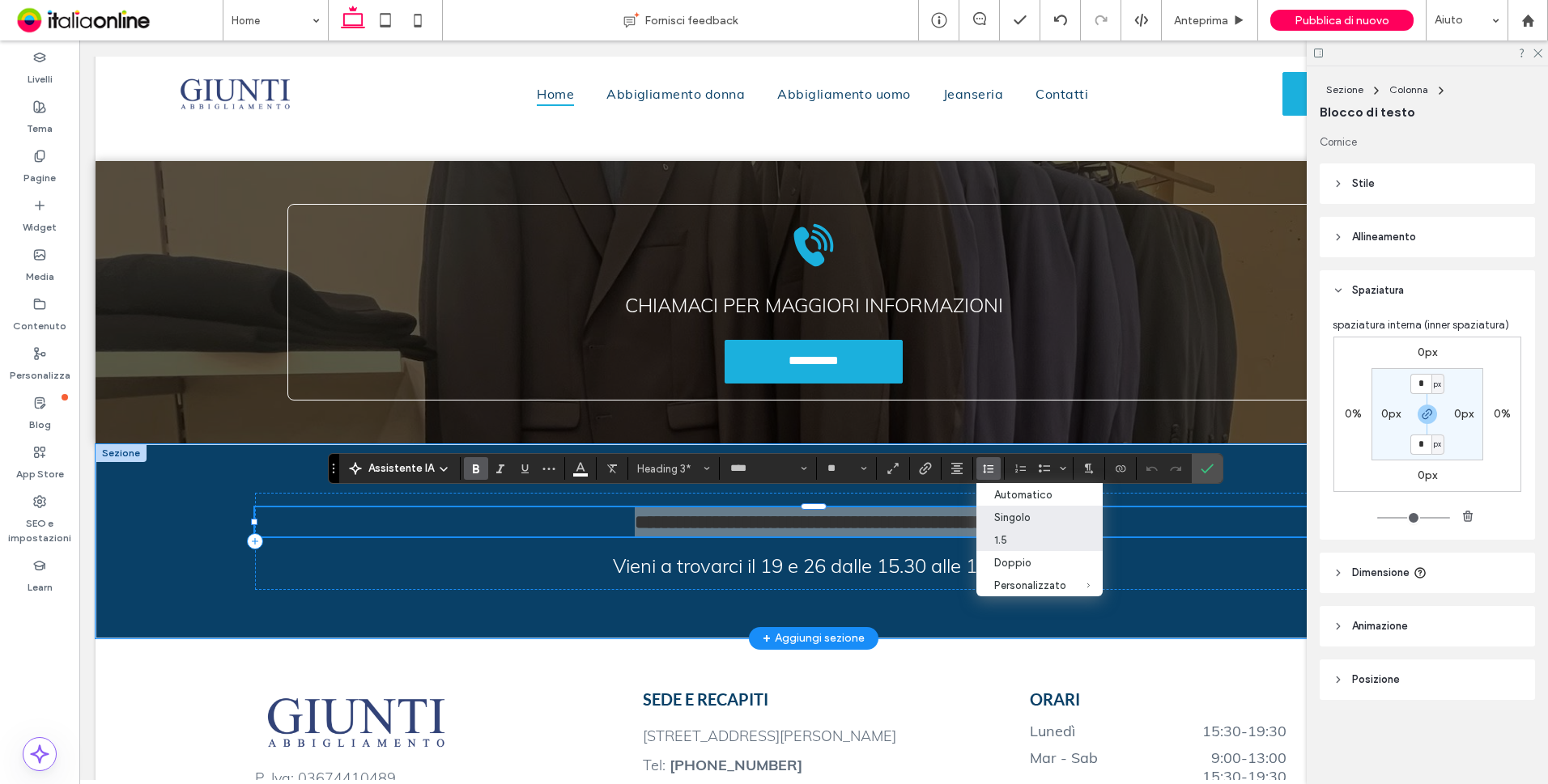
click at [1004, 517] on div "Singolo" at bounding box center [1029, 517] width 72 height 12
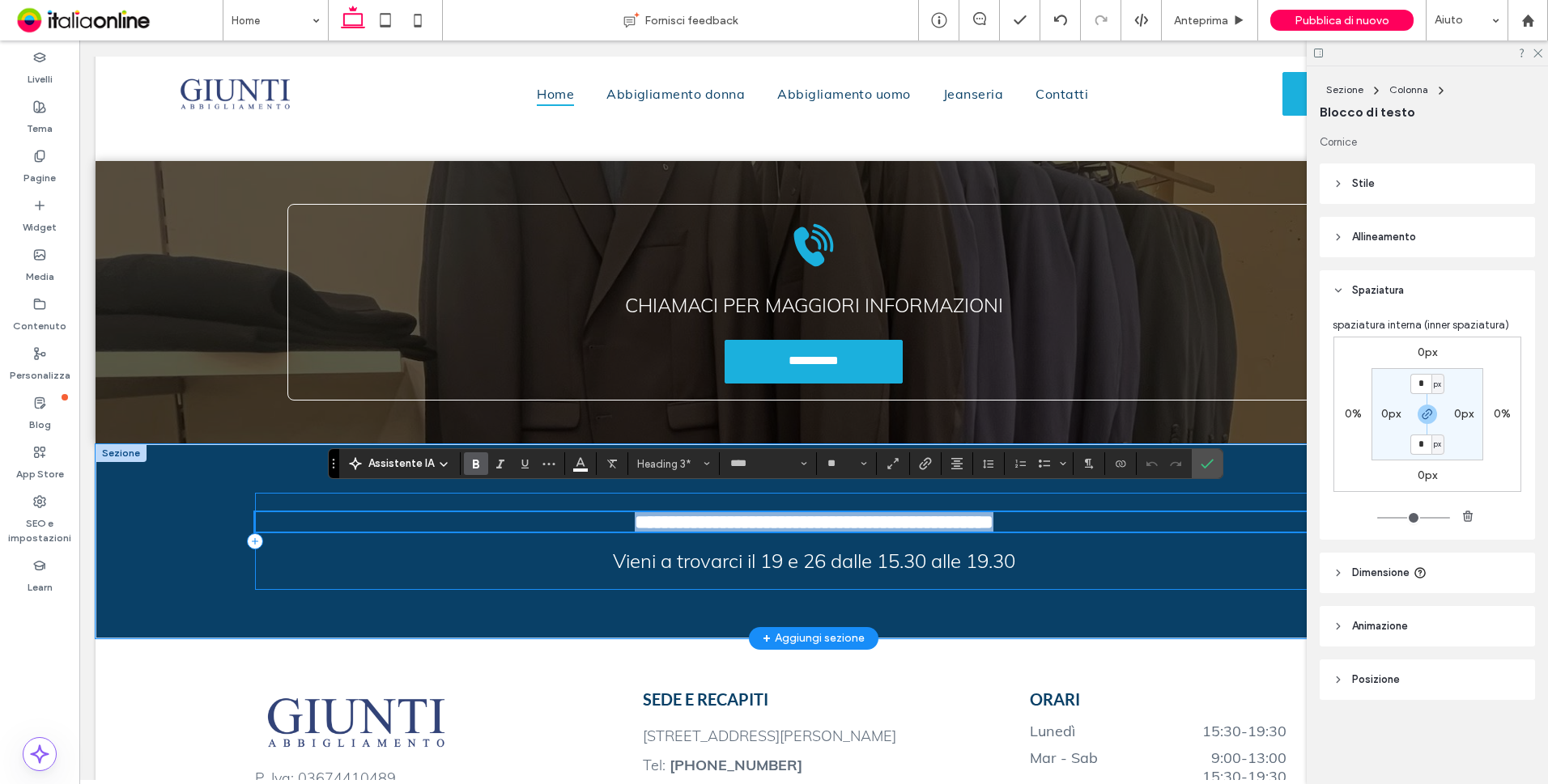
scroll to position [2934, 0]
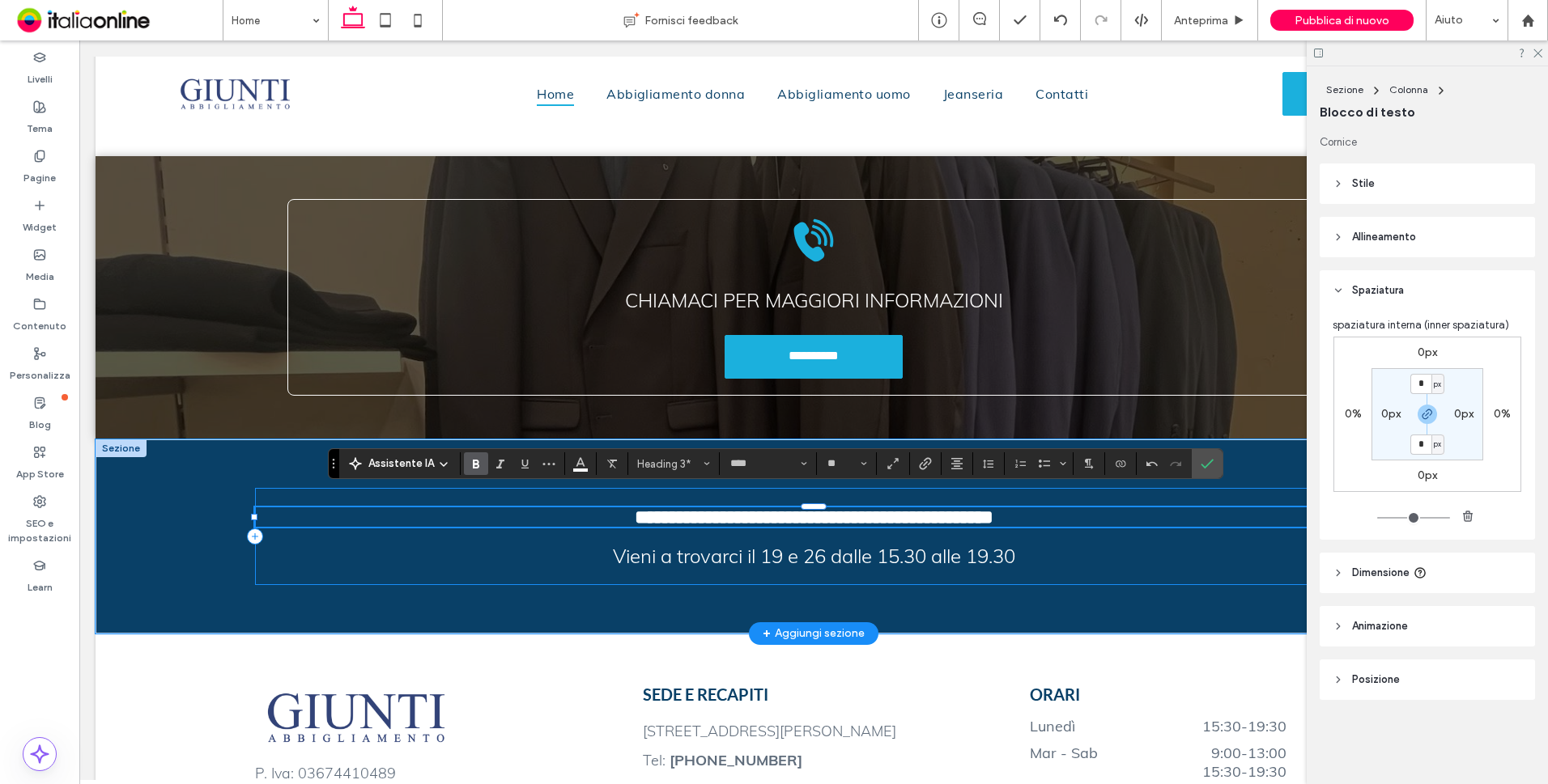
click at [1073, 568] on div "**********" at bounding box center [813, 536] width 1117 height 97
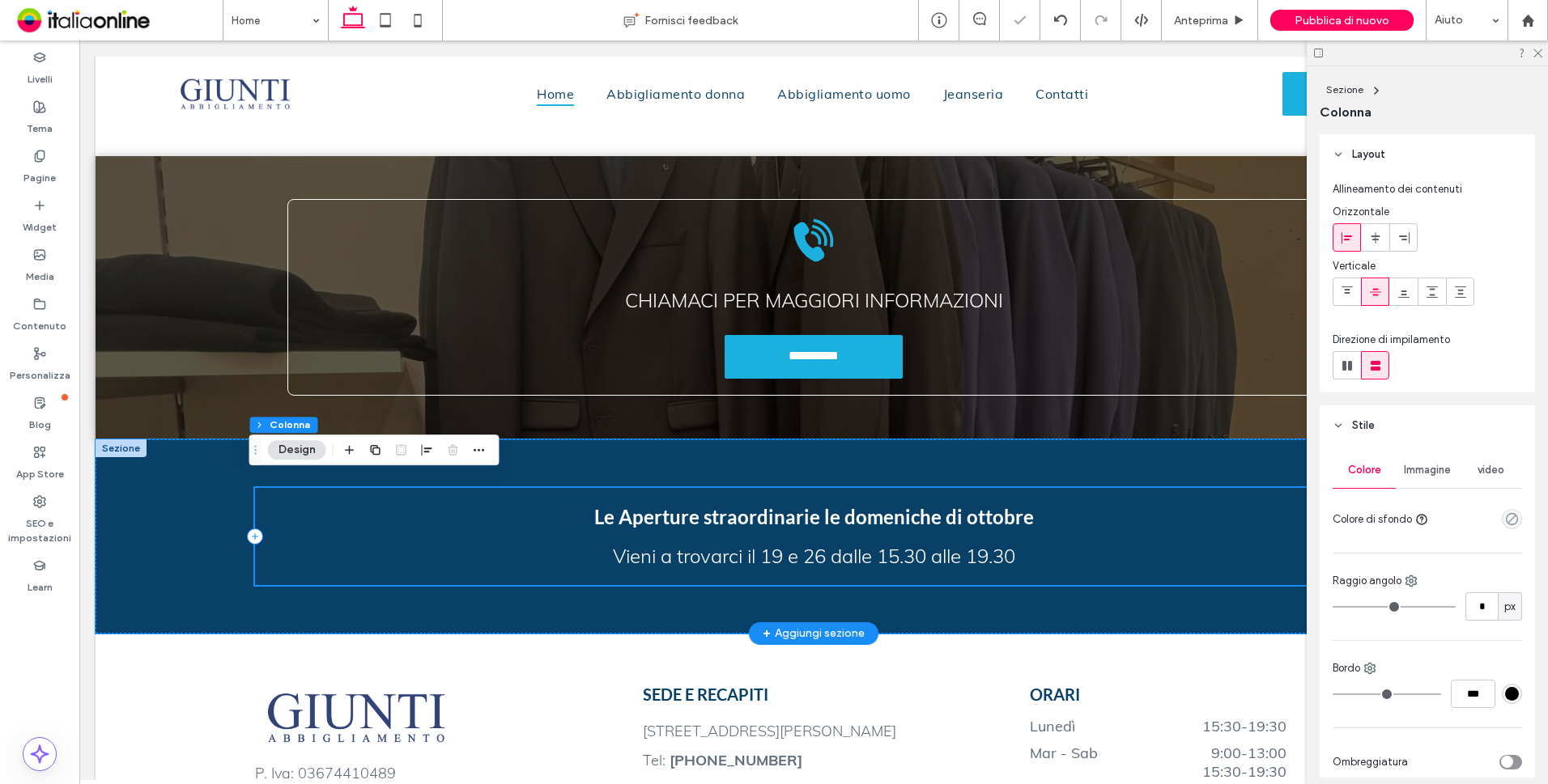
drag, startPoint x: 862, startPoint y: 521, endPoint x: 865, endPoint y: 509, distance: 12.4
click at [862, 521] on div "Le Aperture straordinarie le domeniche di ottobre Vieni a trovarci il 19 e 26 d…" at bounding box center [813, 536] width 1117 height 97
click at [865, 507] on span "Le Aperture straordinarie le domeniche di ottobre" at bounding box center [813, 516] width 440 height 24
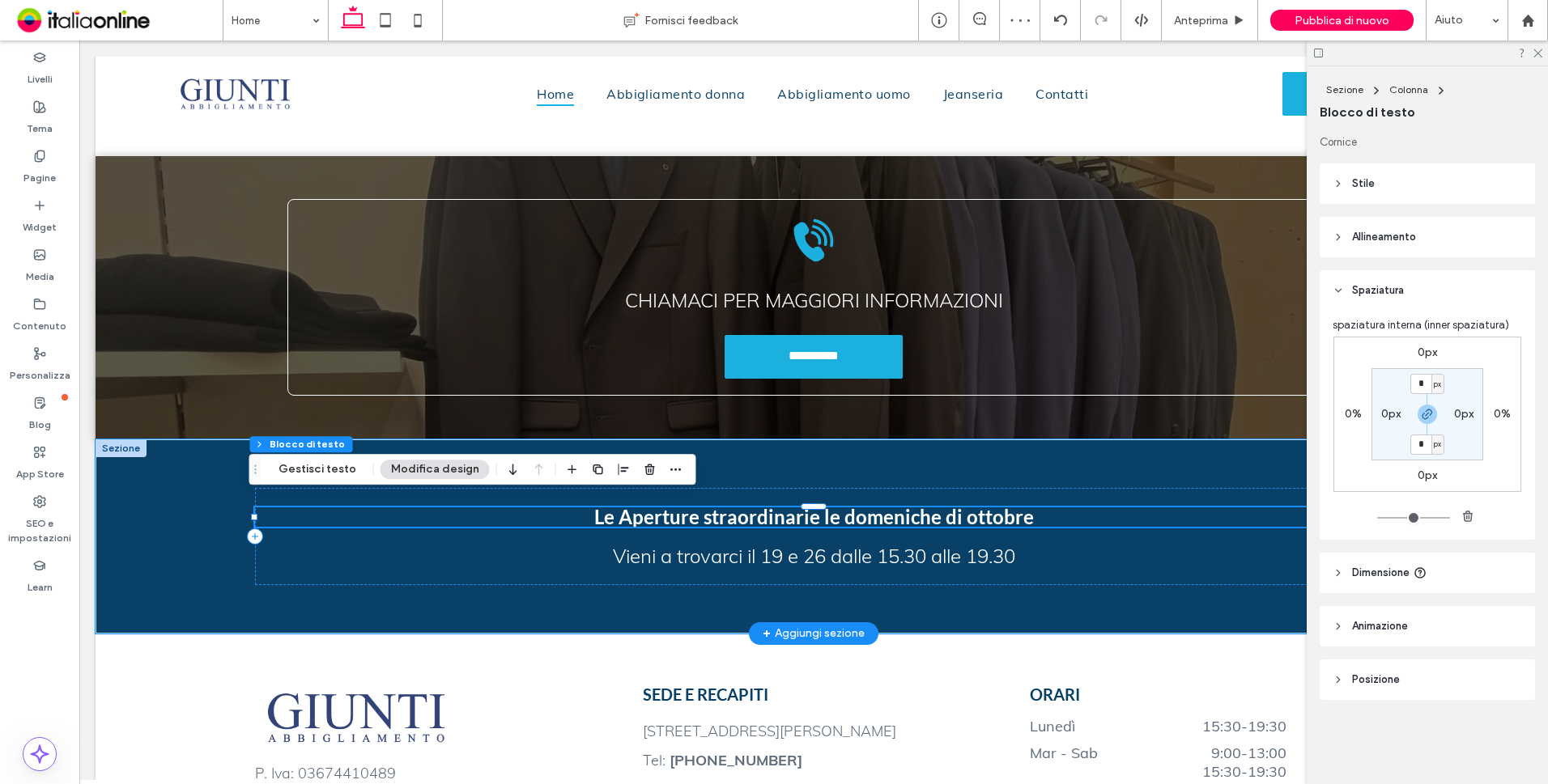
click at [865, 506] on span "Le Aperture straordinarie le domeniche di ottobre" at bounding box center [813, 516] width 440 height 24
click at [865, 508] on span "**********" at bounding box center [813, 517] width 359 height 20
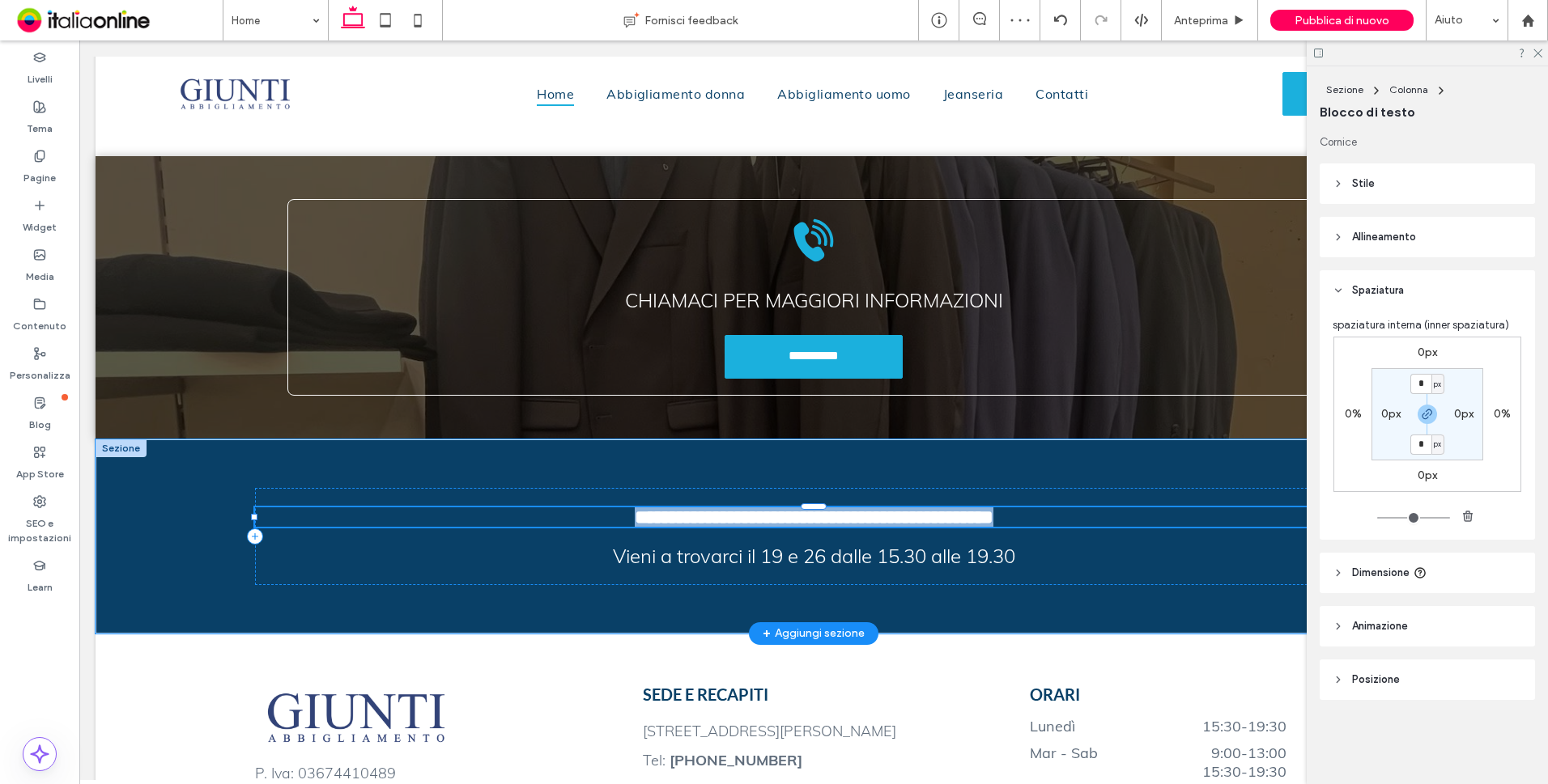
type input "****"
type input "**"
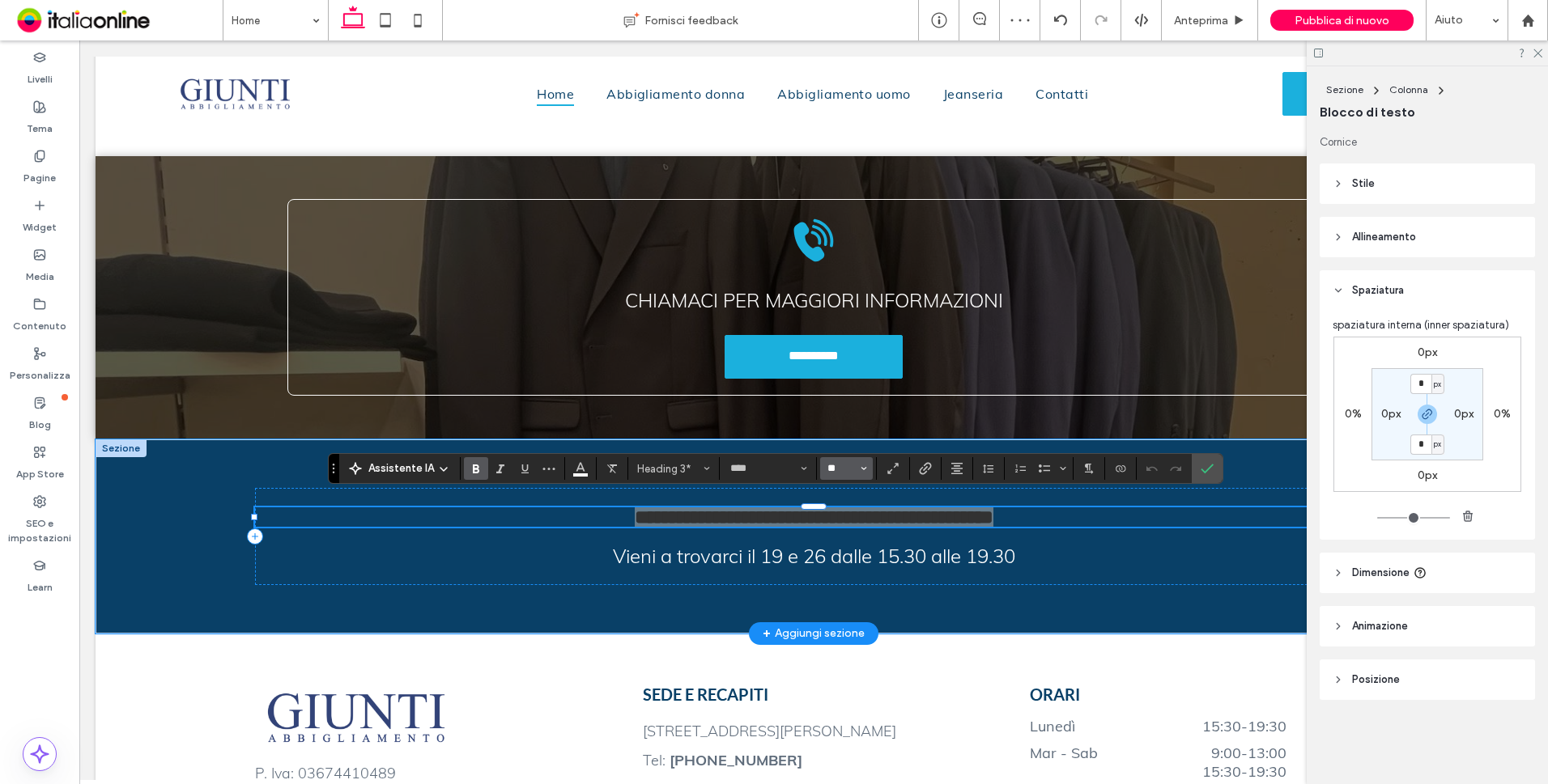
click at [846, 471] on input "**" at bounding box center [842, 468] width 32 height 13
click at [846, 471] on input "*" at bounding box center [842, 468] width 32 height 13
click at [843, 471] on input "*" at bounding box center [842, 468] width 32 height 13
drag, startPoint x: 778, startPoint y: 462, endPoint x: 769, endPoint y: 460, distance: 9.2
click at [774, 462] on div "Assistente IA Heading 3* **** * 30 32 36" at bounding box center [774, 468] width 894 height 31
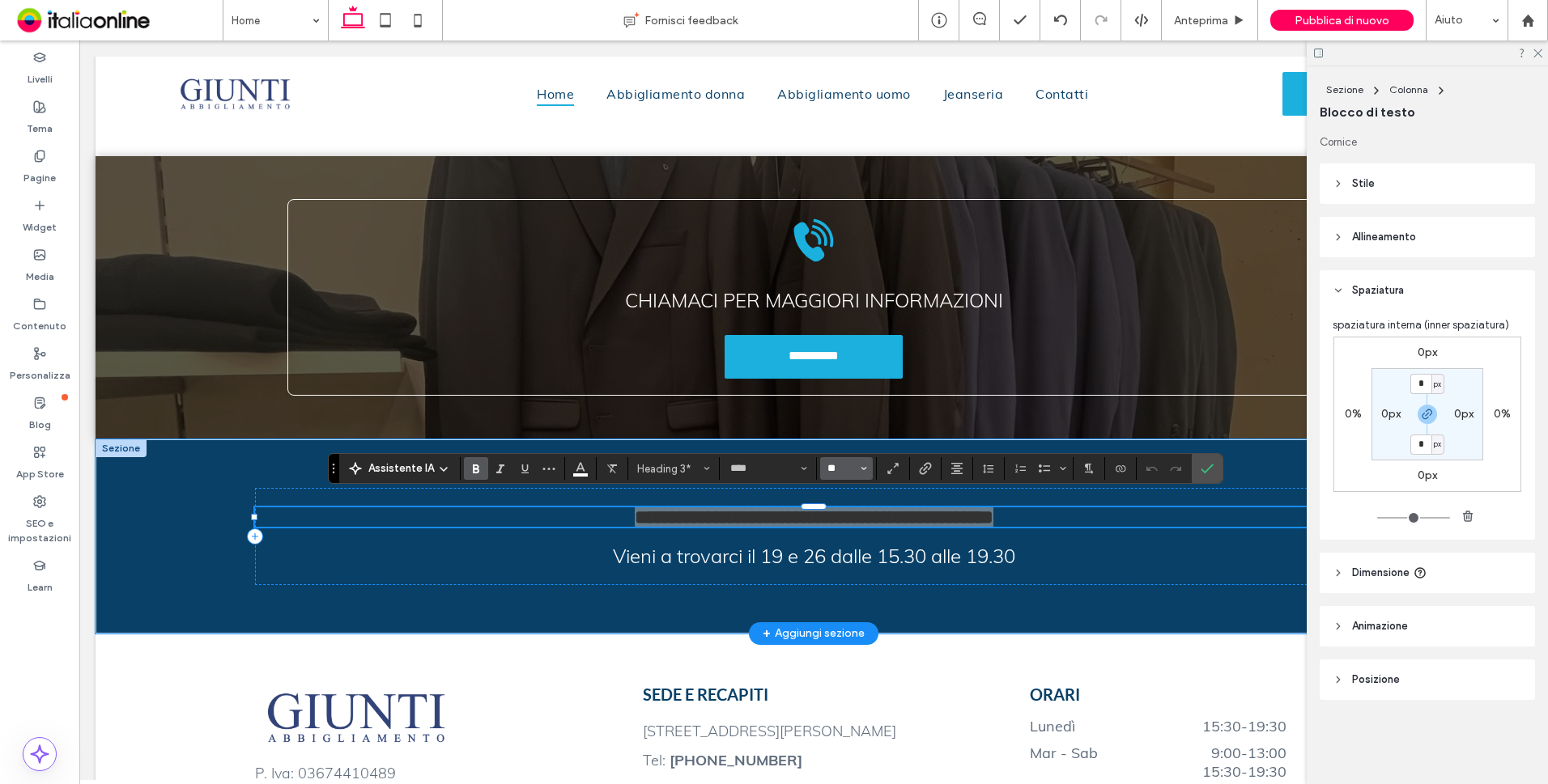
click at [836, 468] on input "**" at bounding box center [842, 468] width 32 height 13
click at [837, 467] on input "**" at bounding box center [842, 468] width 32 height 13
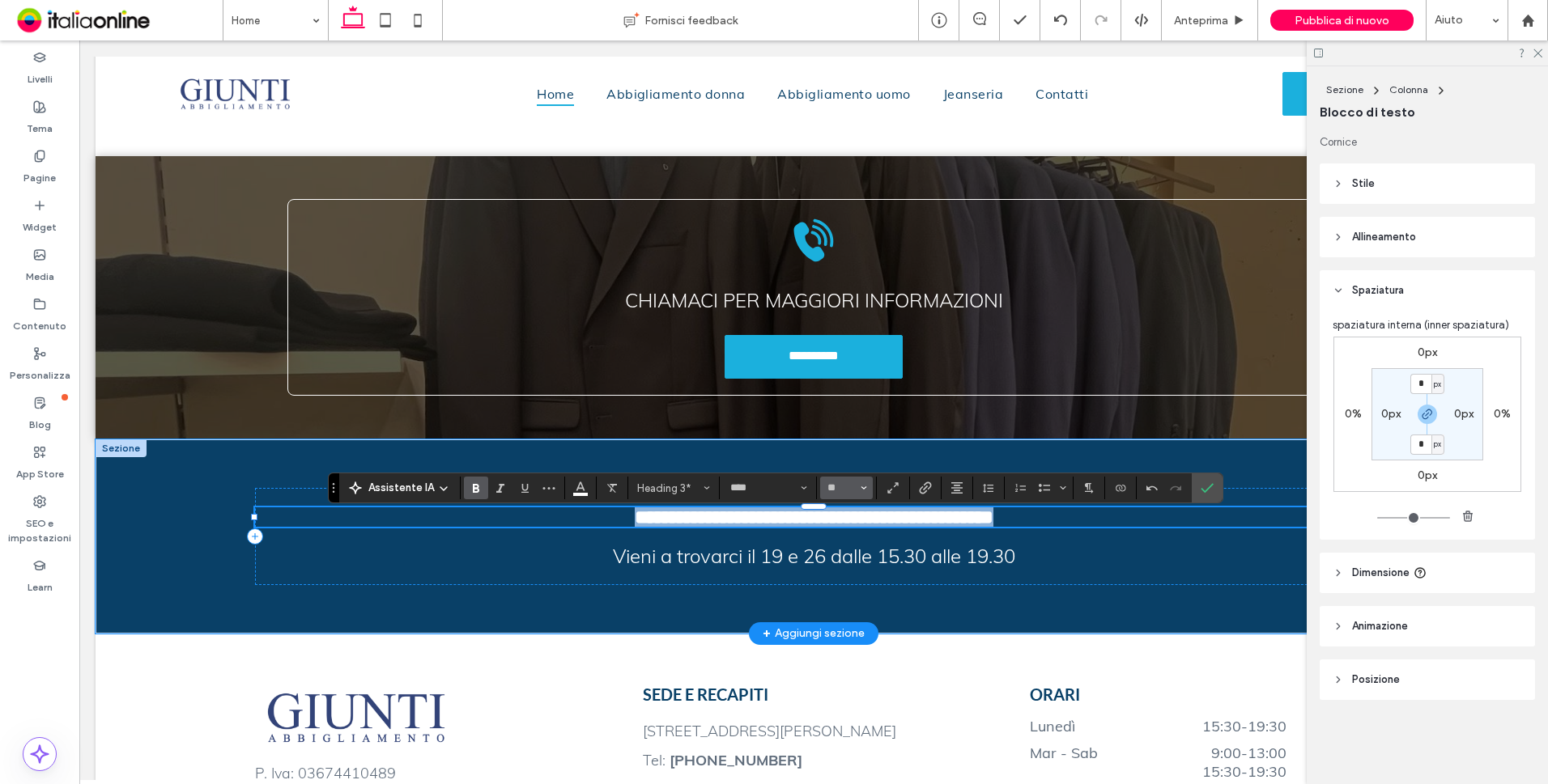
type input "***"
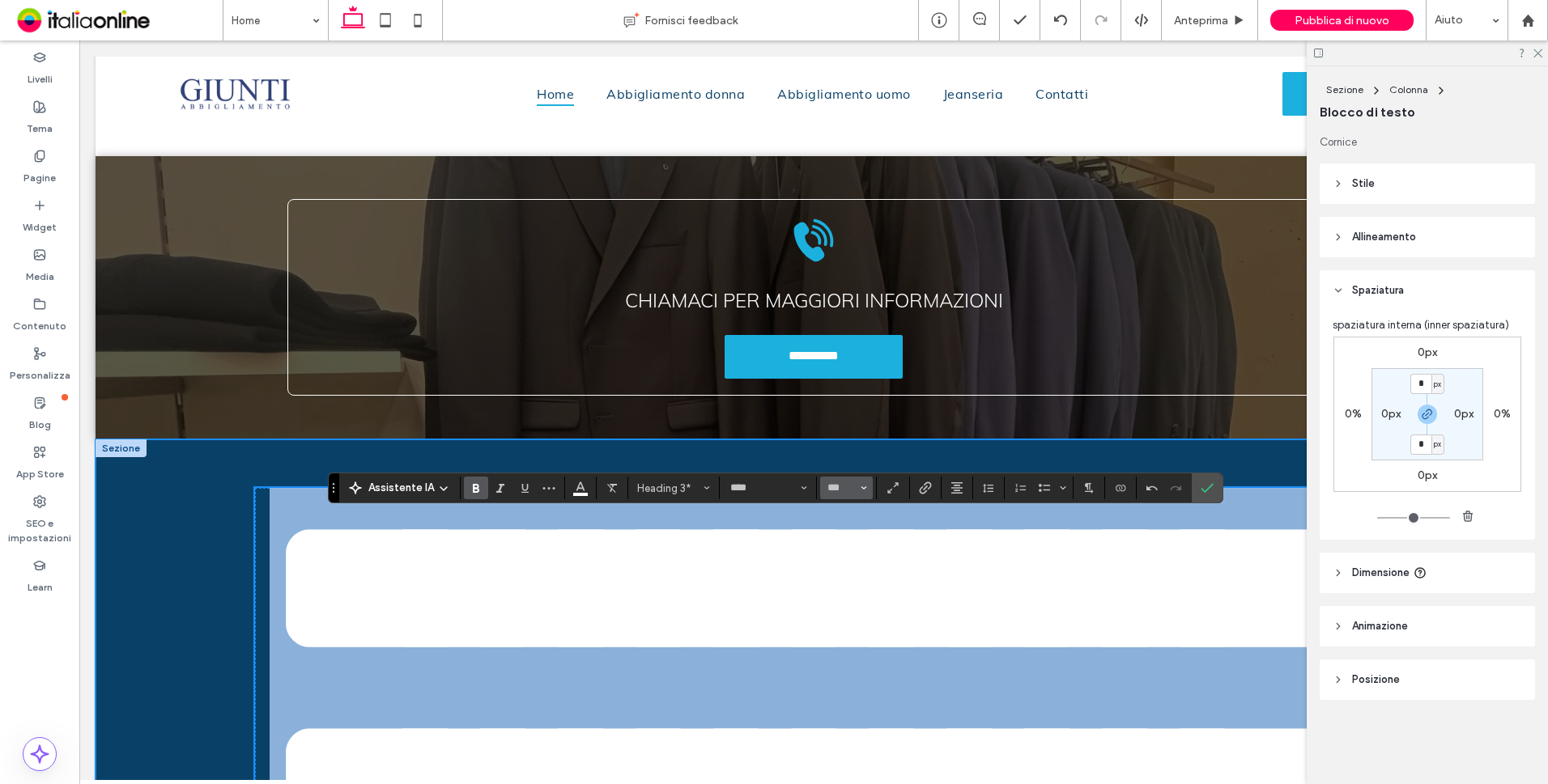
scroll to position [2915, 0]
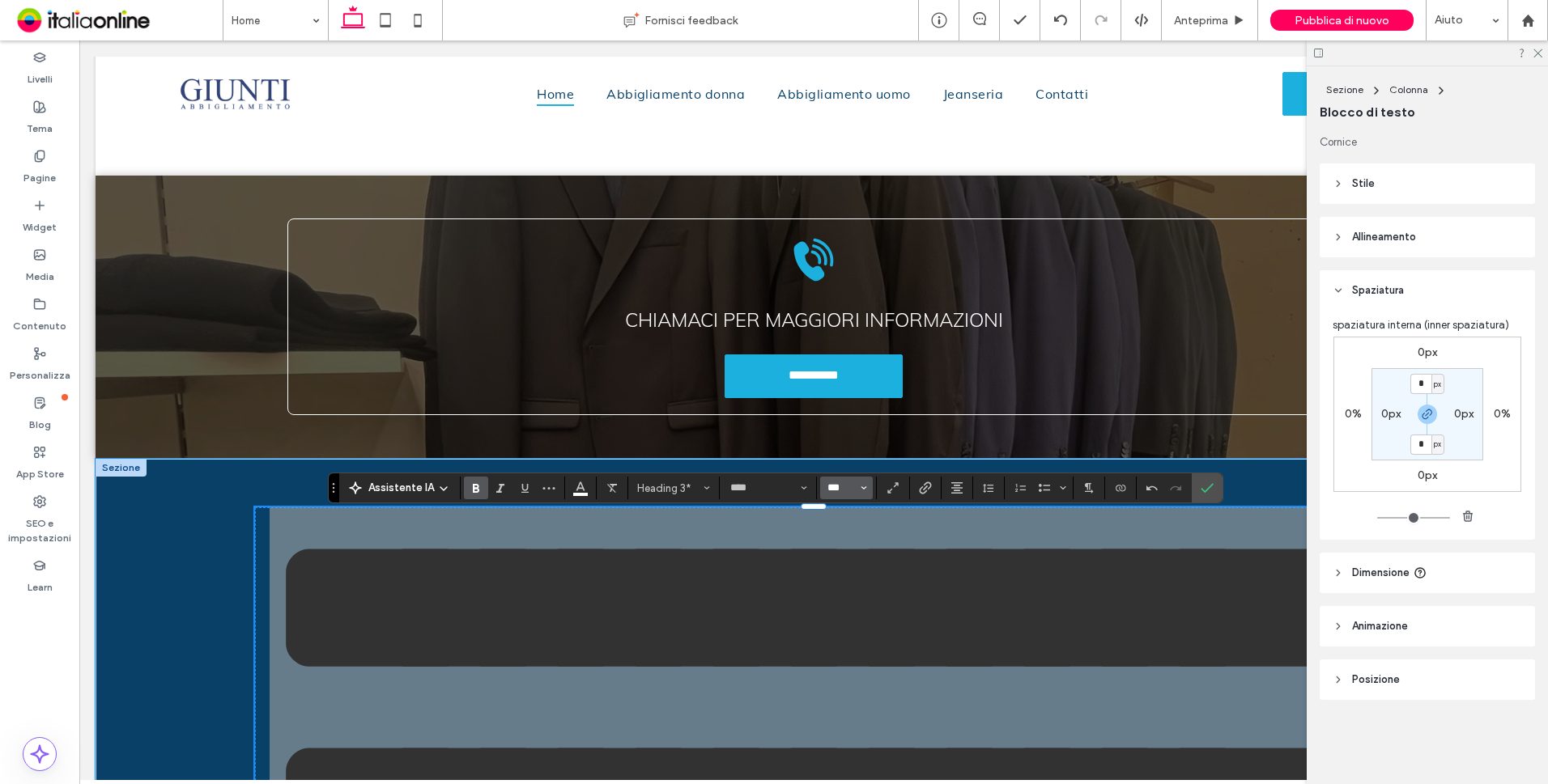
click at [828, 488] on input "***" at bounding box center [842, 488] width 32 height 13
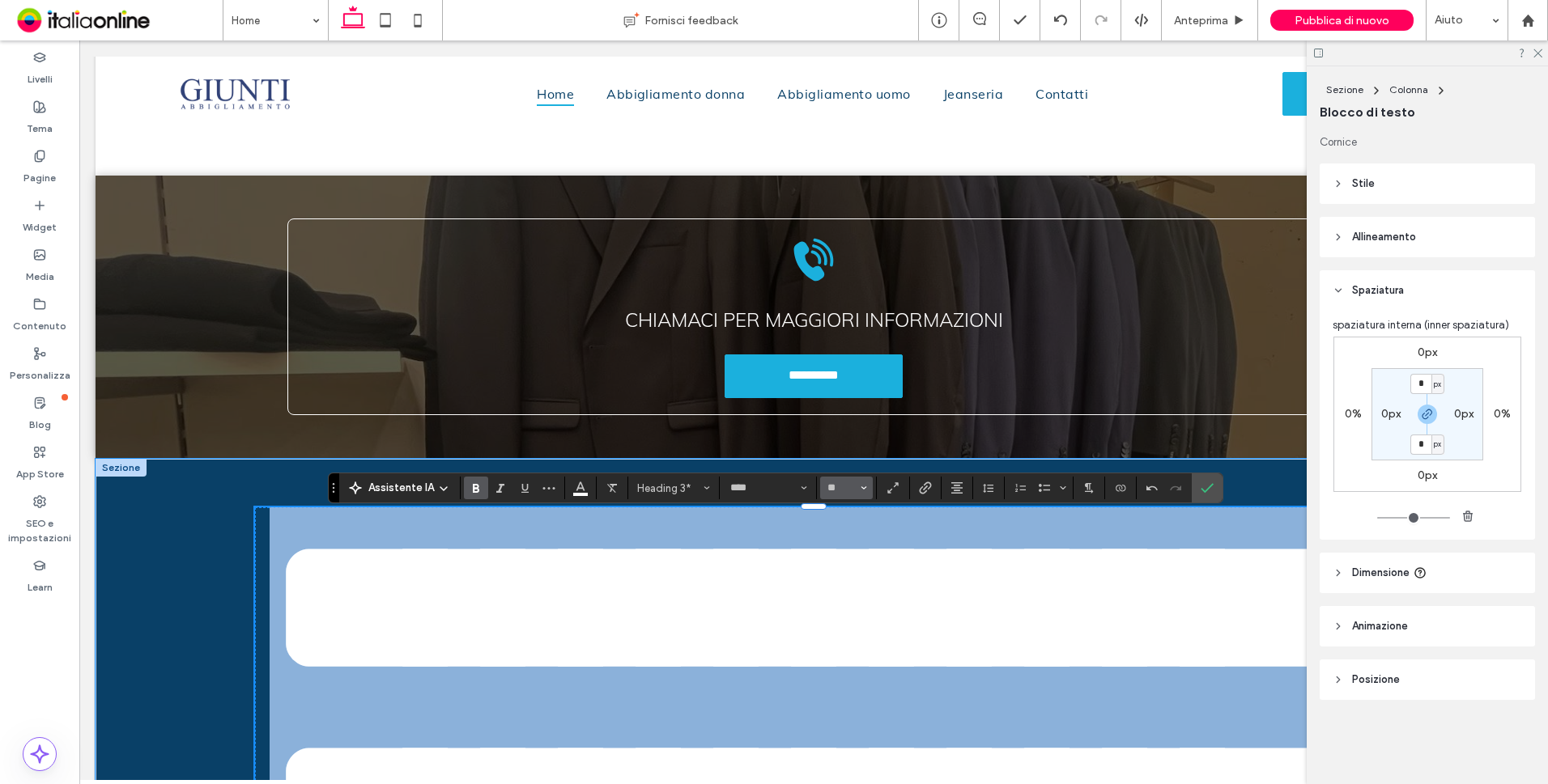
type input "**"
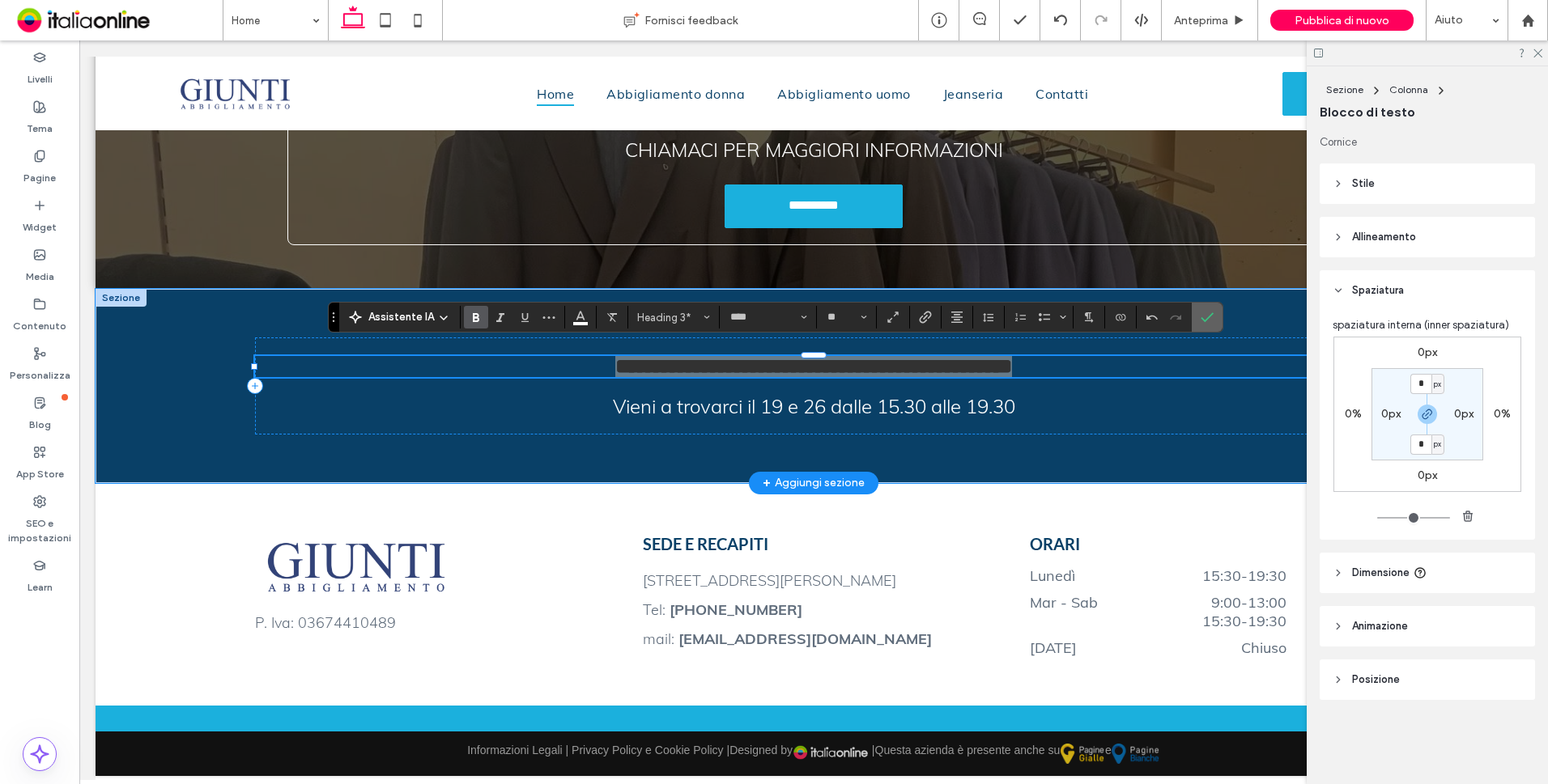
drag, startPoint x: 1201, startPoint y: 319, endPoint x: 1113, endPoint y: 278, distance: 97.1
click at [1201, 319] on use "Conferma" at bounding box center [1206, 317] width 13 height 10
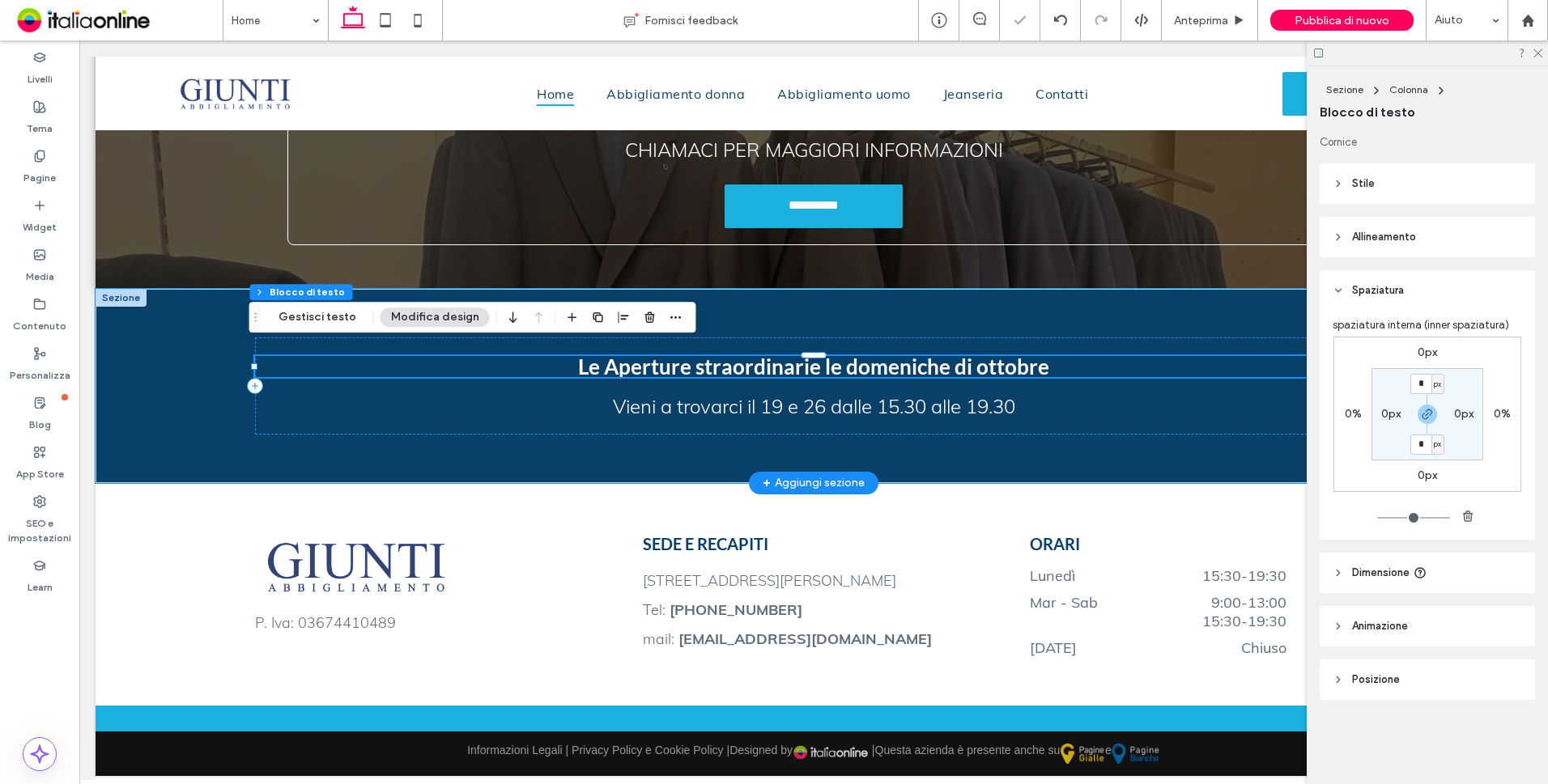
click at [598, 353] on span "Le Aperture straordinarie le domeniche di ottobre" at bounding box center [813, 366] width 471 height 26
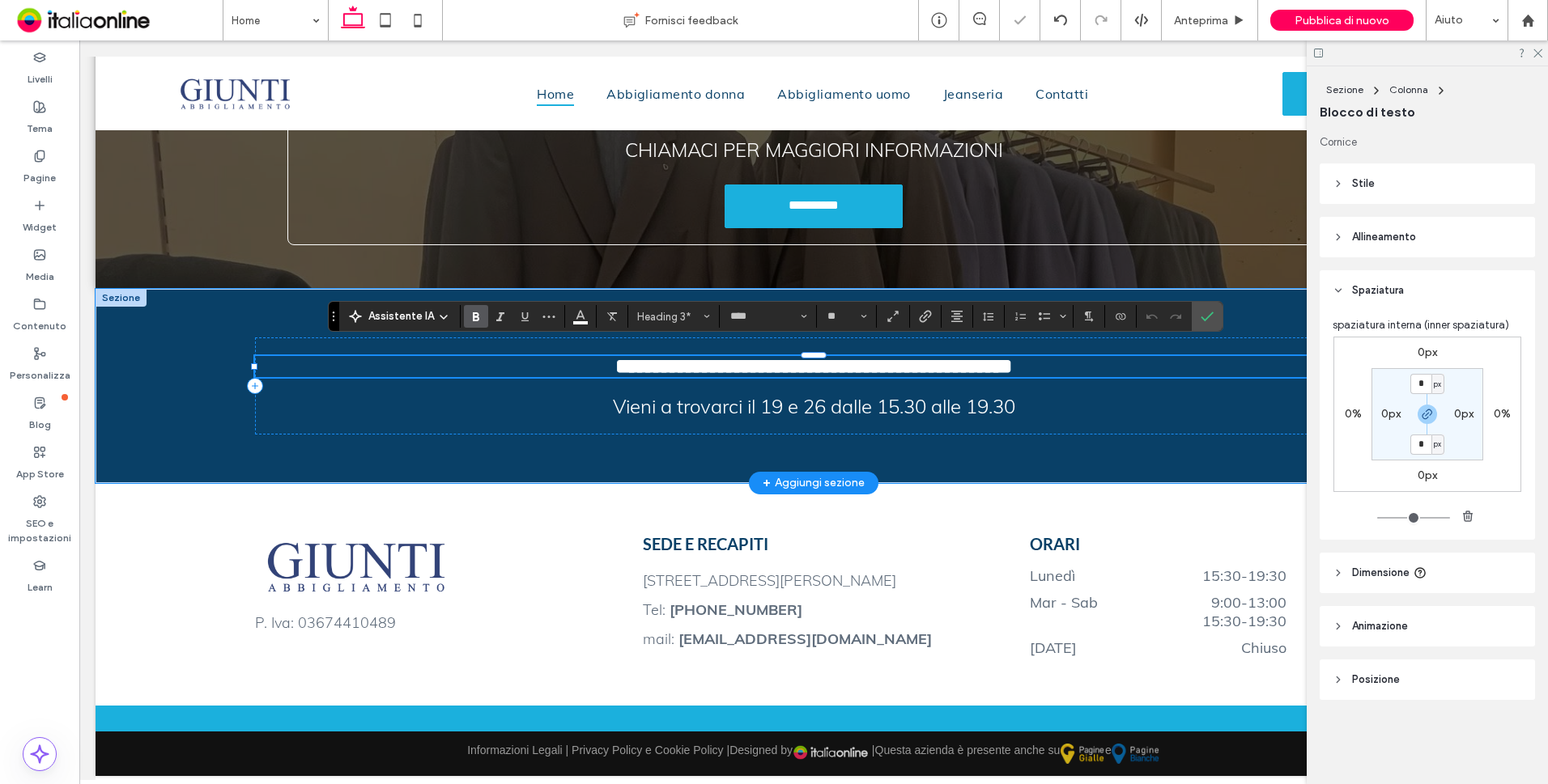
drag, startPoint x: 598, startPoint y: 353, endPoint x: 622, endPoint y: 360, distance: 25.0
click at [624, 360] on span "**********" at bounding box center [814, 366] width 397 height 20
click at [615, 356] on span "**********" at bounding box center [814, 366] width 397 height 20
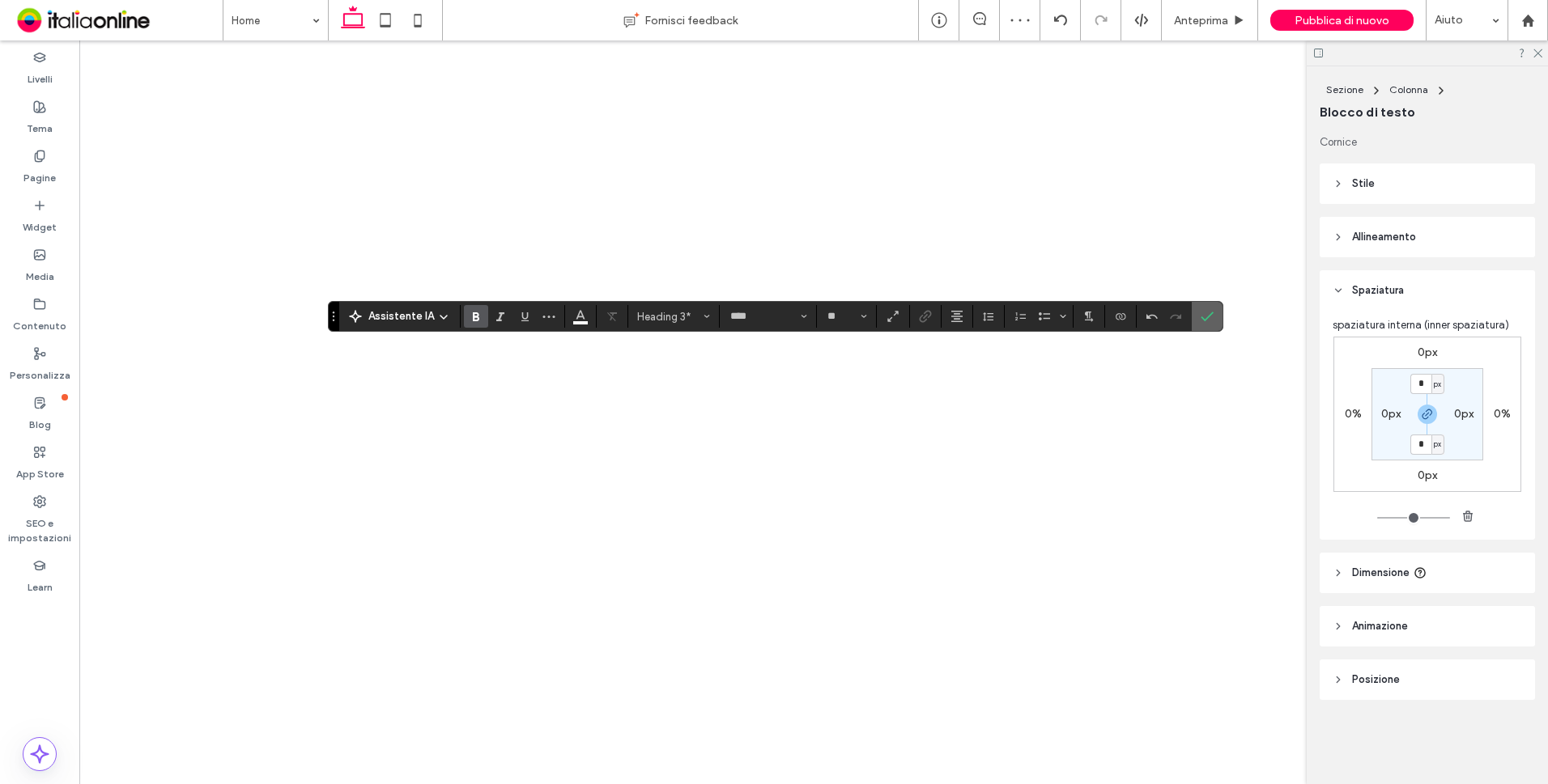
click at [1205, 317] on icon "Conferma" at bounding box center [1206, 316] width 13 height 13
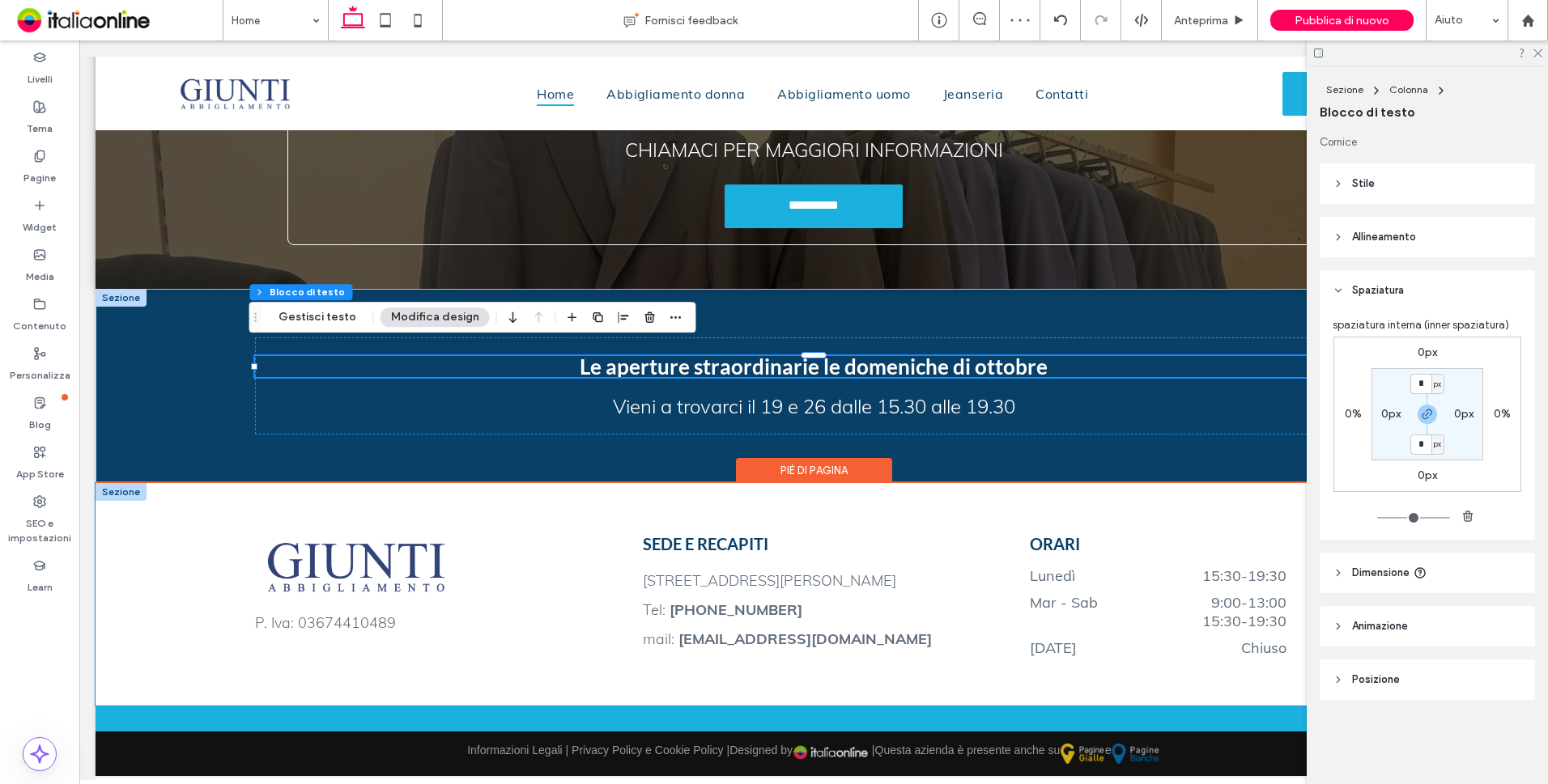
drag, startPoint x: 1119, startPoint y: 491, endPoint x: 1145, endPoint y: 491, distance: 26.0
click at [1119, 491] on div "P. Iva: 03674410489 SEDE E RECAPITI [STREET_ADDRESS][PERSON_NAME] Tel: [PHONE_N…" at bounding box center [814, 593] width 1166 height 222
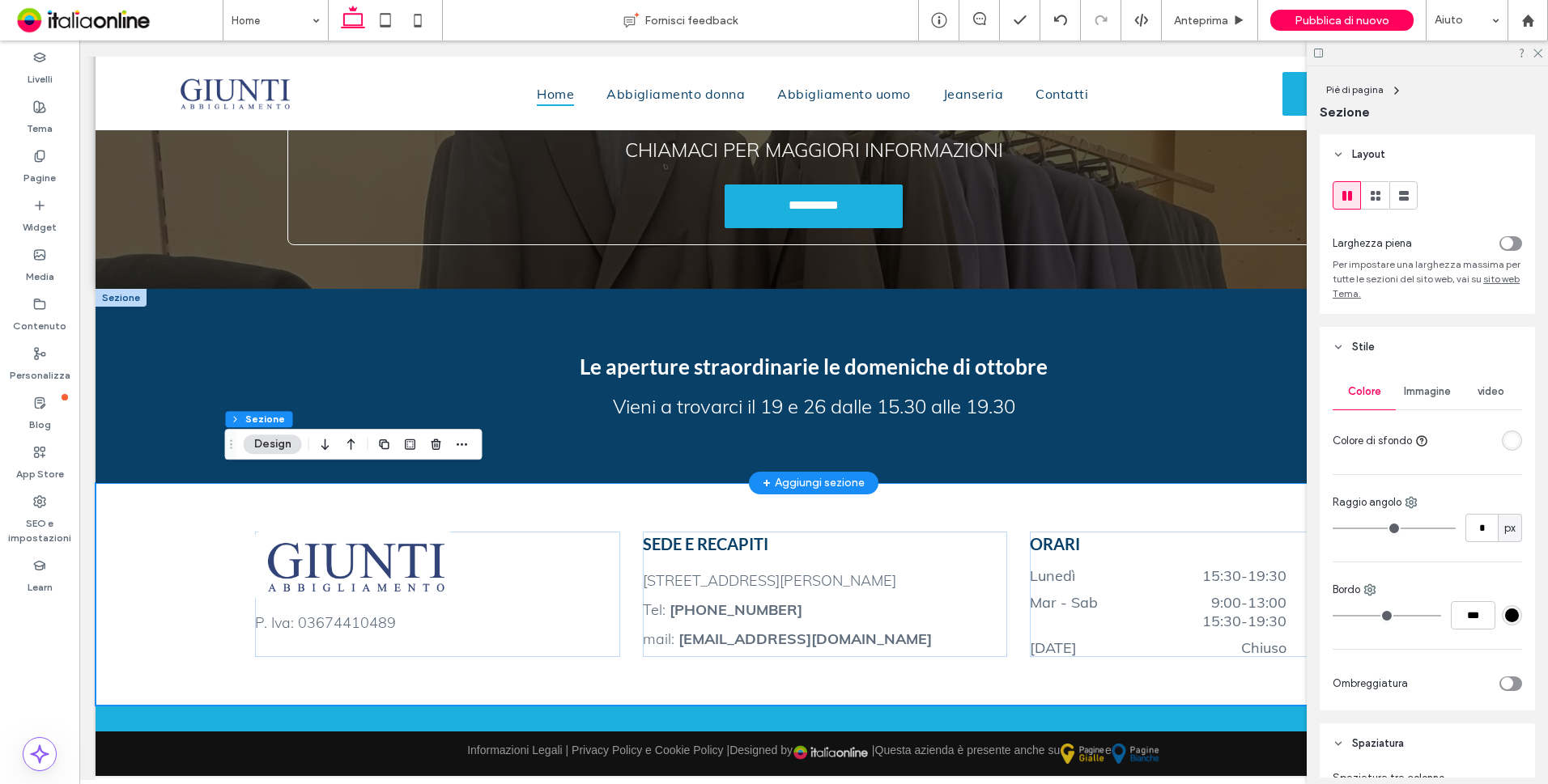
click at [125, 289] on div at bounding box center [122, 298] width 51 height 18
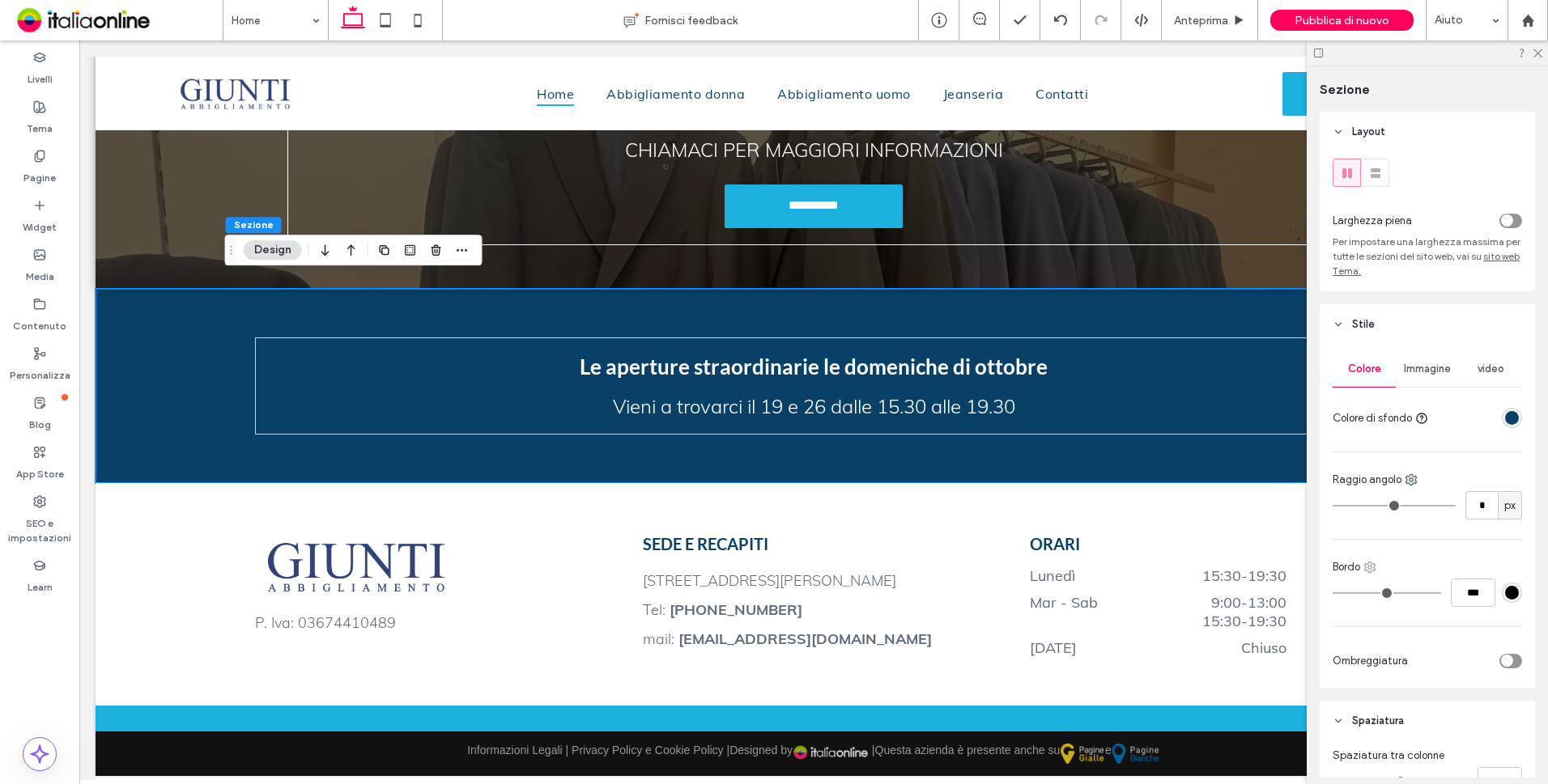
click at [1369, 567] on icon at bounding box center [1369, 567] width 13 height 13
drag, startPoint x: 1401, startPoint y: 639, endPoint x: 1404, endPoint y: 630, distance: 9.5
click at [1401, 639] on span "Top" at bounding box center [1406, 633] width 18 height 16
click at [1455, 600] on input "***" at bounding box center [1472, 592] width 44 height 29
type input "*"
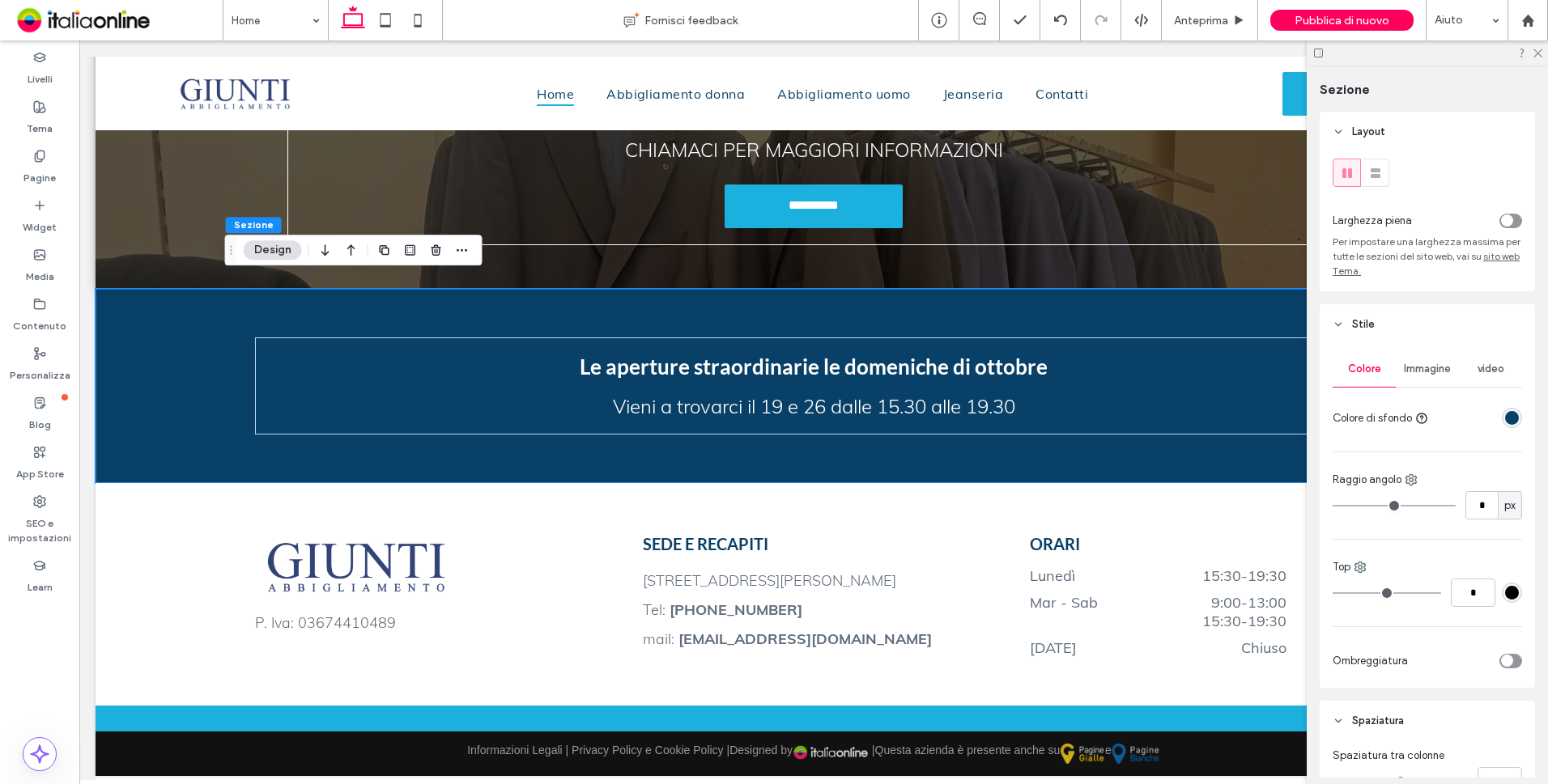
type input "*"
type input "***"
click at [1513, 593] on div "Colore Immagine video Colore di sfondo Raggio angolo * px Top *** Ombreggiatura" at bounding box center [1427, 515] width 215 height 343
click at [1512, 593] on div "Colore Immagine video Colore di sfondo Raggio angolo * px Bordo *** Ombreggiatu…" at bounding box center [1427, 515] width 215 height 343
click at [1508, 594] on div "#000000" at bounding box center [1511, 592] width 14 height 14
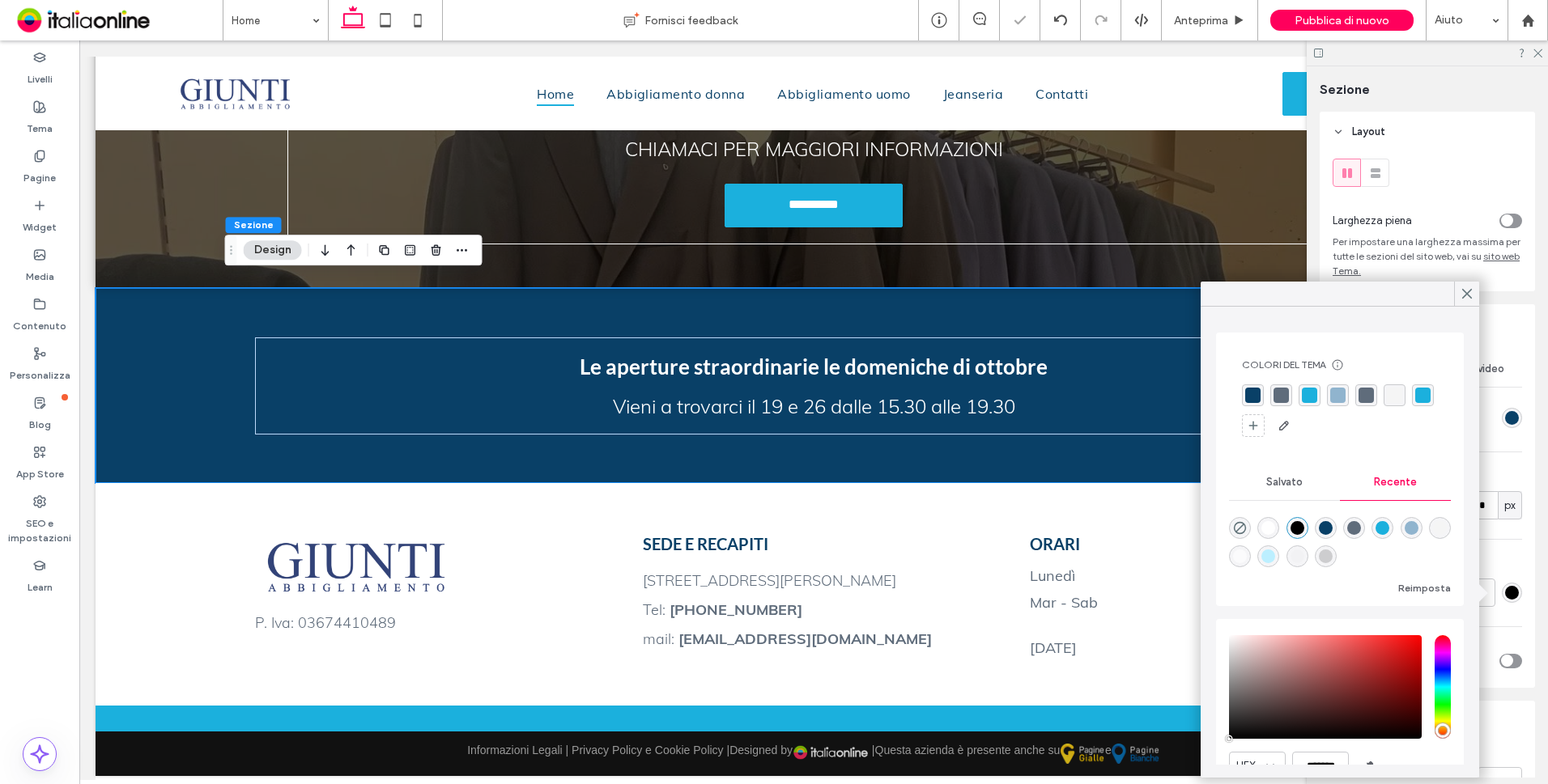
drag, startPoint x: 1263, startPoint y: 529, endPoint x: 1343, endPoint y: 478, distance: 94.9
click at [1263, 529] on div "rgba(255, 255, 255, 1)" at bounding box center [1268, 528] width 14 height 14
type input "*******"
click at [1470, 295] on icon at bounding box center [1466, 293] width 15 height 15
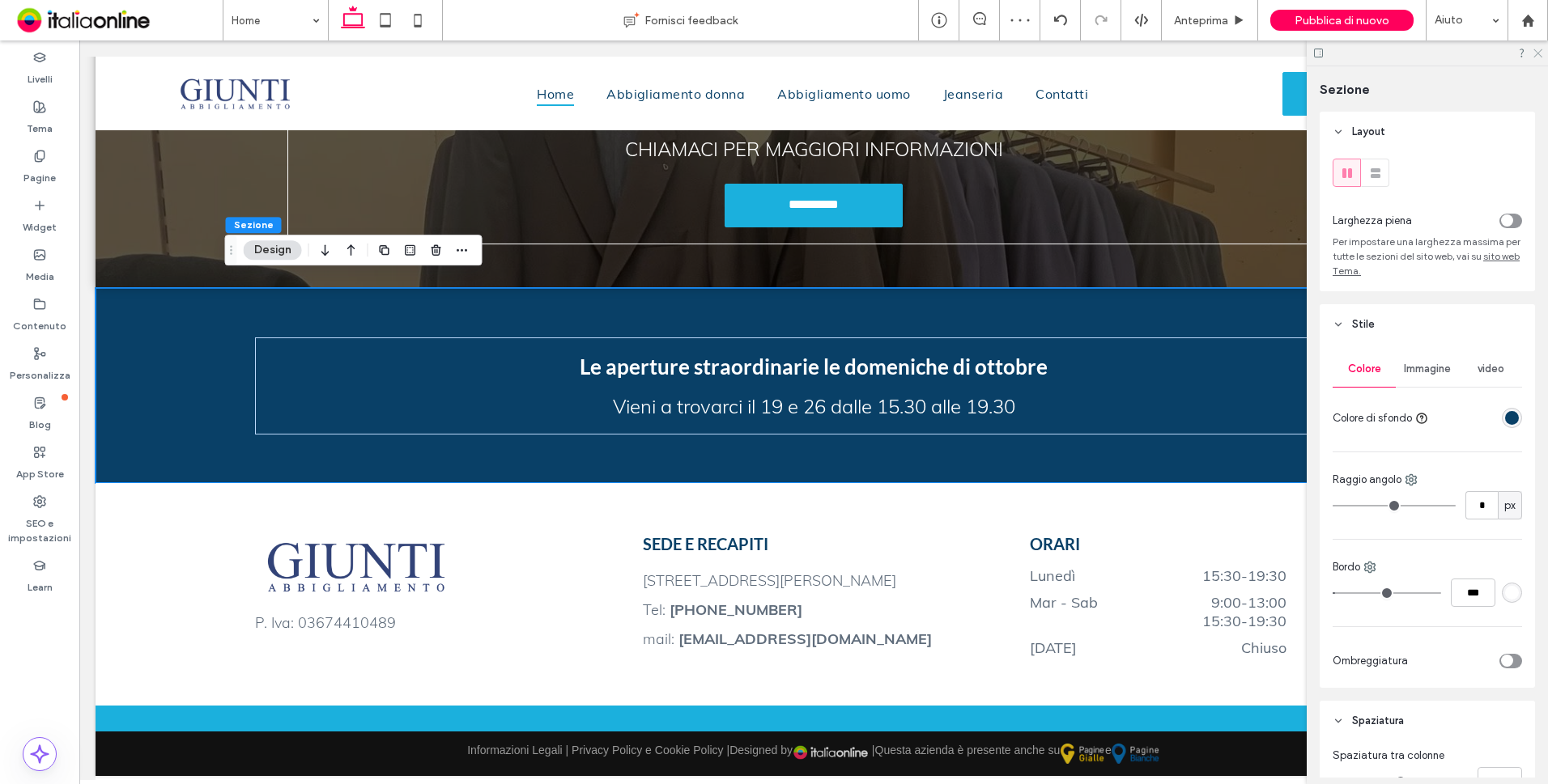
click at [1533, 55] on icon at bounding box center [1536, 52] width 11 height 11
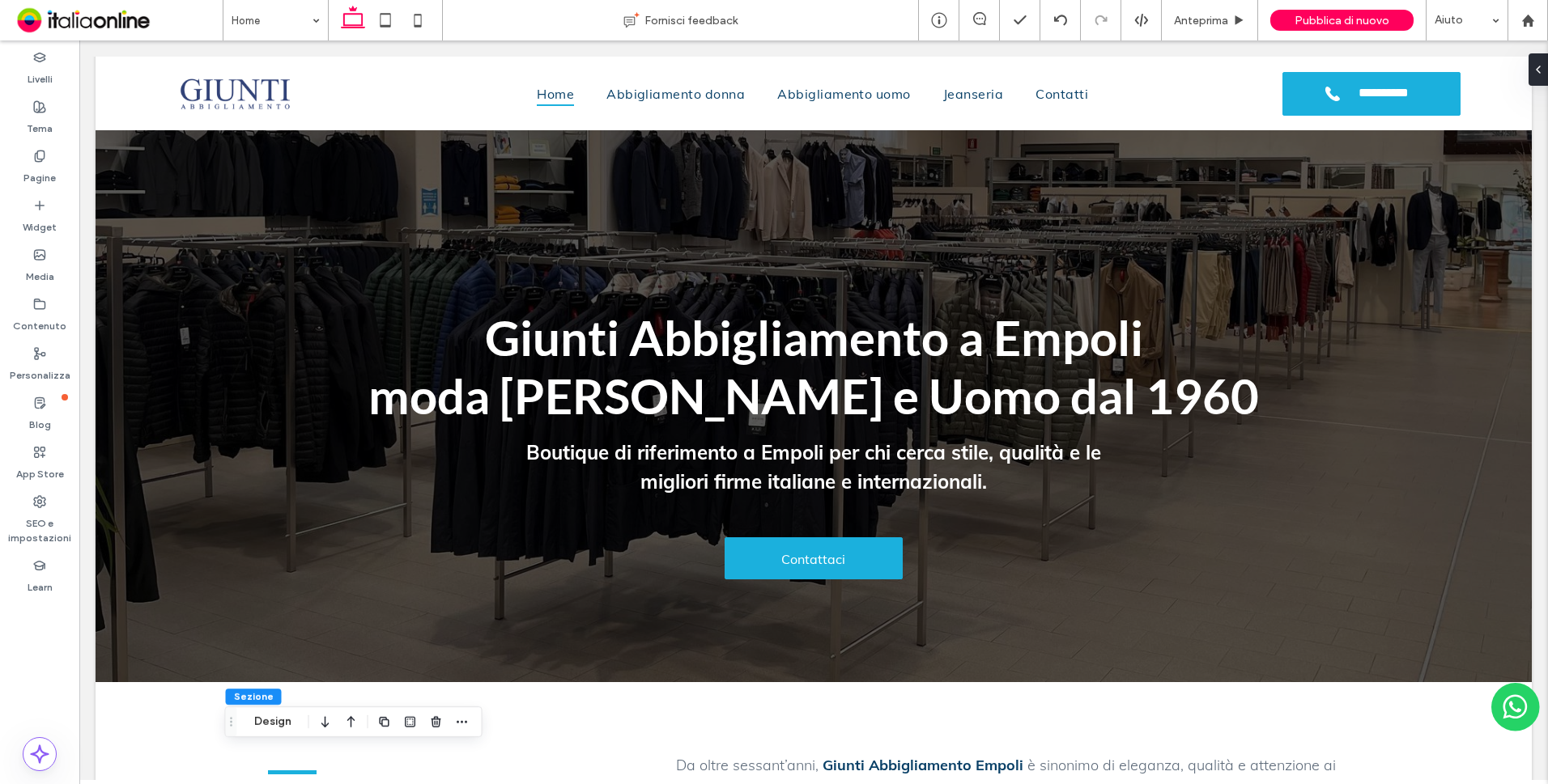
scroll to position [4, 0]
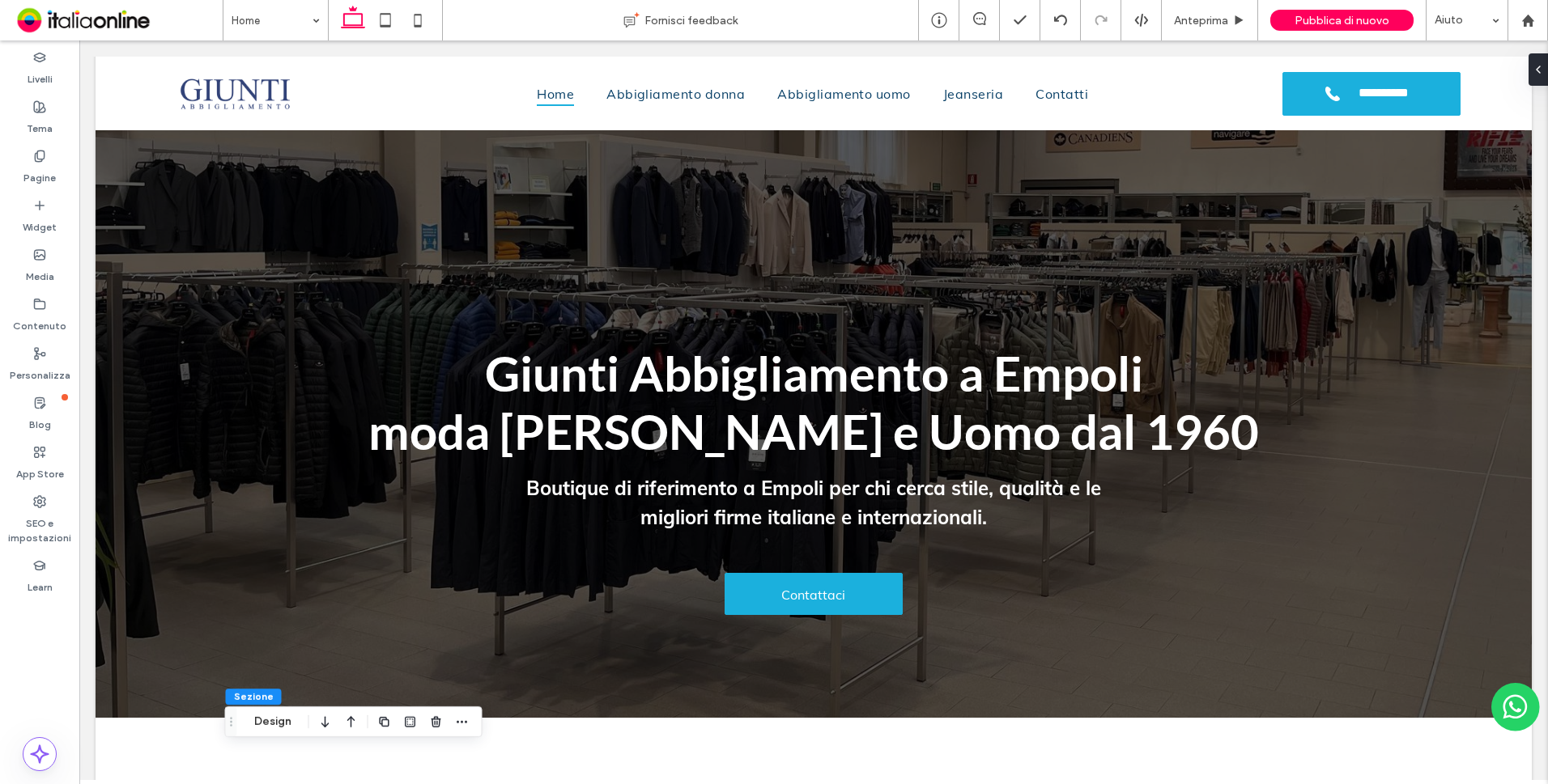
drag, startPoint x: 1540, startPoint y: 646, endPoint x: 1624, endPoint y: 123, distance: 529.7
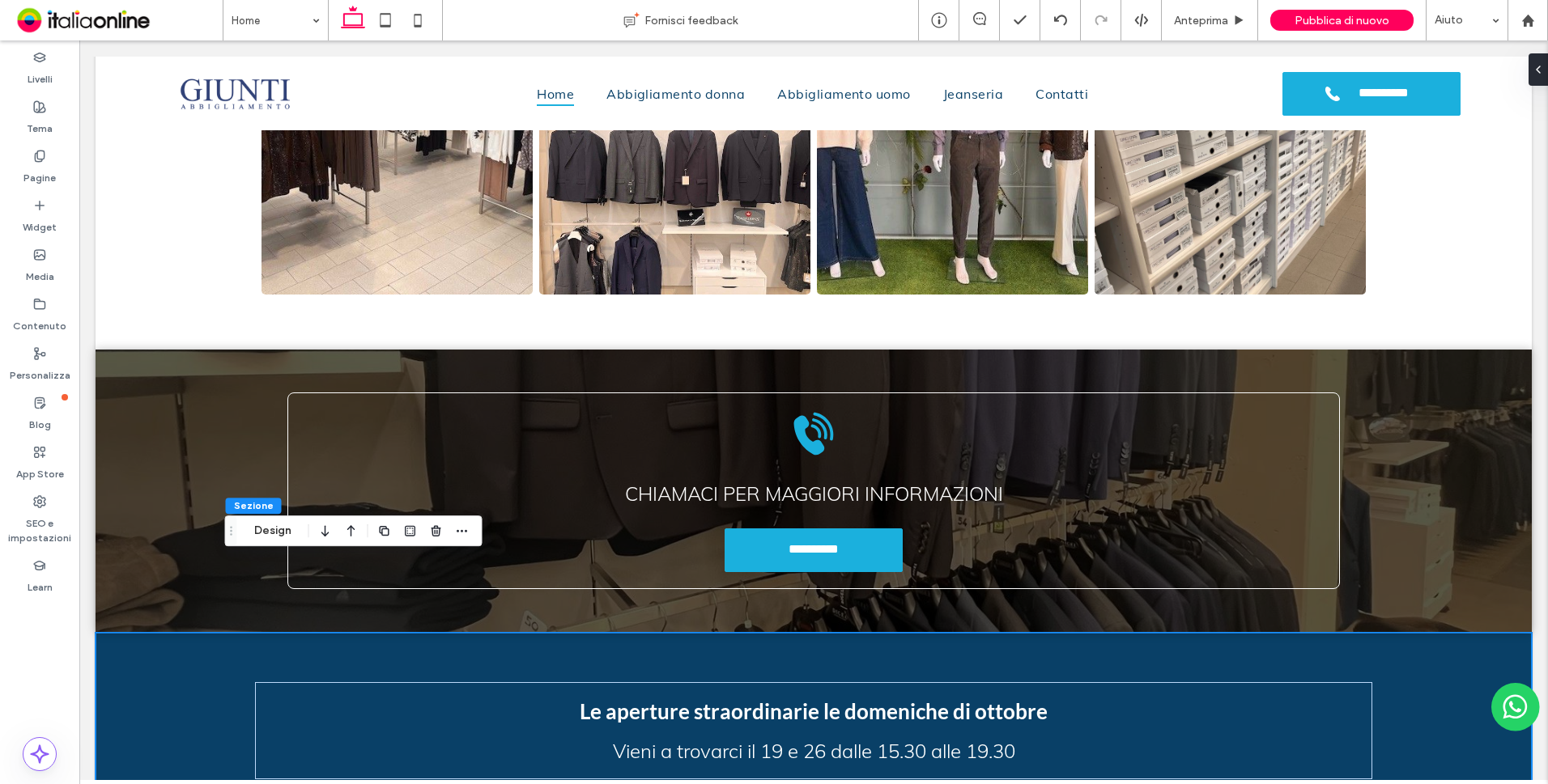
scroll to position [2824, 0]
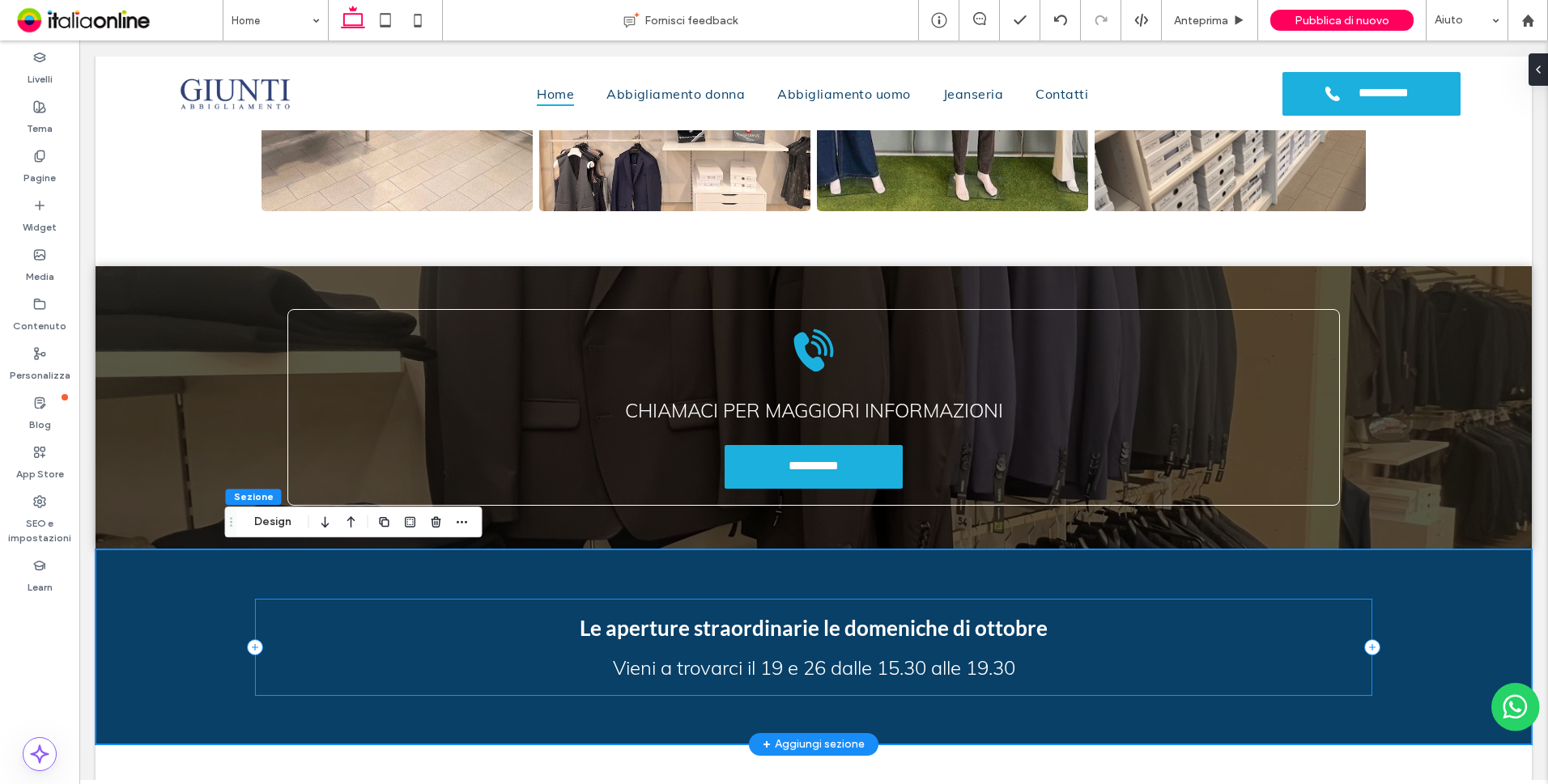
click at [1226, 645] on div "Le aperture straordinarie le domeniche di ottobre [PERSON_NAME] a trovarci il 1…" at bounding box center [813, 647] width 1117 height 97
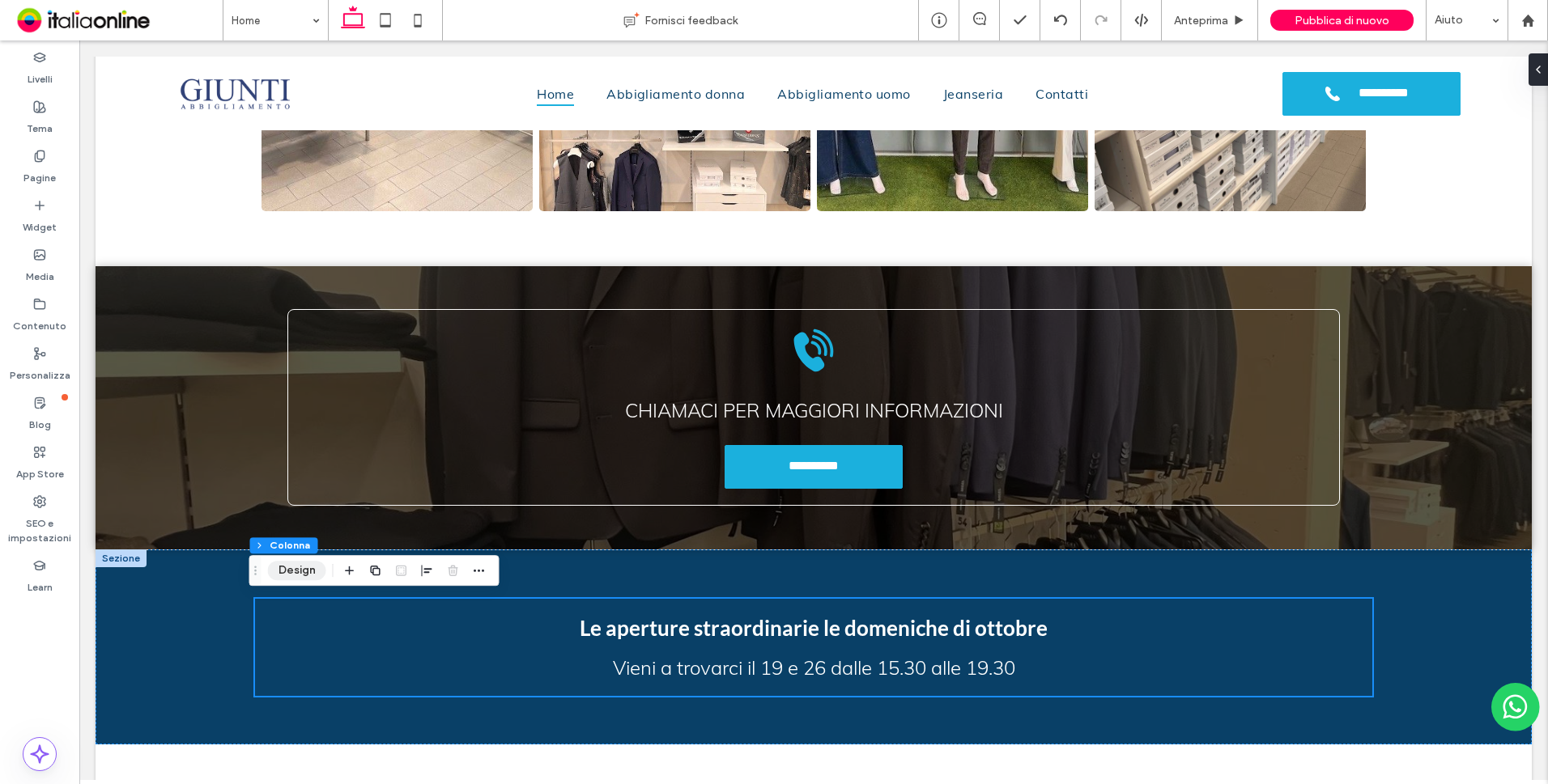
click at [281, 569] on button "Design" at bounding box center [296, 571] width 58 height 20
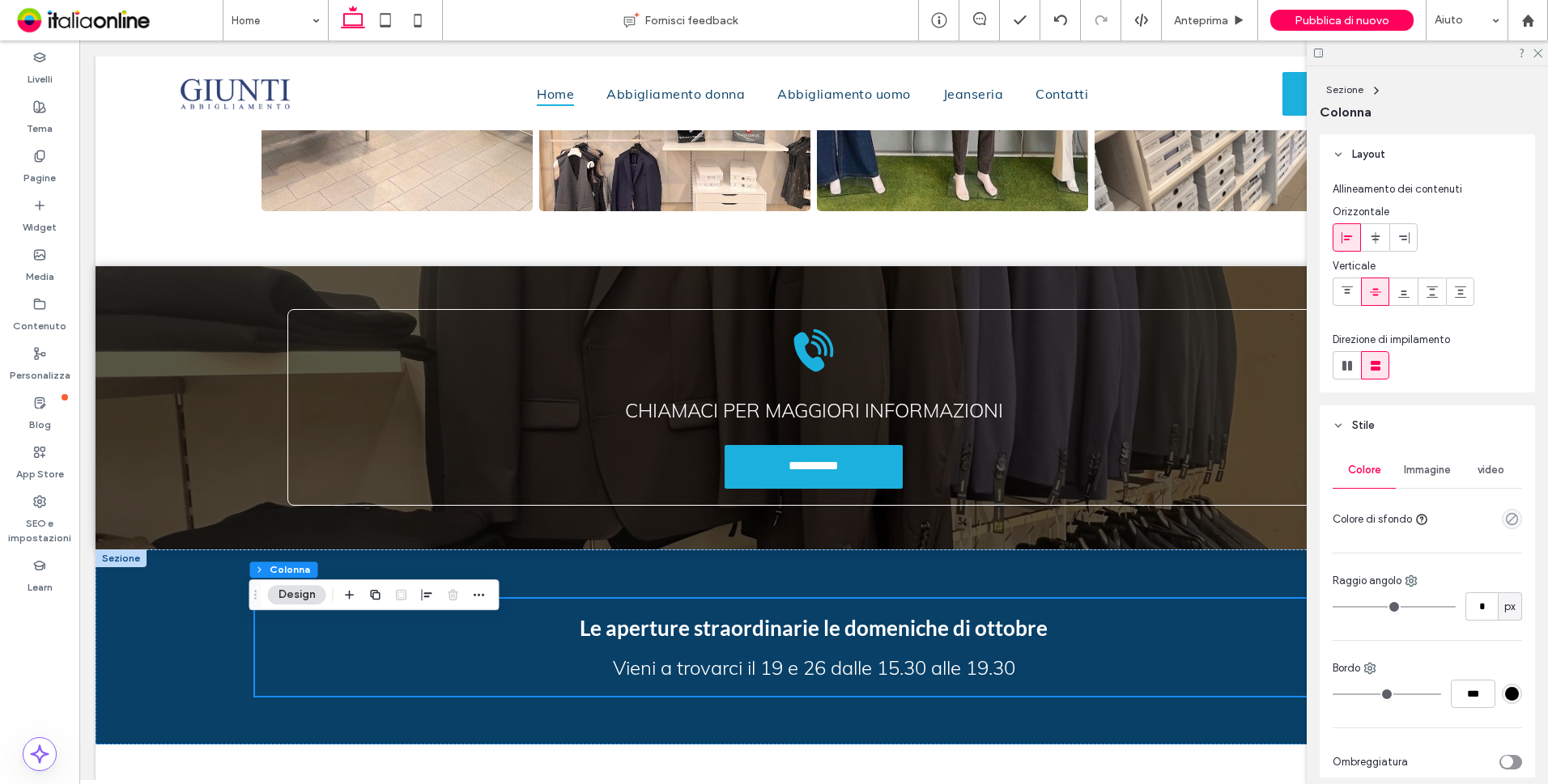
drag, startPoint x: 1539, startPoint y: 53, endPoint x: 1533, endPoint y: 68, distance: 16.2
click at [1539, 53] on icon at bounding box center [1536, 52] width 11 height 11
